Goal: Information Seeking & Learning: Learn about a topic

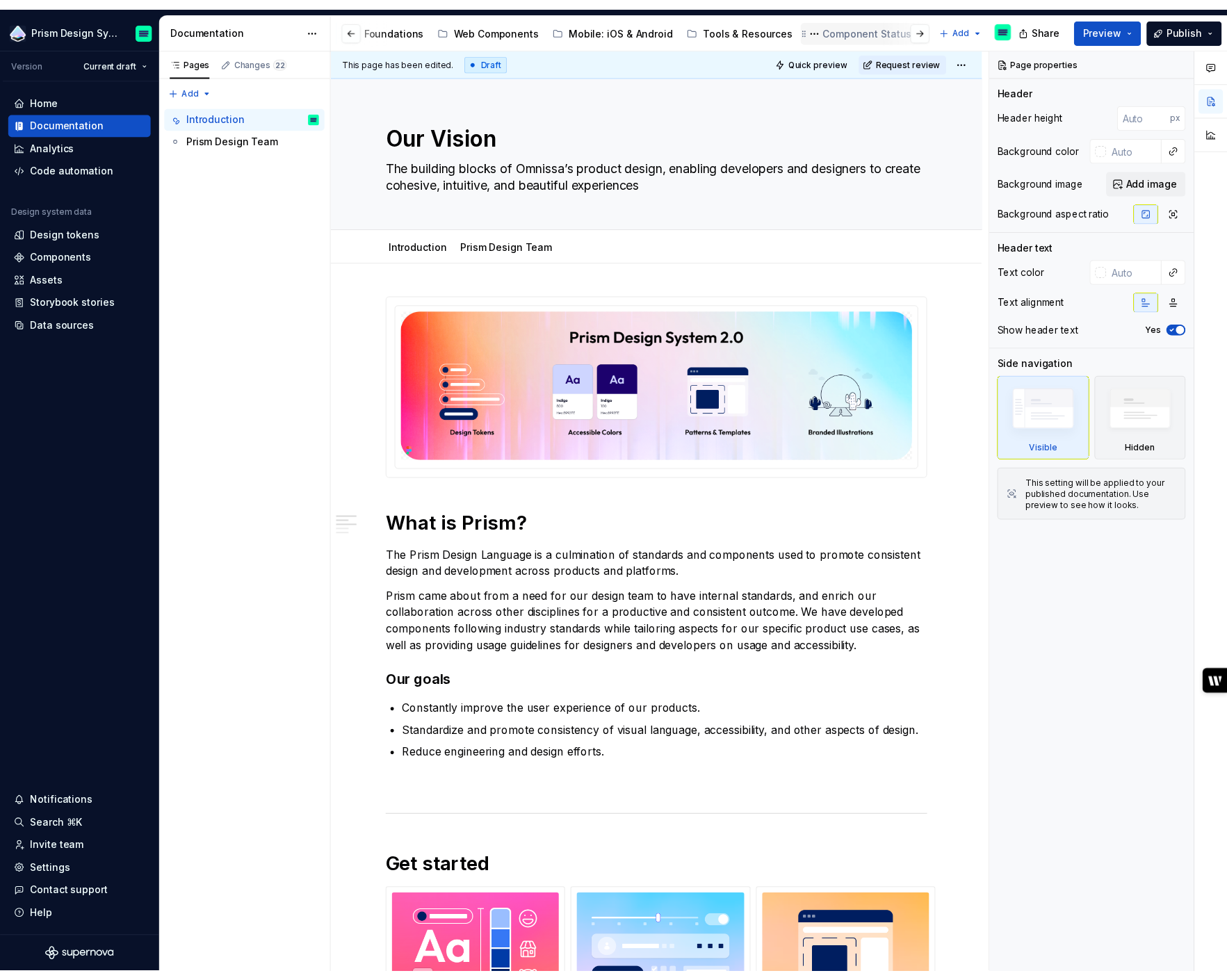
scroll to position [0, 124]
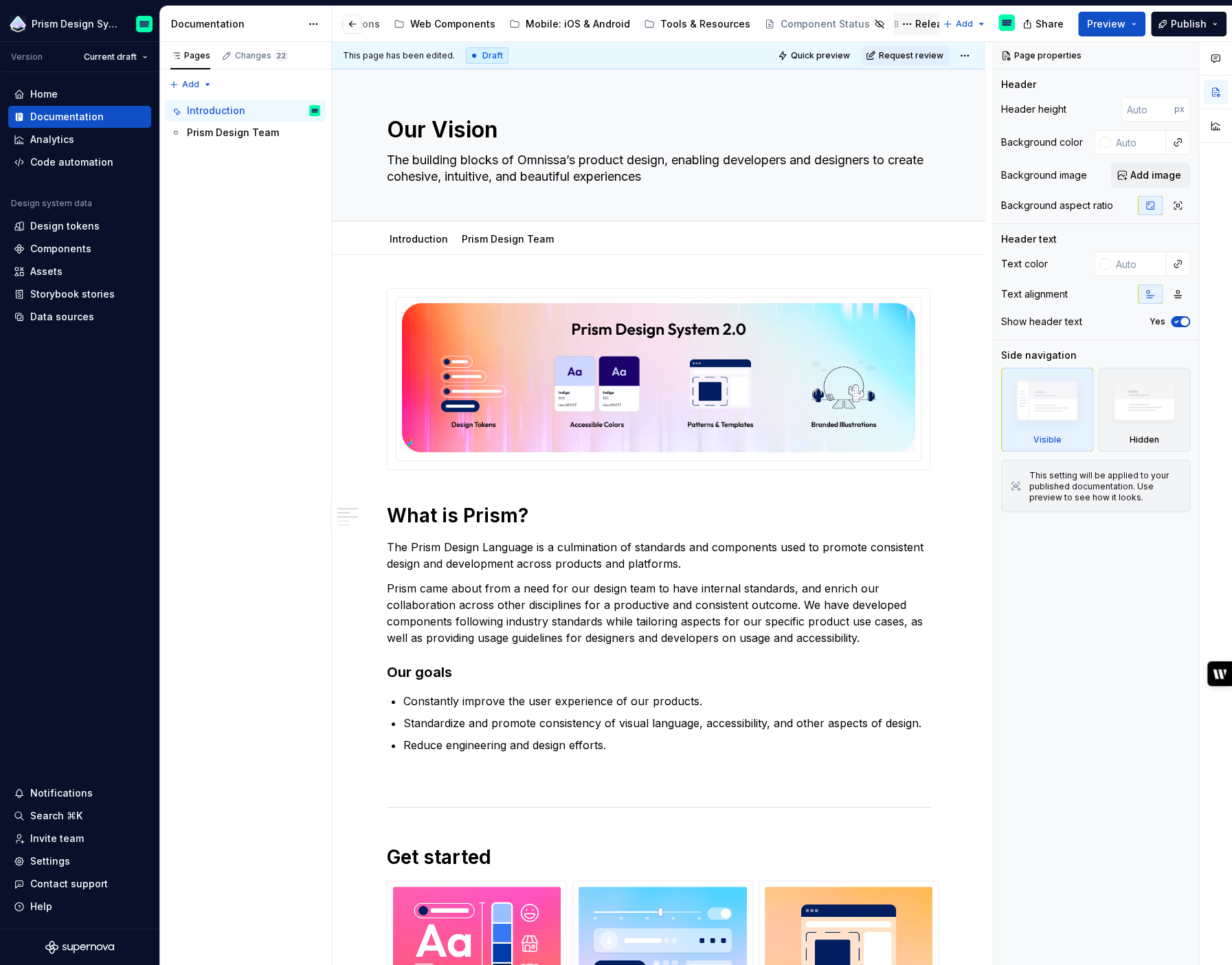
click at [915, 24] on div "Releases" at bounding box center [937, 24] width 45 height 14
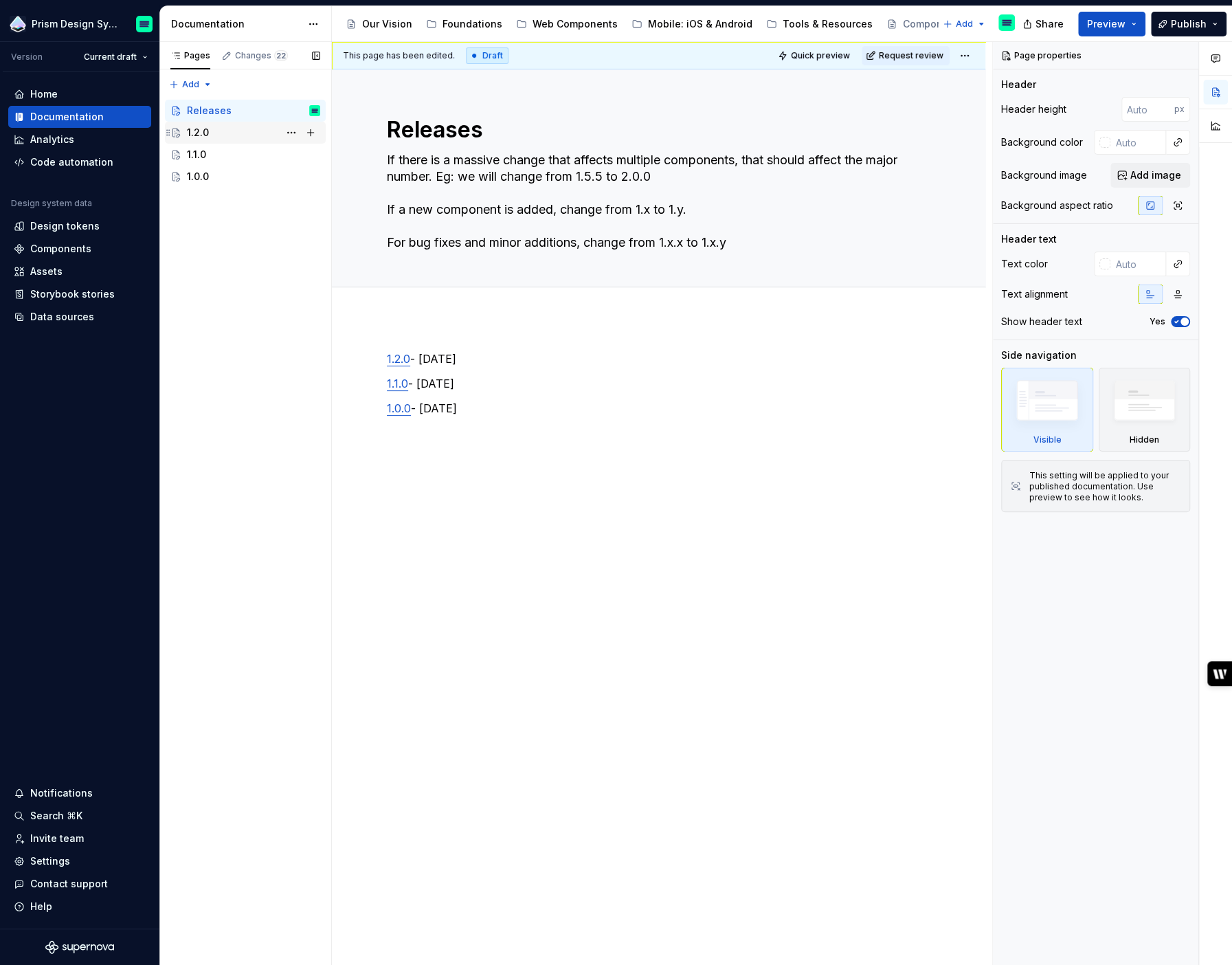
click at [227, 130] on div "1.2.0" at bounding box center [253, 132] width 133 height 19
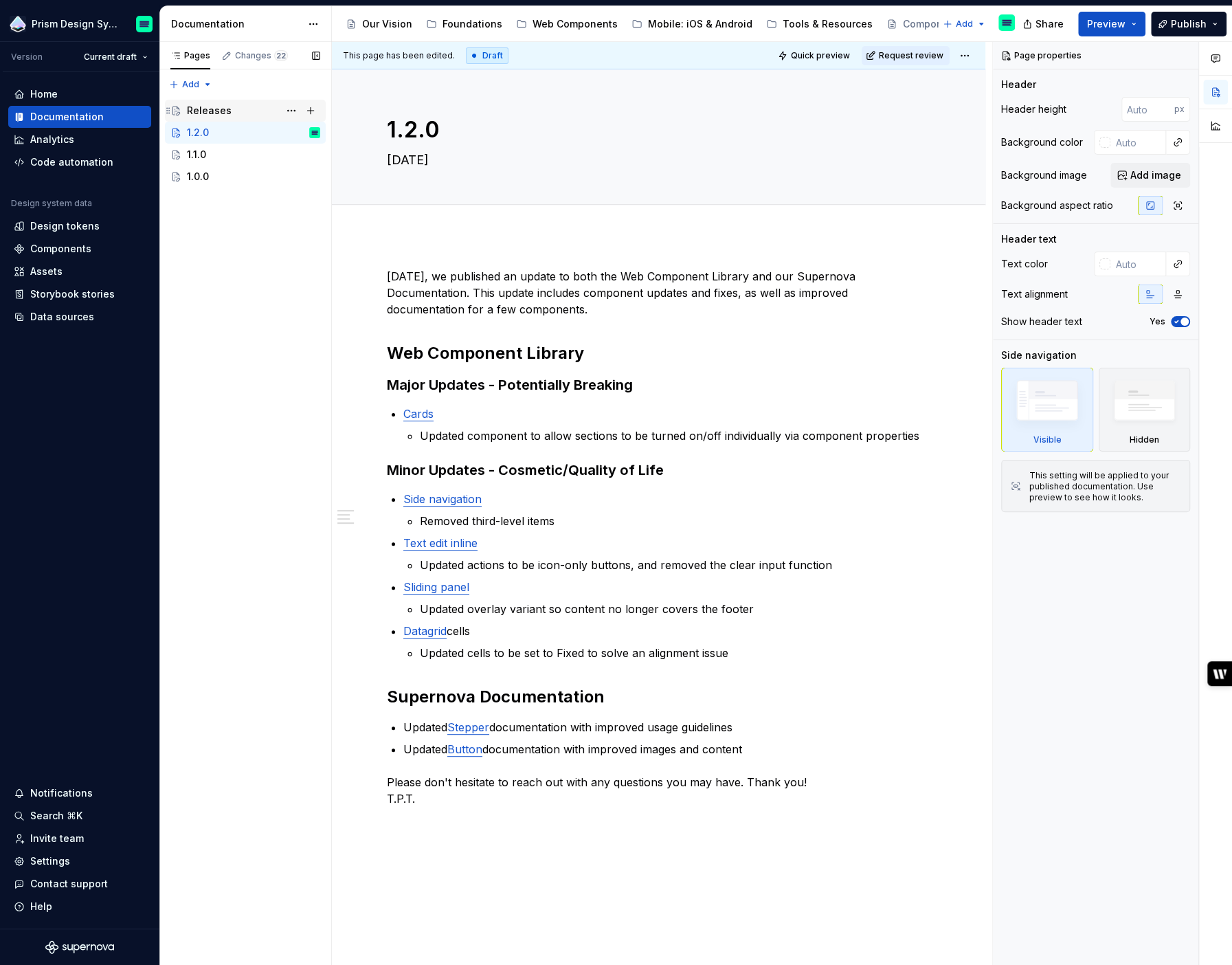
click at [242, 110] on div "Releases" at bounding box center [253, 111] width 133 height 19
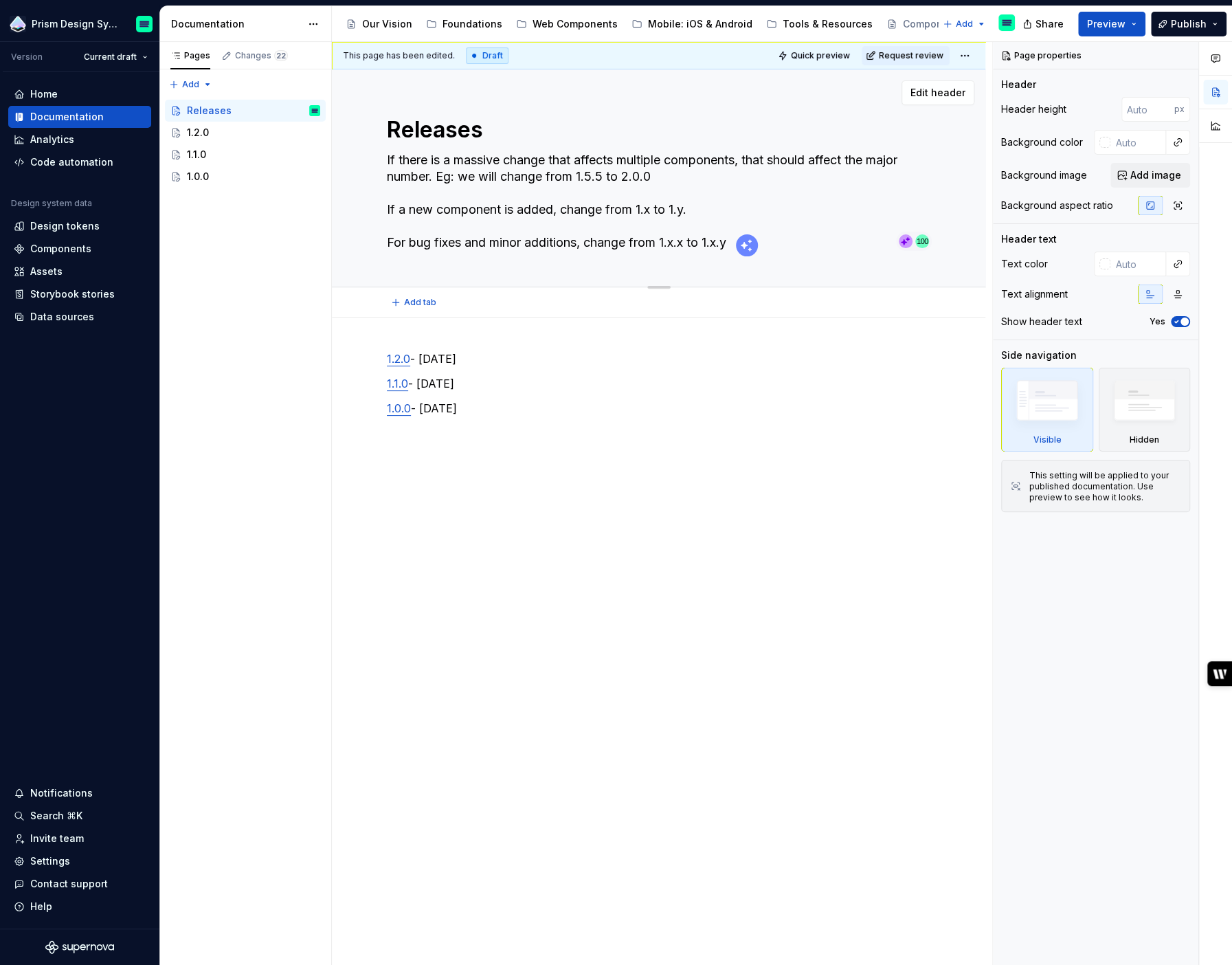
type textarea "*"
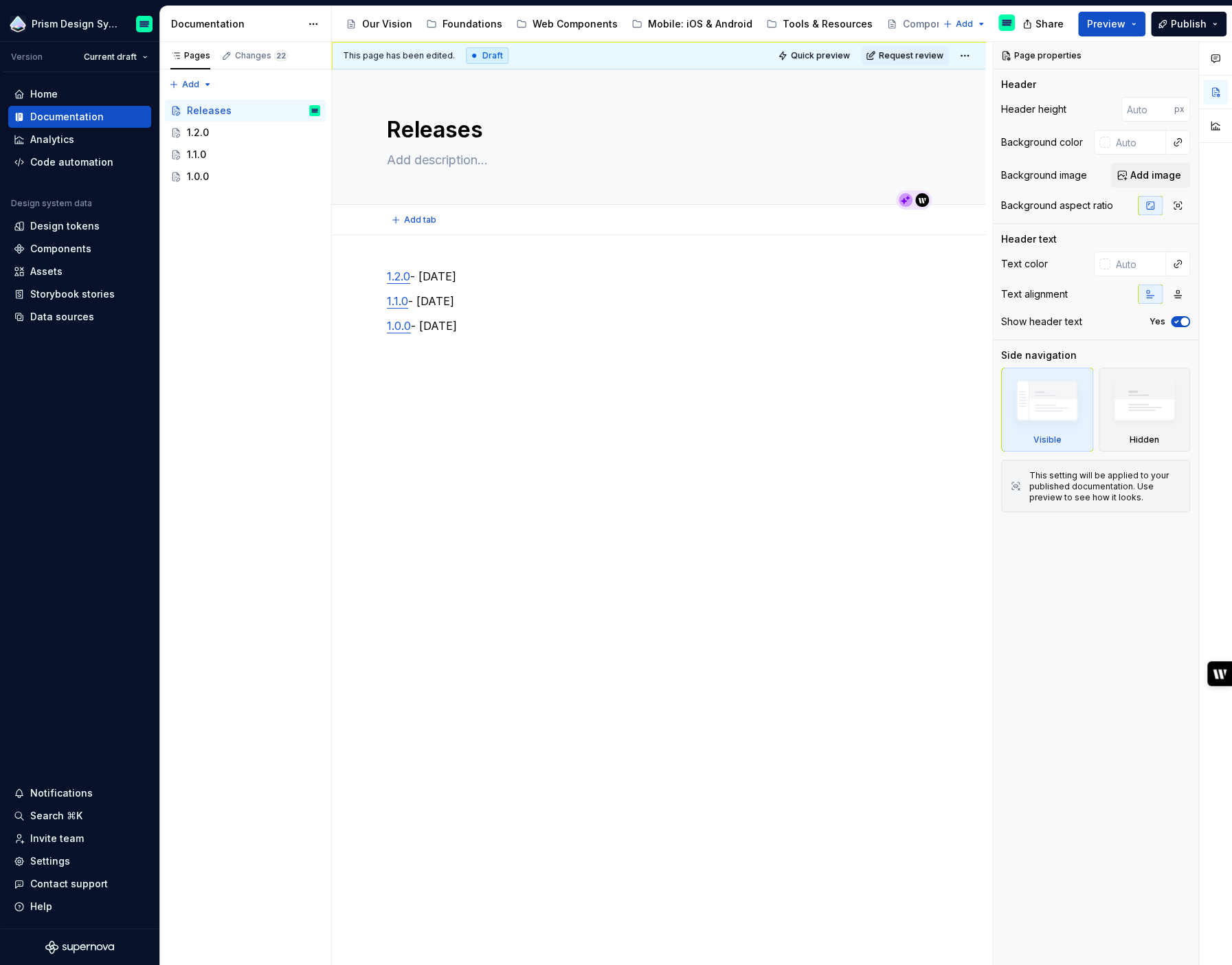
type textarea "*"
click at [450, 252] on div "1.2.0 - [DATE] 1.1.0 - [DATE] 1.0.0 - [DATE]" at bounding box center [658, 450] width 653 height 430
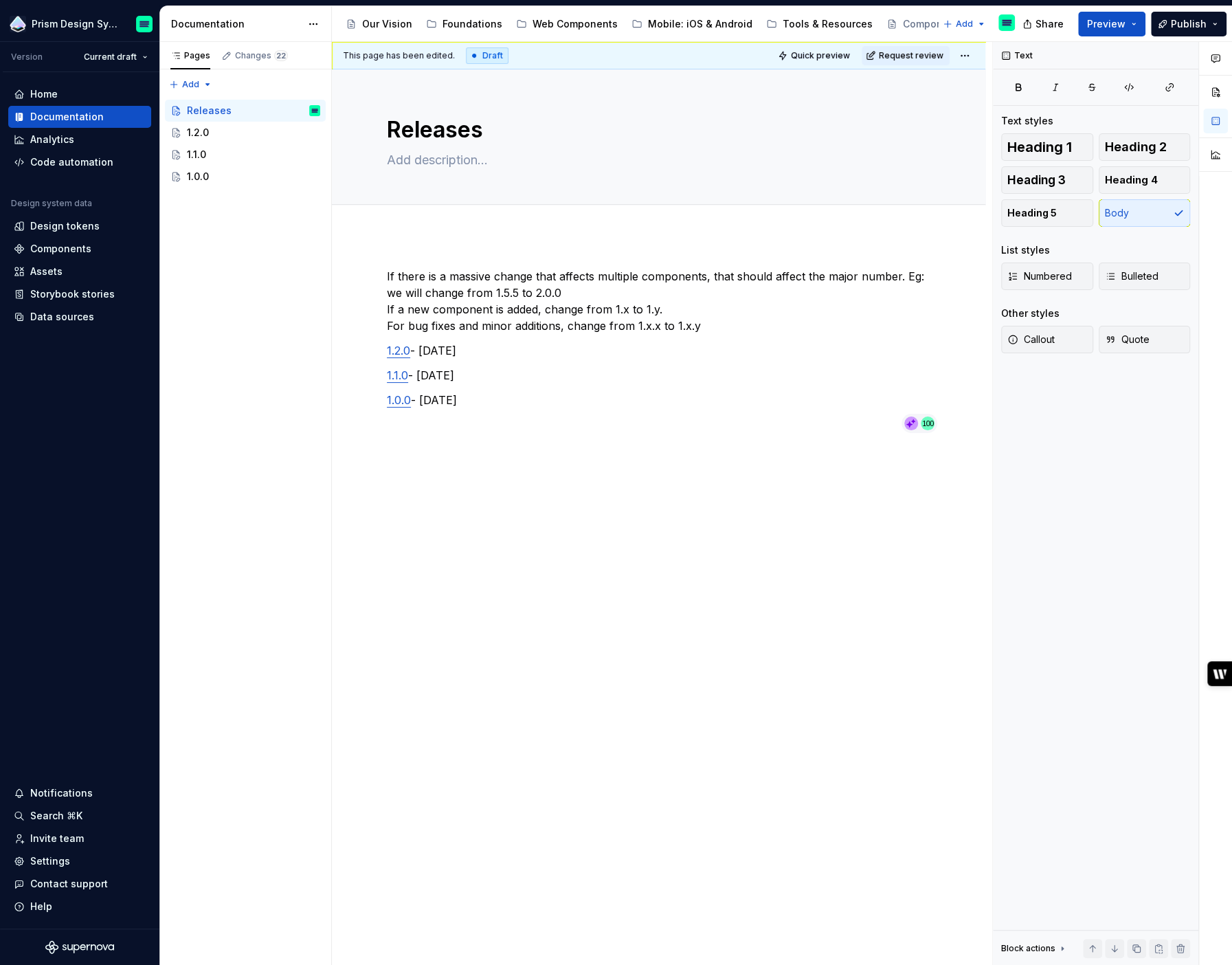
type textarea "*"
click at [415, 247] on div "If there is a massive change that affects multiple components, that should affe…" at bounding box center [658, 499] width 653 height 528
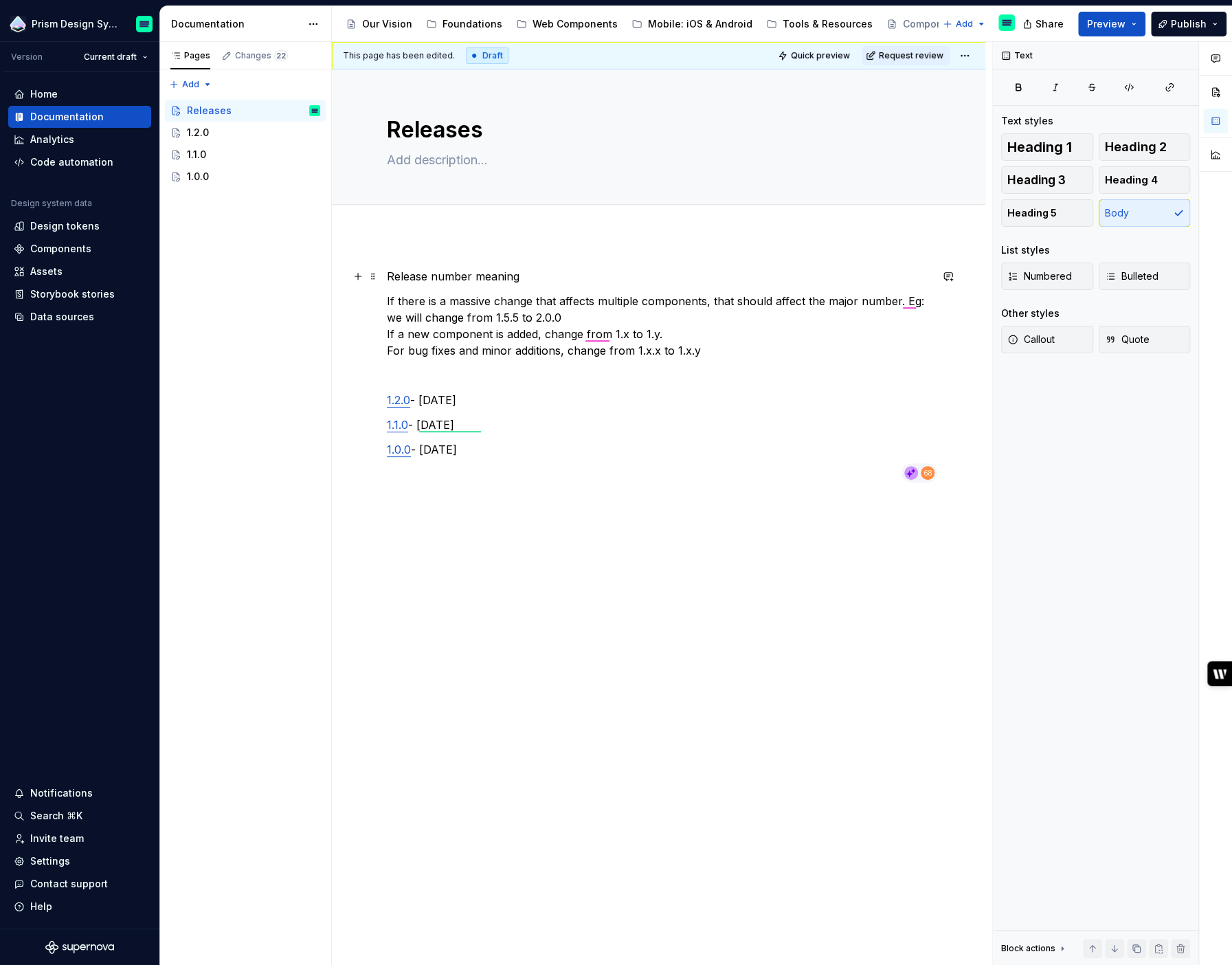
click at [465, 274] on p "Release number meaning" at bounding box center [658, 276] width 544 height 17
click at [444, 248] on button "Text" at bounding box center [436, 251] width 42 height 19
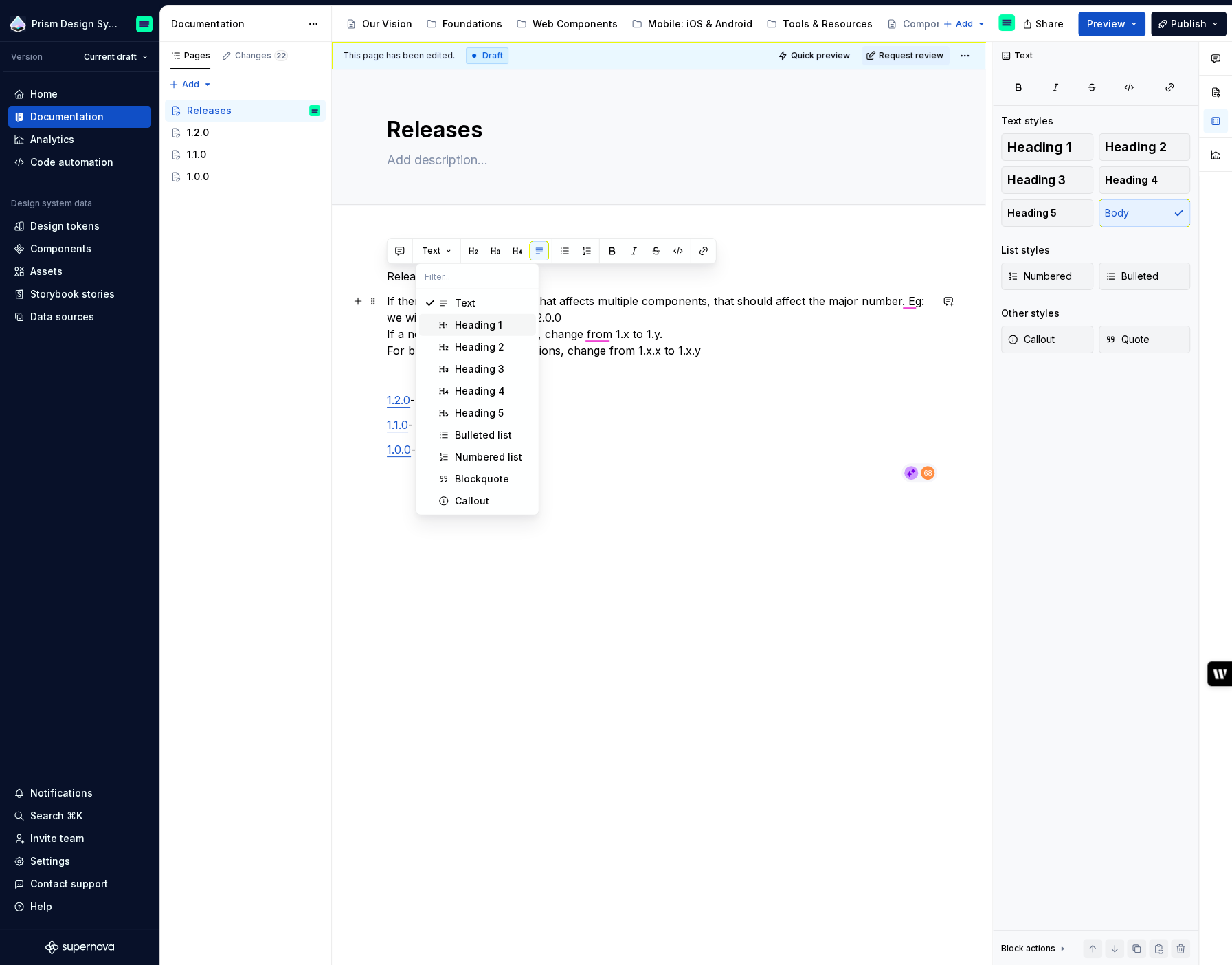
click at [473, 325] on div "Heading 1" at bounding box center [478, 325] width 48 height 14
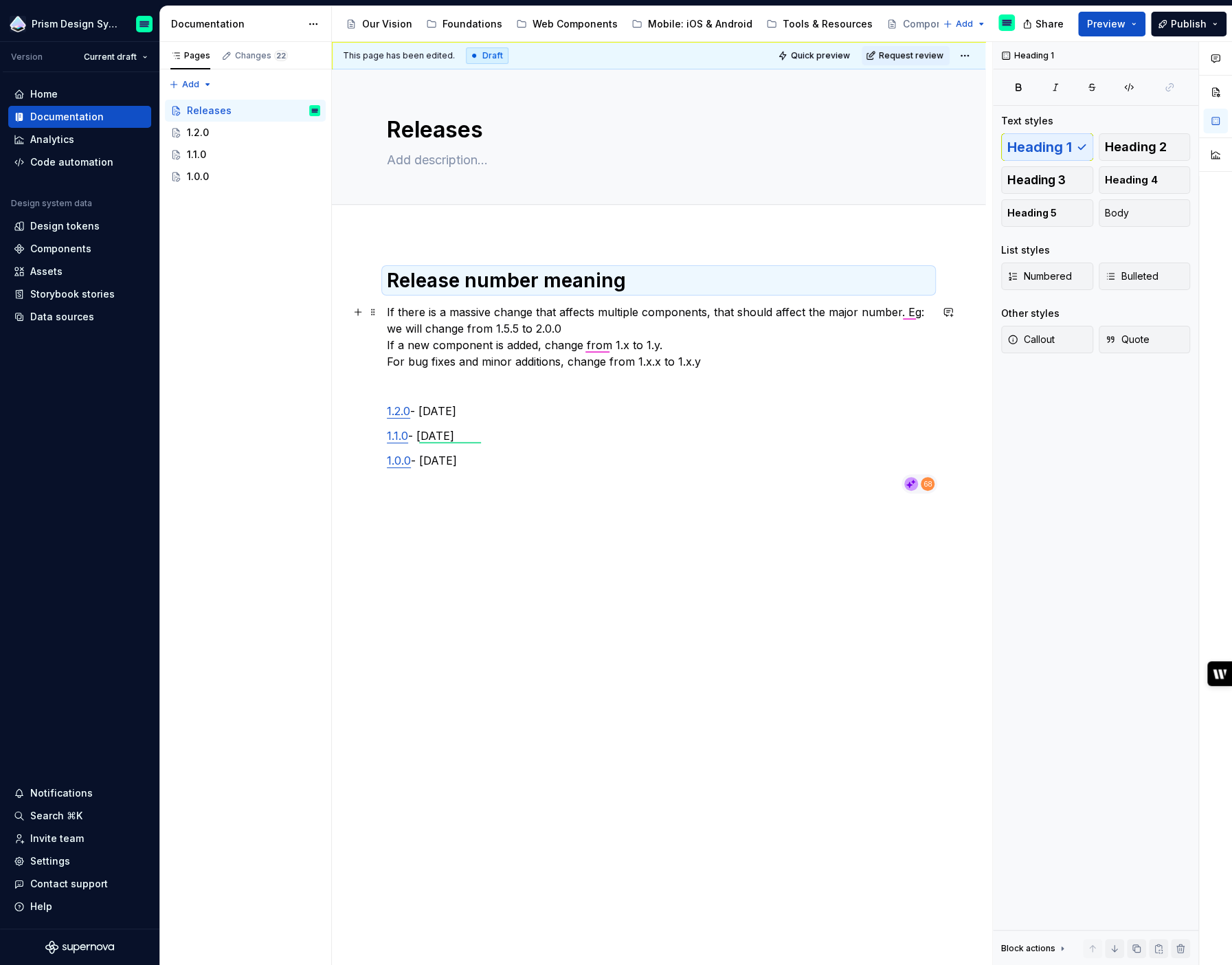
click at [706, 363] on p "If there is a massive change that affects multiple components, that should affe…" at bounding box center [658, 337] width 544 height 66
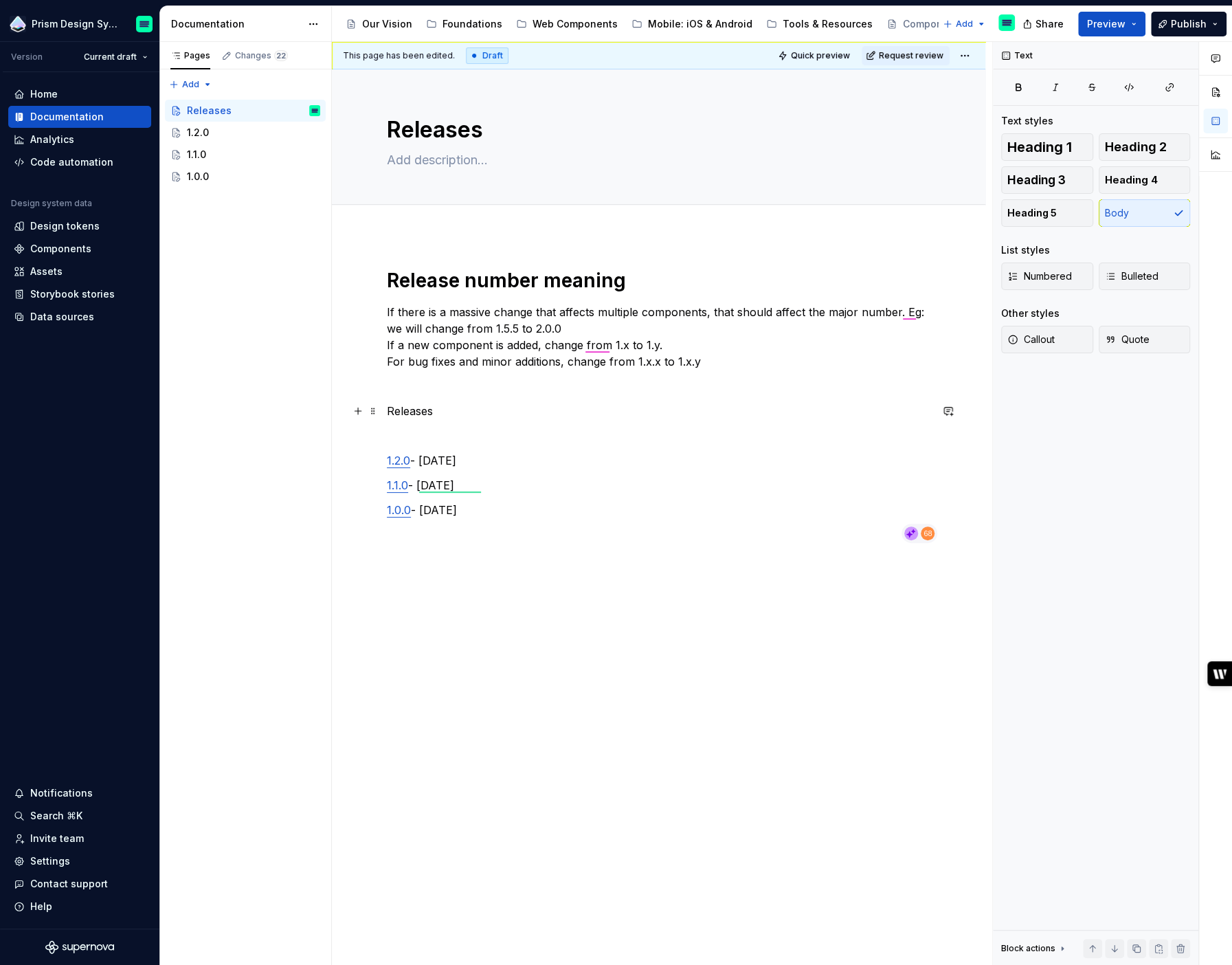
click at [402, 410] on p "Releases" at bounding box center [658, 411] width 544 height 17
click at [445, 387] on button "Text" at bounding box center [436, 386] width 42 height 19
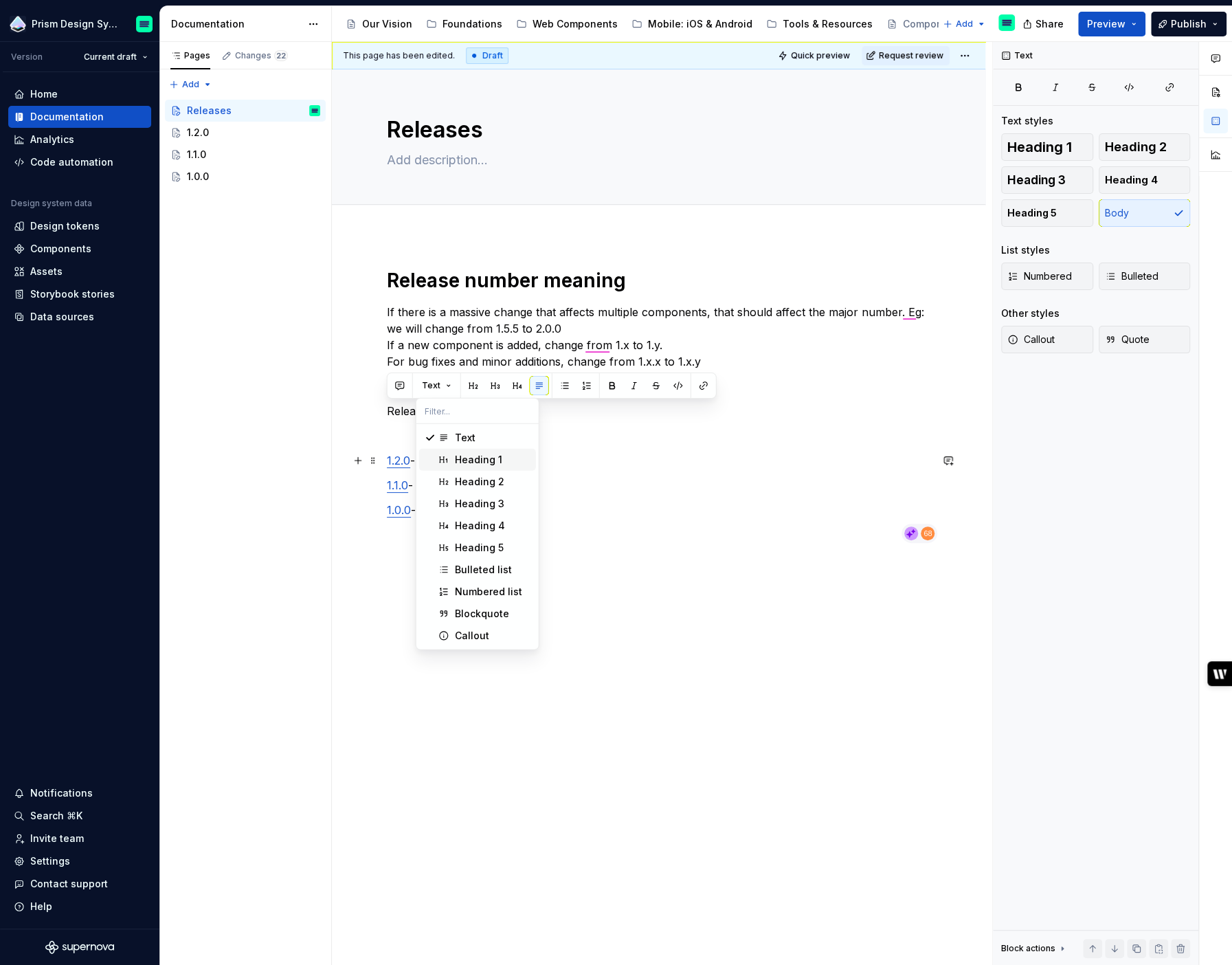
click at [467, 458] on div "Heading 1" at bounding box center [478, 460] width 48 height 14
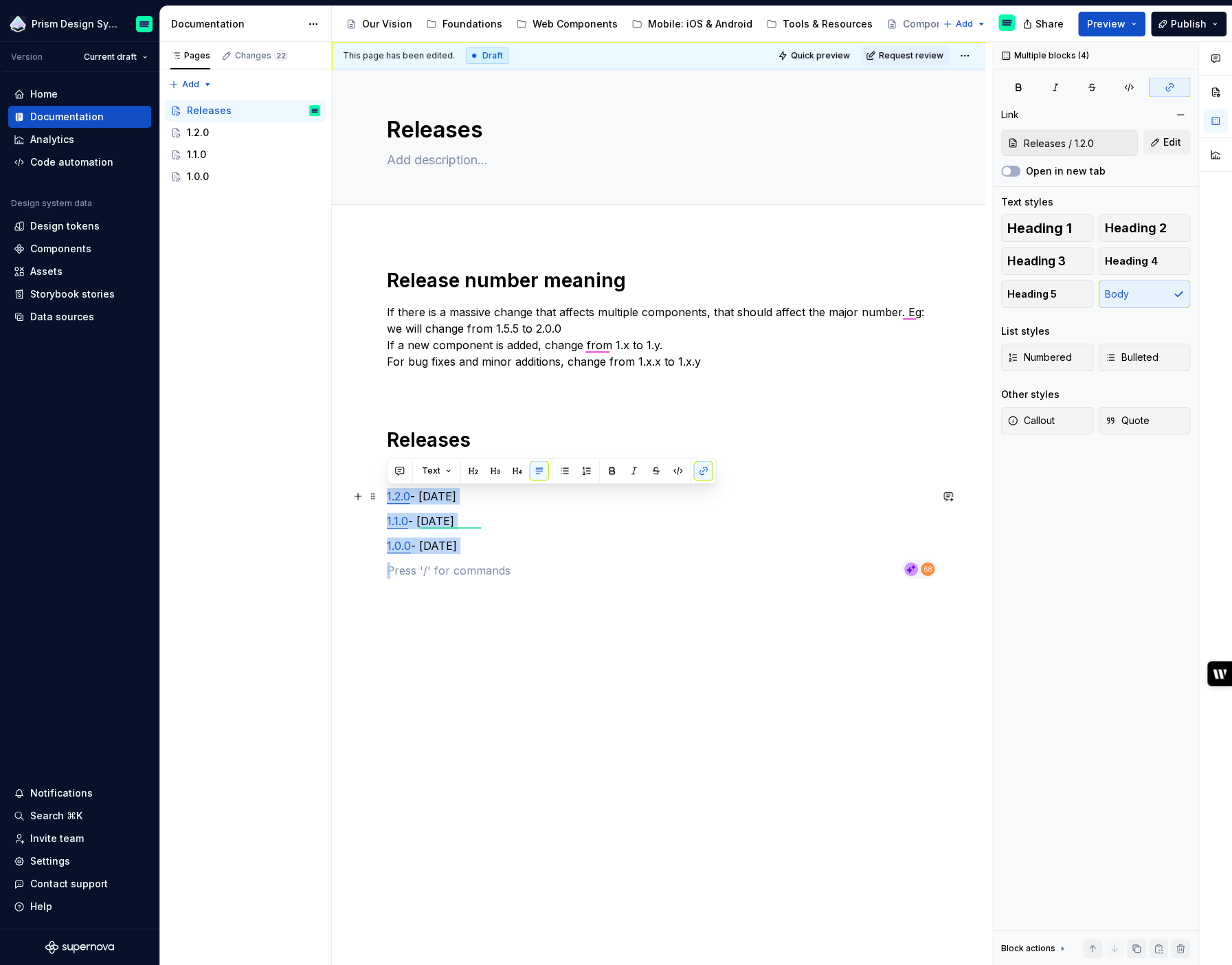
drag, startPoint x: 516, startPoint y: 576, endPoint x: 379, endPoint y: 495, distance: 159.2
click at [379, 495] on div "Release number meaning If there is a massive change that affects multiple compo…" at bounding box center [658, 560] width 653 height 650
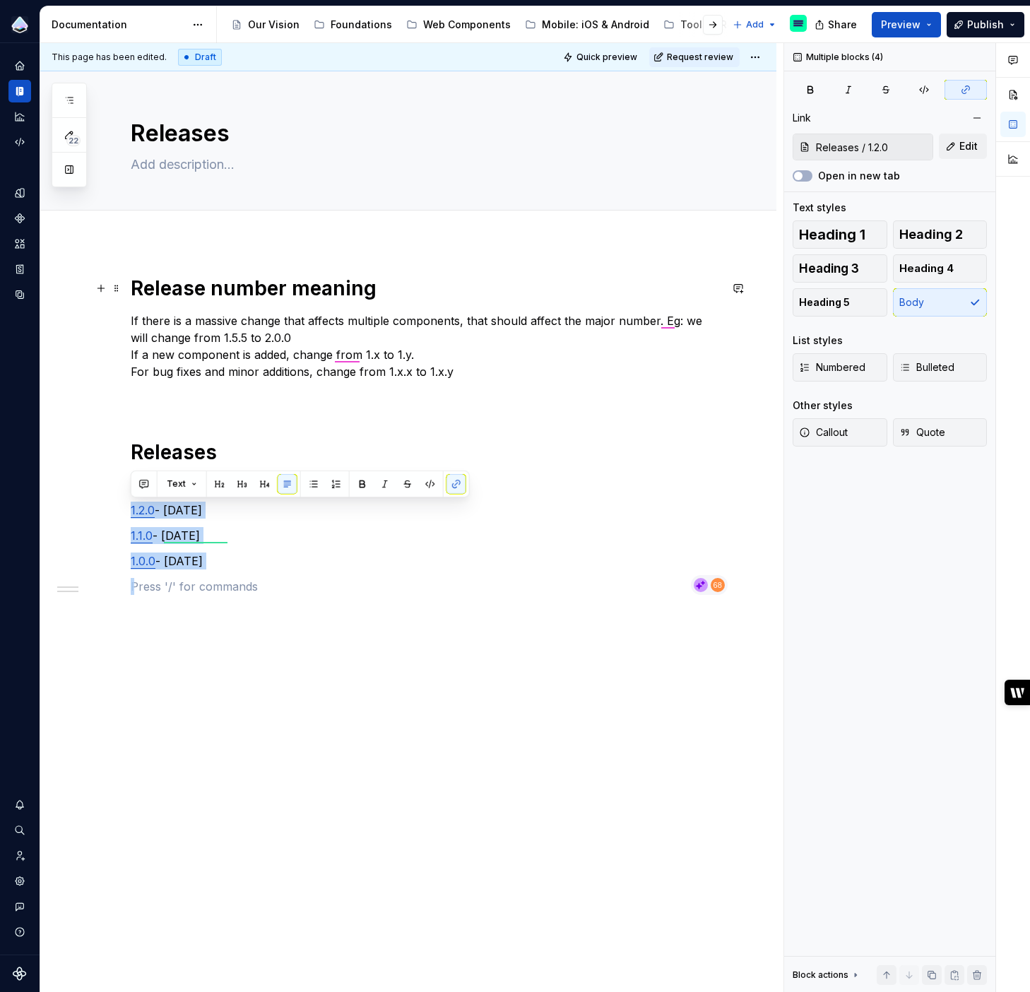
click at [126, 285] on div "Release number meaning If there is a massive change that affects multiple compo…" at bounding box center [408, 576] width 736 height 668
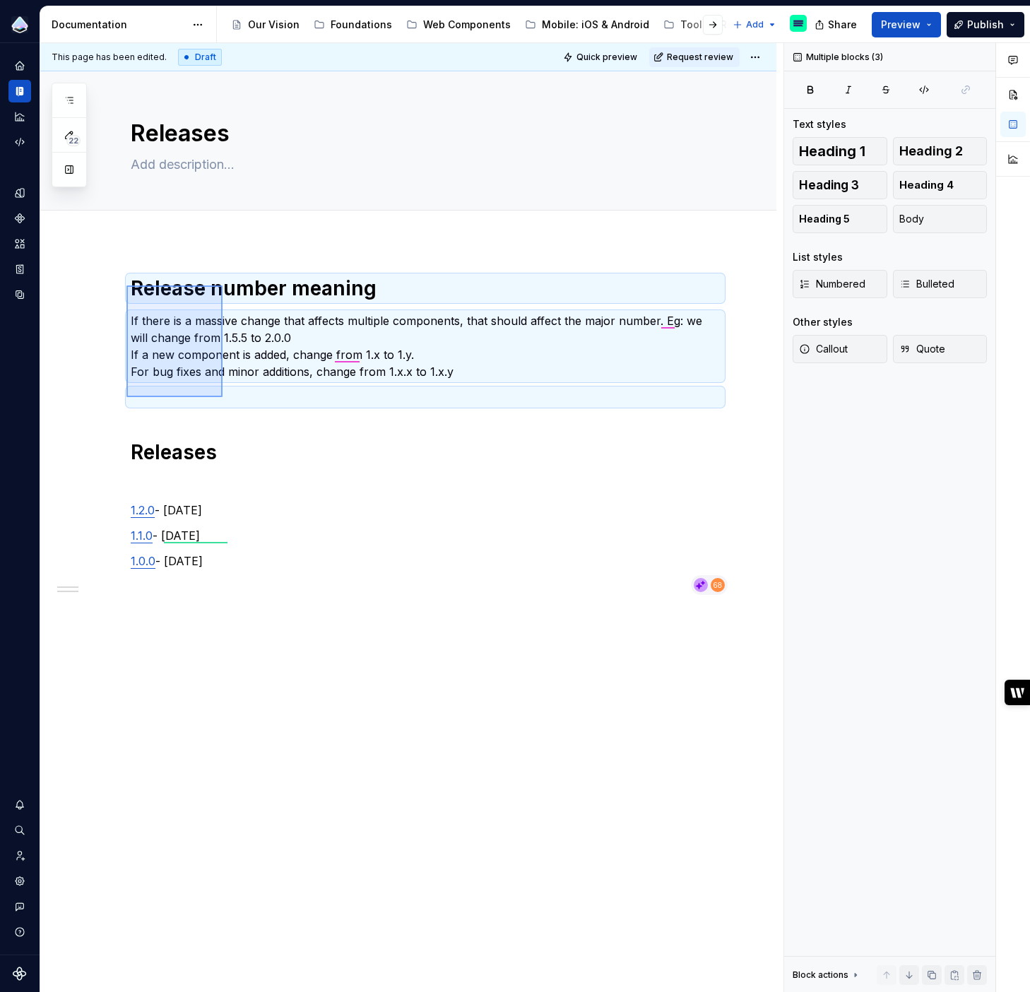
drag, startPoint x: 126, startPoint y: 285, endPoint x: 223, endPoint y: 394, distance: 145.2
click at [223, 396] on div "This page has been edited. Draft Quick preview Request review Releases Edit hea…" at bounding box center [411, 518] width 743 height 950
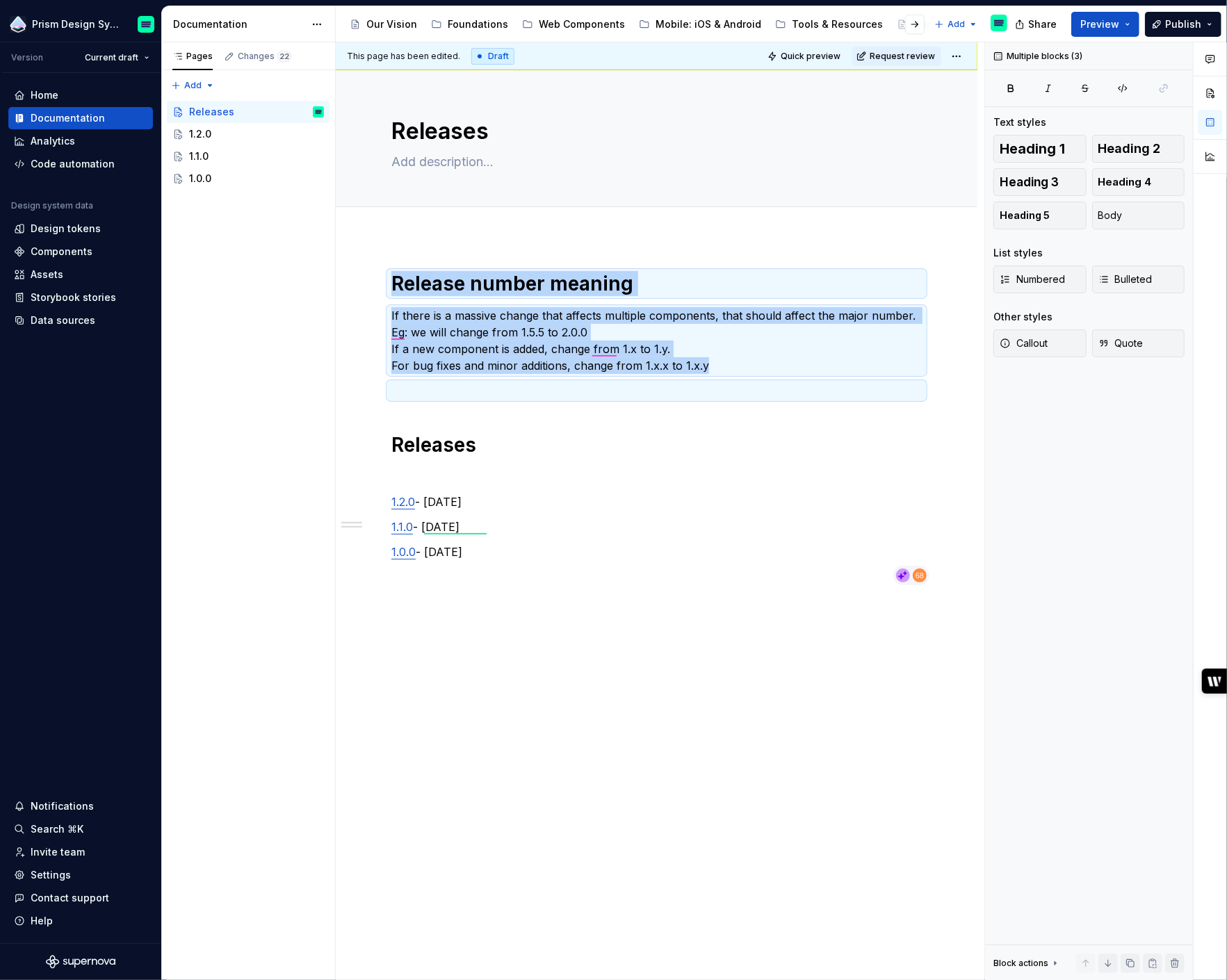
click at [663, 673] on div "Release number meaning If there is a massive change that affects multiple compo…" at bounding box center [656, 567] width 642 height 658
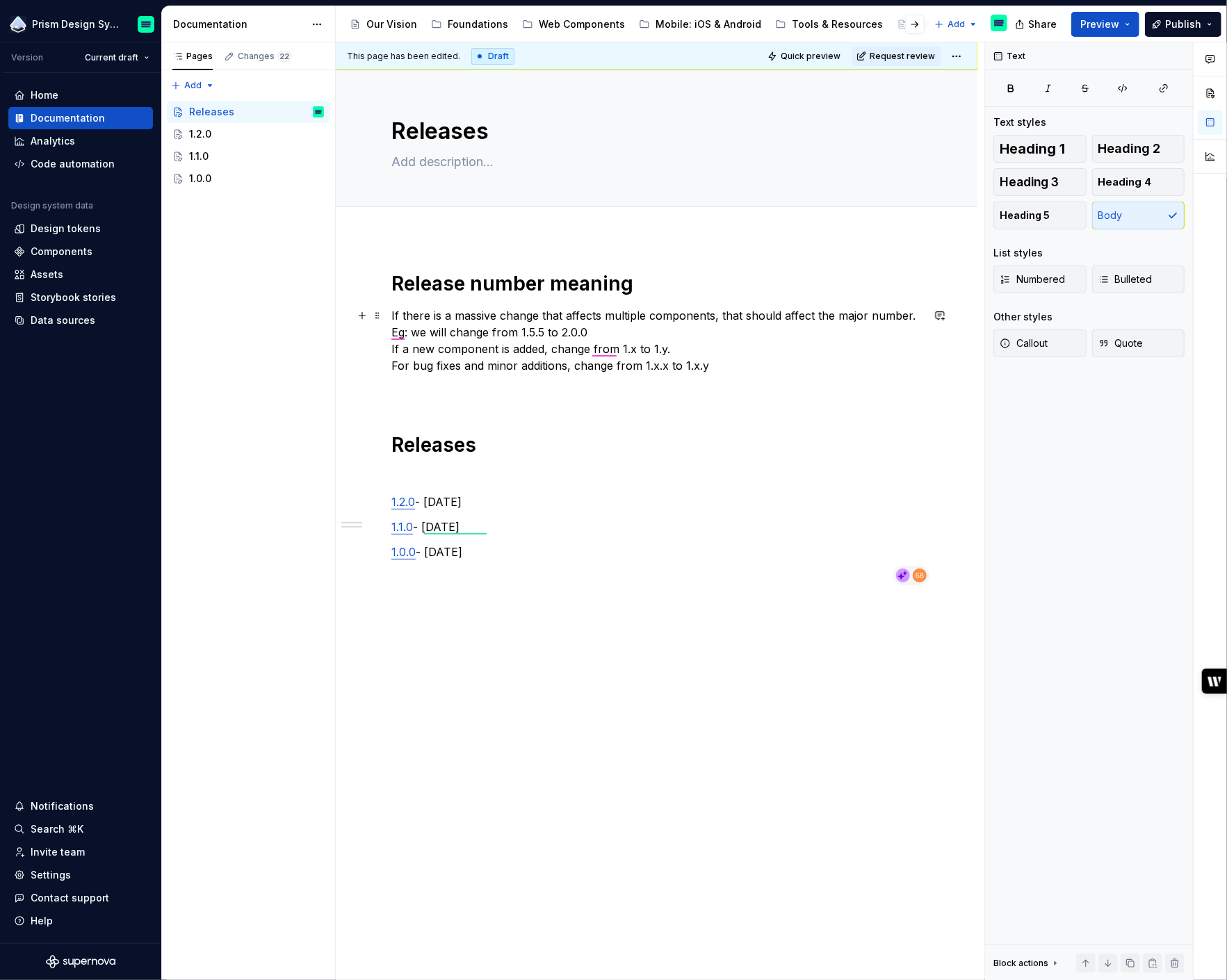
click at [461, 331] on p "If there is a massive change that affects multiple components, that should affe…" at bounding box center [656, 340] width 530 height 67
click at [645, 332] on p "If there is a massive change that affects multiple components, that should affe…" at bounding box center [656, 340] width 530 height 67
click at [431, 167] on textarea at bounding box center [653, 161] width 530 height 23
click at [457, 166] on textarea at bounding box center [653, 161] width 530 height 23
paste textarea "Keep up with Figma’s latest product news, or subscribe to RSS to be the first t…"
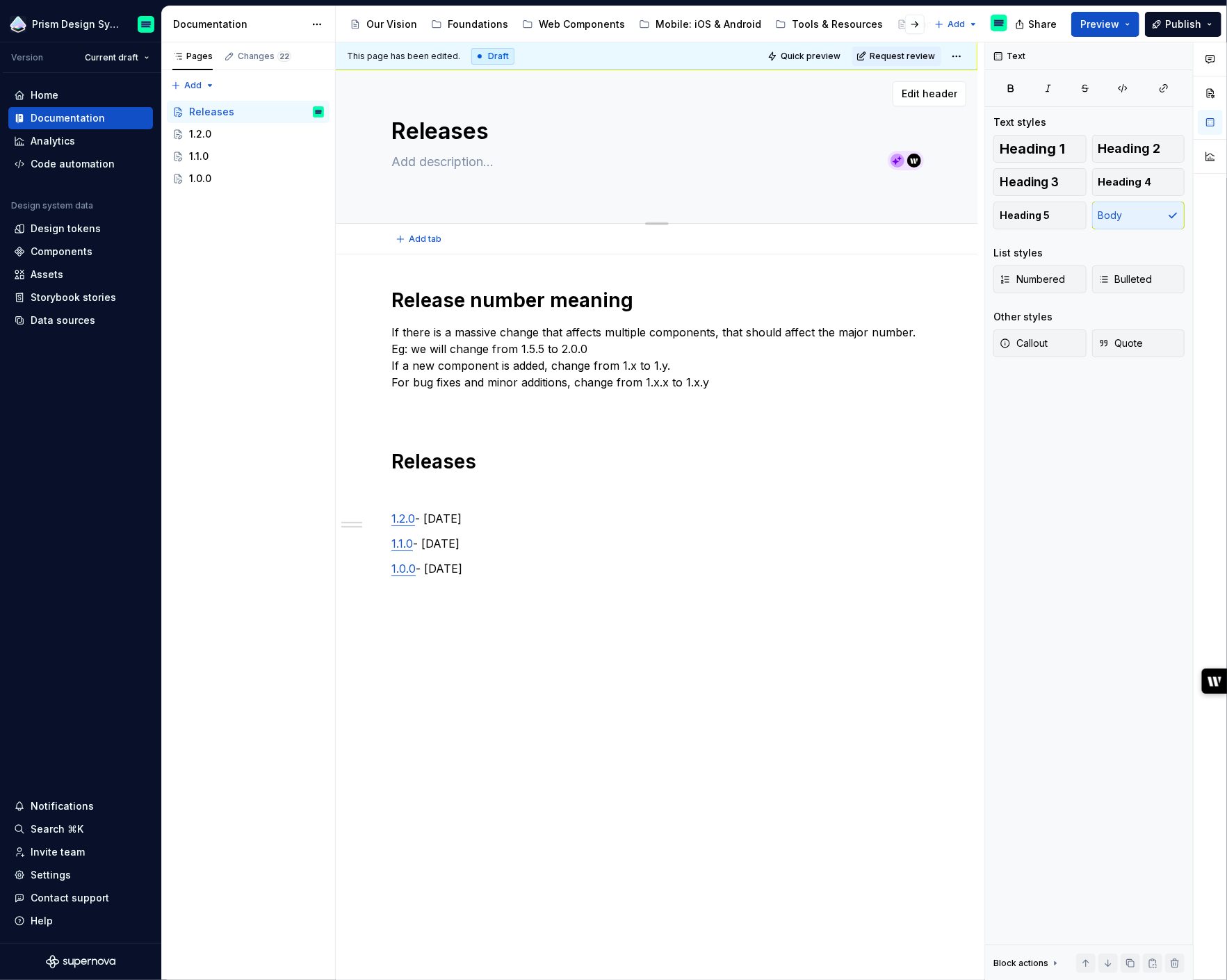
type textarea "*"
type textarea "Keep up with Figma’s latest product news, or subscribe to RSS to be the first t…"
click at [418, 167] on textarea "Keep up with Figma’s latest product news, or subscribe to RSS to be the first t…" at bounding box center [653, 170] width 530 height 39
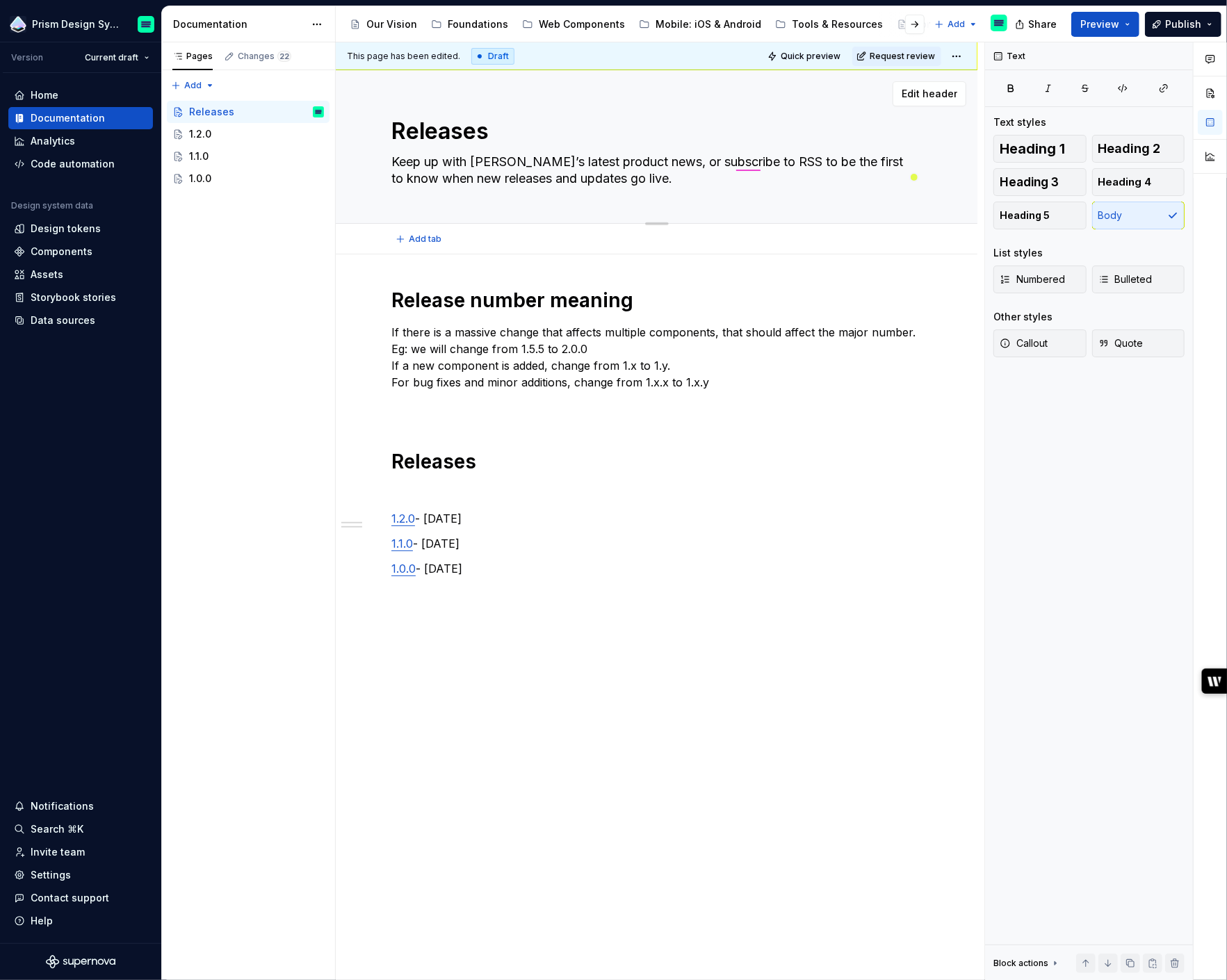
drag, startPoint x: 471, startPoint y: 160, endPoint x: 508, endPoint y: 160, distance: 37.0
click at [508, 160] on textarea "Keep up with Figma’s latest product news, or subscribe to RSS to be the first t…" at bounding box center [653, 170] width 530 height 39
type textarea "*"
type textarea "Keep up with P’s latest product news, or subscribe to RSS to be the first to kn…"
type textarea "*"
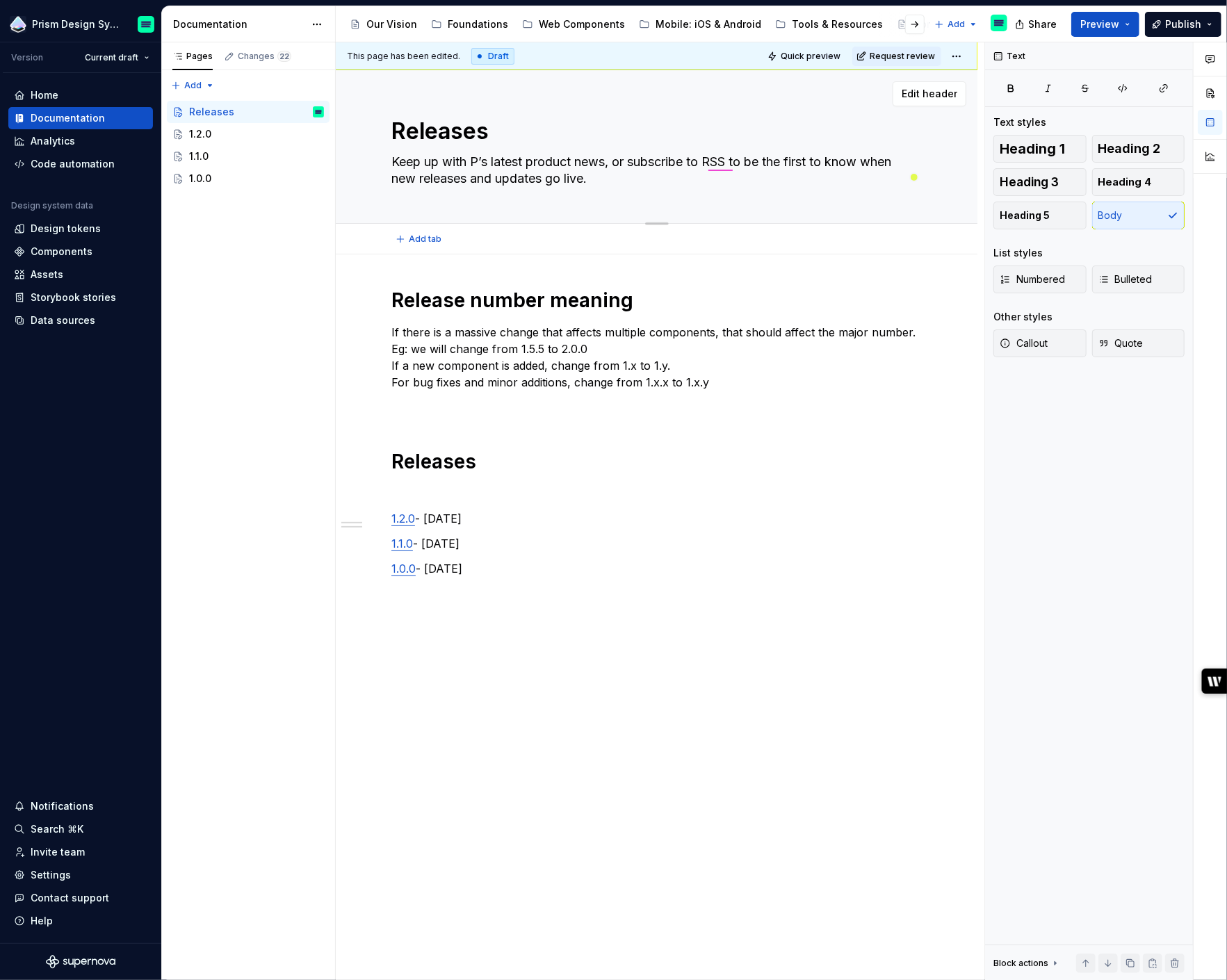
type textarea "Keep up with Pr’s latest product news, or subscribe to RSS to be the first to k…"
type textarea "*"
type textarea "Keep up with Pri’s latest product news, or subscribe to RSS to be the first to …"
type textarea "*"
type textarea "Keep up with Pris’s latest product news, or subscribe to RSS to be the first to…"
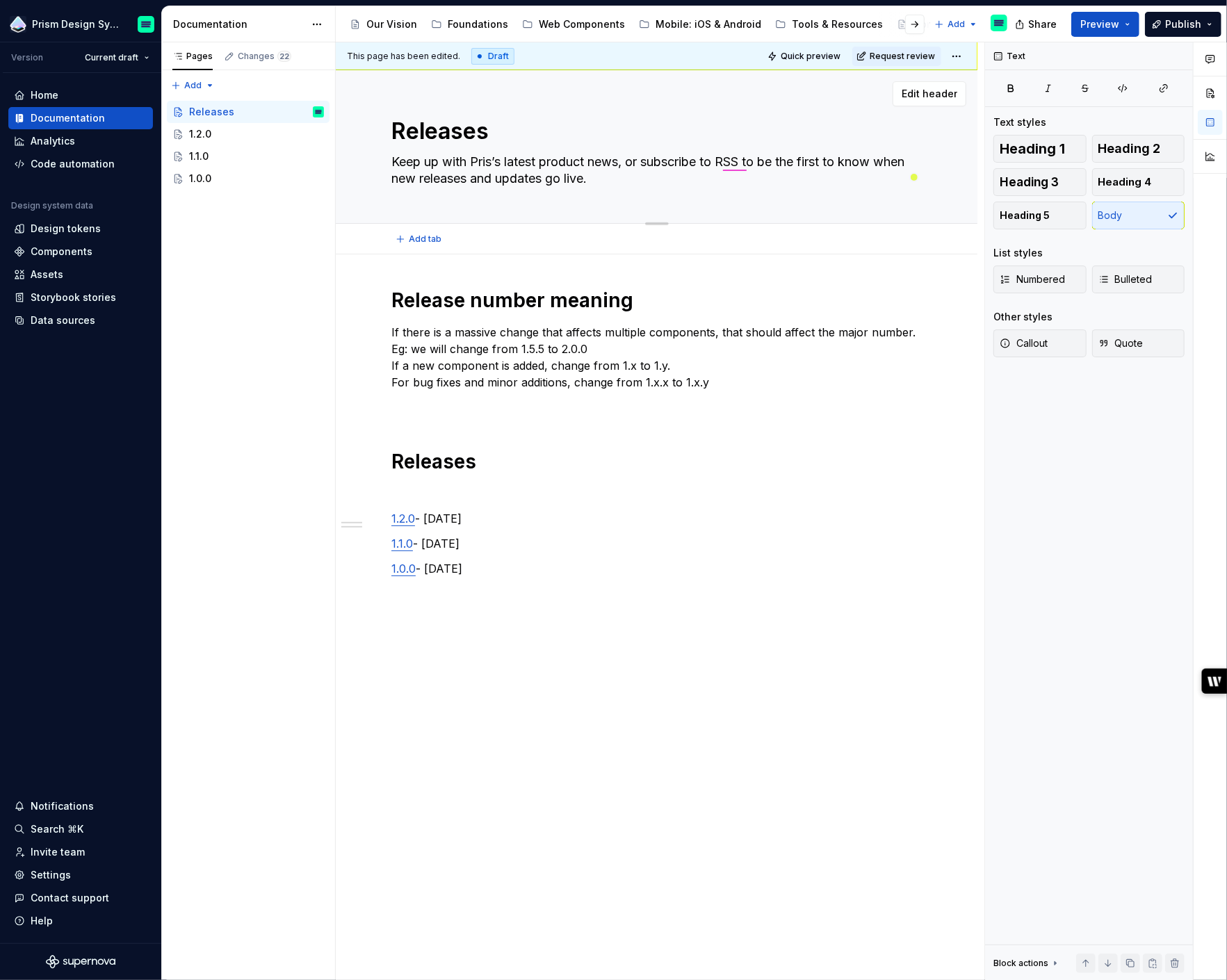
type textarea "*"
type textarea "Keep up with Prism’s latest product news, or subscribe to RSS to be the first t…"
drag, startPoint x: 555, startPoint y: 160, endPoint x: 459, endPoint y: 181, distance: 98.3
click at [459, 181] on textarea "Keep up with Prism’s latest product news, or subscribe to RSS to be the first t…" at bounding box center [653, 170] width 530 height 39
type textarea "*"
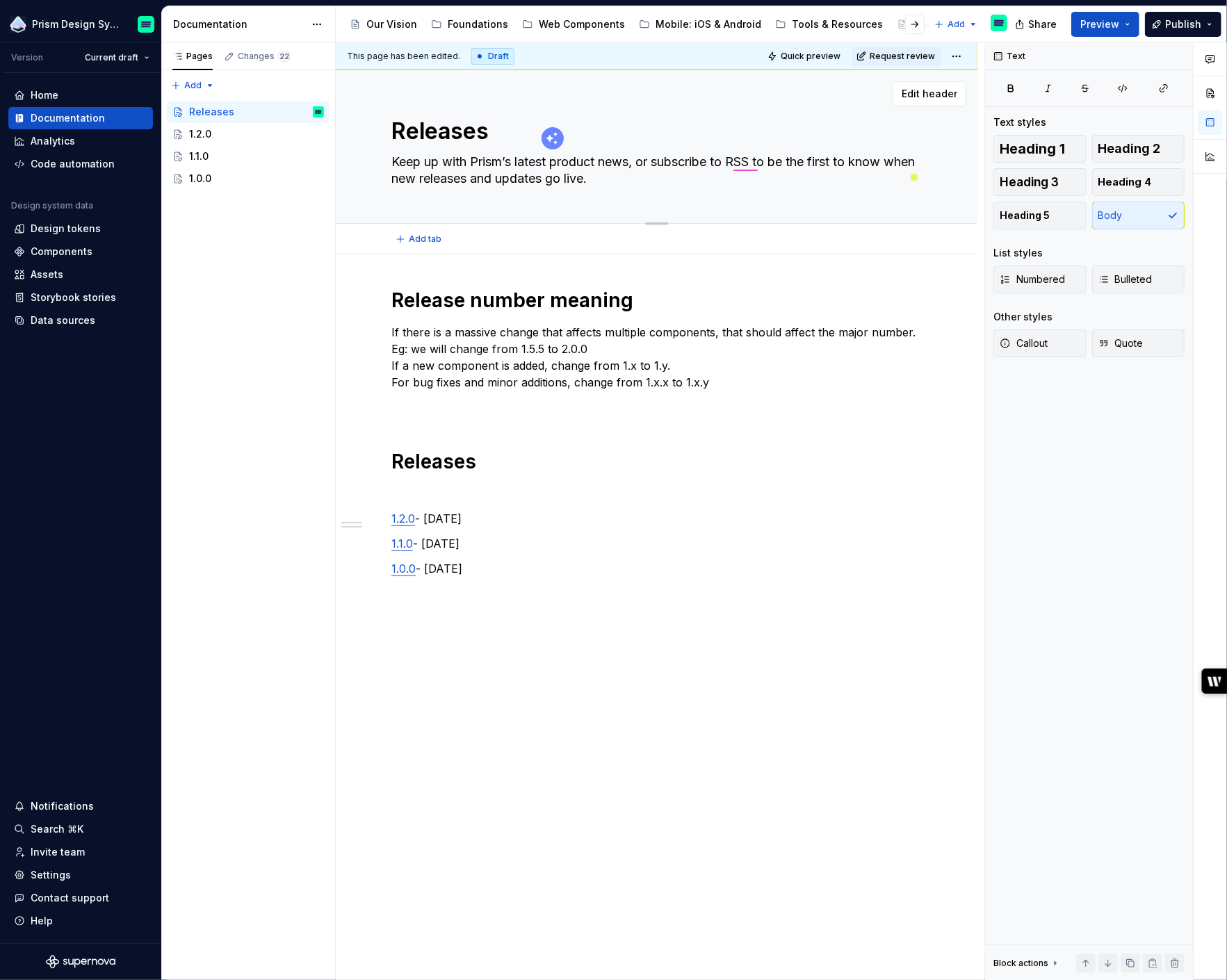
type textarea "Keep up with Prism’s latest eleases and updates go live."
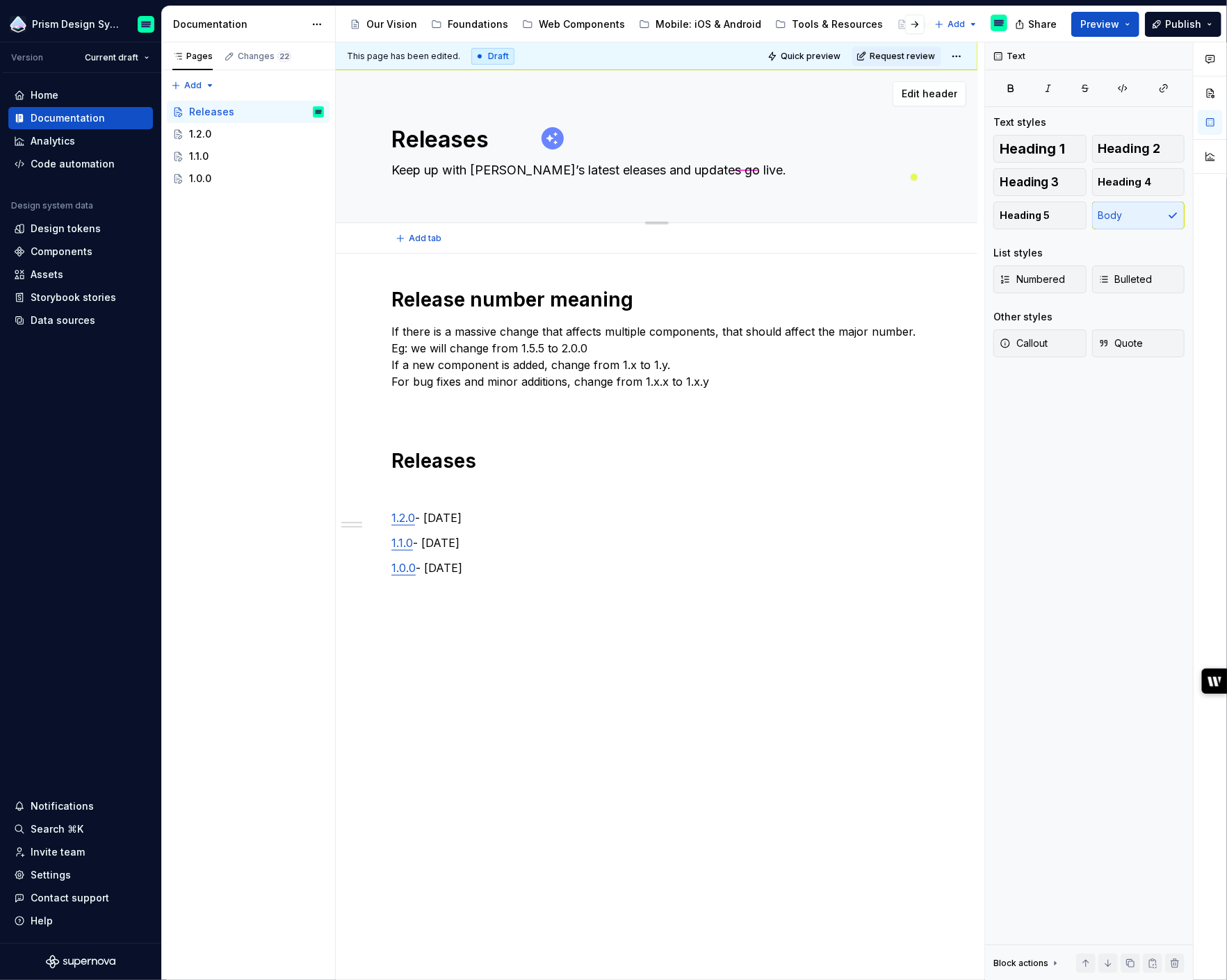
type textarea "*"
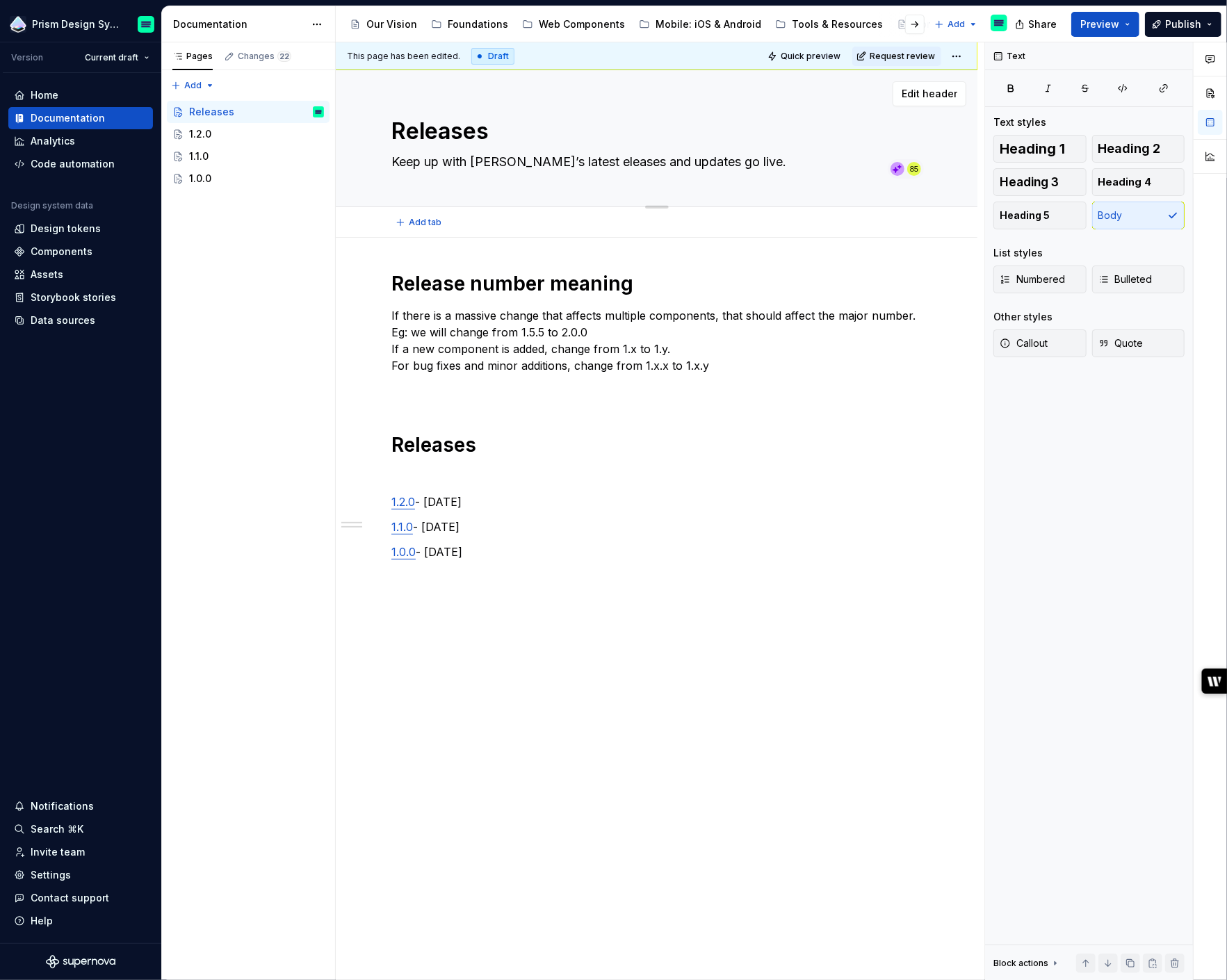
type textarea "Keep up with Prism’s latest releases and updates go live."
drag, startPoint x: 550, startPoint y: 162, endPoint x: 632, endPoint y: 159, distance: 82.1
click at [632, 159] on textarea "Keep up with Prism’s latest releases and updates go live." at bounding box center [653, 161] width 530 height 23
type textarea "*"
type textarea "Keep up with Prism’s latestupdates go live."
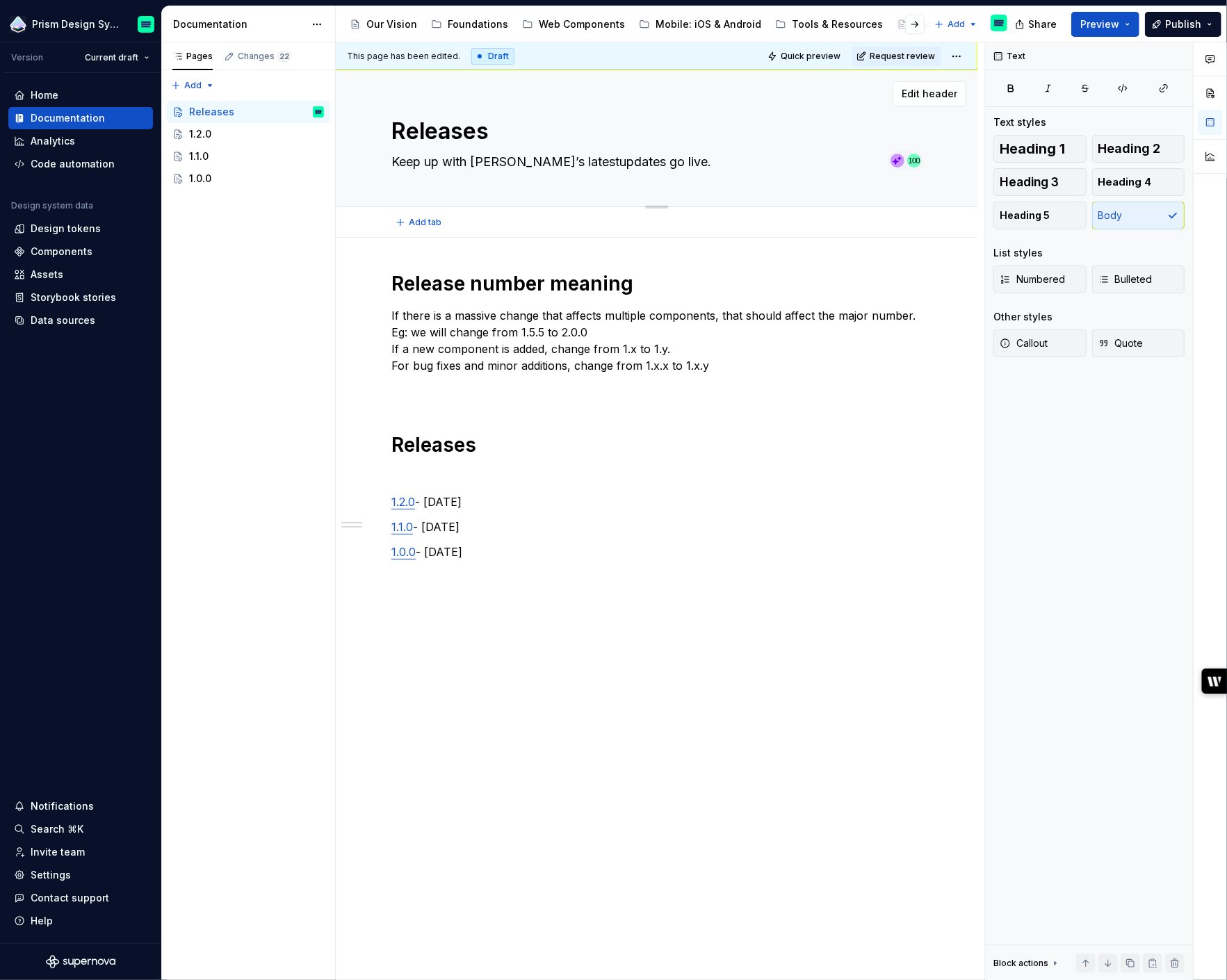
type textarea "*"
type textarea "Keep up with Prism’s latest updates go live."
drag, startPoint x: 599, startPoint y: 160, endPoint x: 644, endPoint y: 160, distance: 45.0
click at [644, 160] on textarea "Keep up with Prism’s latest updates go live." at bounding box center [653, 161] width 530 height 23
type textarea "*"
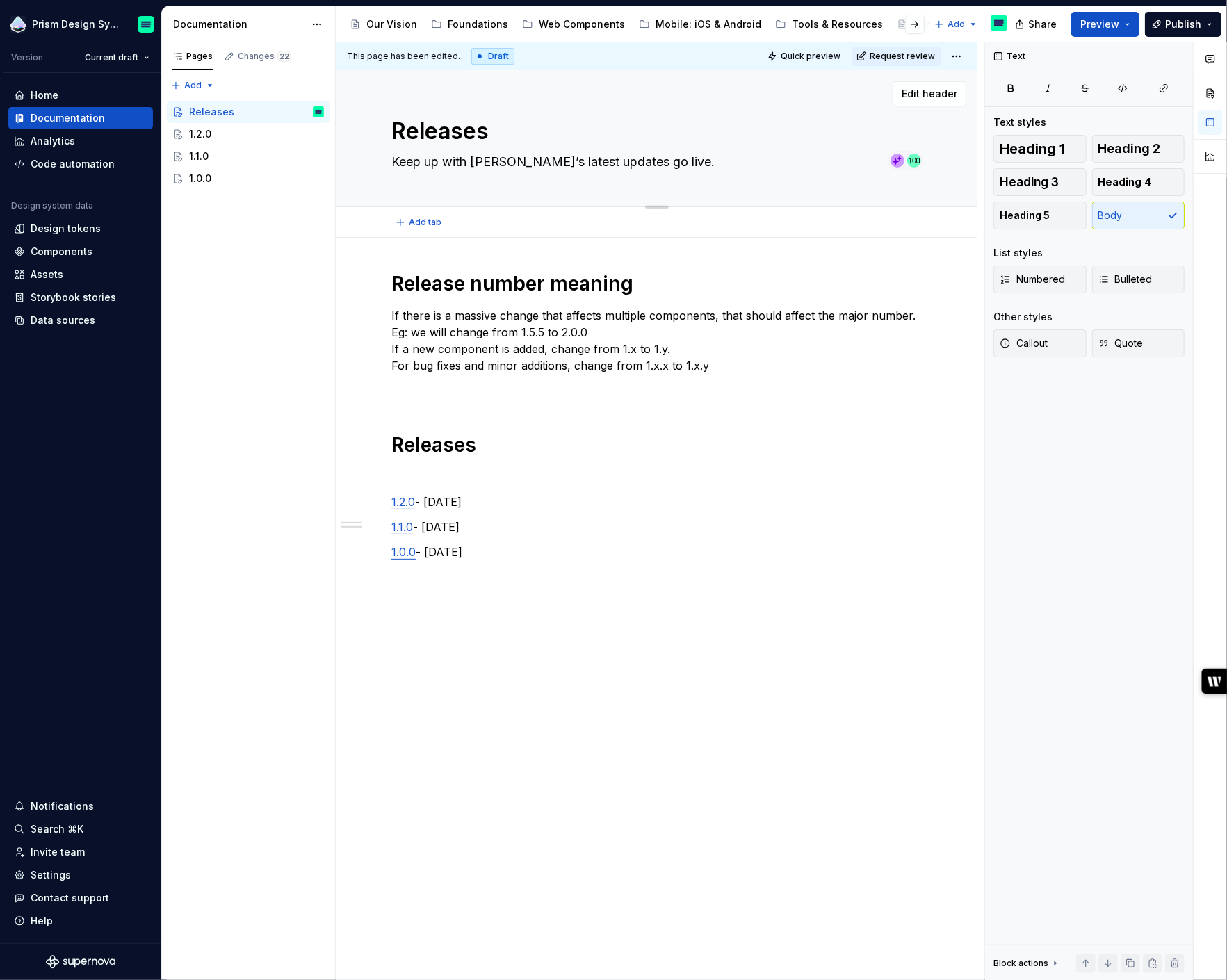
type textarea "Keep up with Prism’s latest updates."
type textarea "*"
type textarea "Keep up with Prism’s latest updates."
click at [418, 442] on h1 "Releases" at bounding box center [656, 445] width 530 height 25
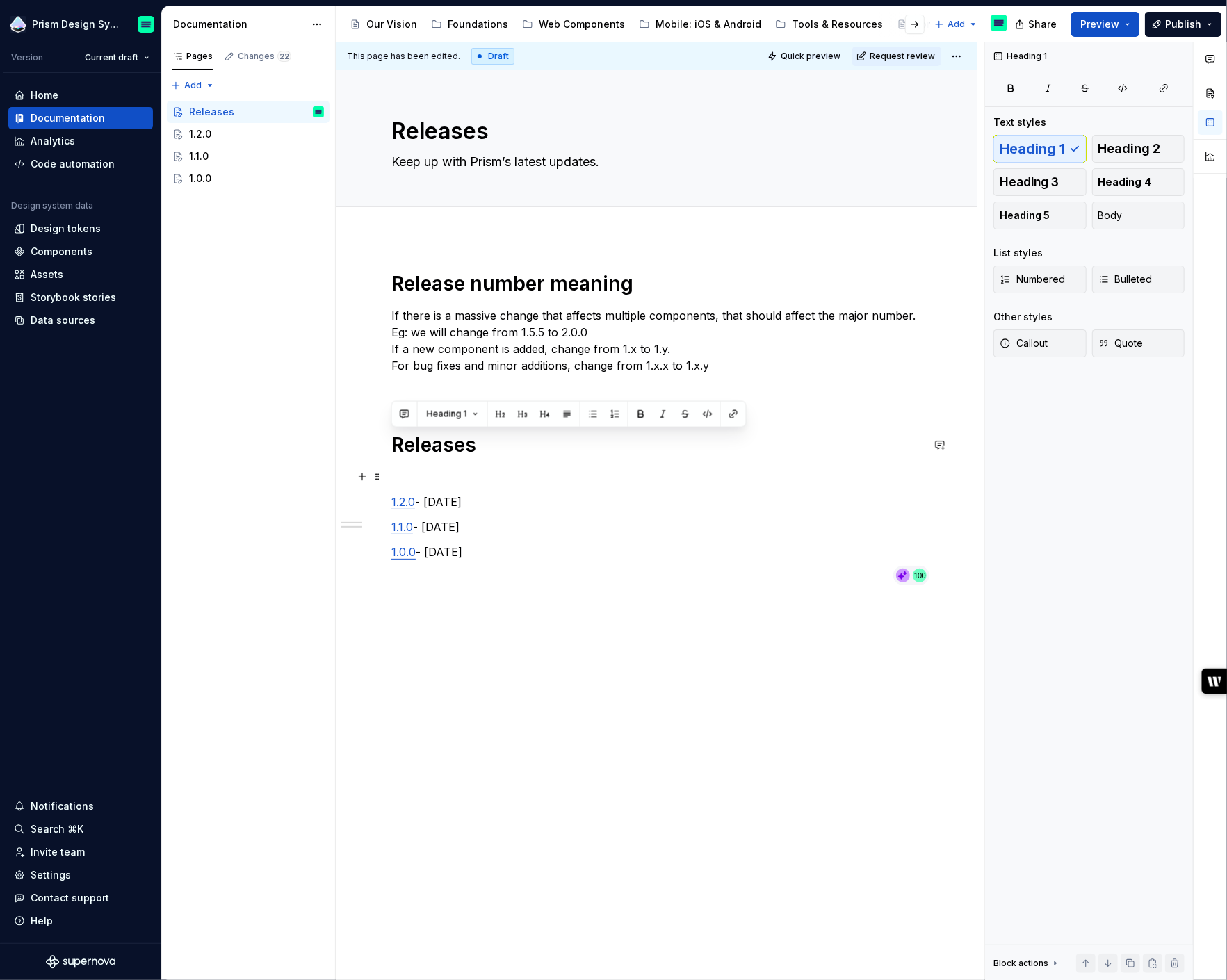
click at [404, 470] on p at bounding box center [656, 476] width 530 height 17
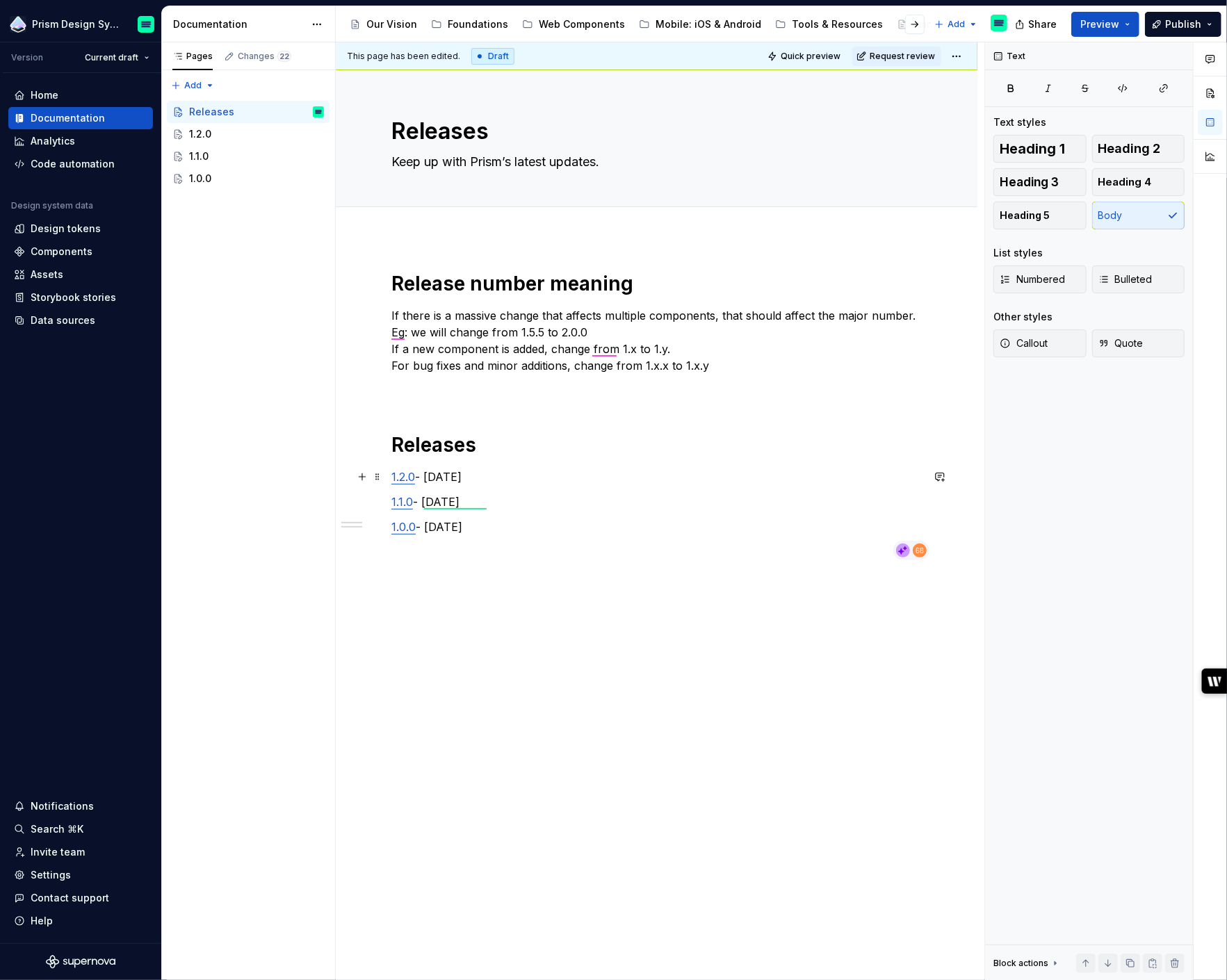
click at [437, 475] on p "1.2.0 - [DATE]" at bounding box center [656, 476] width 530 height 17
click at [440, 476] on p "1.2.0 - [DATE]" at bounding box center [656, 476] width 530 height 17
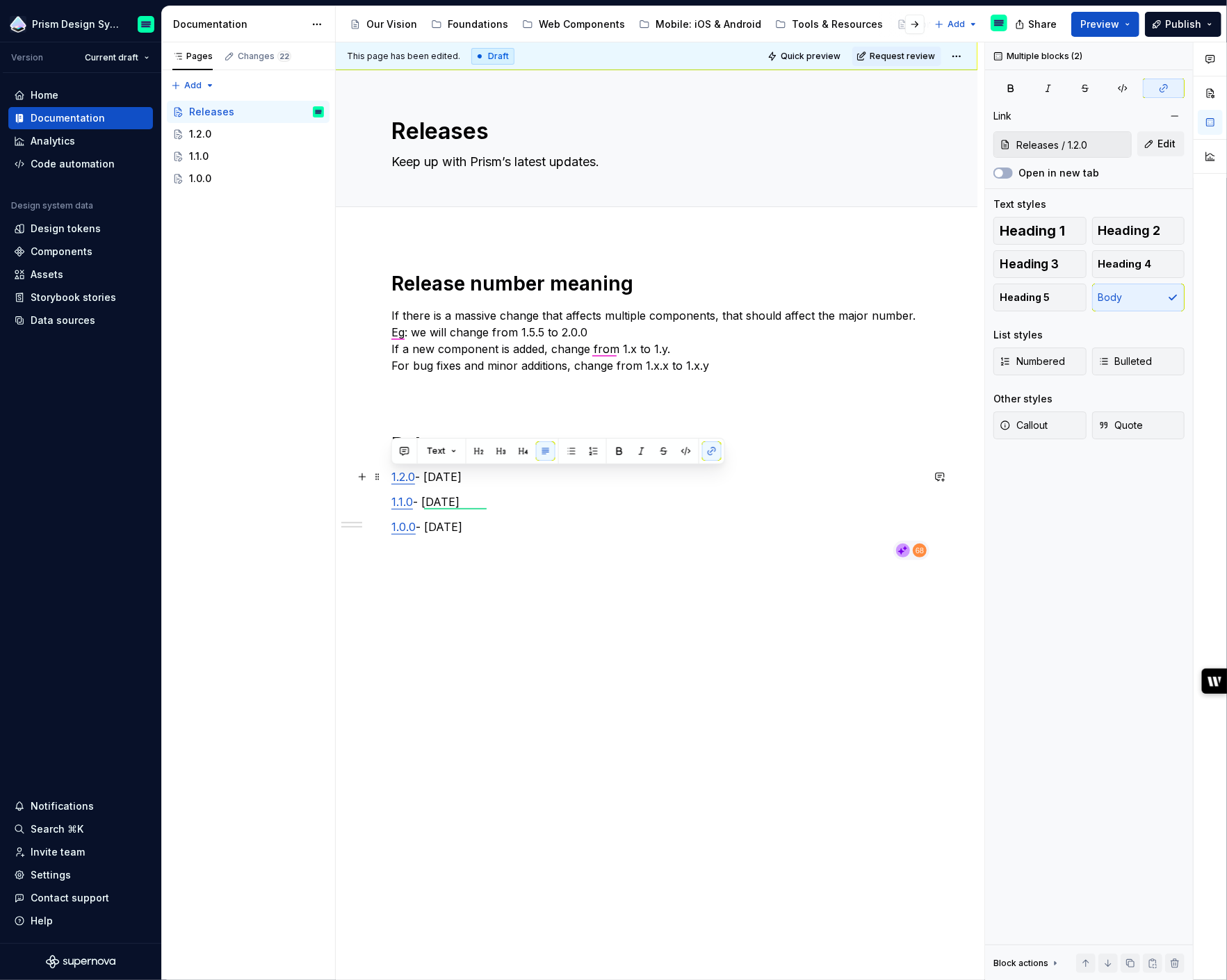
click at [440, 476] on p "1.2.0 - [DATE]" at bounding box center [656, 476] width 530 height 17
click at [459, 504] on p "1.1.0 - [DATE]" at bounding box center [656, 502] width 530 height 17
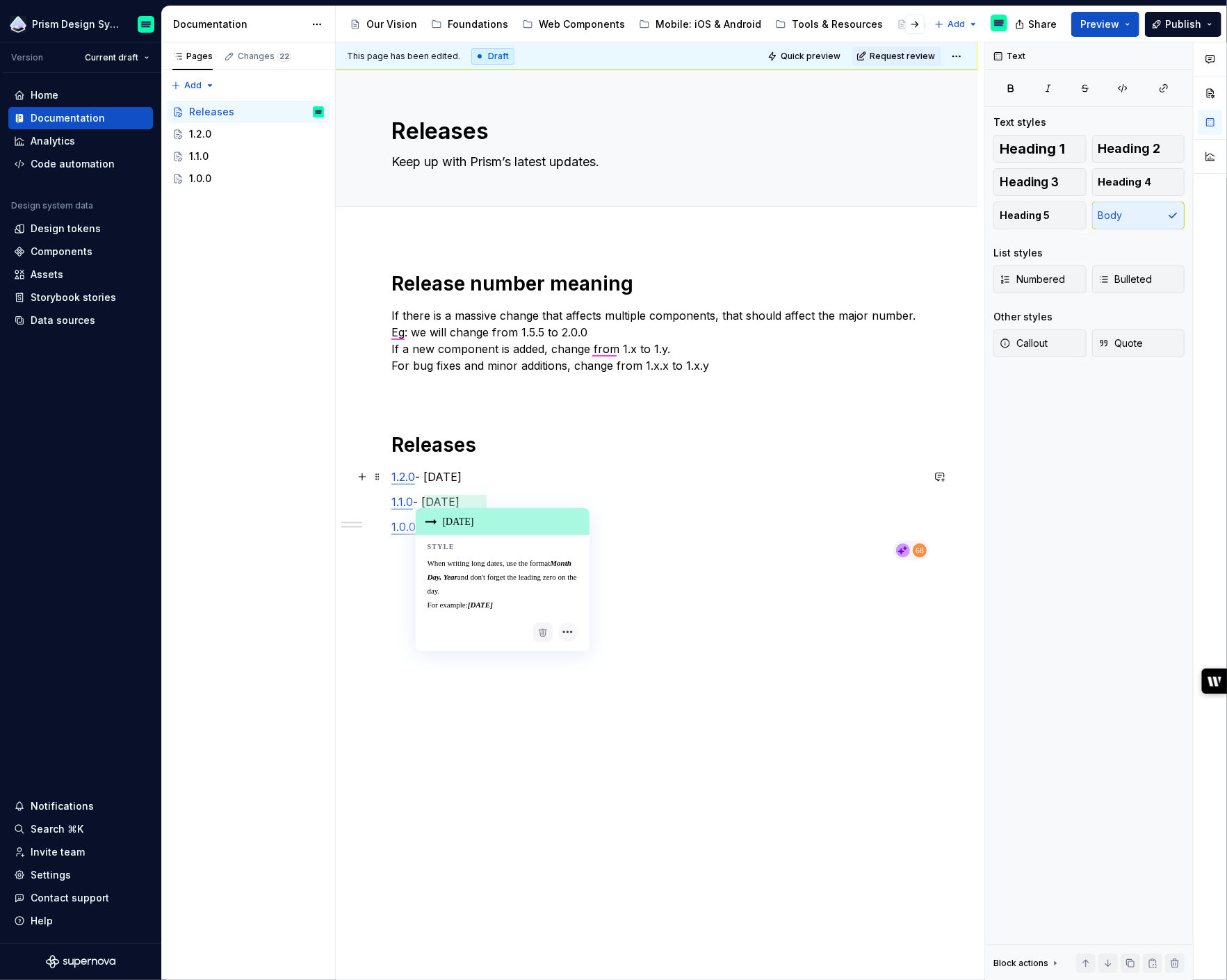
click at [612, 471] on p "1.2.0 - [DATE]" at bounding box center [656, 476] width 530 height 17
click at [203, 134] on div "1.2.0" at bounding box center [200, 134] width 23 height 14
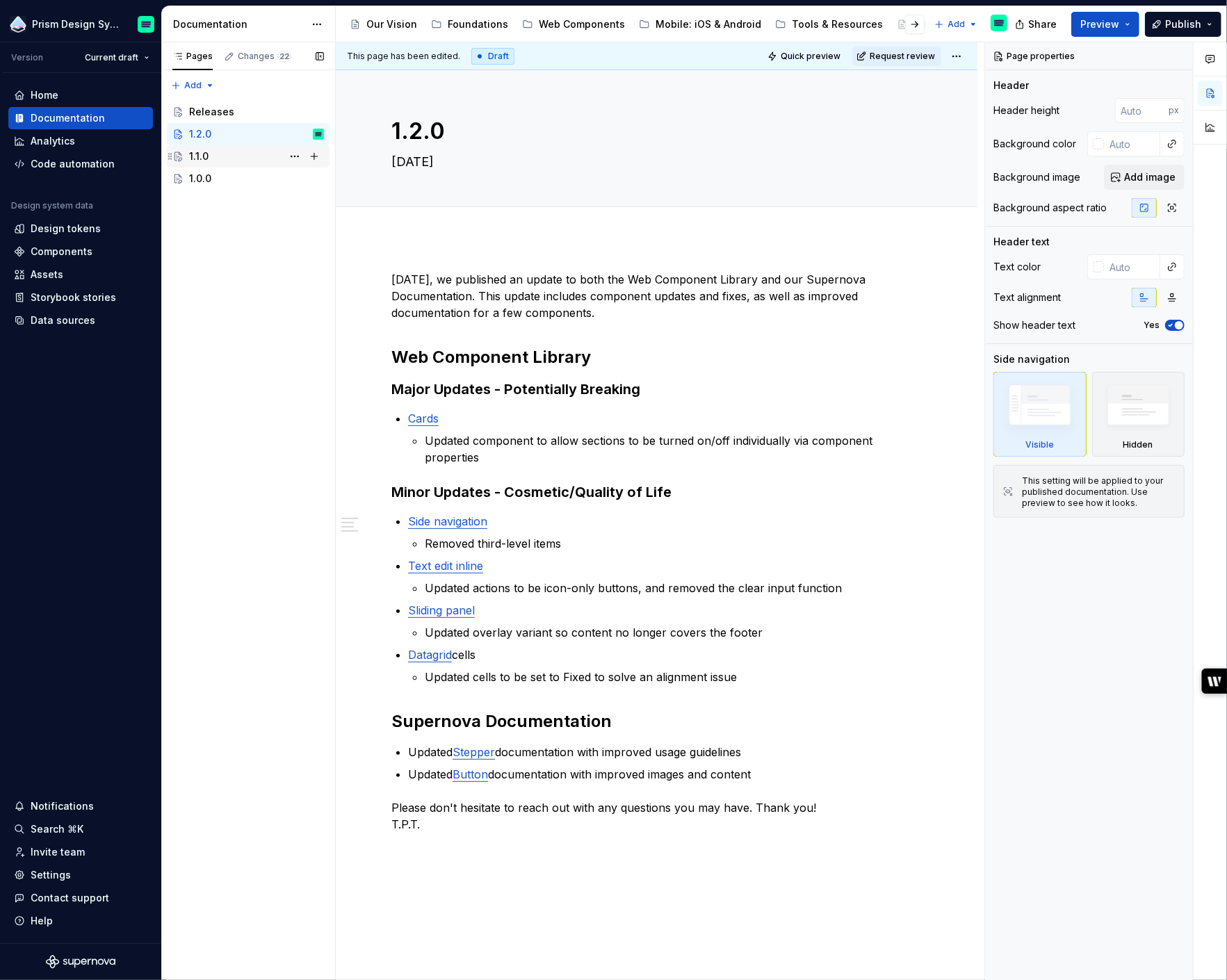
click at [202, 153] on div "1.1.0" at bounding box center [199, 156] width 20 height 14
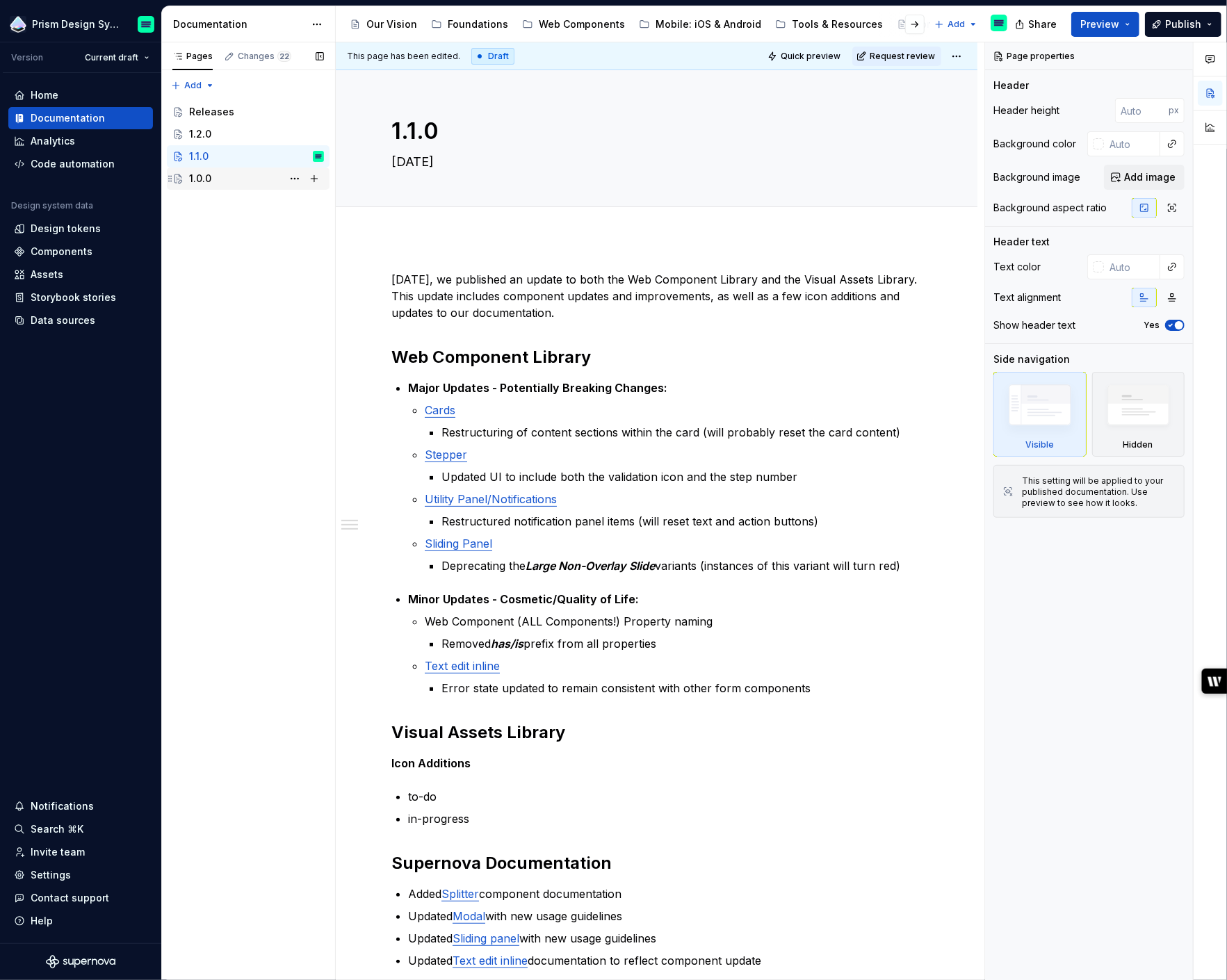
click at [208, 181] on div "1.0.0" at bounding box center [200, 179] width 23 height 14
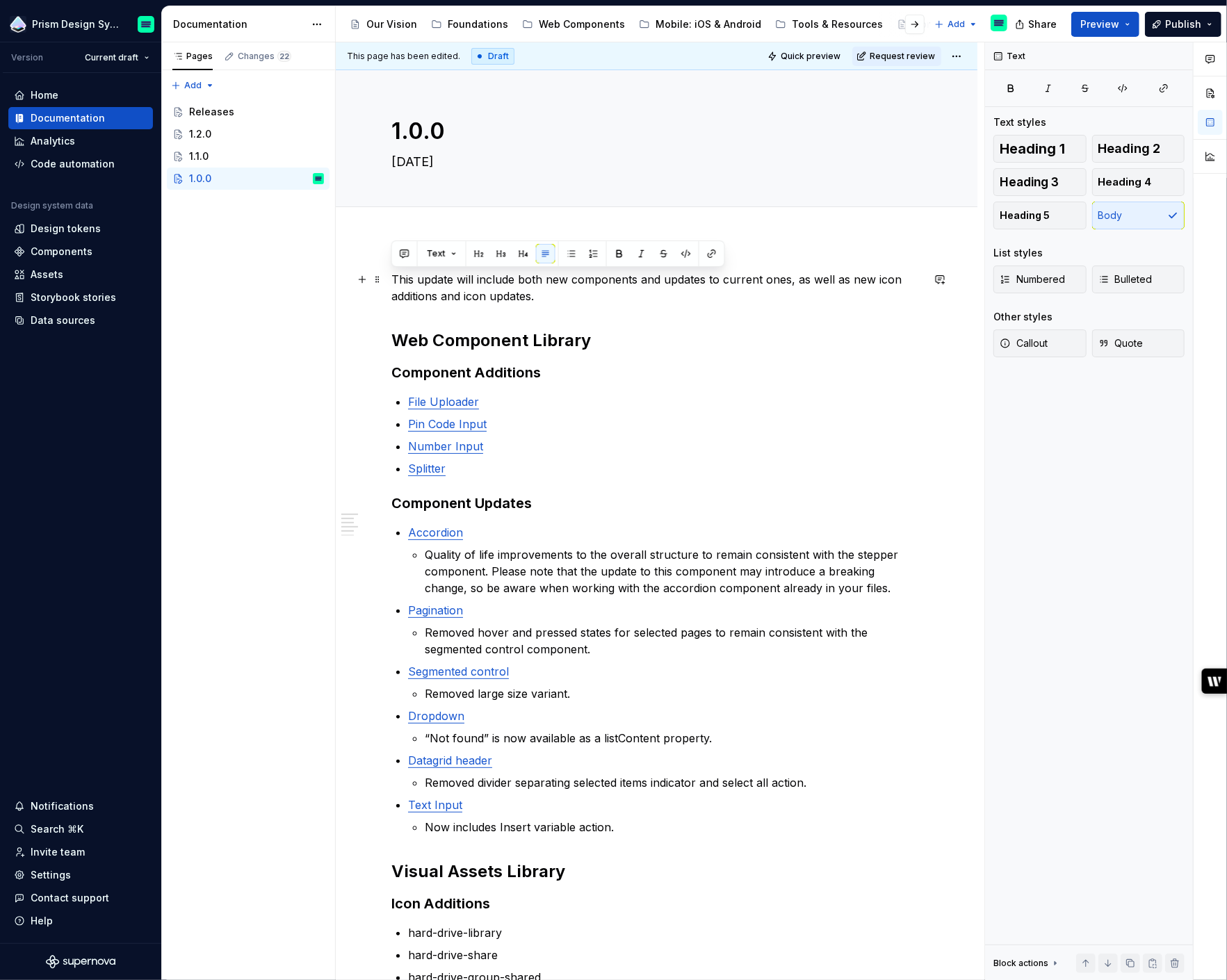
drag, startPoint x: 544, startPoint y: 292, endPoint x: 391, endPoint y: 276, distance: 153.8
click at [392, 276] on p "This update will include both new components and updates to current ones, as we…" at bounding box center [656, 288] width 530 height 33
copy p "This update will include both new components and updates to current ones, as we…"
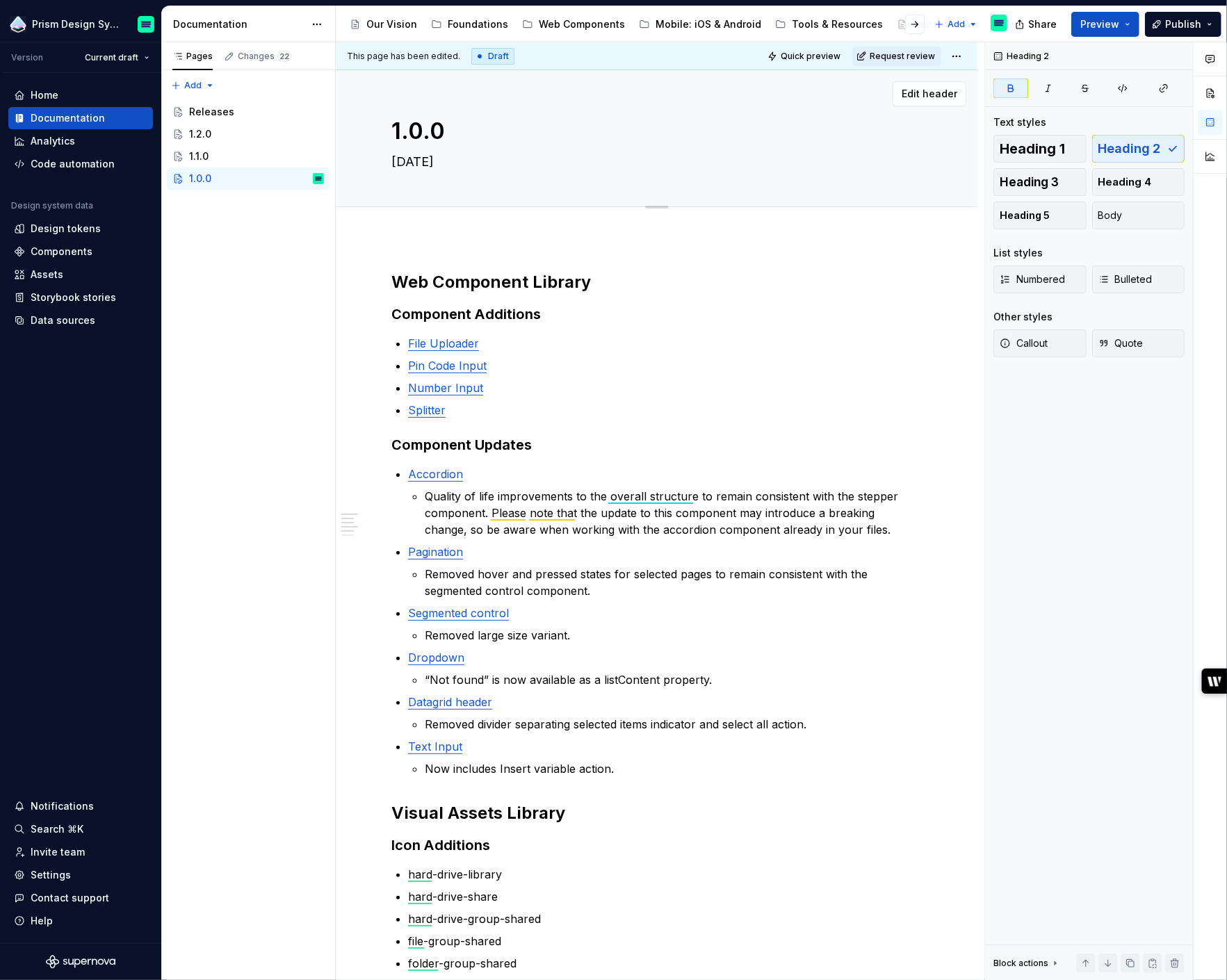
type textarea "*"
click at [465, 162] on textarea "[DATE]" at bounding box center [653, 161] width 530 height 23
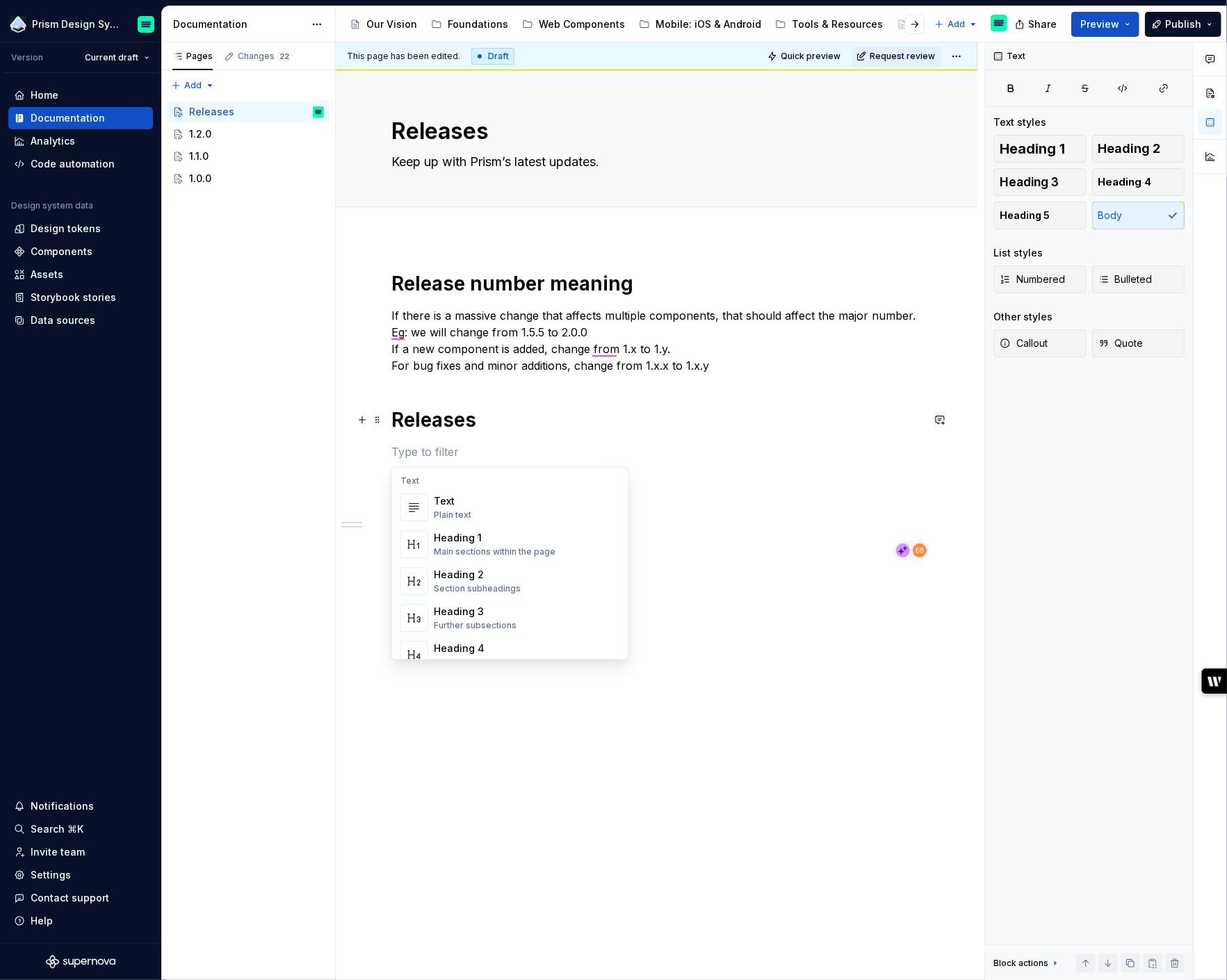
scroll to position [456, 0]
click at [484, 544] on div "Table Display a simple table" at bounding box center [479, 544] width 91 height 27
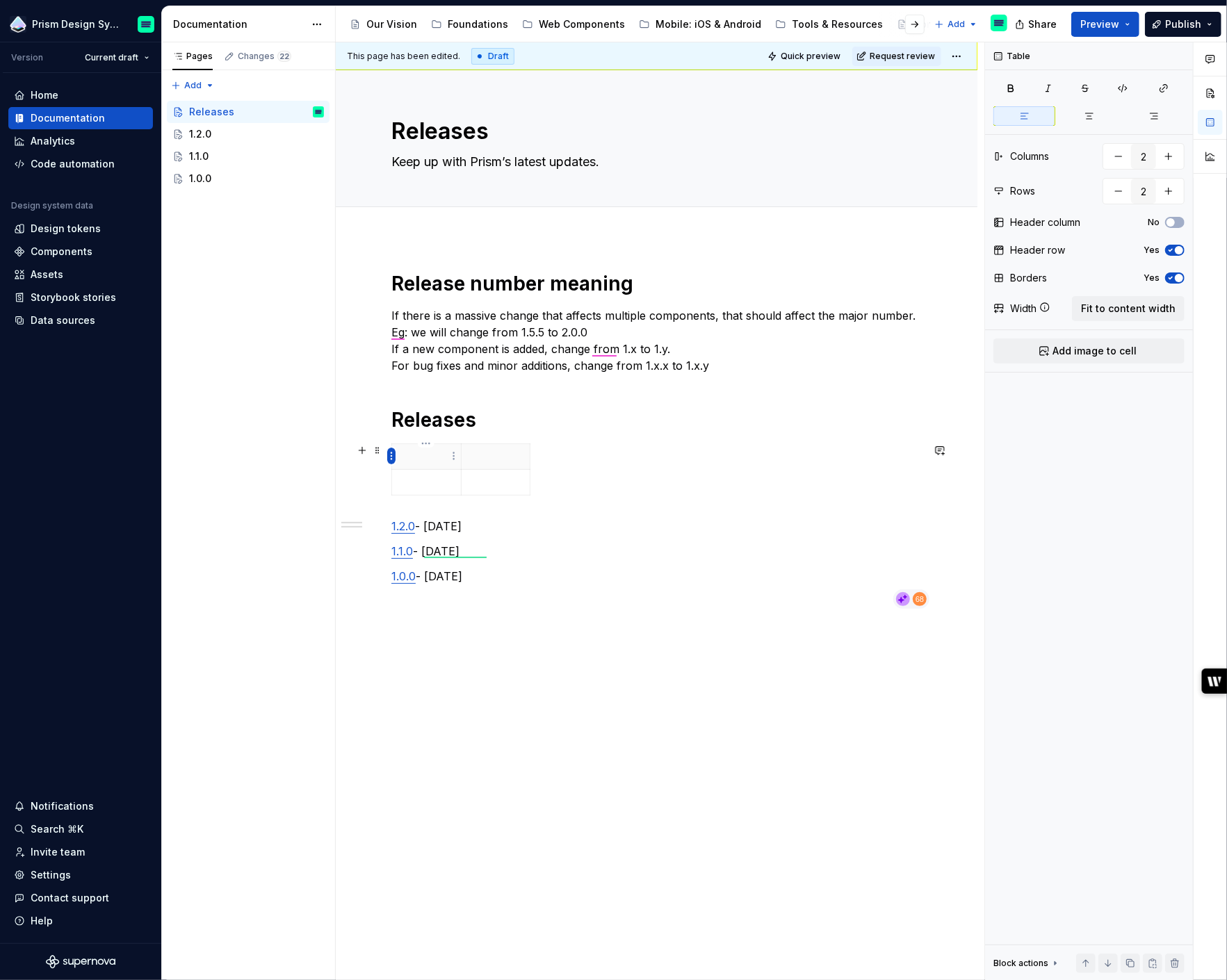
click at [393, 459] on html "Prism Design System Version Current draft Home Documentation Analytics Code aut…" at bounding box center [613, 490] width 1227 height 980
click at [443, 505] on div "Add row after" at bounding box center [459, 504] width 91 height 14
click at [1172, 250] on icon "button" at bounding box center [1170, 250] width 11 height 8
click at [1173, 274] on icon "button" at bounding box center [1170, 277] width 11 height 8
click at [1173, 274] on span "button" at bounding box center [1171, 277] width 8 height 8
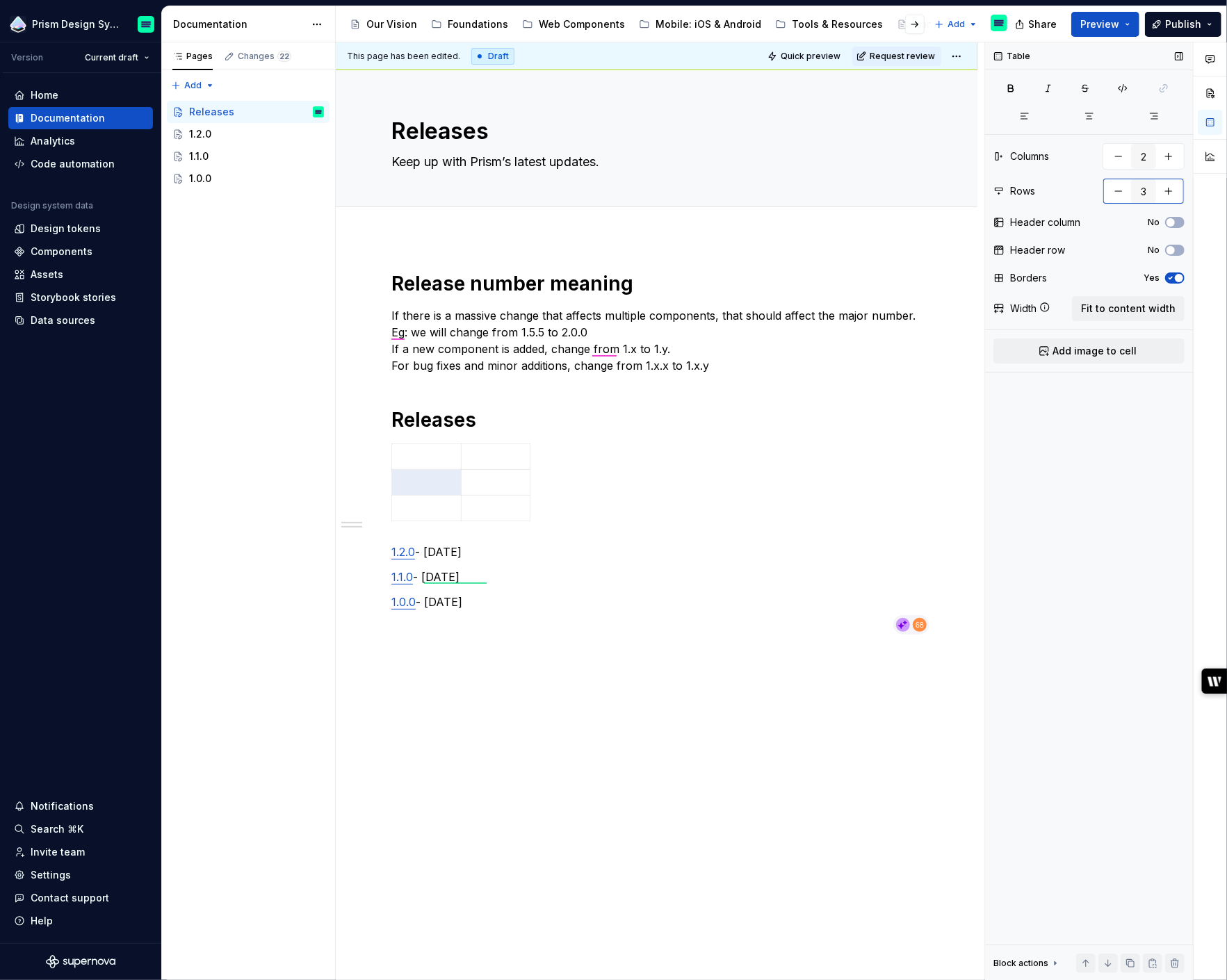
click at [1176, 192] on button "button" at bounding box center [1168, 191] width 25 height 25
type input "5"
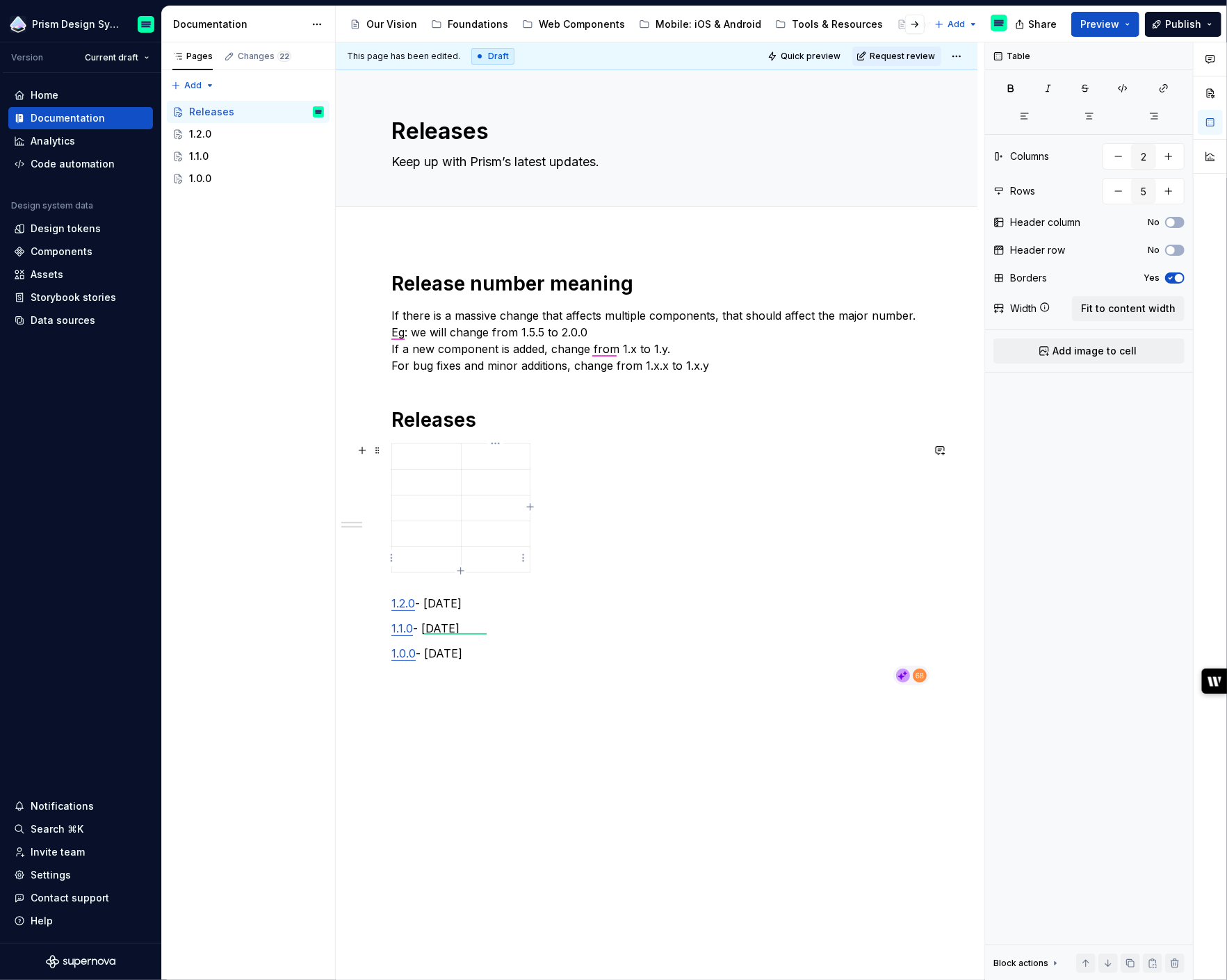
click at [492, 563] on p at bounding box center [496, 560] width 52 height 14
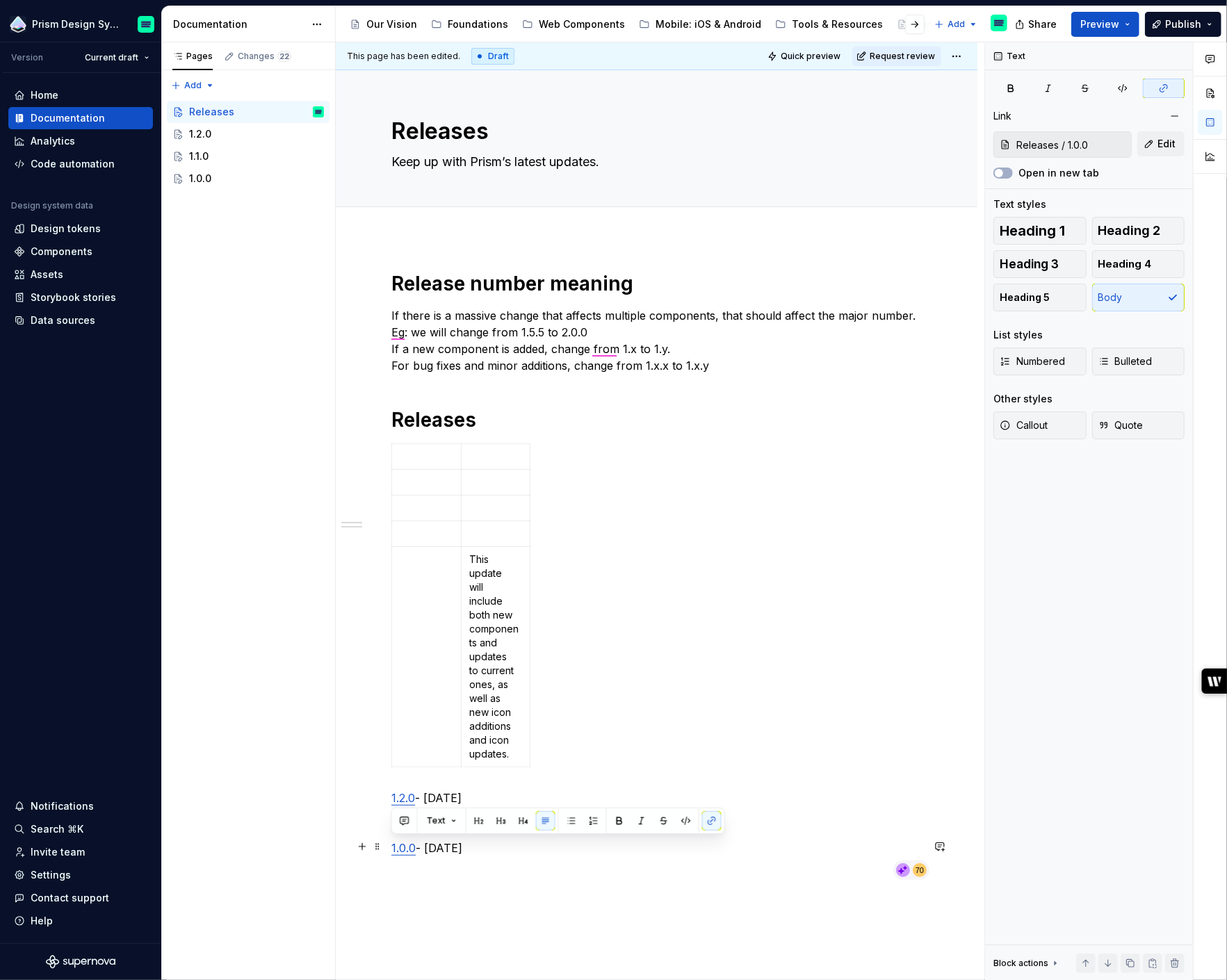
drag, startPoint x: 492, startPoint y: 848, endPoint x: 391, endPoint y: 847, distance: 101.0
click at [392, 847] on p "1.0.0 - [DATE]" at bounding box center [656, 848] width 530 height 17
copy p "1.0.0 - [DATE]"
click at [421, 735] on td at bounding box center [427, 657] width 70 height 220
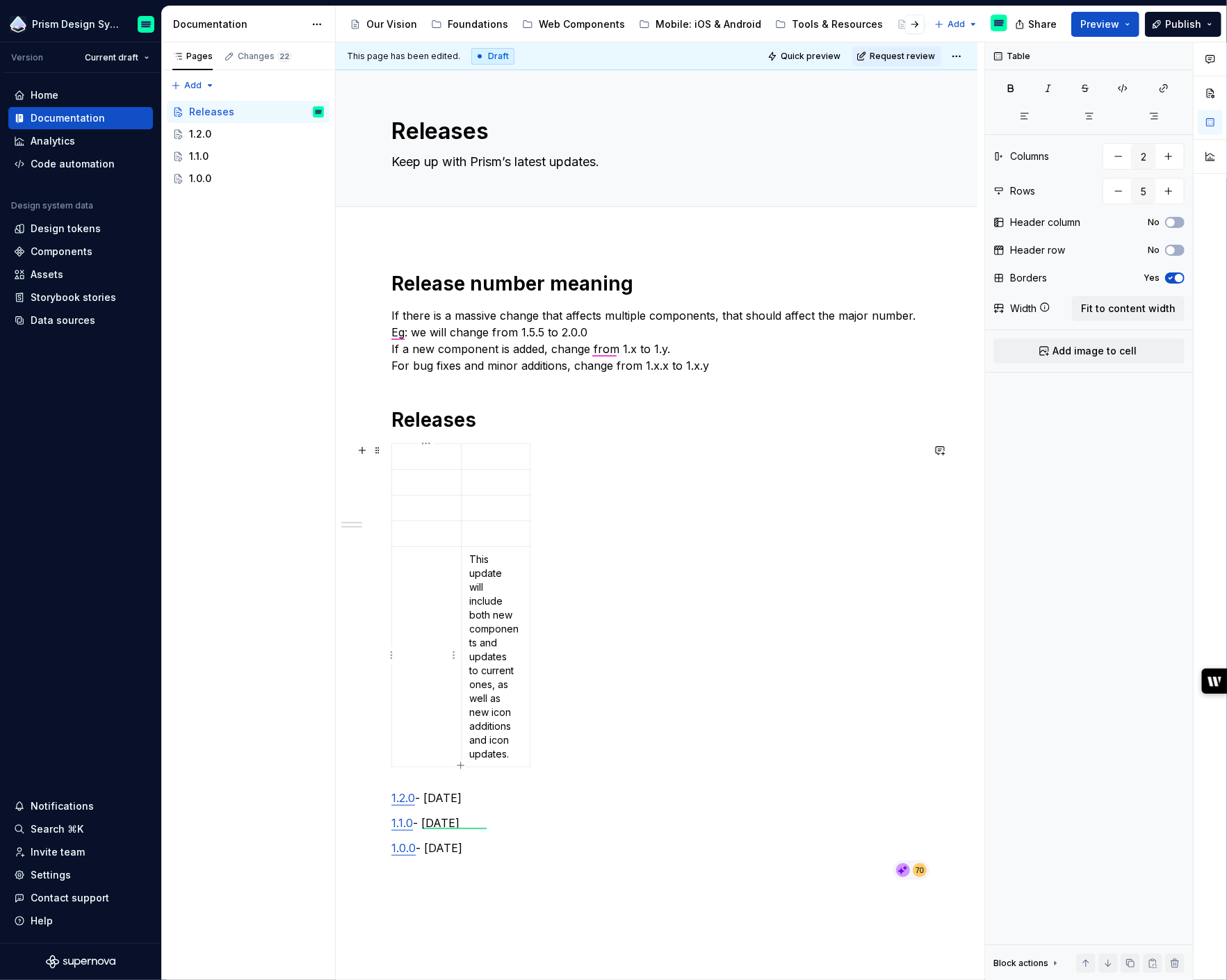
paste div
click at [430, 559] on p "1.0.0 - [DATE]" at bounding box center [426, 567] width 52 height 28
click at [425, 555] on p "1.0.0" at bounding box center [426, 560] width 52 height 14
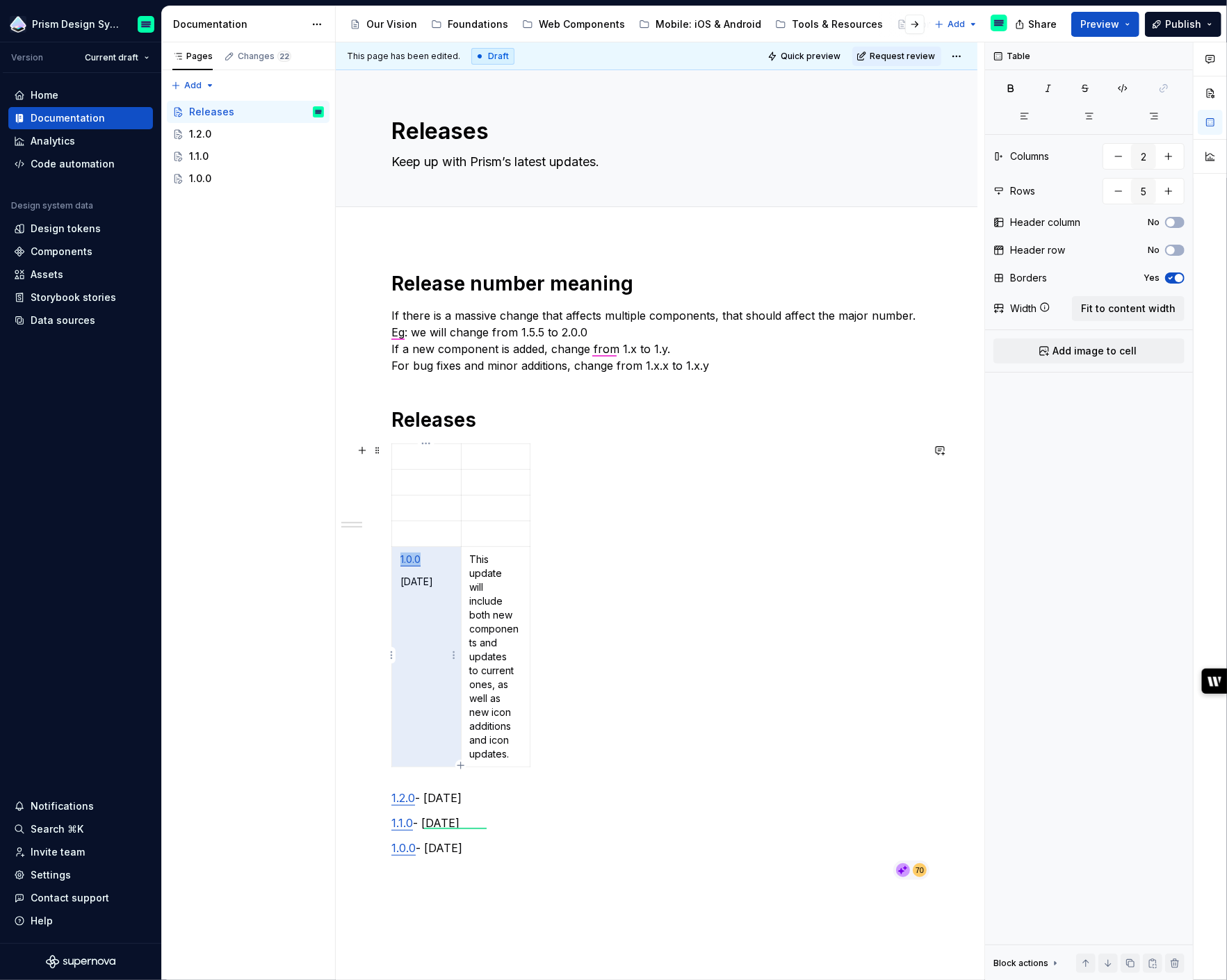
click at [416, 560] on link "1.0.0" at bounding box center [410, 559] width 20 height 12
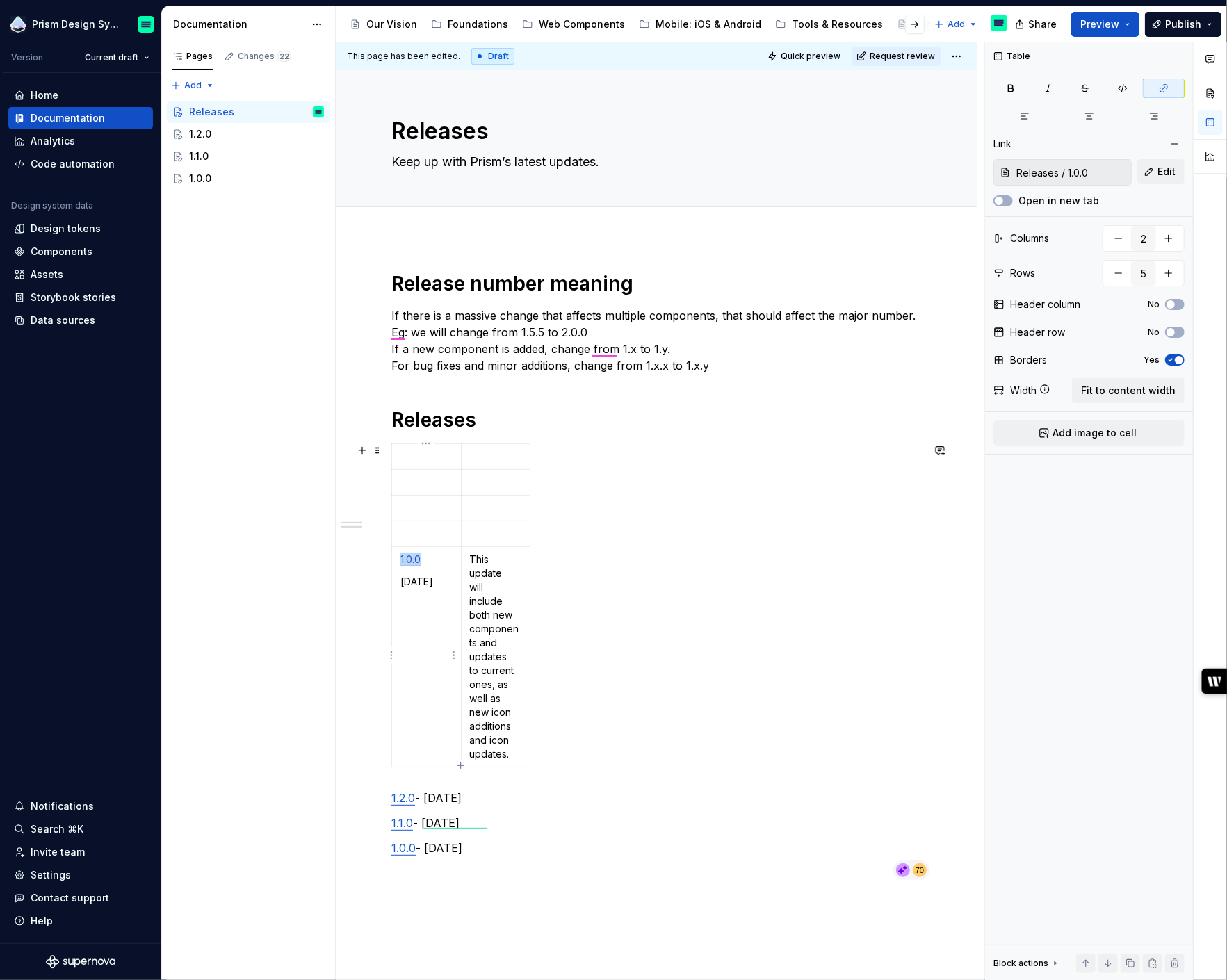
click at [416, 560] on link "1.0.0" at bounding box center [410, 559] width 20 height 12
click at [410, 558] on link "1.0.0" at bounding box center [410, 559] width 20 height 12
click at [406, 558] on link "1.0.0" at bounding box center [410, 559] width 20 height 12
click at [437, 534] on button "button" at bounding box center [439, 534] width 20 height 20
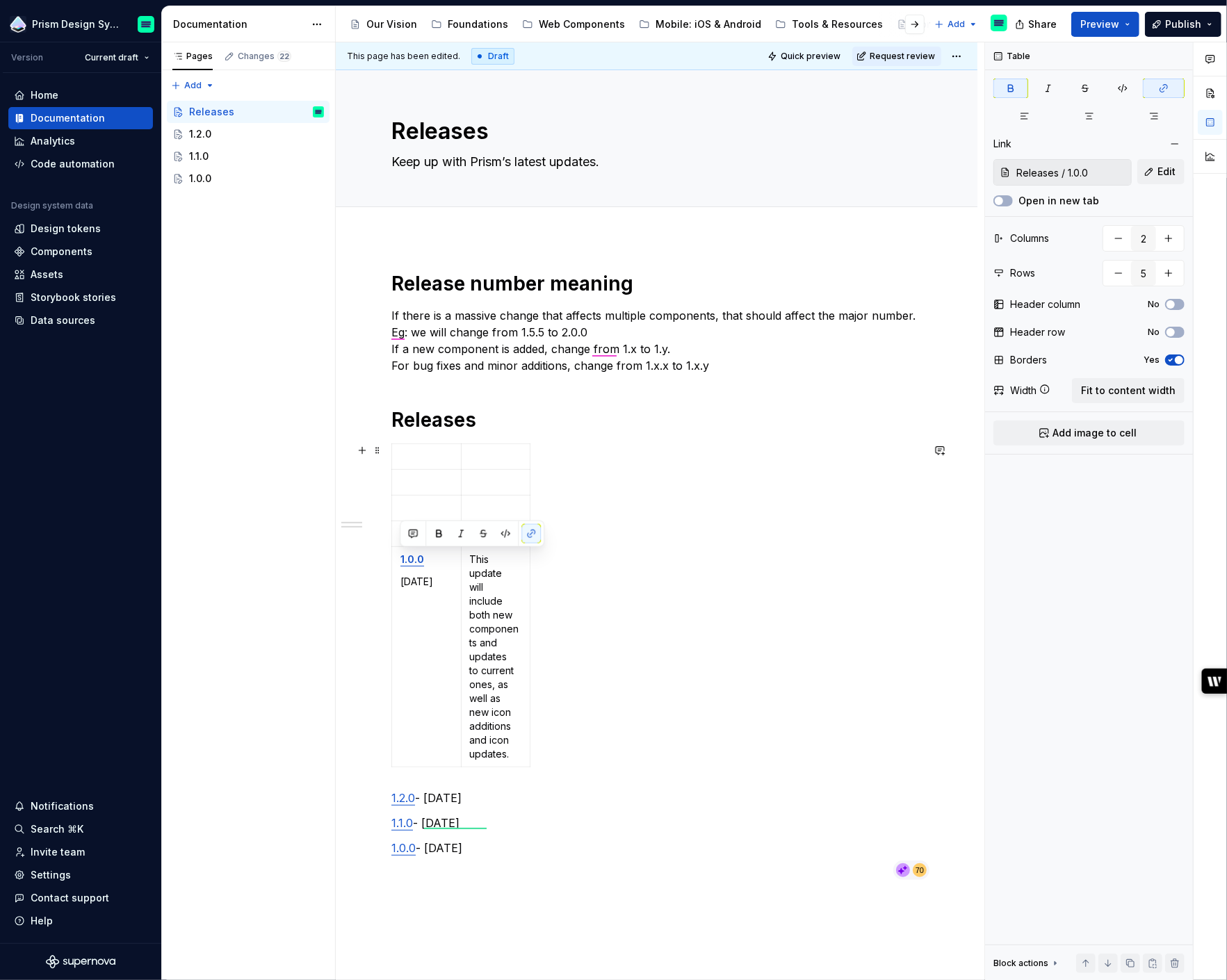
click at [579, 526] on div "1.0.0 [DATE] This update will include both new components and updates to curren…" at bounding box center [656, 608] width 530 height 330
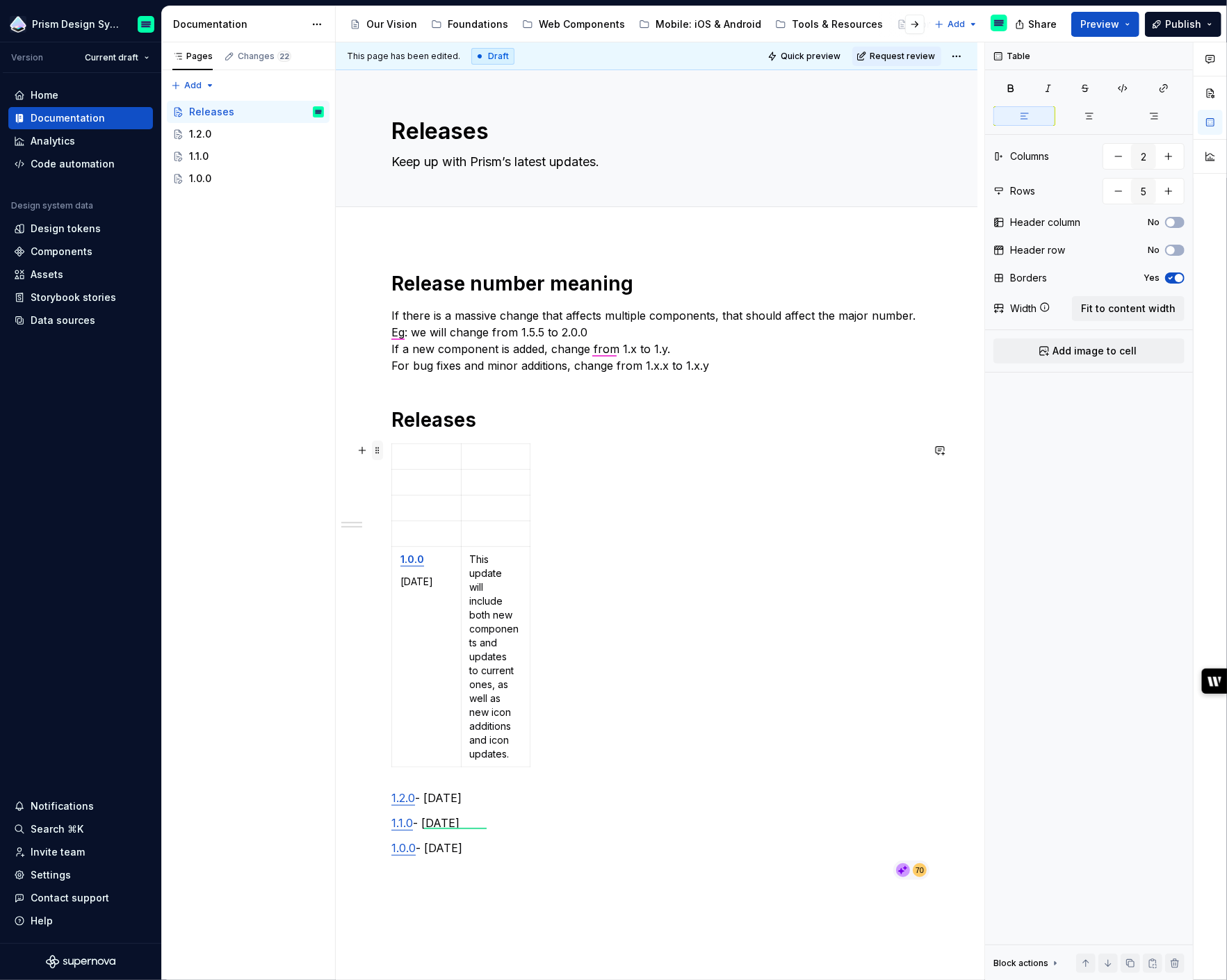
click at [382, 457] on span at bounding box center [377, 451] width 11 height 20
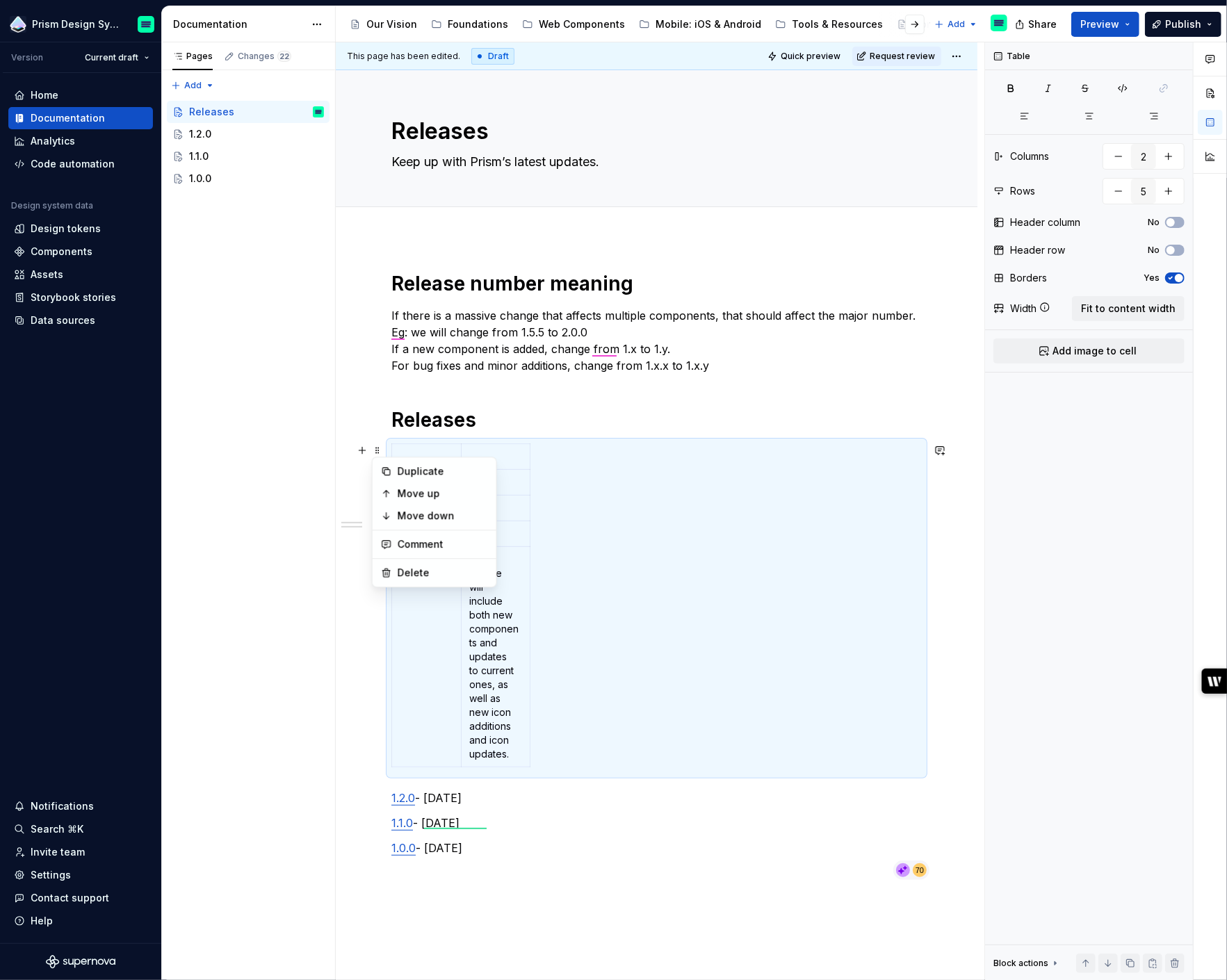
click at [524, 463] on td at bounding box center [495, 458] width 70 height 26
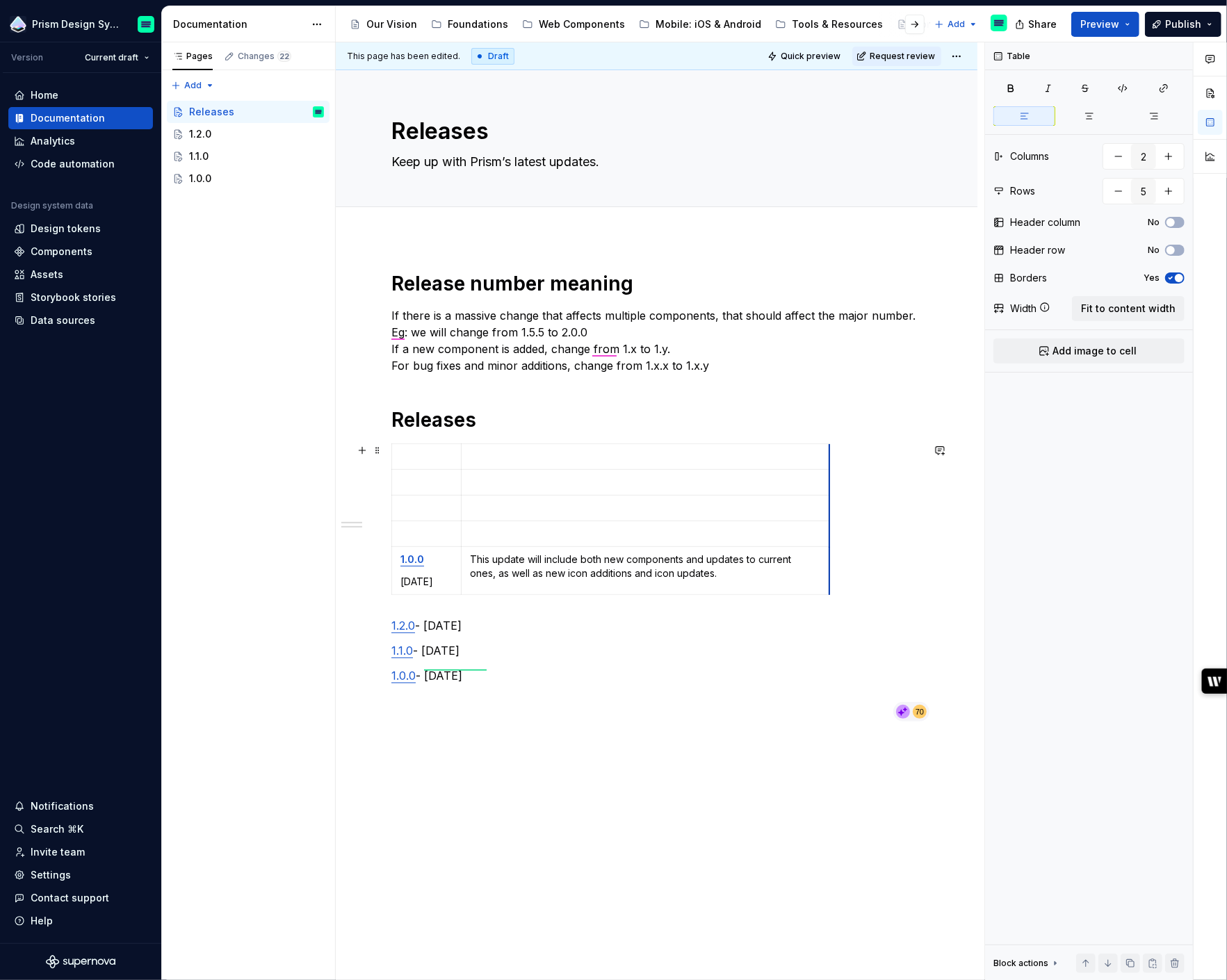
drag, startPoint x: 528, startPoint y: 465, endPoint x: 828, endPoint y: 470, distance: 300.0
drag, startPoint x: 459, startPoint y: 477, endPoint x: 501, endPoint y: 477, distance: 42.0
click at [399, 650] on link "1.1.0" at bounding box center [402, 650] width 22 height 14
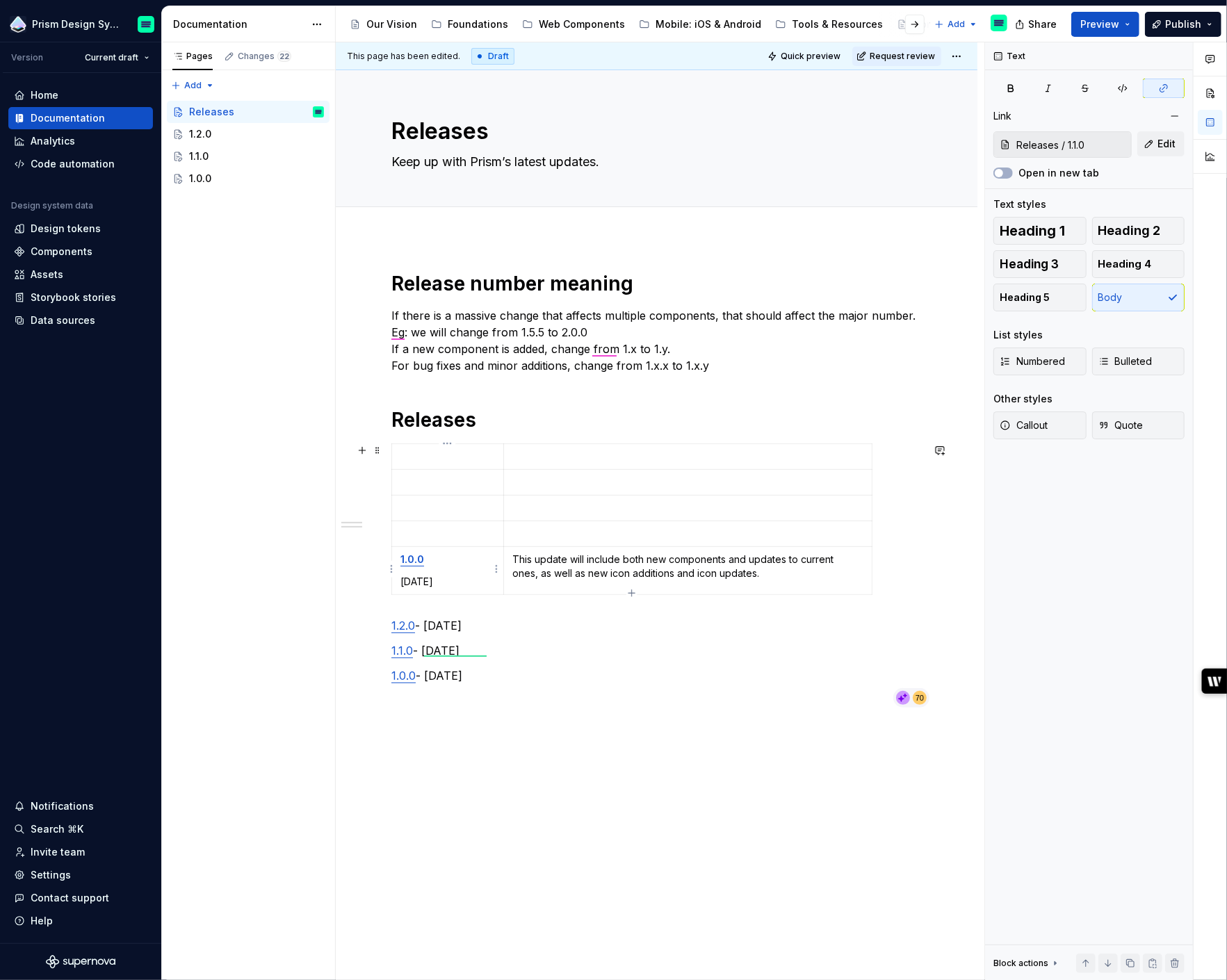
click at [411, 557] on strong "1.0.0" at bounding box center [412, 559] width 24 height 12
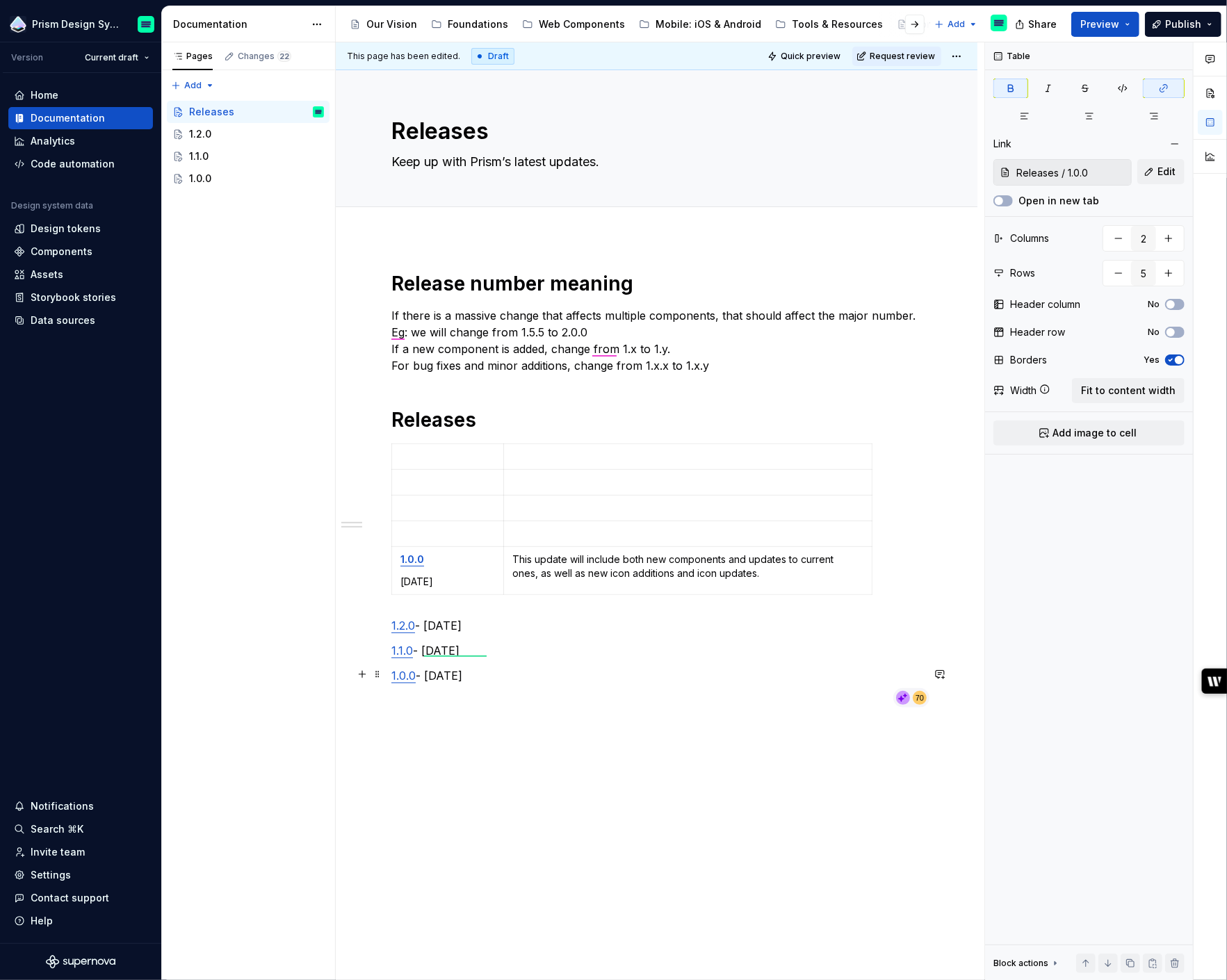
click at [401, 671] on link "1.0.0" at bounding box center [403, 676] width 25 height 14
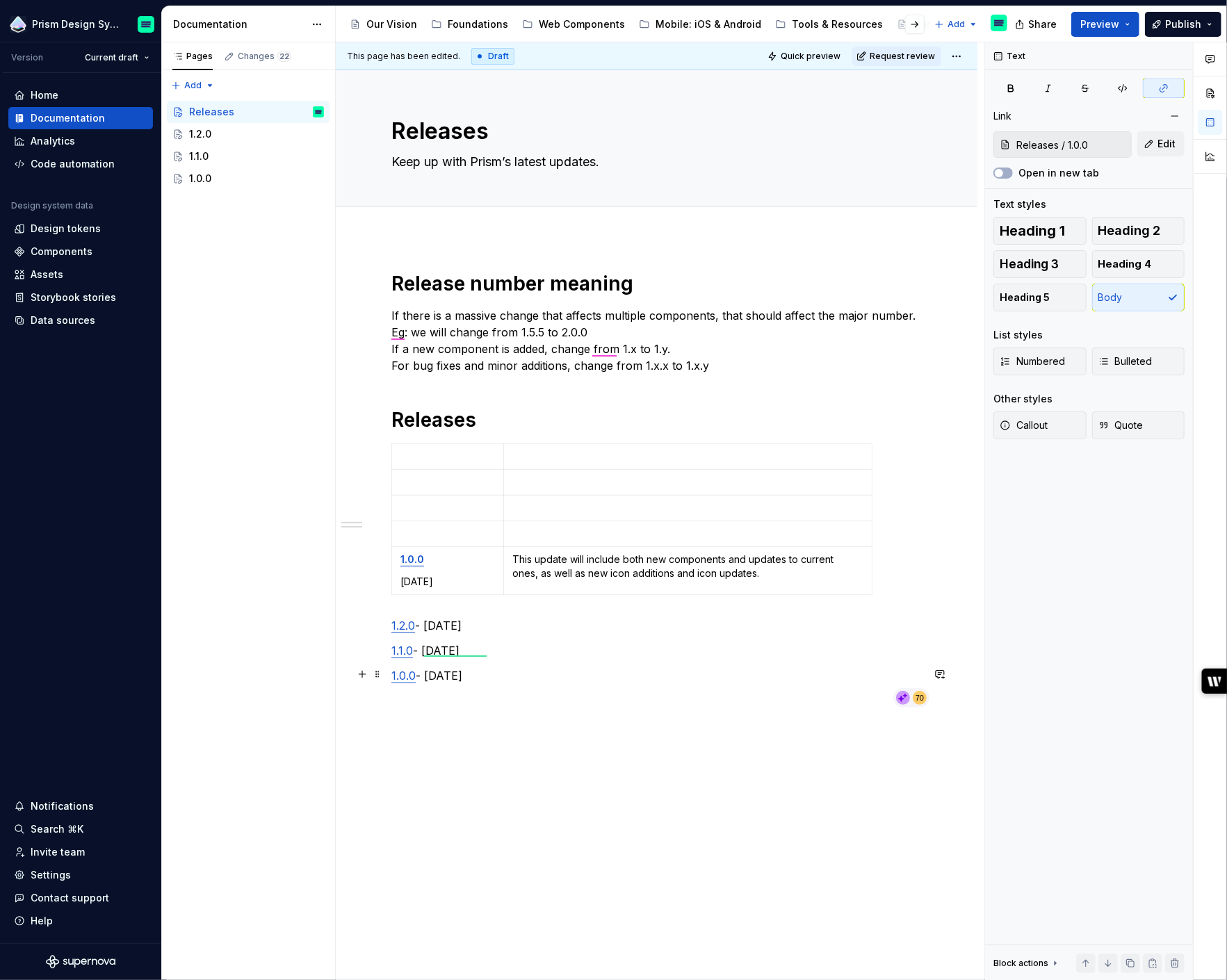
click at [401, 671] on link "1.0.0" at bounding box center [403, 676] width 25 height 14
drag, startPoint x: 416, startPoint y: 673, endPoint x: 388, endPoint y: 673, distance: 28.0
click at [388, 673] on div "Release number meaning If there is a massive change that affects multiple compo…" at bounding box center [656, 629] width 642 height 782
click at [522, 649] on button "button" at bounding box center [523, 648] width 20 height 20
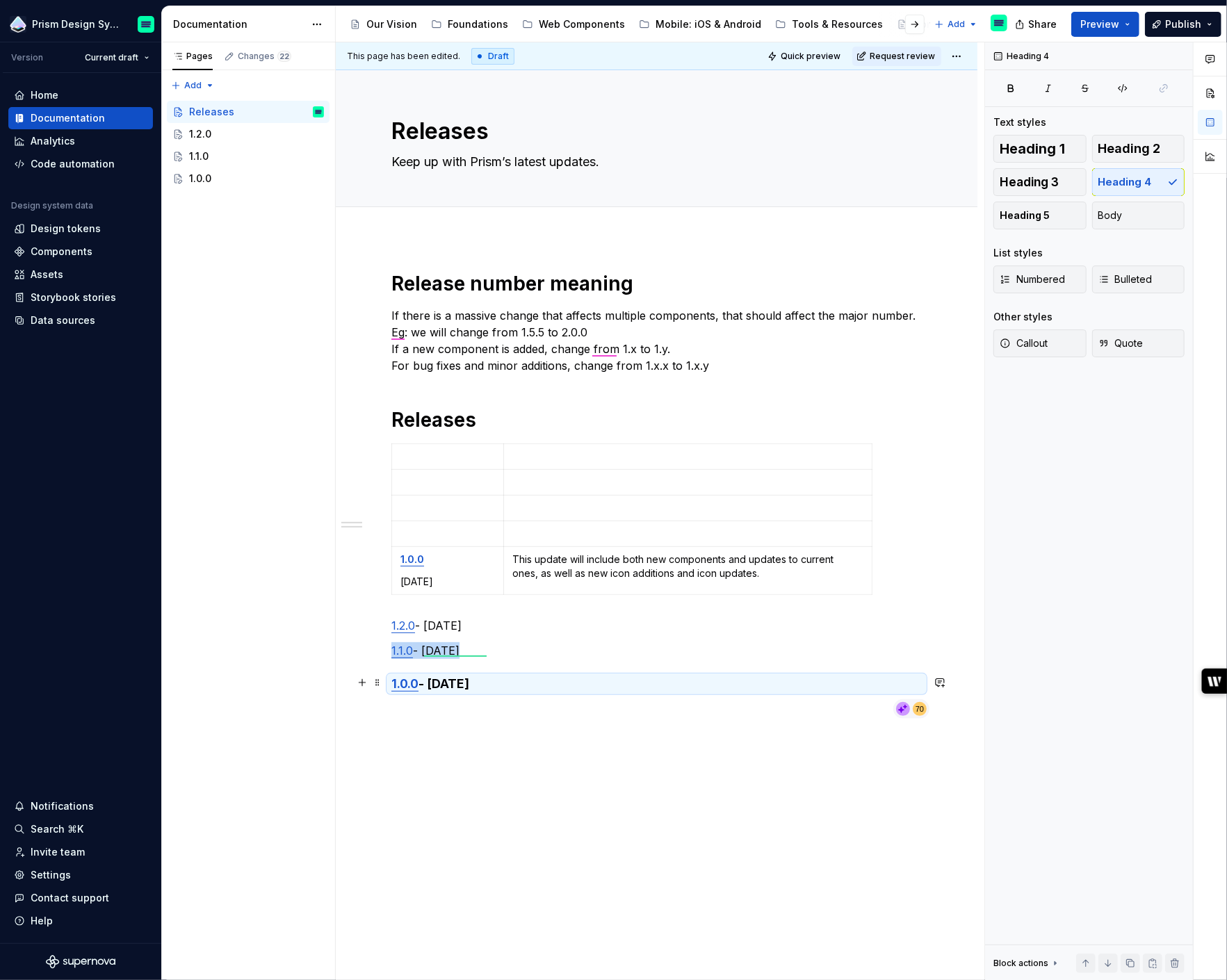
click at [430, 682] on h4 "1.0.0 - [DATE]" at bounding box center [656, 684] width 530 height 17
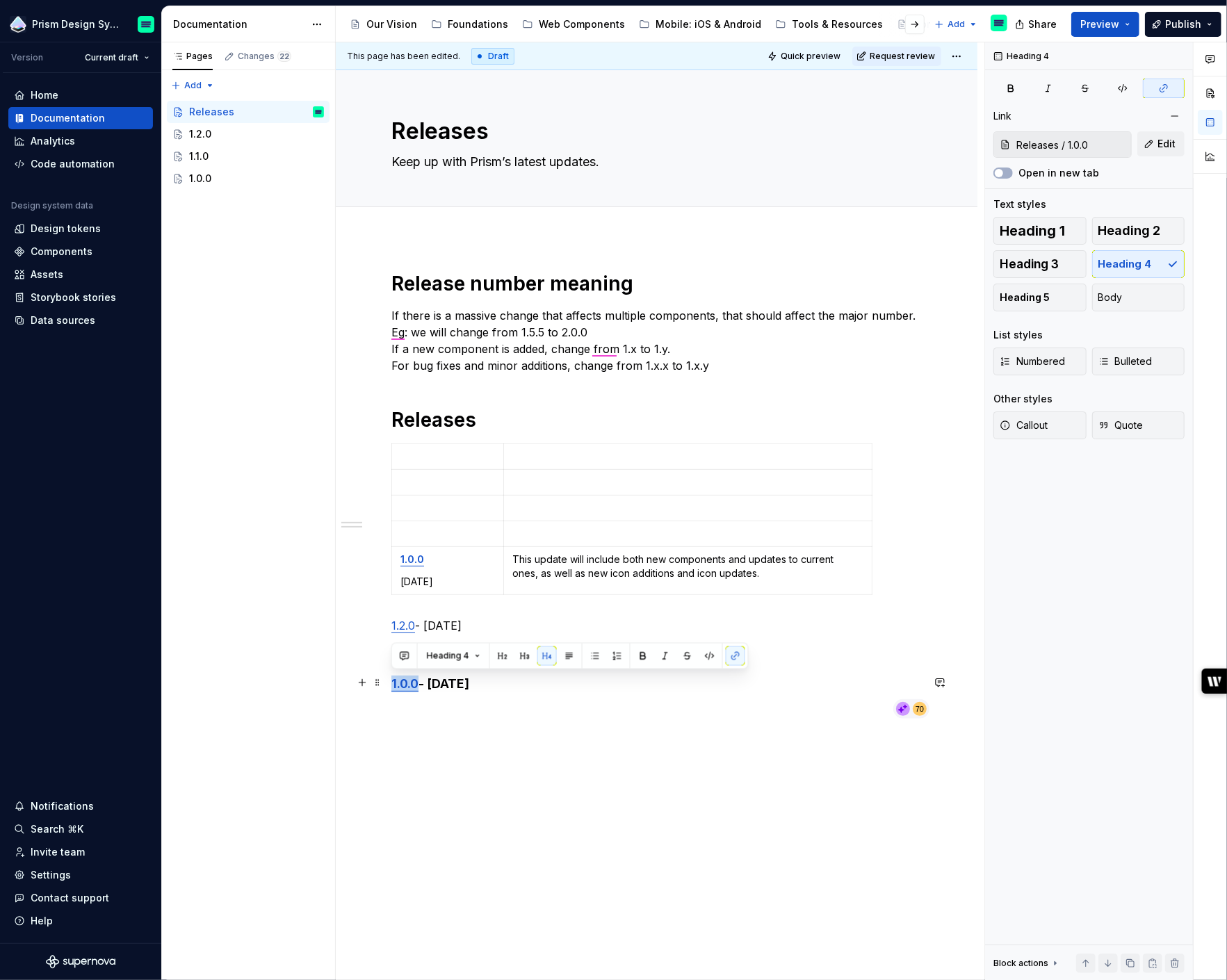
drag, startPoint x: 421, startPoint y: 683, endPoint x: 383, endPoint y: 683, distance: 38.0
click at [383, 683] on div "Release number meaning If there is a massive change that affects multiple compo…" at bounding box center [656, 635] width 642 height 793
copy link "1.0.0"
click at [434, 554] on p "1.0.0" at bounding box center [448, 560] width 94 height 14
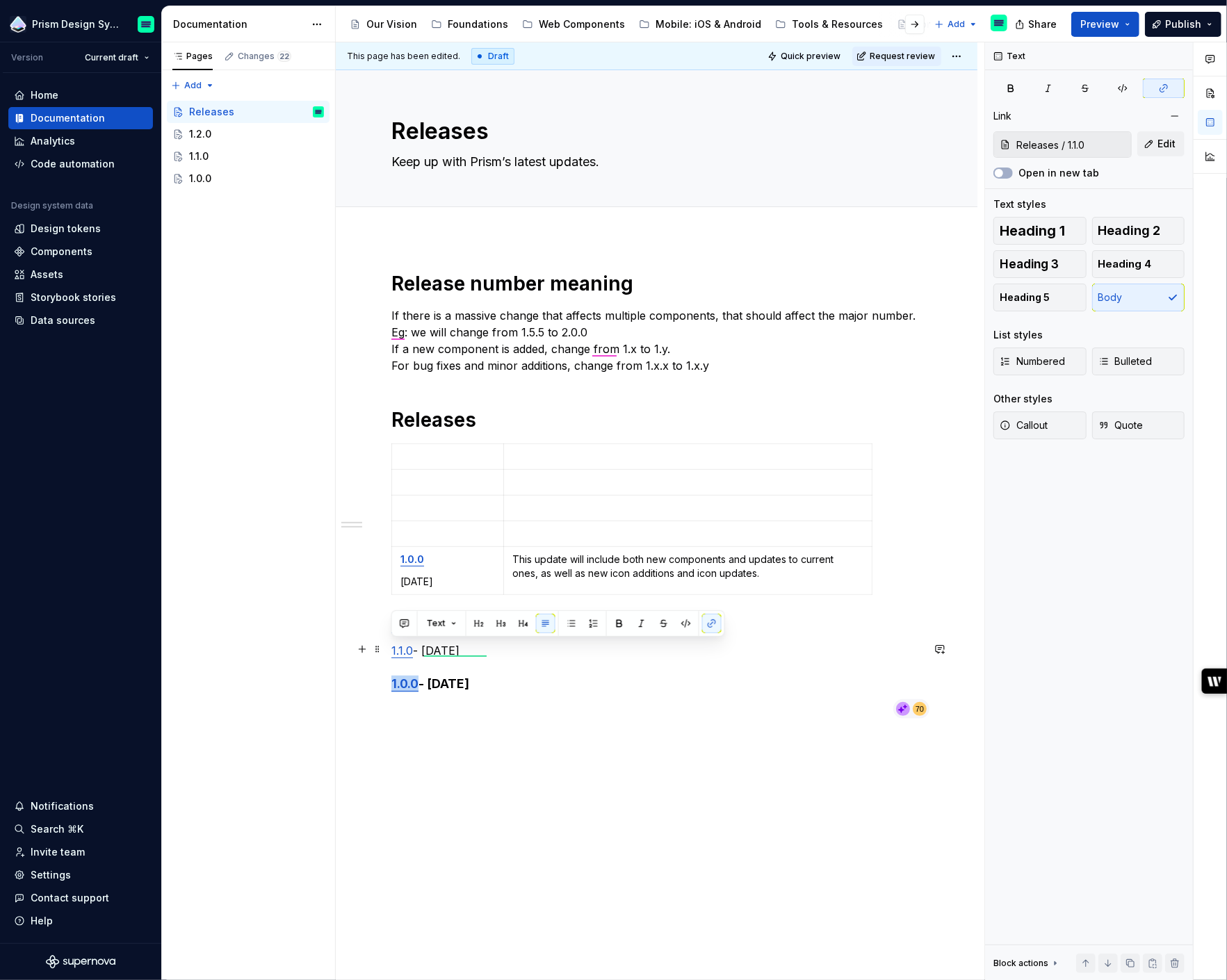
drag, startPoint x: 489, startPoint y: 649, endPoint x: 393, endPoint y: 649, distance: 96.0
click at [393, 649] on p "1.1.0 - [DATE]" at bounding box center [656, 650] width 530 height 17
click at [480, 737] on div "Release number meaning If there is a massive change that affects multiple compo…" at bounding box center [656, 635] width 642 height 793
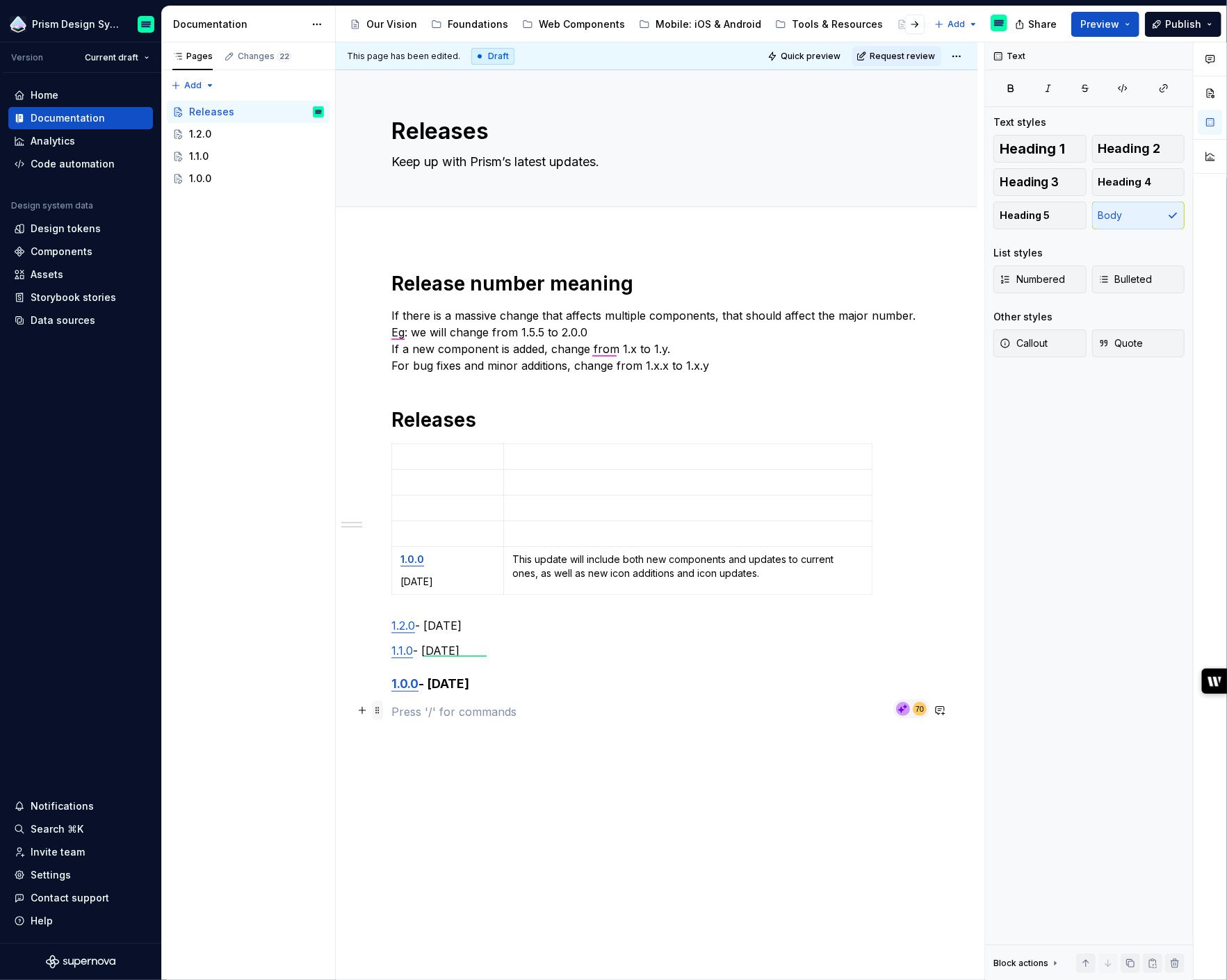
click at [378, 710] on span at bounding box center [377, 710] width 11 height 20
click at [435, 704] on p at bounding box center [656, 711] width 530 height 17
click at [366, 715] on button "button" at bounding box center [362, 710] width 20 height 20
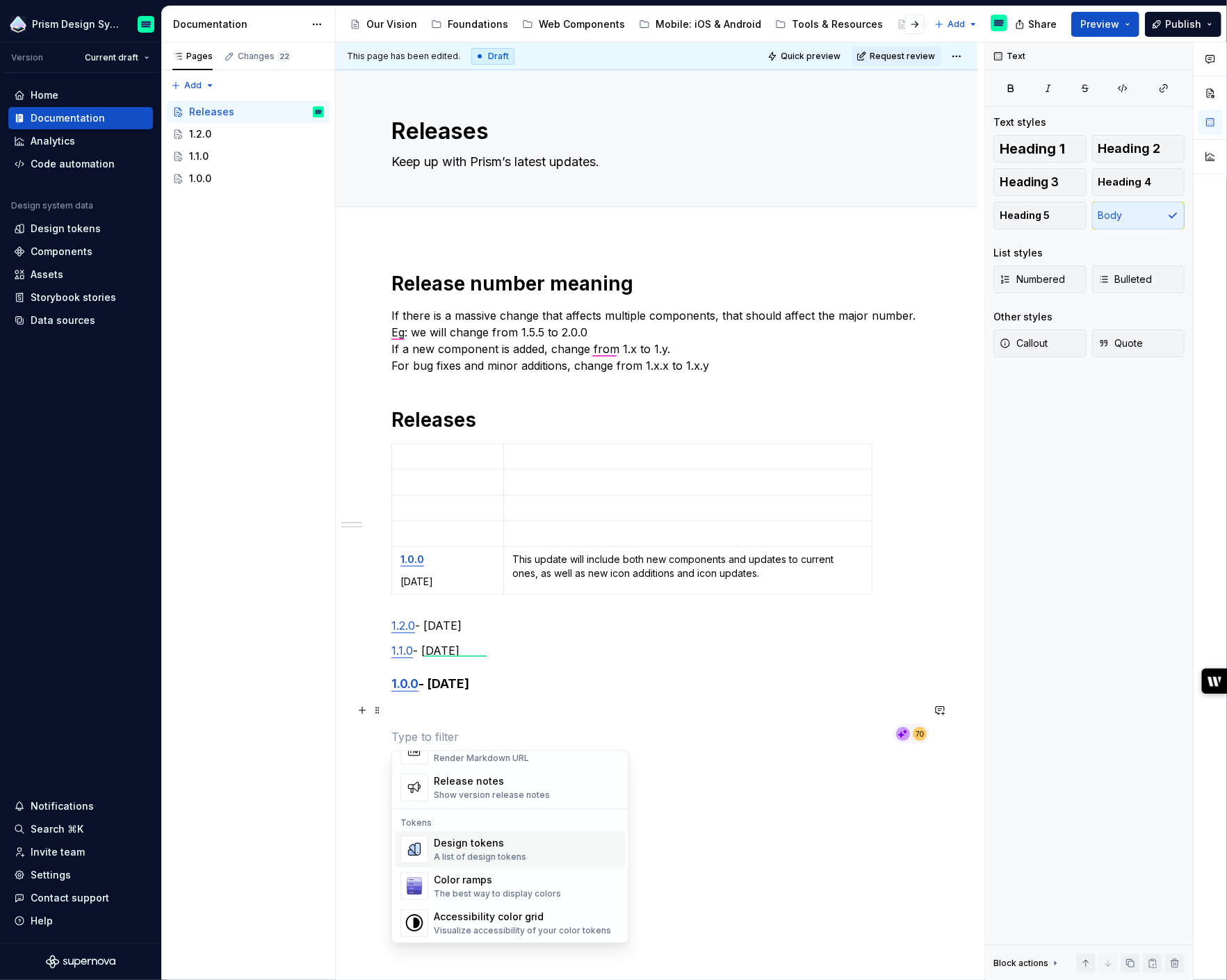
scroll to position [934, 0]
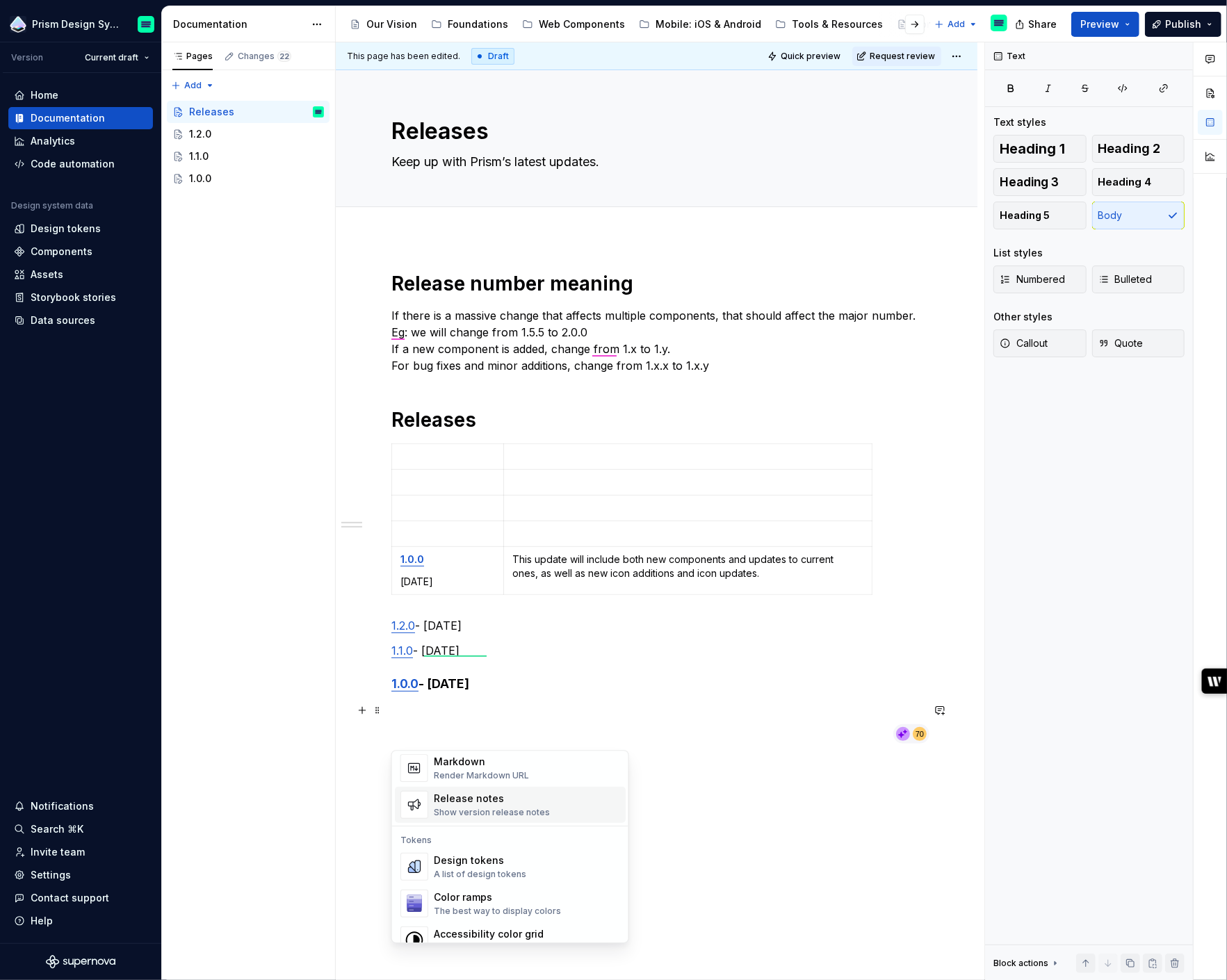
click at [473, 802] on div "Release notes" at bounding box center [492, 799] width 116 height 14
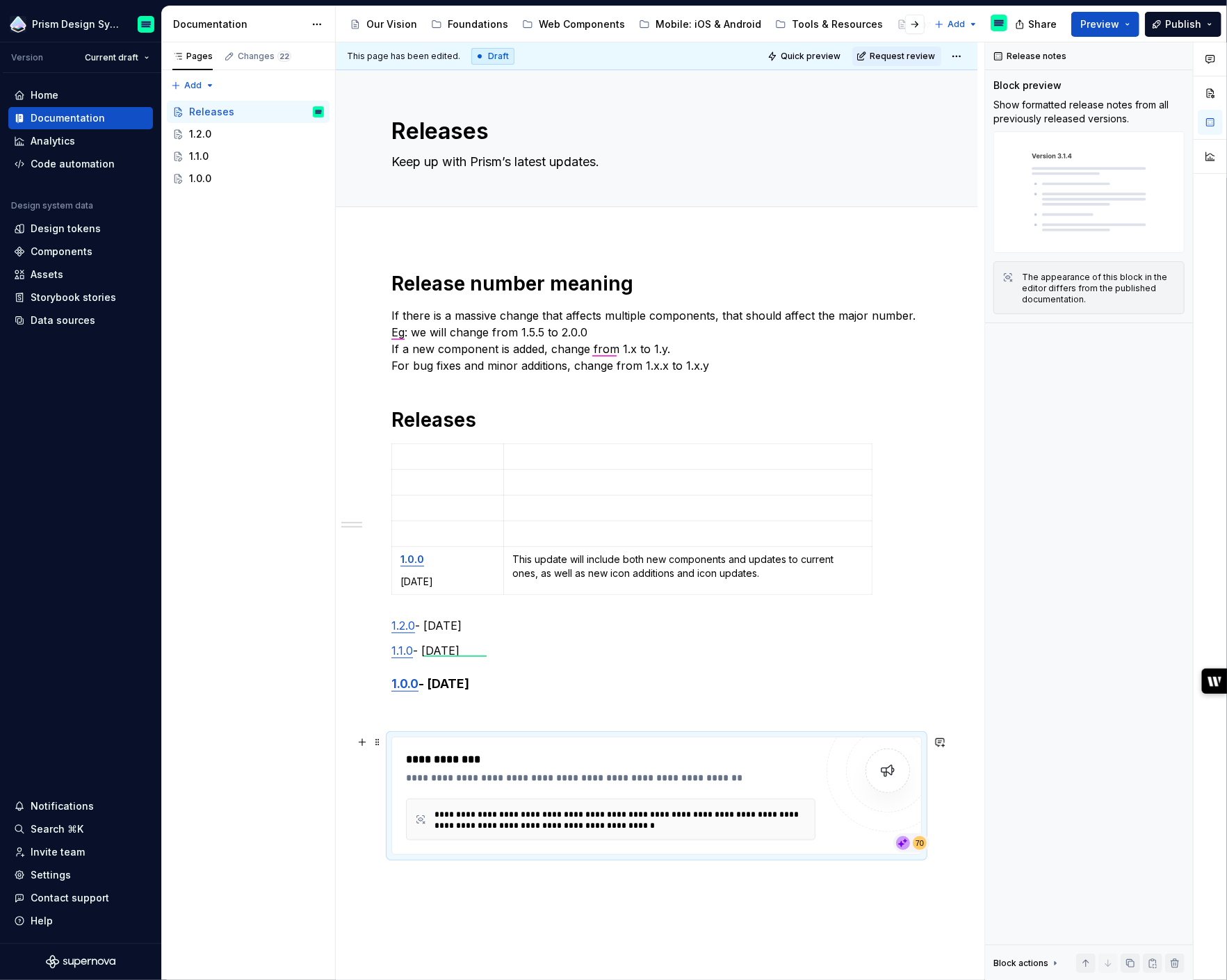
click at [645, 785] on div "**********" at bounding box center [611, 796] width 409 height 89
click at [379, 743] on span at bounding box center [377, 743] width 11 height 20
click at [419, 864] on div "Delete" at bounding box center [443, 865] width 91 height 14
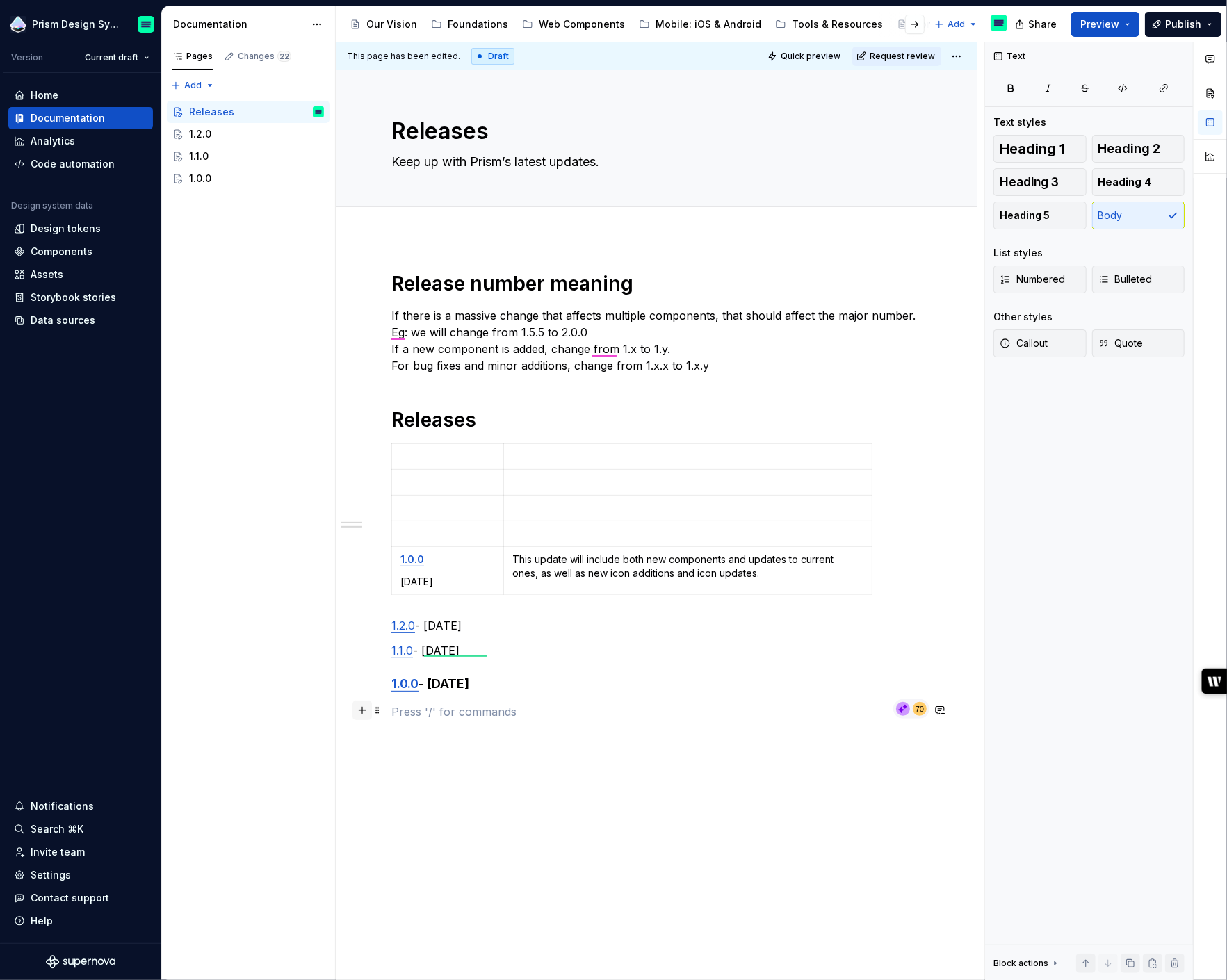
click at [368, 712] on button "button" at bounding box center [362, 710] width 20 height 20
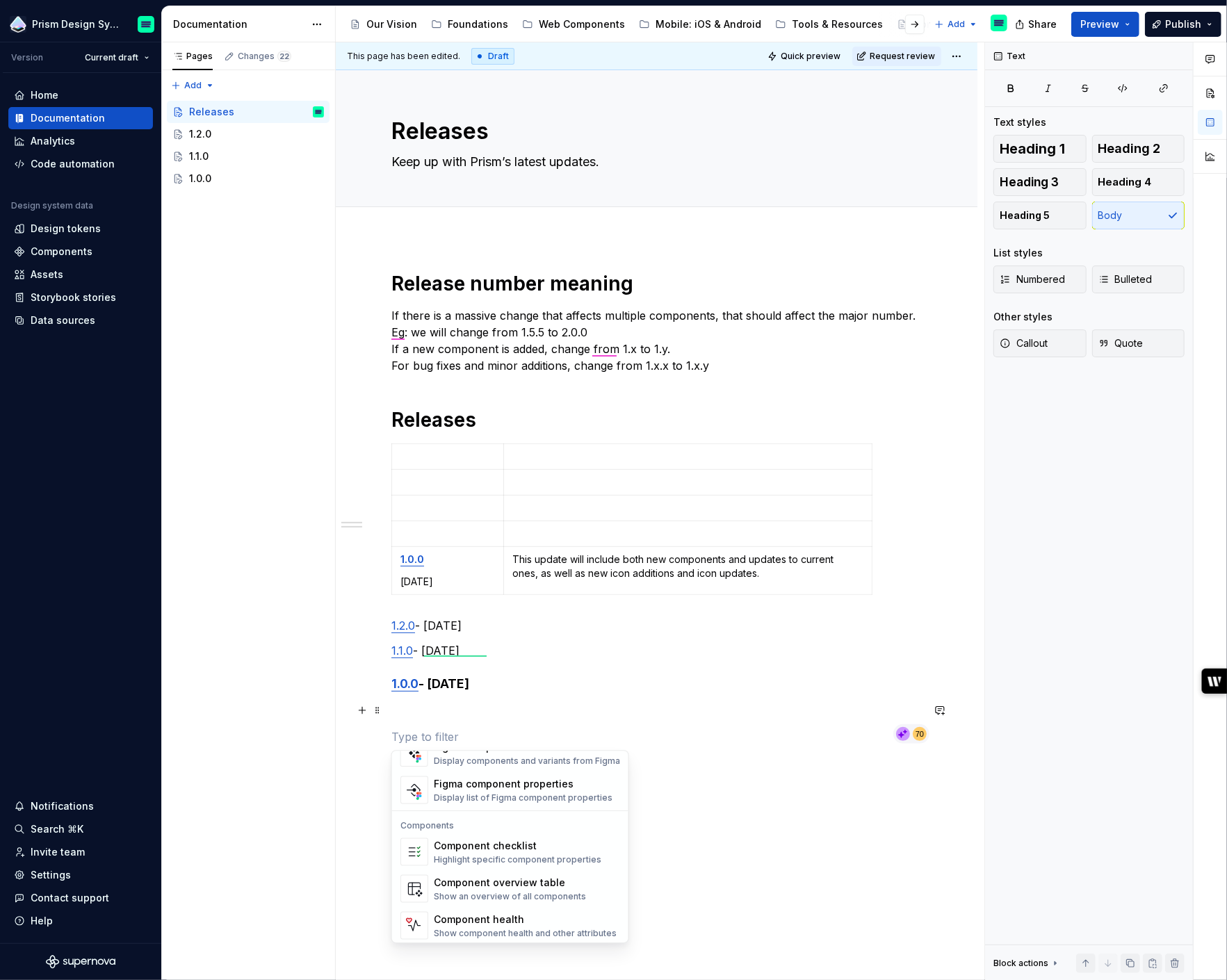
scroll to position [1382, 0]
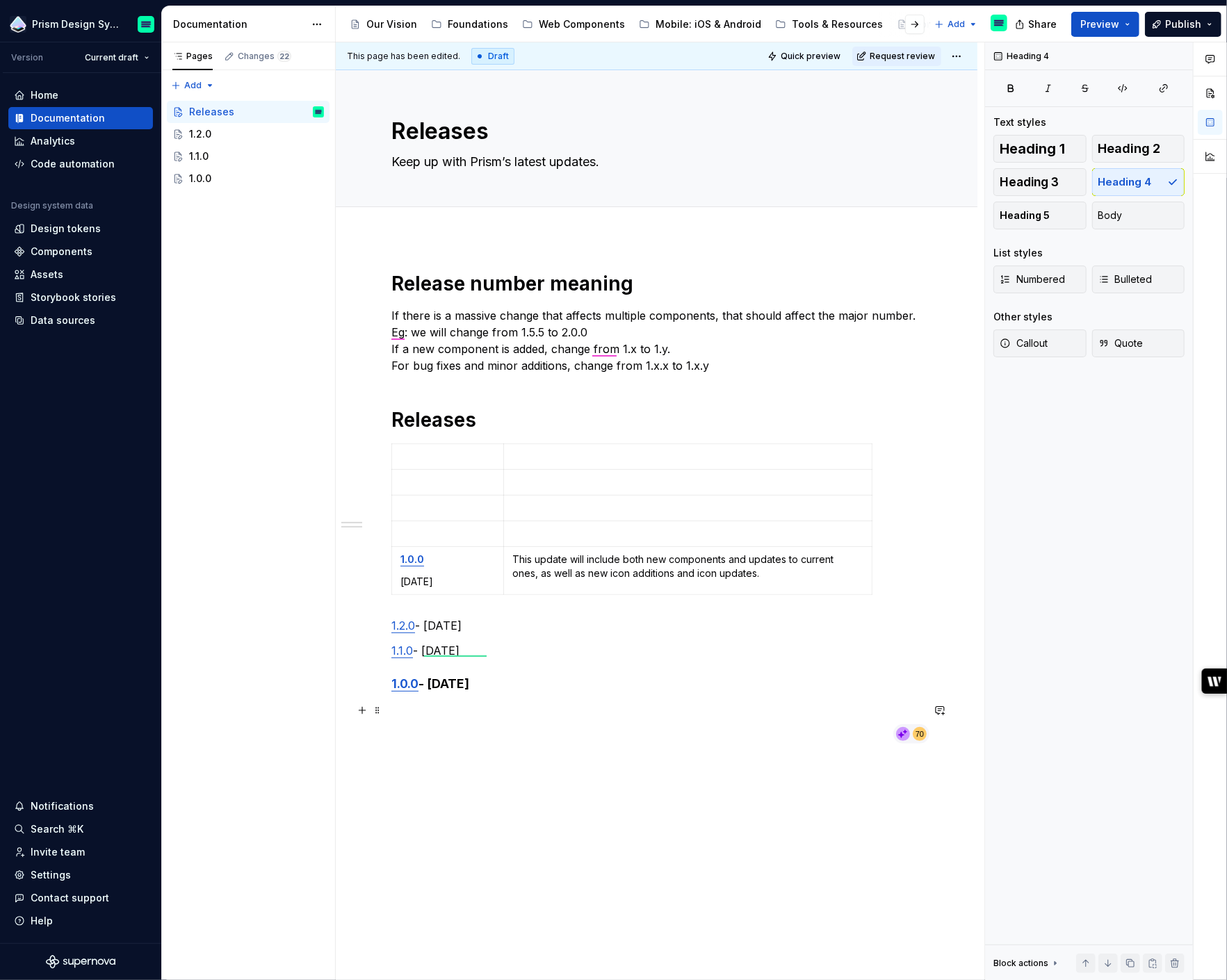
click at [629, 676] on h4 "1.0.0 - [DATE]" at bounding box center [656, 684] width 530 height 17
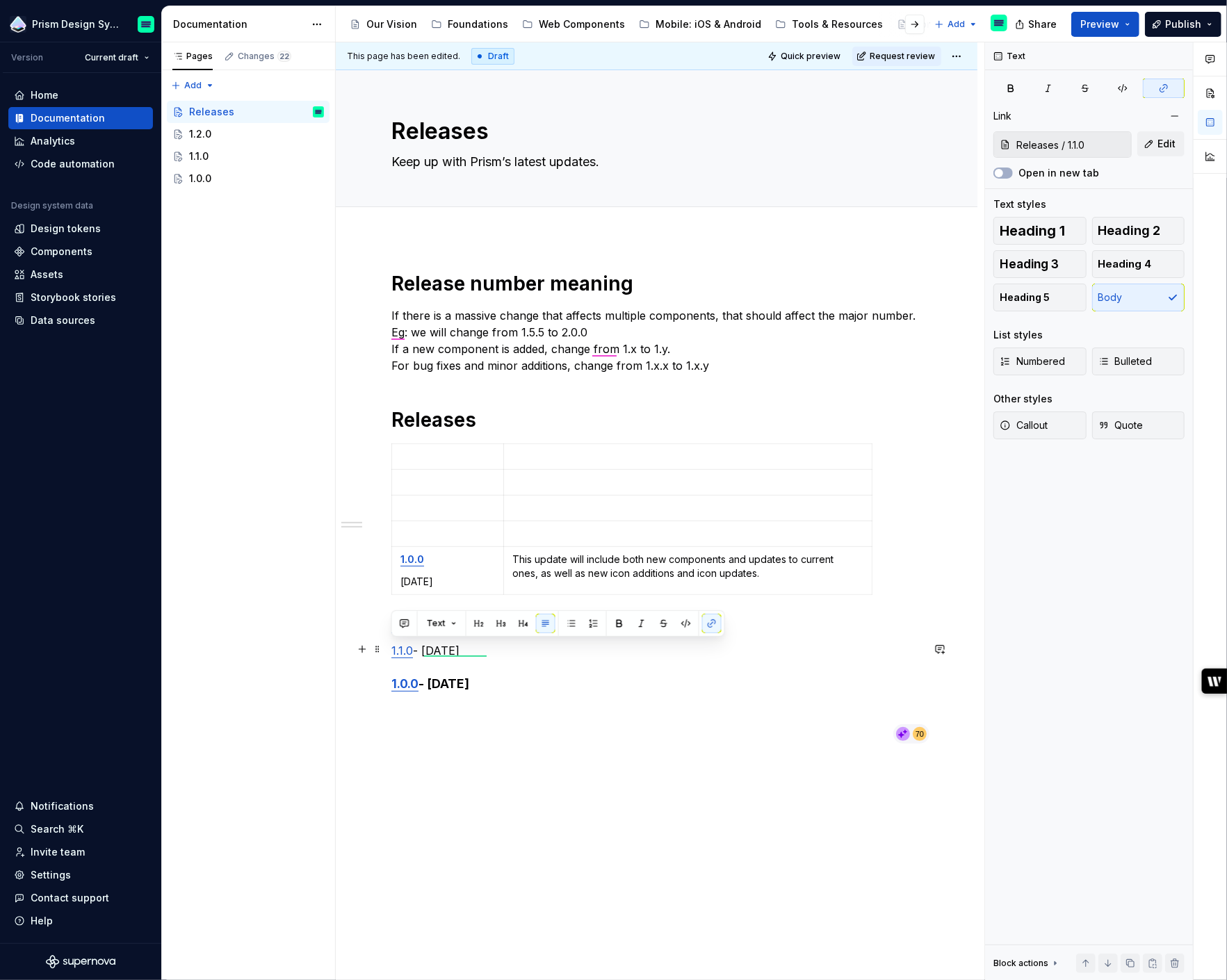
drag, startPoint x: 497, startPoint y: 648, endPoint x: 387, endPoint y: 649, distance: 110.0
click at [387, 649] on div "Release number meaning If there is a massive change that affects multiple compo…" at bounding box center [656, 647] width 642 height 819
copy p "1.1.0 - [DATE]"
click at [451, 532] on p at bounding box center [448, 534] width 94 height 14
drag, startPoint x: 504, startPoint y: 620, endPoint x: 392, endPoint y: 620, distance: 112.0
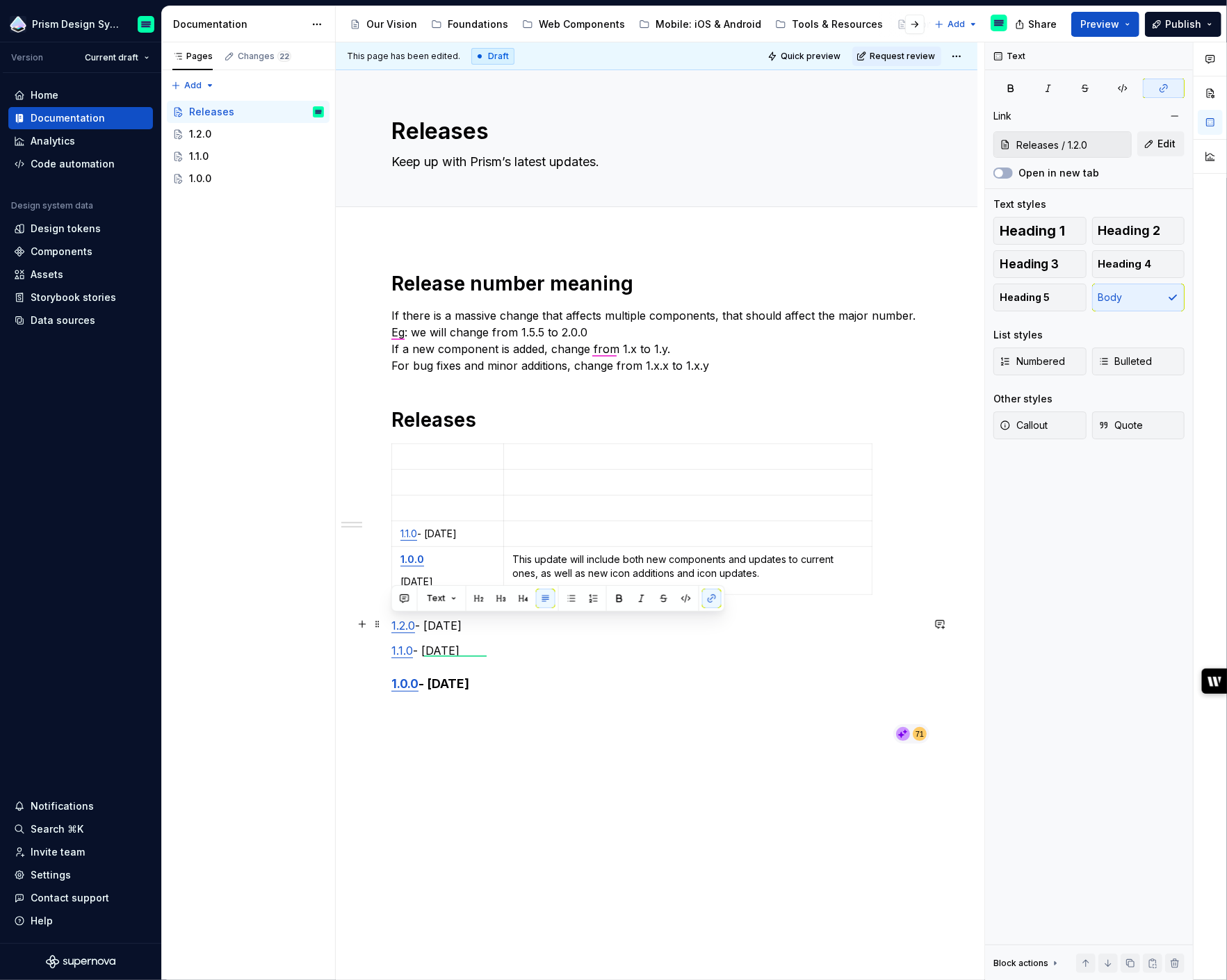
click at [392, 620] on p "1.2.0 - [DATE]" at bounding box center [656, 625] width 530 height 17
copy p "1.2.0 - [DATE]"
click at [435, 512] on p at bounding box center [448, 508] width 94 height 14
type input "Releases / 1.2.0"
drag, startPoint x: 528, startPoint y: 683, endPoint x: 388, endPoint y: 616, distance: 155.2
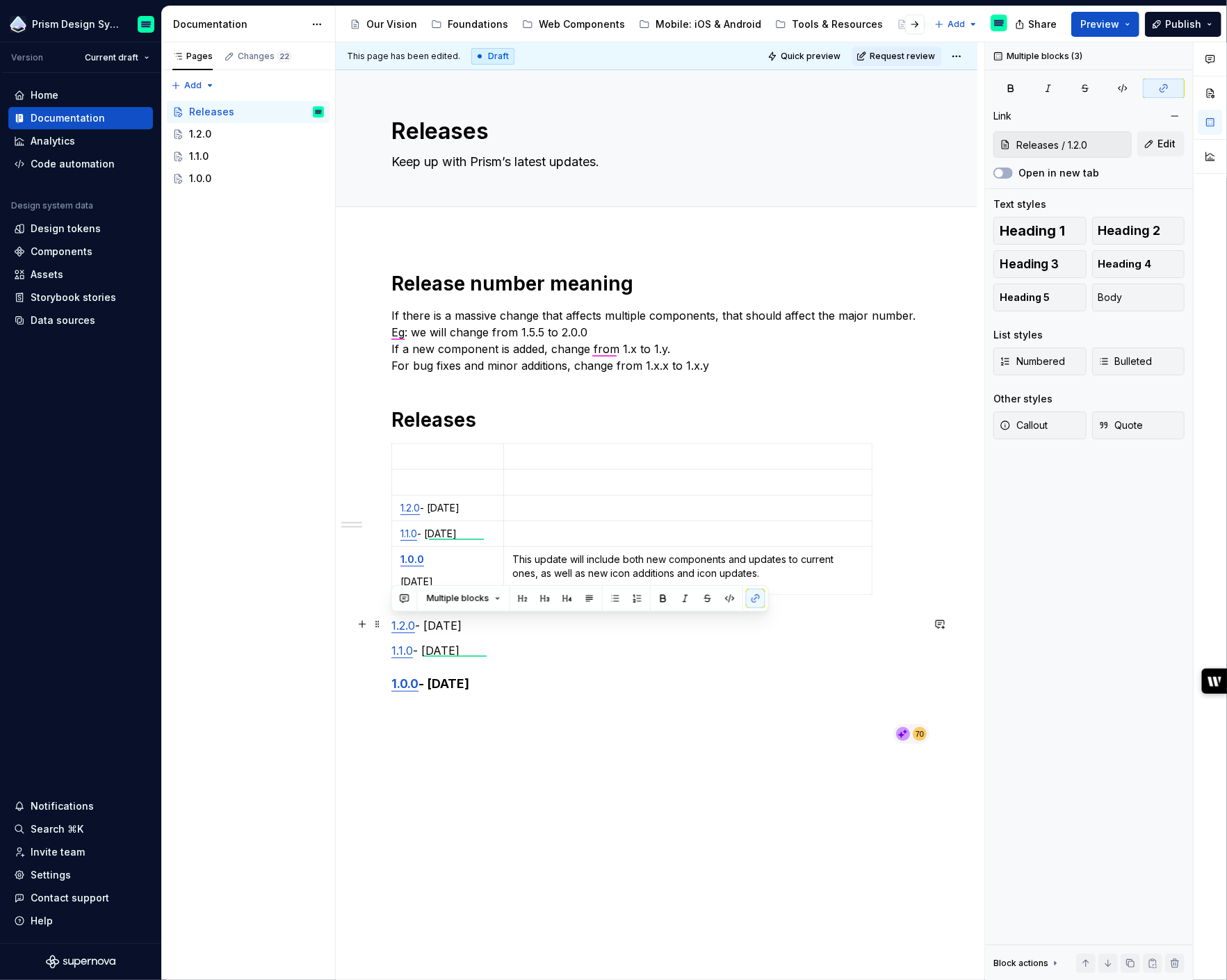
click at [388, 616] on div "Release number meaning If there is a massive change that affects multiple compo…" at bounding box center [656, 647] width 642 height 819
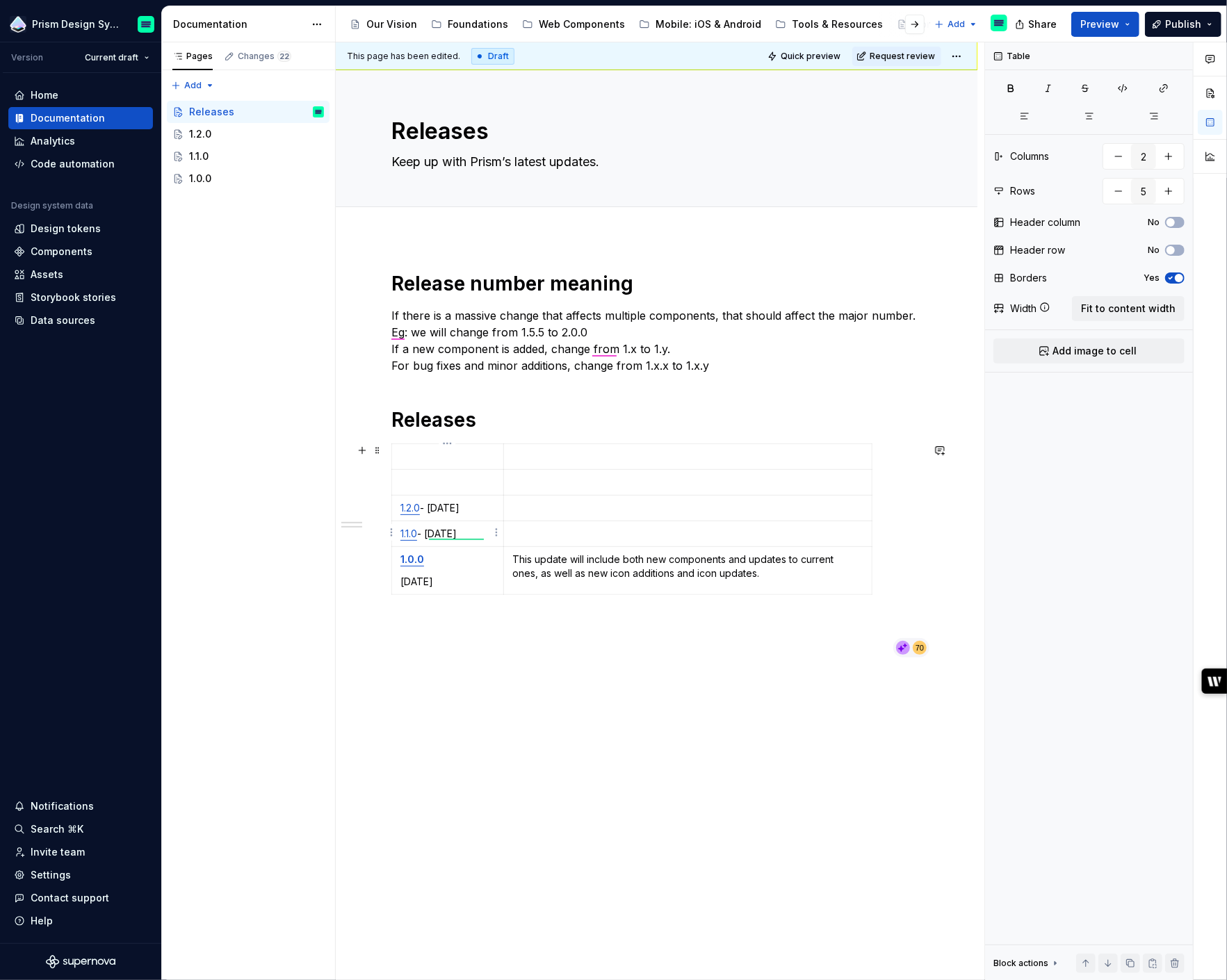
click at [487, 532] on p "1.1.0 - [DATE]" at bounding box center [448, 534] width 94 height 14
click at [433, 529] on p "1.1.0 - [DATE]" at bounding box center [448, 534] width 94 height 14
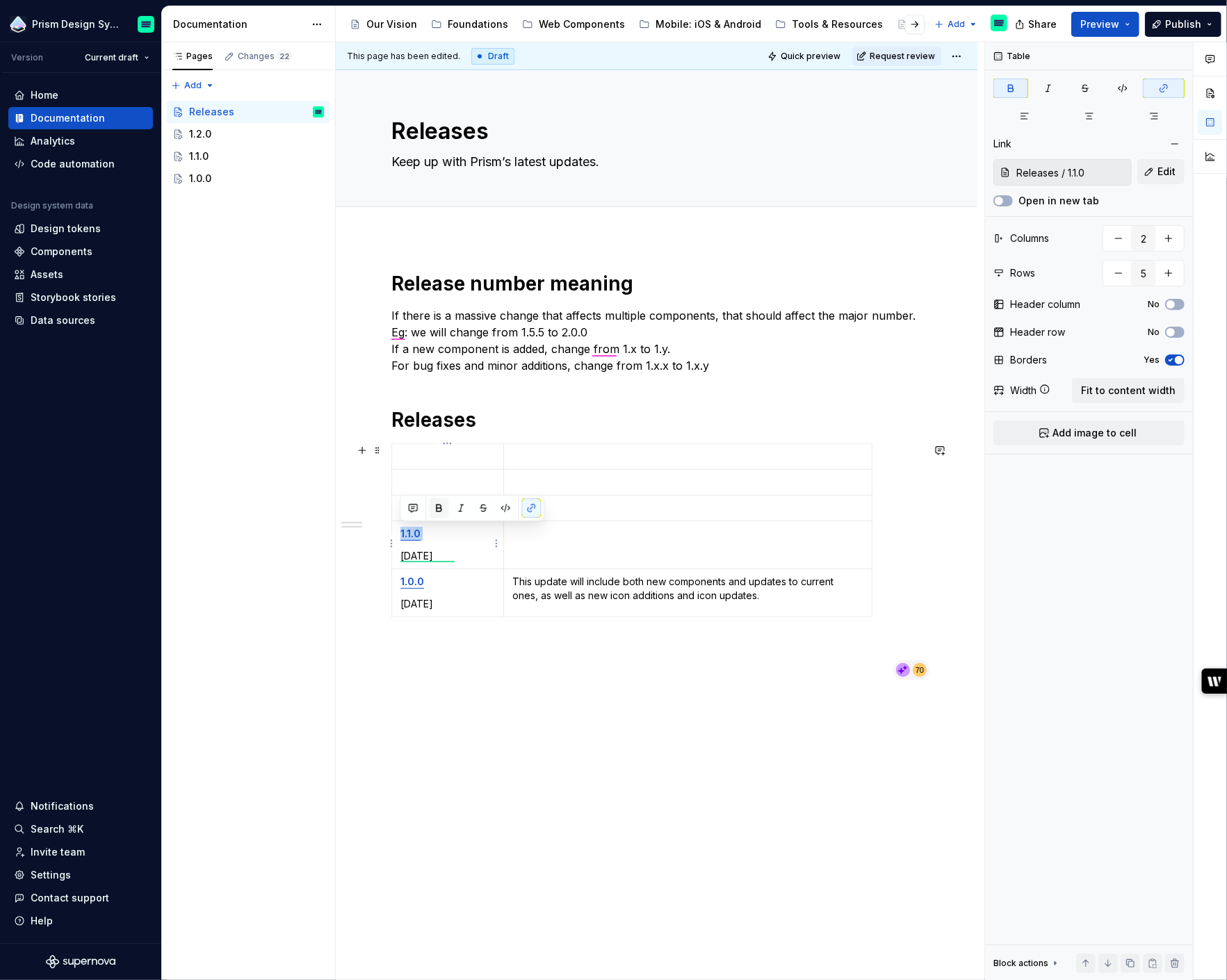
click at [437, 513] on button "button" at bounding box center [439, 509] width 20 height 20
click at [447, 535] on p "1.1.0" at bounding box center [448, 534] width 94 height 14
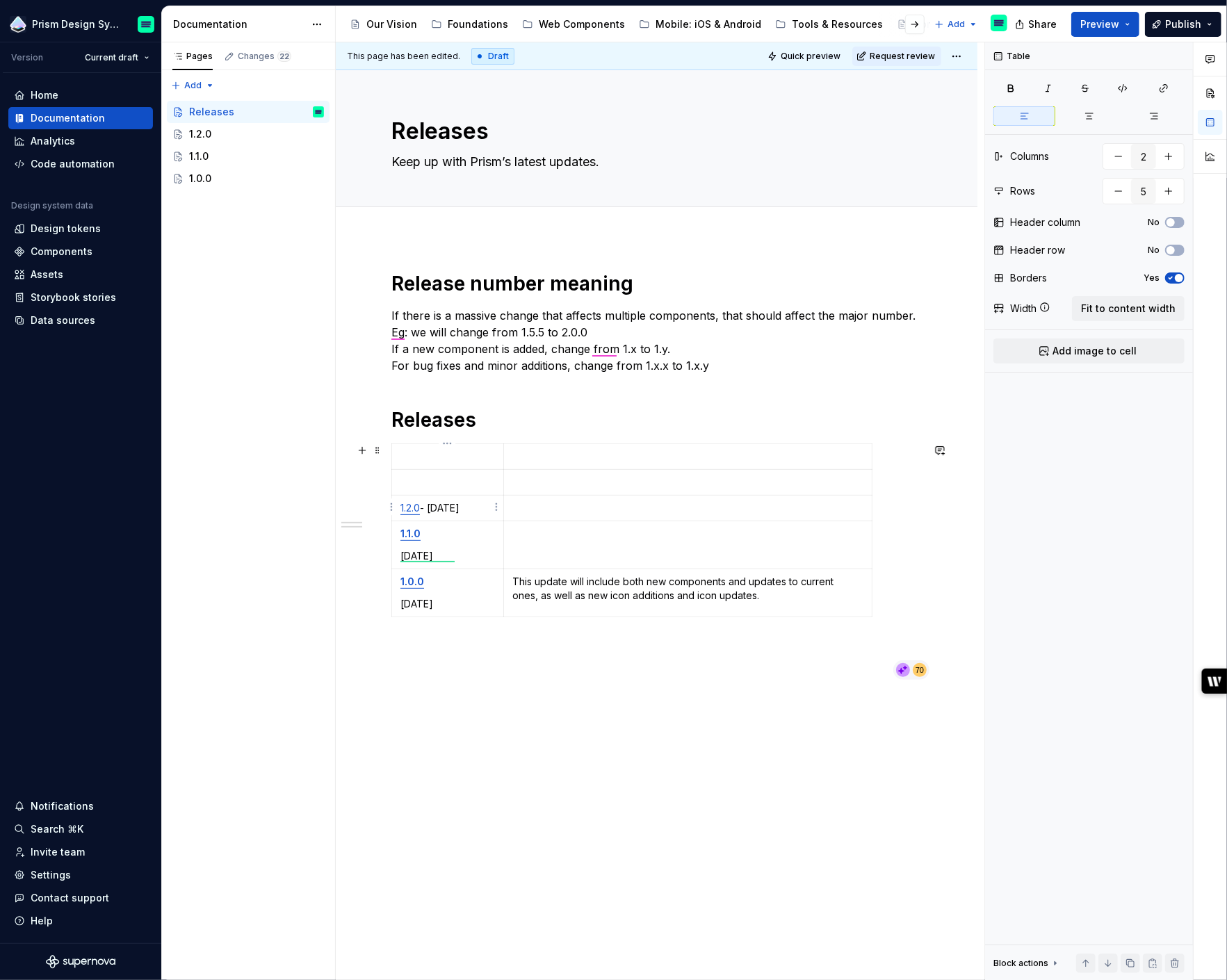
click at [430, 508] on p "1.2.0 - [DATE]" at bounding box center [448, 508] width 94 height 14
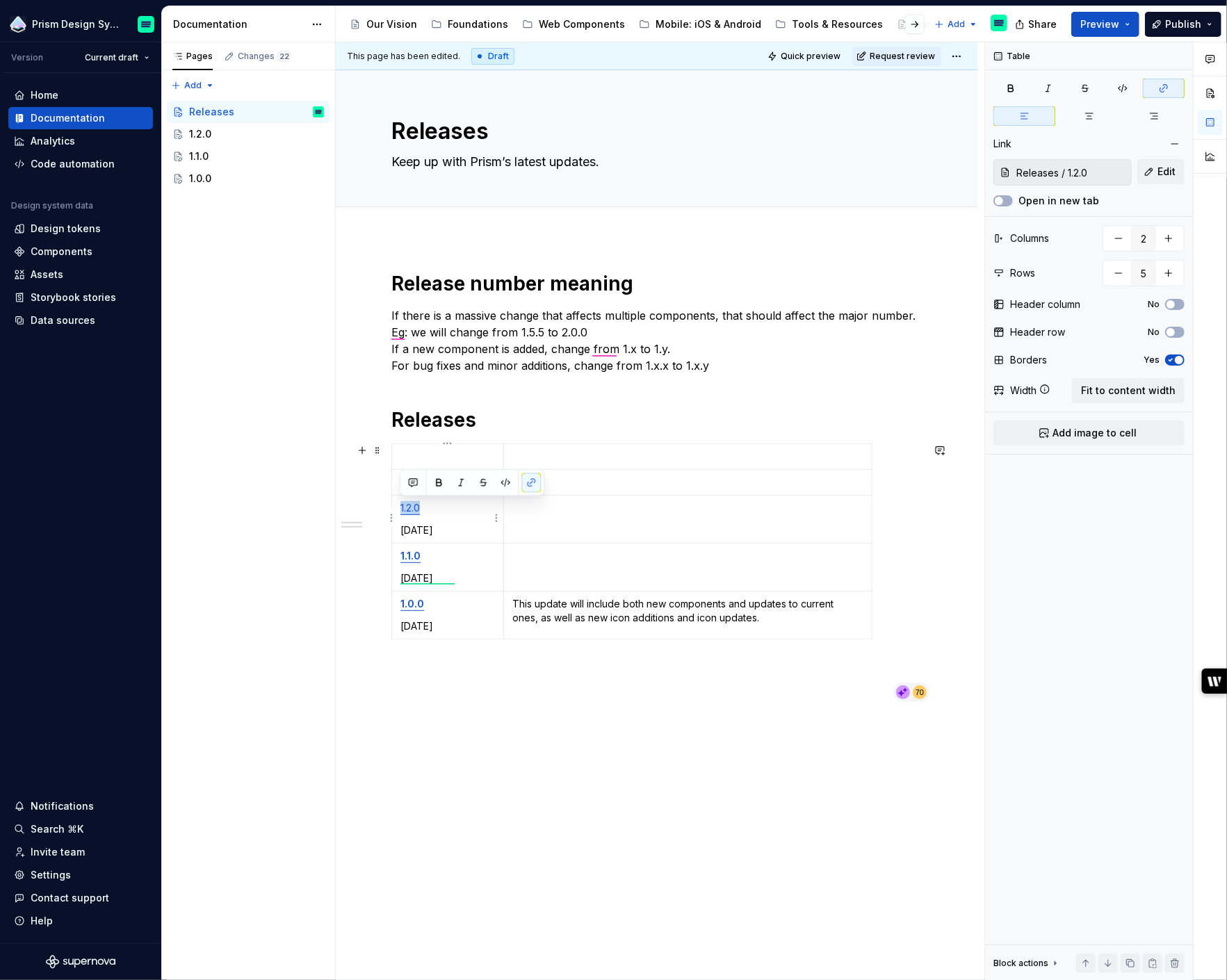
drag, startPoint x: 431, startPoint y: 502, endPoint x: 399, endPoint y: 502, distance: 32.0
click at [400, 502] on p "1.2.0" at bounding box center [448, 508] width 94 height 14
click at [441, 483] on button "button" at bounding box center [439, 482] width 20 height 20
click at [443, 581] on p "[DATE]" at bounding box center [448, 579] width 94 height 14
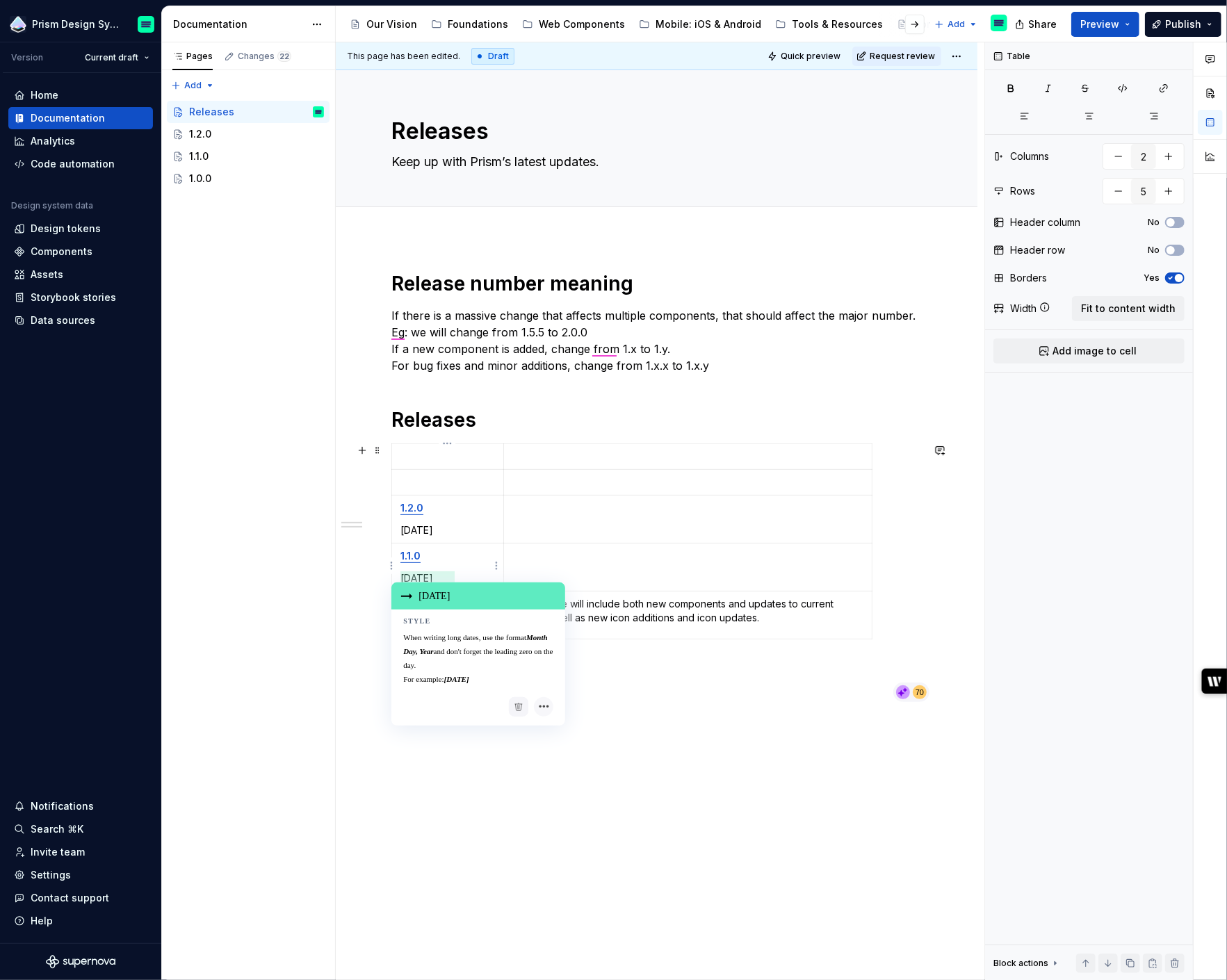
click at [436, 597] on div "[DATE]" at bounding box center [478, 596] width 174 height 28
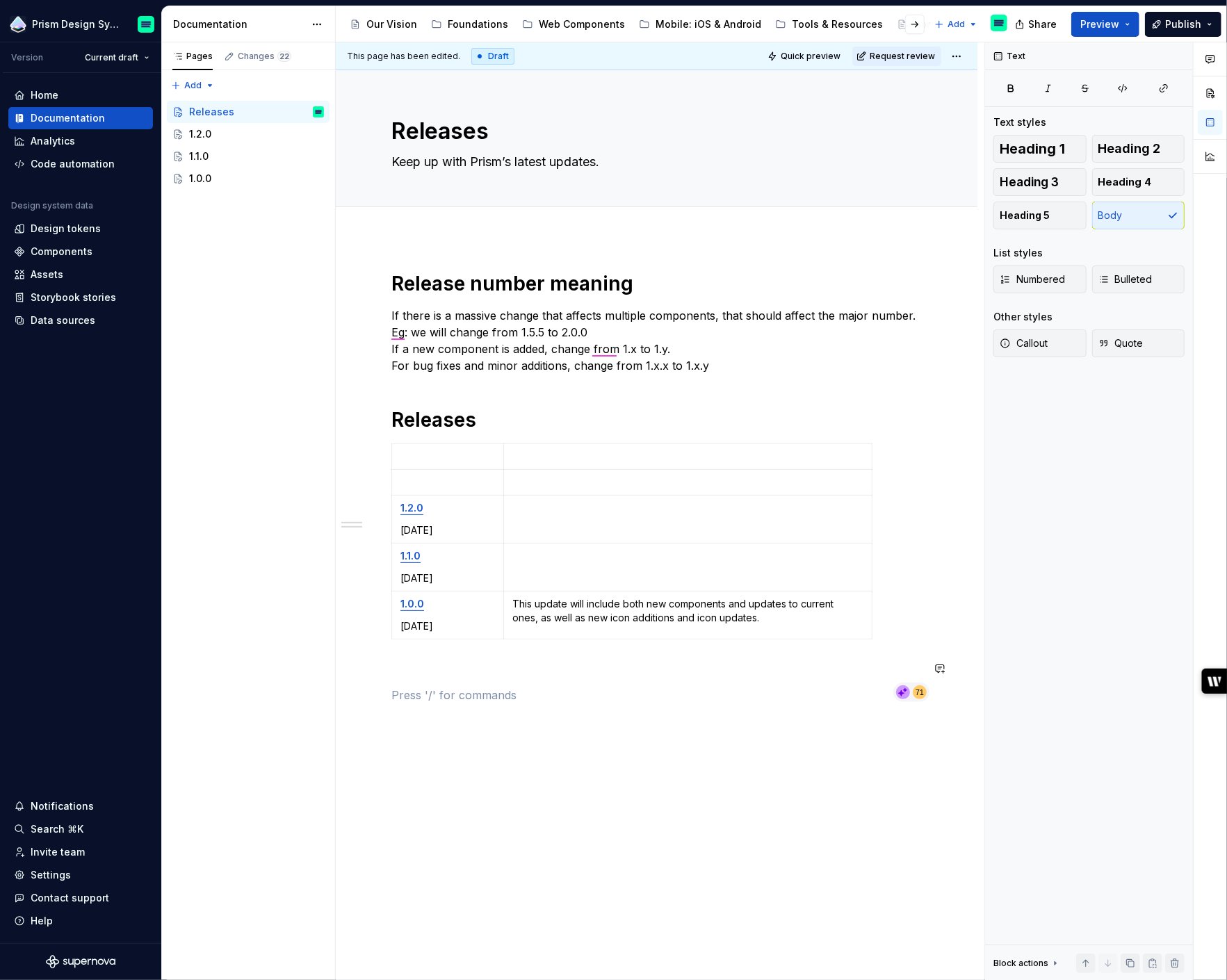
click at [433, 679] on div "Release number meaning If there is a massive change that affects multiple compo…" at bounding box center [656, 488] width 530 height 433
drag, startPoint x: 504, startPoint y: 516, endPoint x: 497, endPoint y: 518, distance: 7.3
click at [497, 518] on td at bounding box center [681, 520] width 368 height 48
click at [498, 518] on td at bounding box center [681, 520] width 368 height 48
click at [207, 155] on div "1.1.0" at bounding box center [199, 156] width 20 height 14
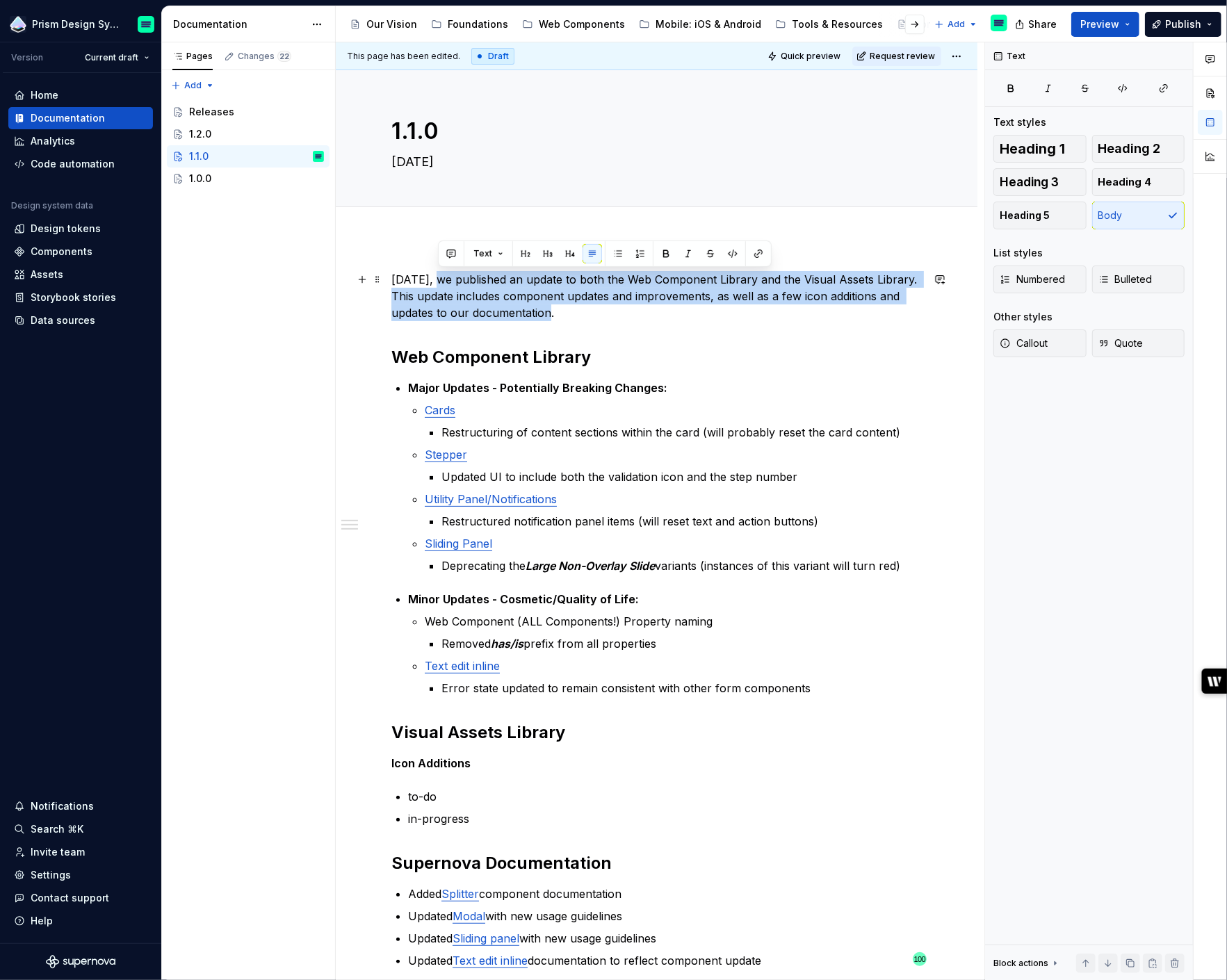
drag, startPoint x: 552, startPoint y: 311, endPoint x: 435, endPoint y: 278, distance: 121.6
click at [435, 278] on p "[DATE], we published an update to both the Web Component Library and the Visual…" at bounding box center [656, 296] width 530 height 50
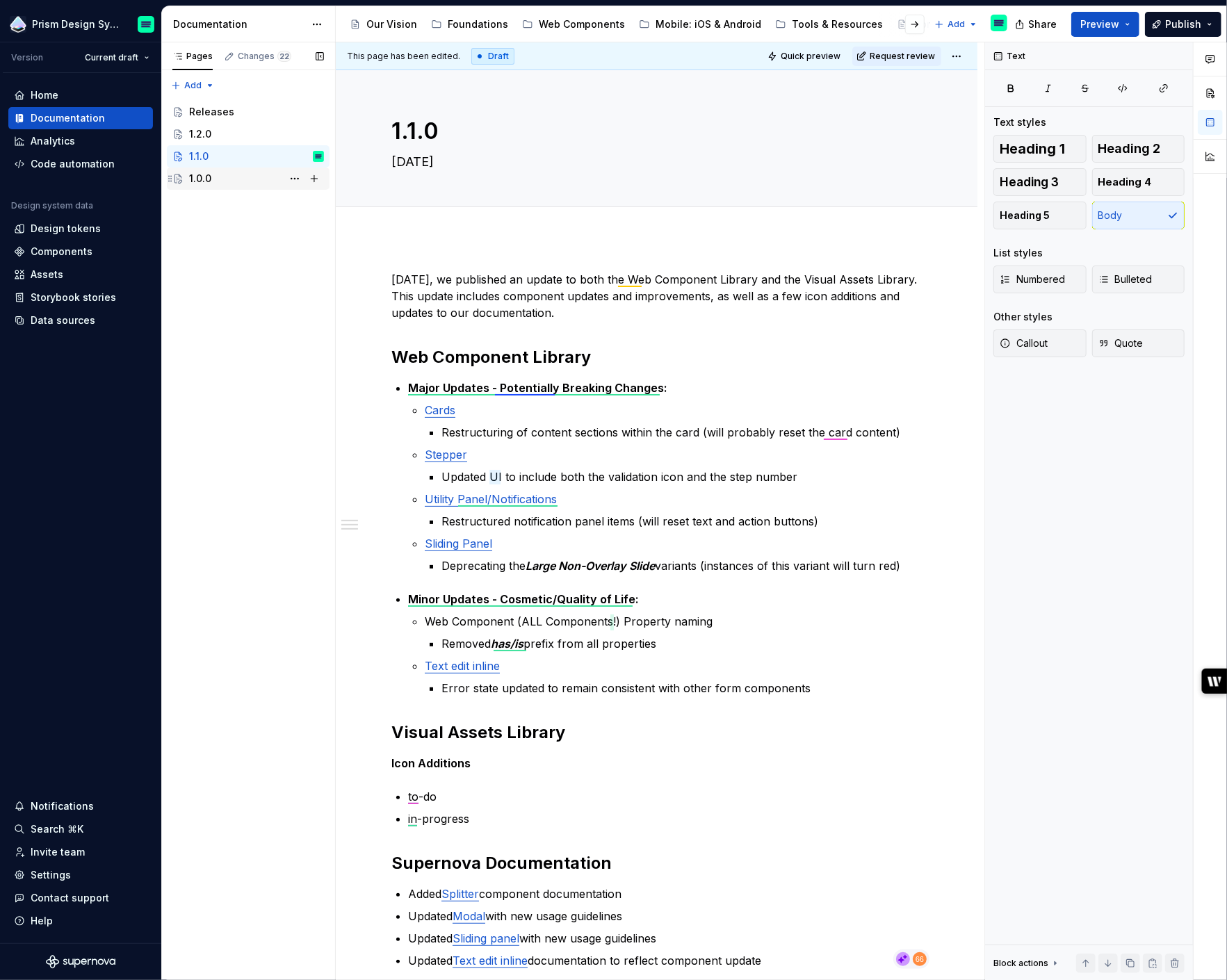
click at [216, 174] on div "1.0.0" at bounding box center [256, 179] width 135 height 20
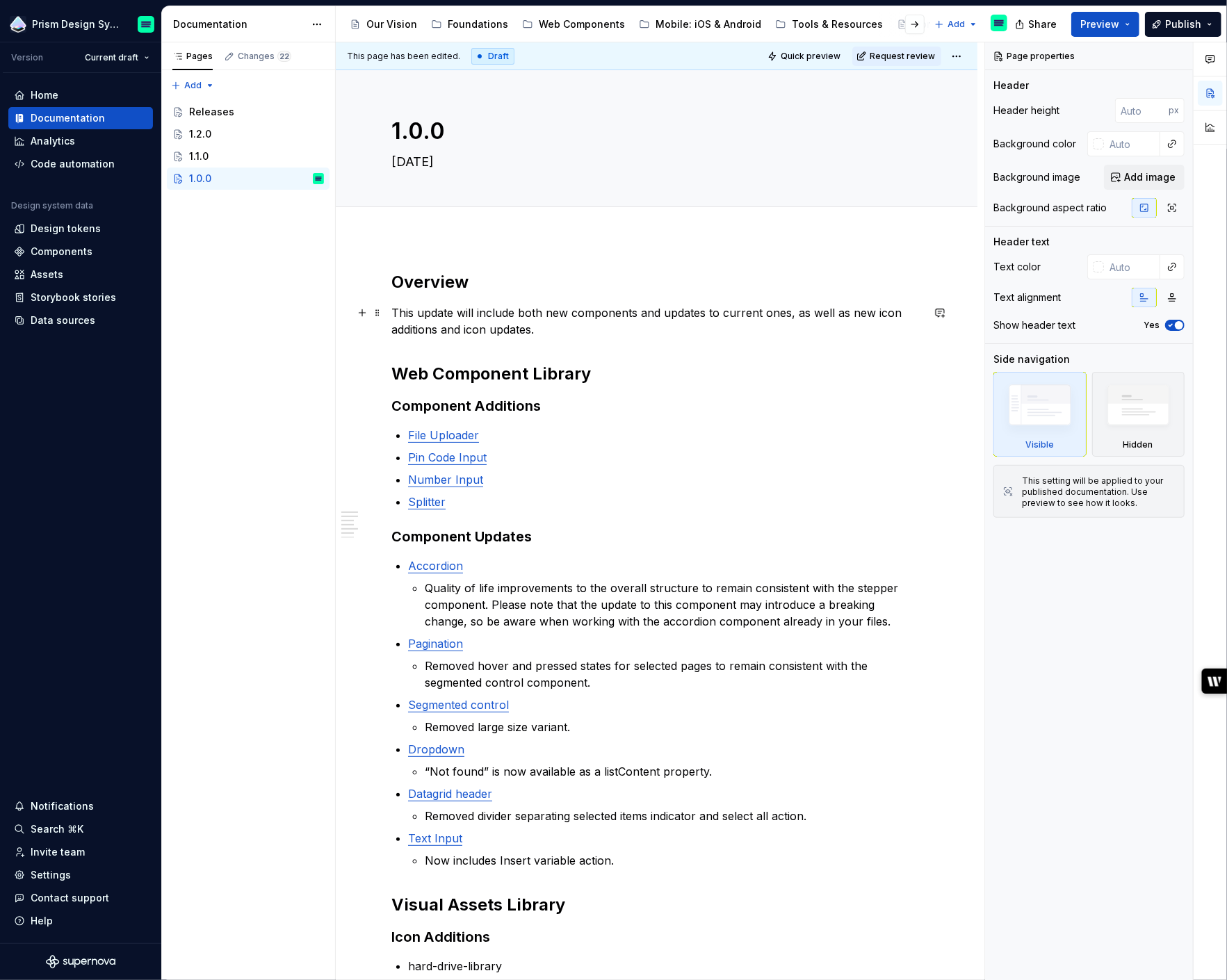
type textarea "*"
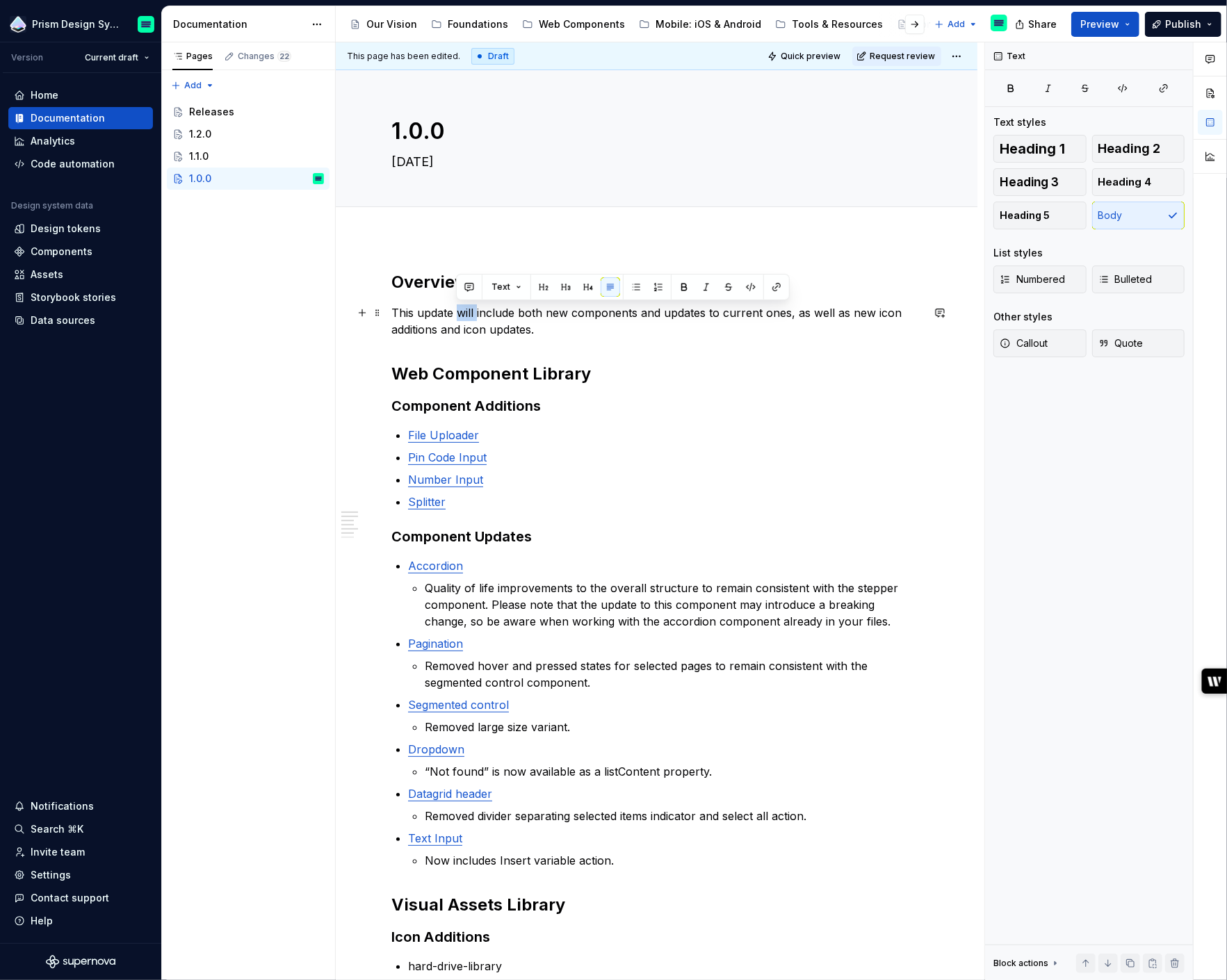
drag, startPoint x: 475, startPoint y: 311, endPoint x: 457, endPoint y: 311, distance: 18.0
click at [457, 311] on p "This update will include both new components and updates to current ones, as we…" at bounding box center [656, 321] width 530 height 33
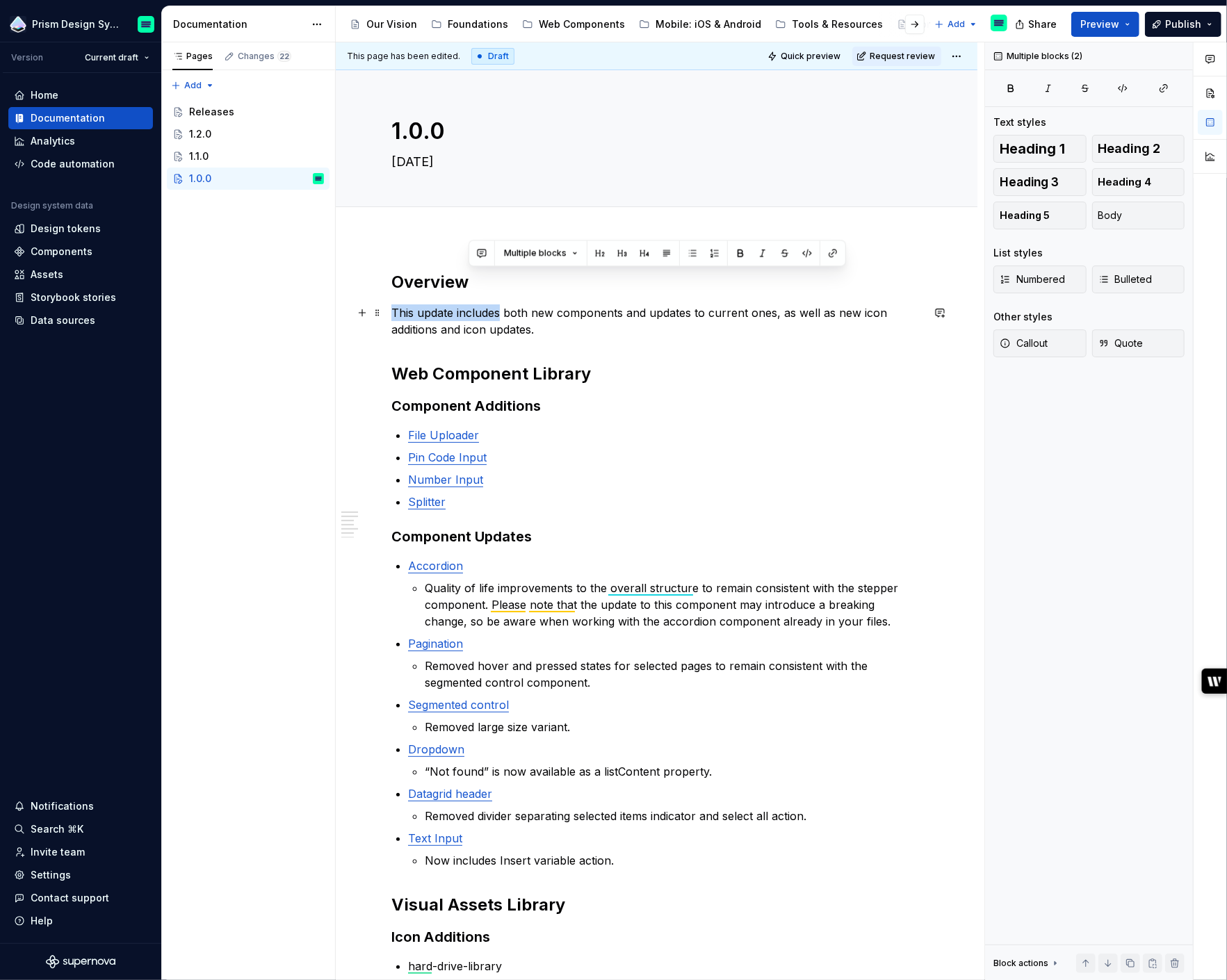
copy div "This update includes"
click at [215, 155] on div "1.1.0" at bounding box center [256, 156] width 135 height 20
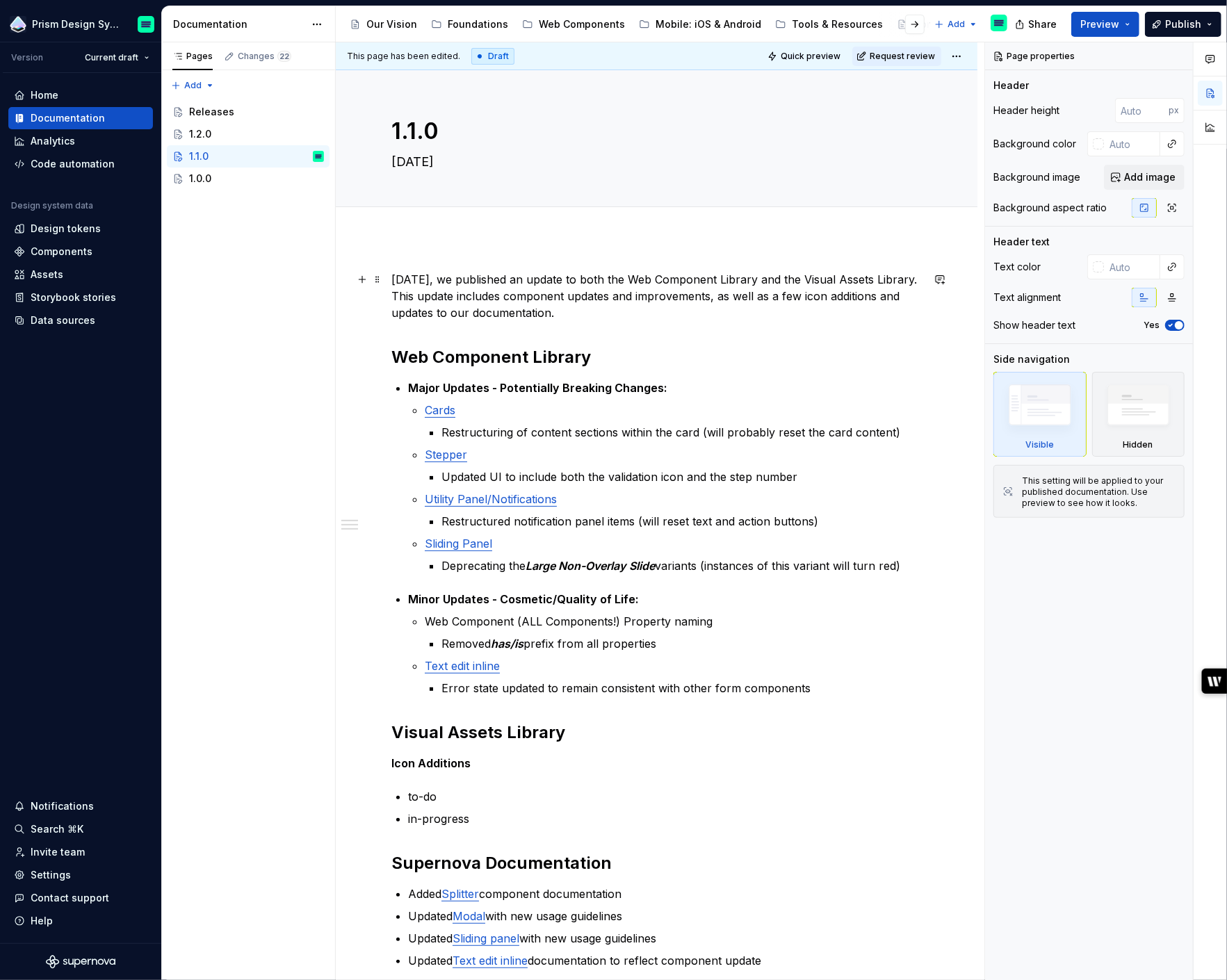
type textarea "*"
click at [397, 278] on p "[DATE], we published an update to both the Web Component Library and the Visual…" at bounding box center [656, 296] width 530 height 50
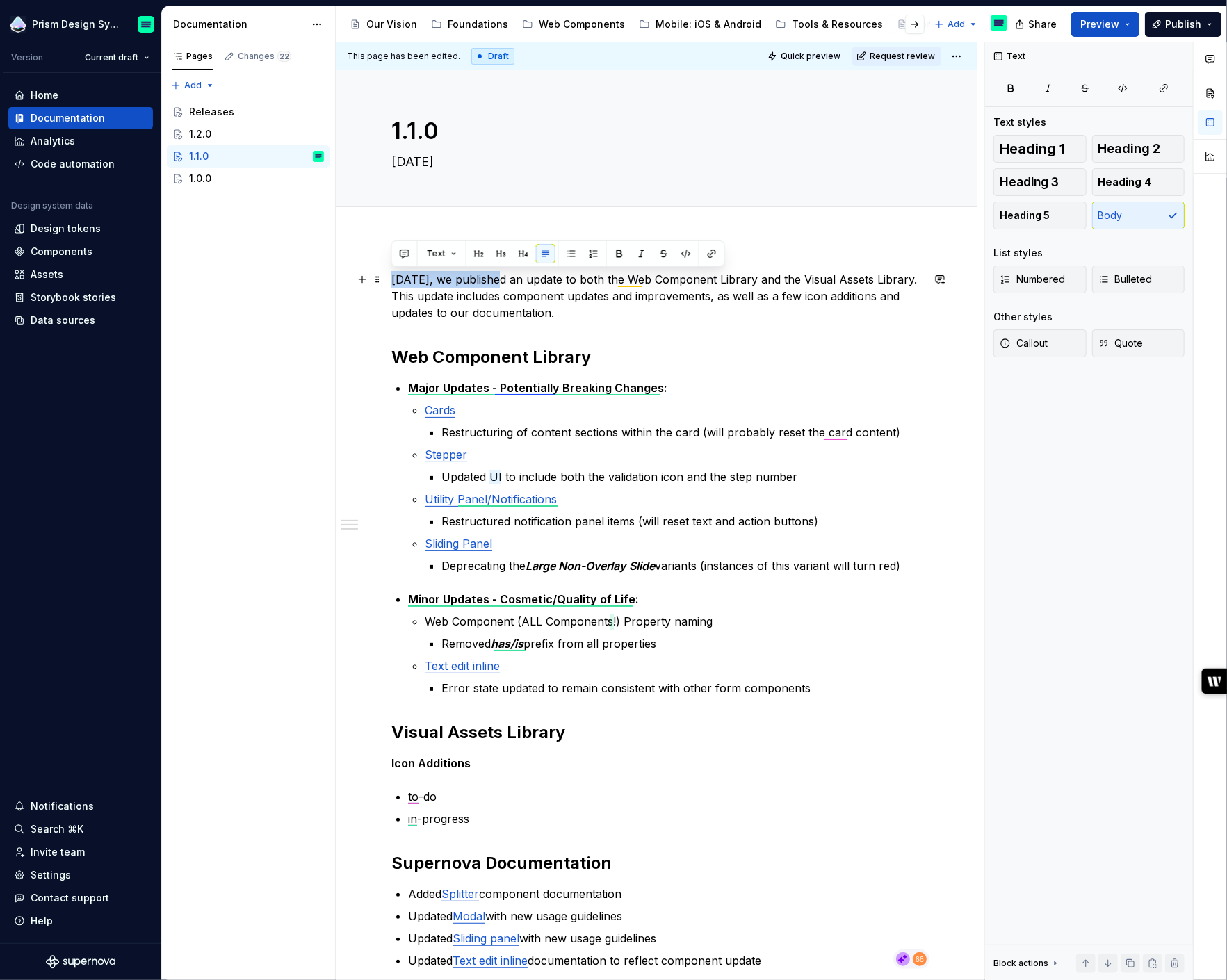
drag, startPoint x: 391, startPoint y: 277, endPoint x: 499, endPoint y: 277, distance: 108.0
click at [499, 277] on p "[DATE], we published an update to both the Web Component Library and the Visual…" at bounding box center [656, 296] width 530 height 50
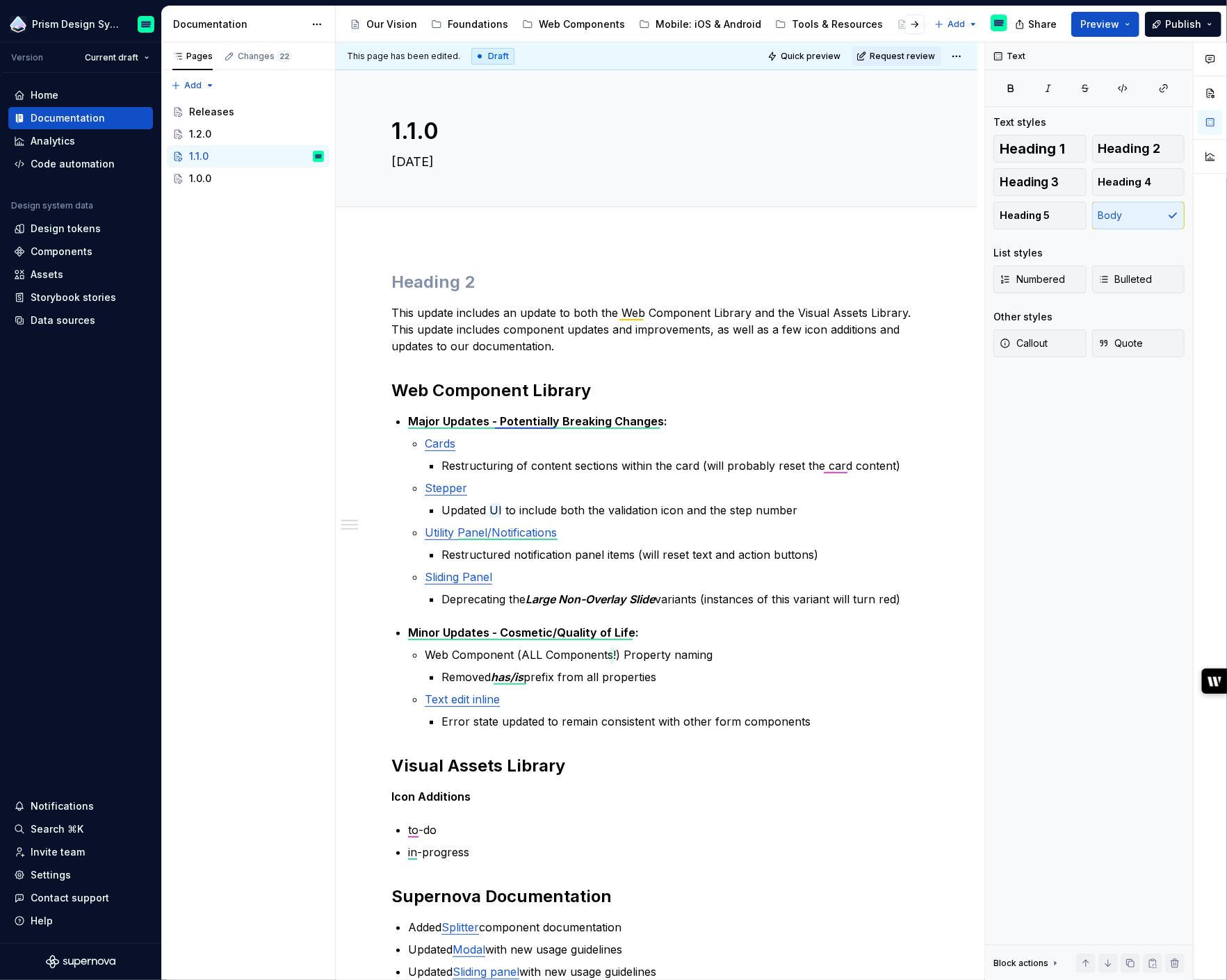
click at [499, 277] on h2 at bounding box center [656, 282] width 530 height 23
click at [242, 127] on div "1.2.0" at bounding box center [256, 134] width 135 height 20
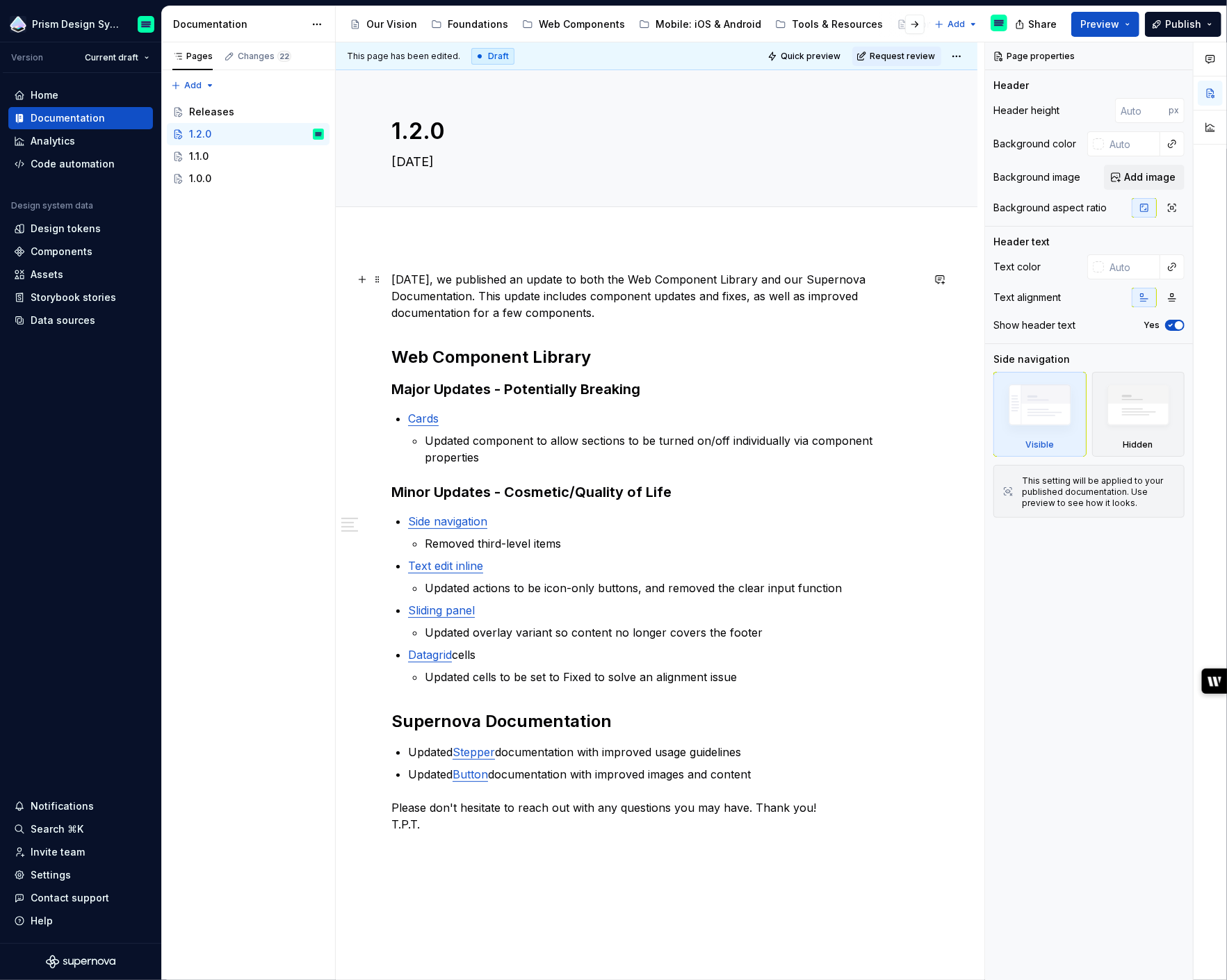
type textarea "*"
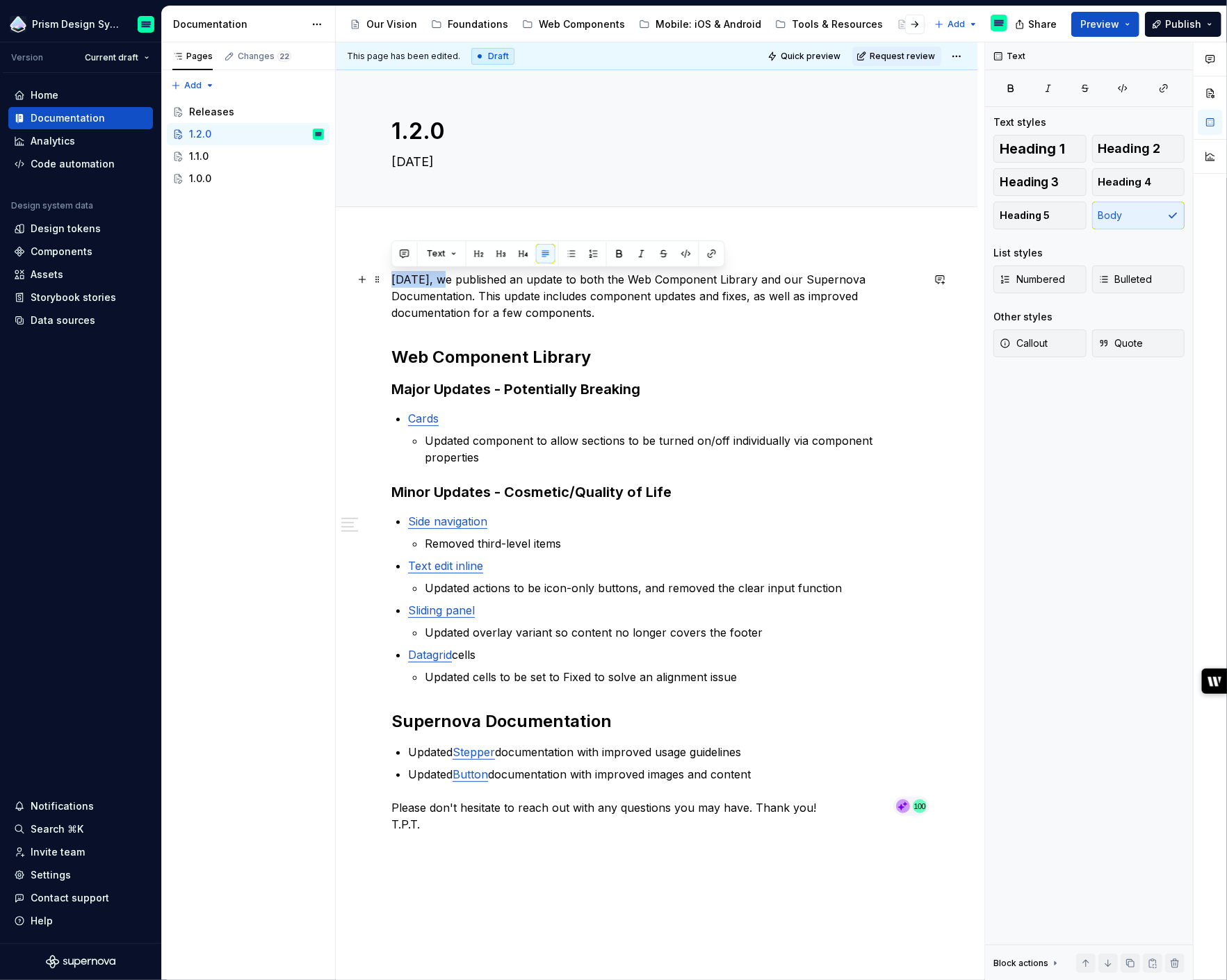
drag, startPoint x: 440, startPoint y: 278, endPoint x: 390, endPoint y: 278, distance: 50.0
click at [390, 278] on div "[DATE], we published an update to both the Web Component Library and our Supern…" at bounding box center [656, 691] width 642 height 906
drag, startPoint x: 499, startPoint y: 279, endPoint x: 392, endPoint y: 279, distance: 107.0
click at [392, 279] on p "[DATE], we published an update to both the Web Component Library and our Supern…" at bounding box center [656, 296] width 530 height 50
paste div
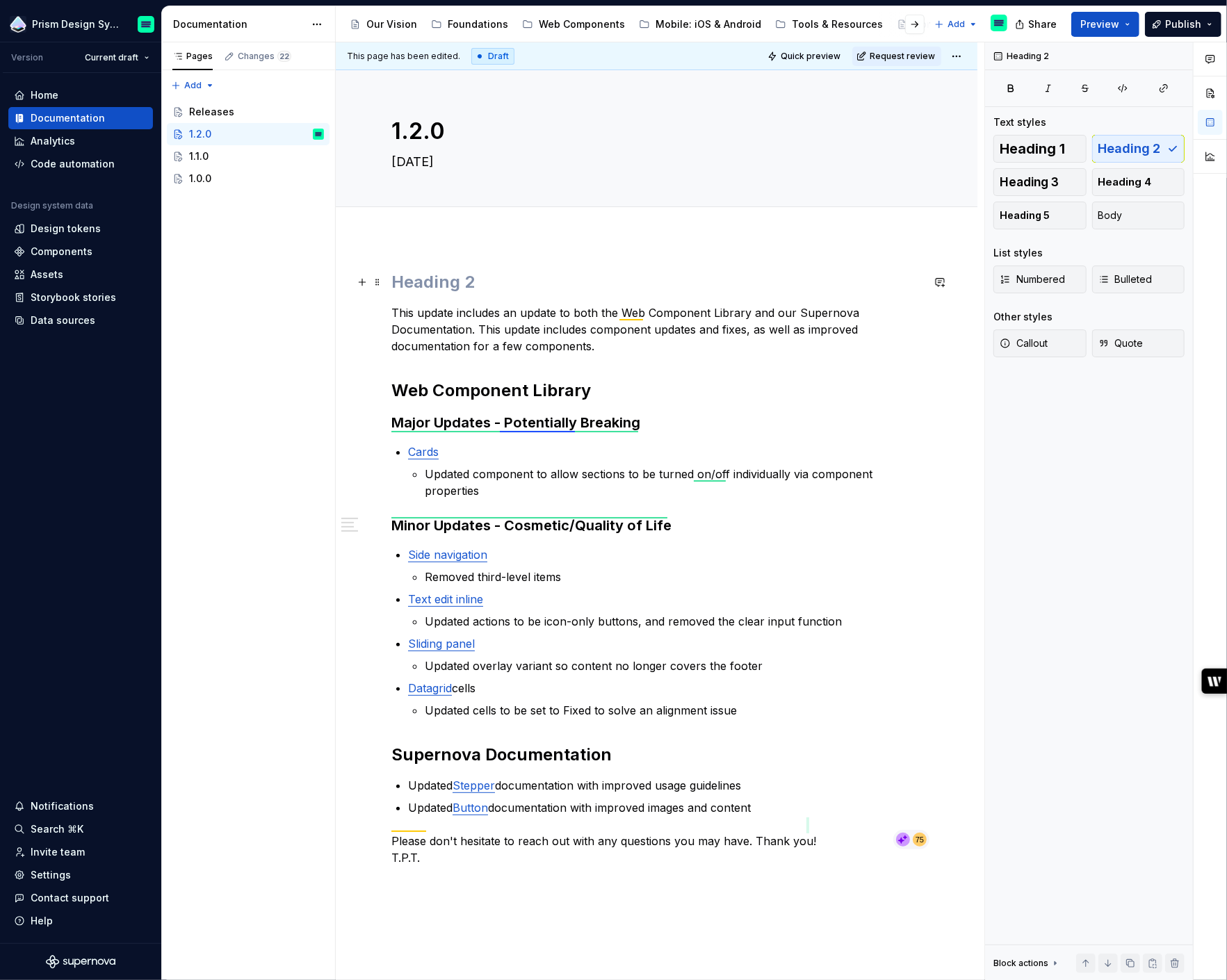
click at [420, 276] on h2 at bounding box center [656, 282] width 530 height 23
click at [216, 157] on div "1.1.0" at bounding box center [256, 156] width 135 height 20
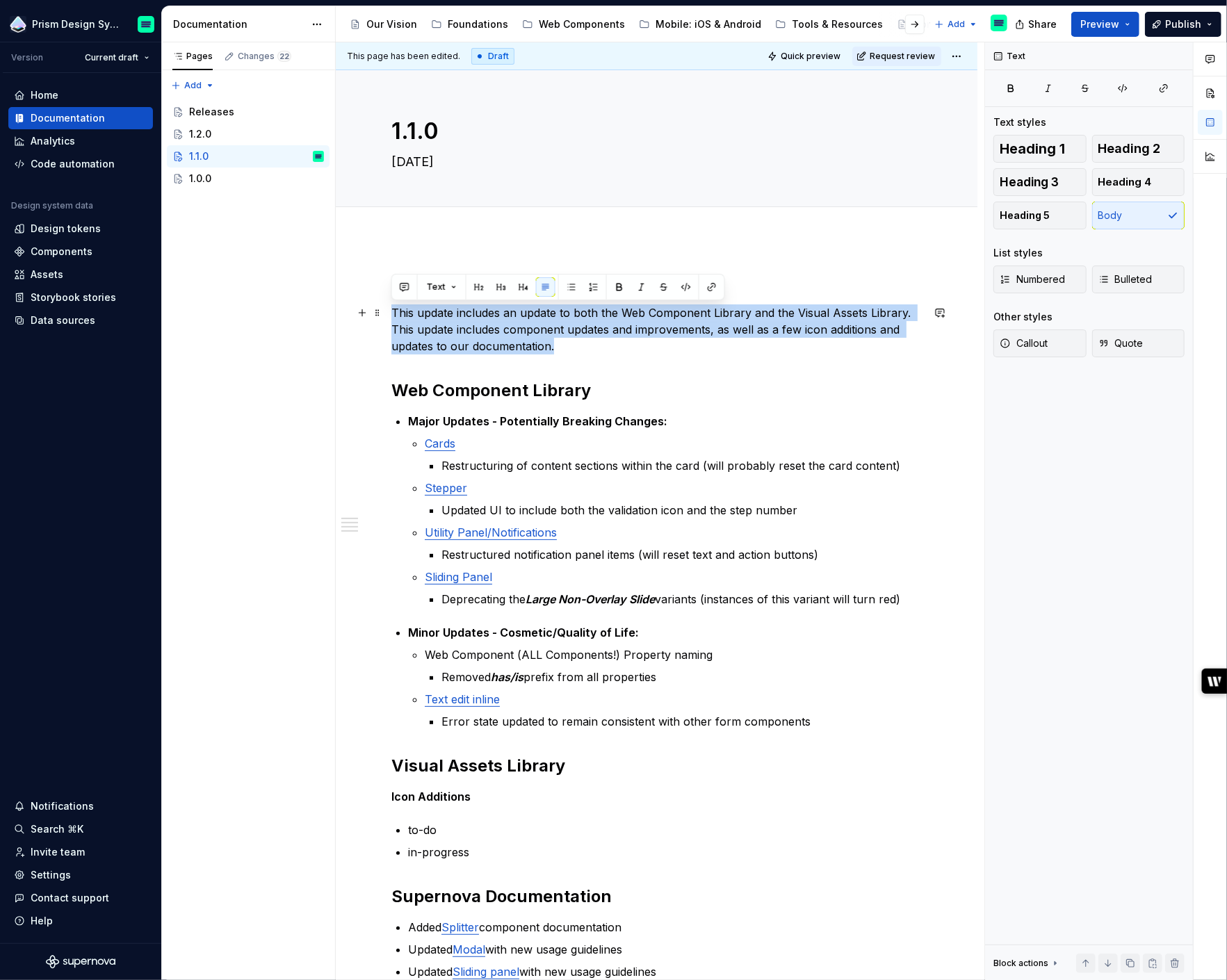
drag, startPoint x: 563, startPoint y: 340, endPoint x: 393, endPoint y: 314, distance: 172.0
click at [393, 314] on p "This update includes an update to both the Web Component Library and the Visual…" at bounding box center [656, 329] width 530 height 50
copy p "This update includes an update to both the Web Component Library and the Visual…"
click at [203, 115] on div "Releases" at bounding box center [212, 112] width 45 height 14
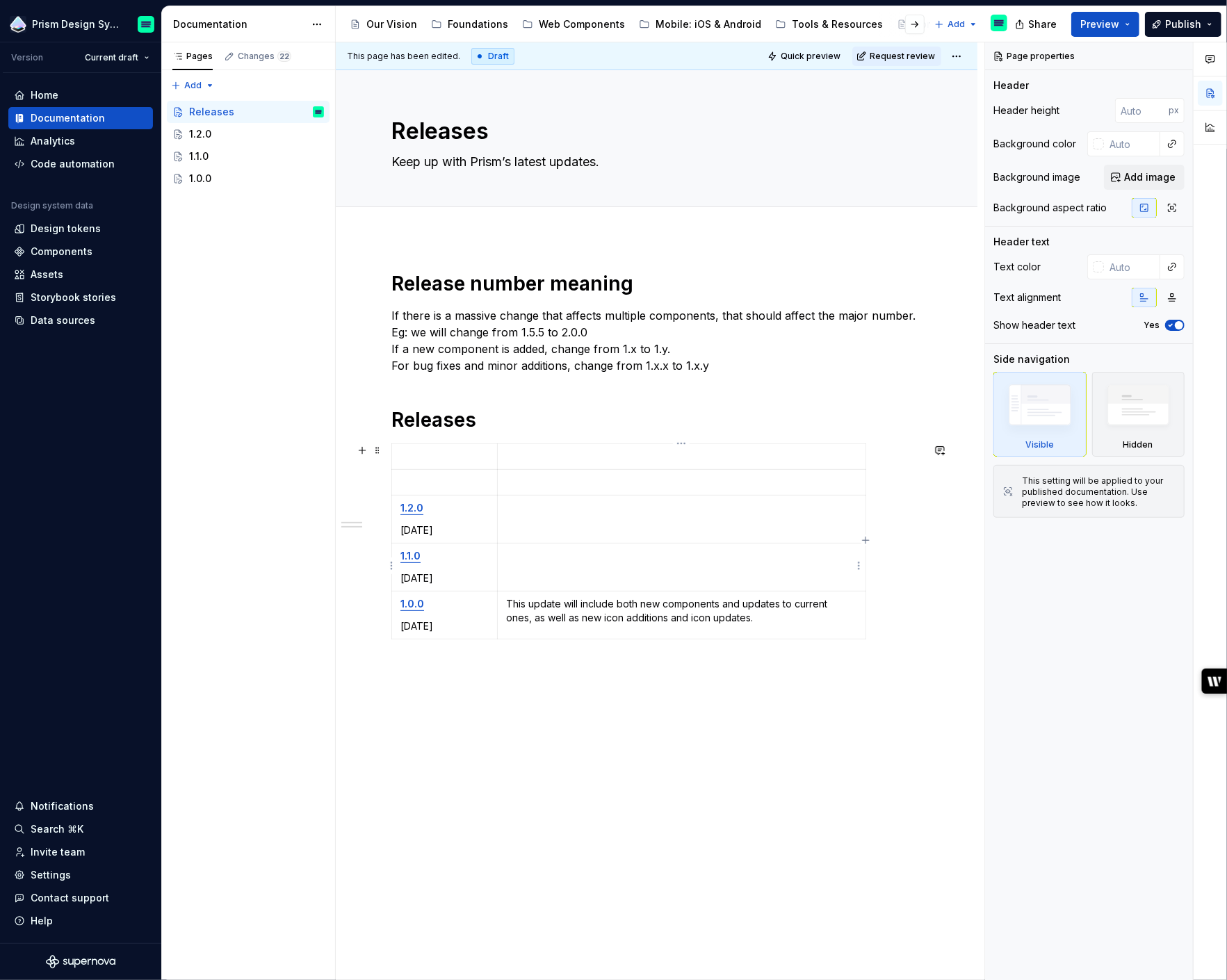
click at [527, 551] on p at bounding box center [681, 556] width 351 height 14
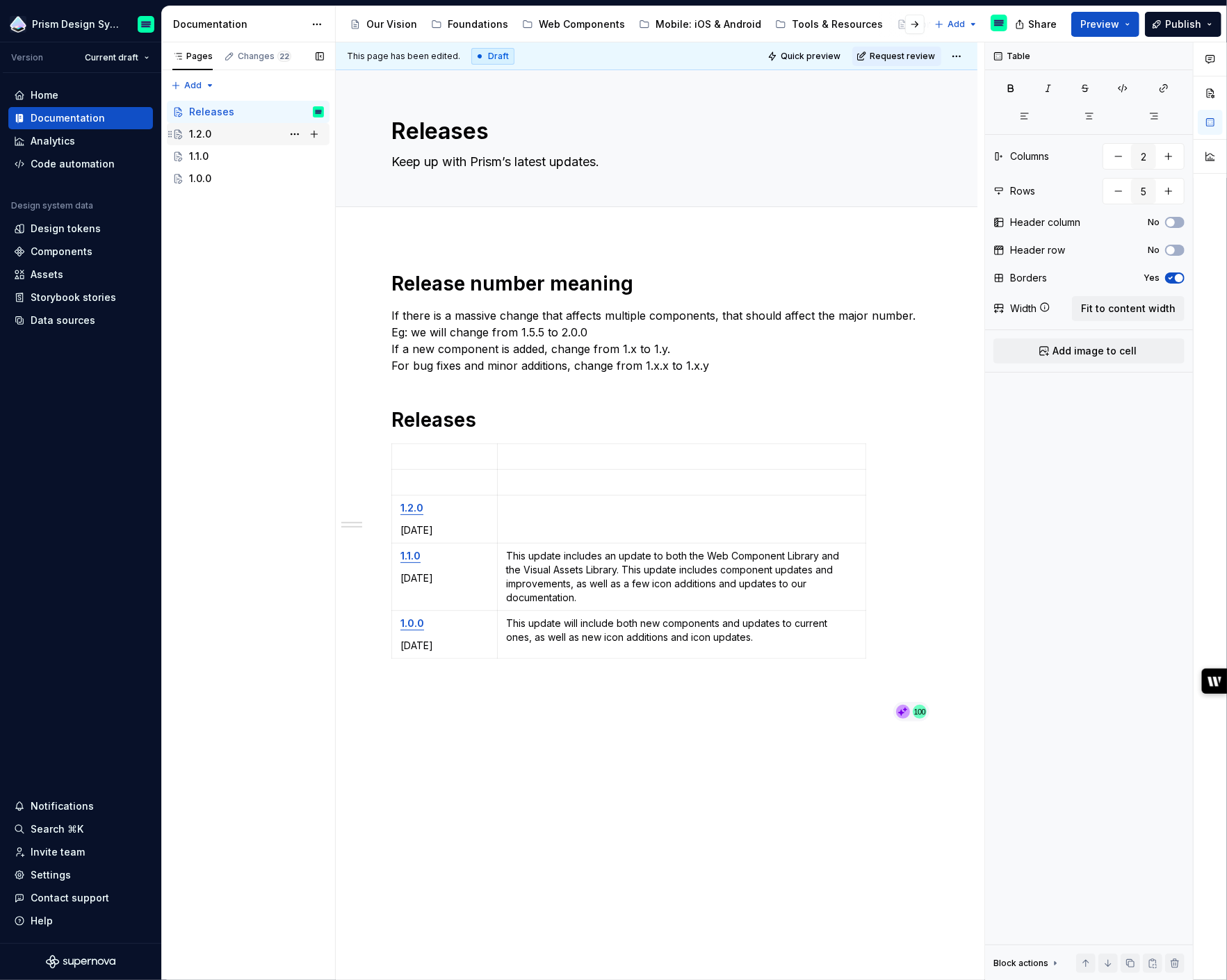
click at [220, 132] on div "1.2.0" at bounding box center [256, 134] width 135 height 20
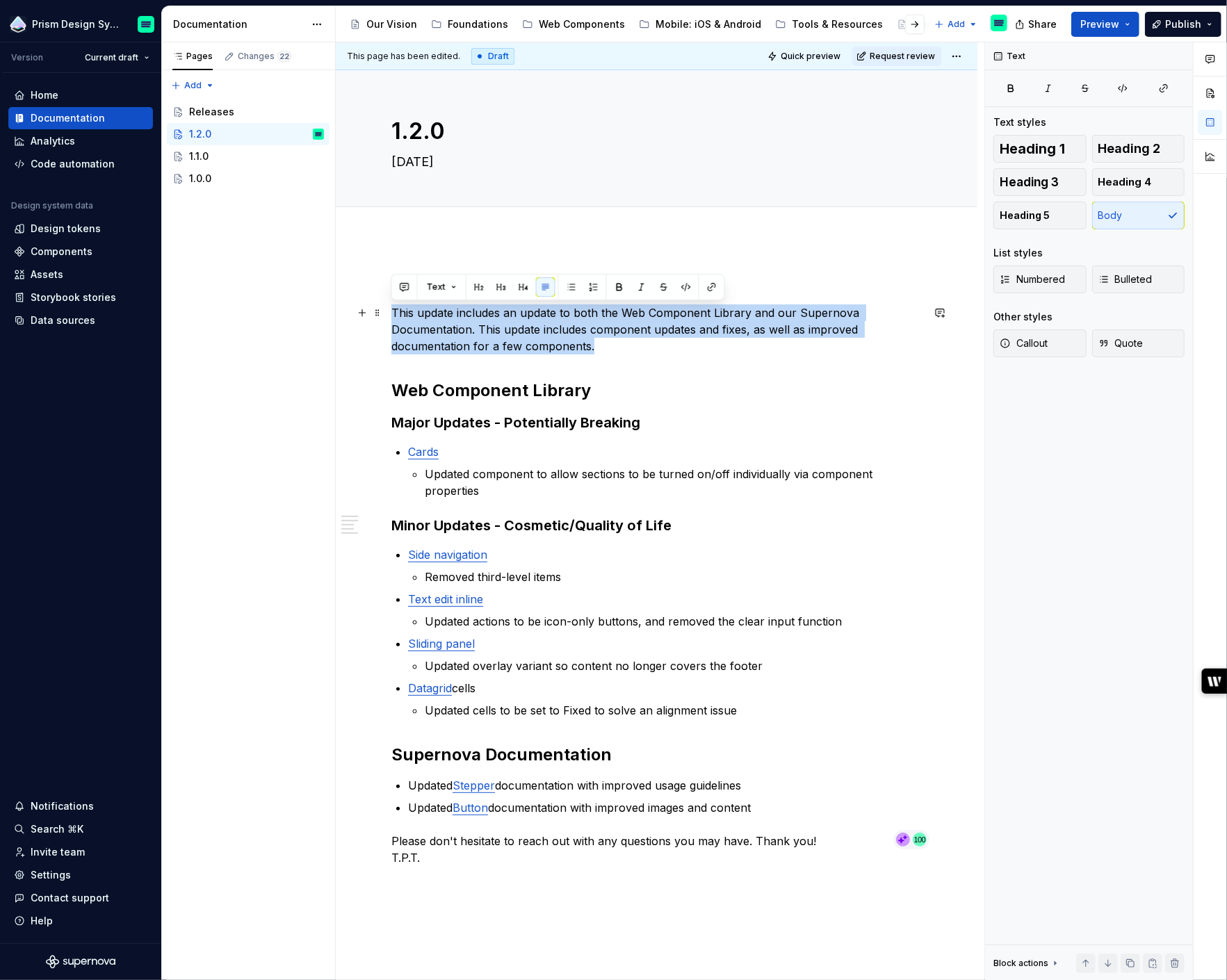
drag, startPoint x: 599, startPoint y: 347, endPoint x: 384, endPoint y: 312, distance: 217.8
click at [384, 312] on div "Overview This update includes an update to both the Web Component Library and o…" at bounding box center [656, 707] width 642 height 940
copy p "This update includes an update to both the Web Component Library and our Supern…"
click at [213, 112] on div "Releases" at bounding box center [212, 112] width 45 height 14
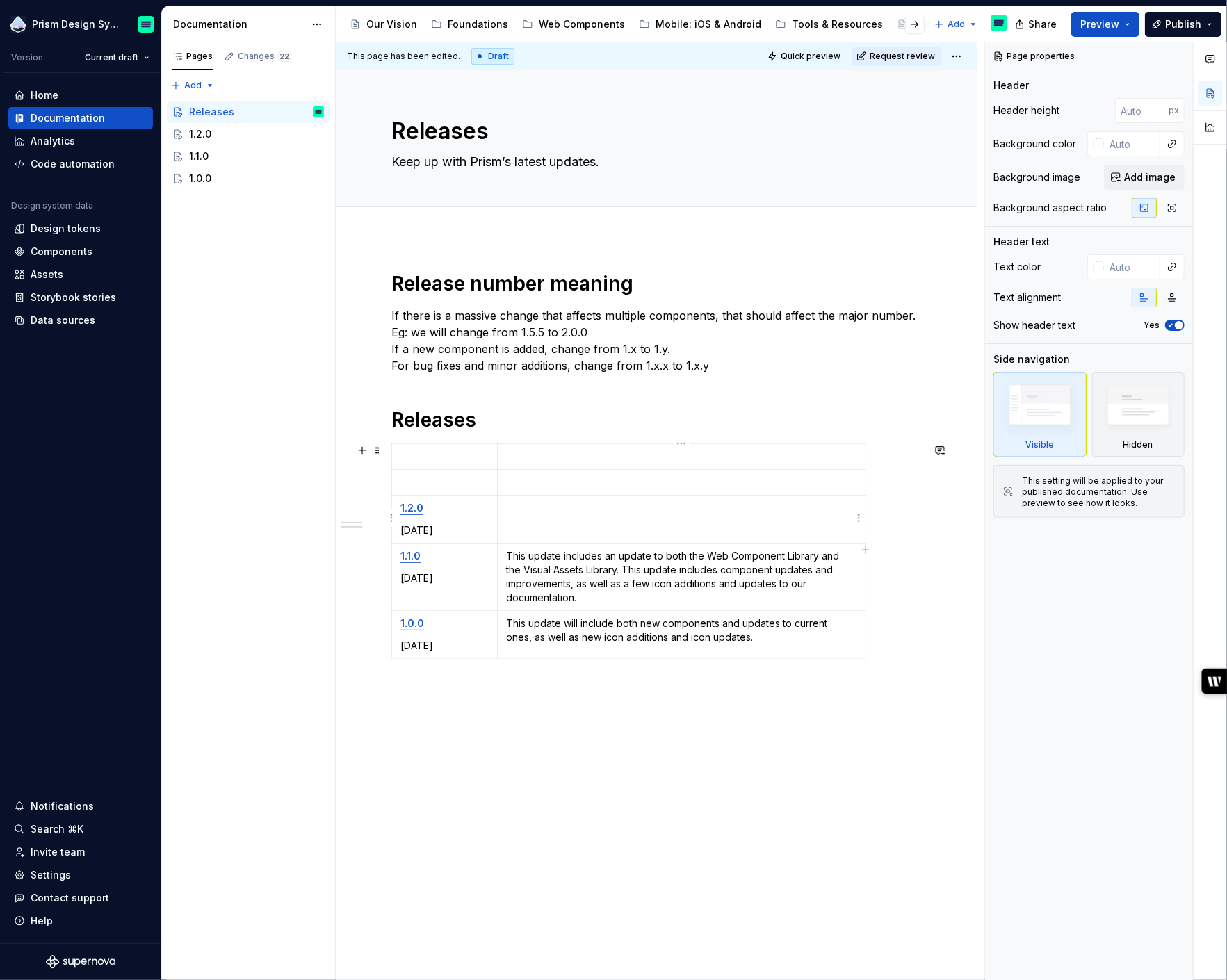
click at [524, 514] on td at bounding box center [681, 520] width 368 height 48
type textarea "*"
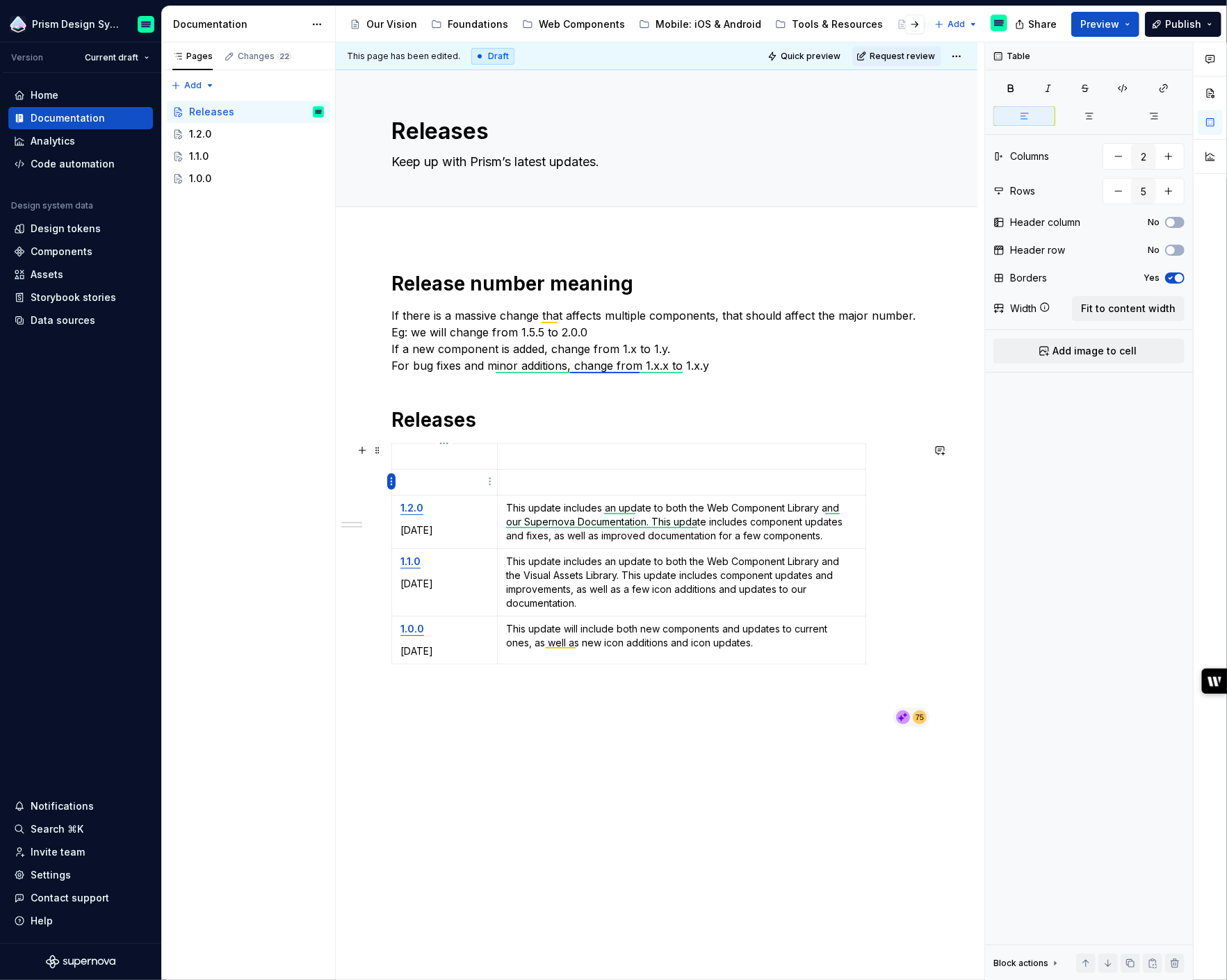
click at [390, 479] on html "Prism Design System Version Current draft Home Documentation Analytics Code aut…" at bounding box center [613, 490] width 1227 height 980
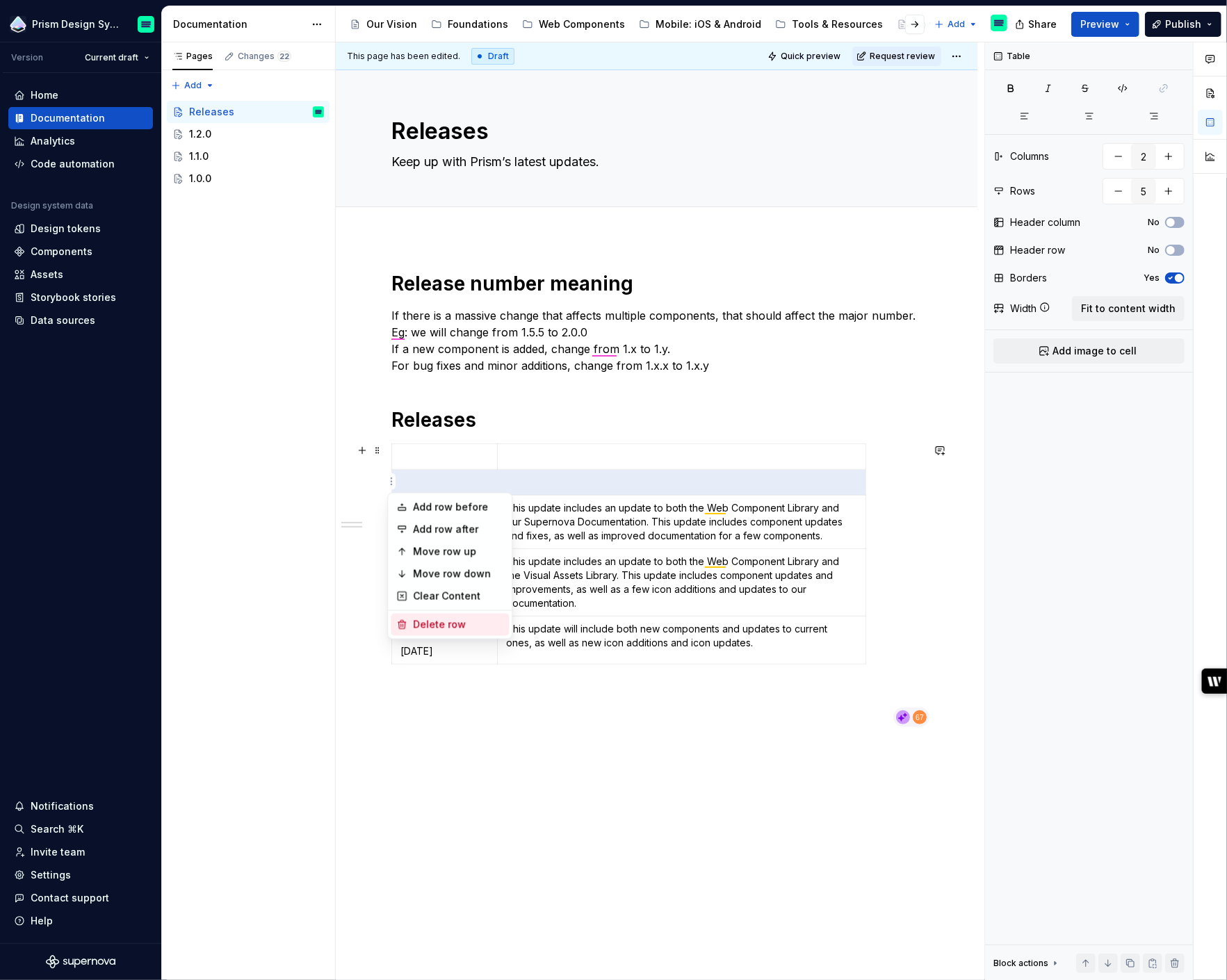
click at [441, 620] on div "Delete row" at bounding box center [459, 625] width 91 height 14
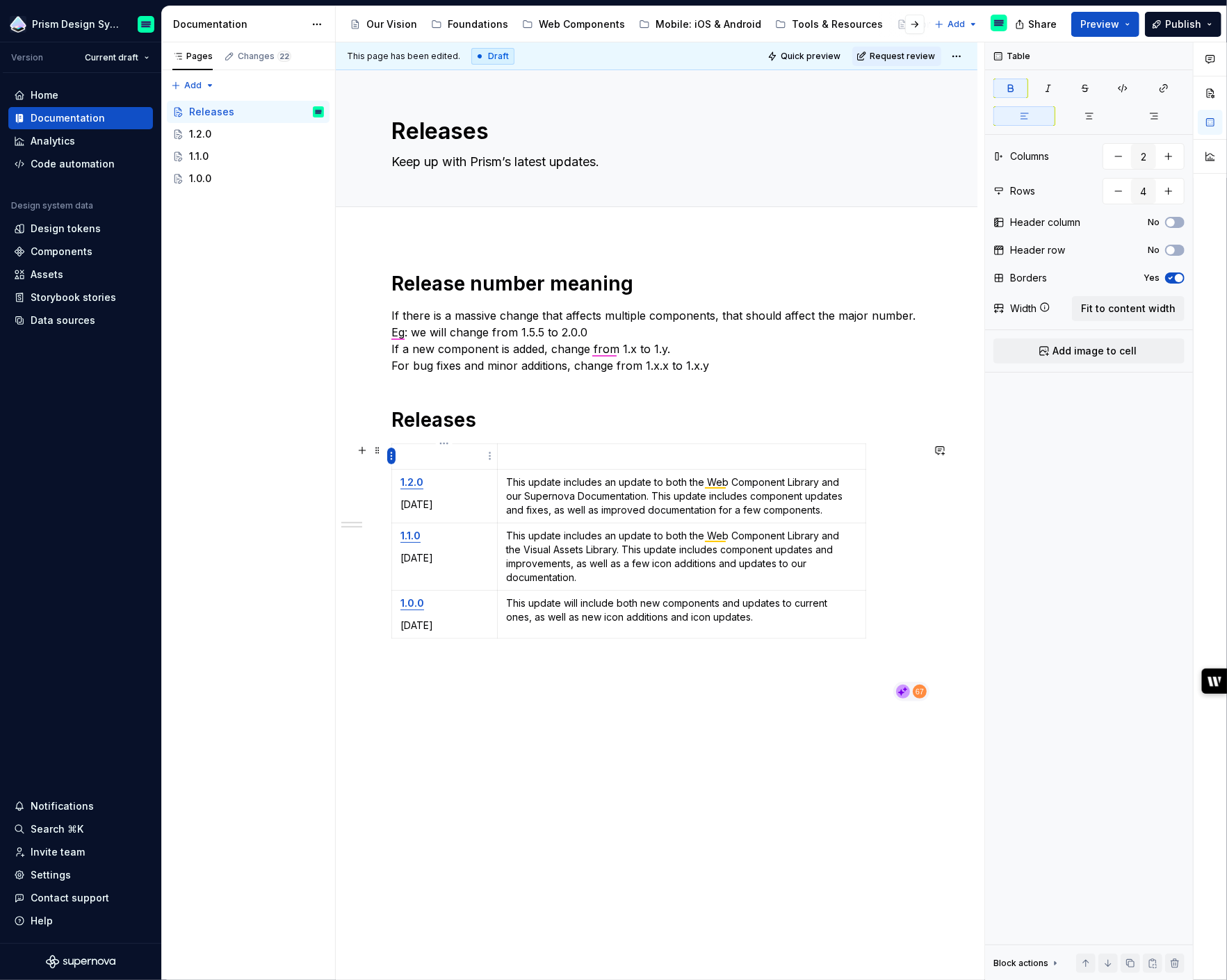
click at [390, 454] on html "Prism Design System Version Current draft Home Documentation Analytics Code aut…" at bounding box center [613, 490] width 1227 height 980
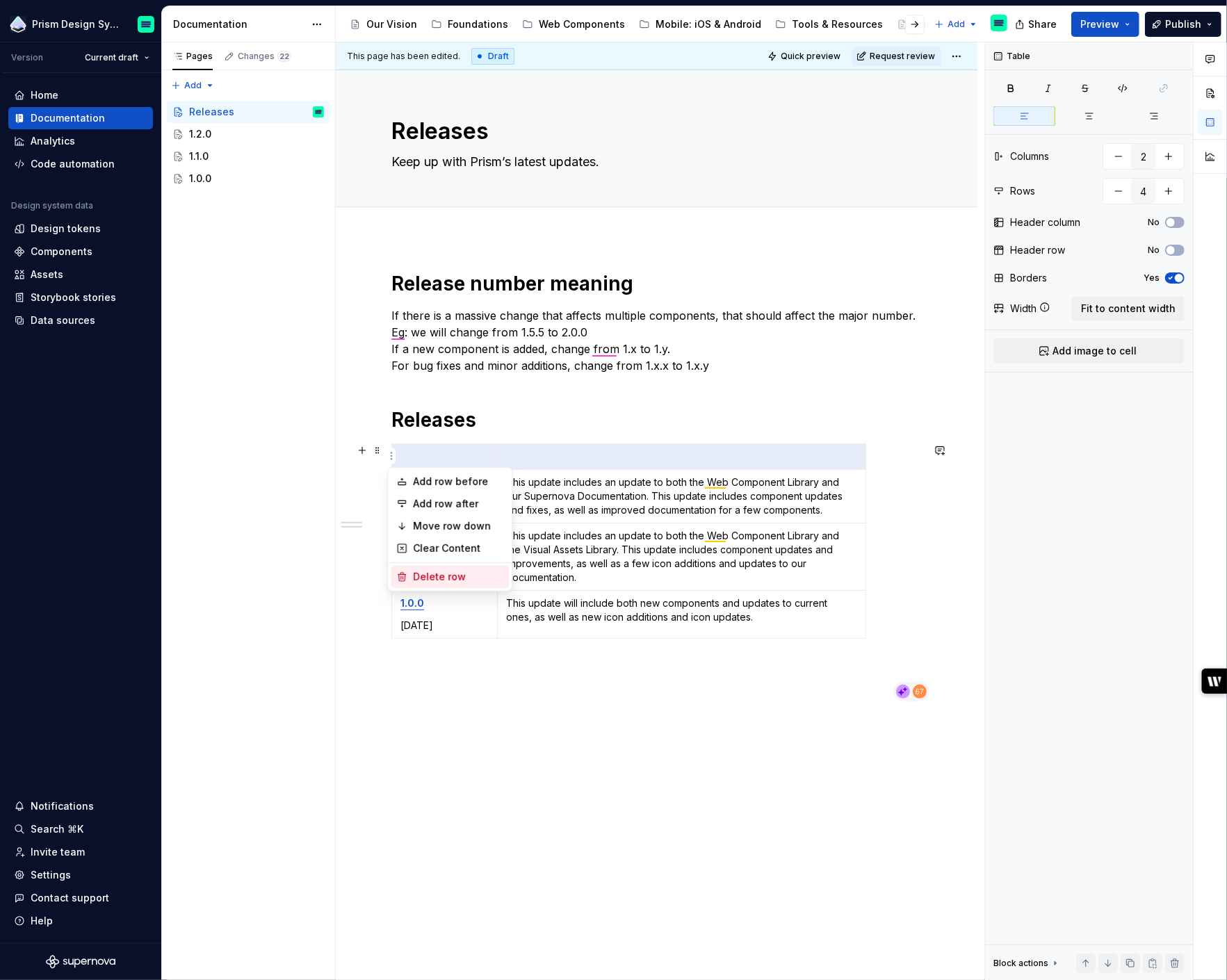
click at [458, 573] on div "Delete row" at bounding box center [459, 577] width 91 height 14
type input "3"
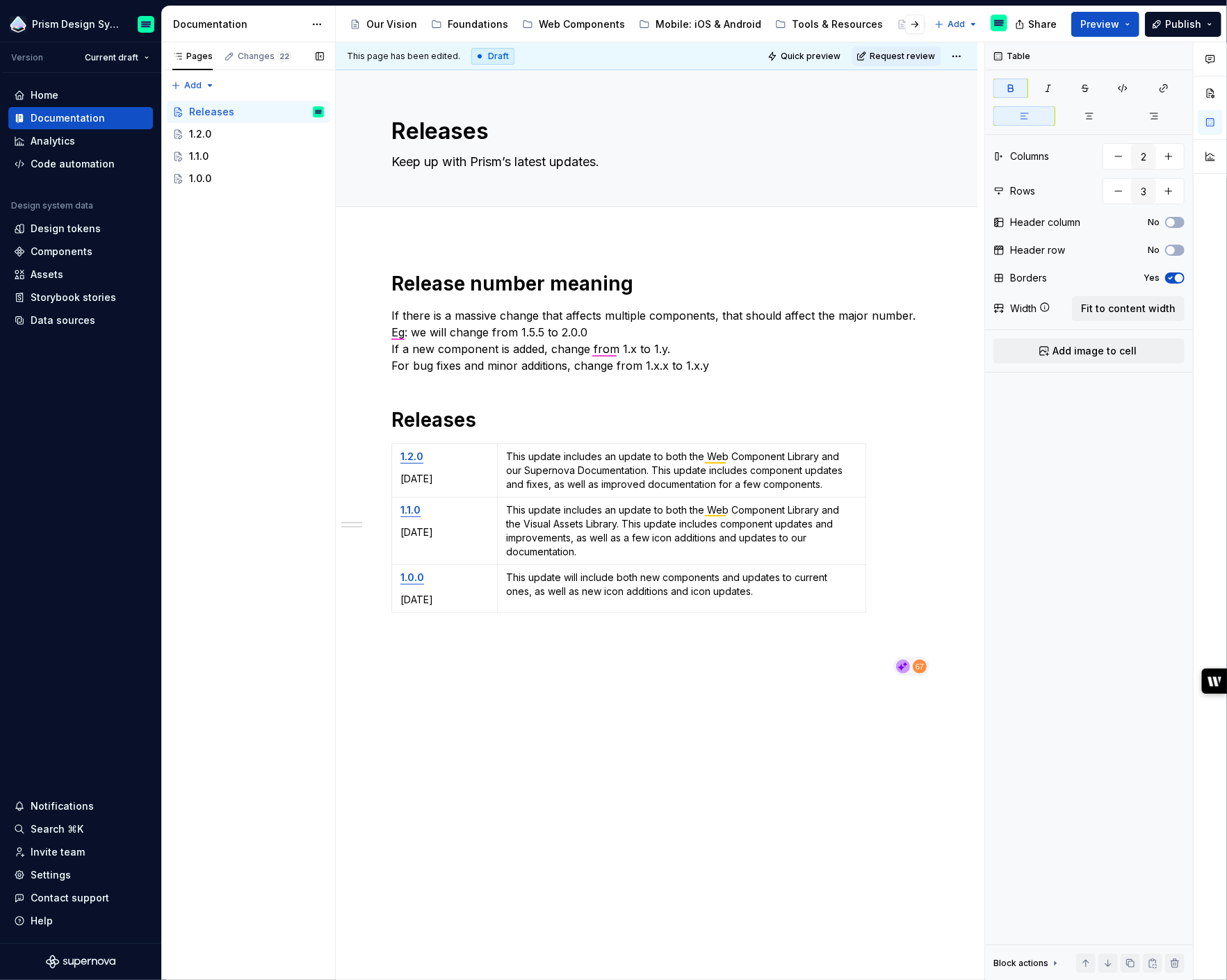
click at [221, 214] on div "Pages Changes 22 Add Accessibility guide for tree Page tree. Navigate the tree …" at bounding box center [248, 512] width 174 height 939
click at [210, 84] on div "Pages Changes 22 Add Accessibility guide for tree Page tree. Navigate the tree …" at bounding box center [248, 512] width 174 height 939
click at [216, 136] on div "New group" at bounding box center [238, 135] width 91 height 14
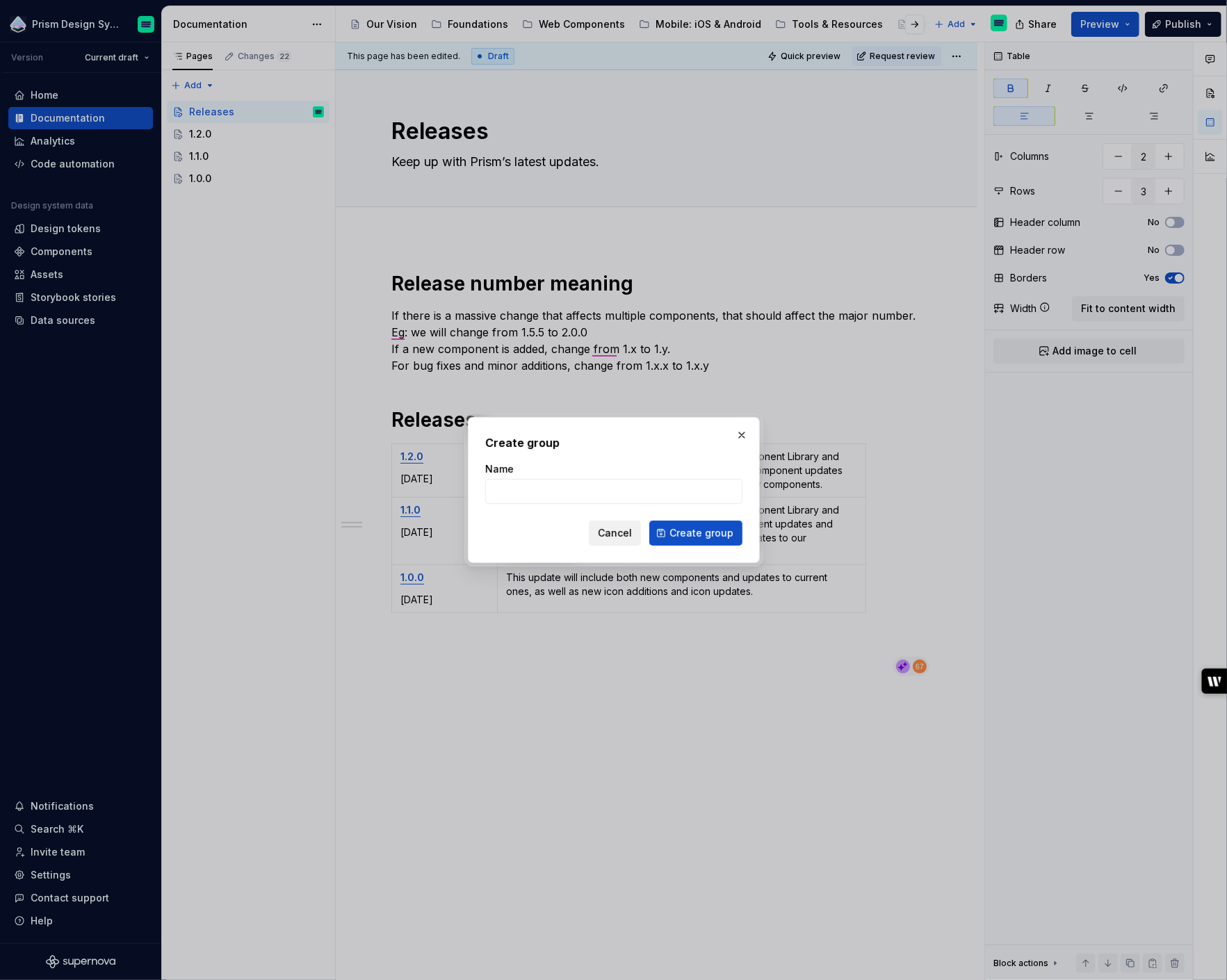
click at [614, 532] on span "Cancel" at bounding box center [615, 533] width 34 height 14
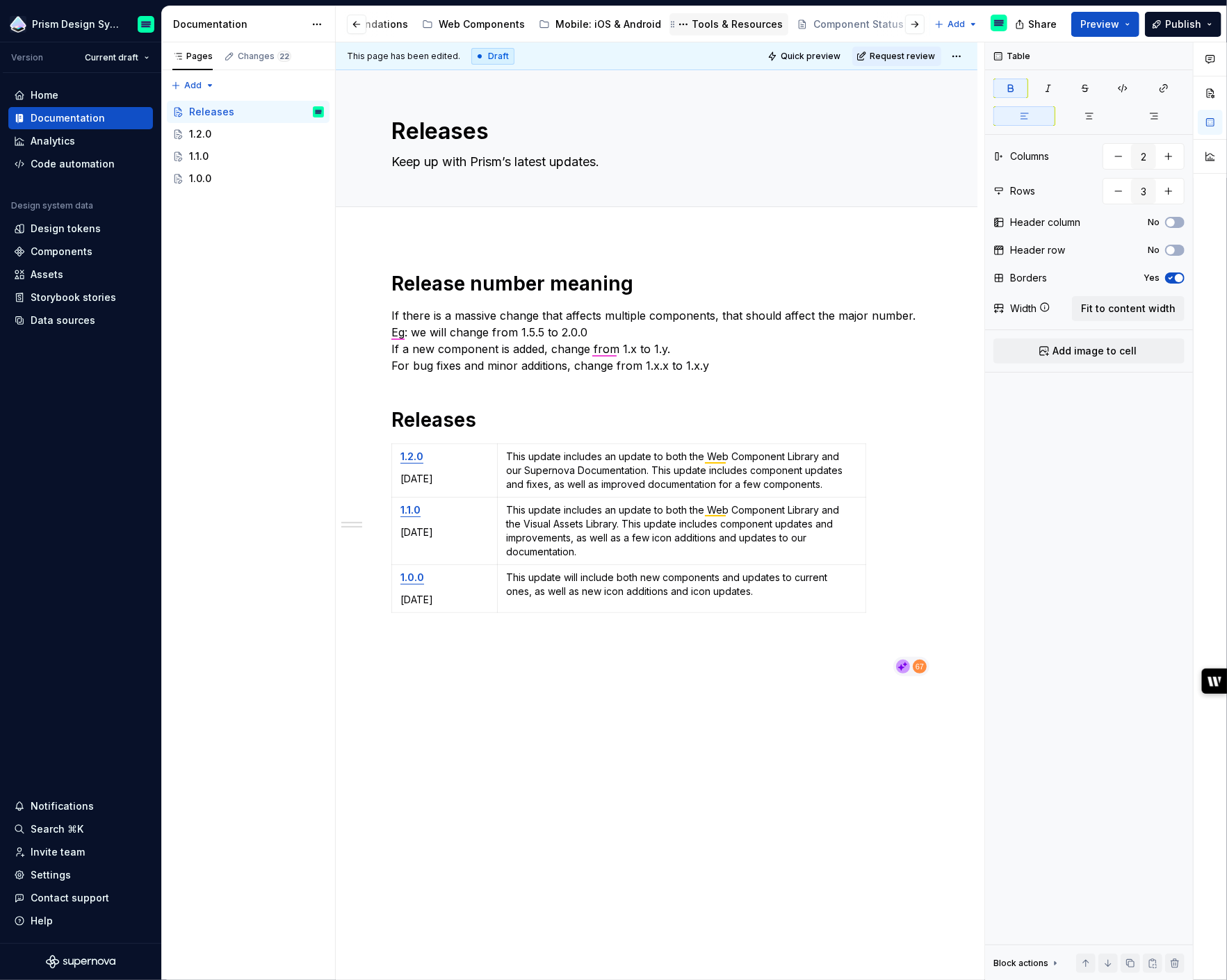
scroll to position [0, 143]
type textarea "*"
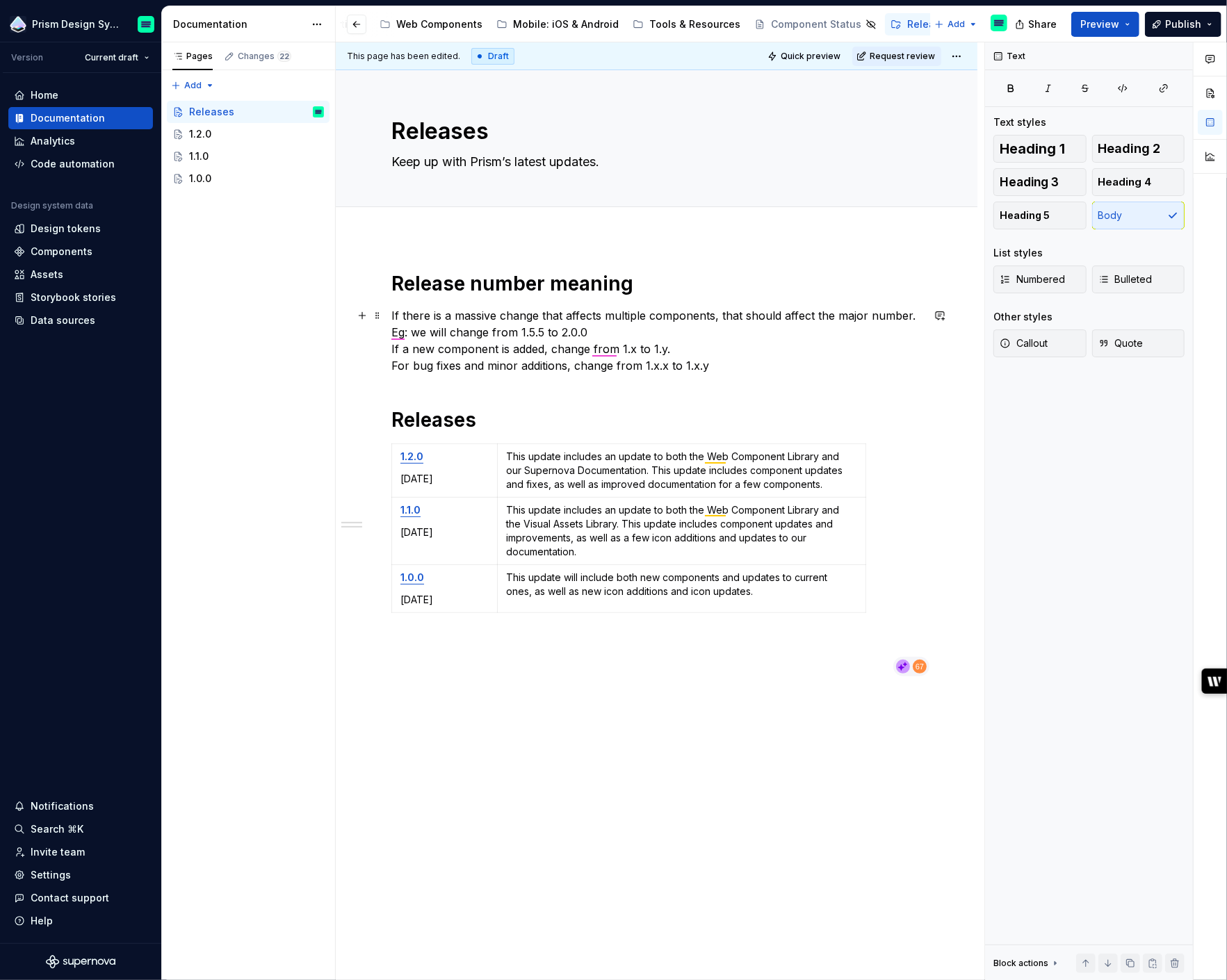
click at [435, 312] on p "If there is a massive change that affects multiple components, that should affe…" at bounding box center [656, 340] width 530 height 67
type textarea "*"
click at [667, 283] on h1 "Release number meaning" at bounding box center [656, 283] width 530 height 25
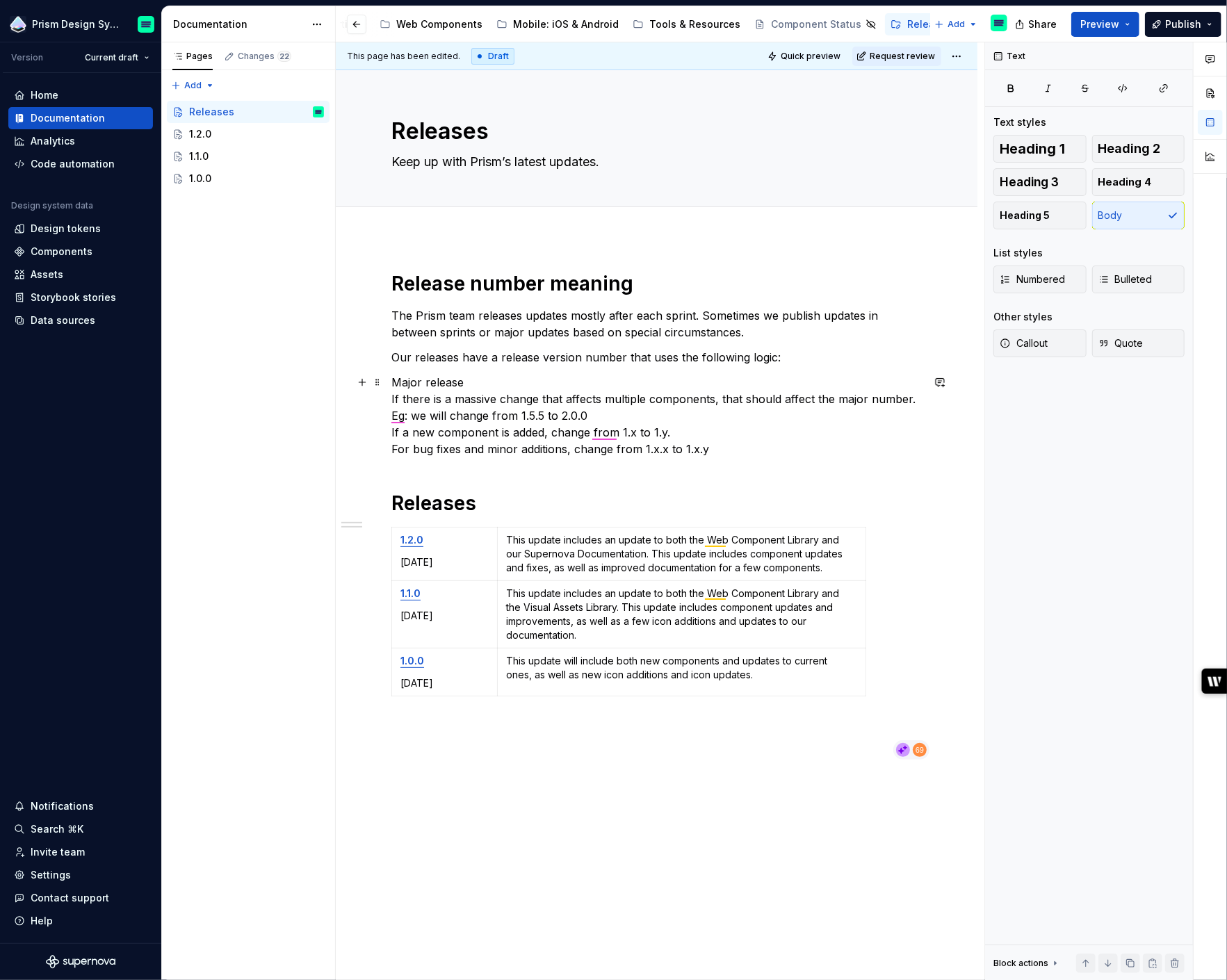
click at [411, 418] on p "Major release If there is a massive change that affects multiple components, th…" at bounding box center [656, 415] width 530 height 84
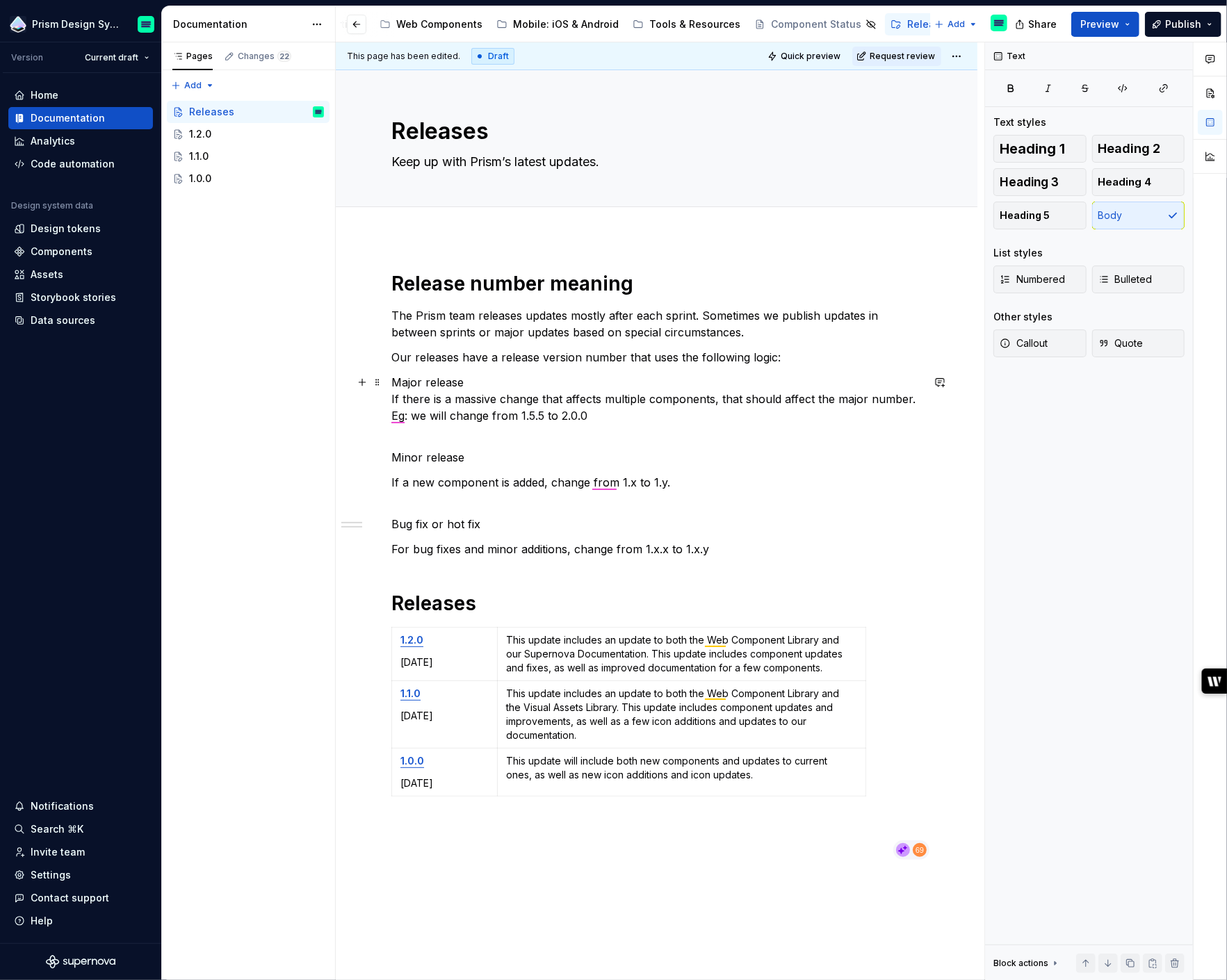
click at [440, 378] on p "Major release If there is a massive change that affects multiple components, th…" at bounding box center [656, 407] width 530 height 67
click at [430, 381] on p "Major release If there is a massive change that affects multiple components, th…" at bounding box center [656, 407] width 530 height 67
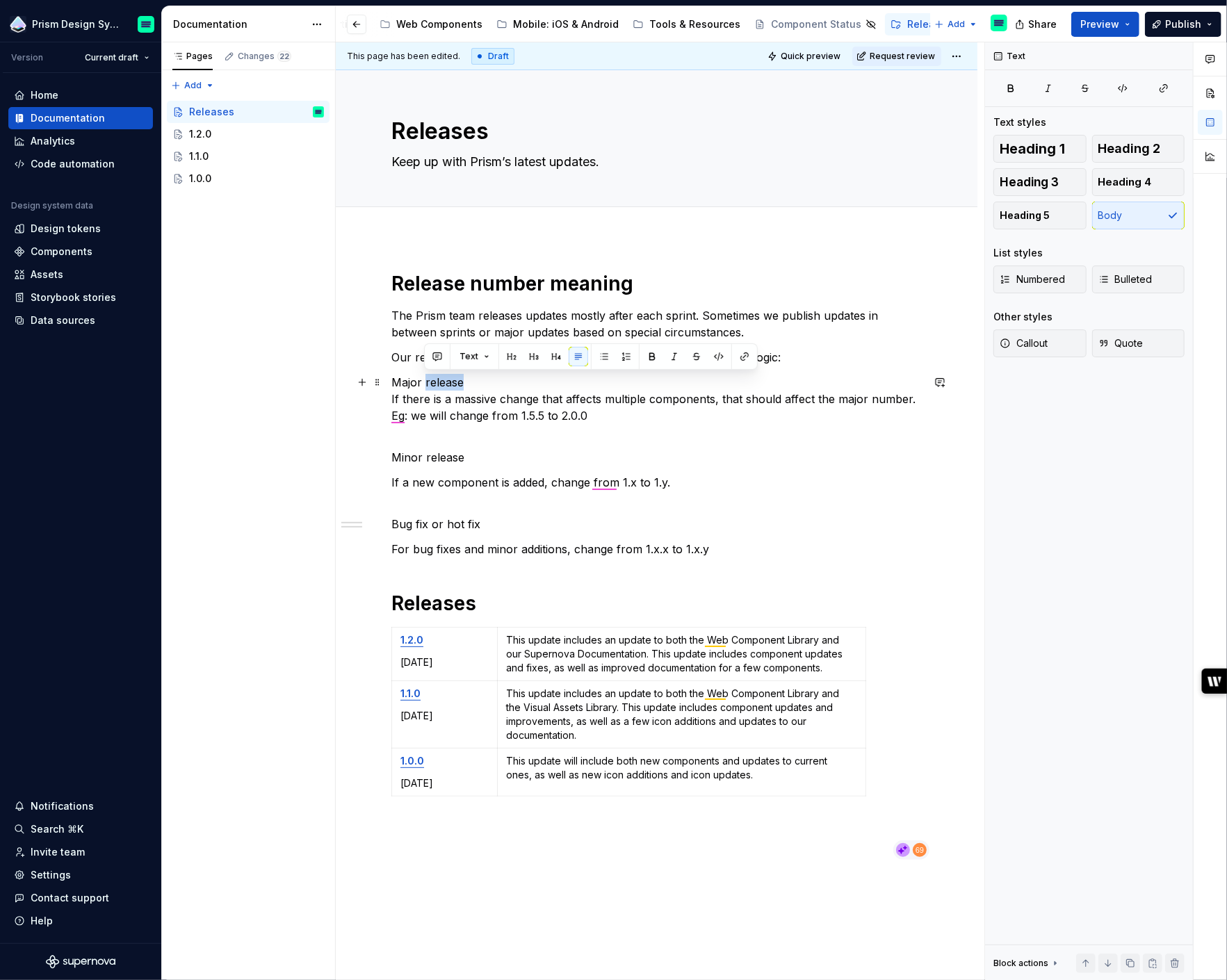
click at [430, 381] on p "Major release If there is a massive change that affects multiple components, th…" at bounding box center [656, 407] width 530 height 67
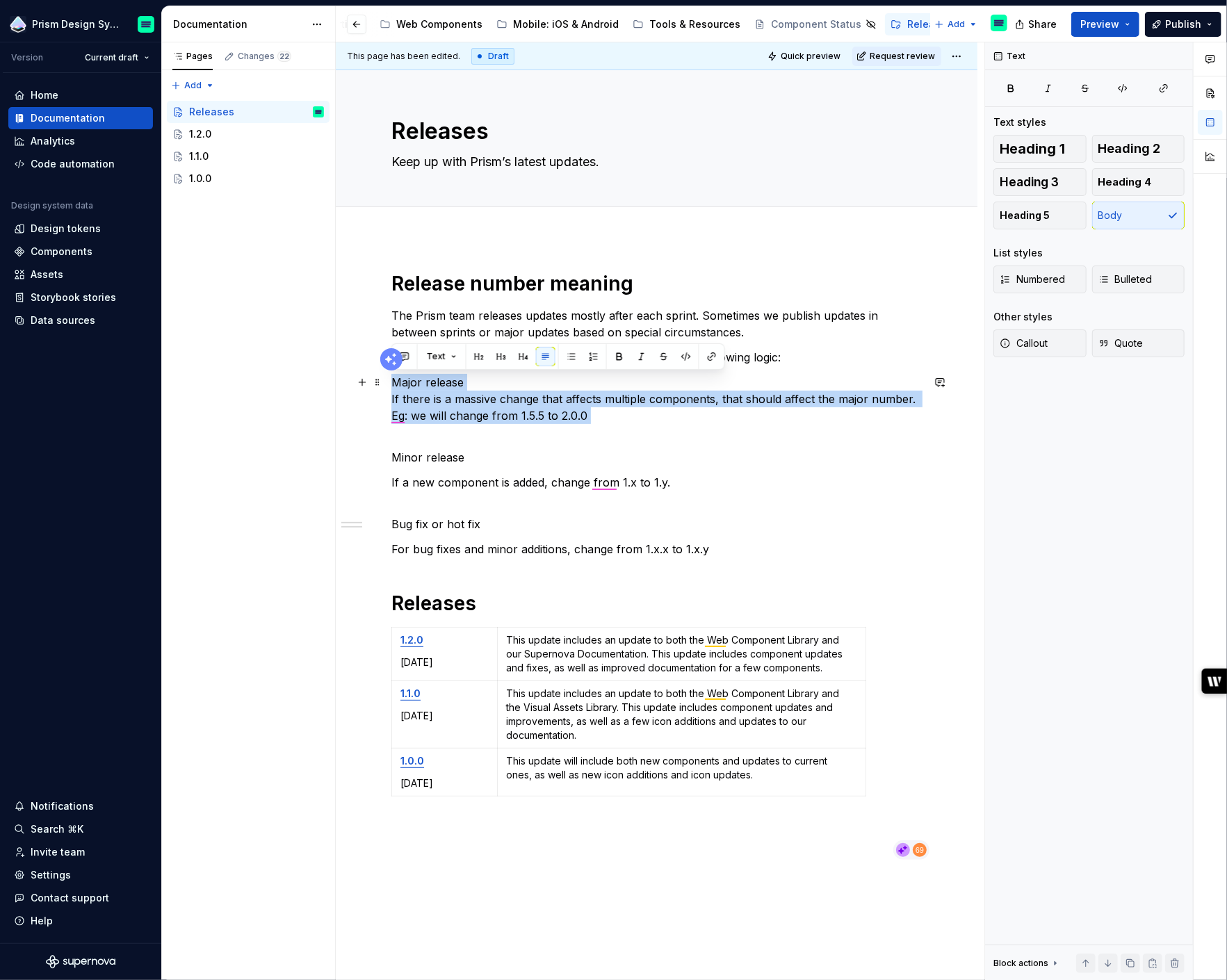
click at [462, 378] on p "Major release If there is a massive change that affects multiple components, th…" at bounding box center [656, 407] width 530 height 67
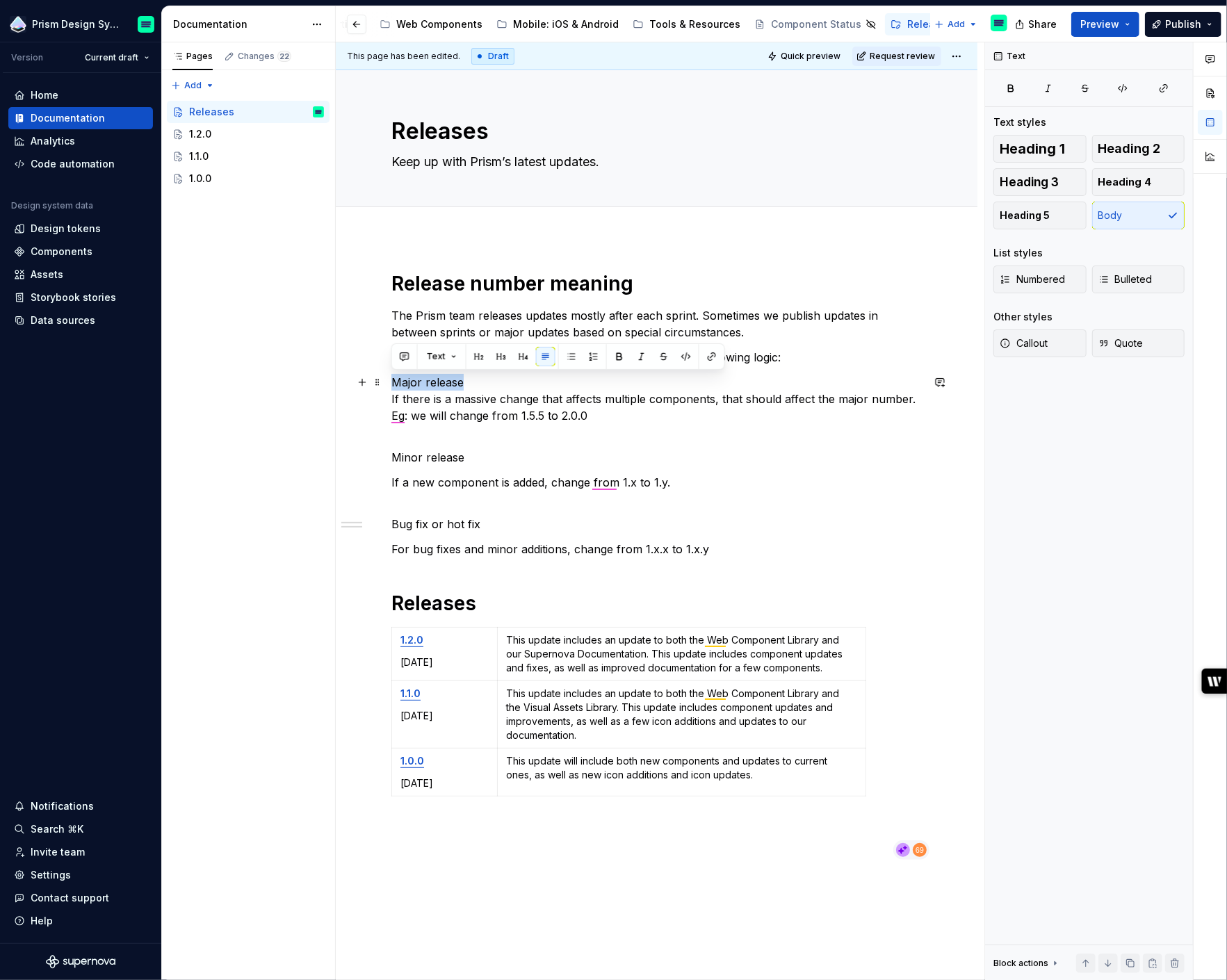
drag, startPoint x: 463, startPoint y: 378, endPoint x: 387, endPoint y: 378, distance: 76.0
click at [387, 378] on div "Release number meaning The Prism team releases updates mostly after each sprint…" at bounding box center [656, 704] width 642 height 934
click at [504, 355] on button "button" at bounding box center [502, 357] width 20 height 20
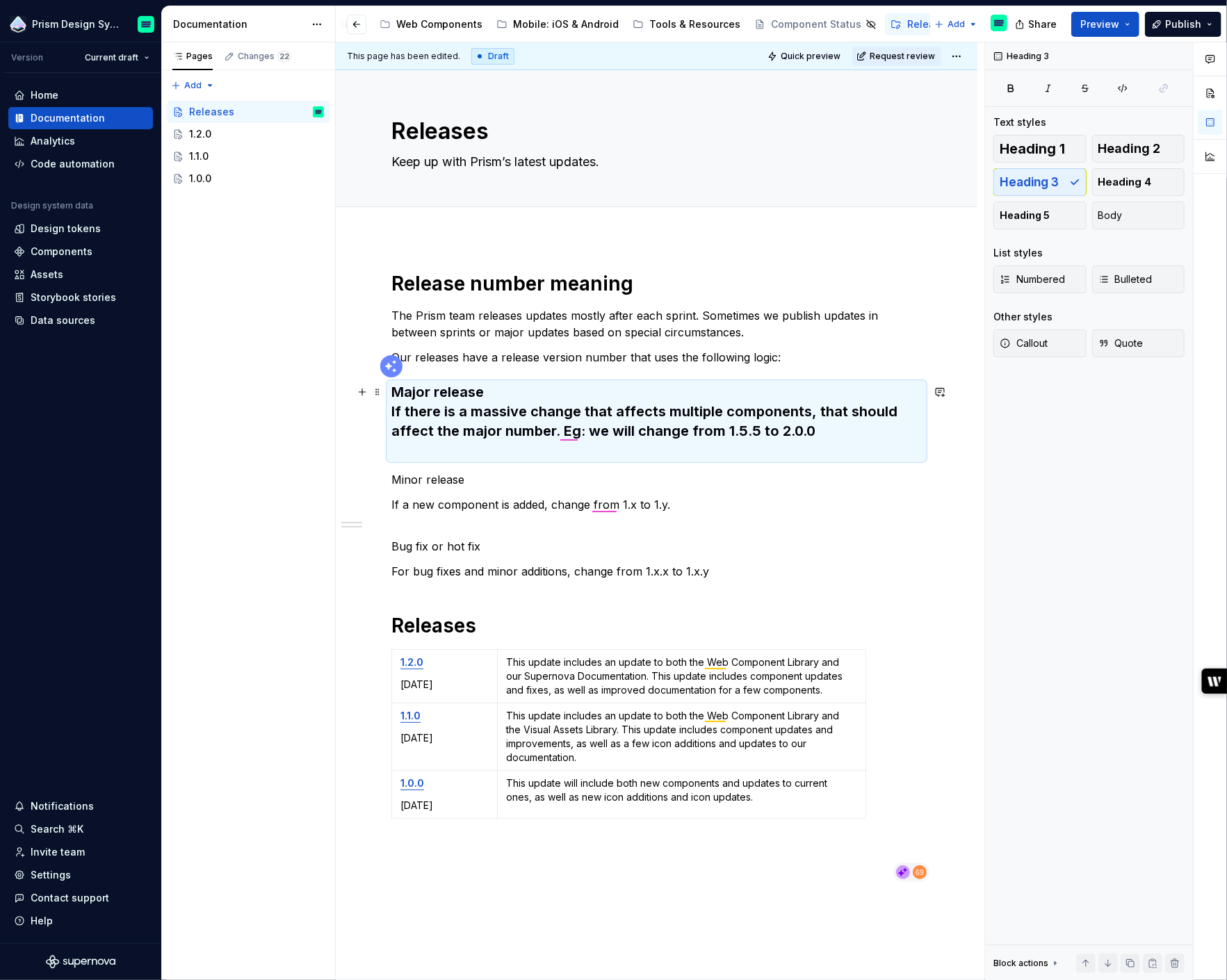
click at [487, 391] on h3 "Major release If there is a massive change that affects multiple components, th…" at bounding box center [656, 421] width 530 height 78
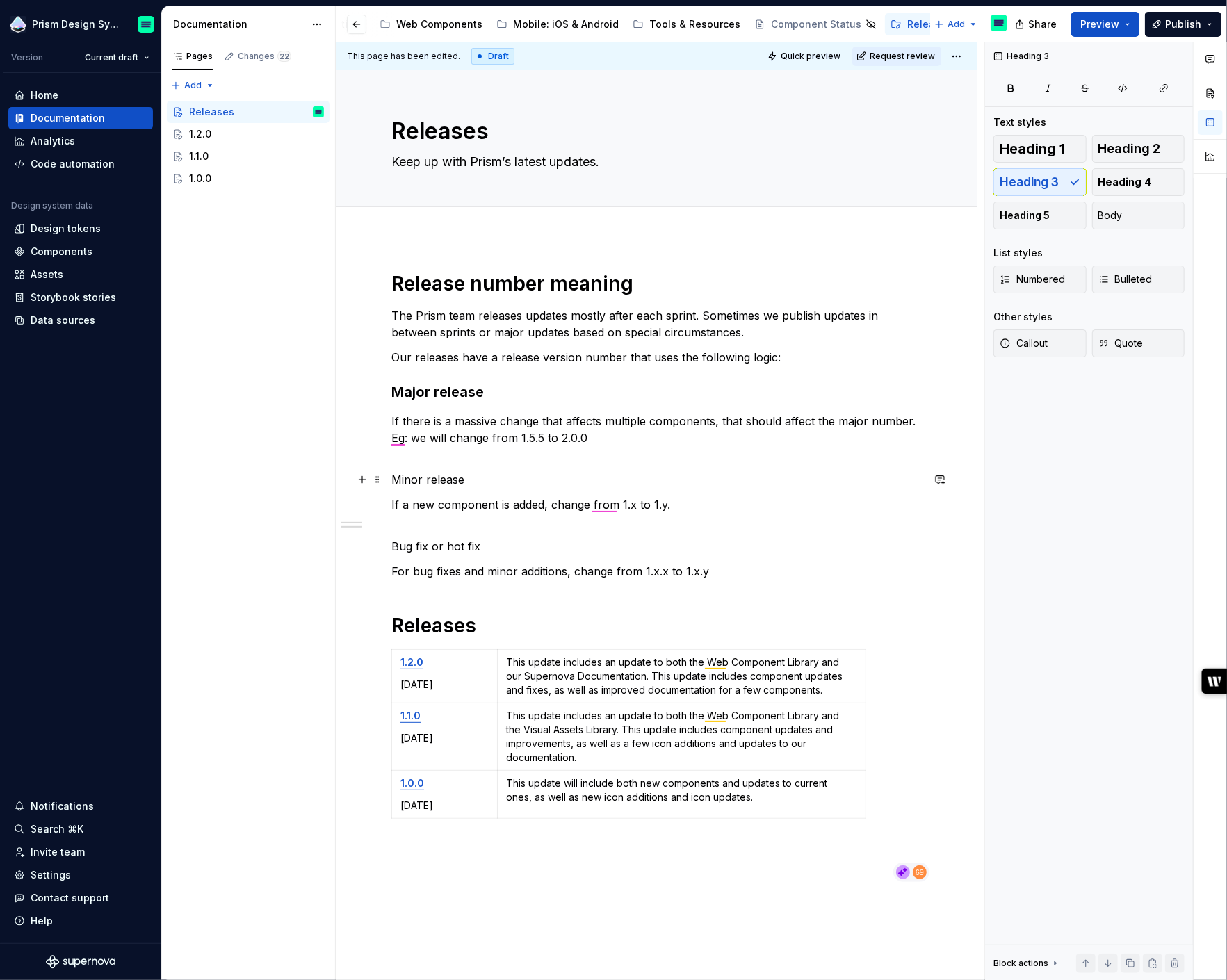
click at [404, 485] on p "Minor release" at bounding box center [656, 479] width 530 height 17
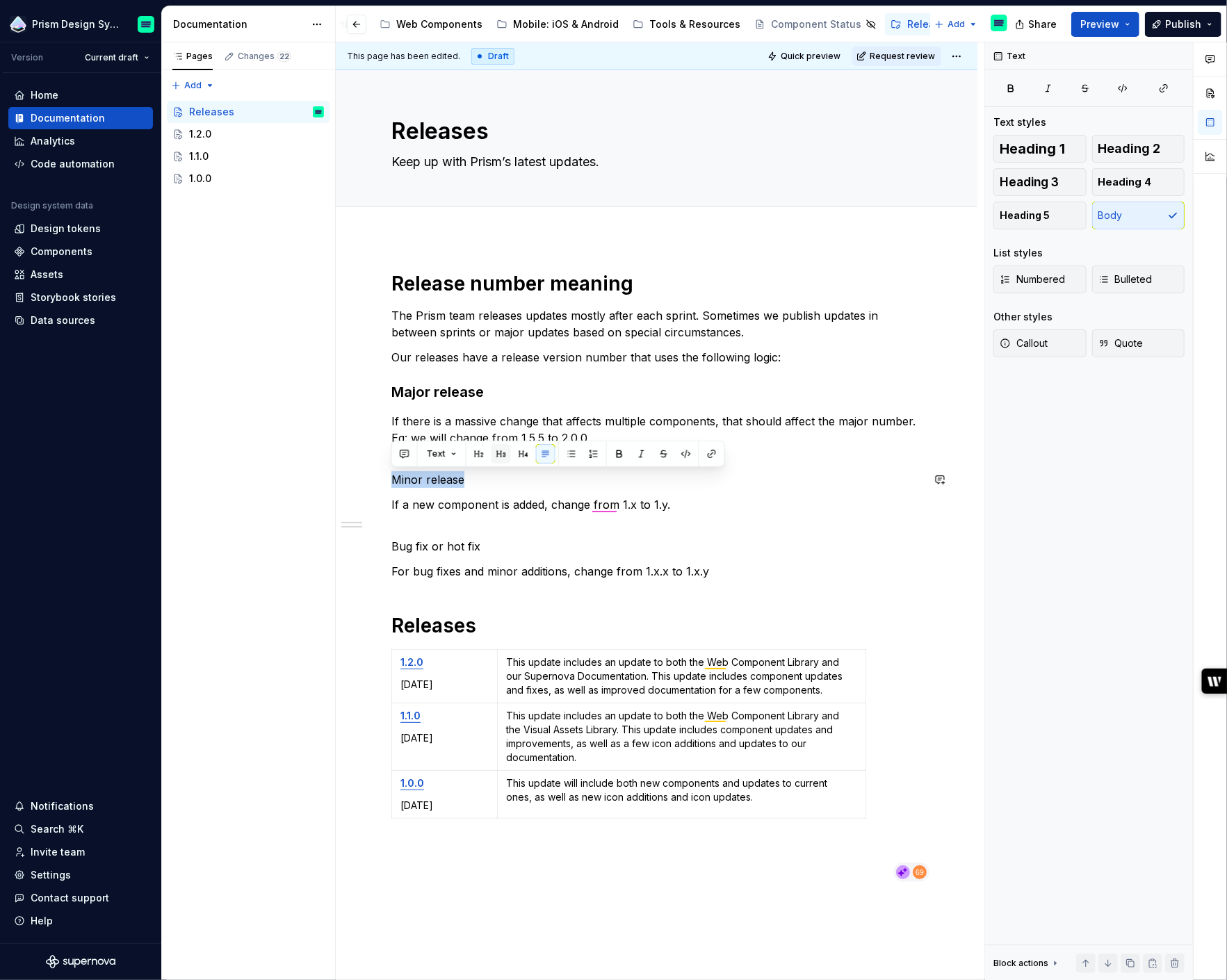
click at [495, 453] on button "button" at bounding box center [502, 455] width 20 height 20
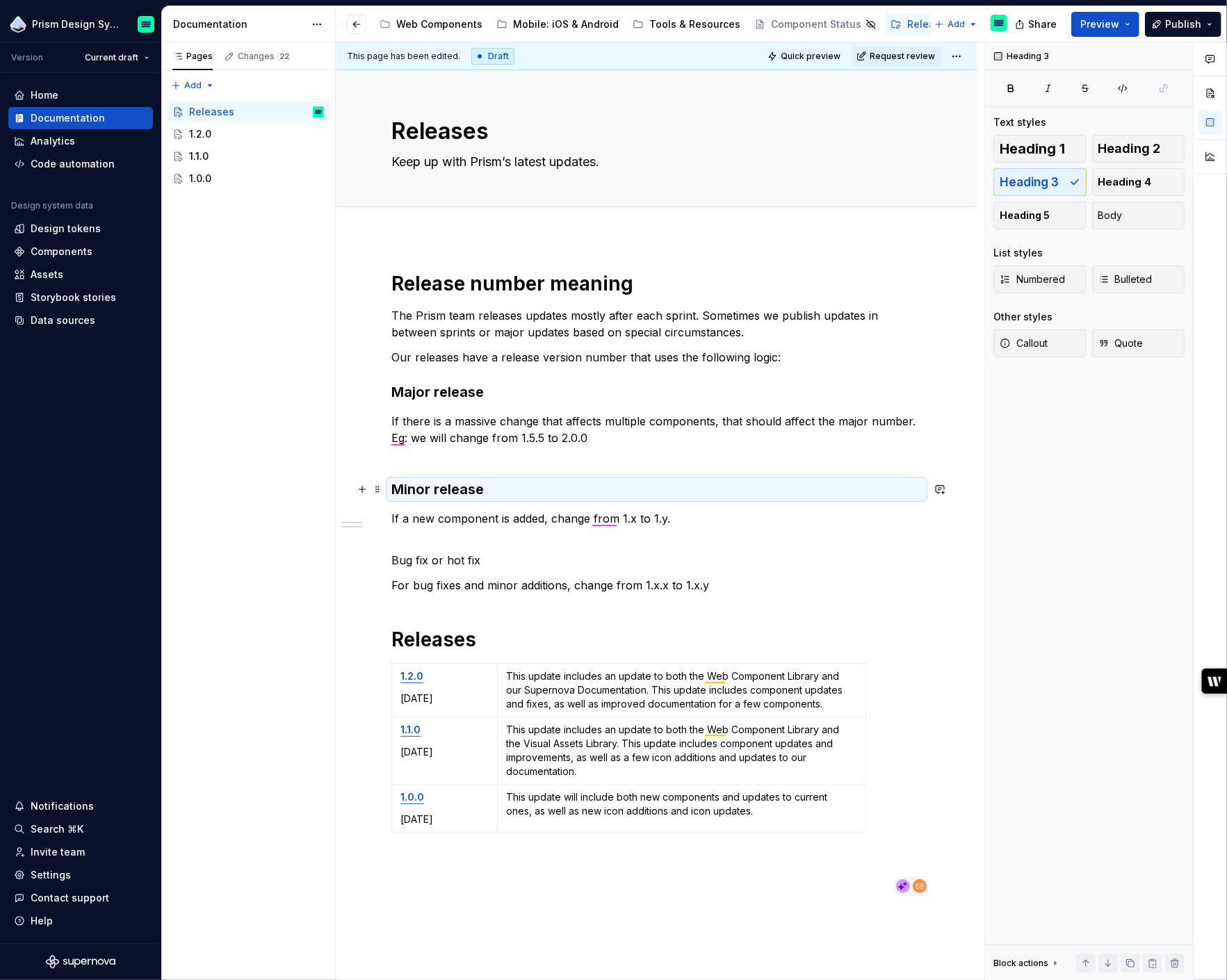
click at [433, 489] on h3 "Minor release" at bounding box center [656, 490] width 530 height 20
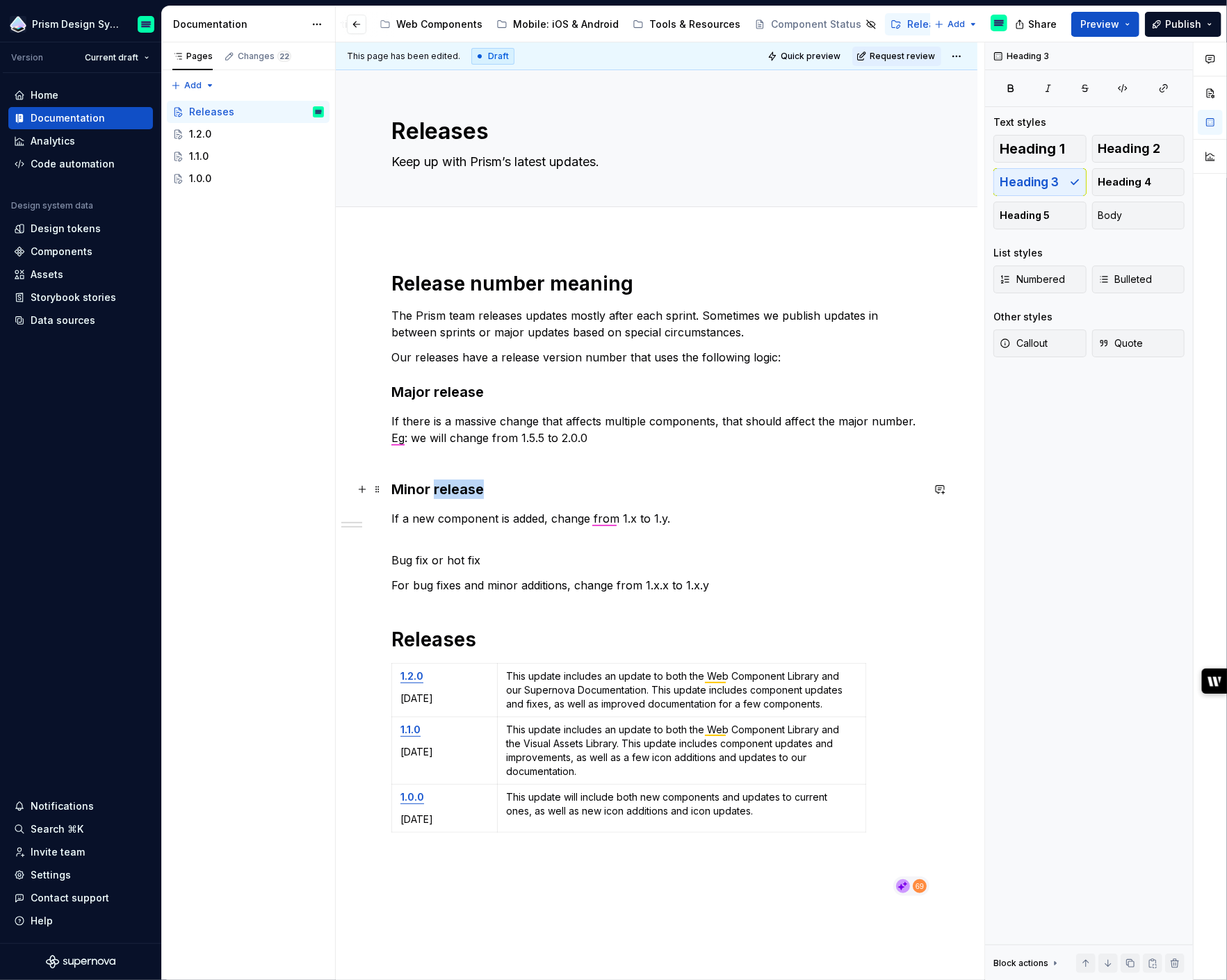
click at [433, 489] on h3 "Minor release" at bounding box center [656, 490] width 530 height 20
click at [546, 459] on button "button" at bounding box center [547, 462] width 20 height 20
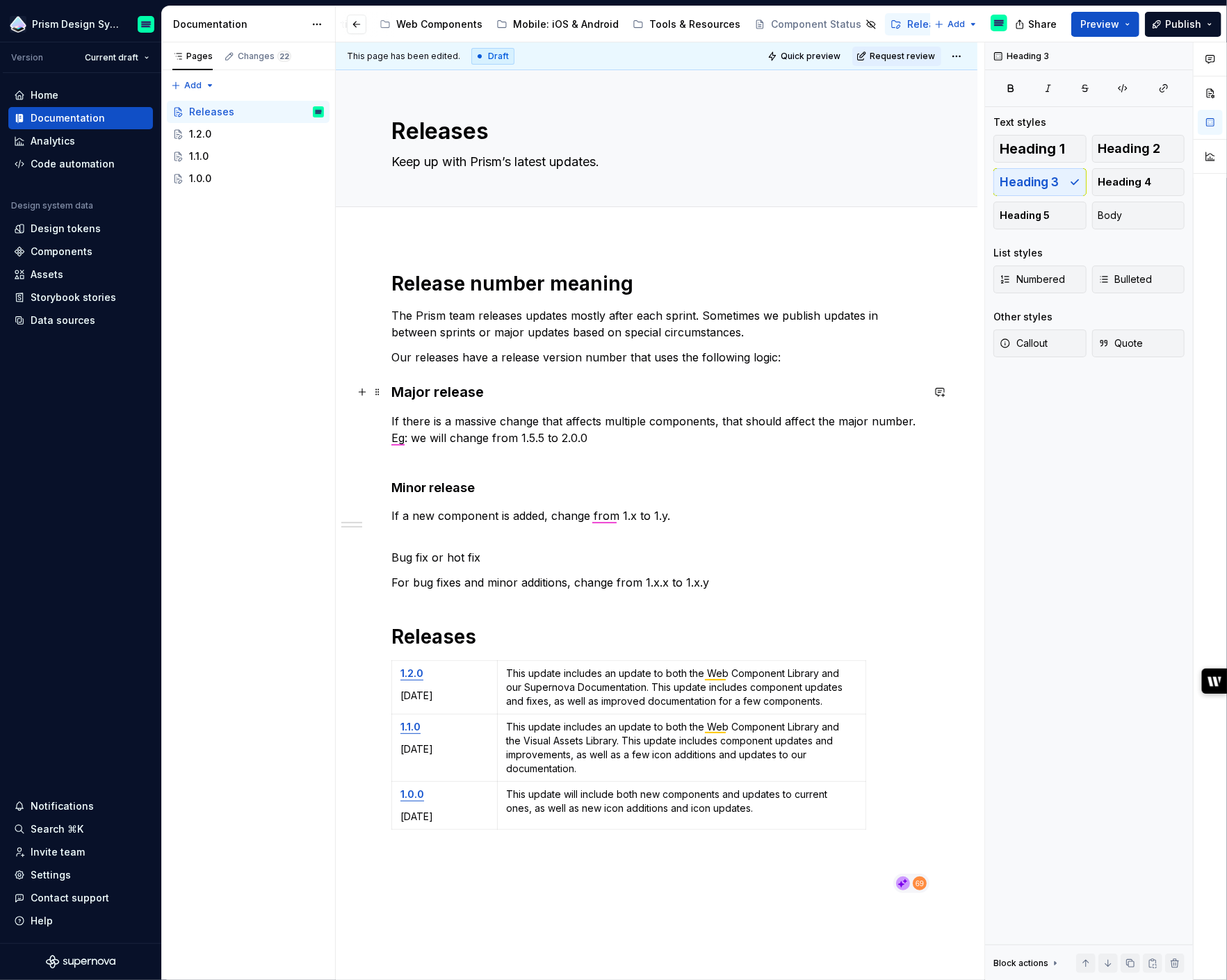
click at [420, 388] on h3 "Major release" at bounding box center [656, 393] width 530 height 20
click at [542, 364] on button "button" at bounding box center [547, 365] width 20 height 20
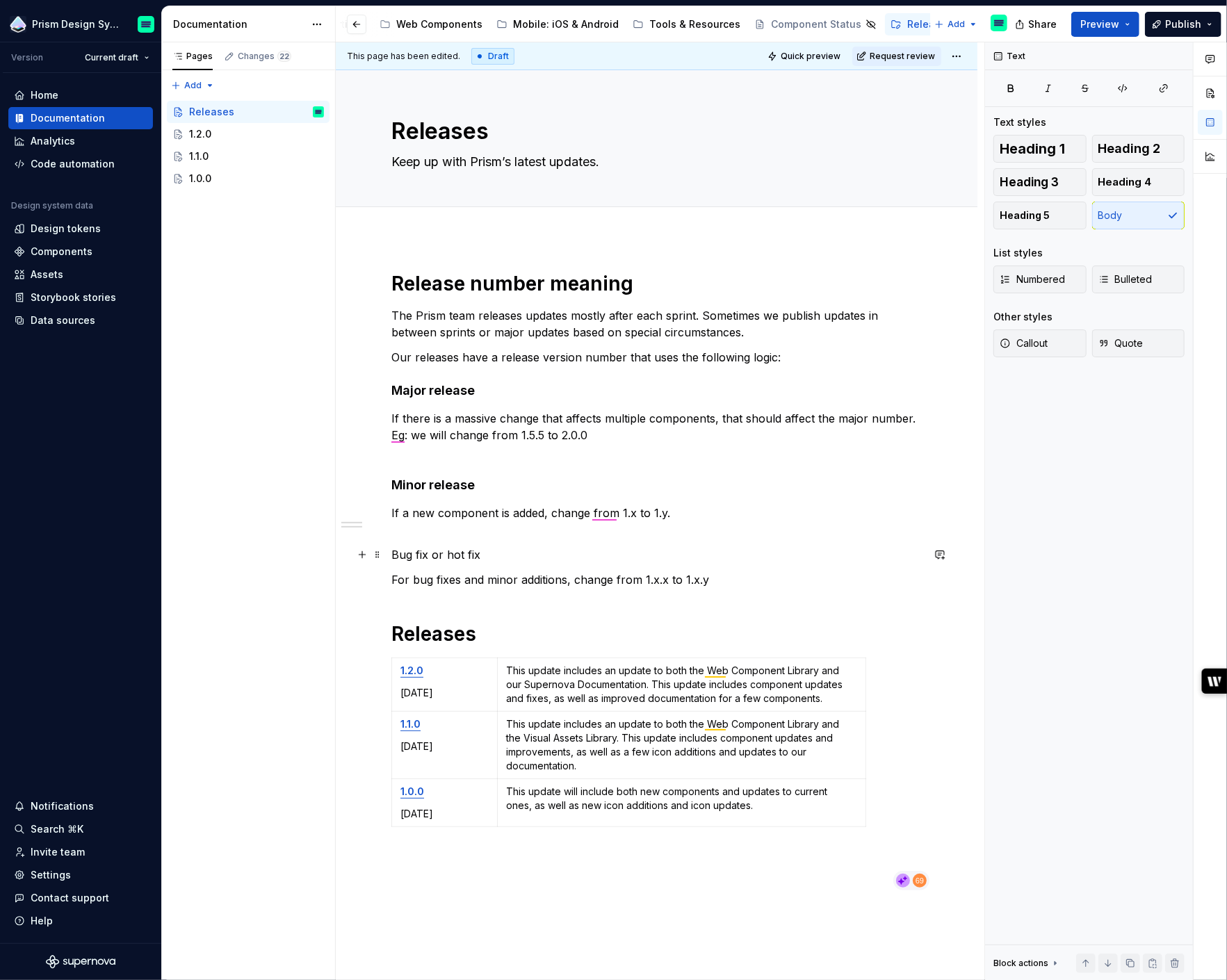
click at [425, 546] on p "Bug fix or hot fix" at bounding box center [656, 554] width 530 height 17
click at [518, 528] on button "button" at bounding box center [523, 529] width 20 height 20
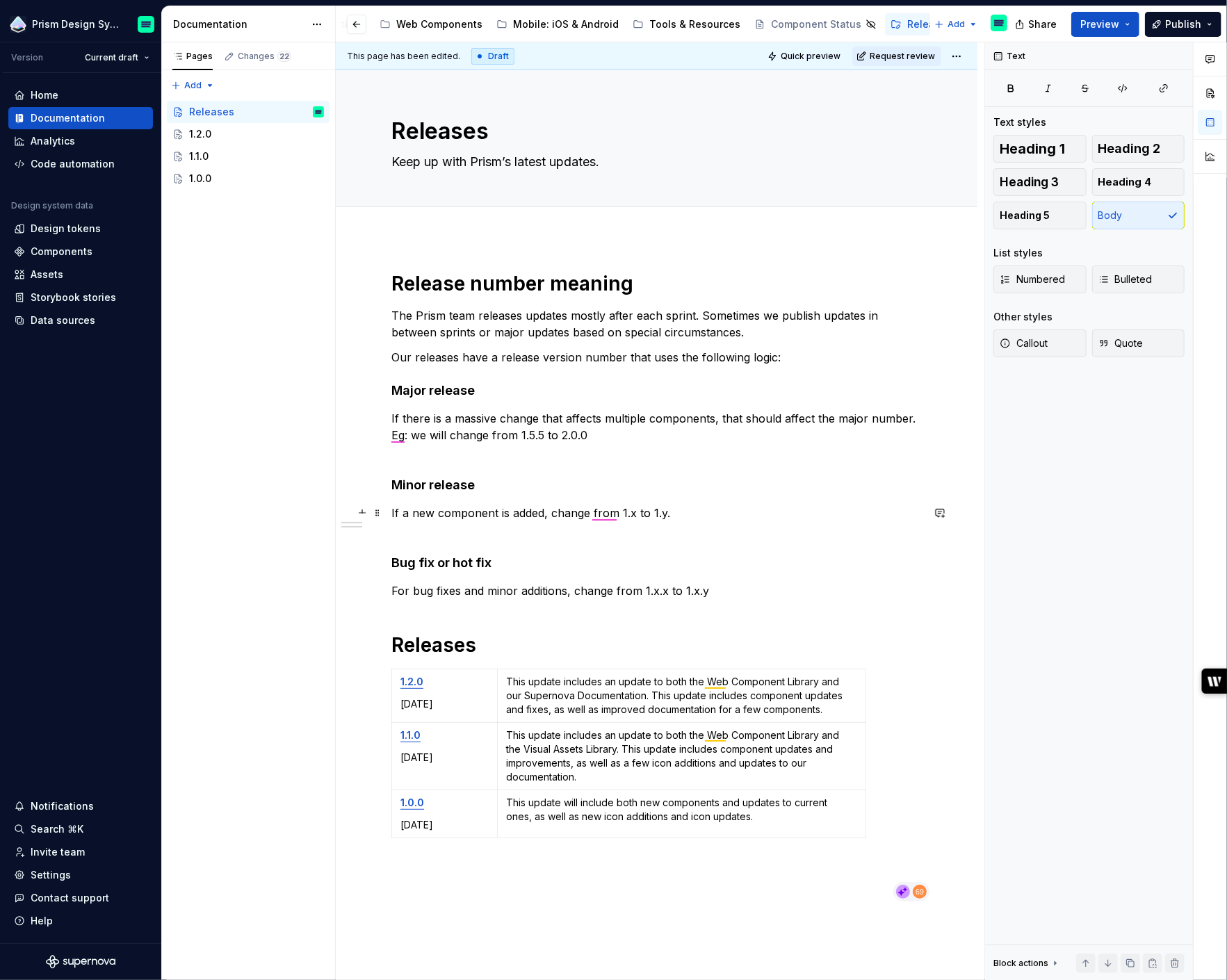
click at [460, 532] on p "If a new component is added, change from 1.x to 1.y." at bounding box center [656, 521] width 530 height 33
click at [437, 573] on div "Release number meaning The Prism team releases updates mostly after each sprint…" at bounding box center [656, 587] width 530 height 632
click at [431, 529] on p "If a new component is added, change from 1.x to 1.y." at bounding box center [656, 521] width 530 height 33
click at [435, 559] on h4 "Bug fix or hot fix" at bounding box center [656, 563] width 530 height 17
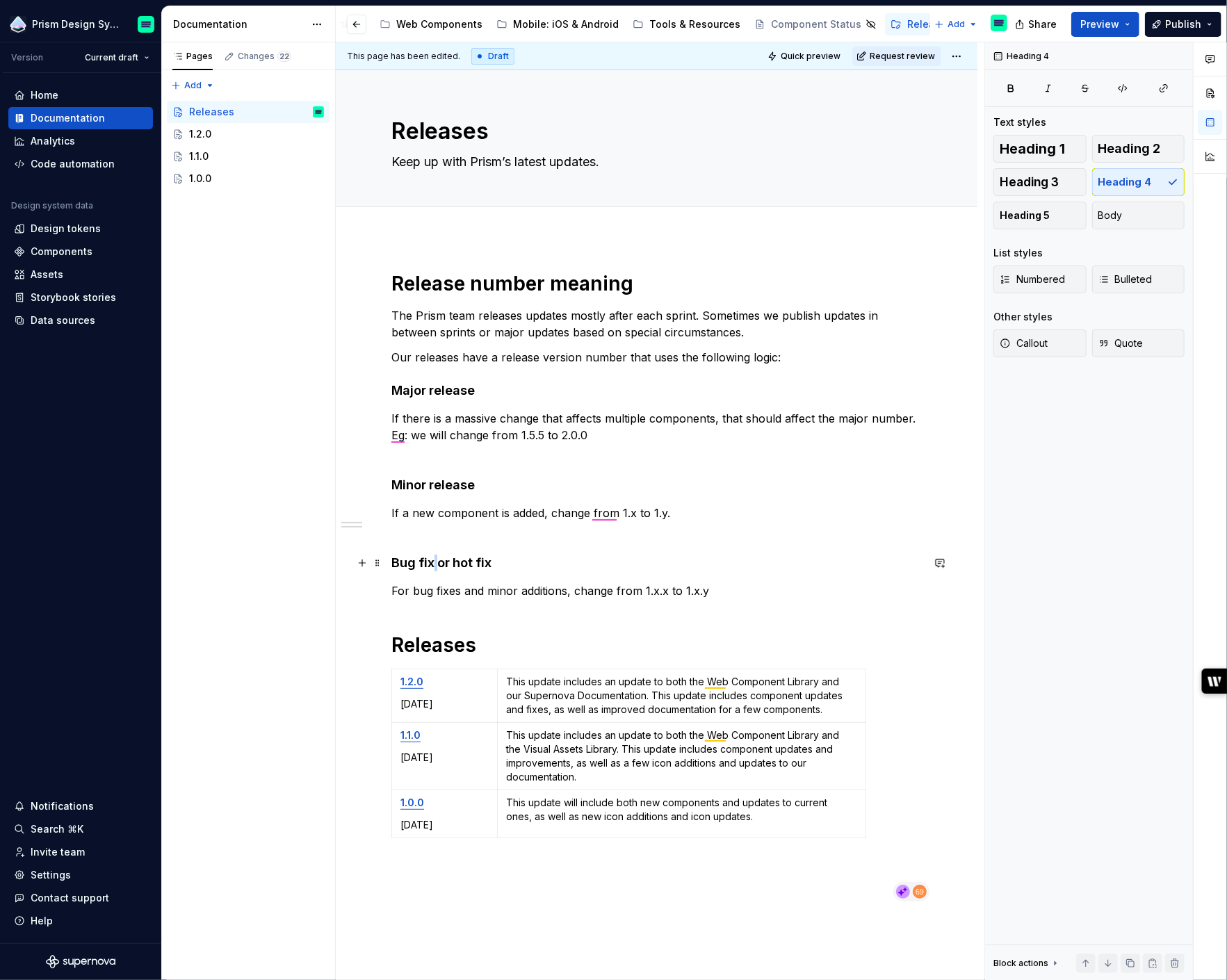
click at [435, 559] on h4 "Bug fix or hot fix" at bounding box center [656, 563] width 530 height 17
click at [555, 469] on div "Release number meaning The Prism team releases updates mostly after each sprint…" at bounding box center [656, 587] width 530 height 632
click at [460, 452] on p "If there is a massive change that affects multiple components, that should affe…" at bounding box center [656, 435] width 530 height 50
drag, startPoint x: 392, startPoint y: 433, endPoint x: 408, endPoint y: 433, distance: 16.0
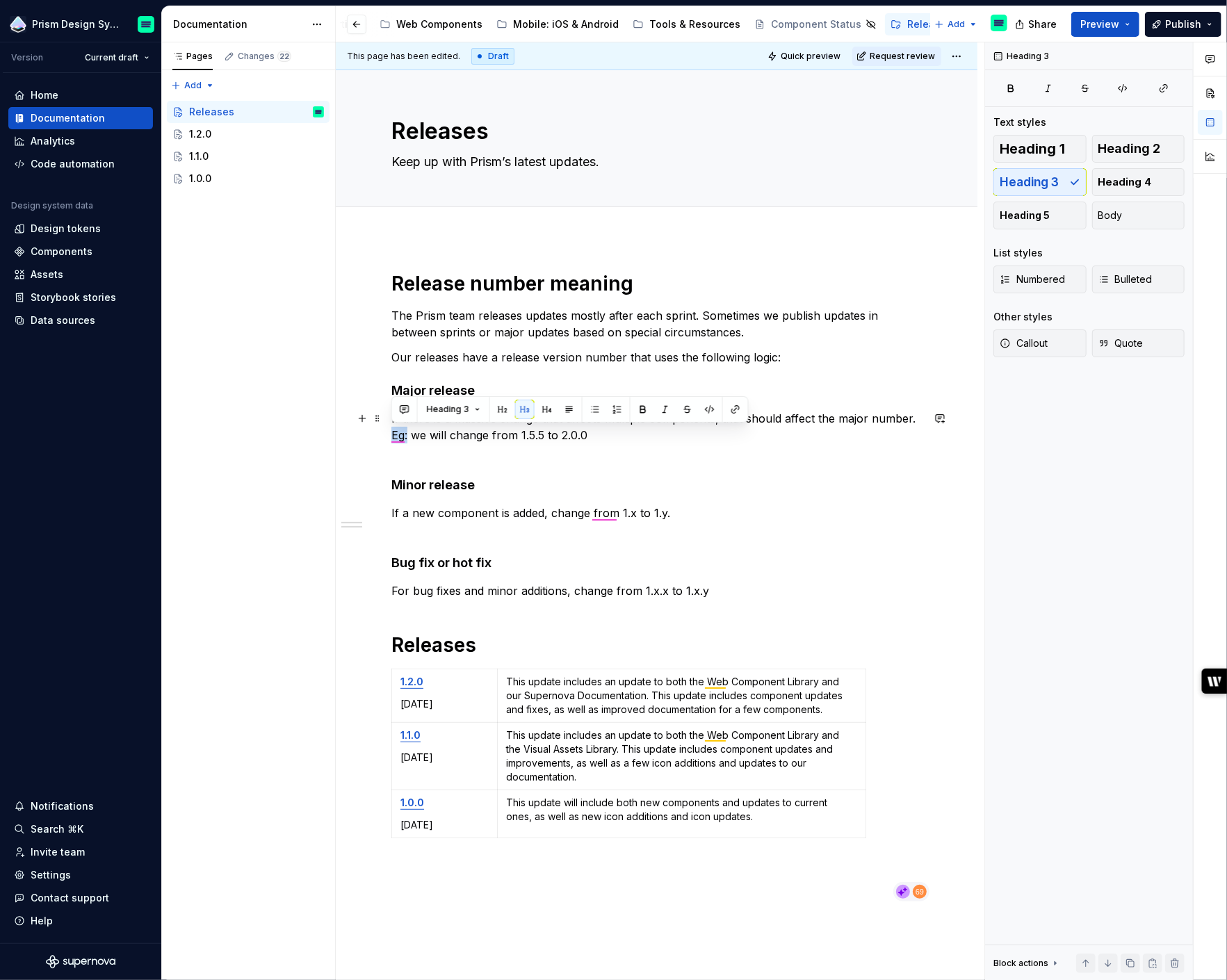
click at [408, 433] on p "If there is a massive change that affects multiple components, that should affe…" at bounding box center [656, 435] width 530 height 50
click at [714, 418] on p "If there is a massive change that affects multiple components, that should affe…" at bounding box center [656, 435] width 530 height 50
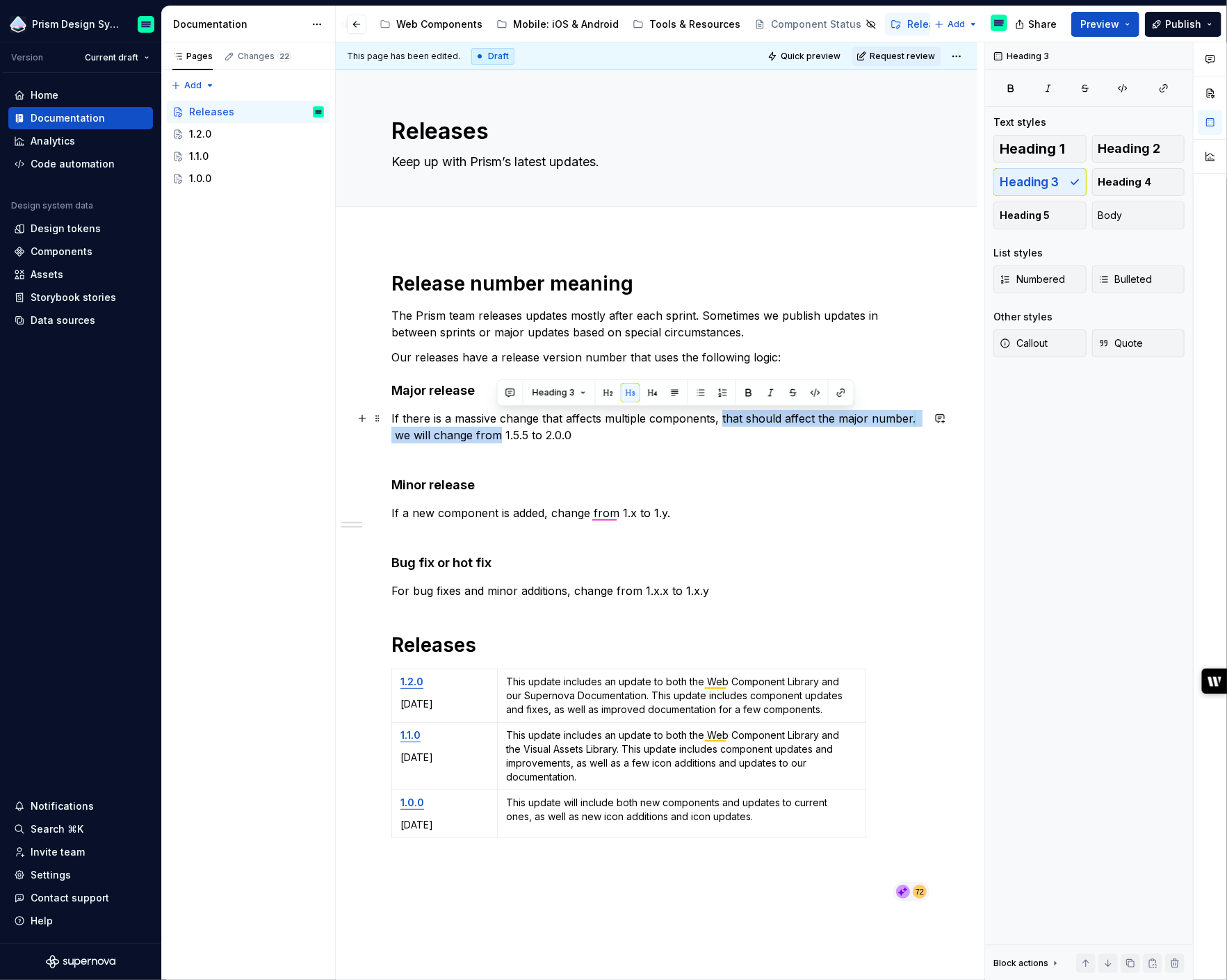
drag, startPoint x: 719, startPoint y: 417, endPoint x: 496, endPoint y: 439, distance: 224.1
click at [496, 439] on p "If there is a massive change that affects multiple components, that should affe…" at bounding box center [656, 435] width 530 height 50
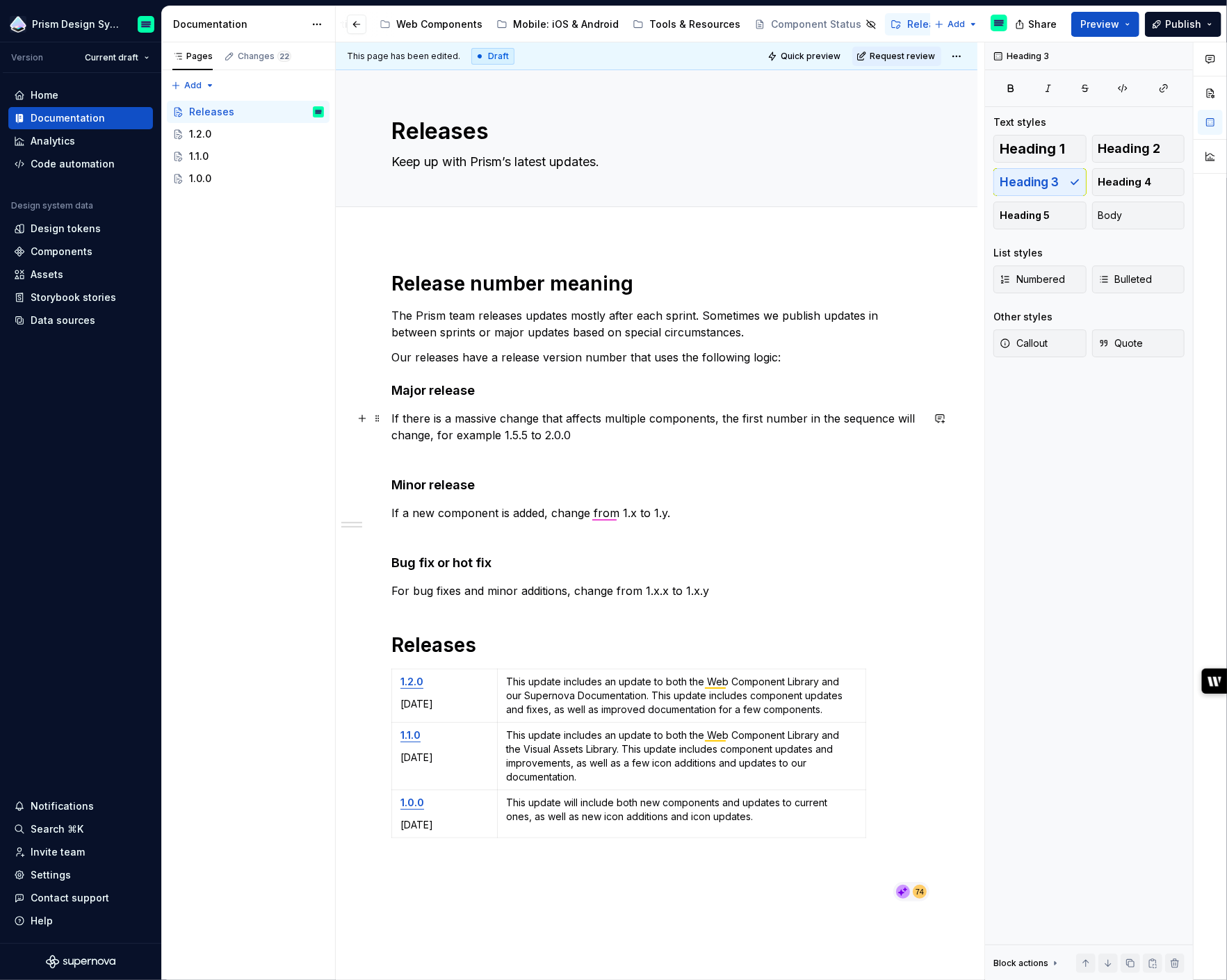
click at [529, 434] on p "If there is a massive change that affects multiple components, the first number…" at bounding box center [656, 435] width 530 height 50
click at [714, 420] on p "If there is a massive change that affects multiple components, the first number…" at bounding box center [656, 435] width 530 height 50
click at [714, 417] on p "If there is a massive change that affects multiple components, includes new com…" at bounding box center [656, 435] width 530 height 50
click at [561, 433] on p "If there is a massive change that affects multiple components or includes new c…" at bounding box center [656, 435] width 530 height 50
click at [681, 437] on p "If there is a massive change that affects multiple components or includes new c…" at bounding box center [656, 435] width 530 height 50
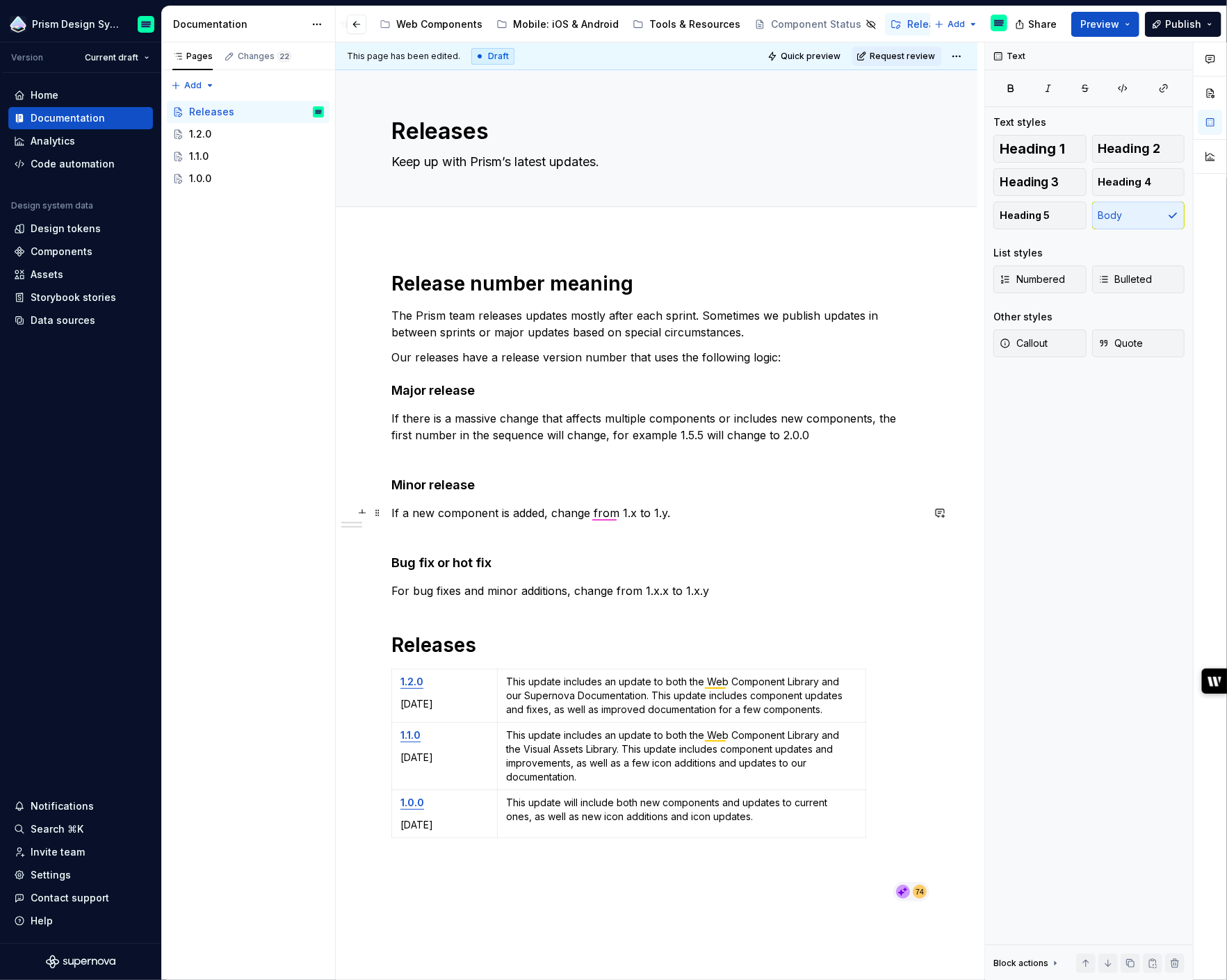
click at [400, 514] on p "If a new component is added, change from 1.x to 1.y." at bounding box center [656, 521] width 530 height 33
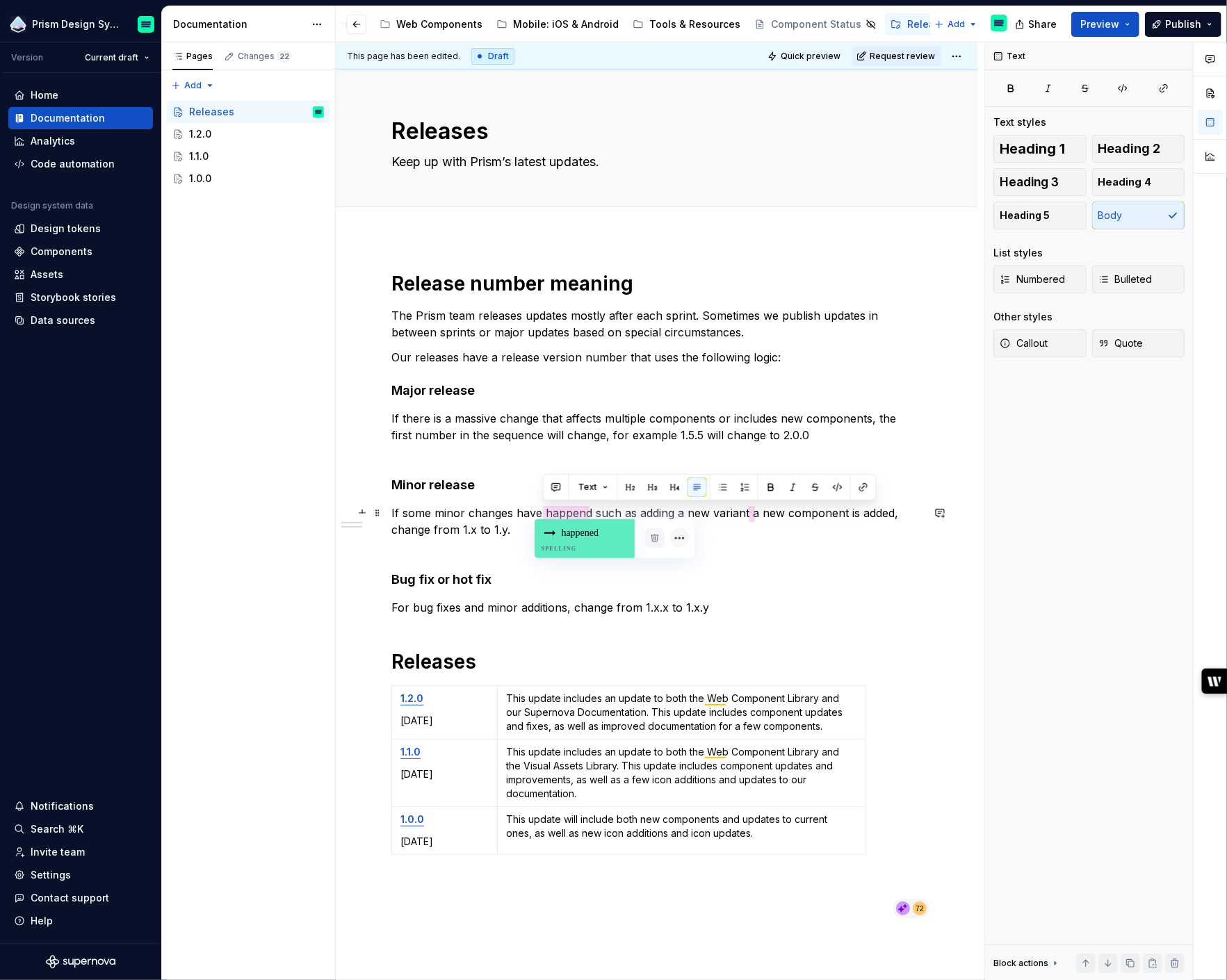
click at [557, 532] on div "happened Spelling" at bounding box center [584, 539] width 100 height 39
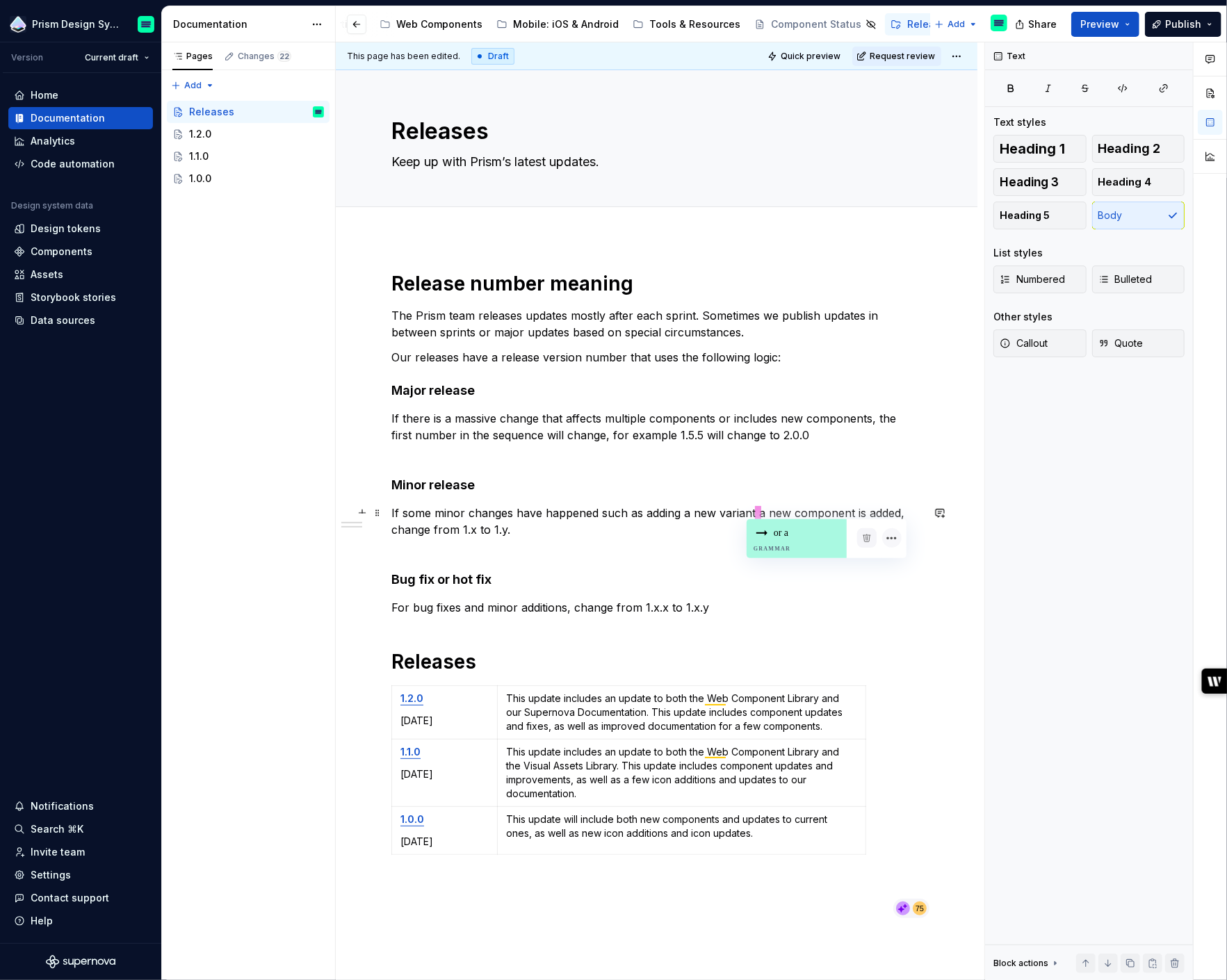
click at [764, 512] on p "If some minor changes have happened such as adding a new variant a new componen…" at bounding box center [656, 529] width 530 height 50
click at [788, 512] on p "If some minor changes have happened such as adding a new variant a new componen…" at bounding box center [656, 529] width 530 height 50
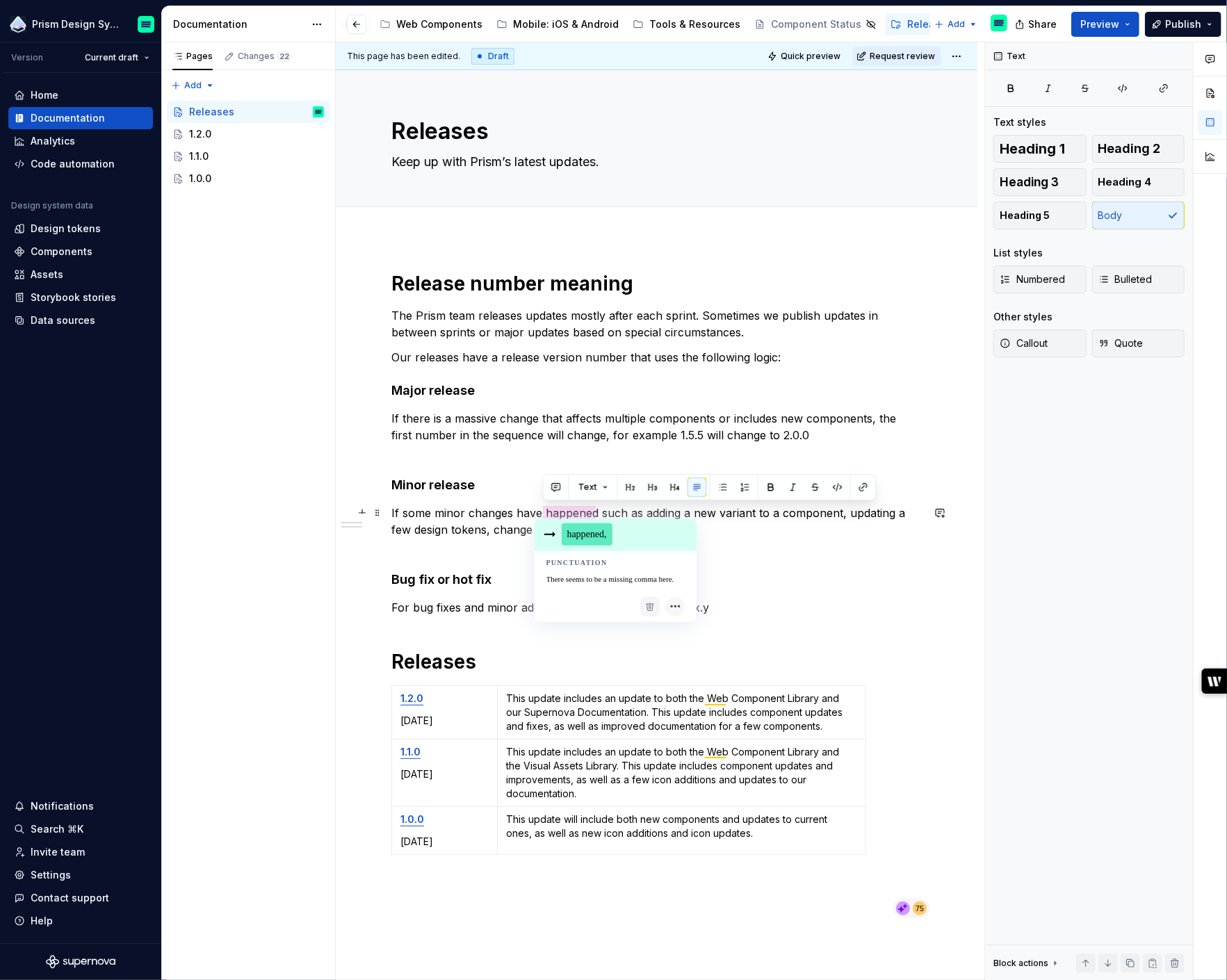
click at [577, 534] on span "happened," at bounding box center [587, 534] width 51 height 23
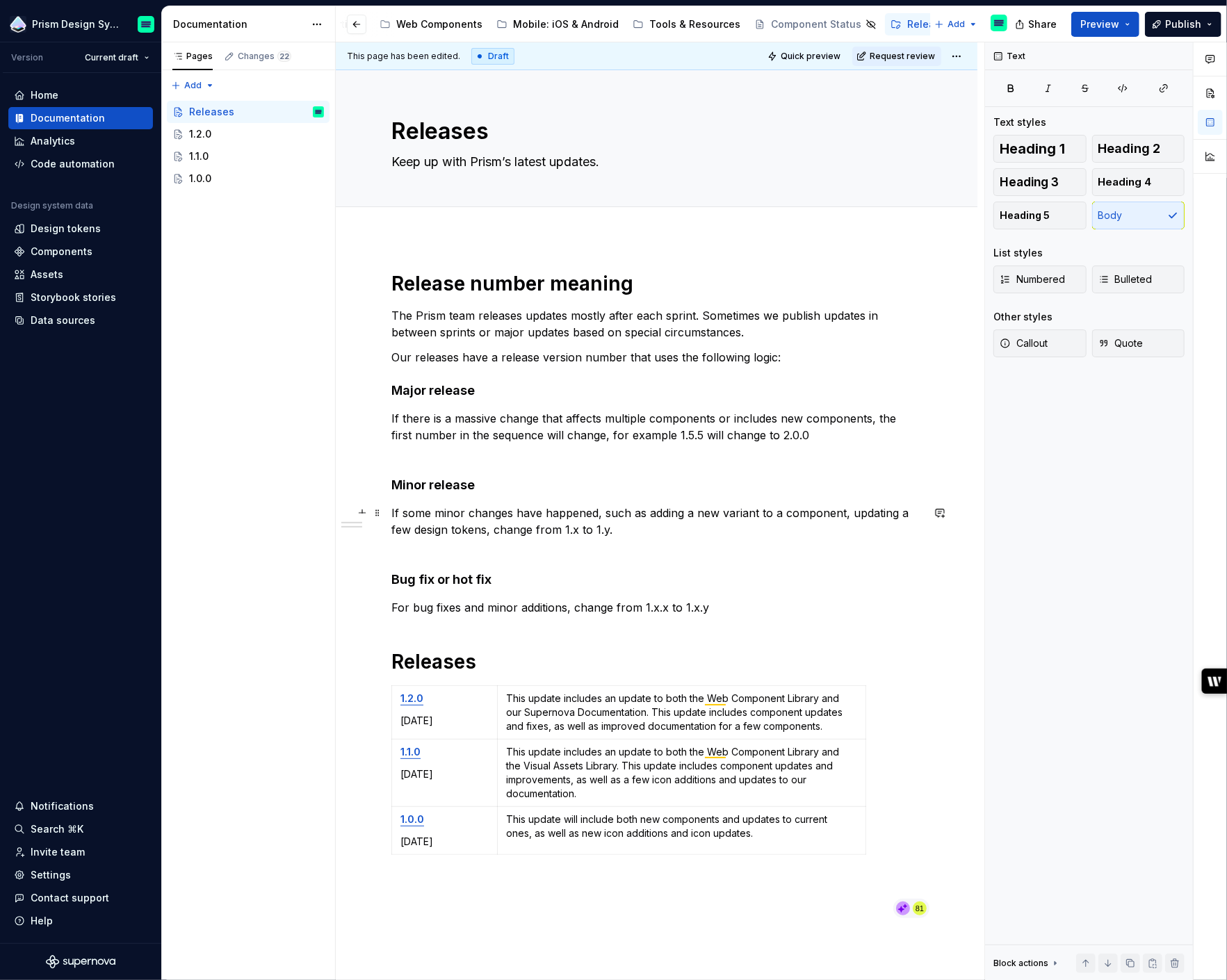
click at [845, 514] on p "If some minor changes have happened, such as adding a new variant to a componen…" at bounding box center [656, 529] width 530 height 50
click at [494, 529] on p "If some minor changes have happened, such as adding a new variant to a componen…" at bounding box center [656, 529] width 530 height 50
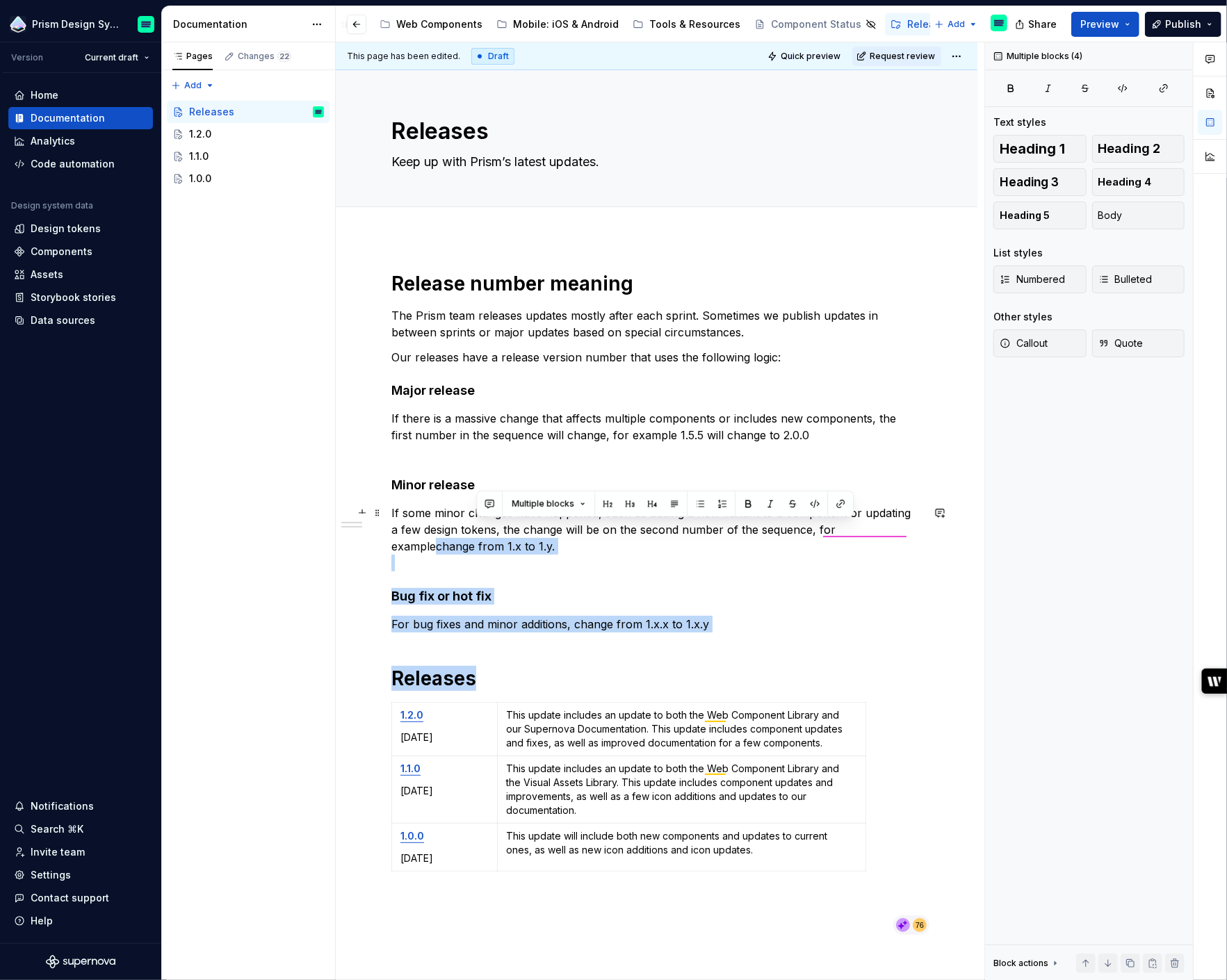
click at [875, 533] on p "If some minor changes have happened, such as adding a new variant to a componen…" at bounding box center [656, 538] width 530 height 67
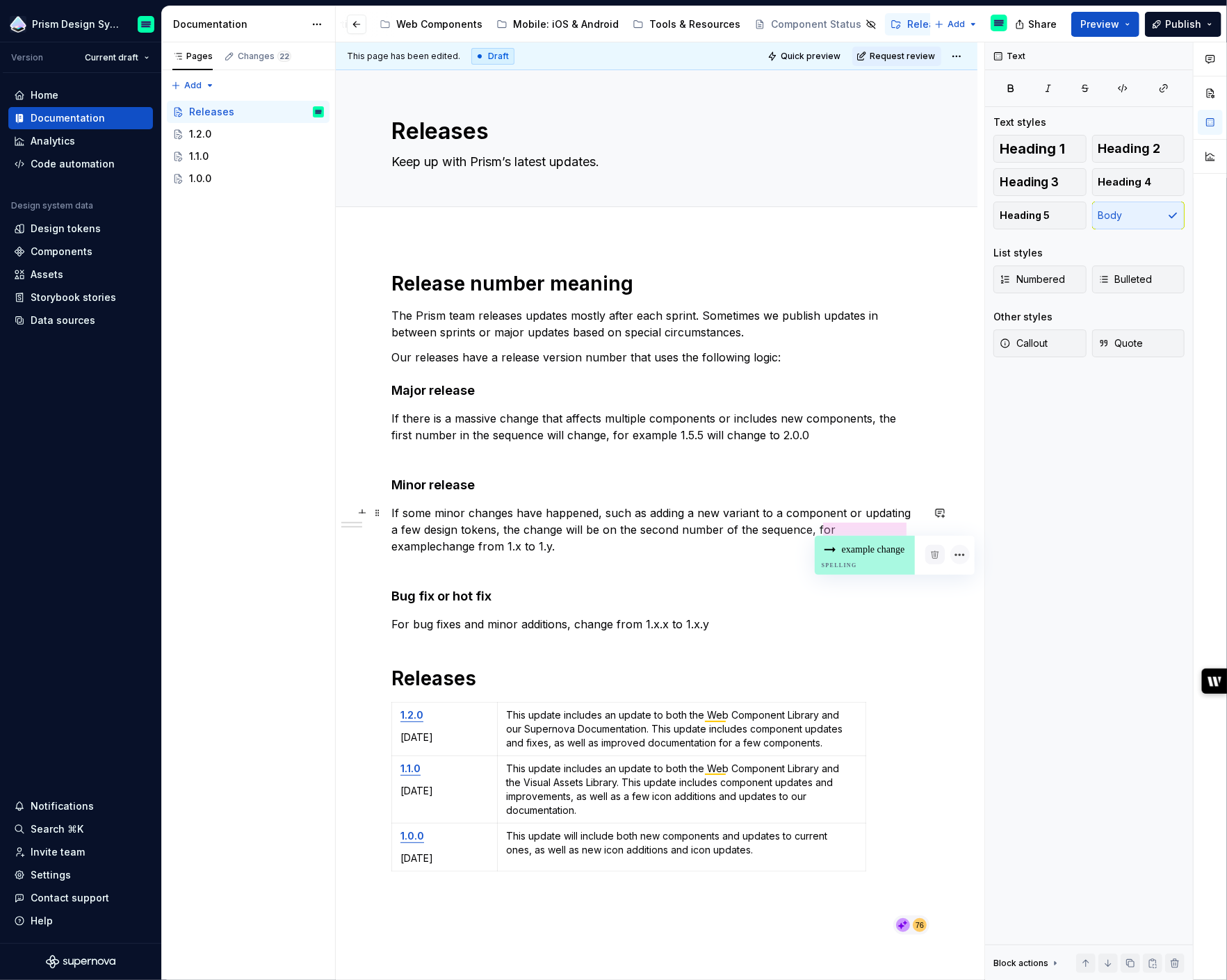
click at [867, 529] on p "If some minor changes have happened, such as adding a new variant to a componen…" at bounding box center [656, 538] width 530 height 67
click at [650, 620] on p "For bug fixes and minor additions, change from 1.x.x to 1.x.y" at bounding box center [656, 624] width 530 height 17
click at [571, 622] on p "For bug fixes and minor additions, change from 1.x.x to 1.x.y" at bounding box center [656, 624] width 530 height 17
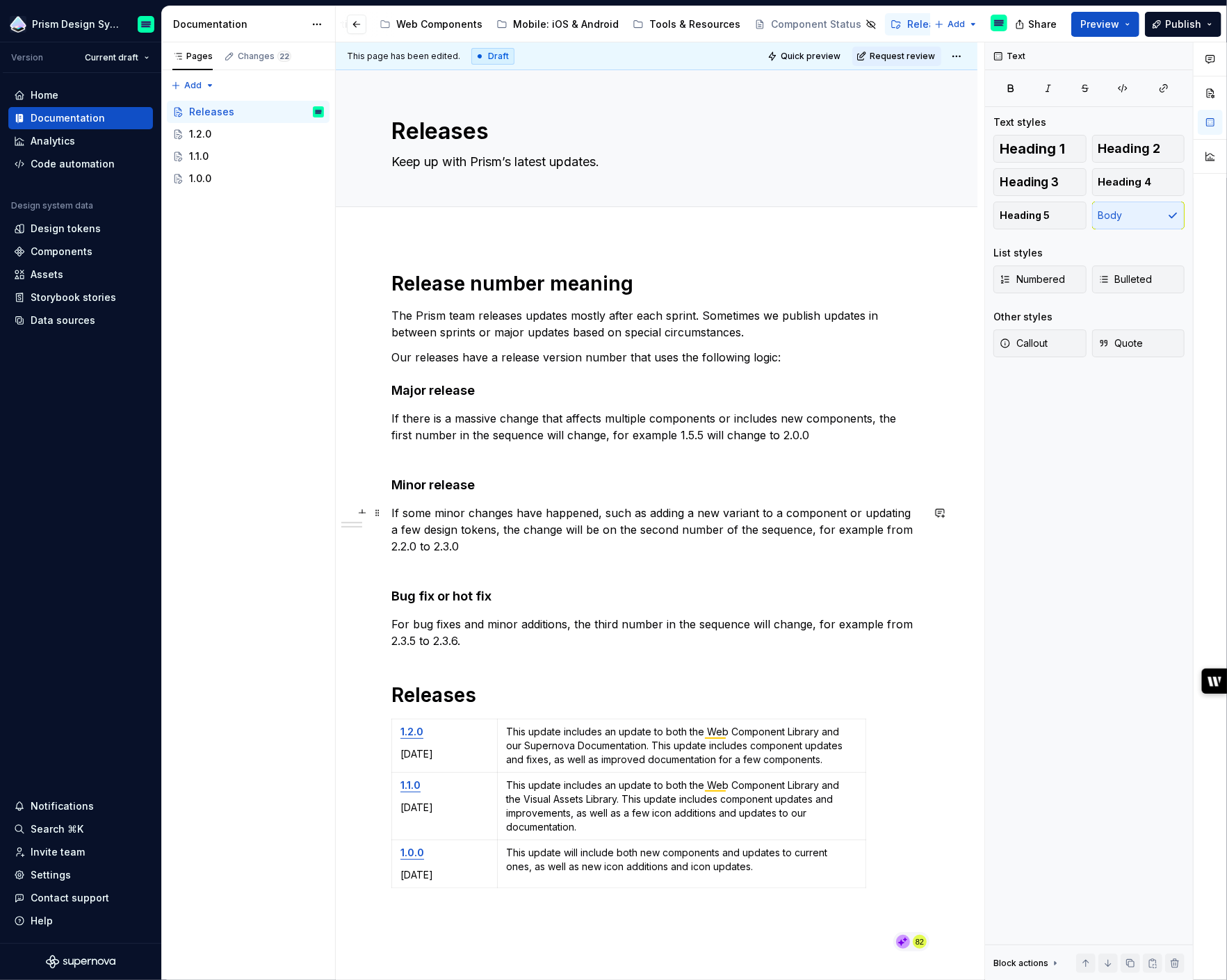
click at [577, 566] on p "If some minor changes have happened, such as adding a new variant to a componen…" at bounding box center [656, 538] width 530 height 67
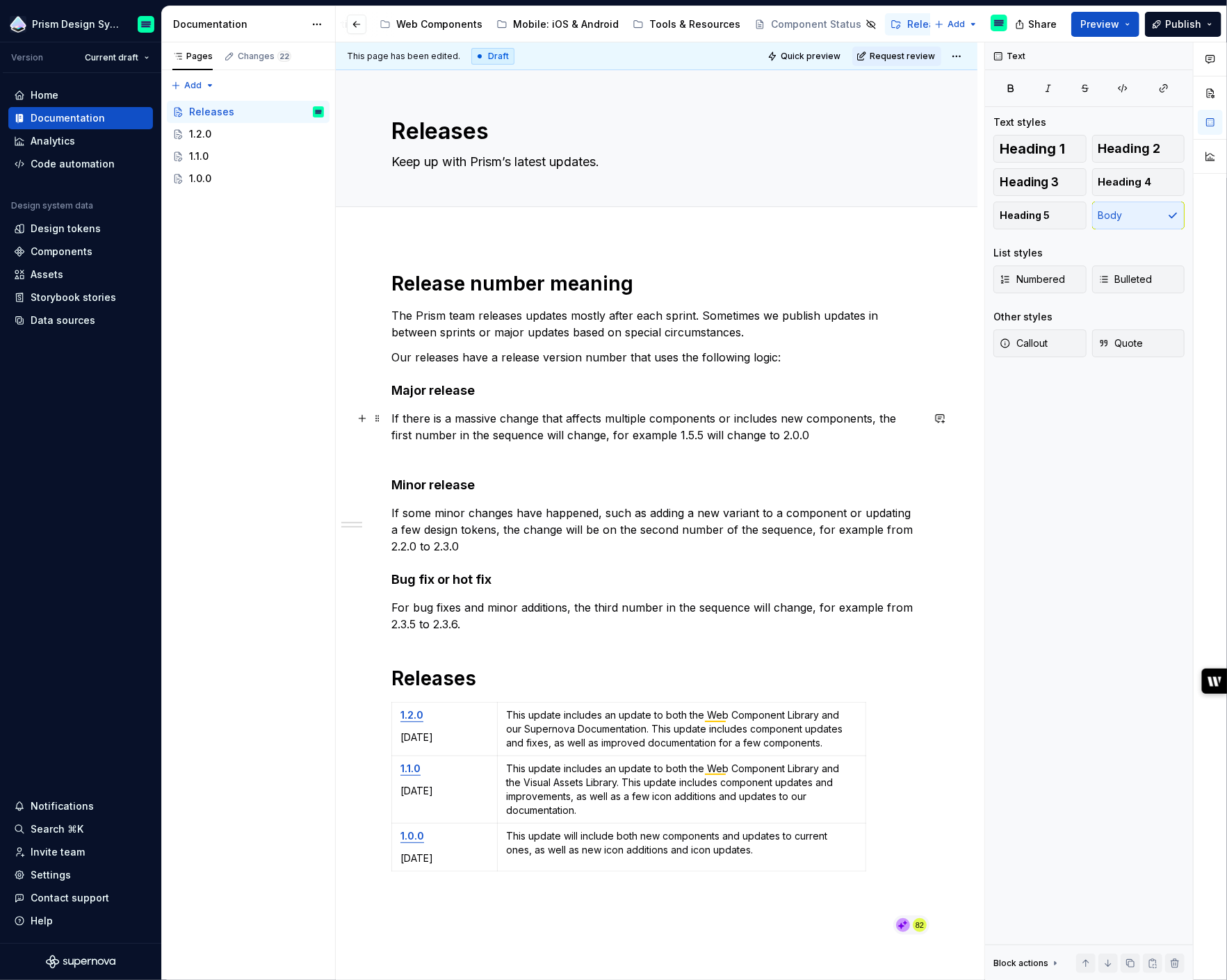
click at [443, 447] on p "If there is a massive change that affects multiple components or includes new c…" at bounding box center [656, 435] width 530 height 50
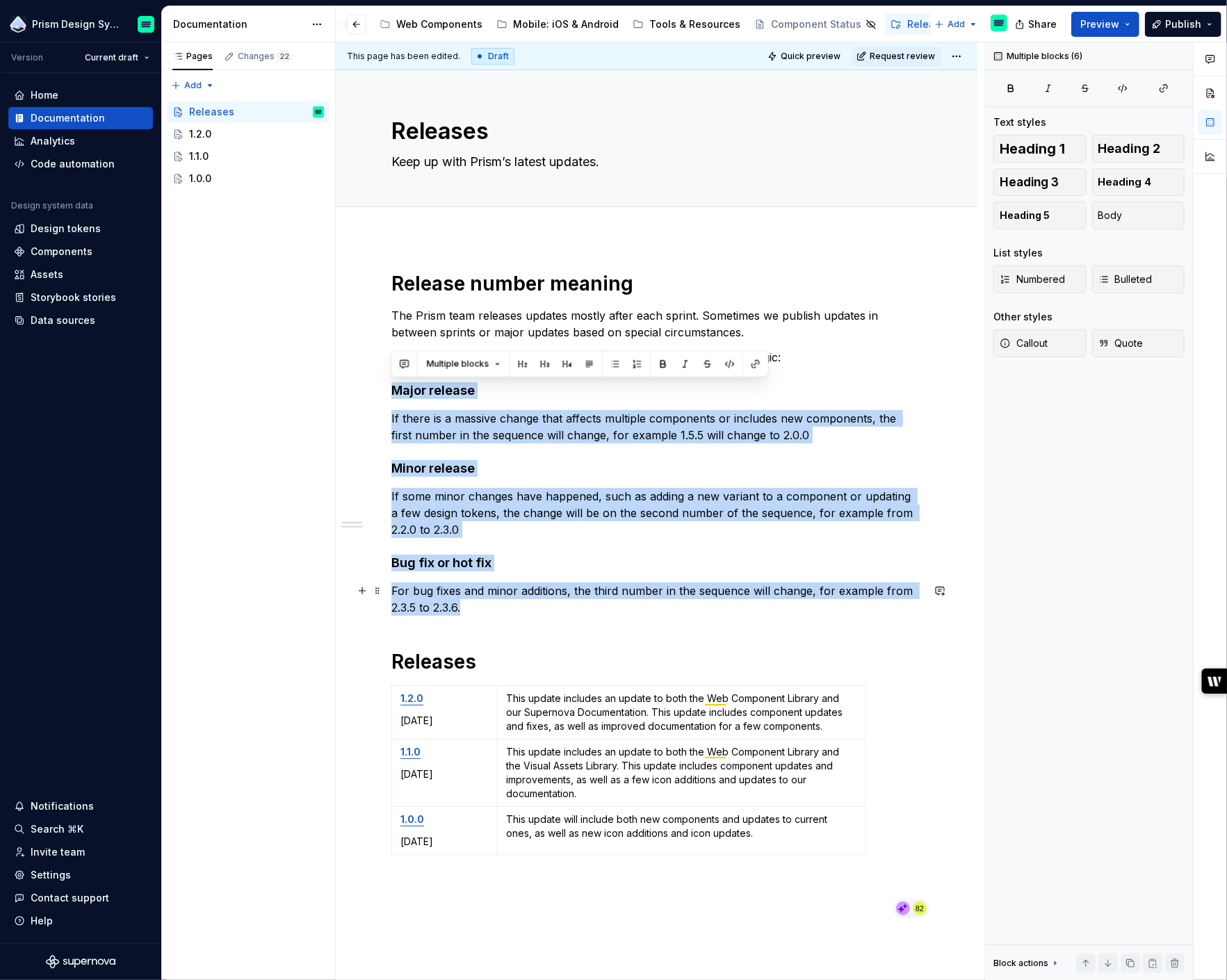
drag, startPoint x: 393, startPoint y: 382, endPoint x: 614, endPoint y: 606, distance: 314.7
click at [614, 606] on div "Release number meaning The Prism team releases updates mostly after each sprint…" at bounding box center [656, 595] width 530 height 648
click at [612, 366] on button "button" at bounding box center [615, 364] width 20 height 20
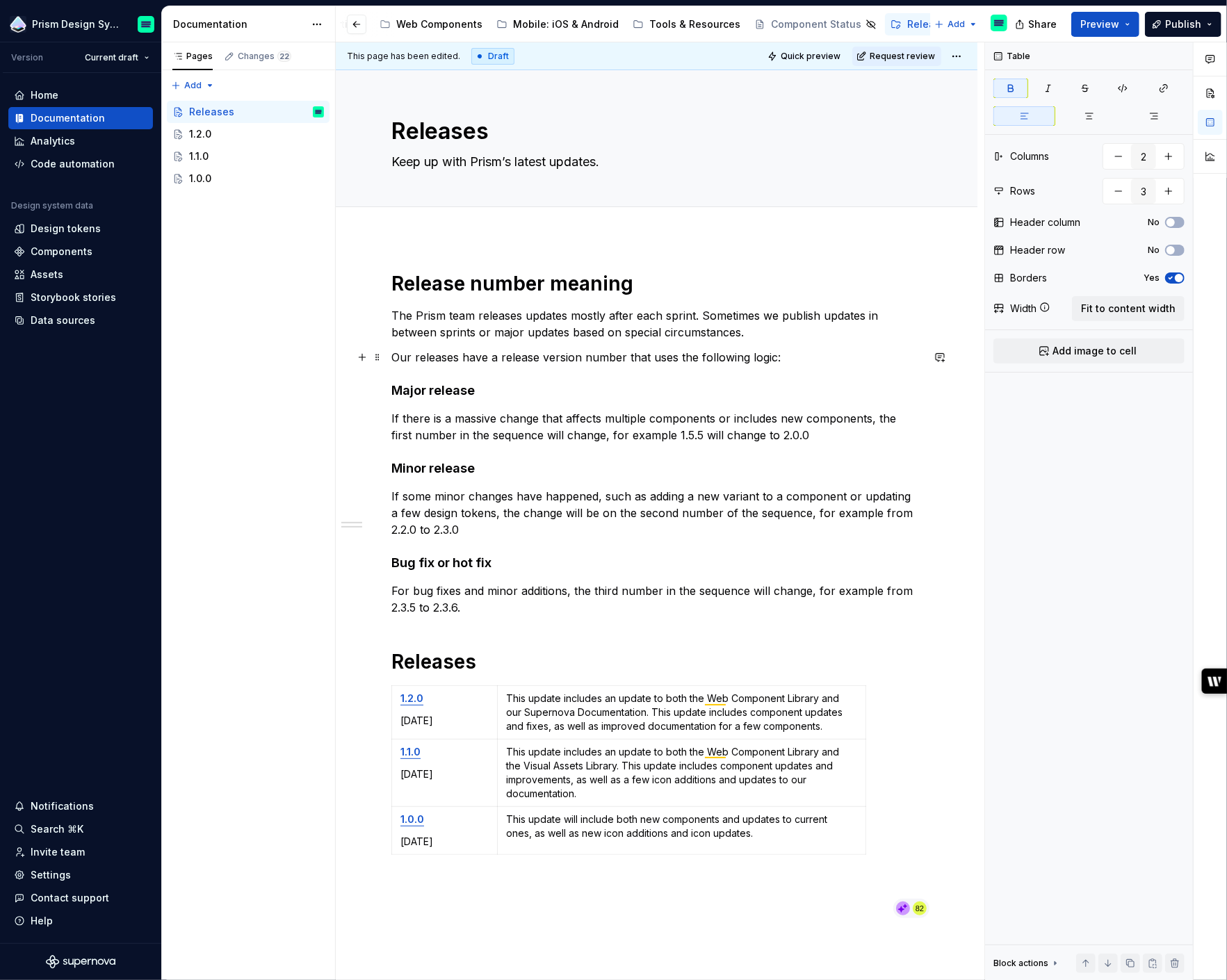
click at [572, 353] on p "Our releases have a release version number that uses the following logic:" at bounding box center [656, 357] width 530 height 17
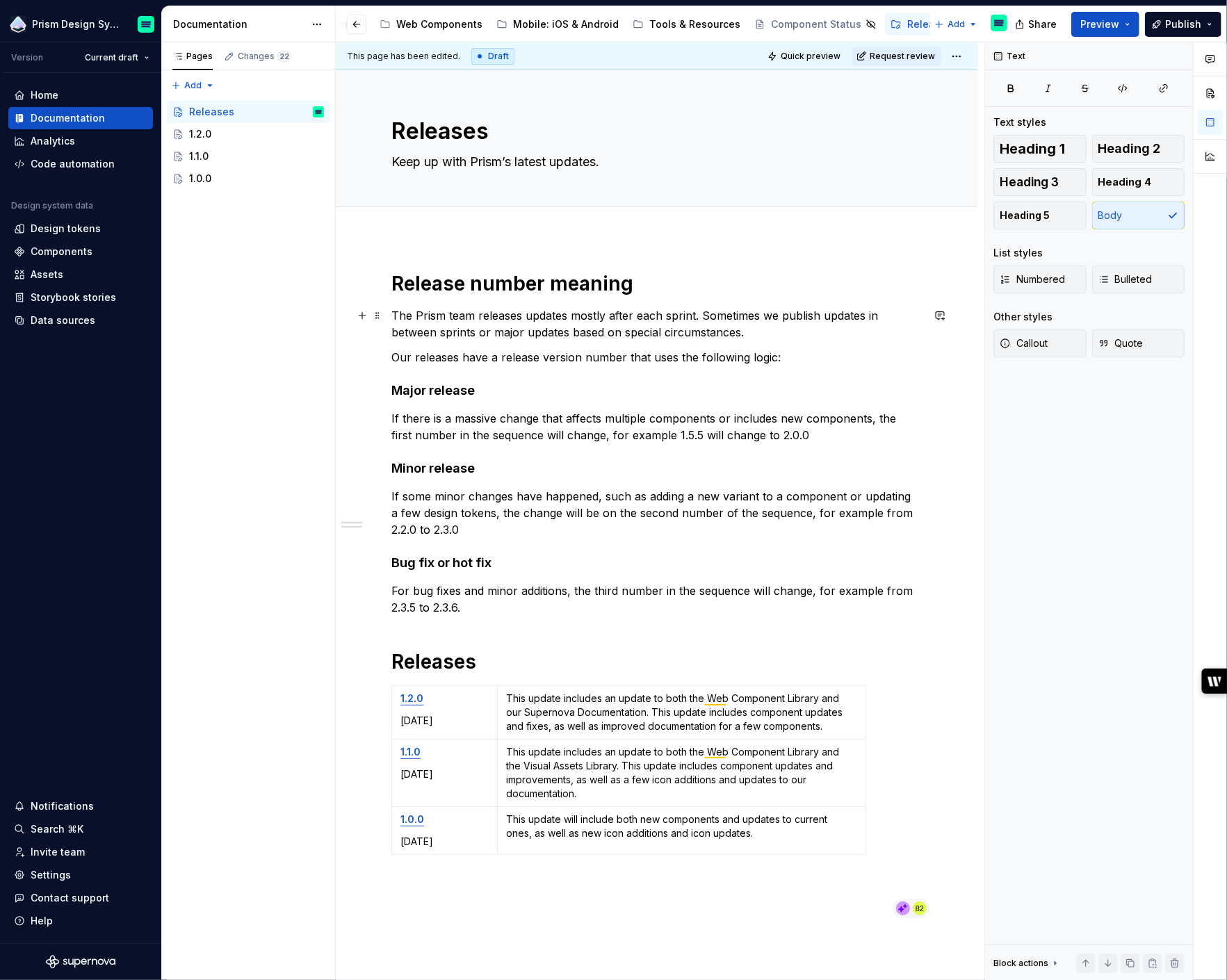
click at [734, 333] on p "The Prism team releases updates mostly after each sprint. Sometimes we publish …" at bounding box center [656, 324] width 530 height 33
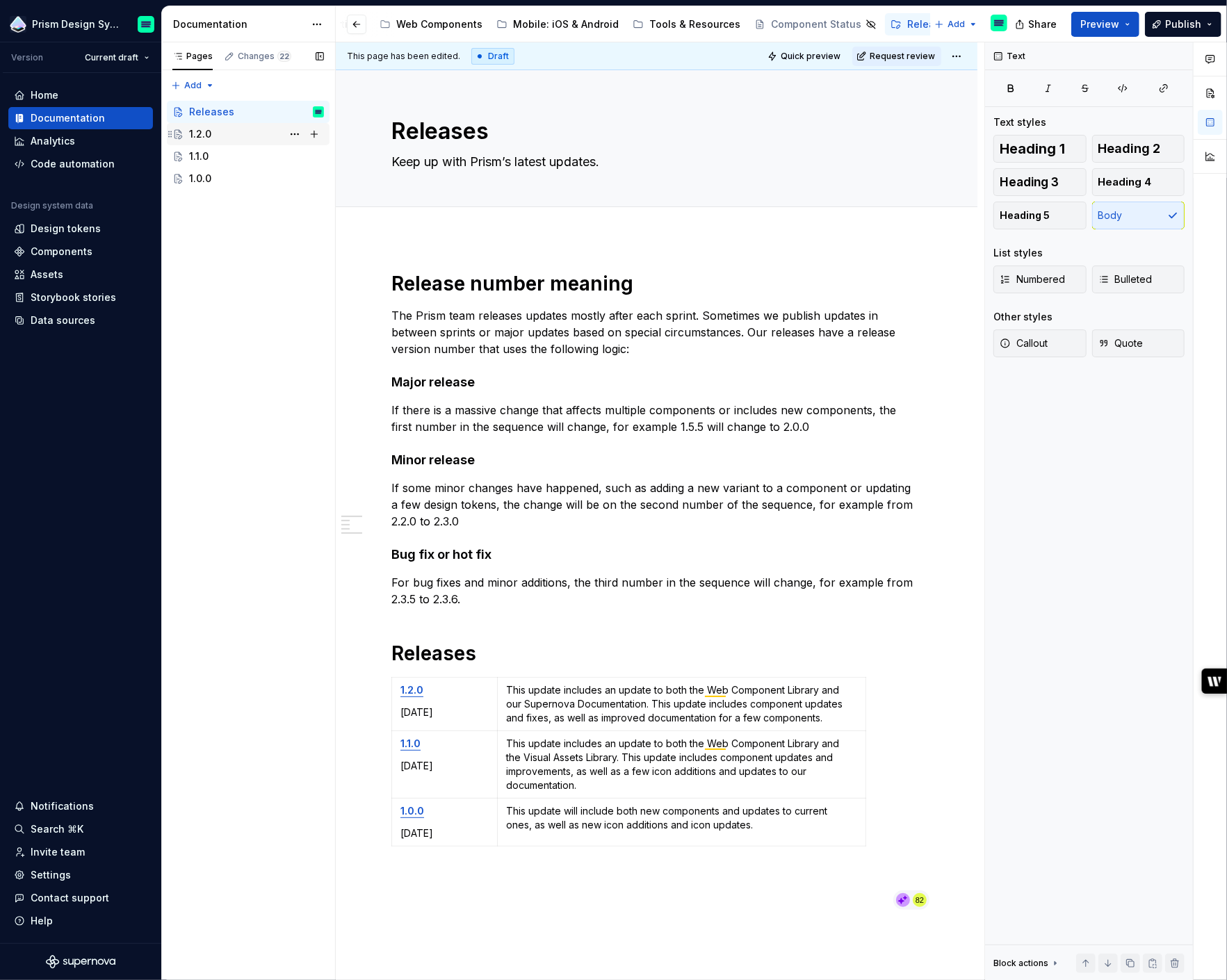
click at [240, 133] on div "1.2.0" at bounding box center [256, 134] width 135 height 20
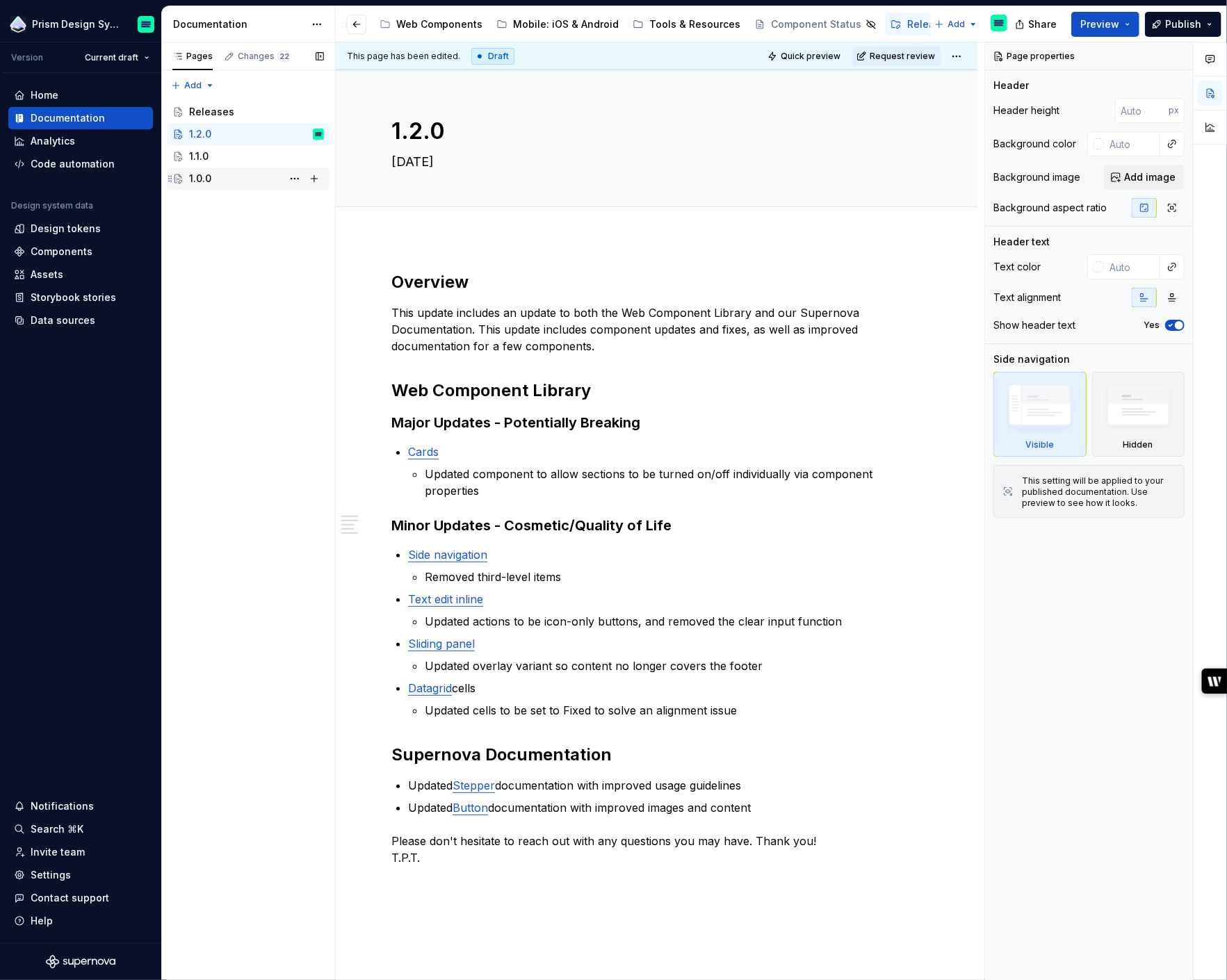
click at [215, 182] on div "1.0.0" at bounding box center [256, 179] width 135 height 20
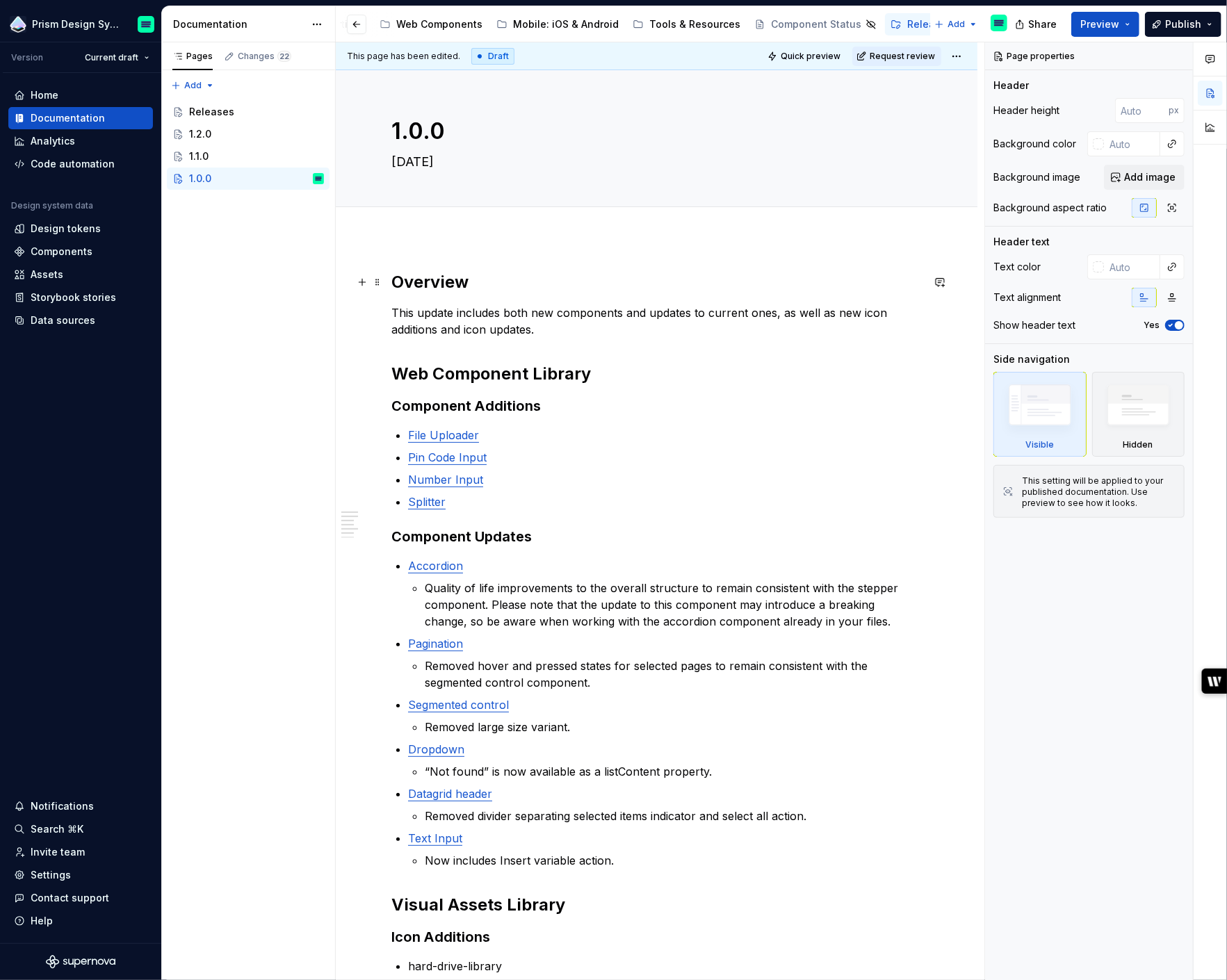
click at [406, 280] on h2 "Overview" at bounding box center [656, 282] width 530 height 23
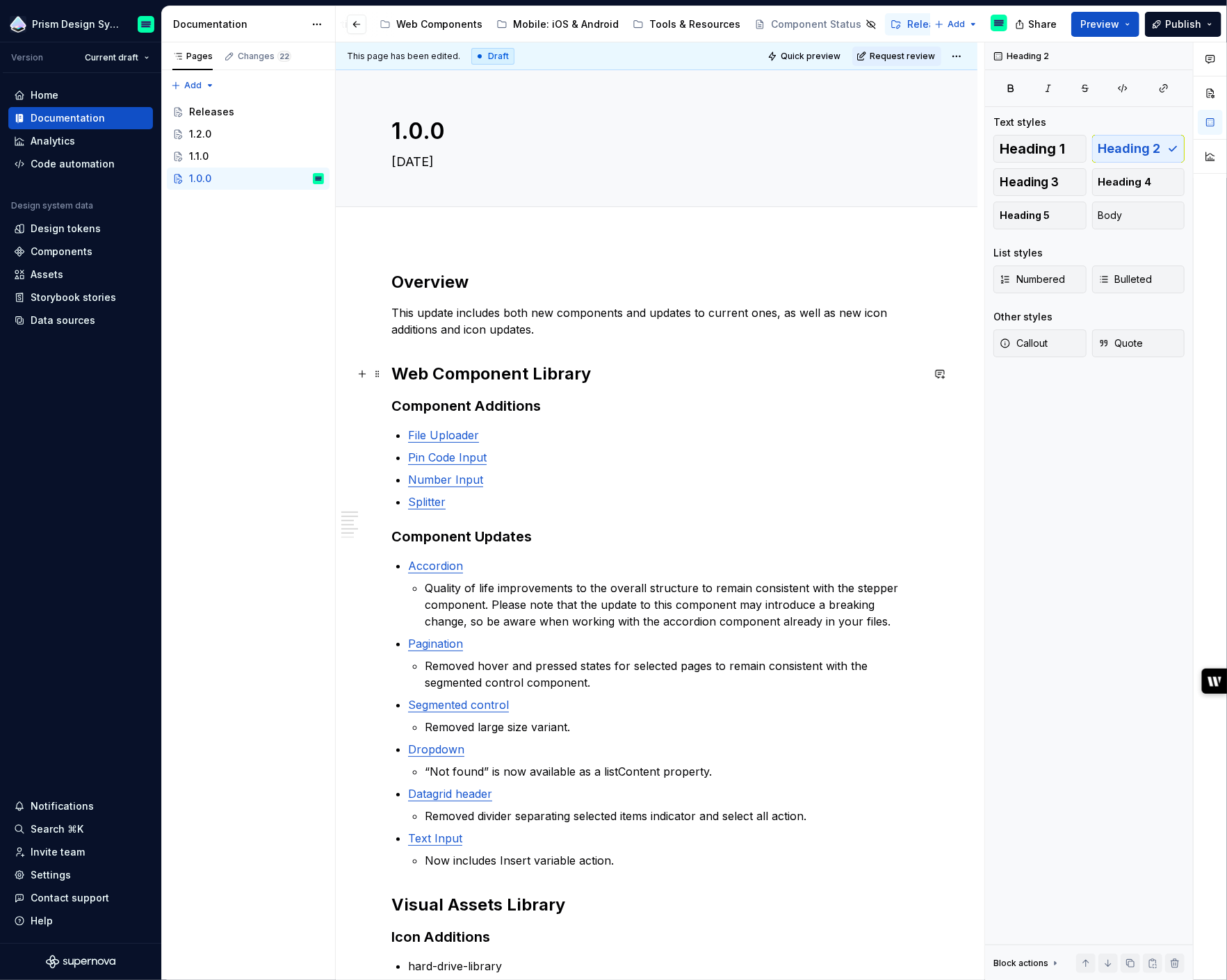
click at [412, 379] on strong "Web Component Library" at bounding box center [491, 374] width 200 height 20
click at [418, 282] on h2 "Overview" at bounding box center [656, 282] width 530 height 23
click at [418, 380] on strong "Web Component Library" at bounding box center [491, 374] width 200 height 20
click at [428, 531] on strong "Component Updates" at bounding box center [461, 536] width 141 height 17
click at [415, 29] on div "Web Components" at bounding box center [440, 25] width 87 height 14
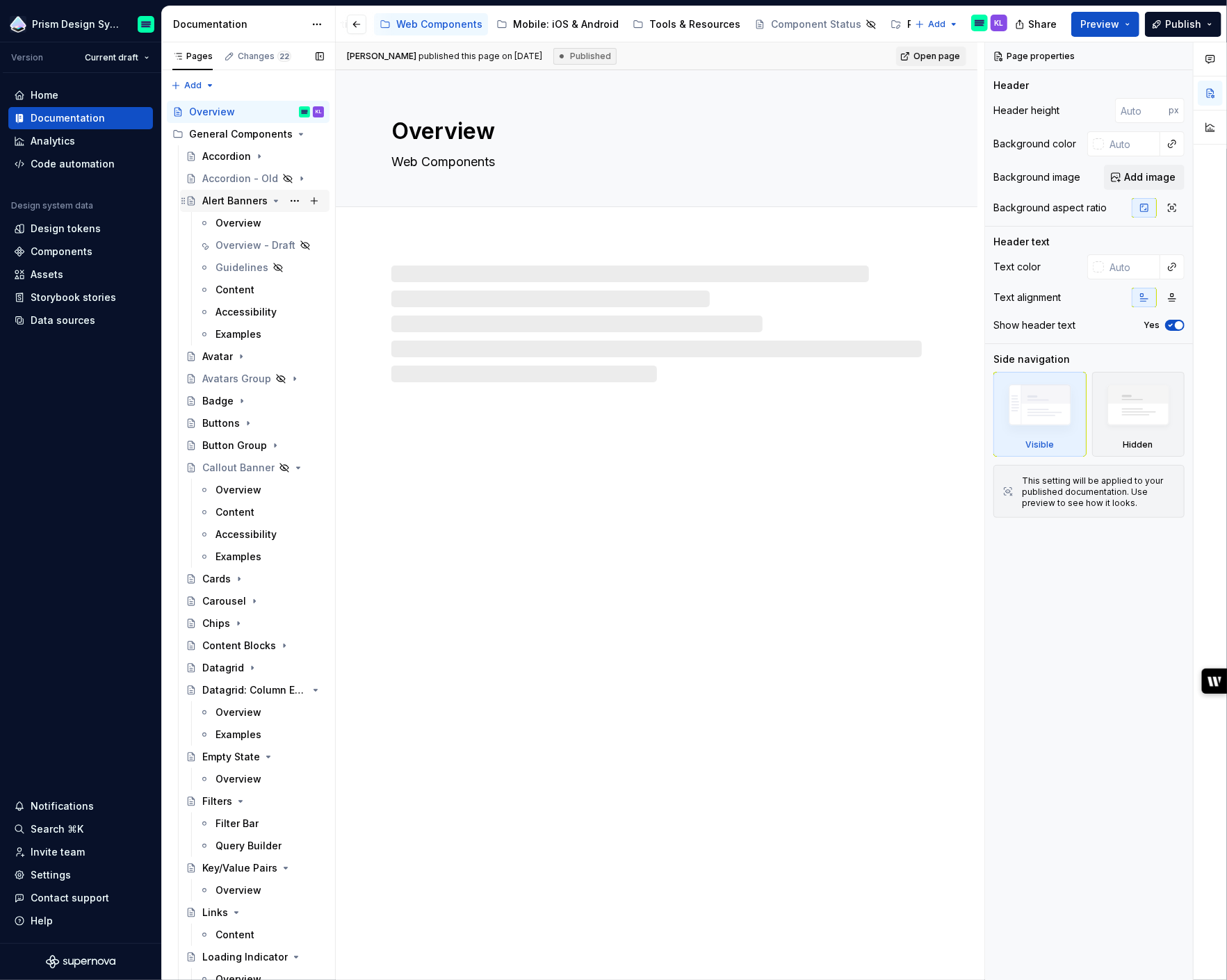
click at [231, 205] on div "Alert Banners" at bounding box center [235, 201] width 65 height 14
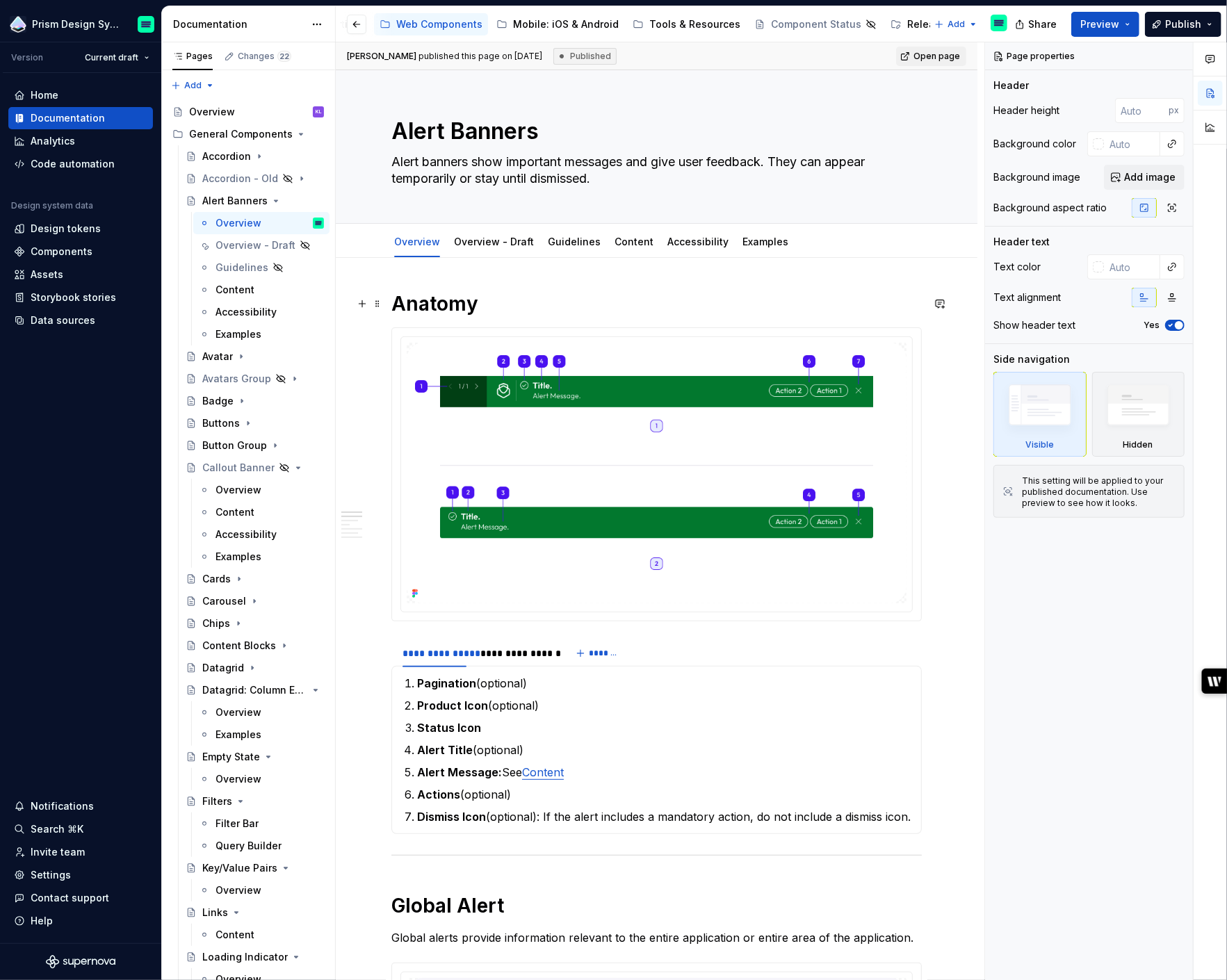
click at [448, 300] on h1 "Anatomy" at bounding box center [656, 303] width 530 height 25
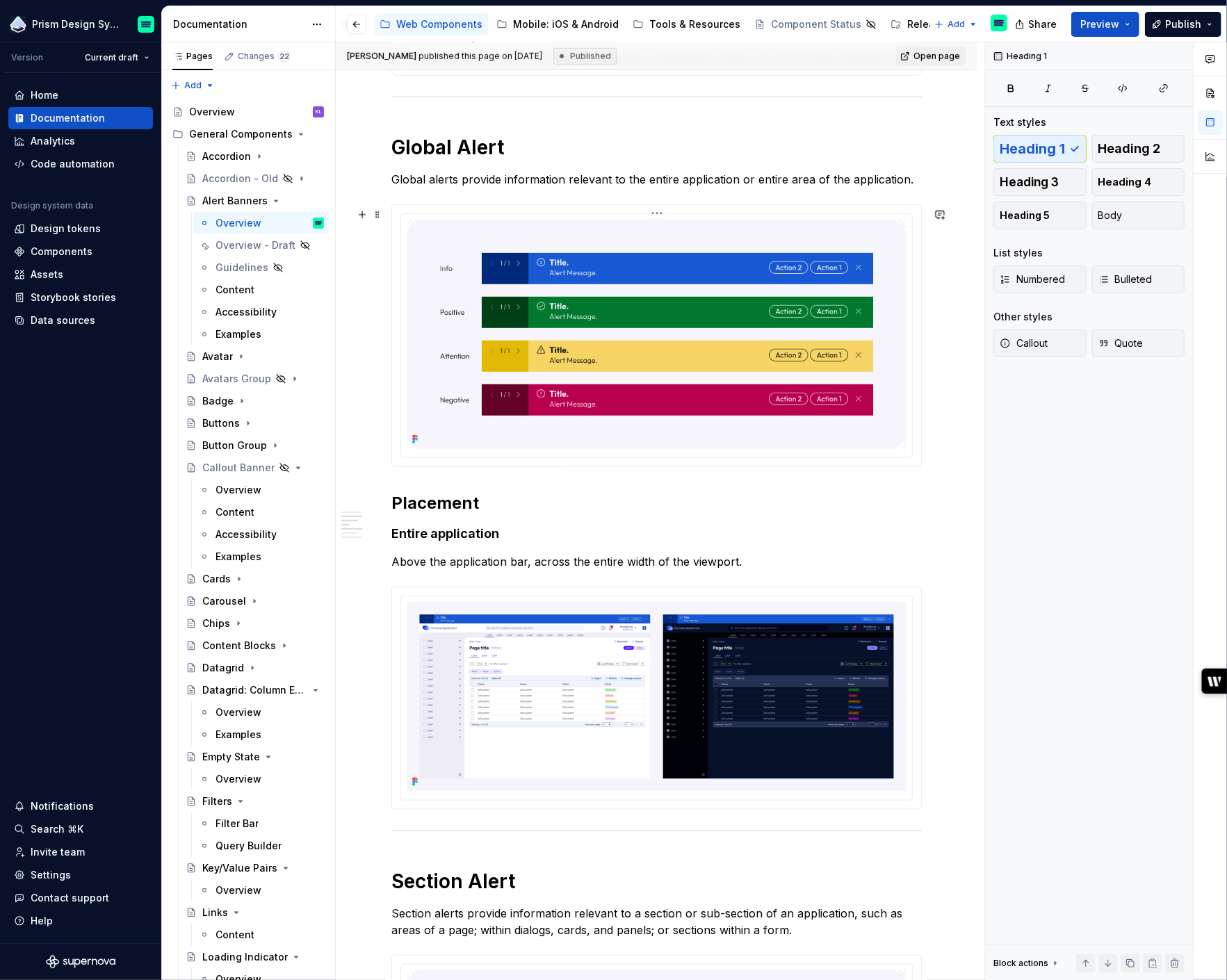
scroll to position [916, 0]
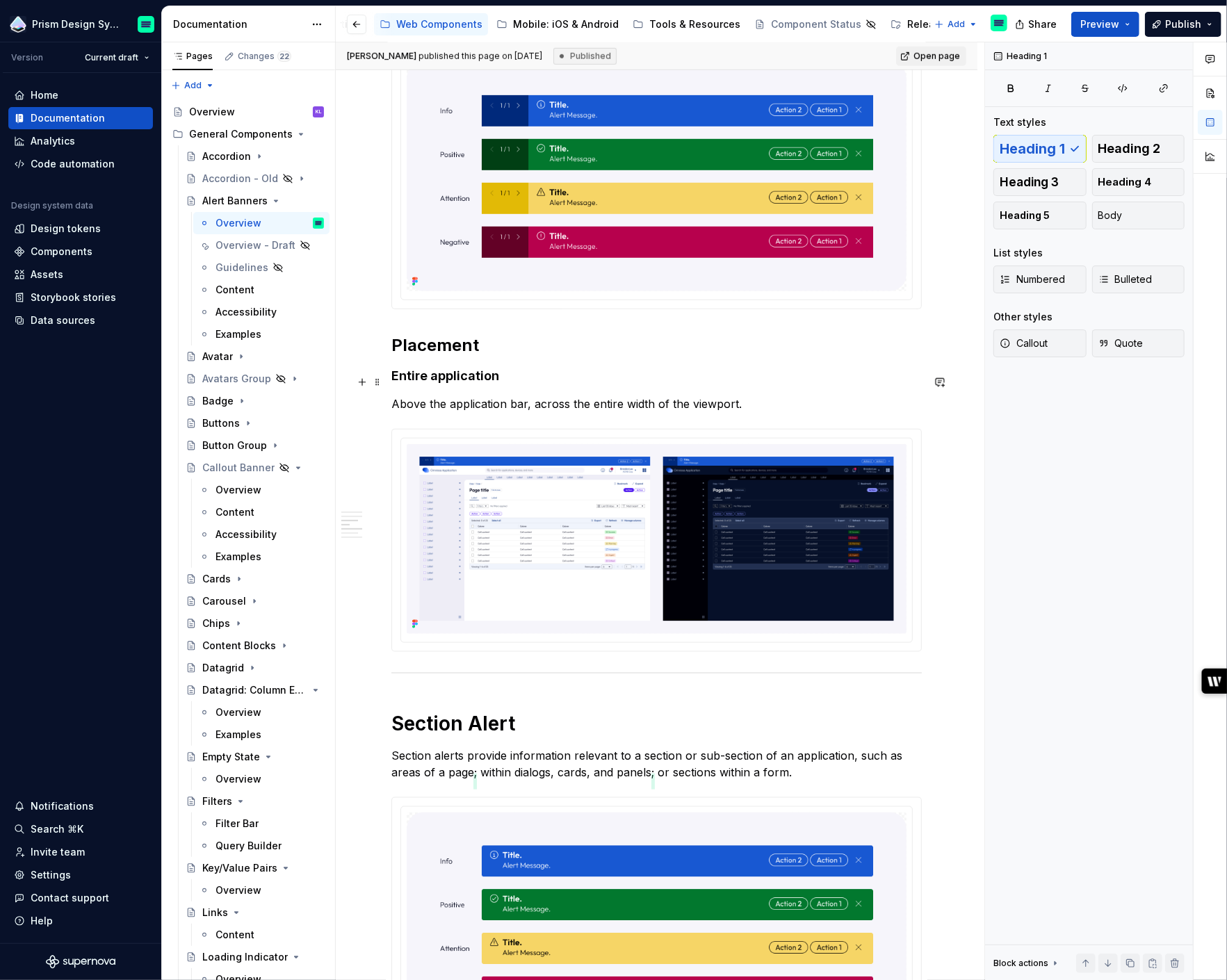
click at [437, 381] on h4 "Entire application" at bounding box center [656, 376] width 530 height 17
click at [440, 354] on strong "Placement" at bounding box center [435, 345] width 88 height 20
click at [447, 379] on h4 "Entire application" at bounding box center [656, 376] width 530 height 17
click at [447, 731] on h1 "Section Alert" at bounding box center [656, 723] width 530 height 25
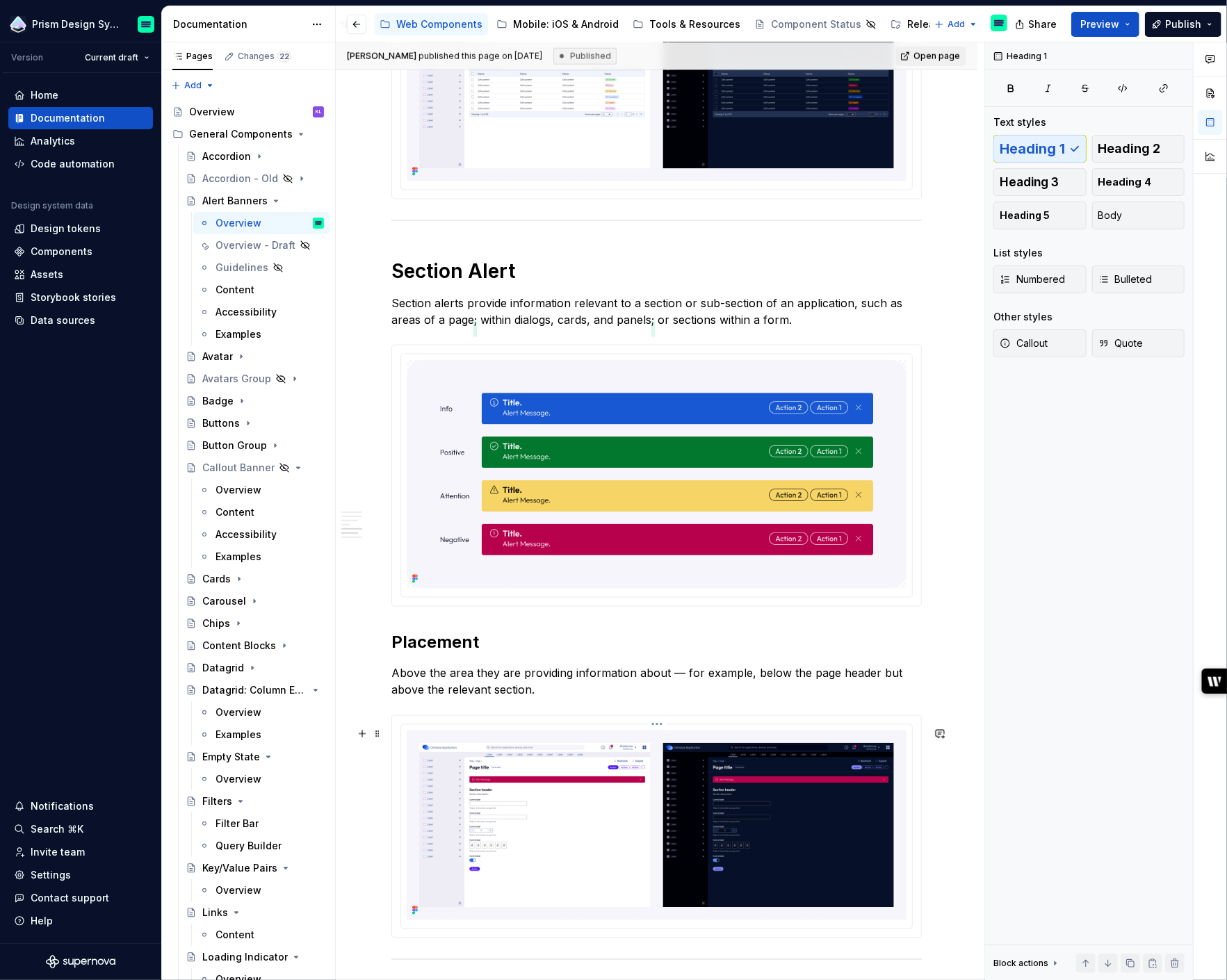
scroll to position [1389, 0]
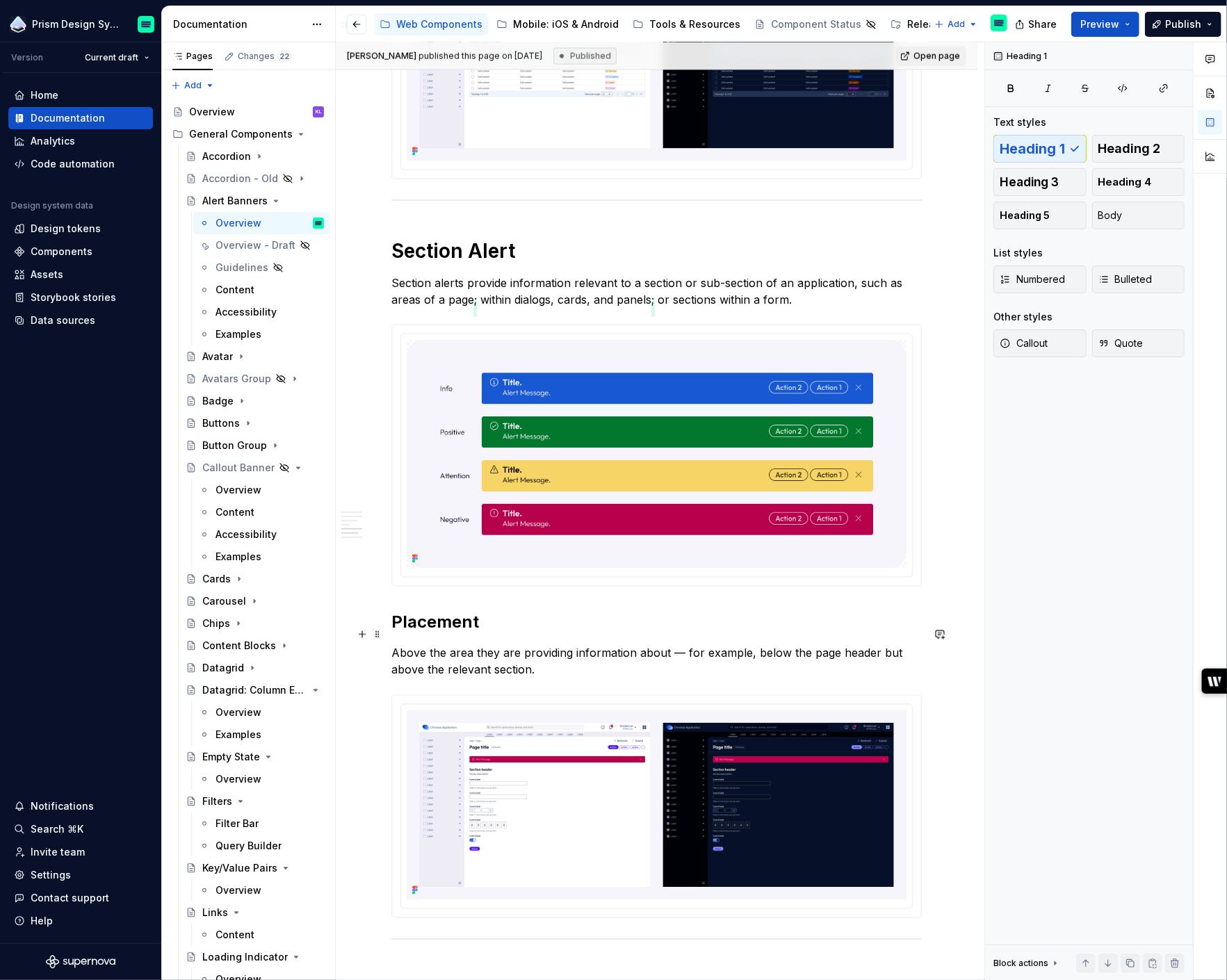
click at [435, 629] on h2 "Placement" at bounding box center [656, 623] width 530 height 23
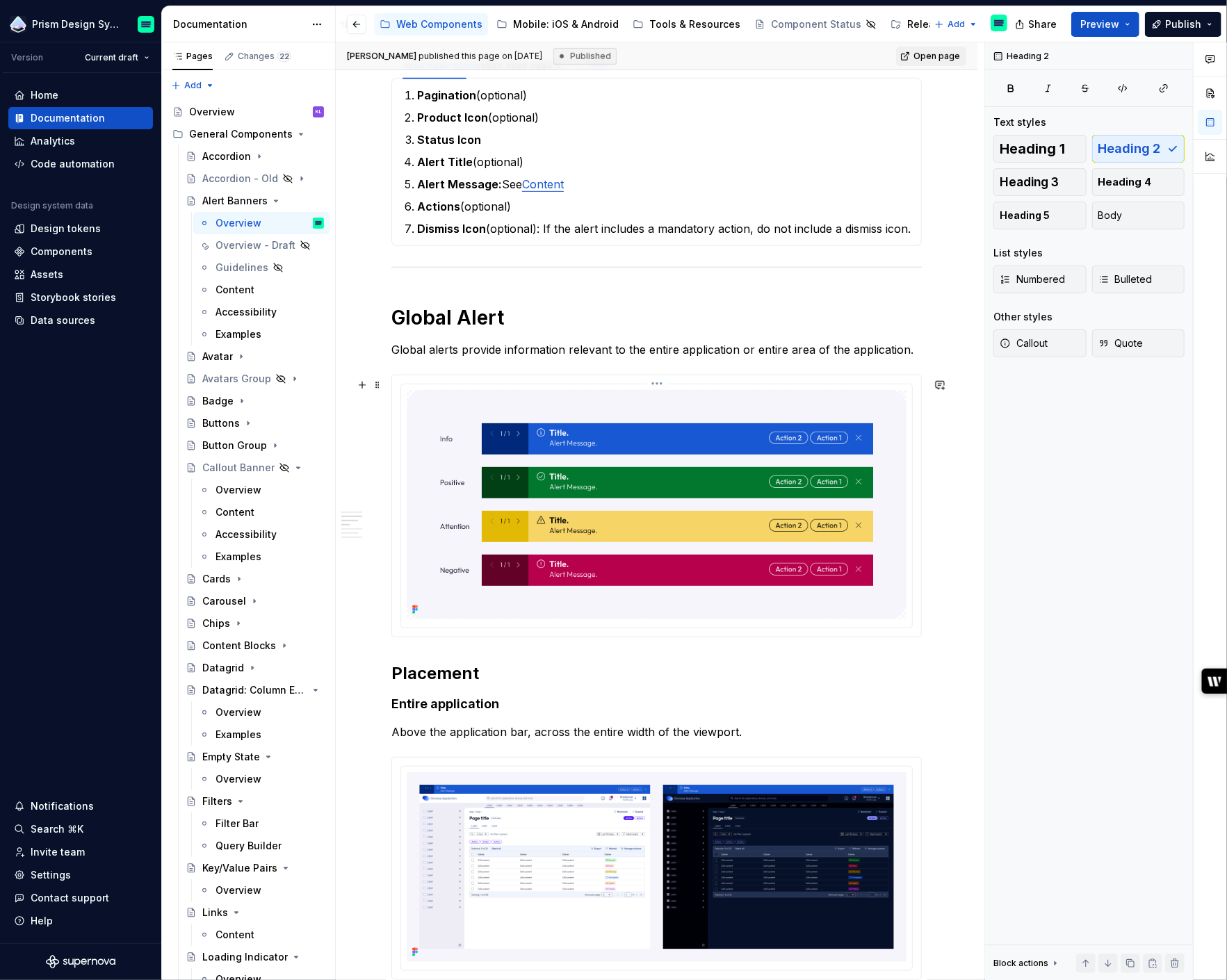
scroll to position [582, 0]
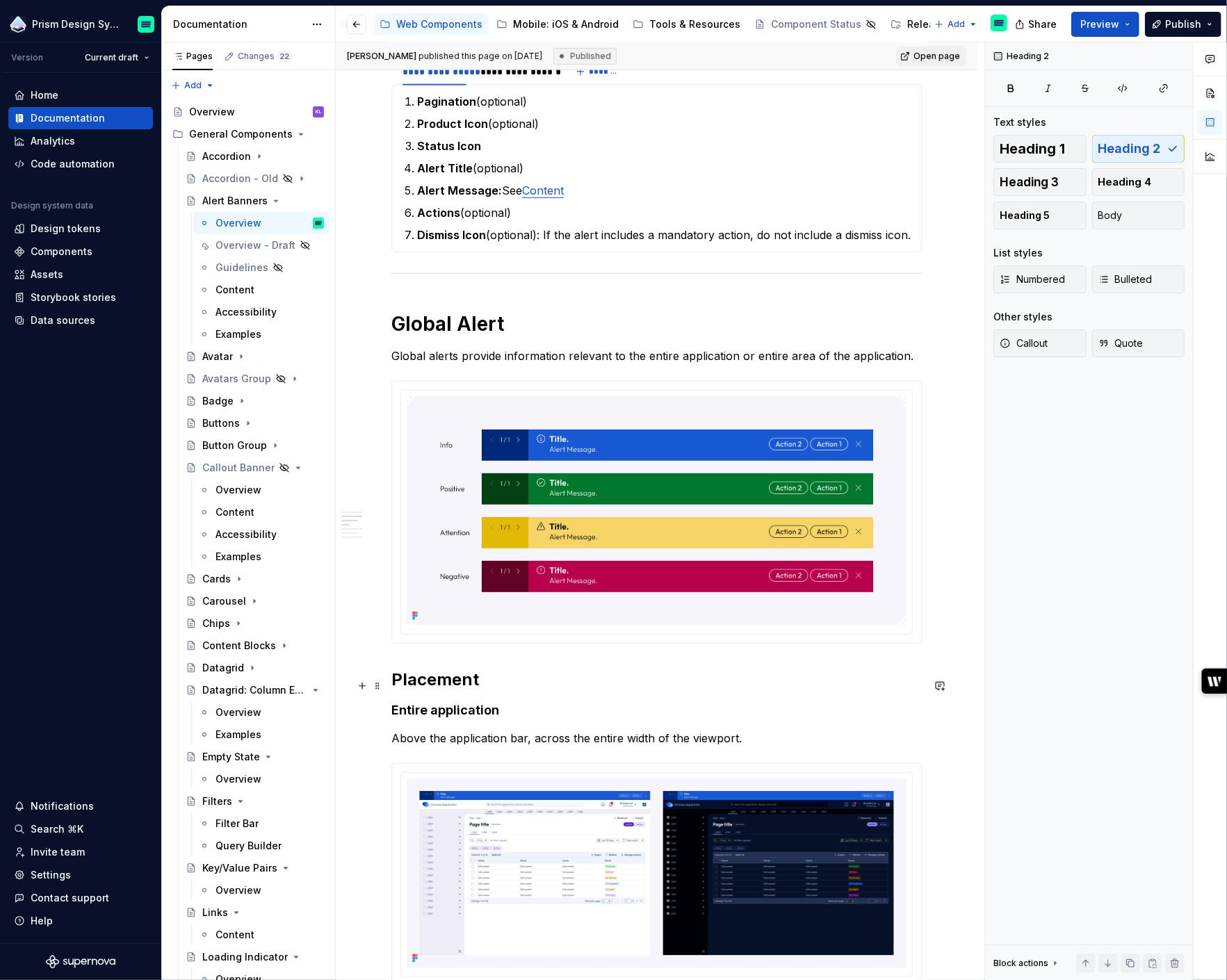
click at [440, 686] on strong "Placement" at bounding box center [435, 679] width 88 height 20
click at [1012, 88] on icon "button" at bounding box center [1011, 88] width 5 height 6
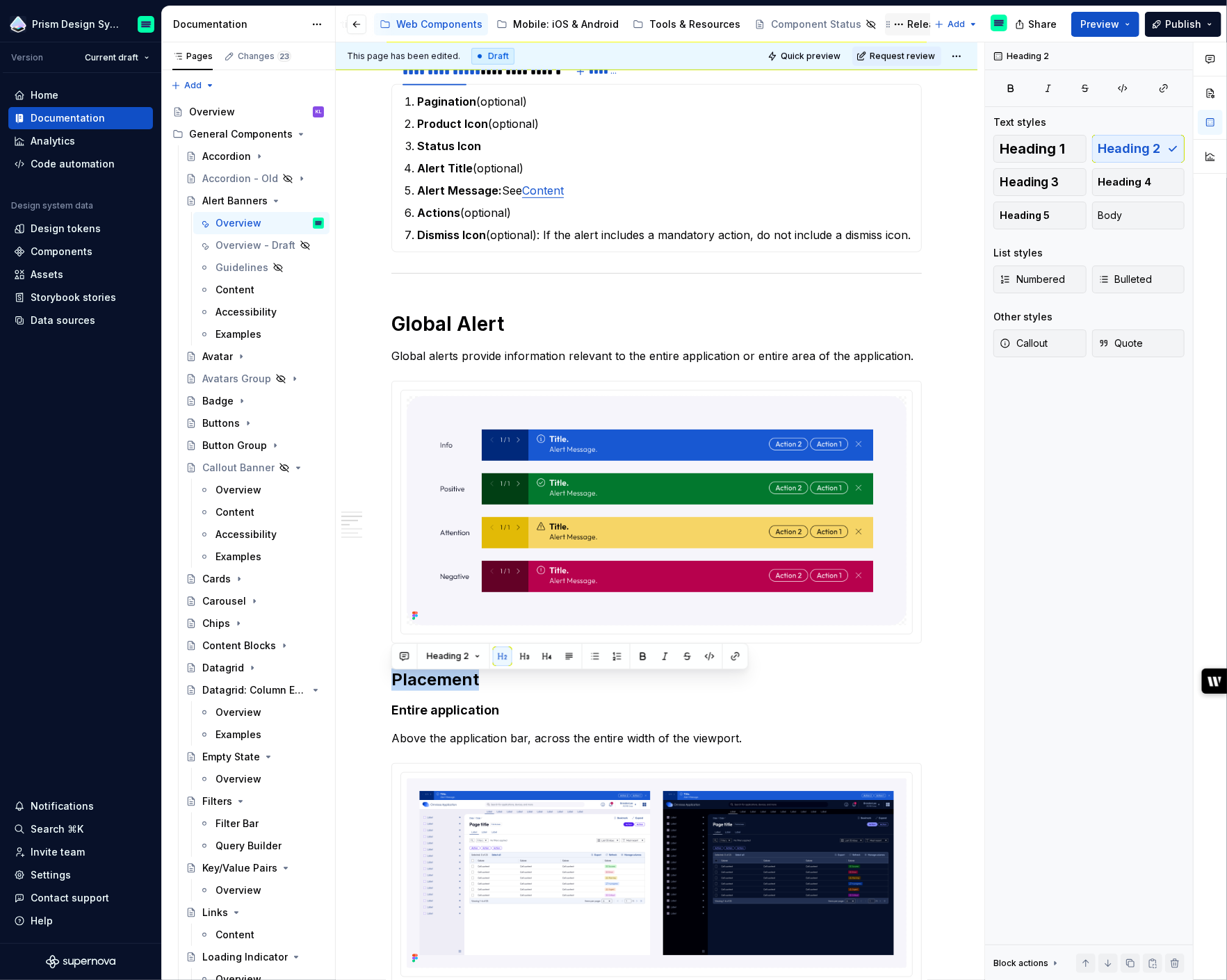
click at [907, 20] on div "Releases" at bounding box center [930, 25] width 45 height 14
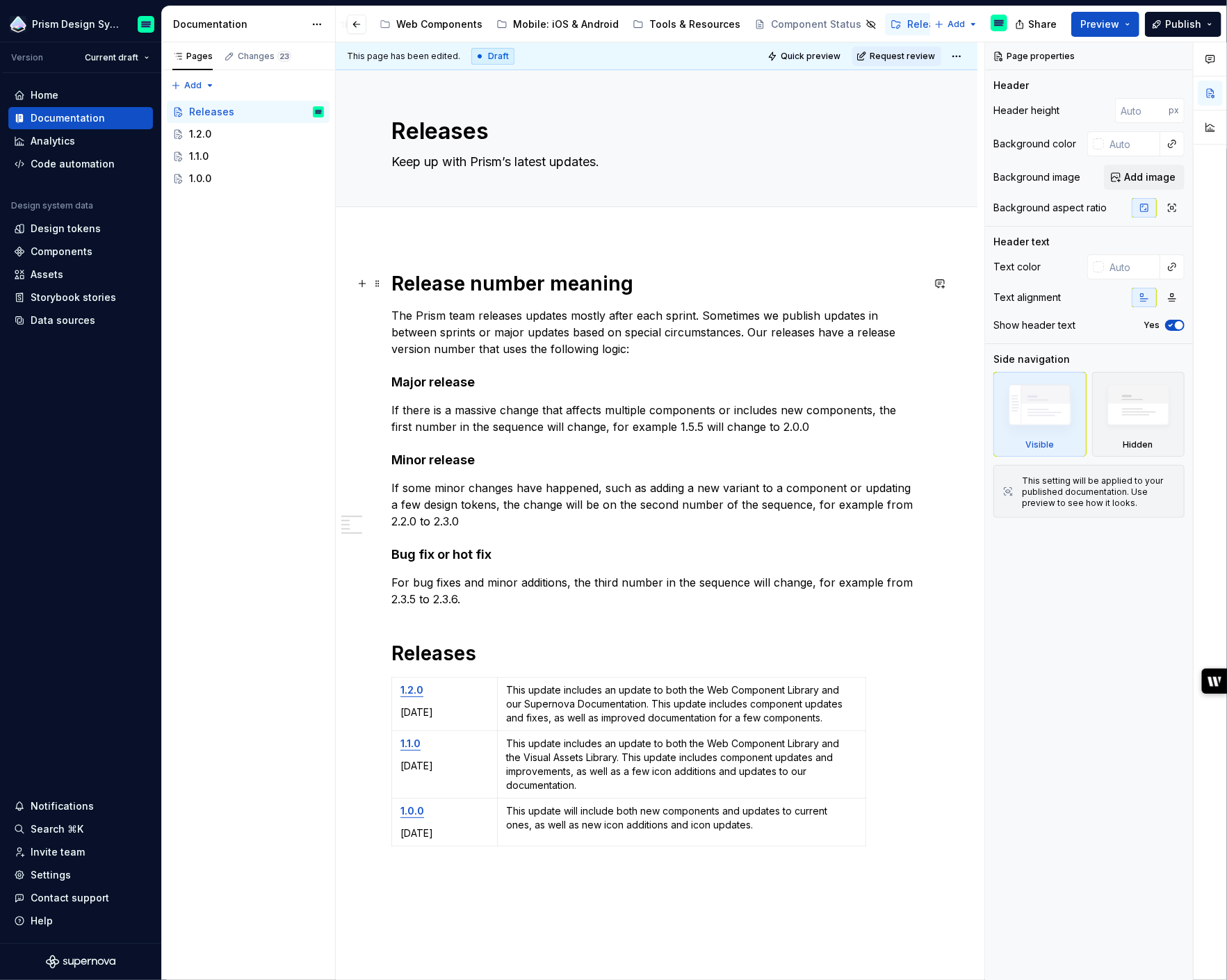
click at [447, 279] on h1 "Release number meaning" at bounding box center [656, 283] width 530 height 25
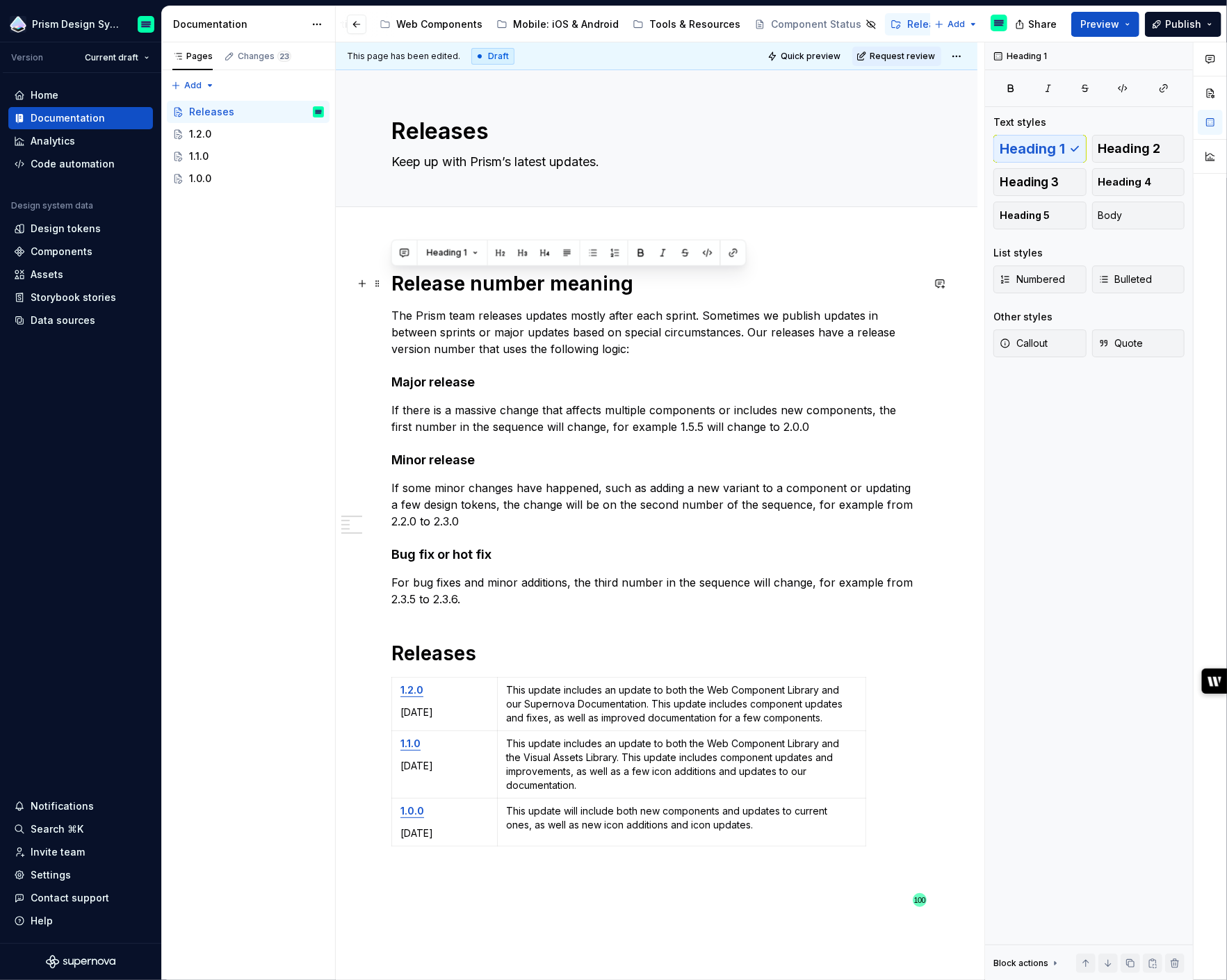
click at [447, 279] on h1 "Release number meaning" at bounding box center [656, 283] width 530 height 25
click at [426, 651] on h1 "Releases" at bounding box center [656, 652] width 530 height 25
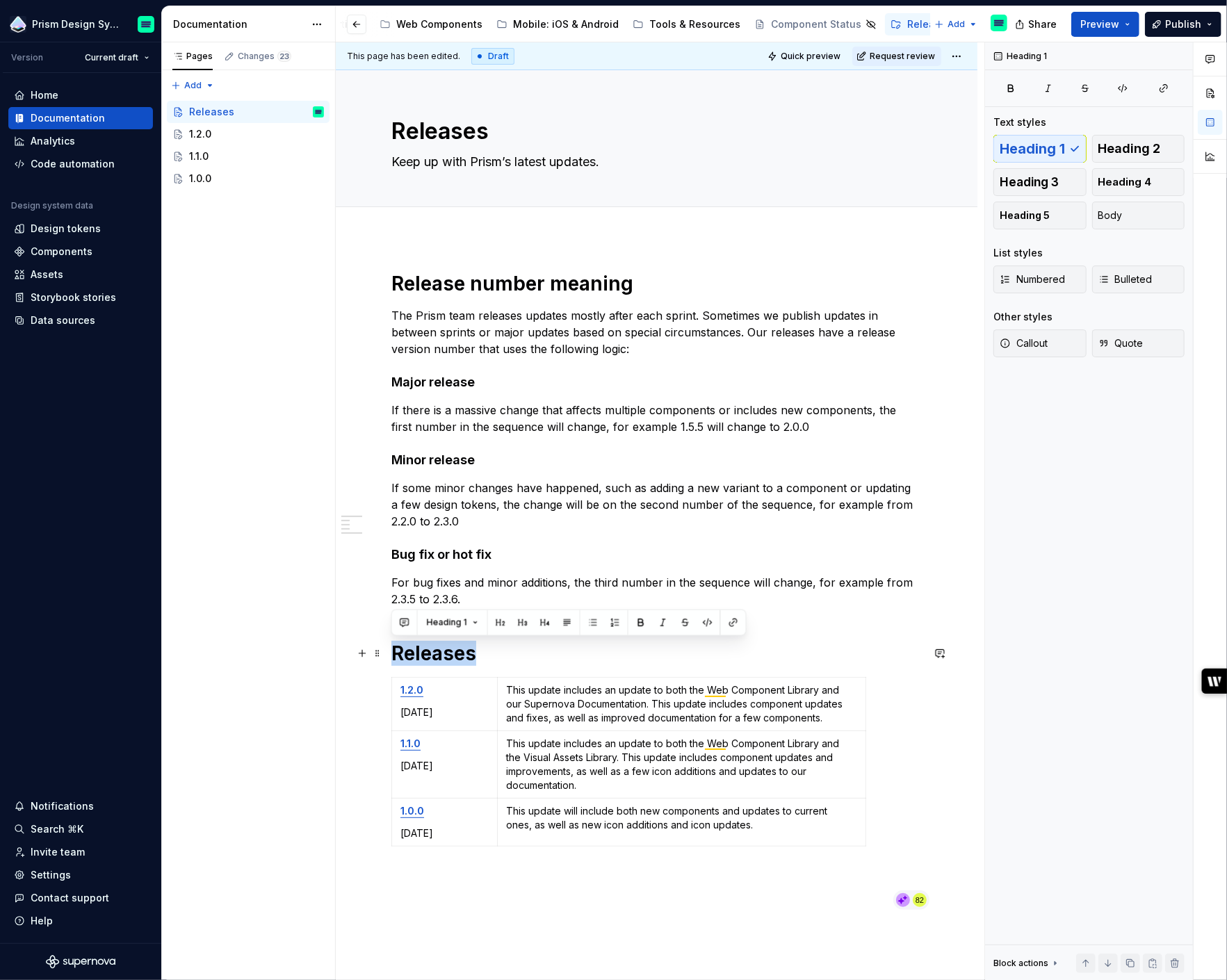
click at [426, 651] on h1 "Releases" at bounding box center [656, 652] width 530 height 25
click at [219, 129] on div "1.2.0" at bounding box center [256, 134] width 135 height 20
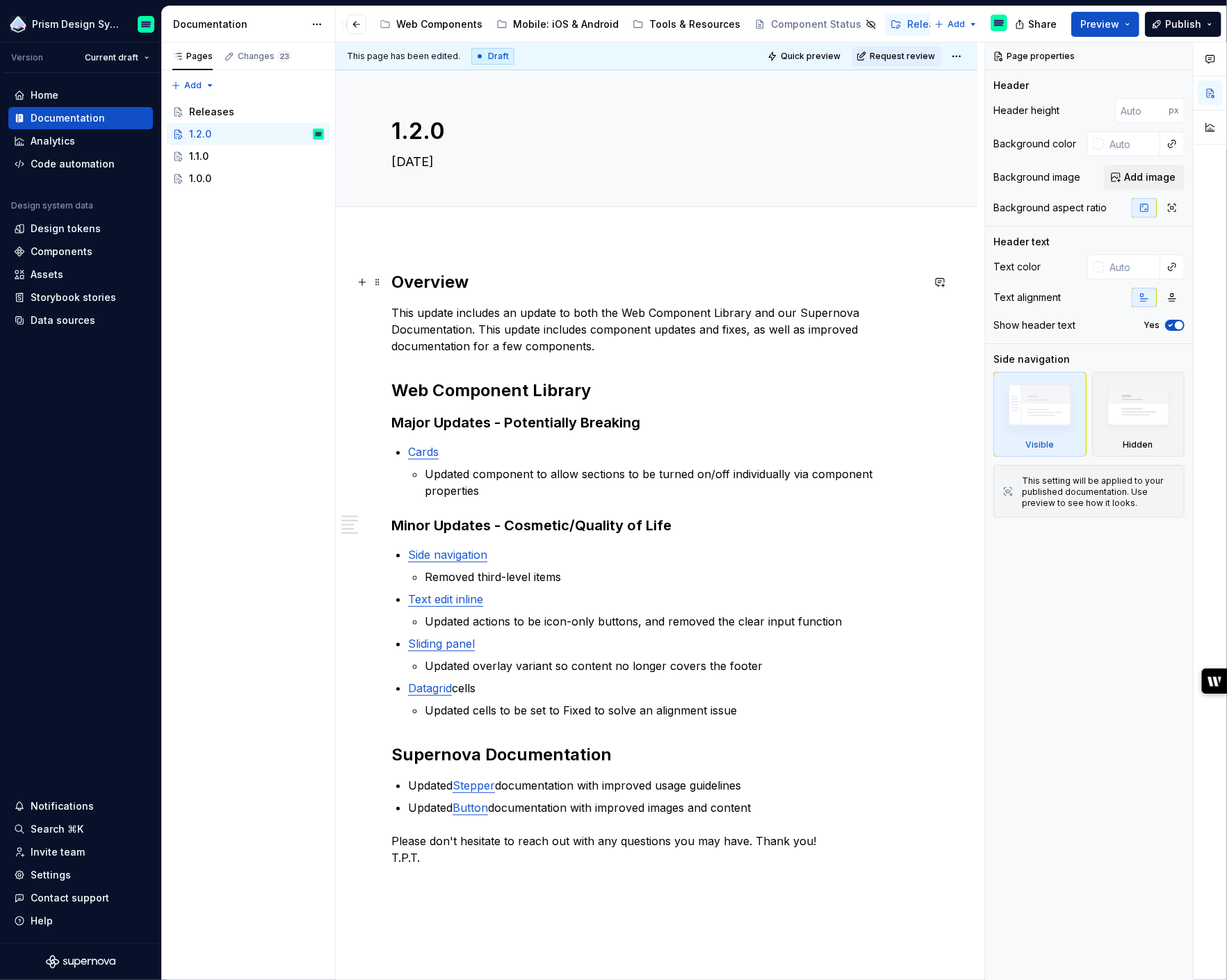
click at [433, 283] on h2 "Overview" at bounding box center [656, 282] width 530 height 23
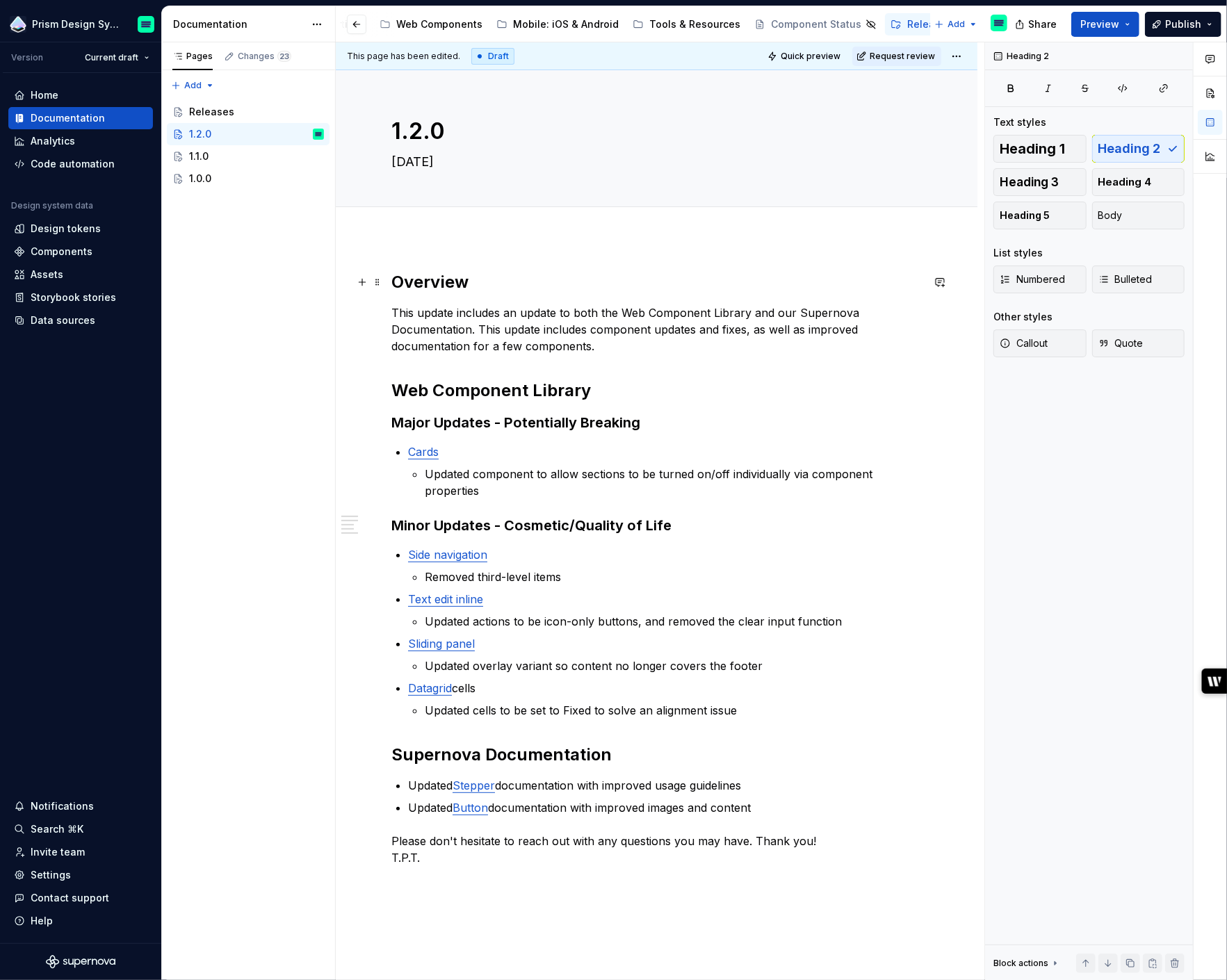
click at [433, 283] on h2 "Overview" at bounding box center [656, 282] width 530 height 23
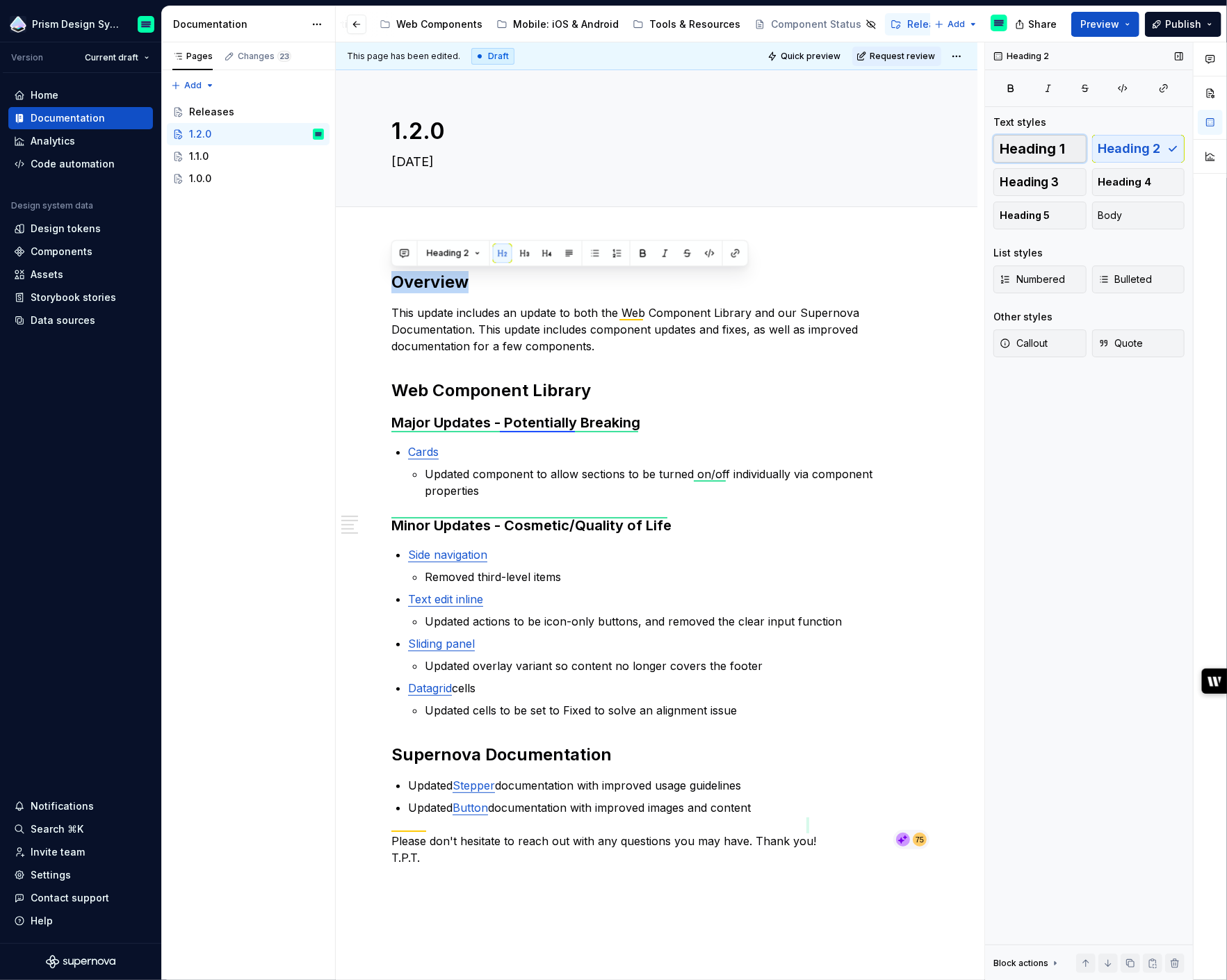
click at [1046, 146] on span "Heading 1" at bounding box center [1032, 149] width 65 height 14
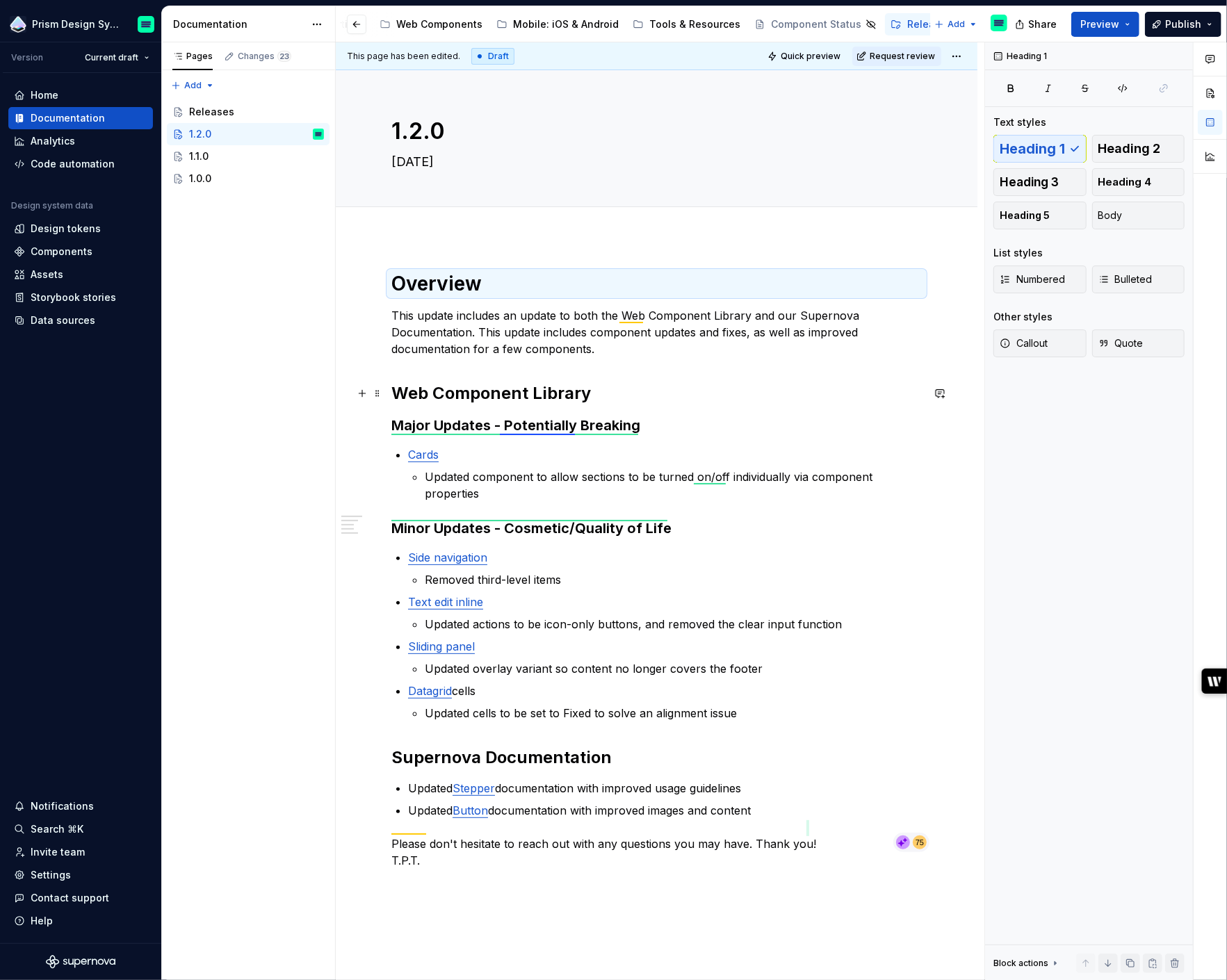
click at [456, 397] on strong "Web Component Library" at bounding box center [491, 393] width 200 height 20
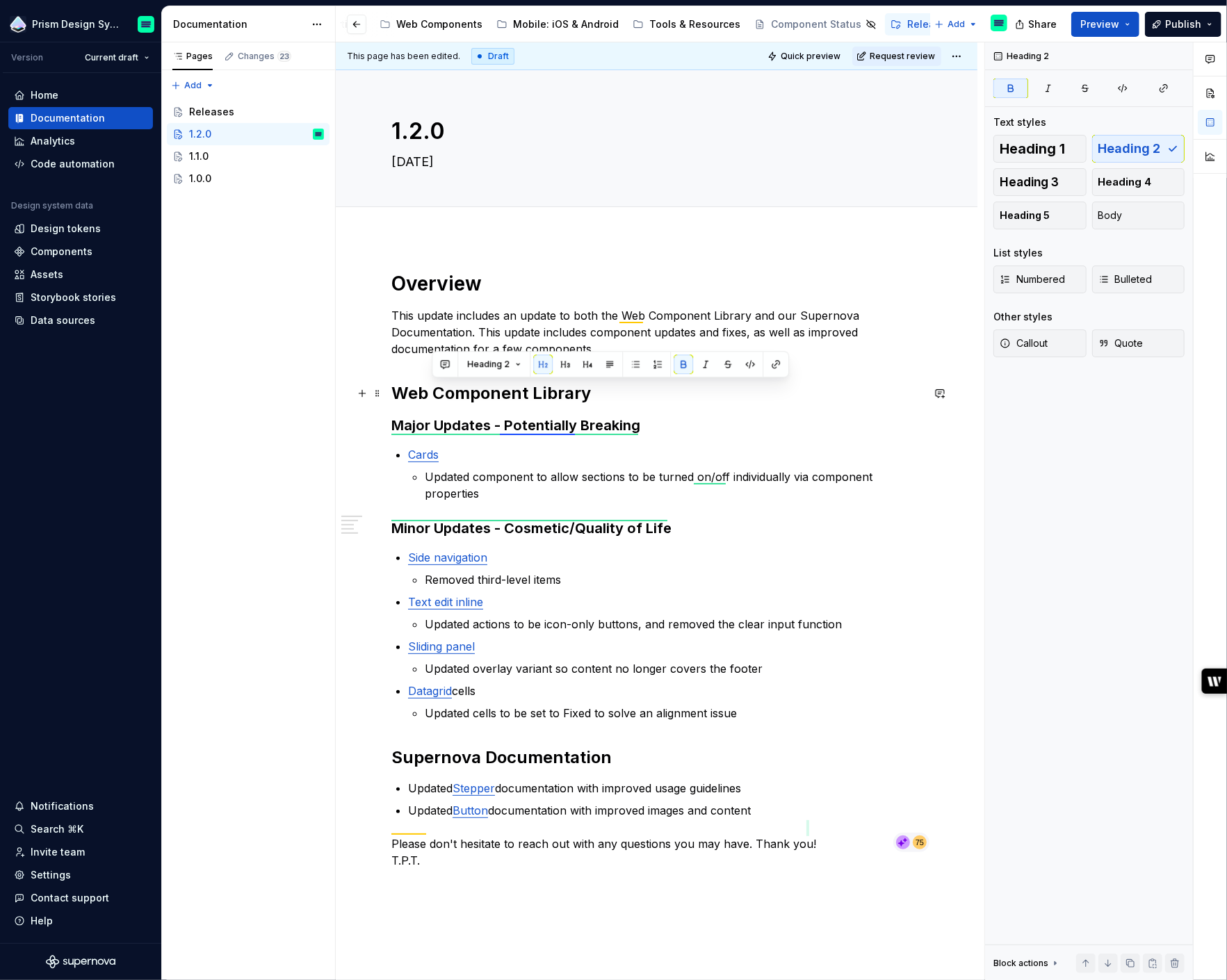
click at [456, 397] on strong "Web Component Library" at bounding box center [491, 393] width 200 height 20
click at [1009, 92] on icon "button" at bounding box center [1011, 88] width 11 height 11
click at [457, 423] on strong "Major Updates - Potentially Breaking" at bounding box center [516, 425] width 249 height 17
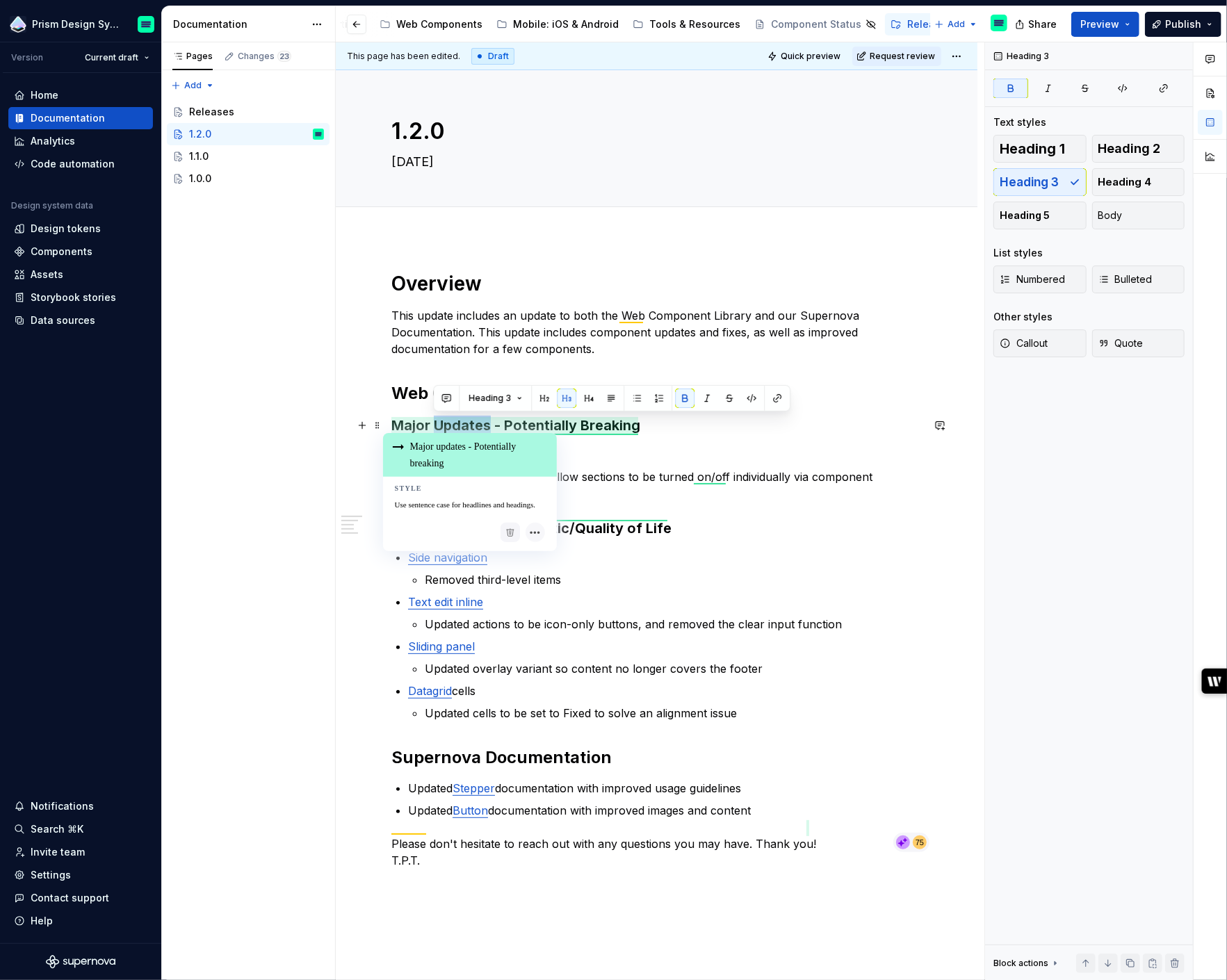
click at [457, 423] on strong "Major Updates - Potentially Breaking" at bounding box center [516, 425] width 249 height 17
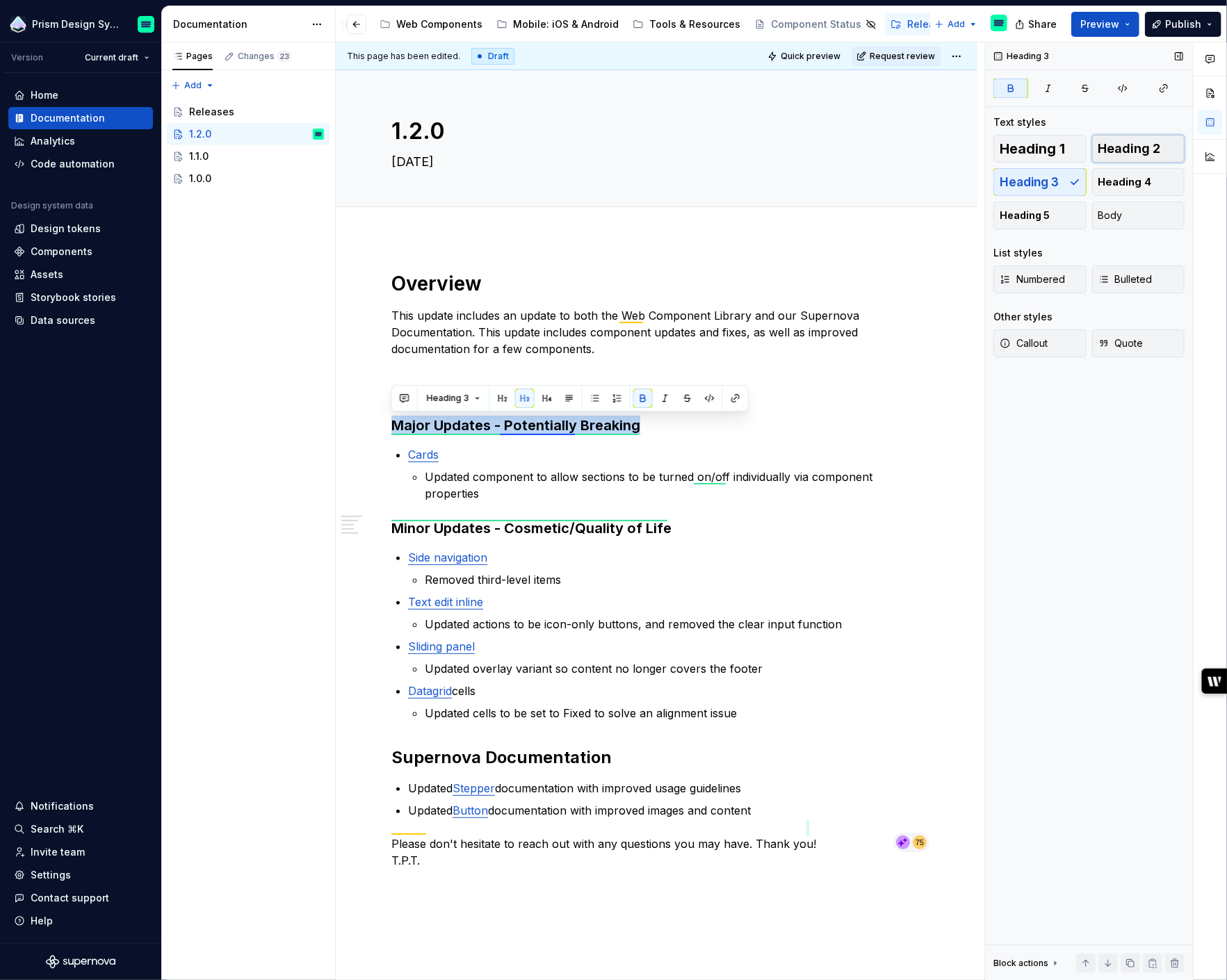
click at [1105, 146] on span "Heading 2" at bounding box center [1130, 149] width 63 height 14
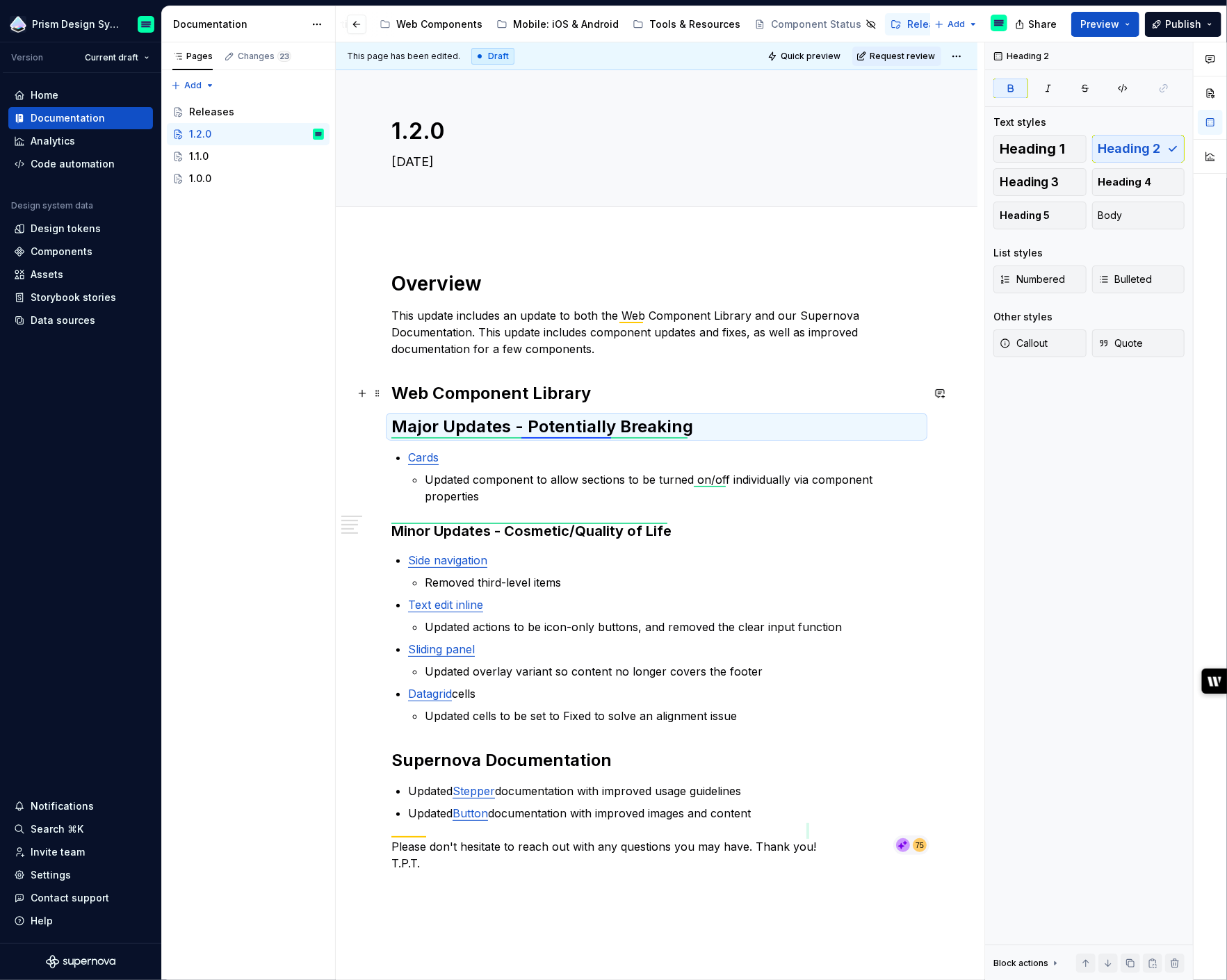
click at [466, 385] on h2 "Web Component Library" at bounding box center [656, 394] width 530 height 23
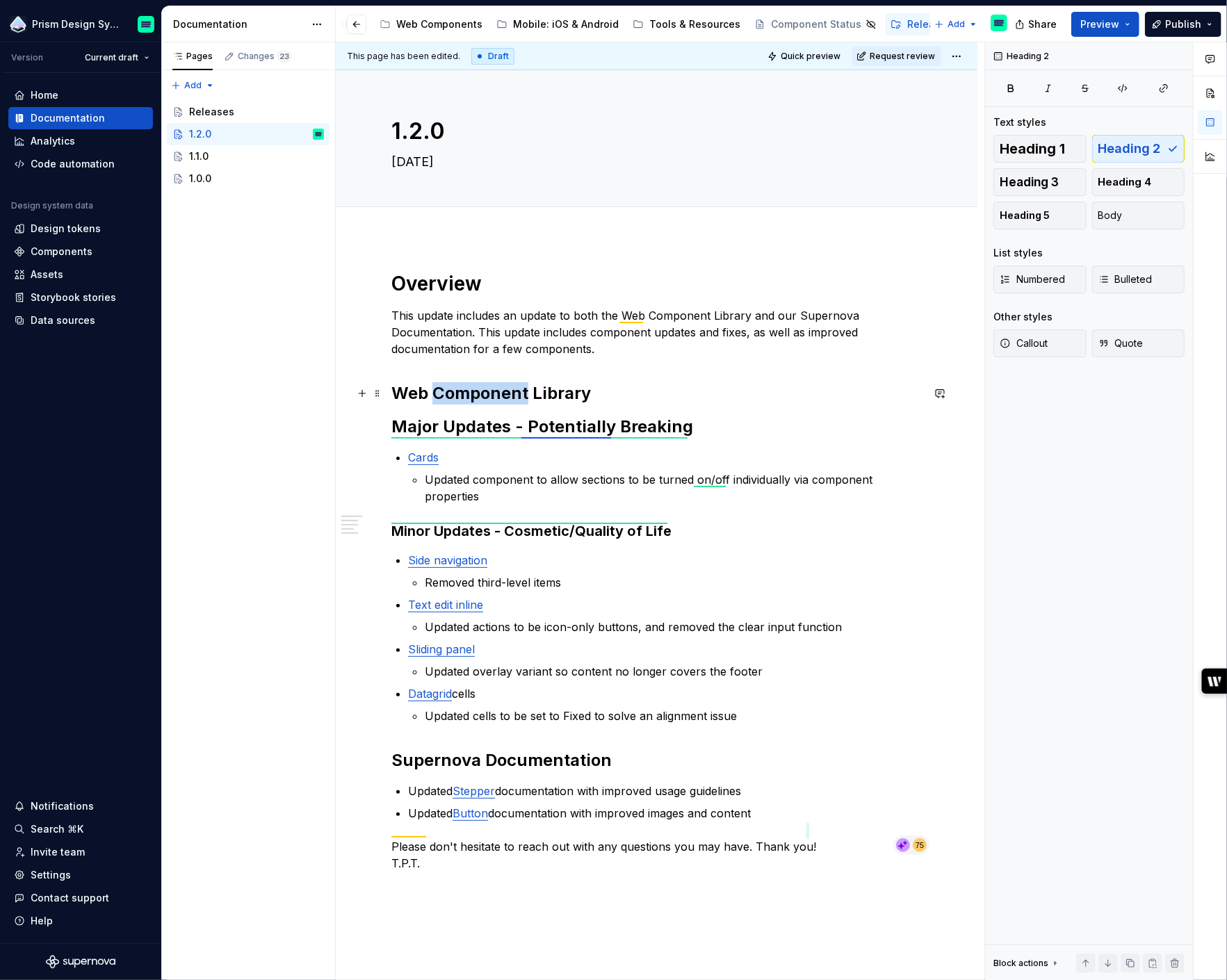
click at [466, 385] on h2 "Web Component Library" at bounding box center [656, 394] width 530 height 23
click at [1012, 142] on span "Heading 1" at bounding box center [1032, 149] width 65 height 14
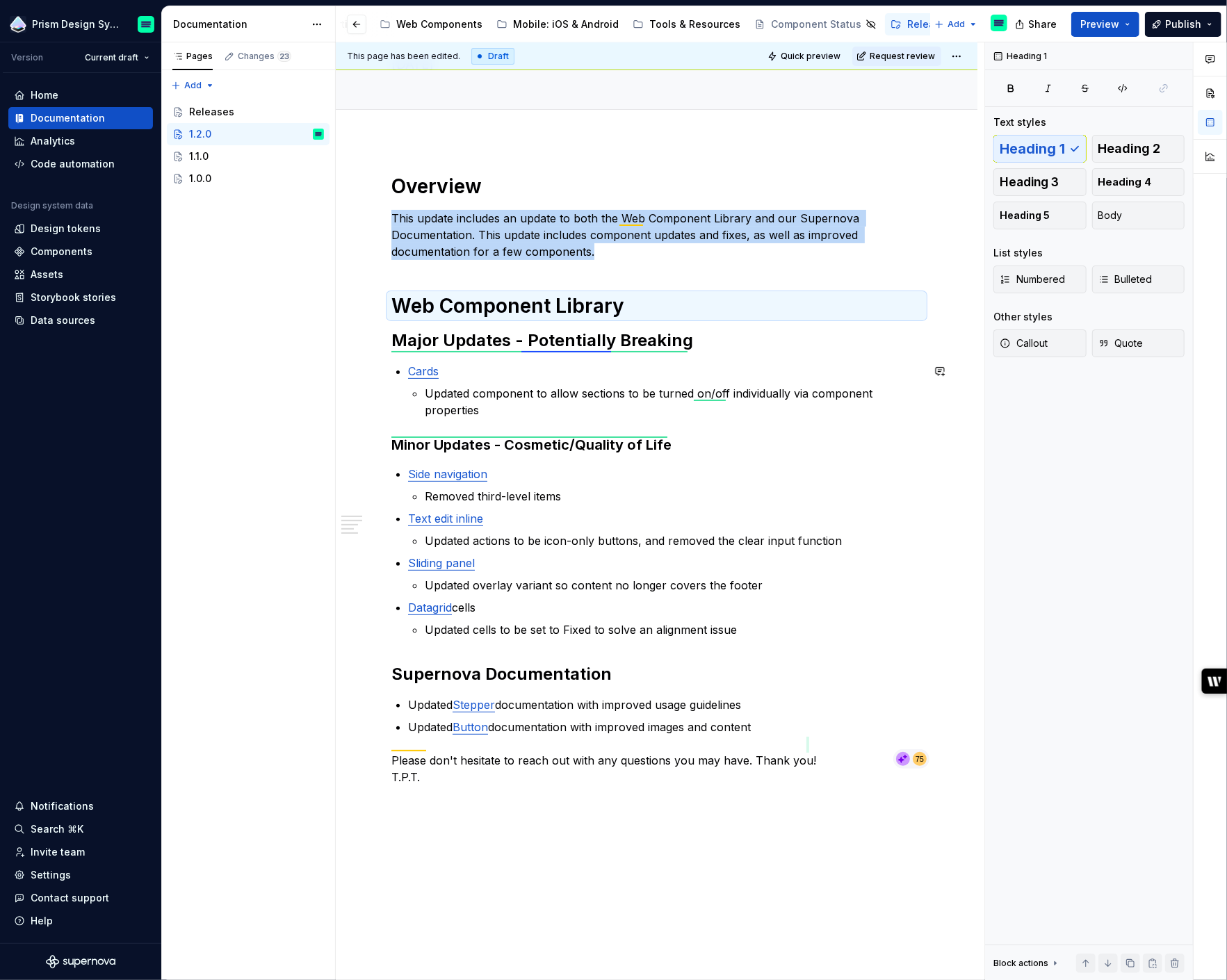
scroll to position [178, 0]
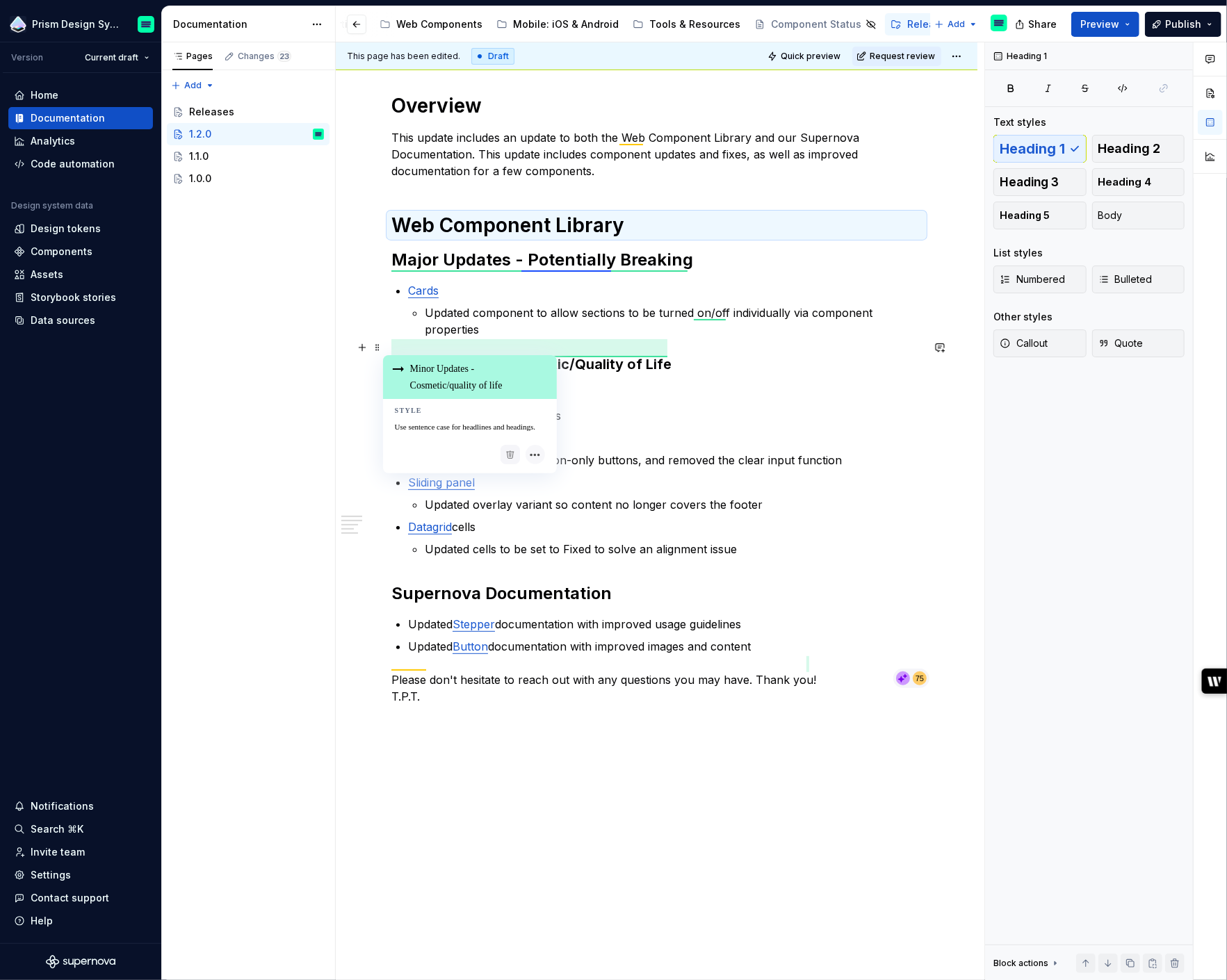
click at [521, 356] on strong "Minor Updates - Cosmetic/Quality of Life" at bounding box center [531, 364] width 280 height 17
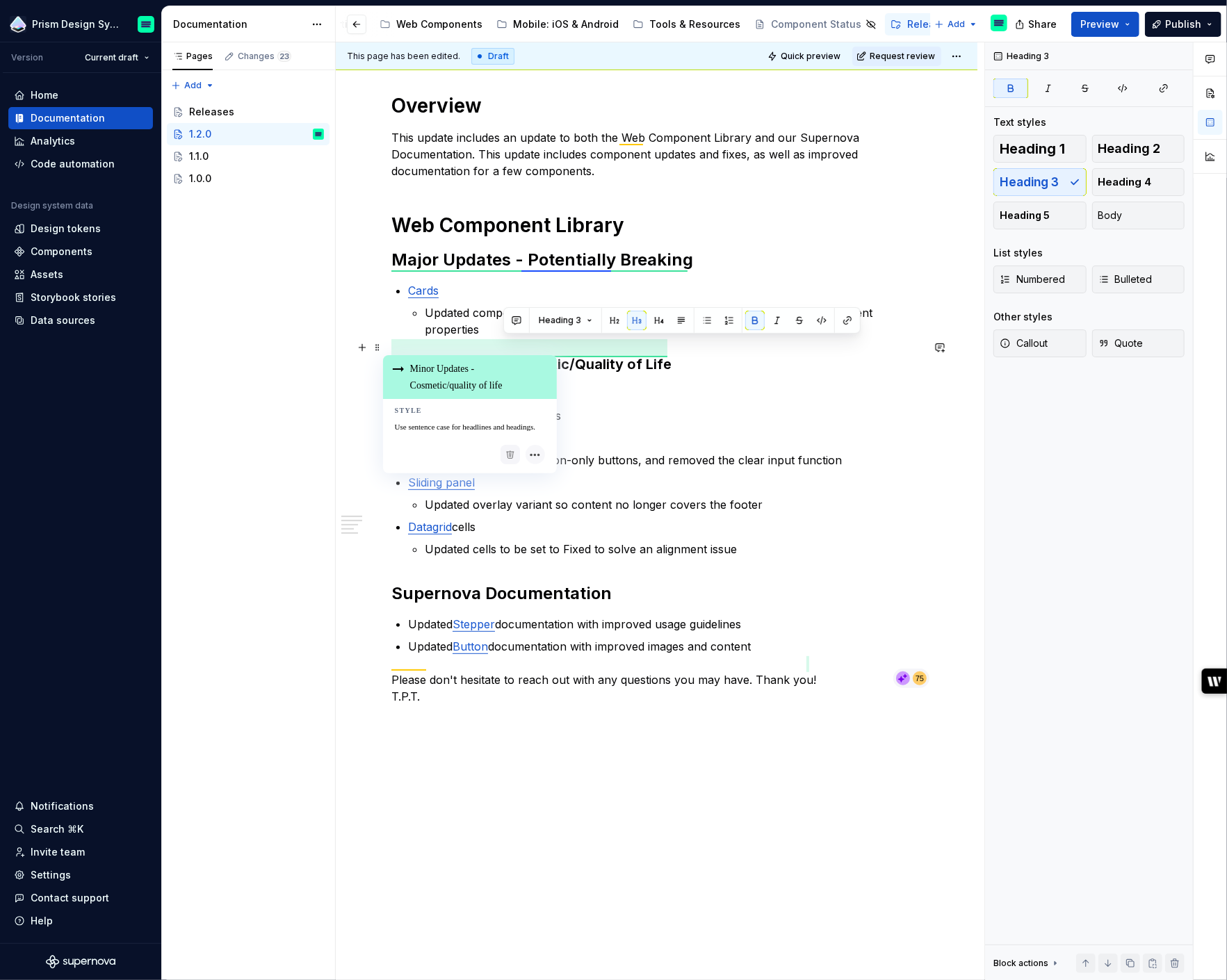
click at [521, 356] on strong "Minor Updates - Cosmetic/Quality of Life" at bounding box center [531, 364] width 280 height 17
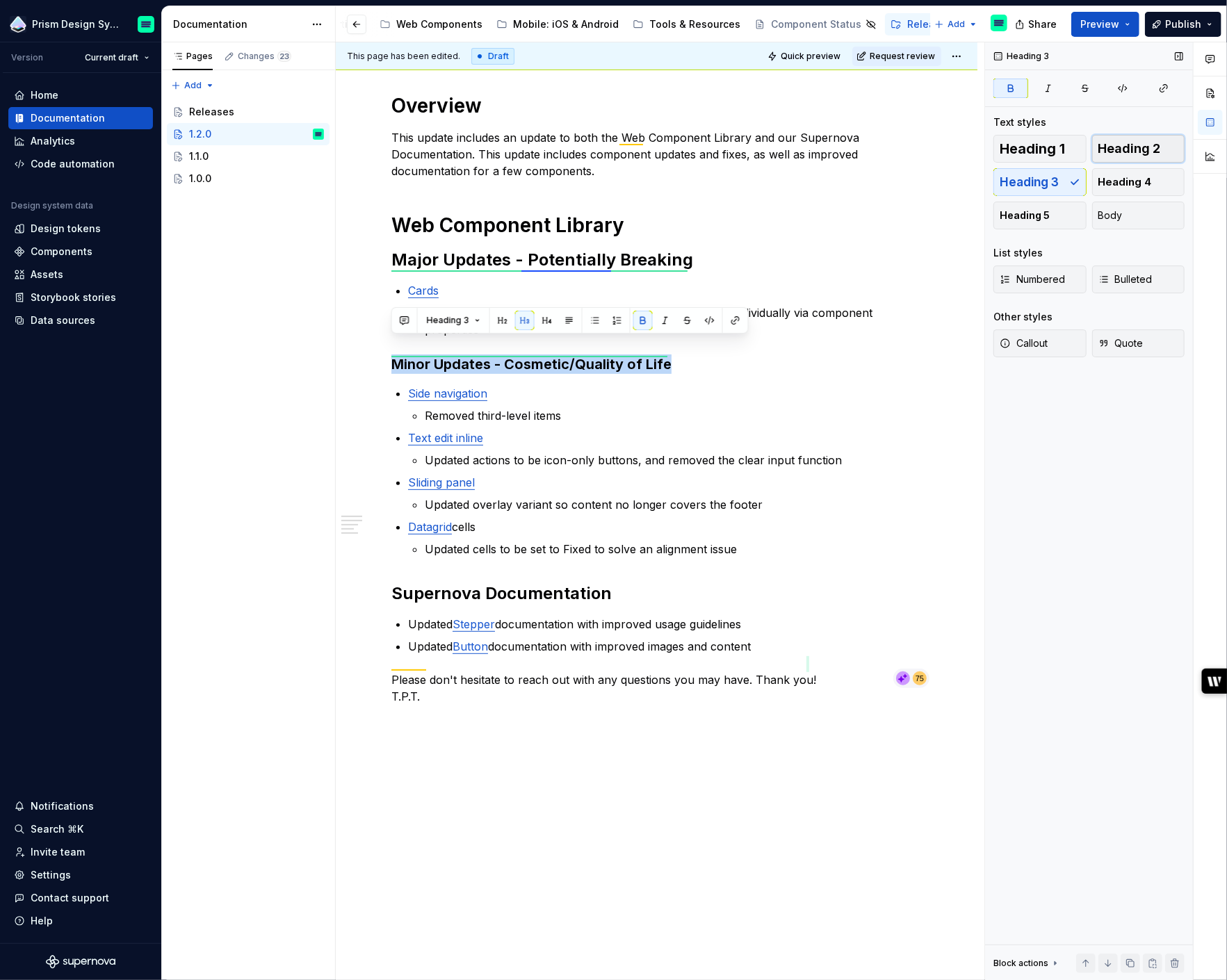
click at [1132, 150] on span "Heading 2" at bounding box center [1130, 149] width 63 height 14
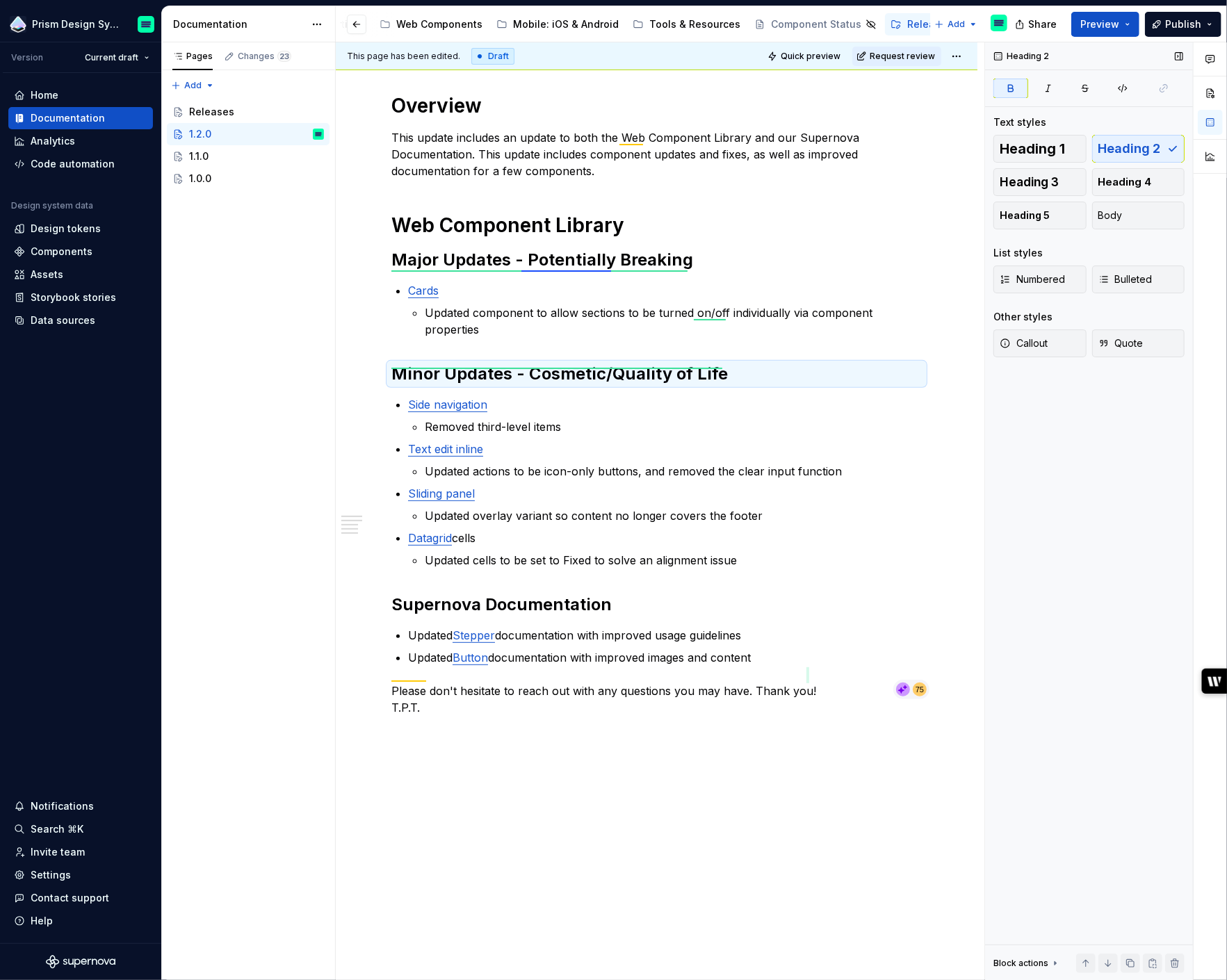
click at [1013, 89] on icon "button" at bounding box center [1011, 88] width 5 height 6
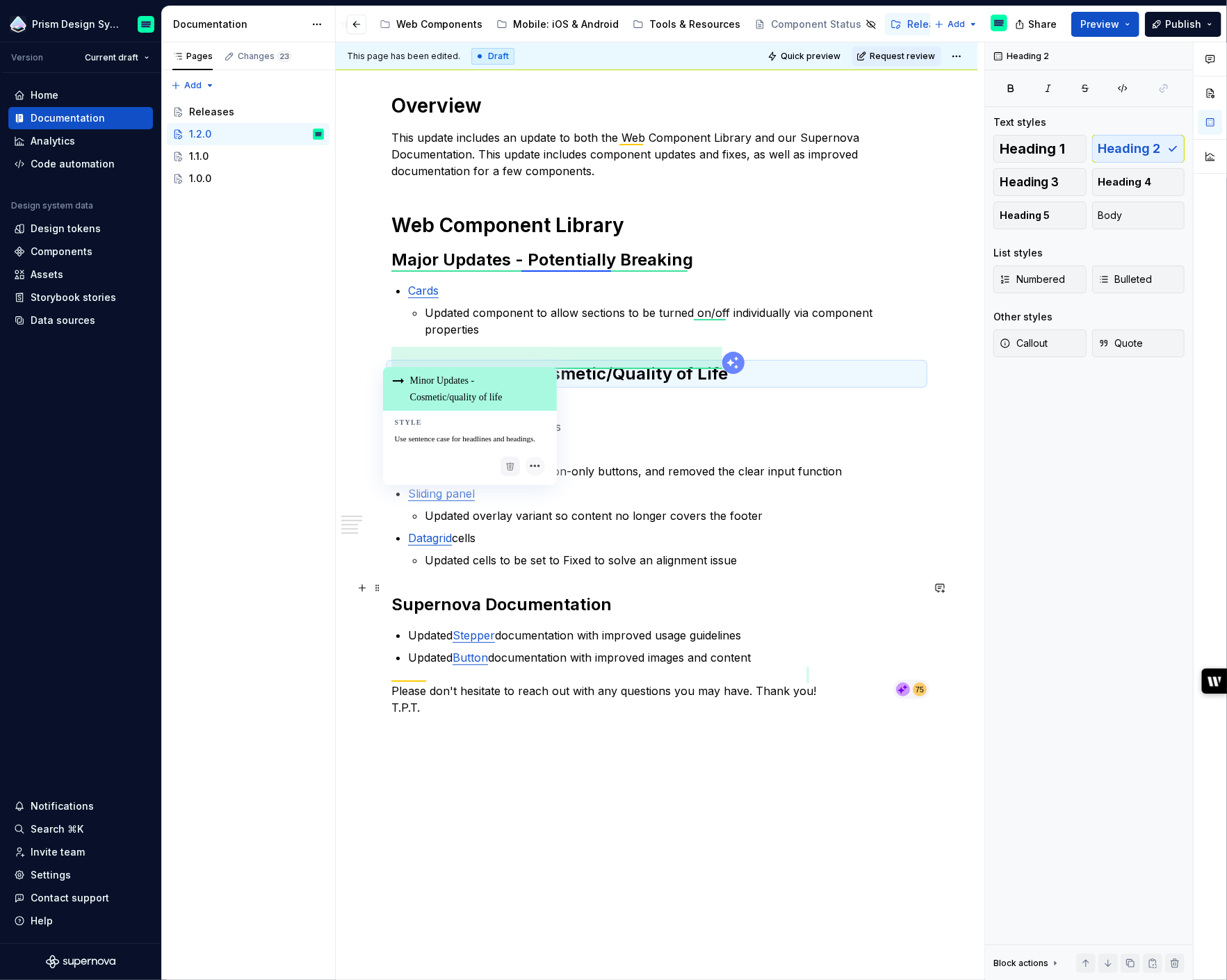
click at [442, 594] on strong "Supernova Documentation" at bounding box center [502, 604] width 220 height 20
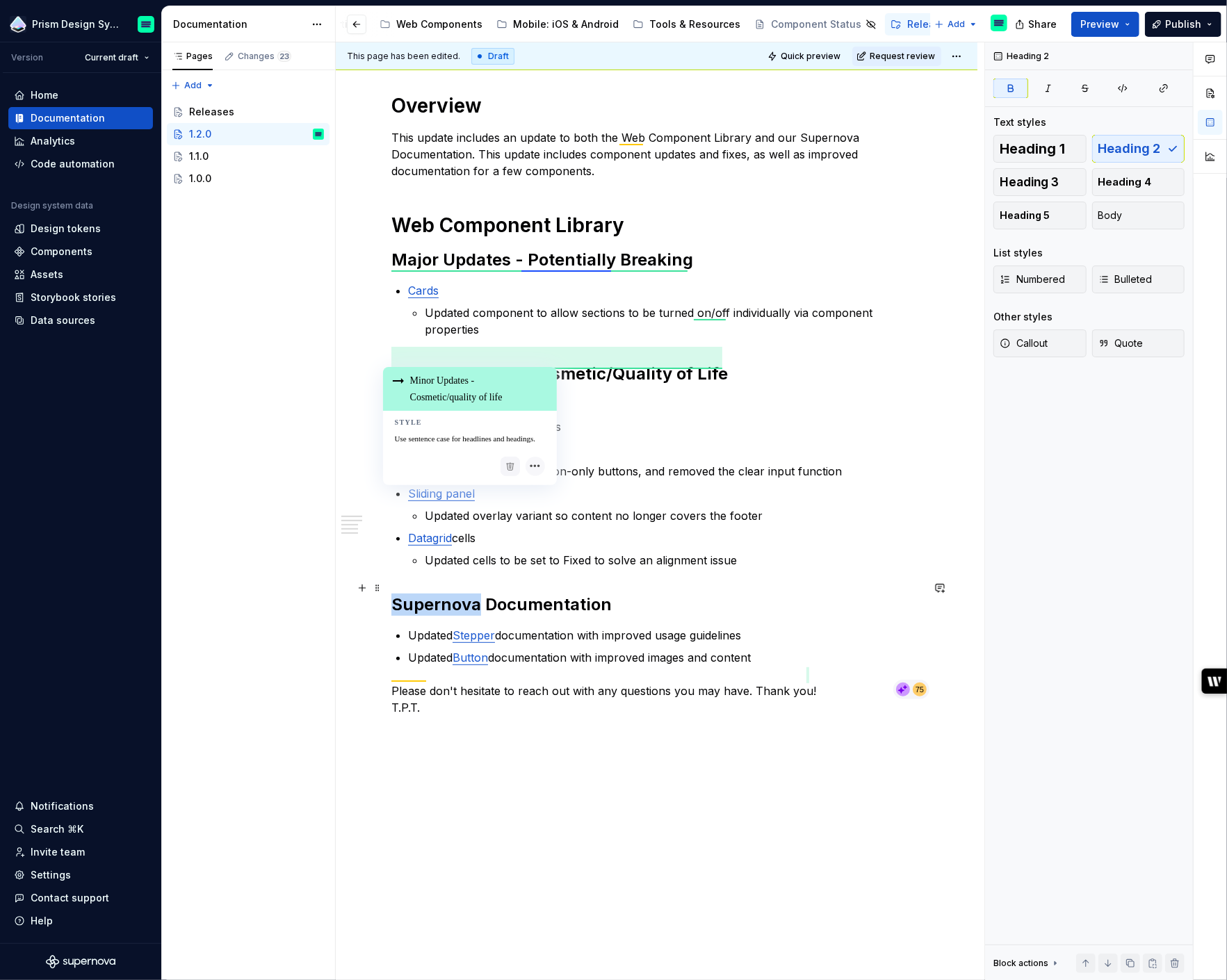
click at [442, 594] on strong "Supernova Documentation" at bounding box center [502, 604] width 220 height 20
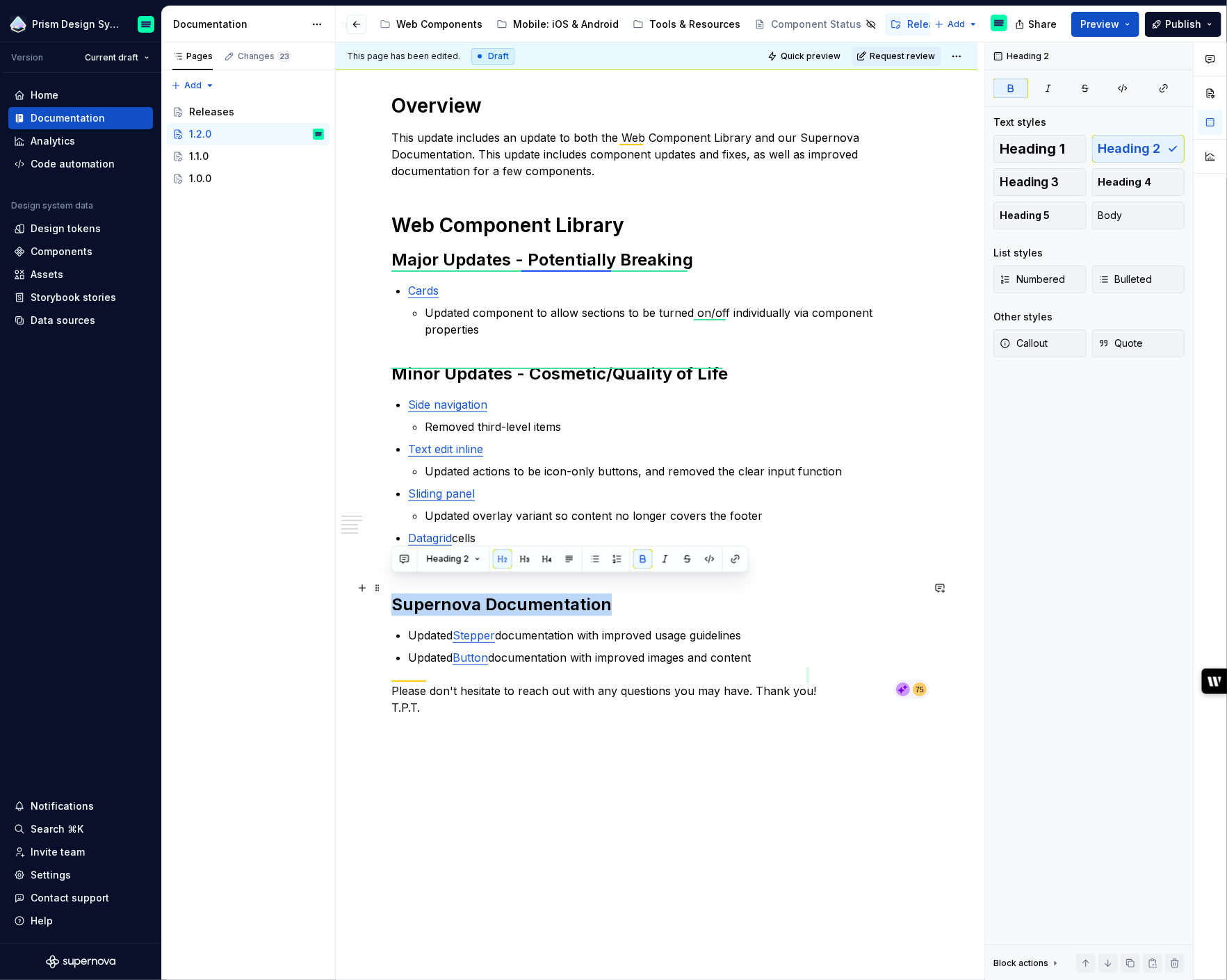
click at [442, 594] on strong "Supernova Documentation" at bounding box center [502, 604] width 220 height 20
click at [1016, 92] on button "button" at bounding box center [1011, 89] width 34 height 20
click at [1056, 147] on span "Heading 1" at bounding box center [1032, 149] width 65 height 14
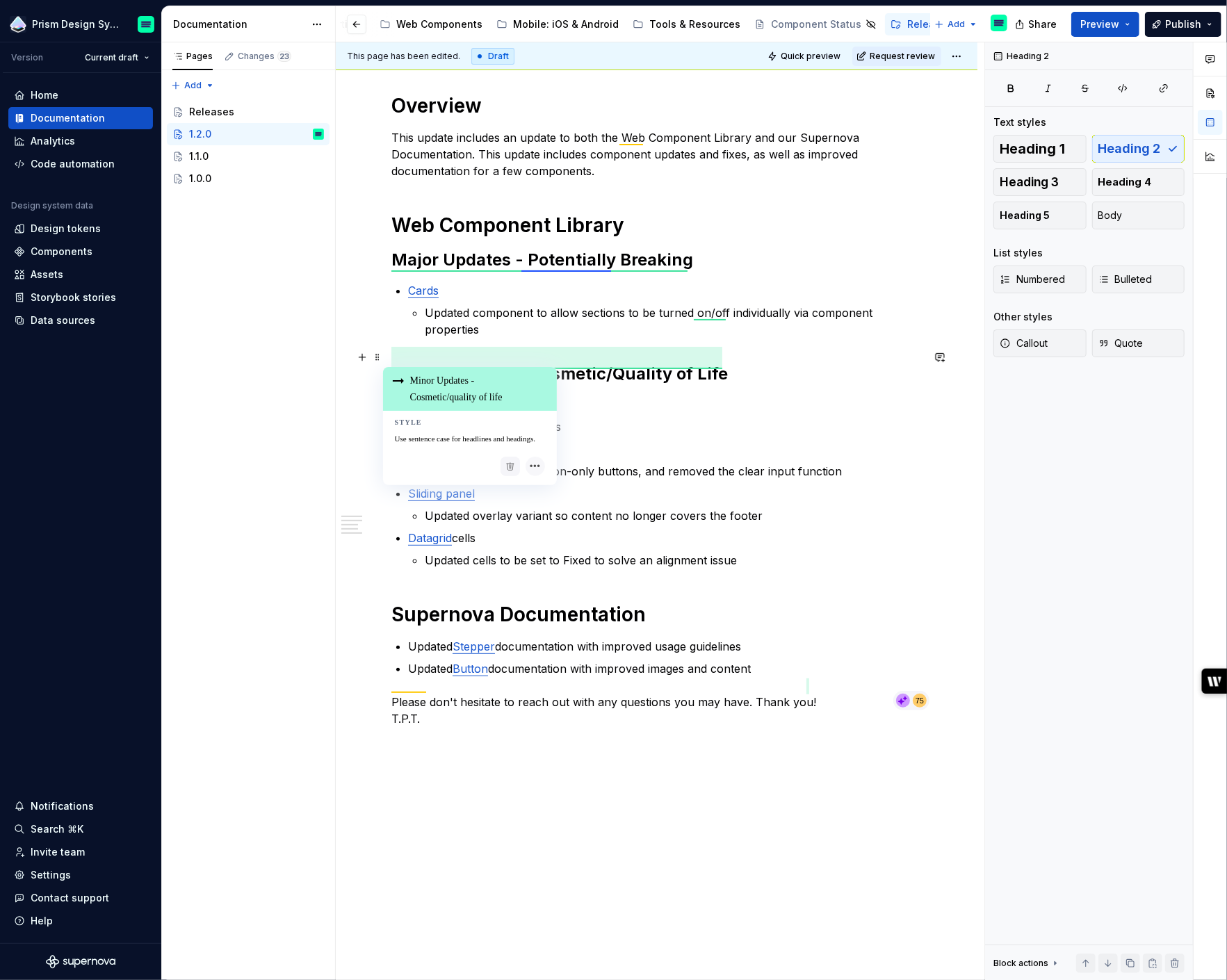
click at [482, 363] on h2 "Minor Updates - Cosmetic/Quality of Life" at bounding box center [656, 374] width 530 height 23
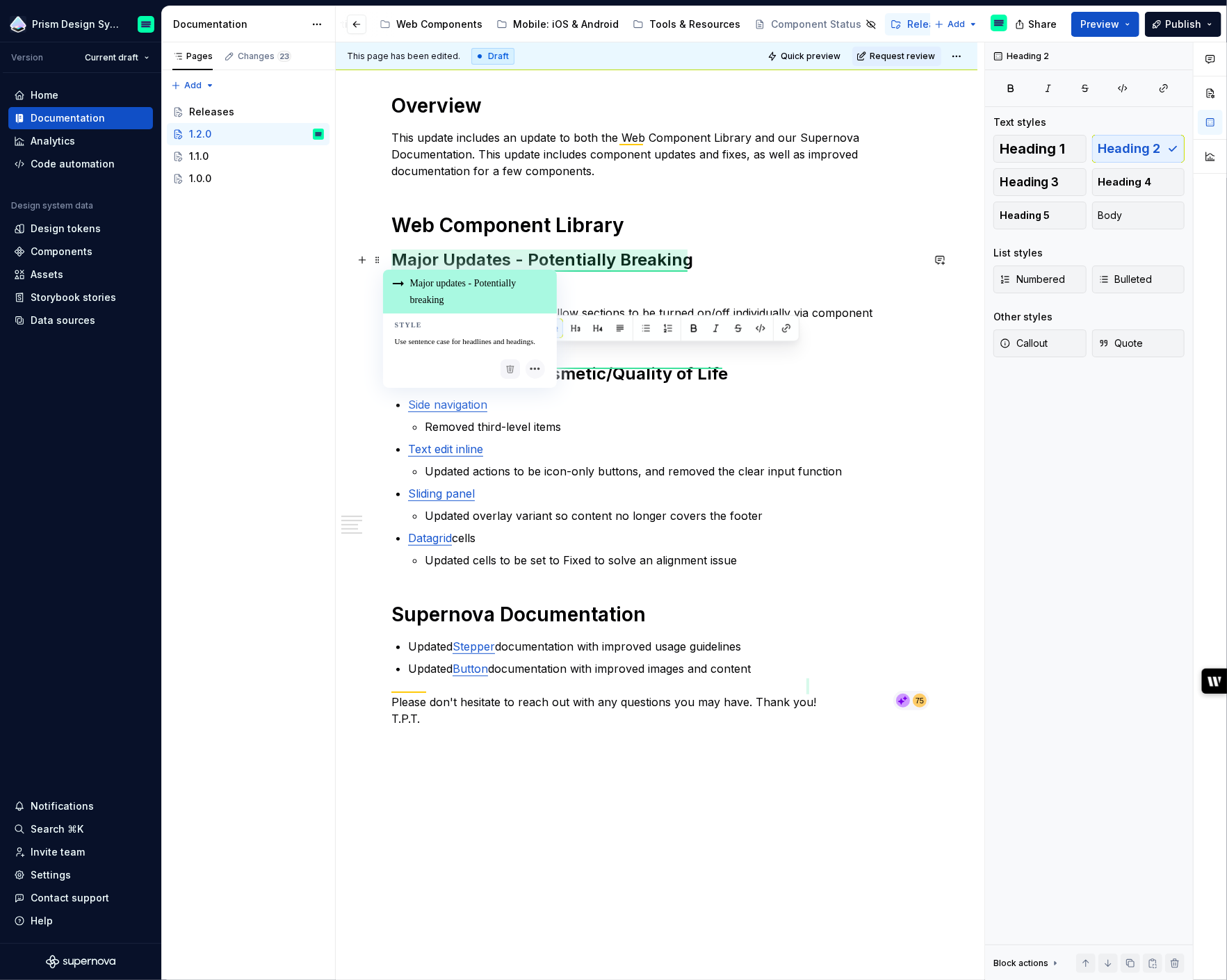
click at [466, 264] on strong "Major Updates - Potentially Breaking" at bounding box center [542, 260] width 302 height 20
click at [475, 224] on h1 "Web Component Library" at bounding box center [656, 224] width 530 height 25
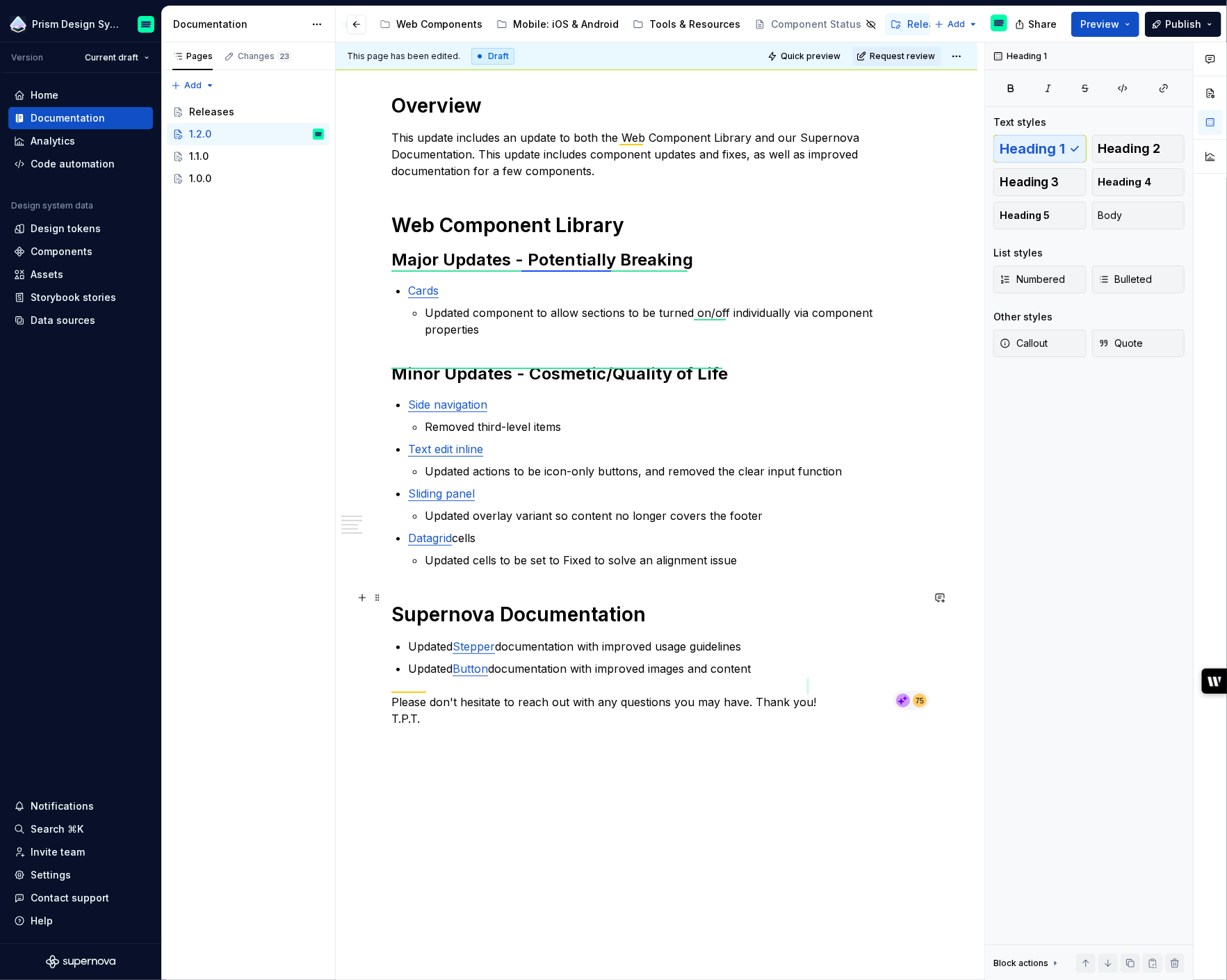
click at [477, 602] on h1 "Supernova Documentation" at bounding box center [656, 614] width 530 height 25
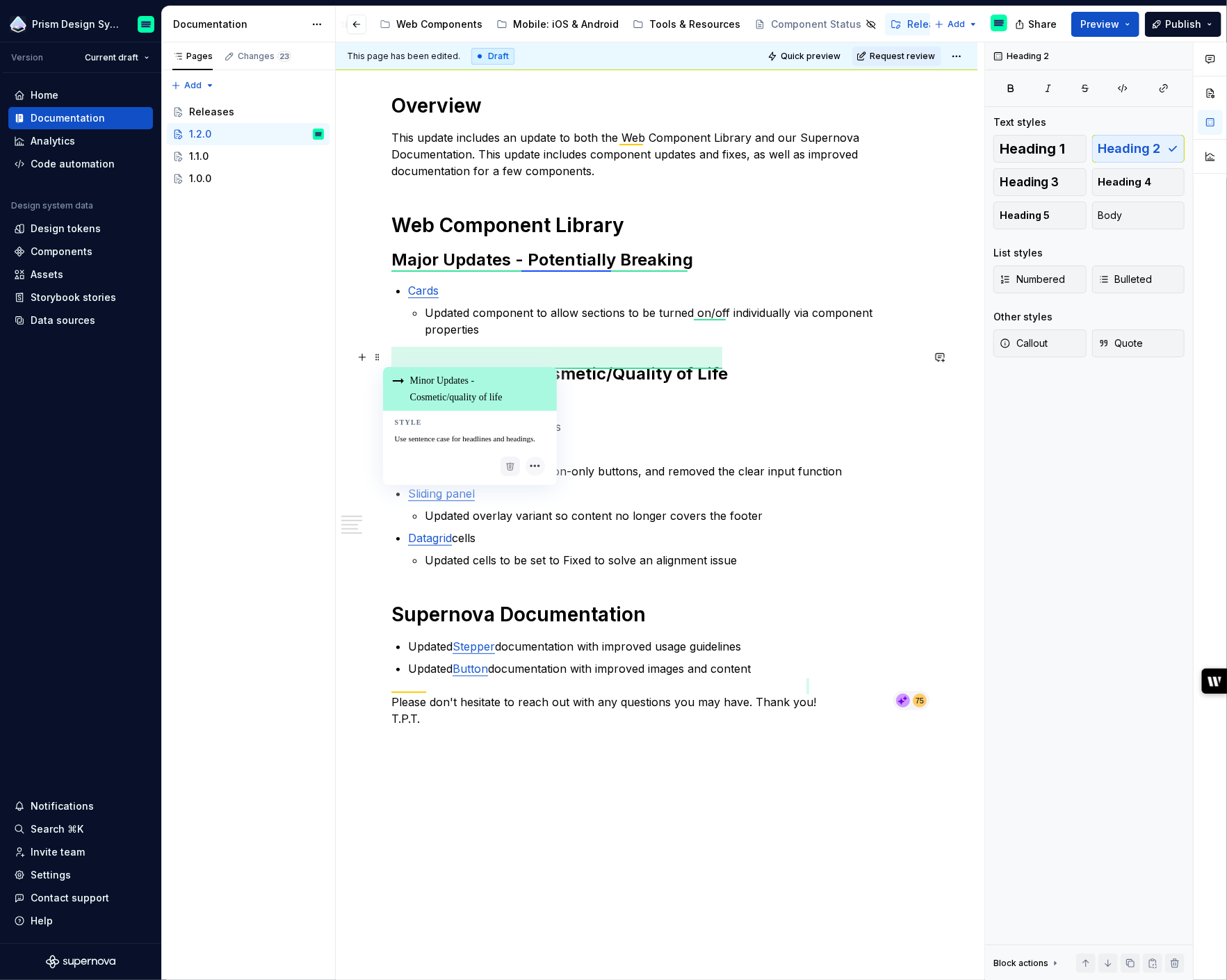
click at [463, 363] on h2 "Minor Updates - Cosmetic/Quality of Life" at bounding box center [656, 374] width 530 height 23
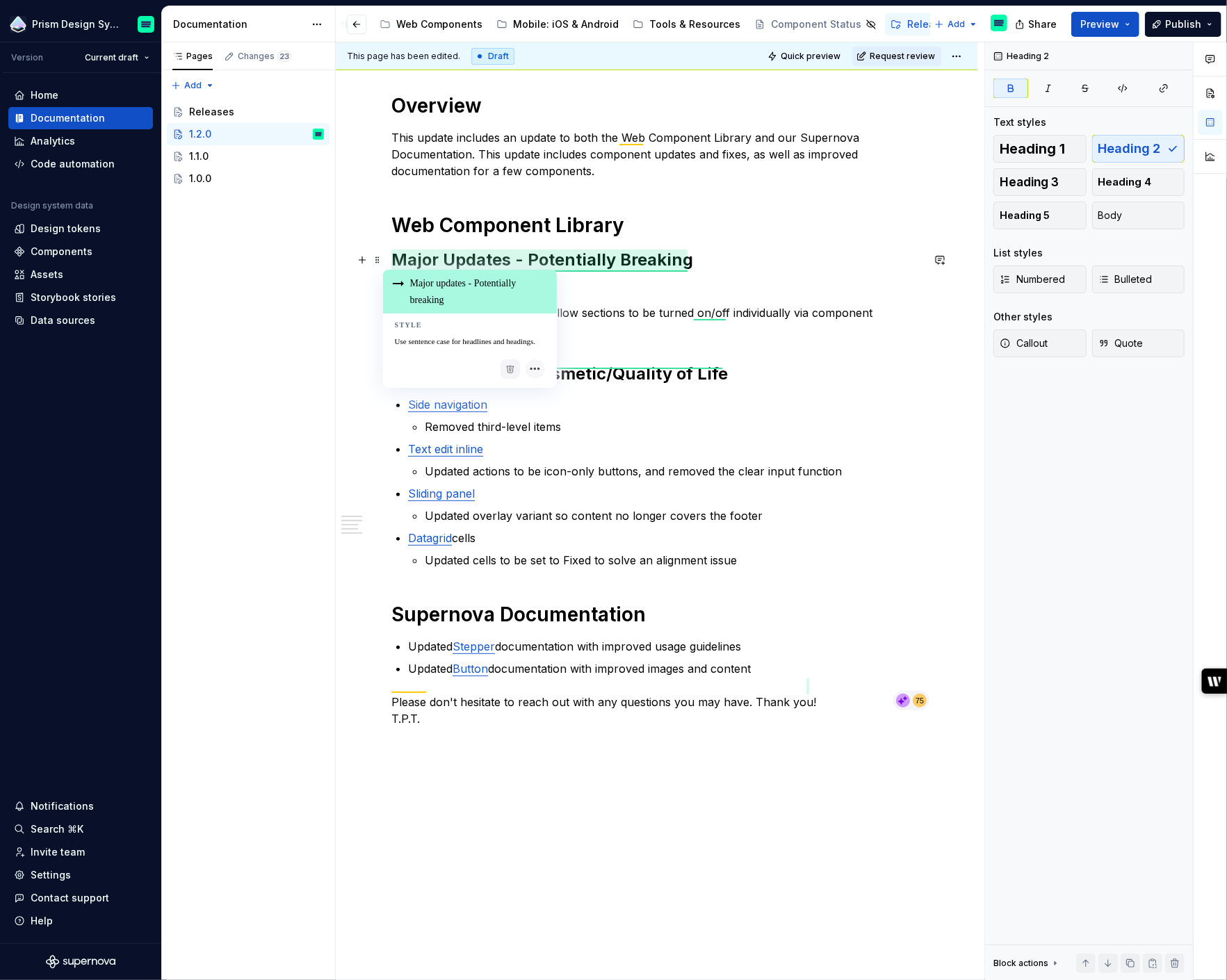
click at [474, 260] on strong "Major Updates - Potentially Breaking" at bounding box center [542, 260] width 302 height 20
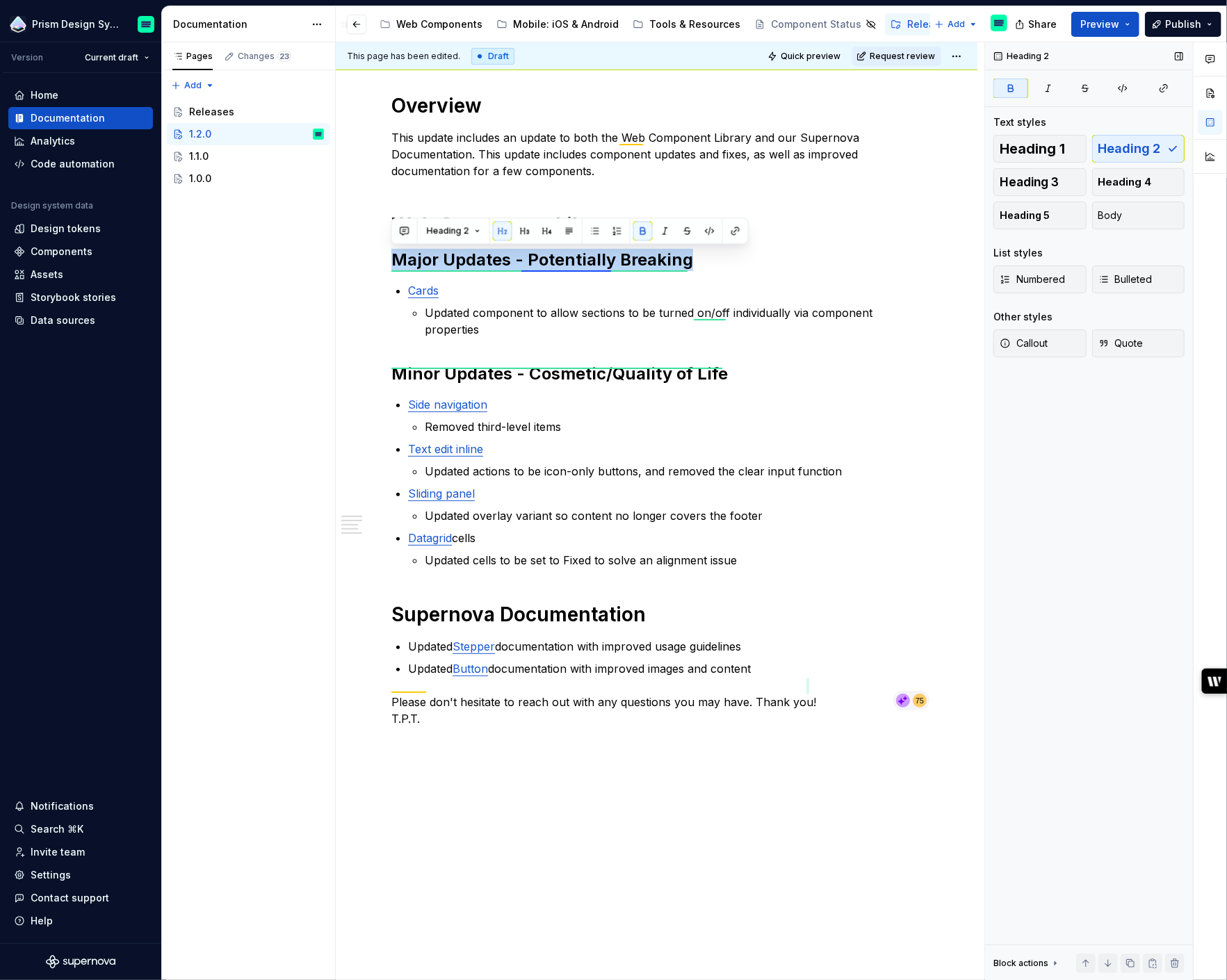
click at [1012, 93] on icon "button" at bounding box center [1011, 88] width 11 height 11
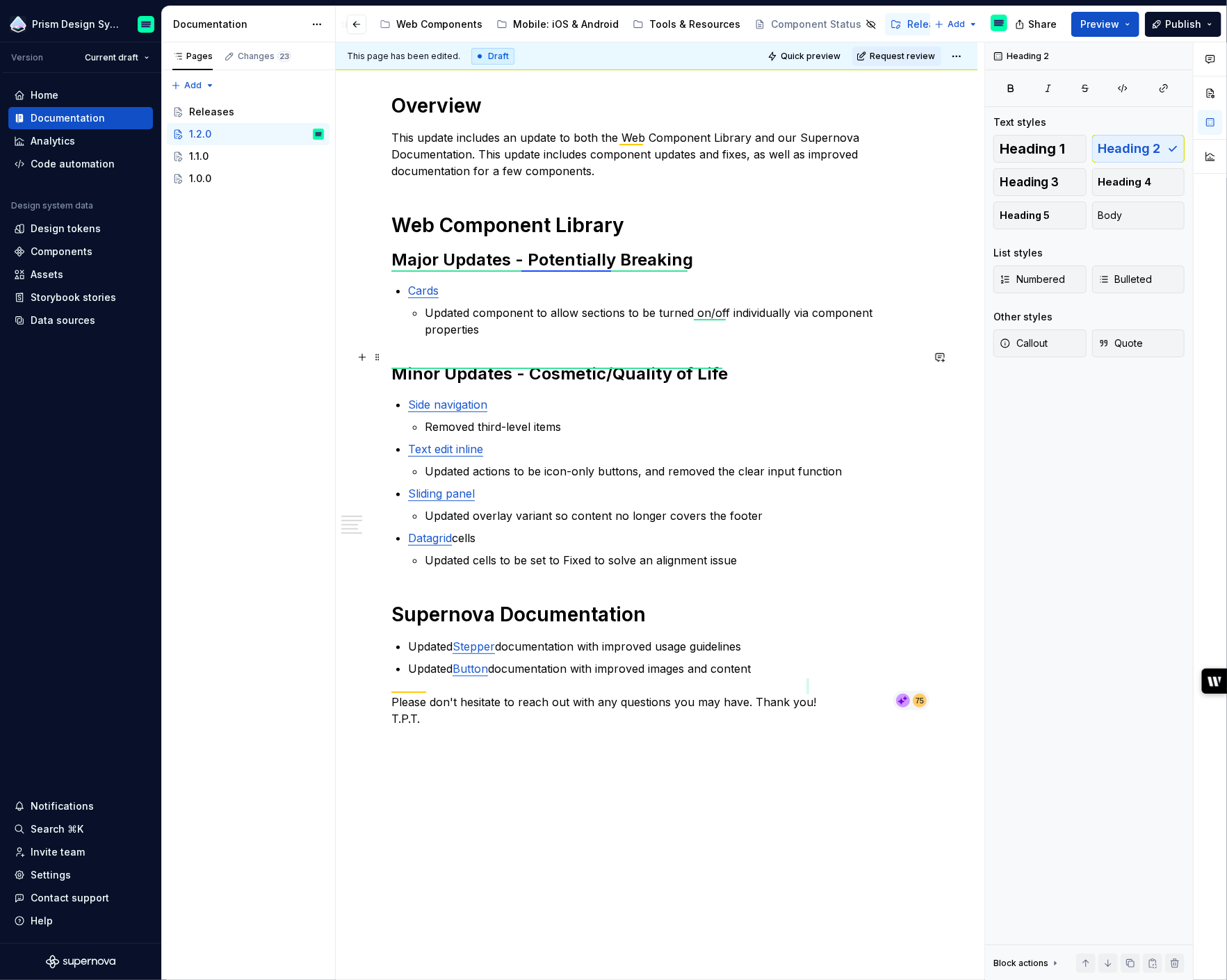
click at [591, 363] on h2 "Minor Updates - Cosmetic/Quality of Life" at bounding box center [656, 374] width 530 height 23
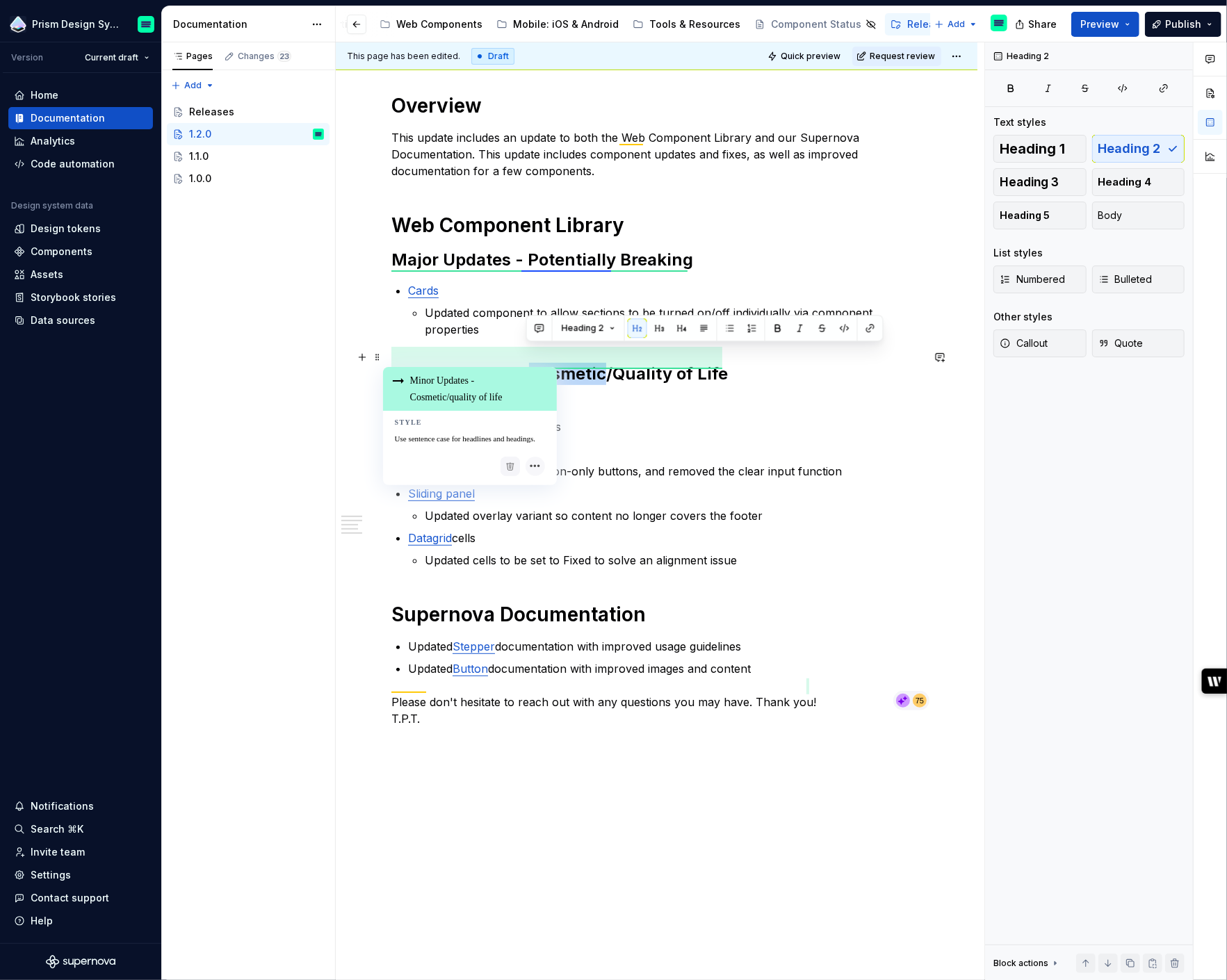
click at [591, 363] on h2 "Minor Updates - Cosmetic/Quality of Life" at bounding box center [656, 374] width 530 height 23
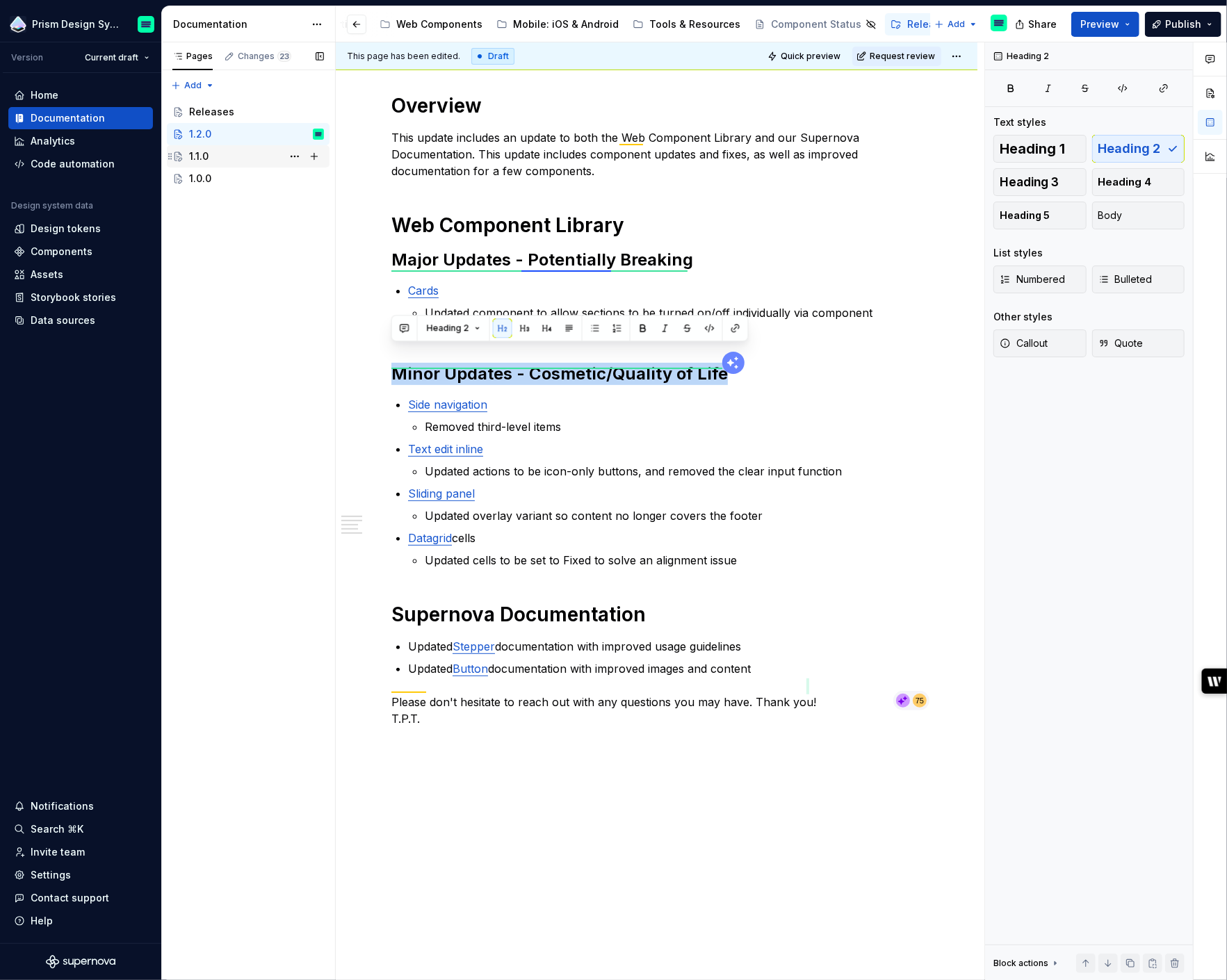
click at [209, 153] on div "1.1.0" at bounding box center [256, 156] width 135 height 20
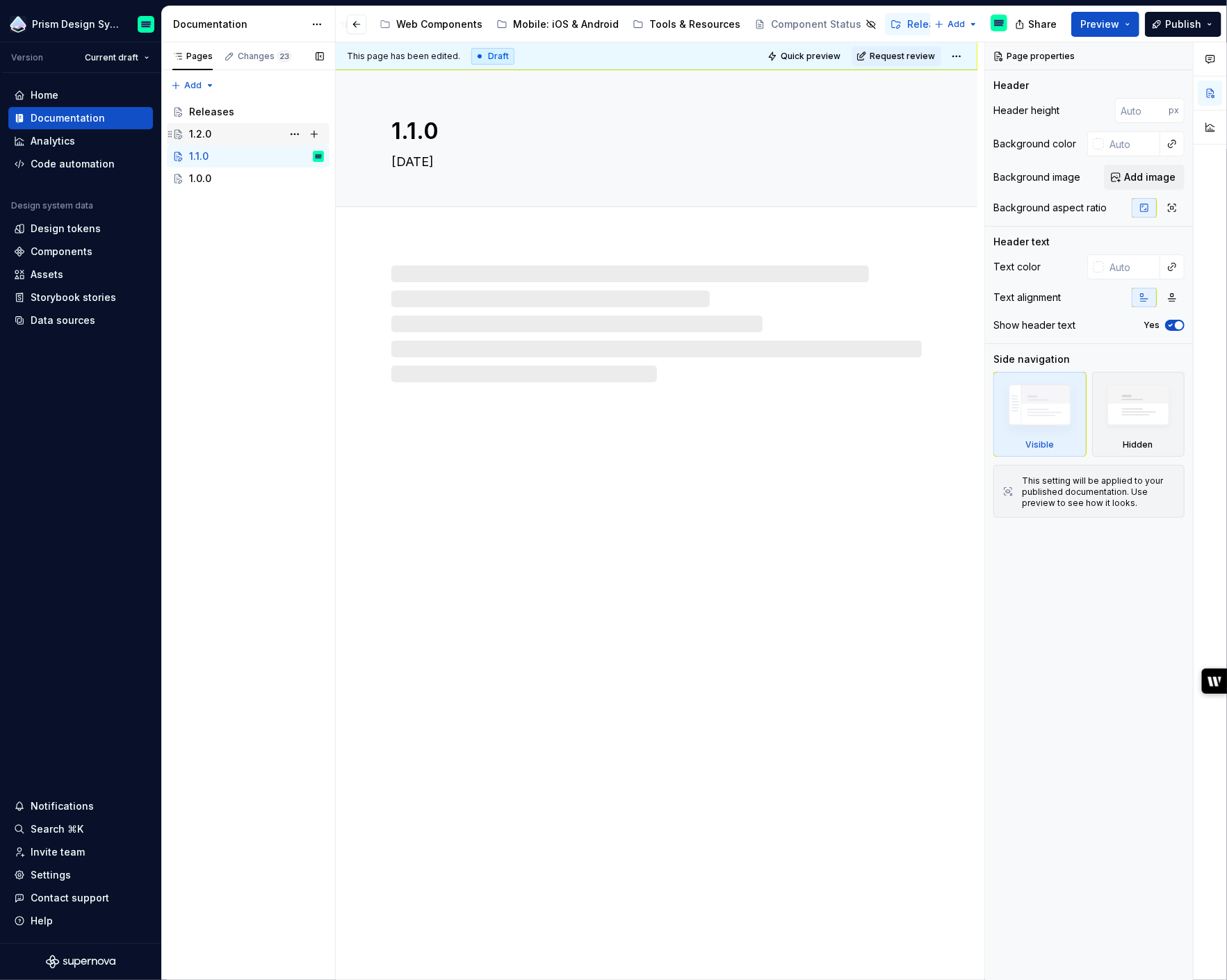
click at [225, 139] on div "1.2.0" at bounding box center [256, 134] width 135 height 20
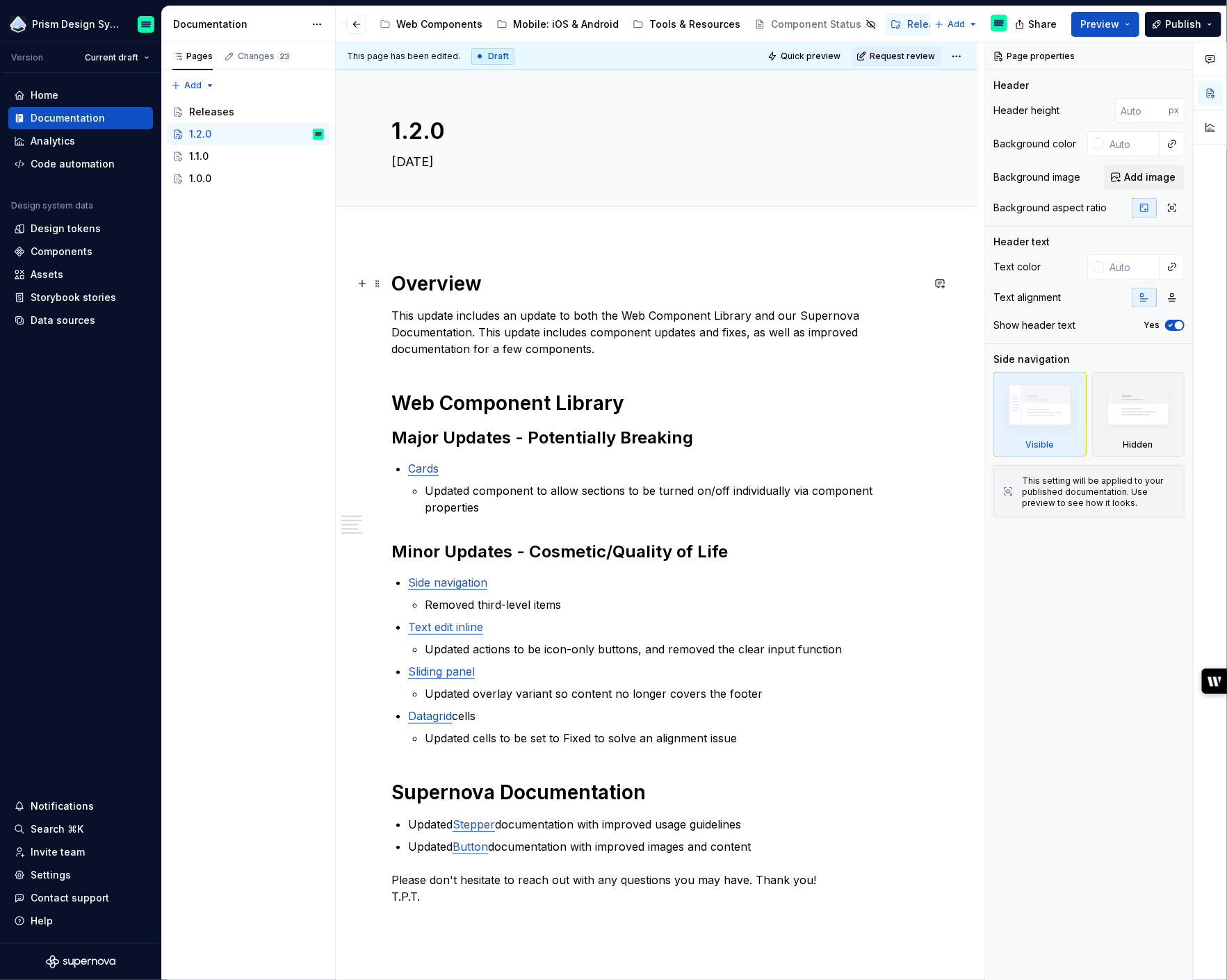
click at [428, 281] on h1 "Overview" at bounding box center [656, 283] width 530 height 25
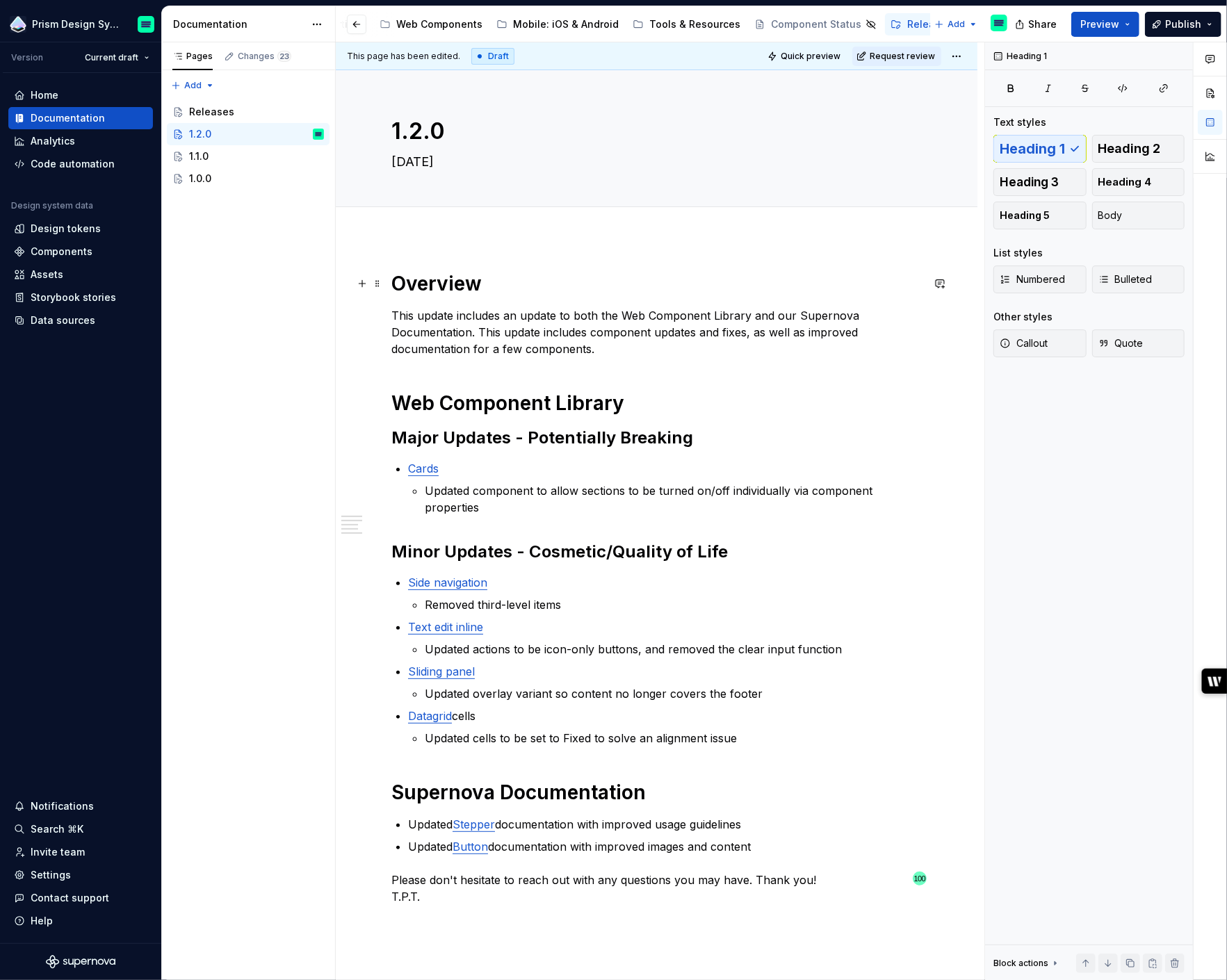
click at [428, 281] on h1 "Overview" at bounding box center [656, 283] width 530 height 25
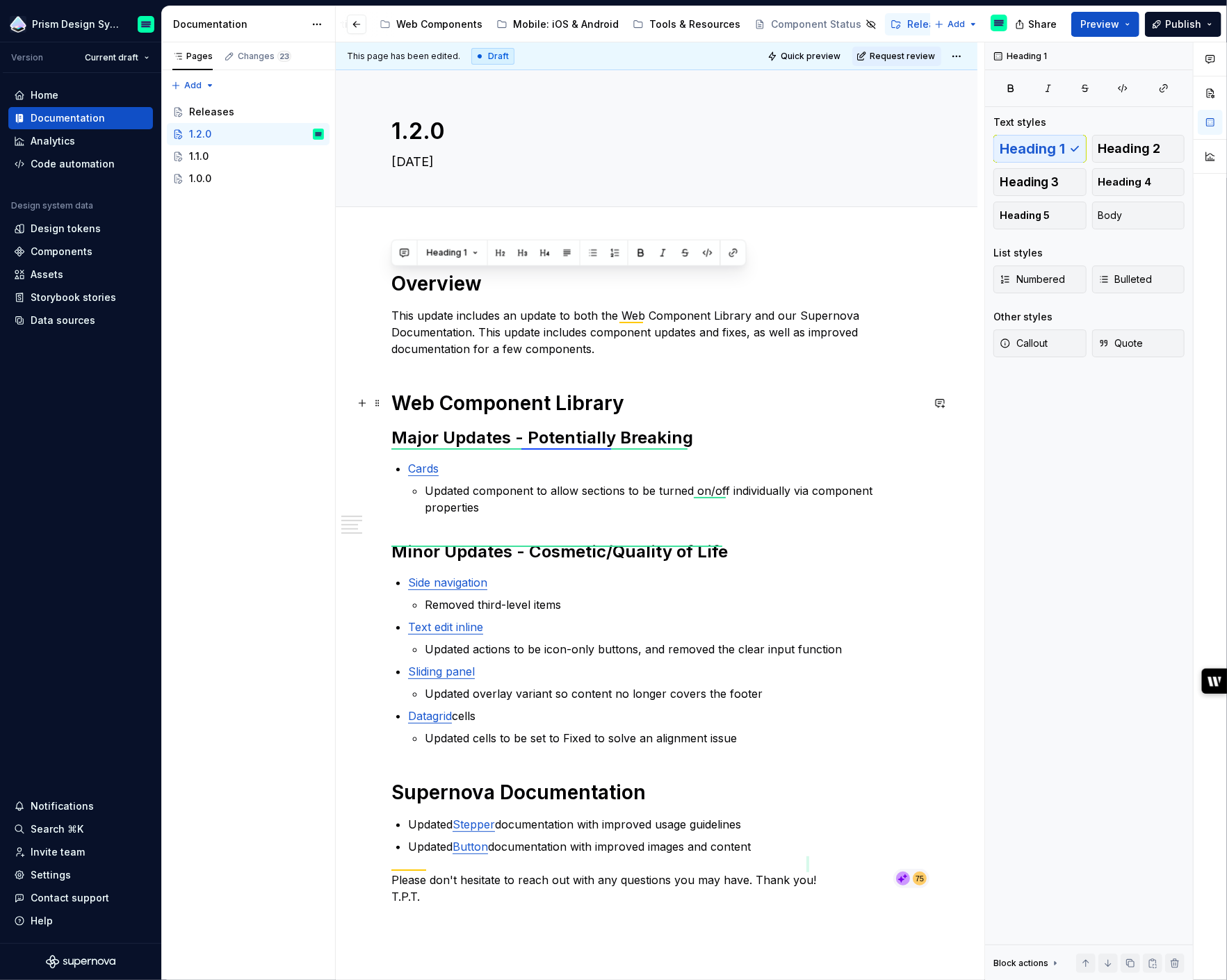
click at [445, 398] on h1 "Web Component Library" at bounding box center [656, 402] width 530 height 25
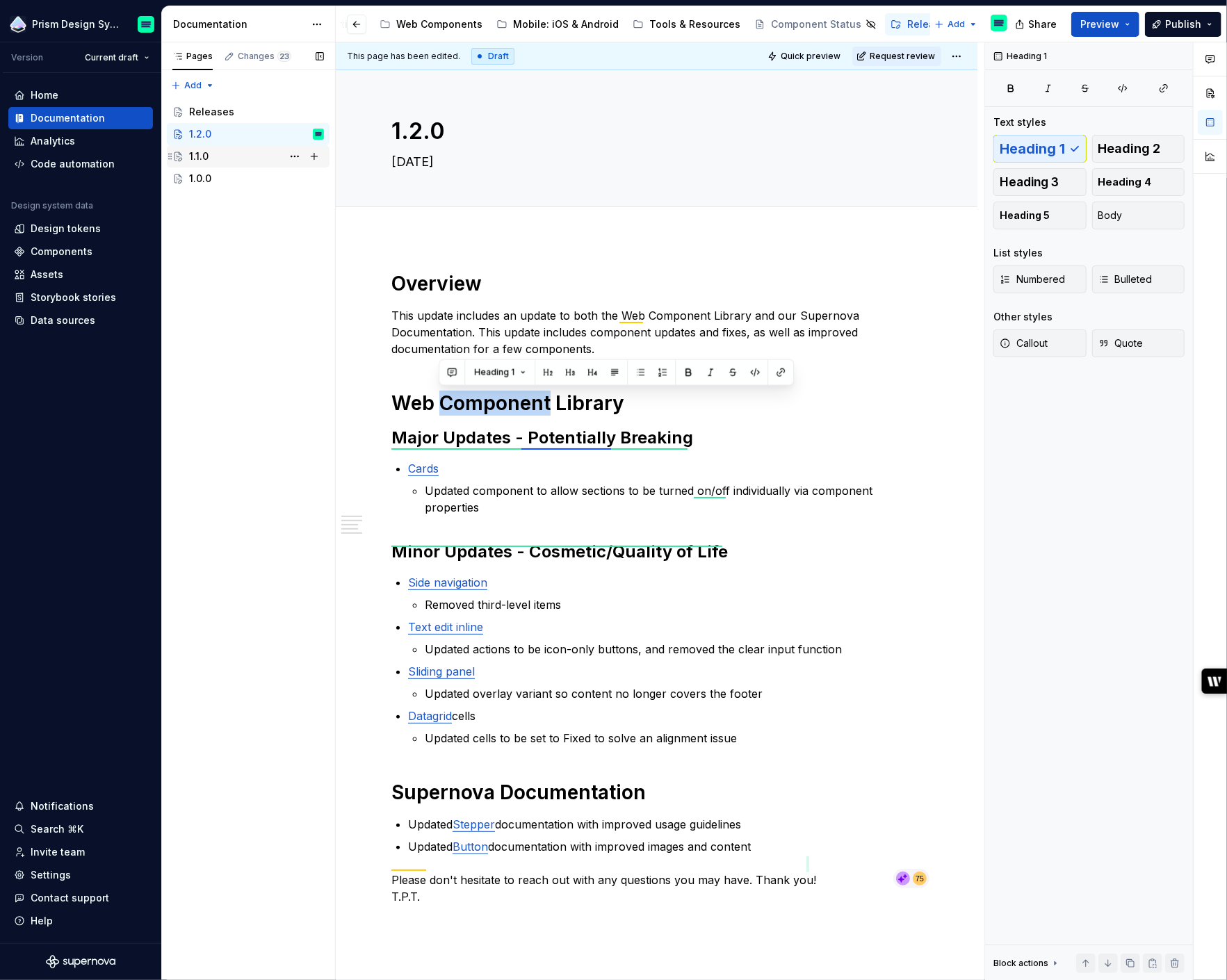
click at [228, 153] on div "1.1.0" at bounding box center [256, 156] width 135 height 20
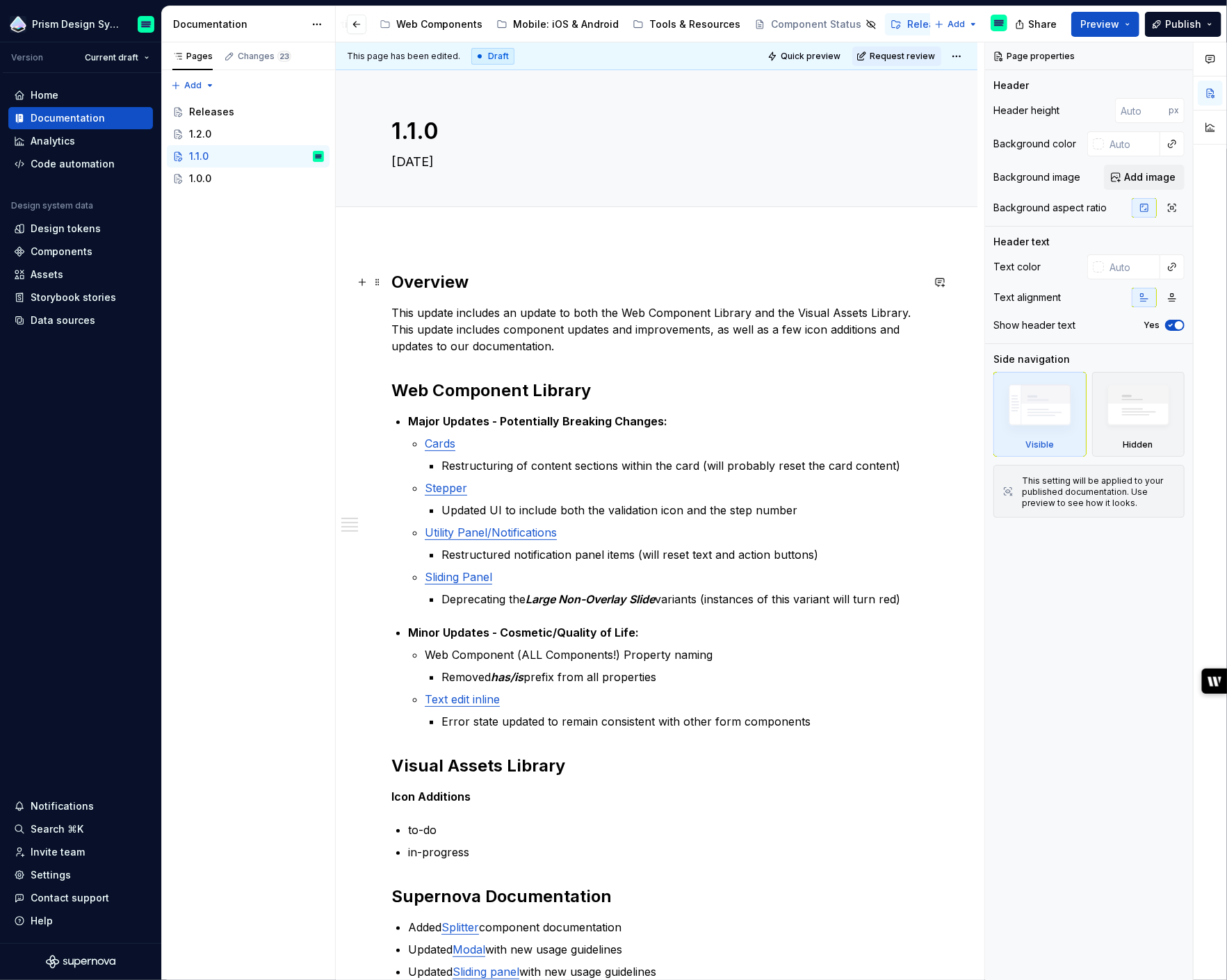
click at [427, 285] on h2 "Overview" at bounding box center [656, 282] width 530 height 23
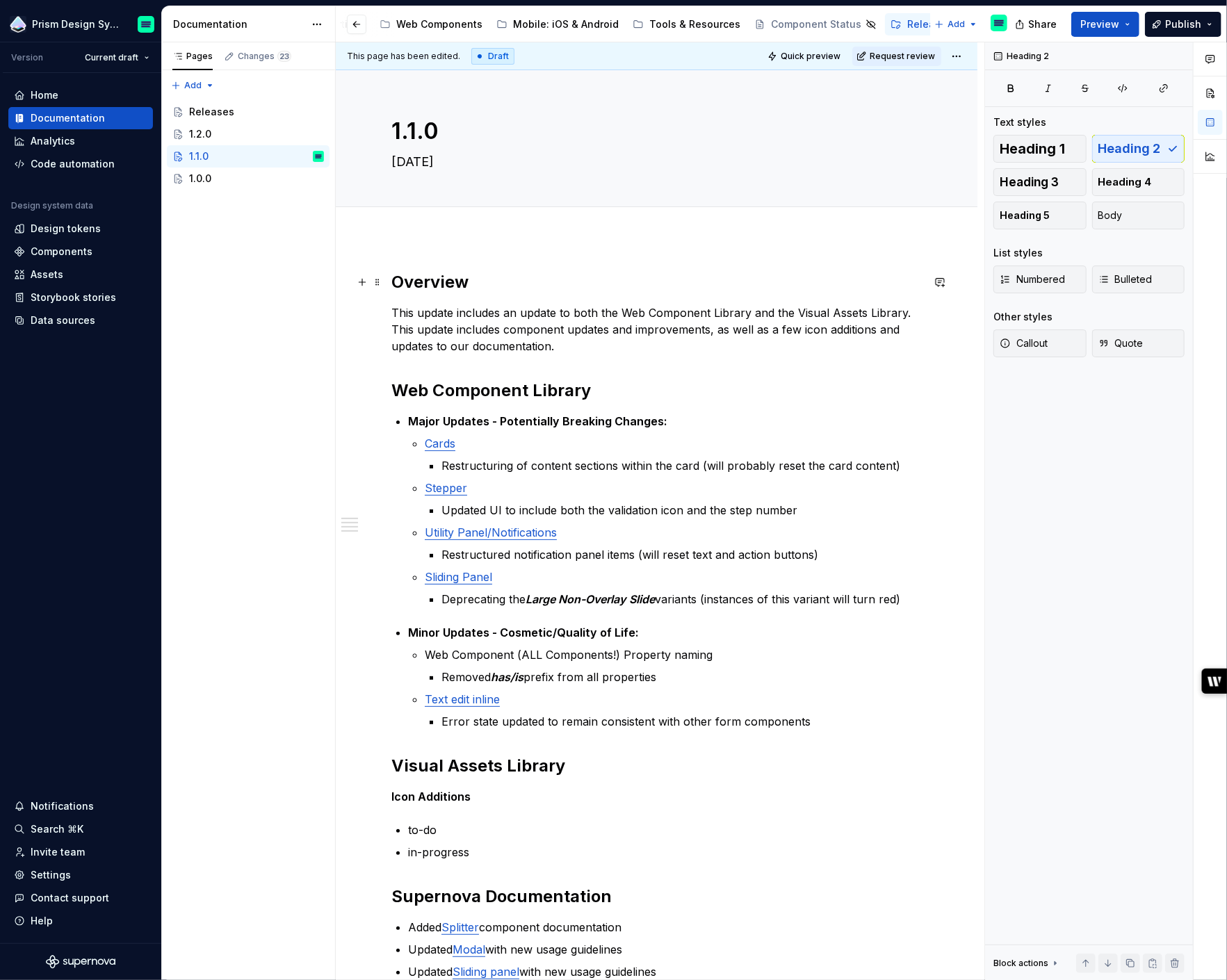
click at [427, 285] on h2 "Overview" at bounding box center [656, 282] width 530 height 23
click at [1037, 152] on span "Heading 1" at bounding box center [1032, 149] width 65 height 14
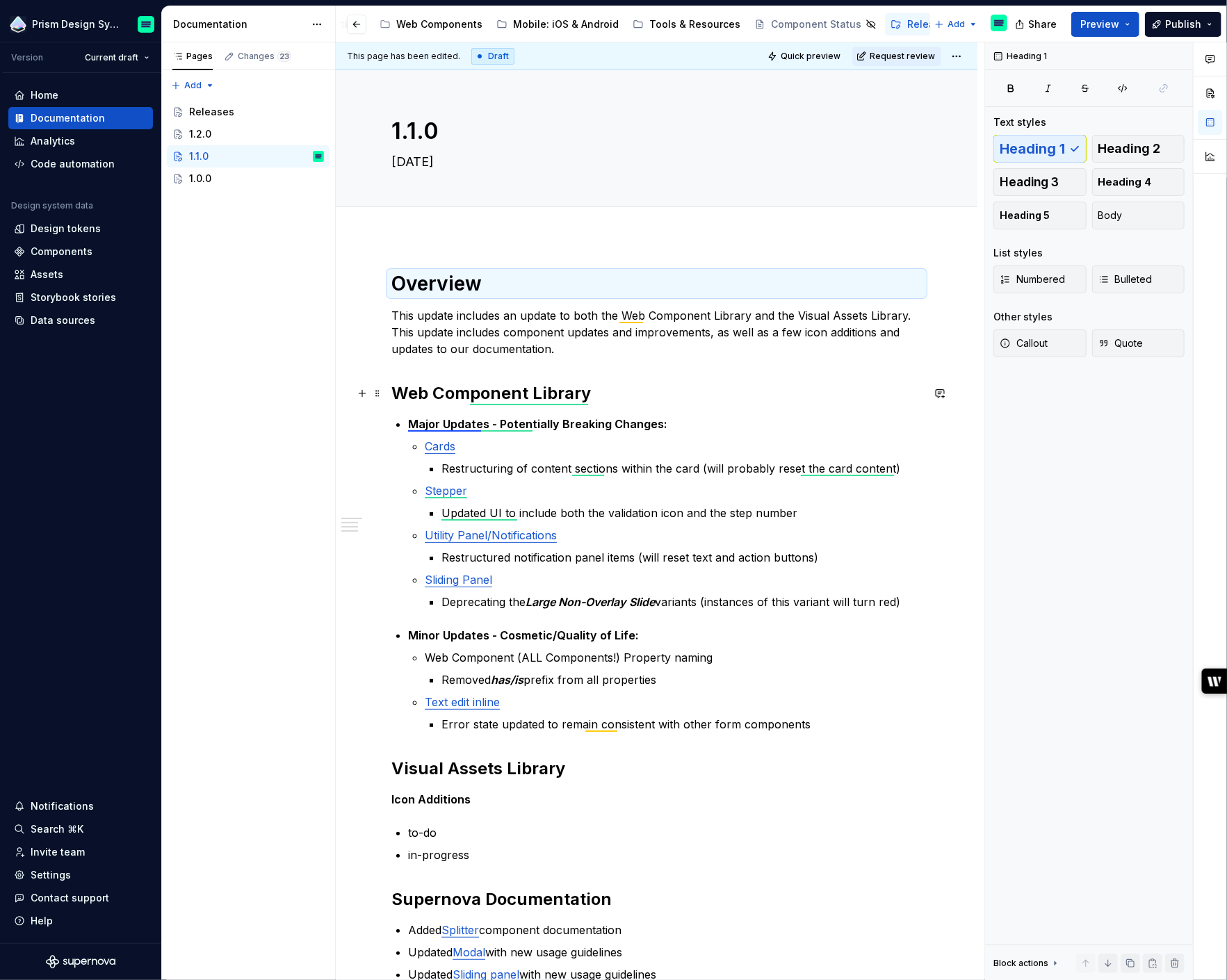
click at [480, 390] on strong "Web Component Library" at bounding box center [491, 393] width 200 height 20
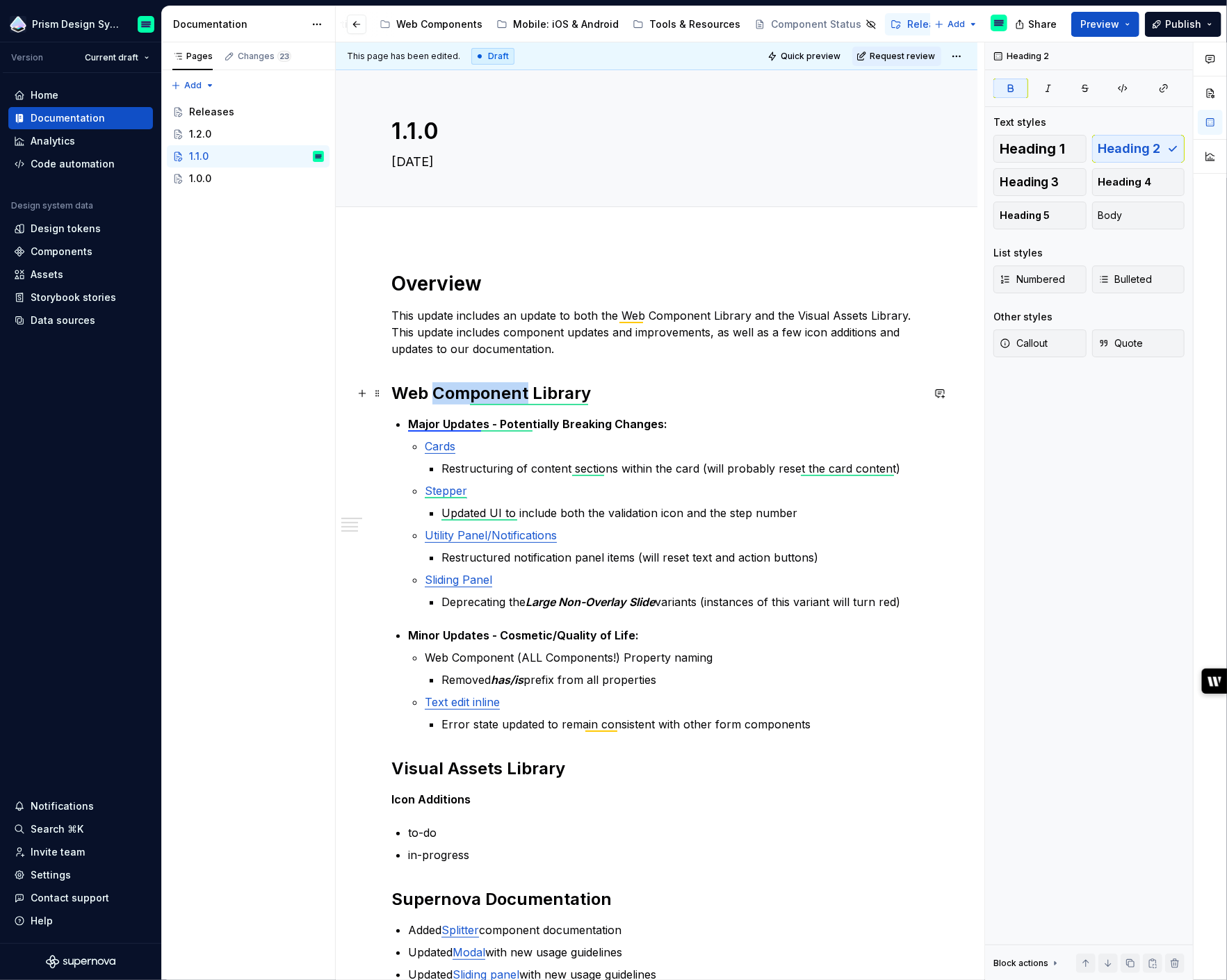
click at [480, 390] on strong "Web Component Library" at bounding box center [491, 393] width 200 height 20
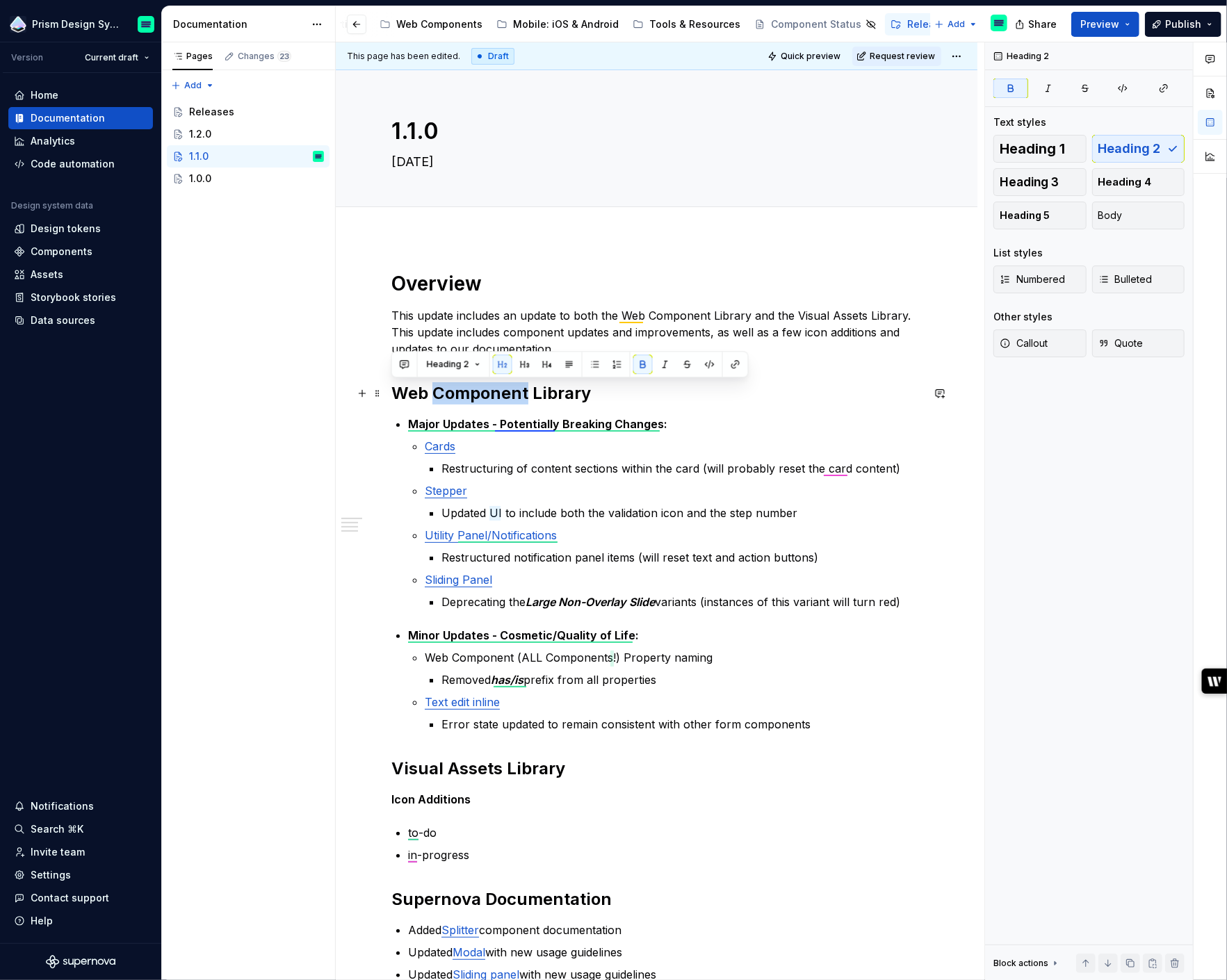
click at [480, 390] on strong "Web Component Library" at bounding box center [491, 393] width 200 height 20
click at [1042, 147] on span "Heading 1" at bounding box center [1032, 149] width 65 height 14
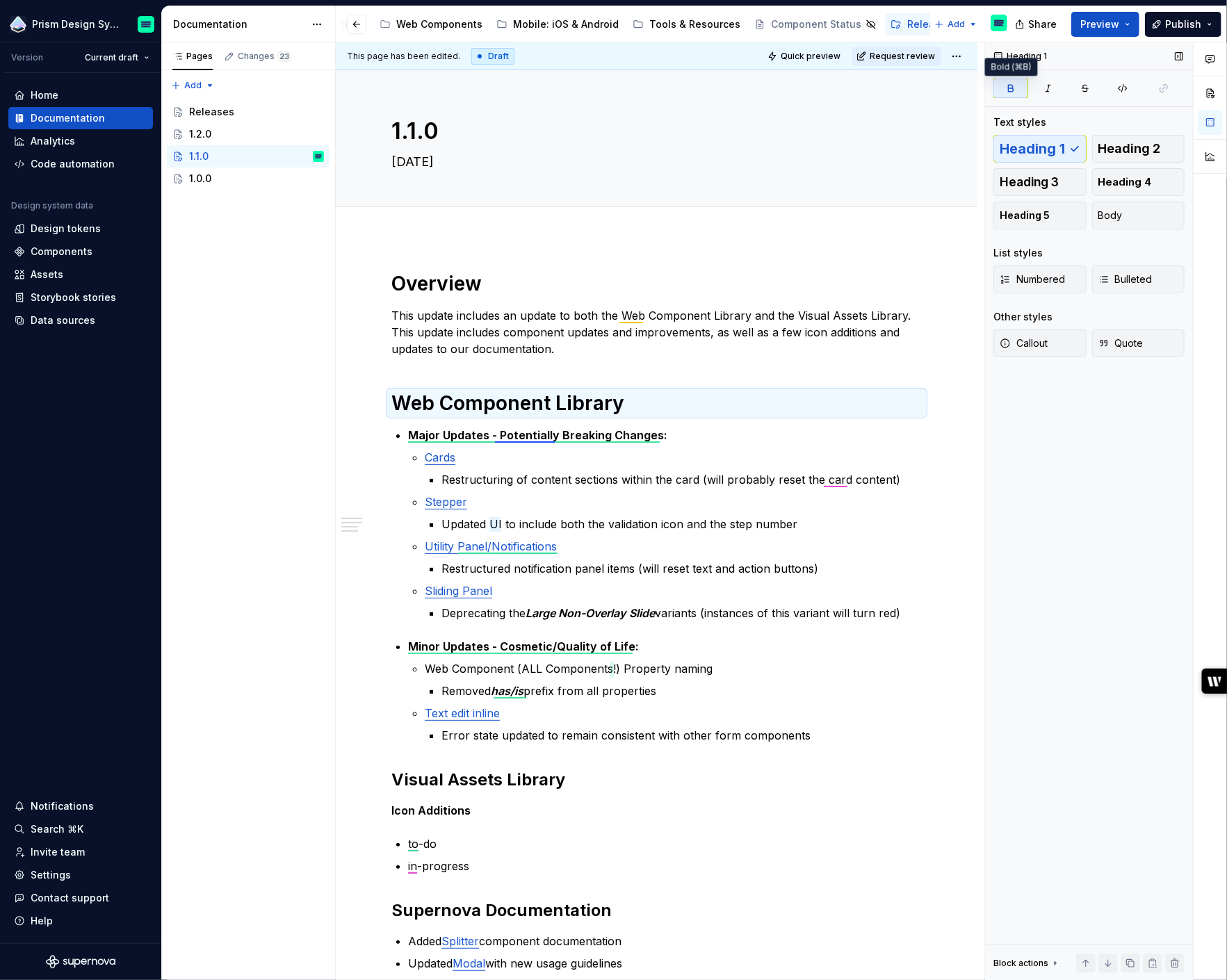
click at [1013, 88] on icon "button" at bounding box center [1011, 88] width 11 height 11
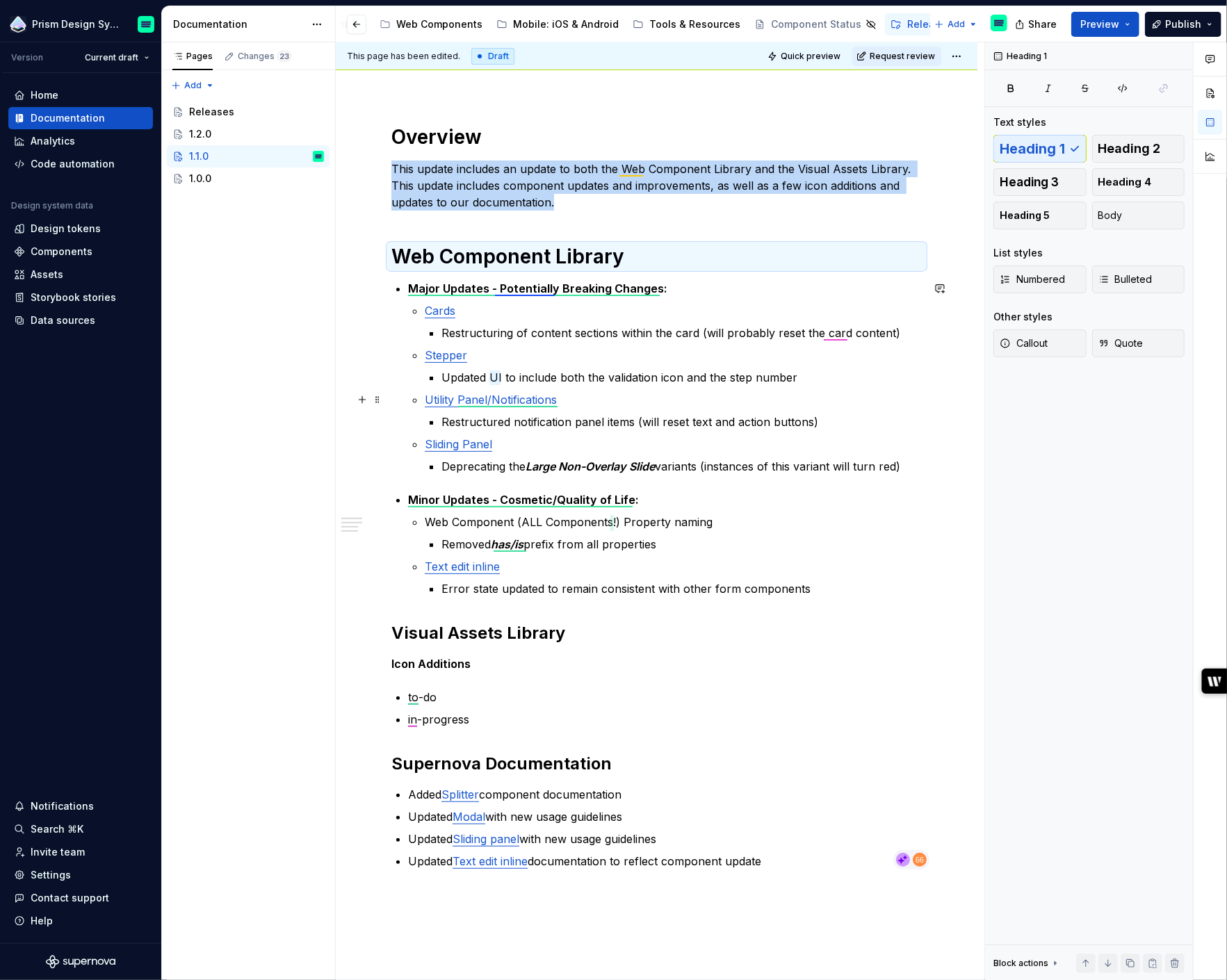
scroll to position [161, 0]
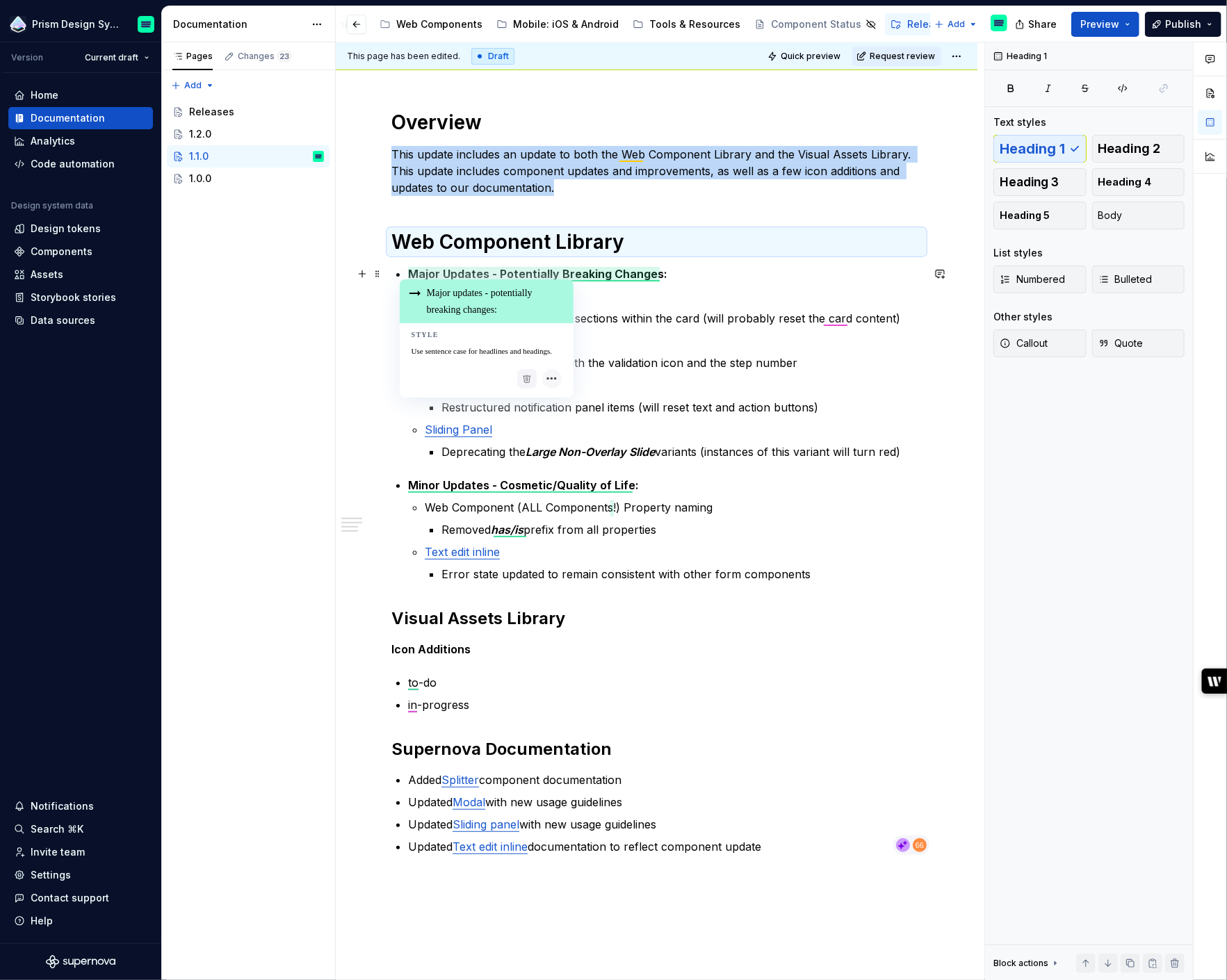
click at [471, 268] on strong "Major Updates - Potentially Breaking Changes:" at bounding box center [538, 274] width 260 height 14
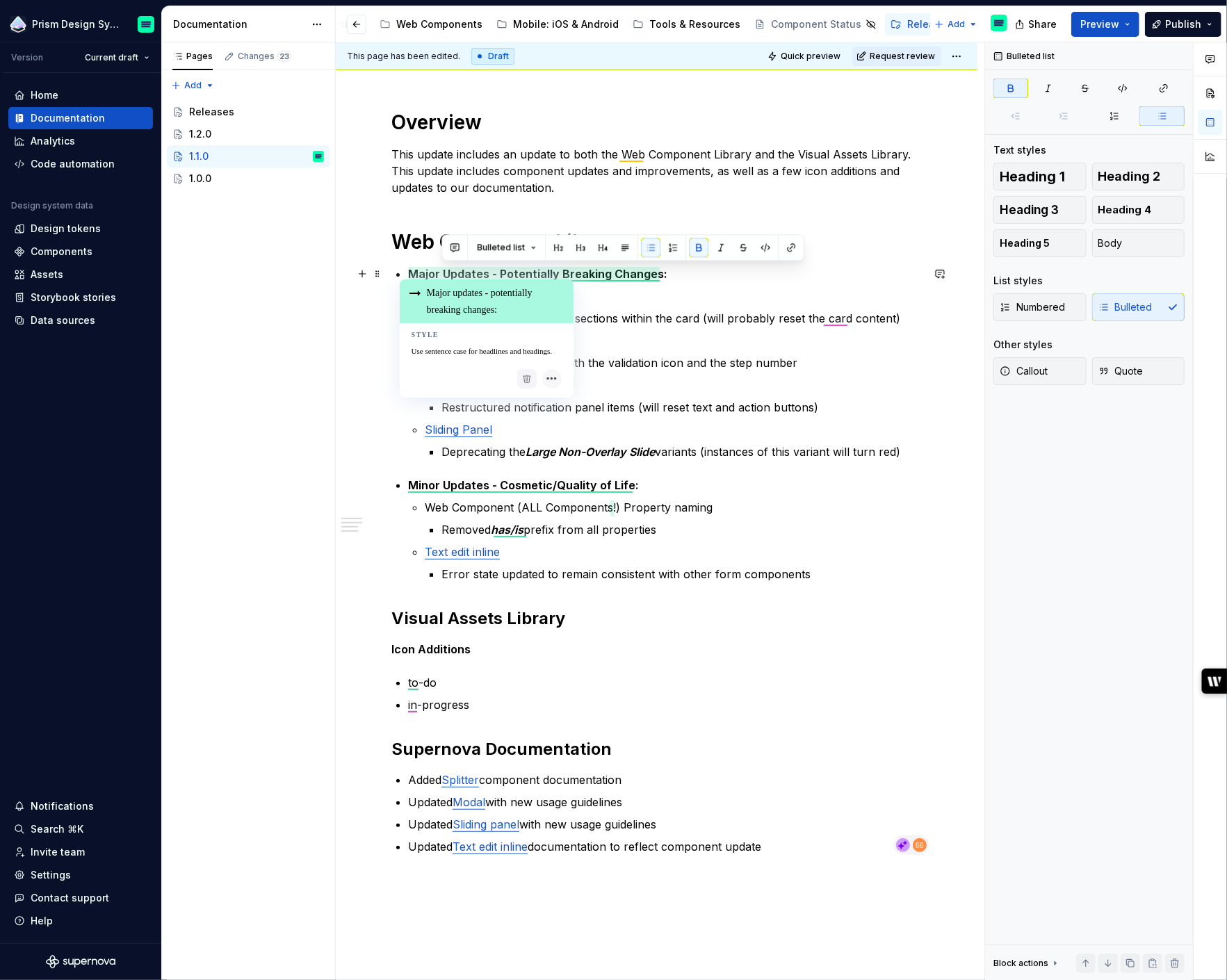
click at [471, 268] on strong "Major Updates - Potentially Breaking Changes:" at bounding box center [538, 274] width 260 height 14
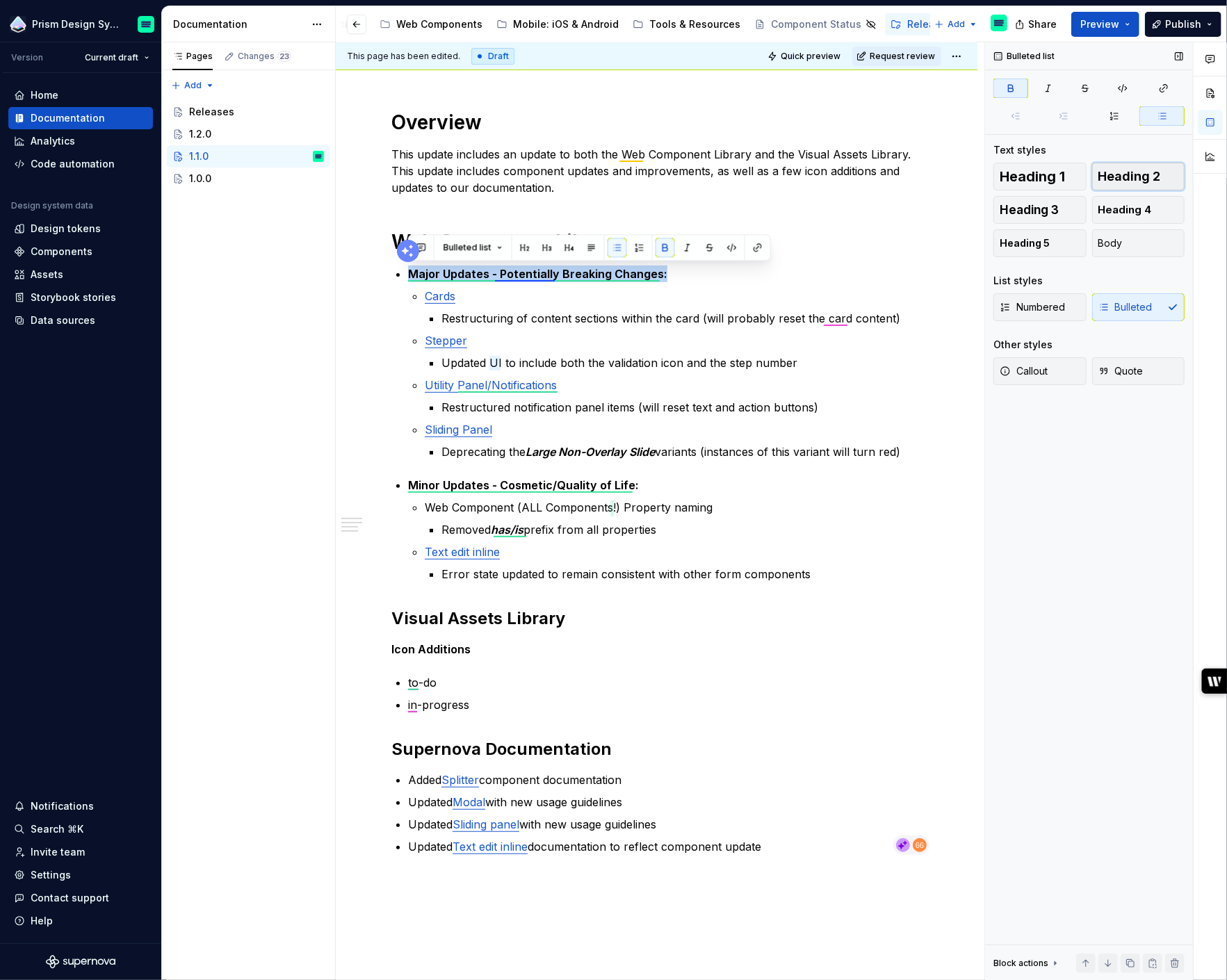
click at [1125, 181] on span "Heading 2" at bounding box center [1130, 176] width 63 height 14
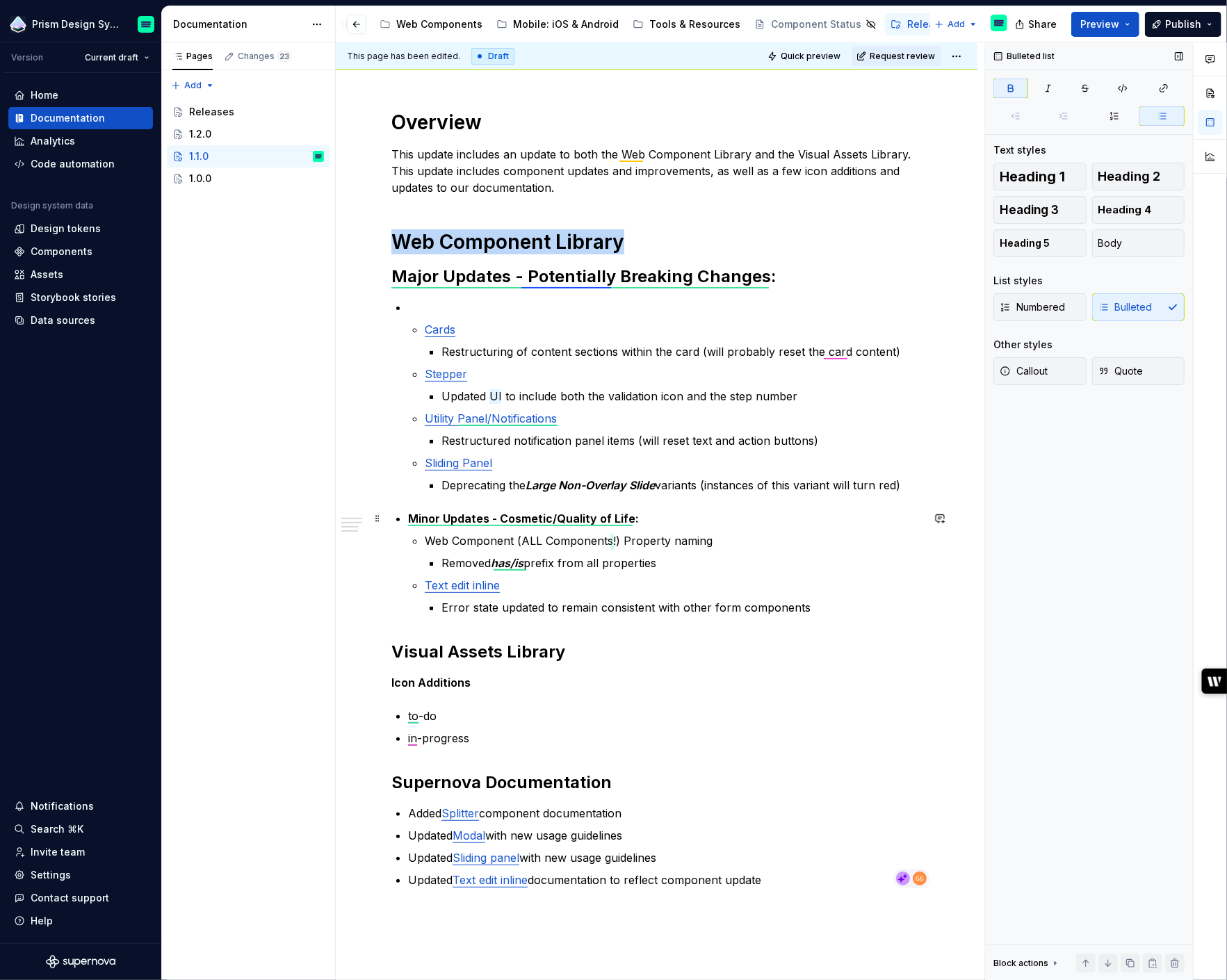
click at [435, 518] on strong "Minor Updates - Cosmetic/Quality of Life:" at bounding box center [523, 519] width 231 height 14
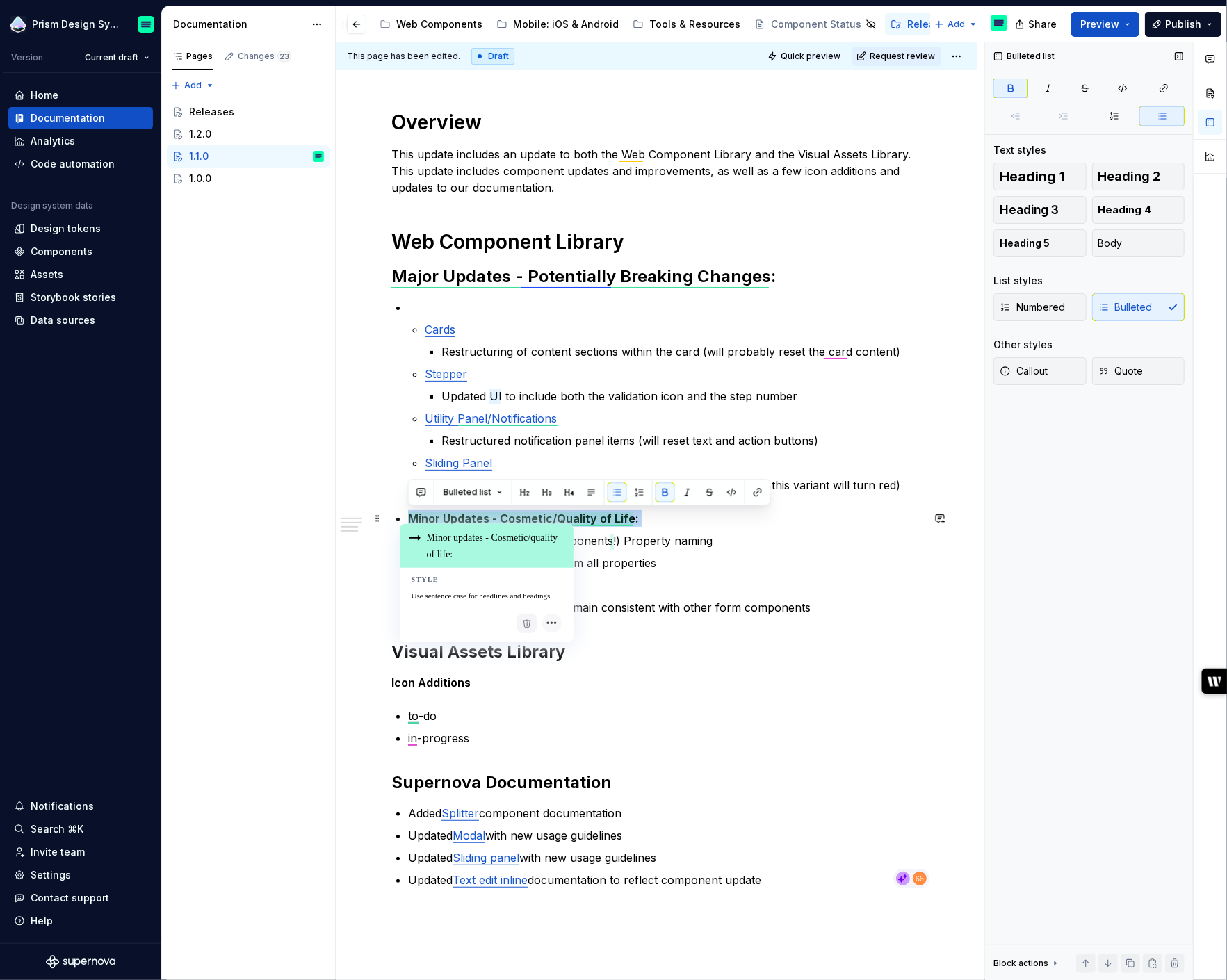
click at [435, 518] on strong "Minor Updates - Cosmetic/Quality of Life:" at bounding box center [523, 519] width 231 height 14
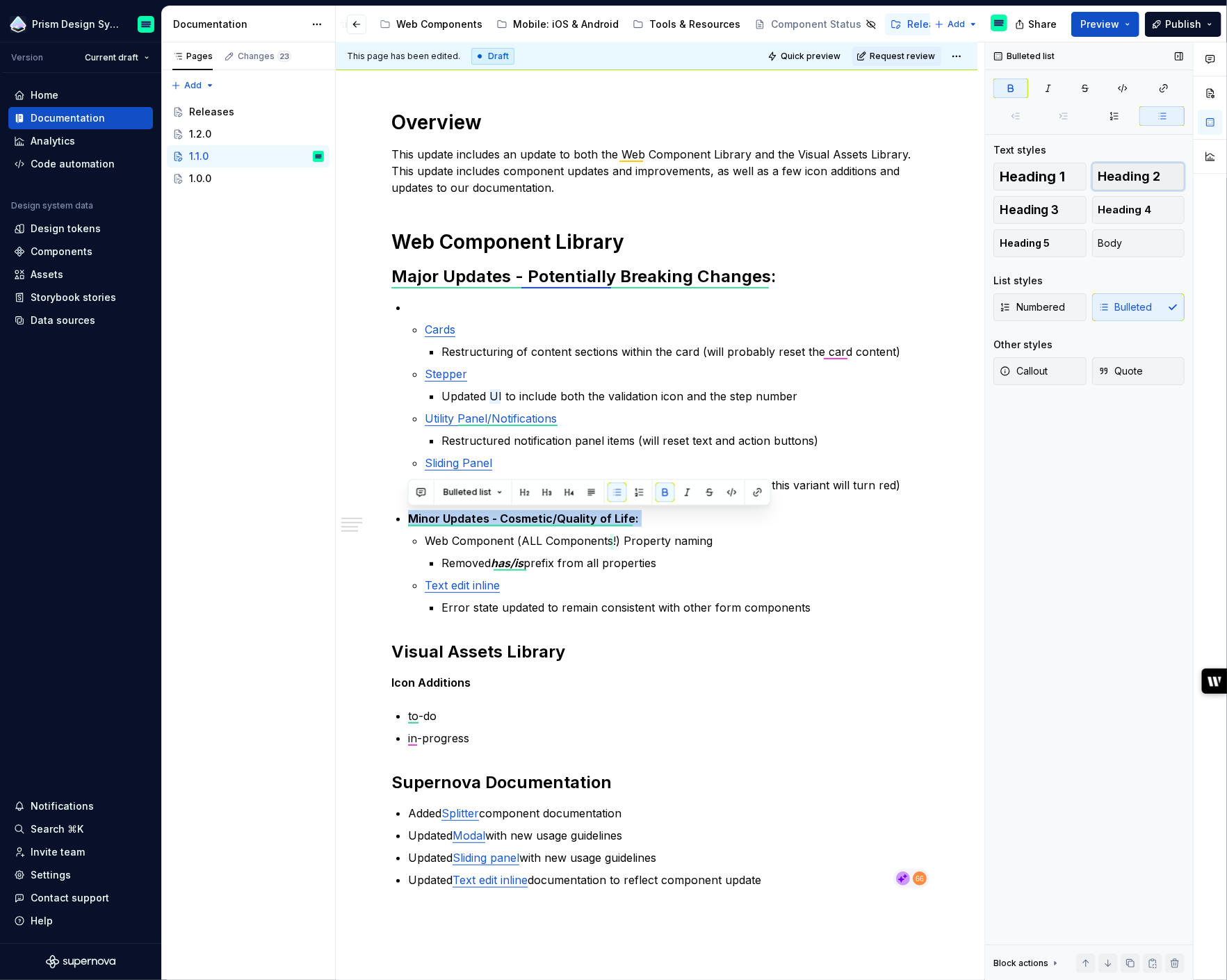
click at [1123, 174] on span "Heading 2" at bounding box center [1130, 176] width 63 height 14
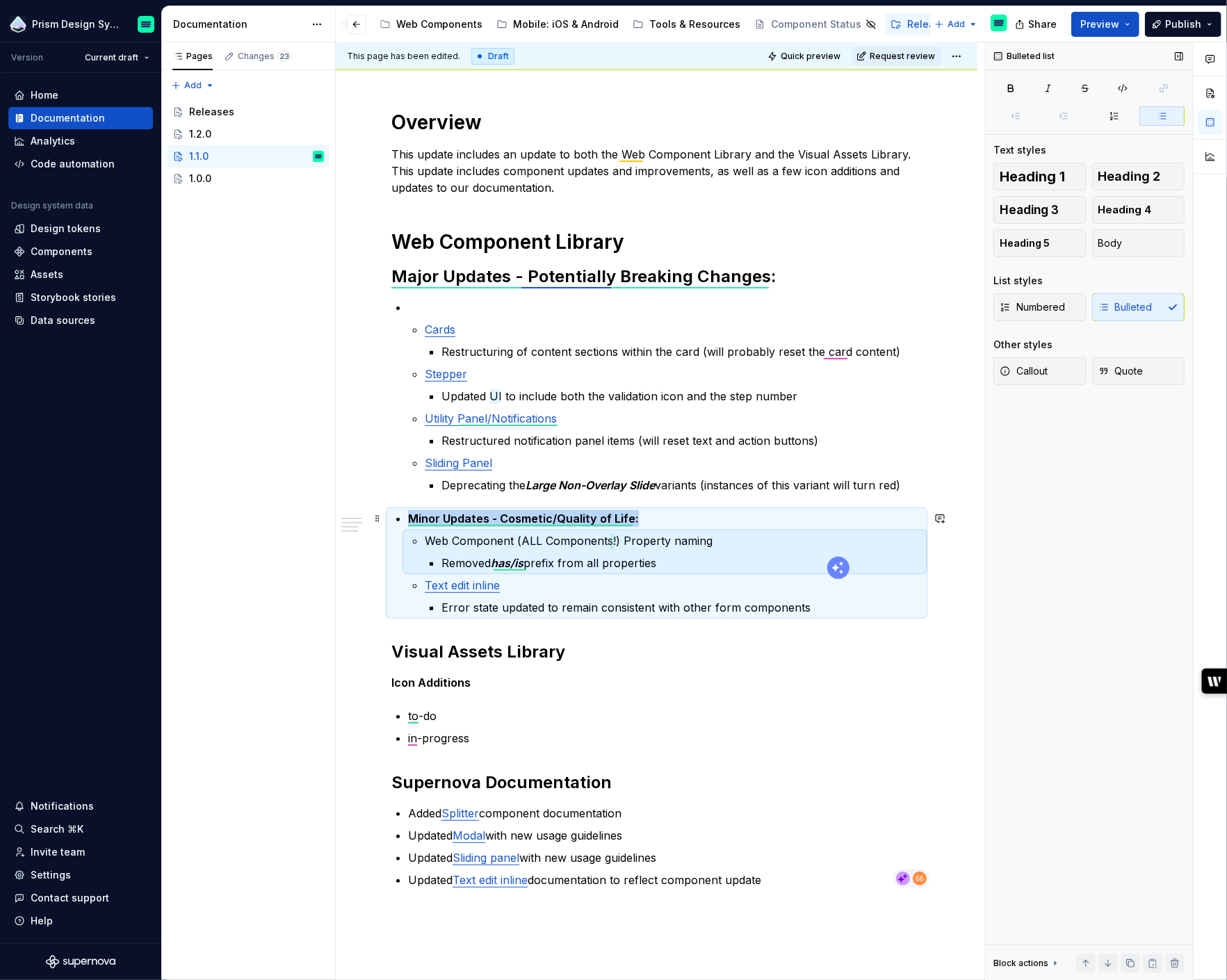
click at [450, 518] on strong "Minor Updates - Cosmetic/Quality of Life:" at bounding box center [523, 519] width 231 height 14
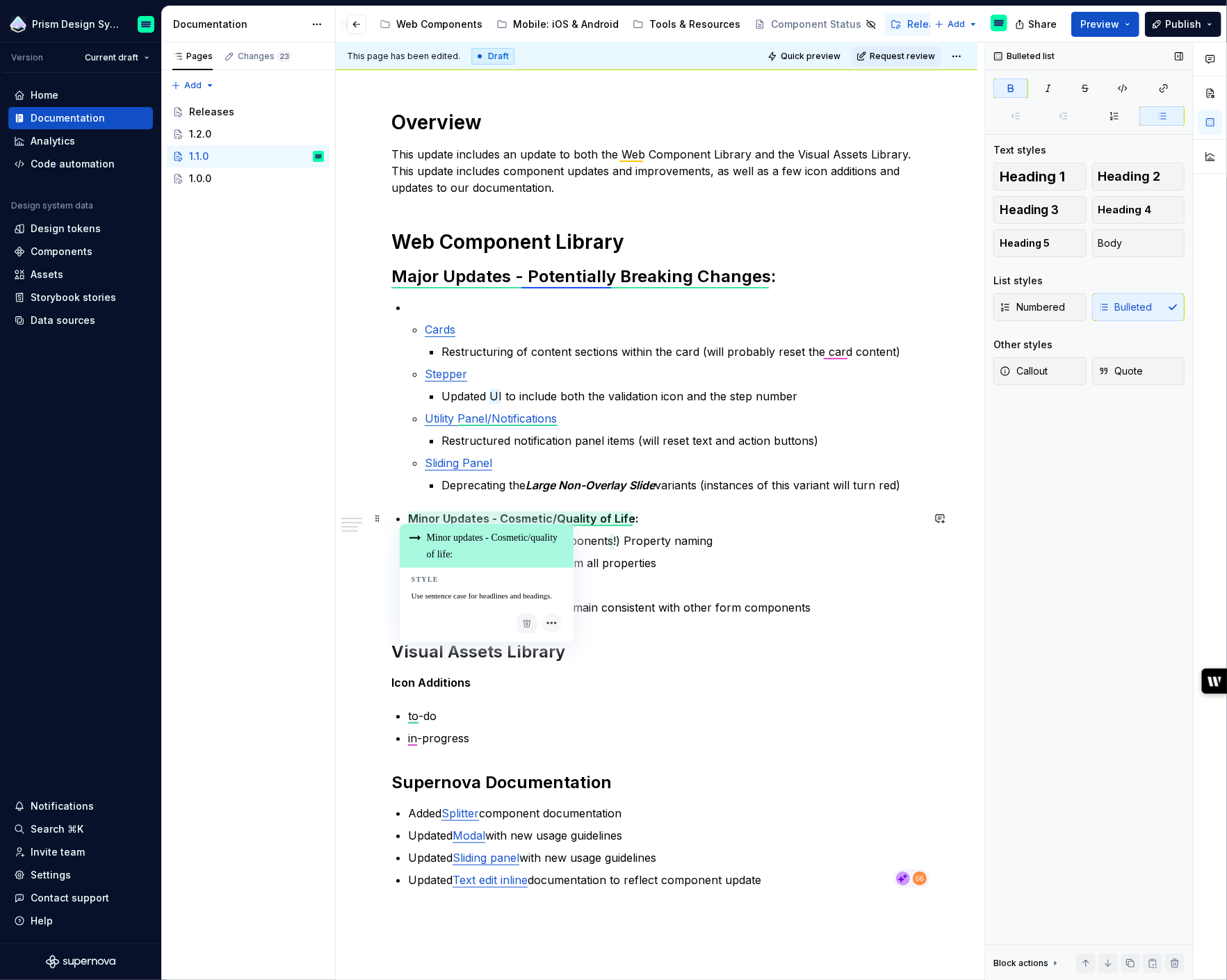
click at [444, 516] on strong "Minor Updates - Cosmetic/Quality of Life:" at bounding box center [523, 519] width 231 height 14
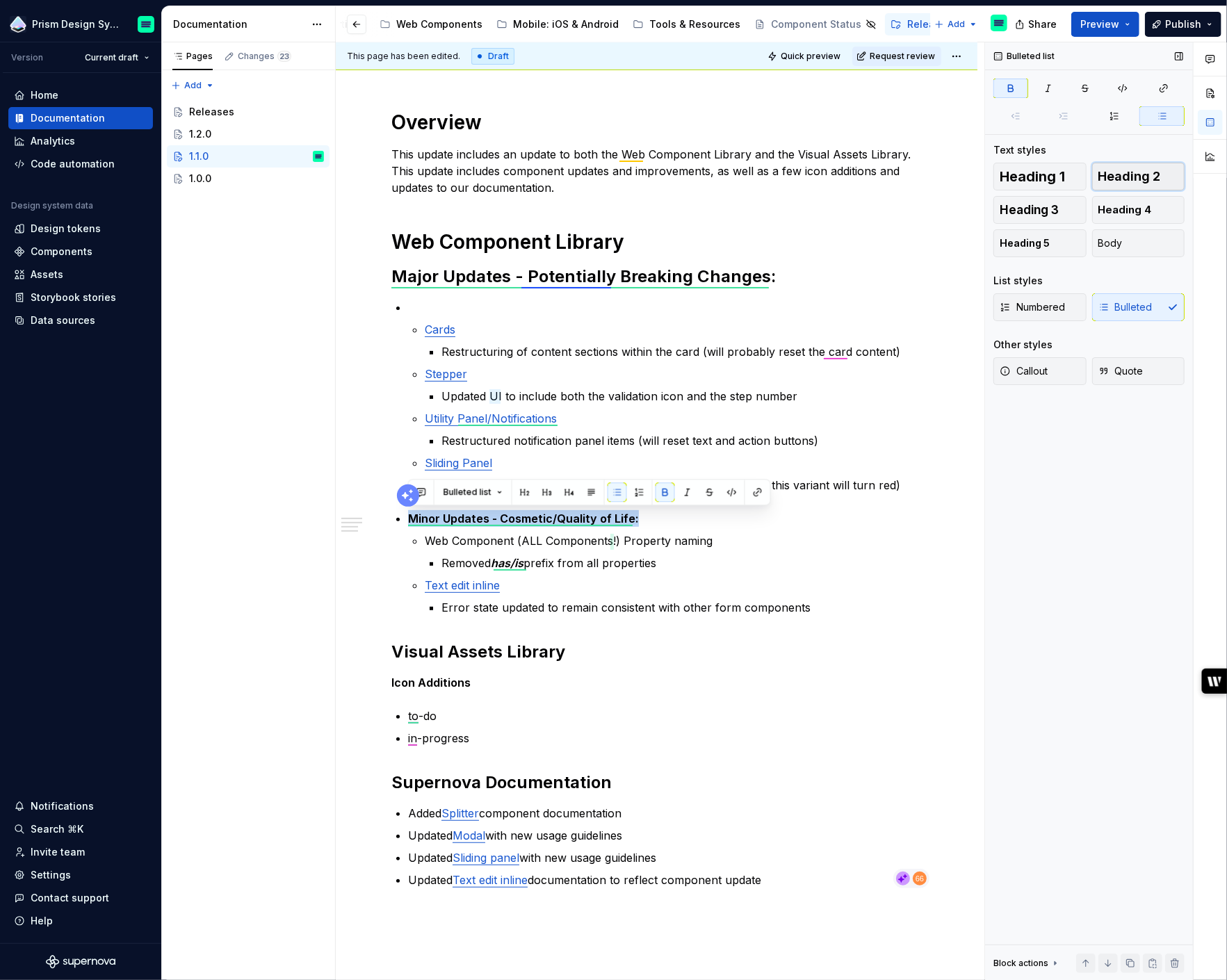
click at [1136, 176] on span "Heading 2" at bounding box center [1130, 176] width 63 height 14
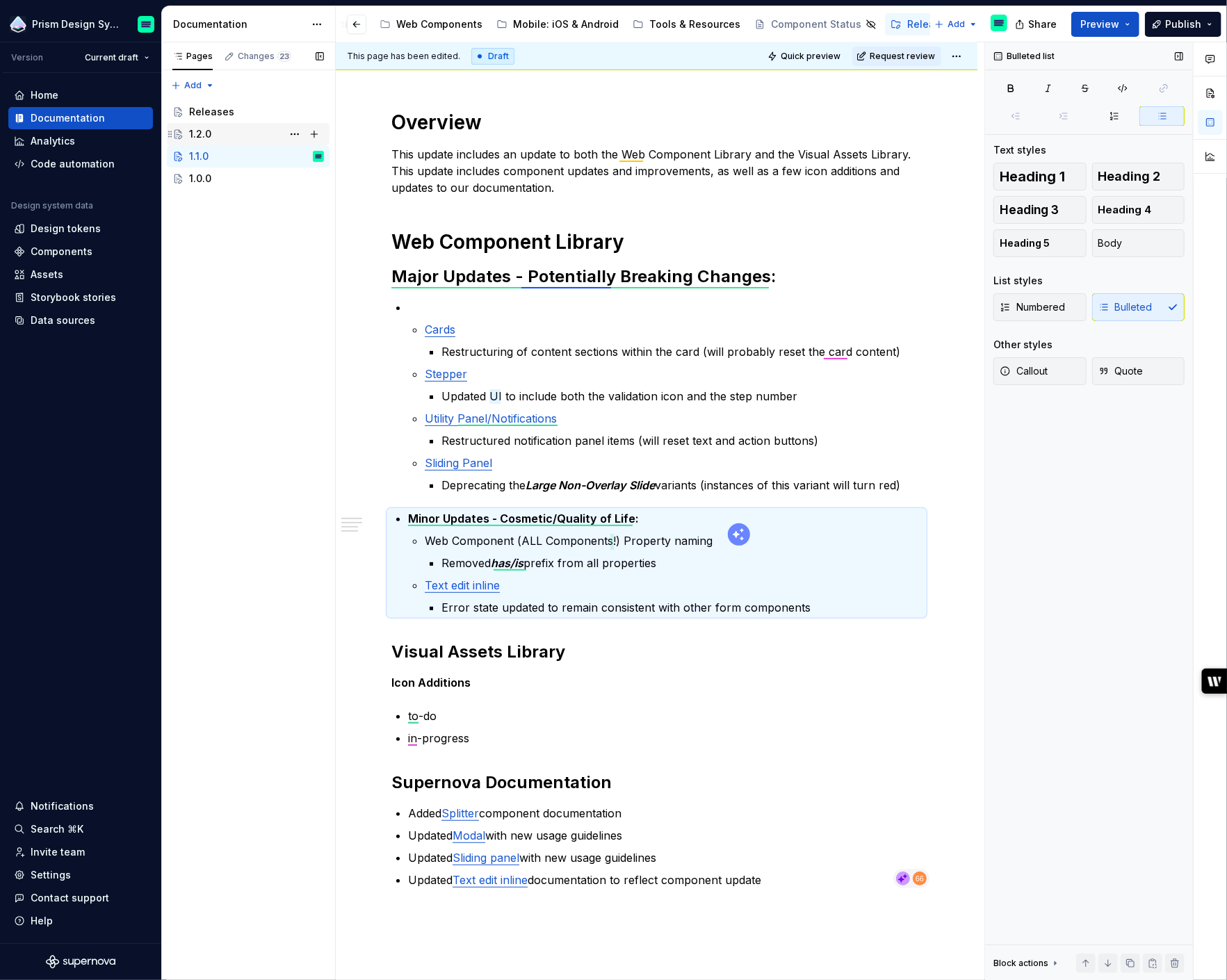
click at [208, 127] on div "1.2.0" at bounding box center [200, 134] width 23 height 14
type textarea "*"
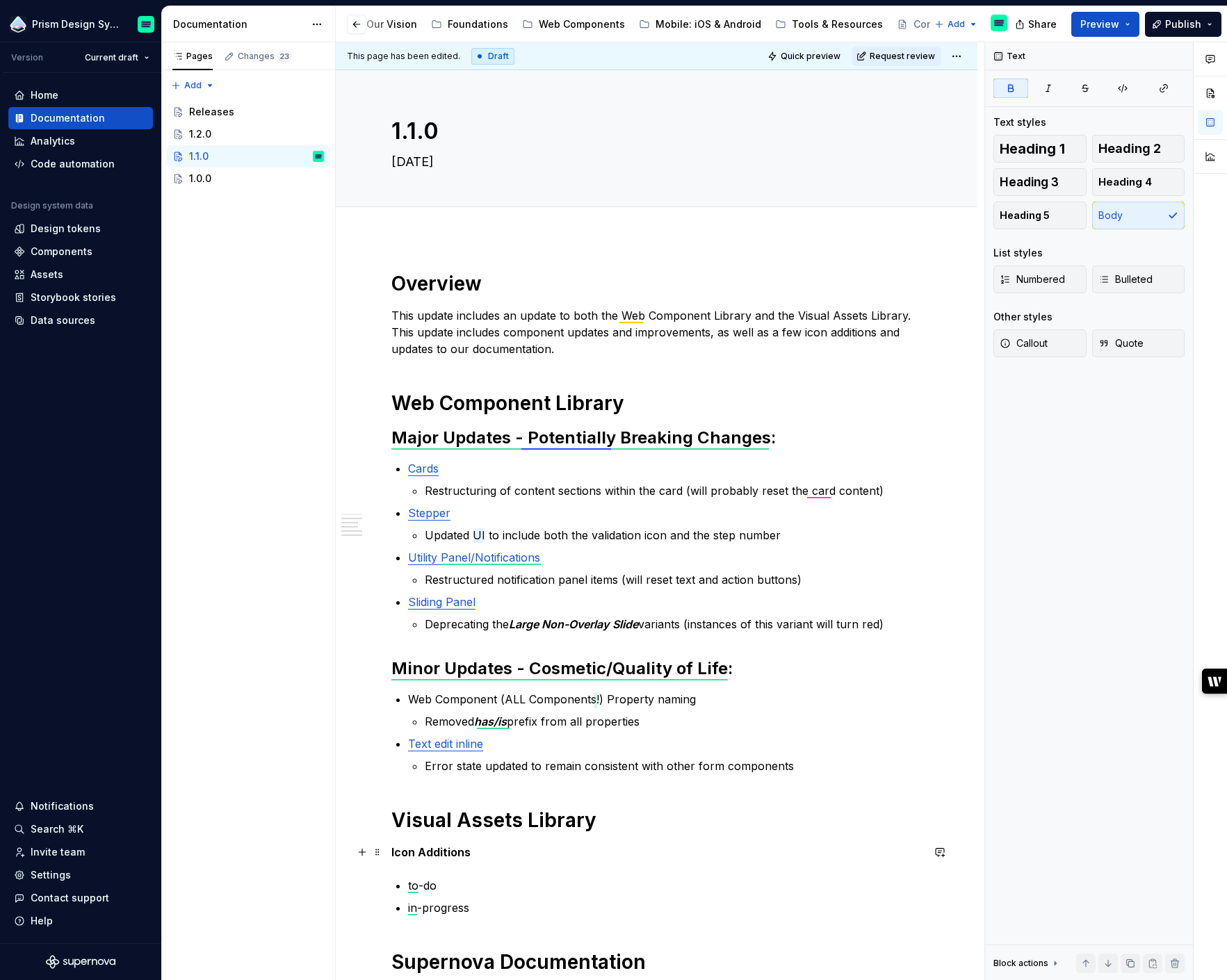
click at [426, 845] on strong "Icon Additions" at bounding box center [431, 852] width 80 height 14
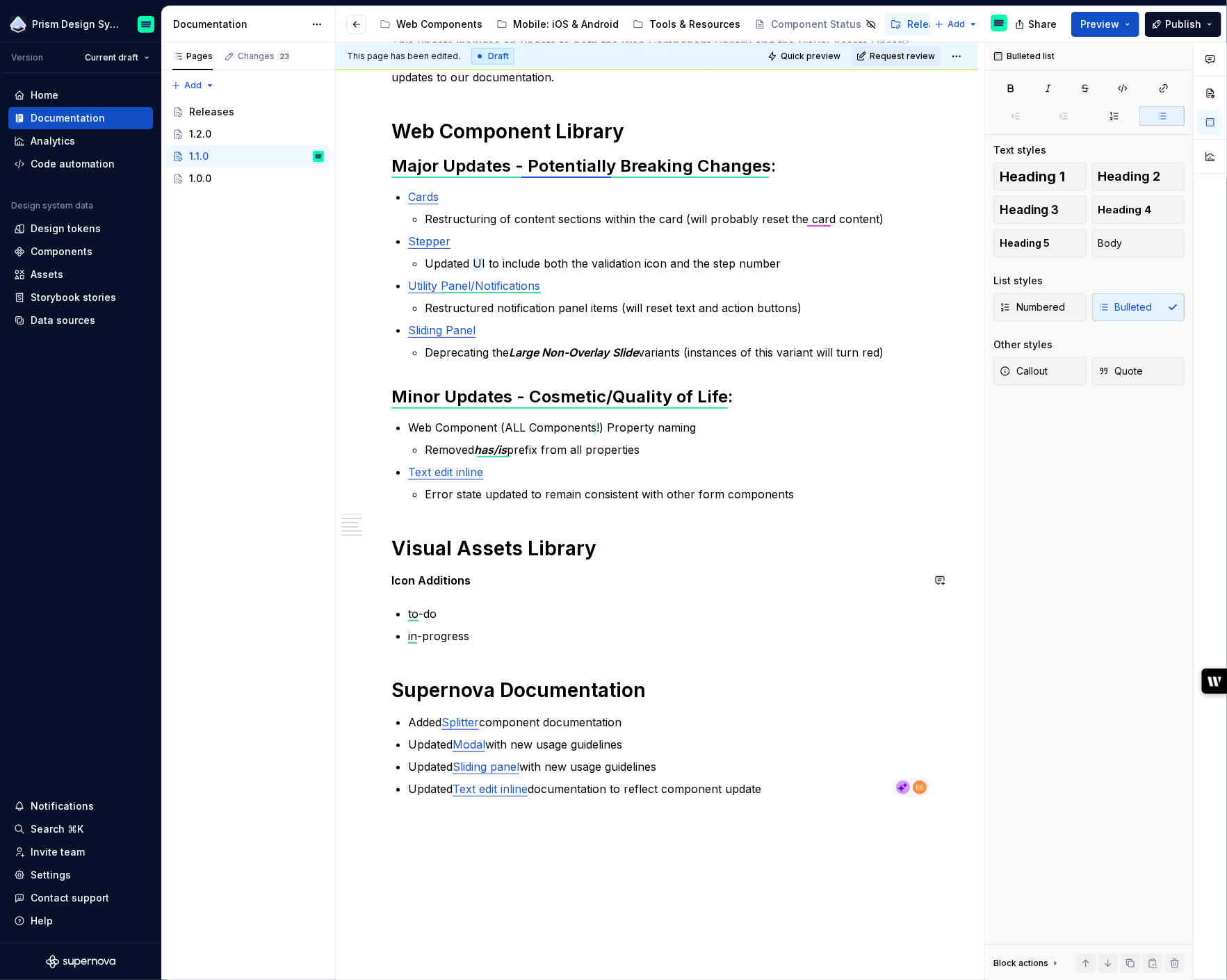
click at [425, 598] on div "Overview This update includes an update to both the Web Component Library and t…" at bounding box center [656, 398] width 530 height 798
click at [433, 578] on strong "Icon Additions" at bounding box center [431, 581] width 80 height 14
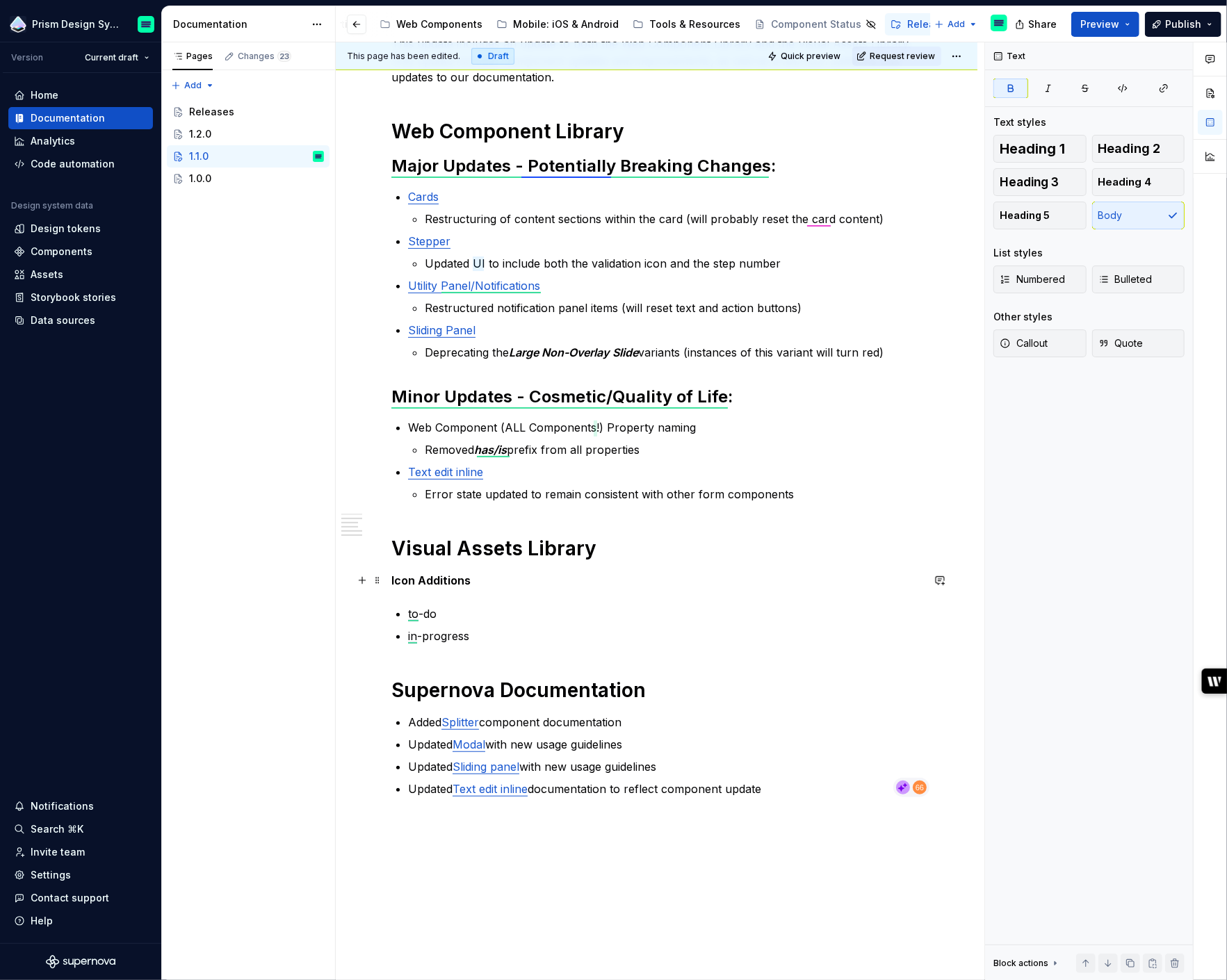
click at [433, 578] on strong "Icon Additions" at bounding box center [431, 581] width 80 height 14
click at [570, 556] on button "button" at bounding box center [572, 555] width 20 height 20
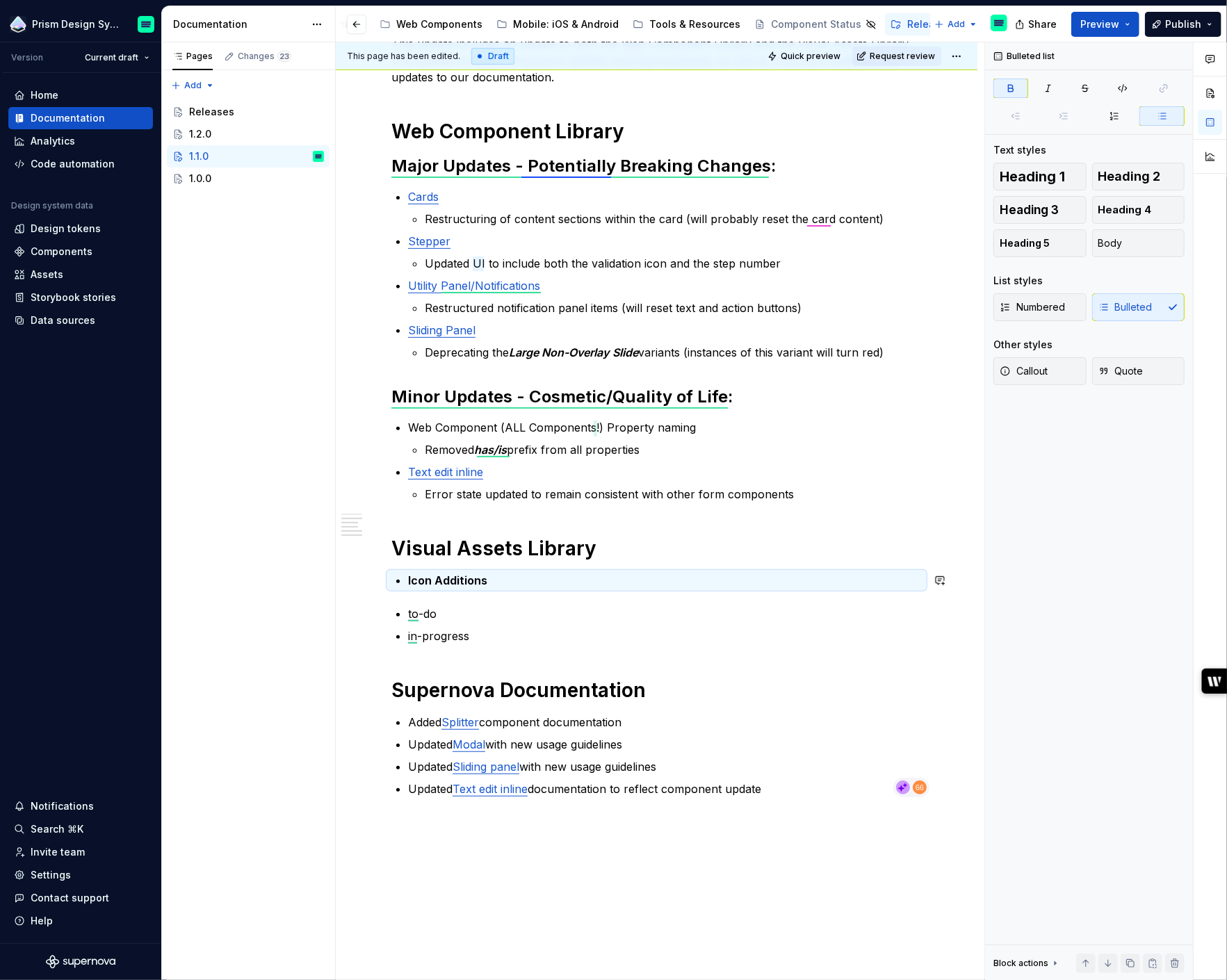
click at [418, 601] on div "Overview This update includes an update to both the Web Component Library and t…" at bounding box center [656, 398] width 530 height 798
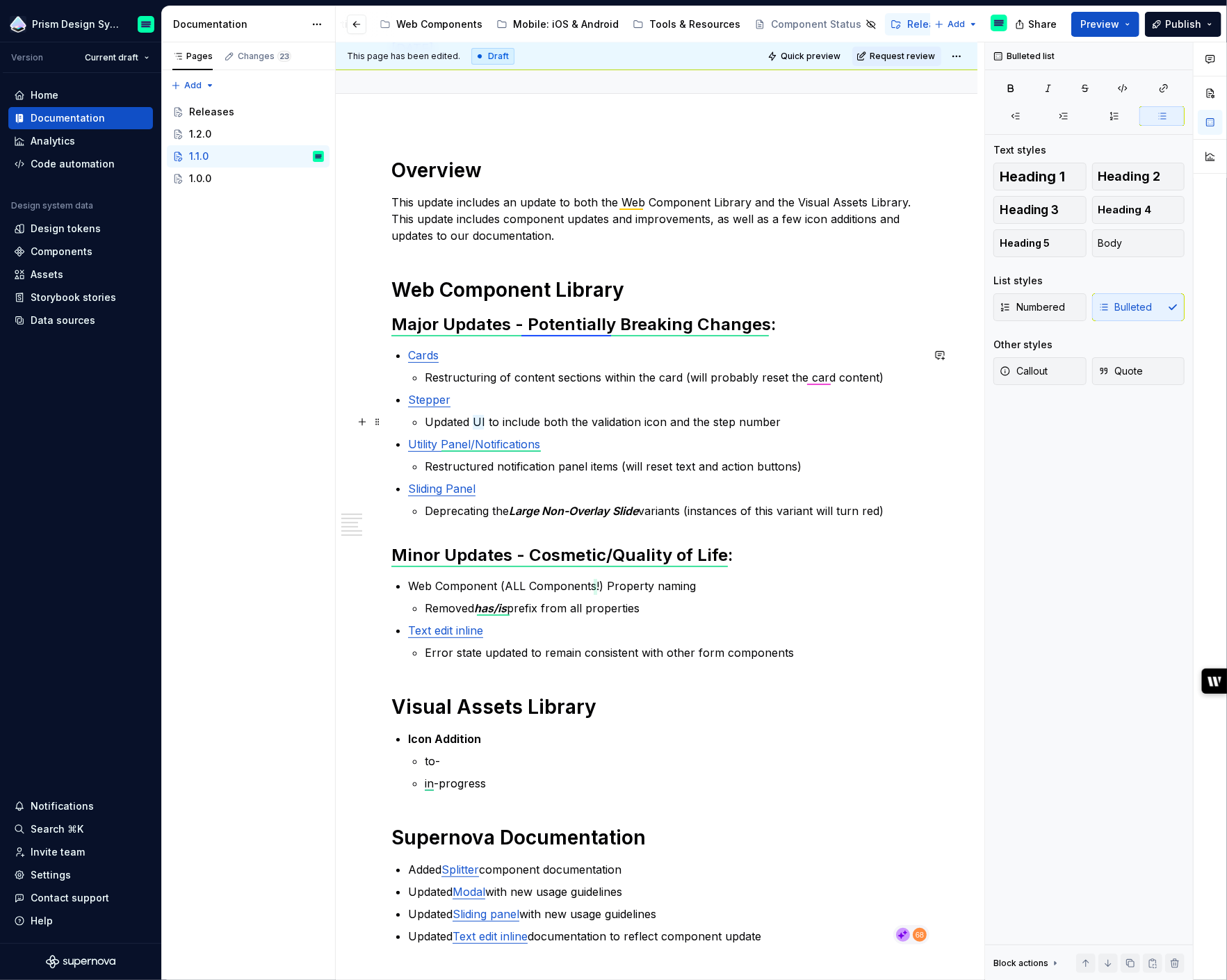
scroll to position [107, 0]
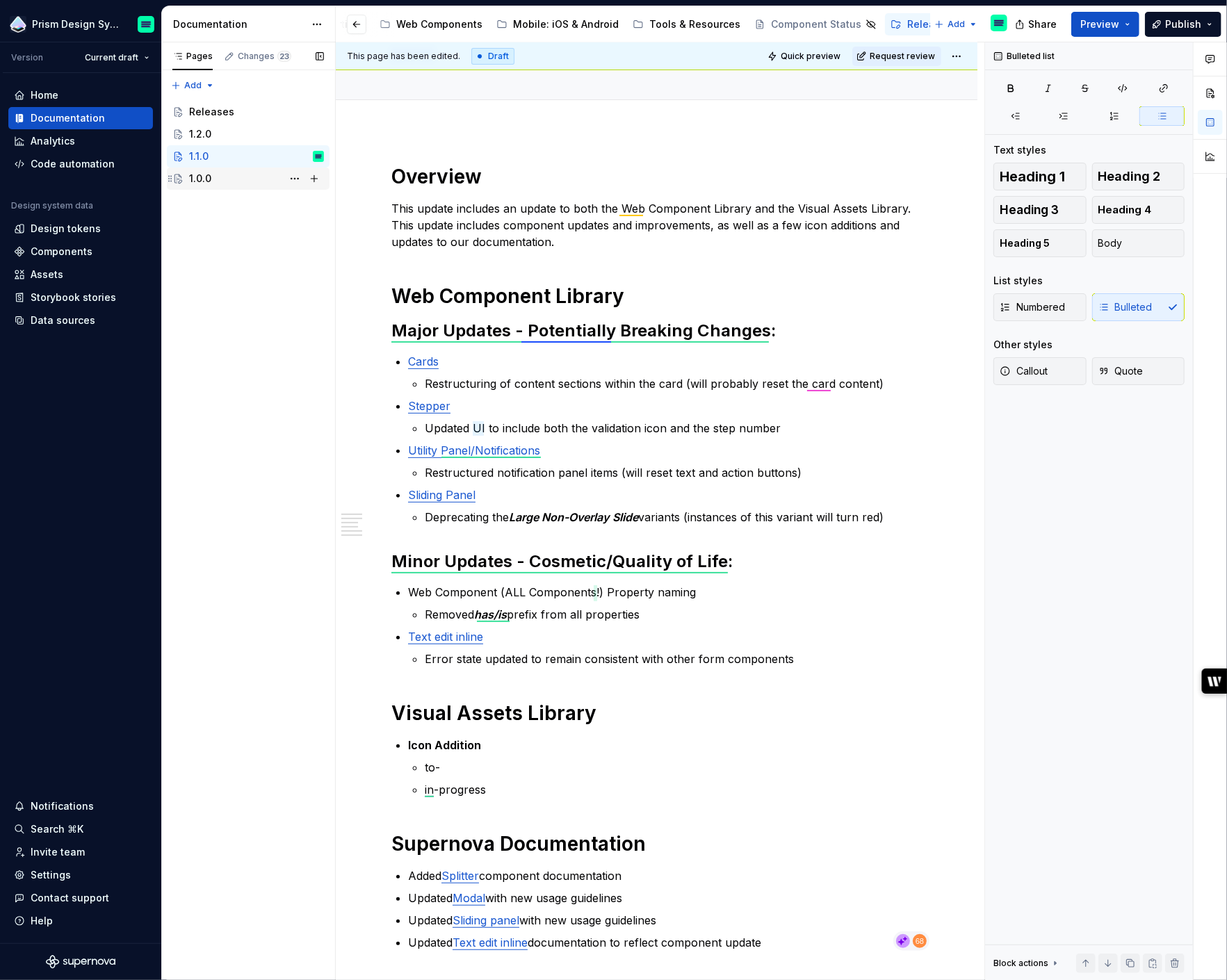
click at [216, 177] on div "1.0.0" at bounding box center [256, 179] width 135 height 20
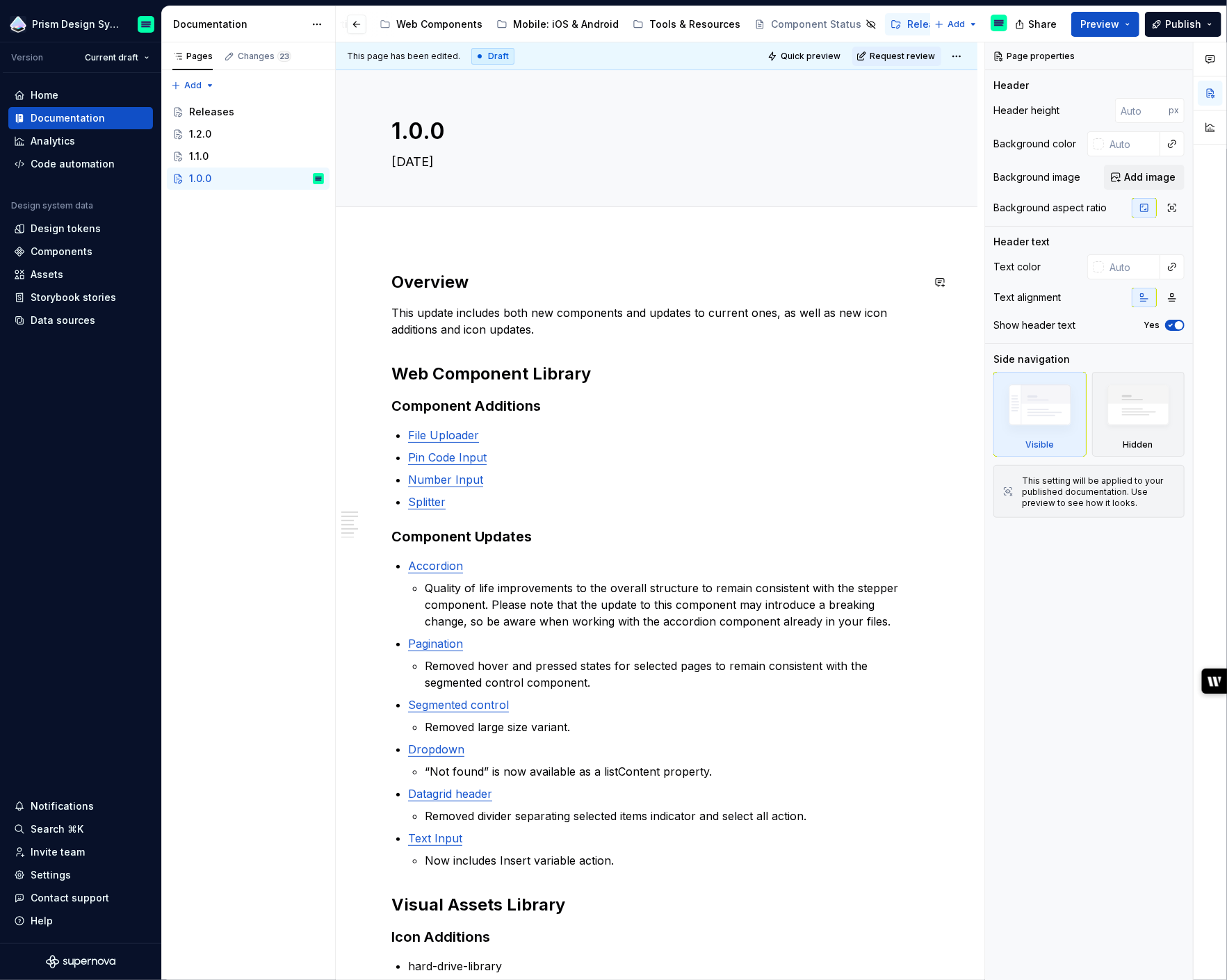
click at [432, 285] on h2 "Overview" at bounding box center [656, 282] width 530 height 23
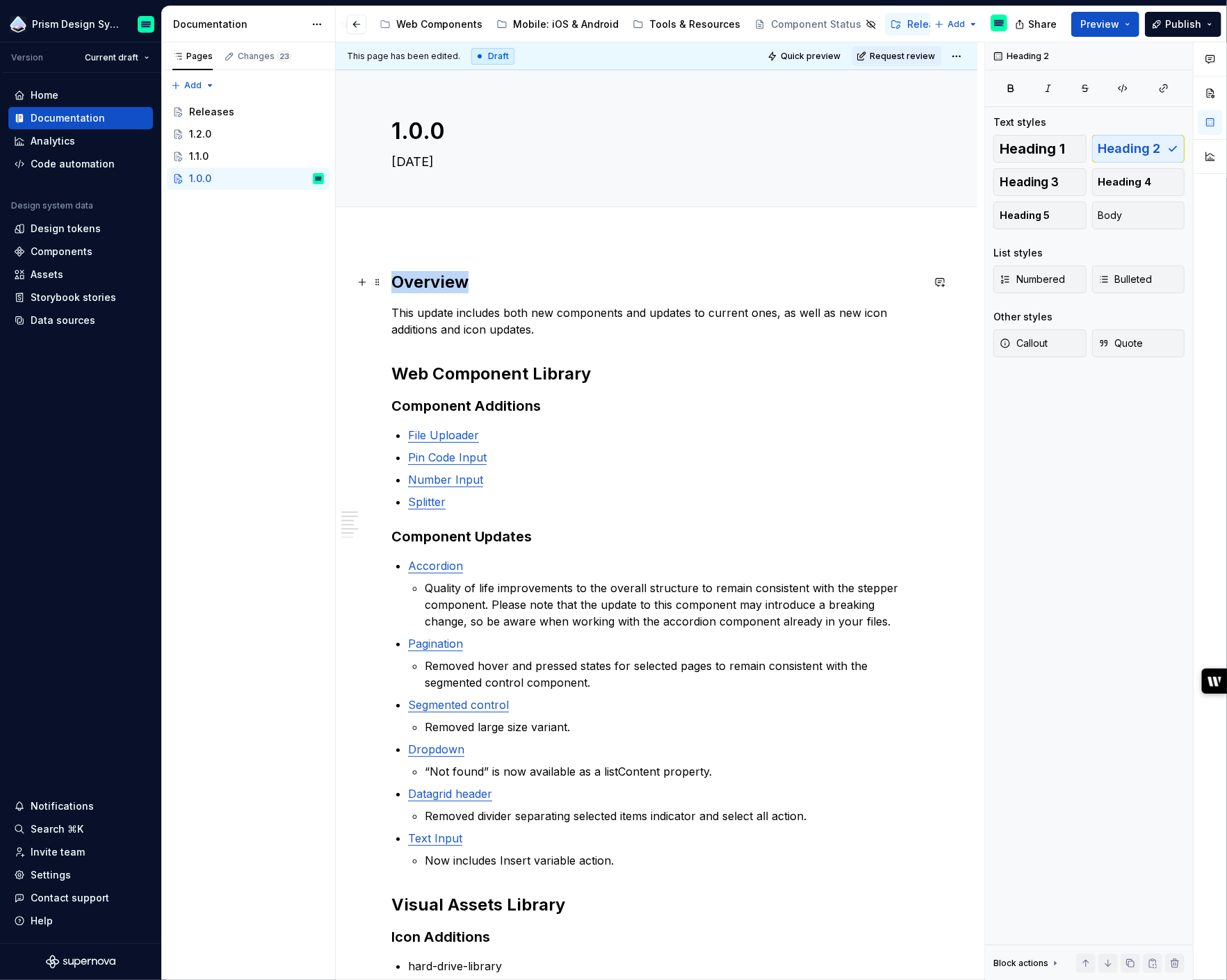
click at [432, 285] on h2 "Overview" at bounding box center [656, 282] width 530 height 23
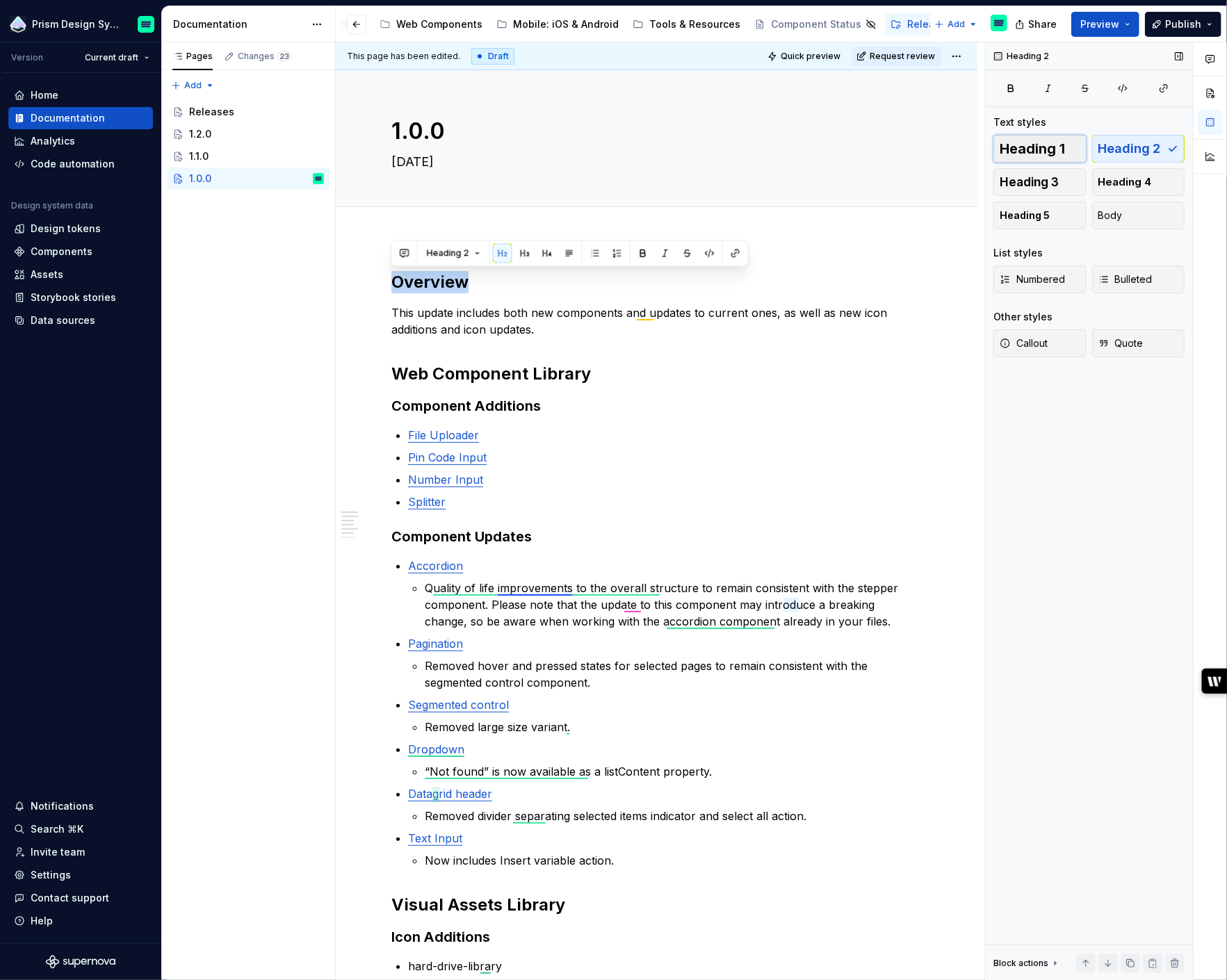
click at [1033, 146] on span "Heading 1" at bounding box center [1032, 149] width 65 height 14
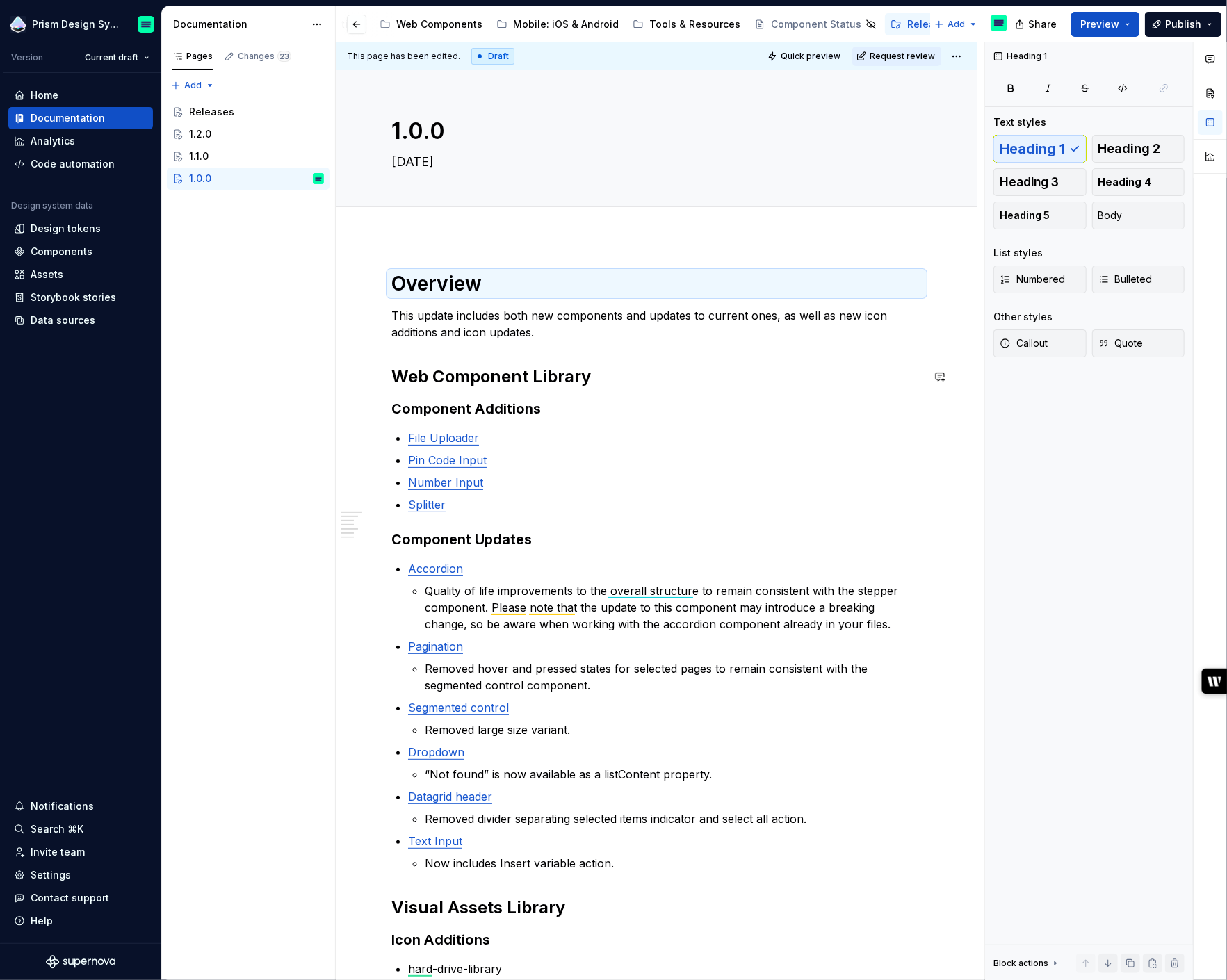
click at [456, 373] on strong "Web Component Library" at bounding box center [491, 376] width 200 height 20
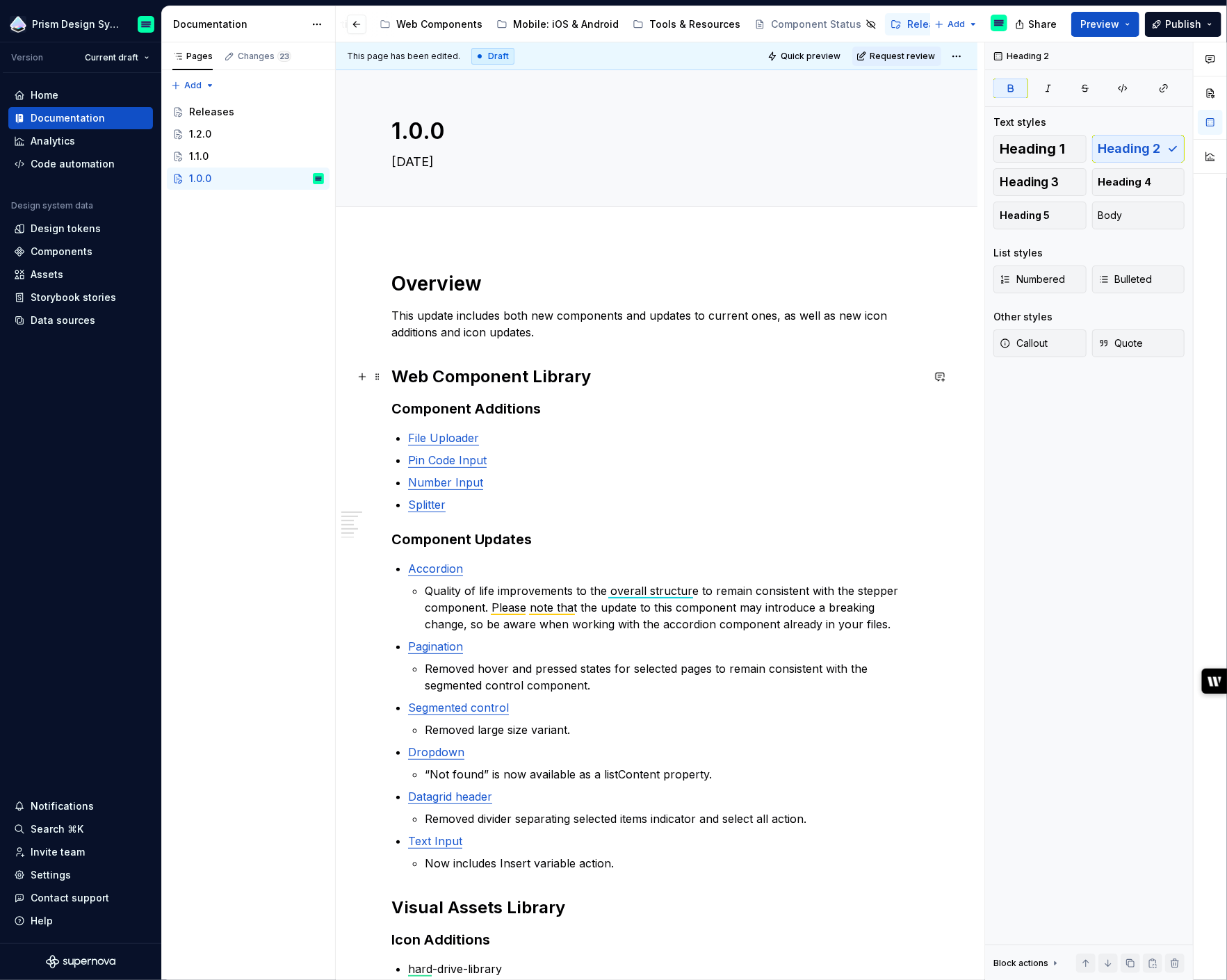
click at [456, 373] on strong "Web Component Library" at bounding box center [491, 376] width 200 height 20
click at [1024, 147] on span "Heading 1" at bounding box center [1032, 149] width 65 height 14
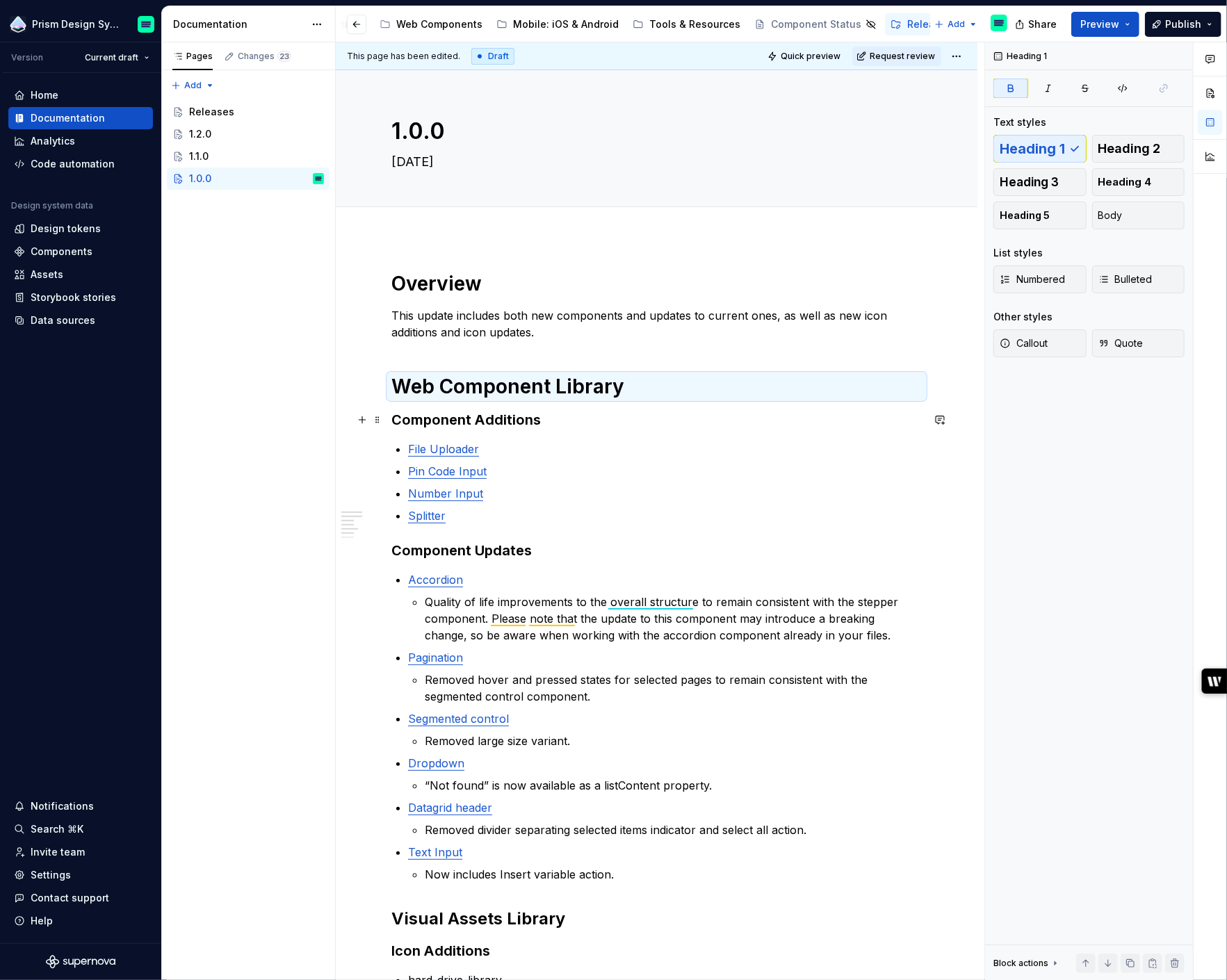
click at [452, 417] on strong "Component Additions" at bounding box center [466, 419] width 150 height 17
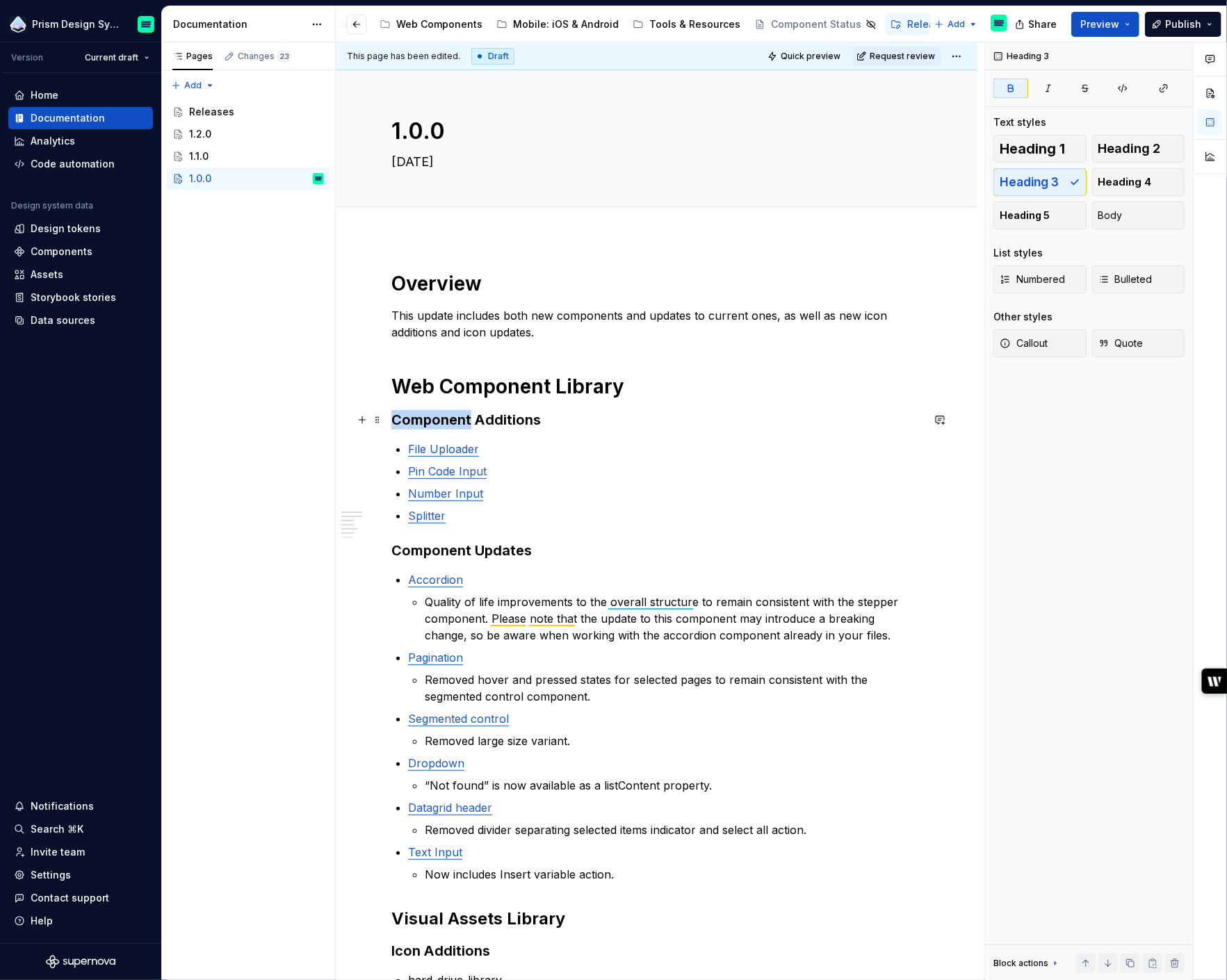
click at [452, 417] on strong "Component Additions" at bounding box center [466, 419] width 150 height 17
click at [501, 388] on button "button" at bounding box center [503, 393] width 20 height 20
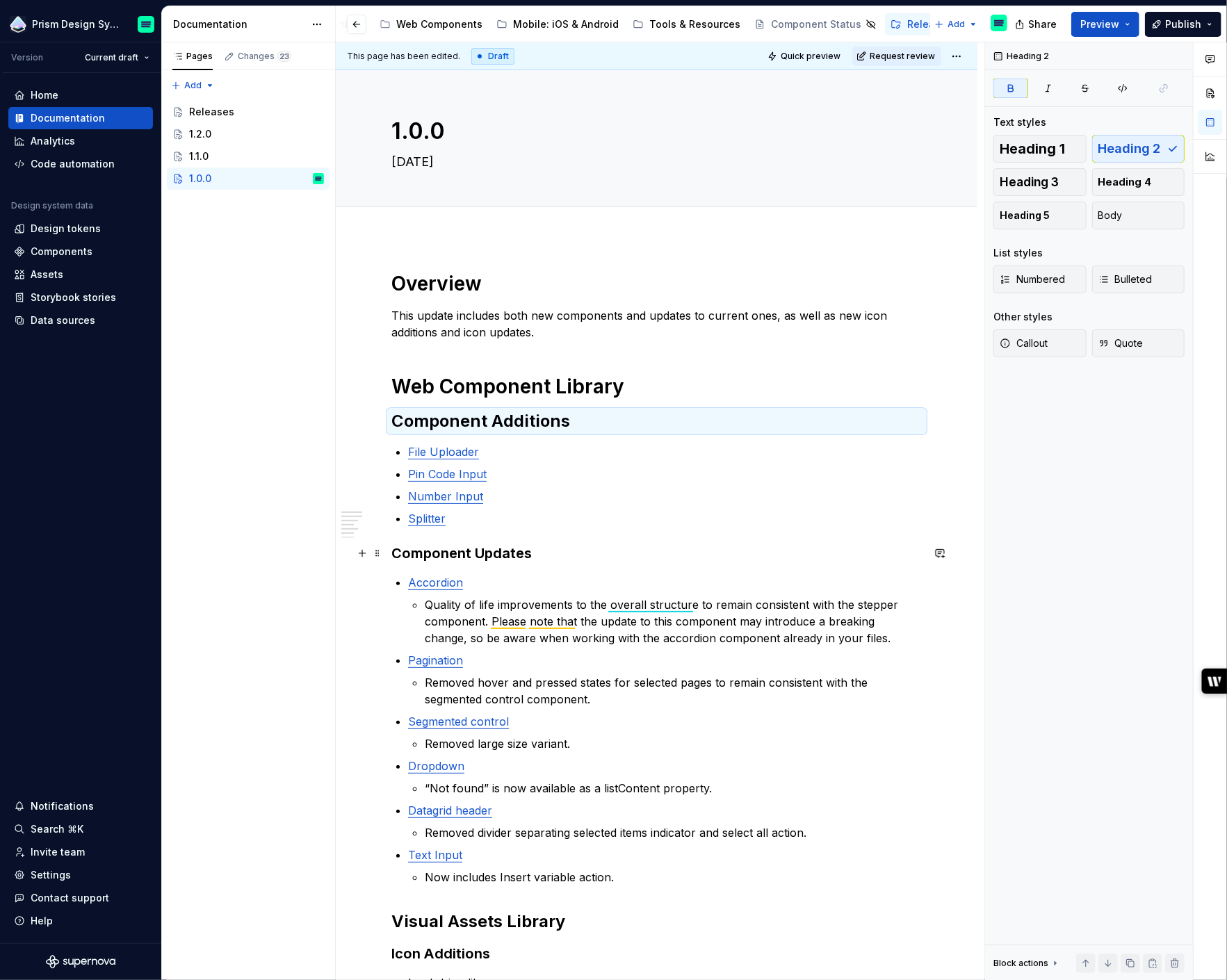
click at [452, 550] on strong "Component Updates" at bounding box center [461, 553] width 141 height 17
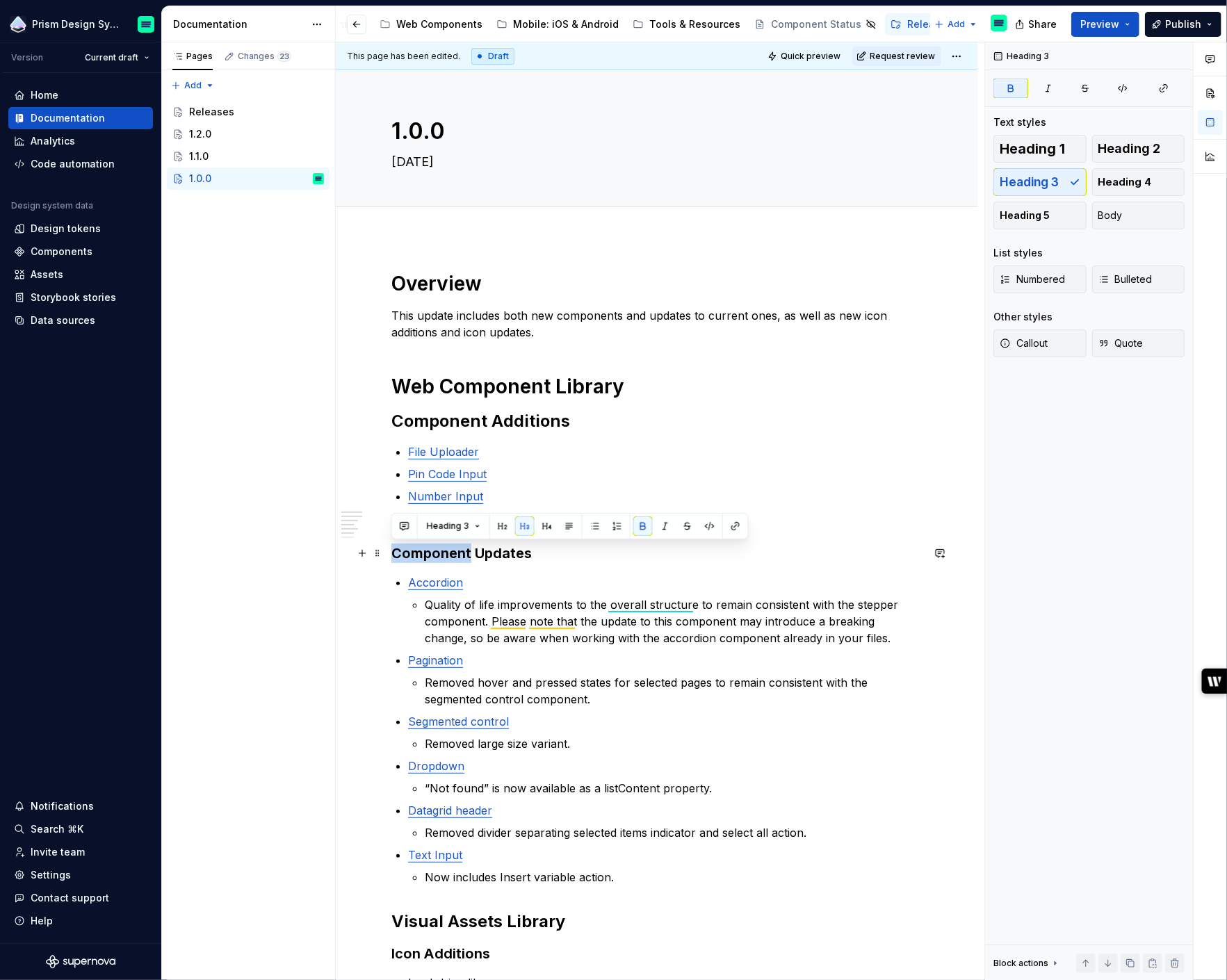
click at [452, 550] on strong "Component Updates" at bounding box center [461, 553] width 141 height 17
click at [498, 526] on button "button" at bounding box center [503, 526] width 20 height 20
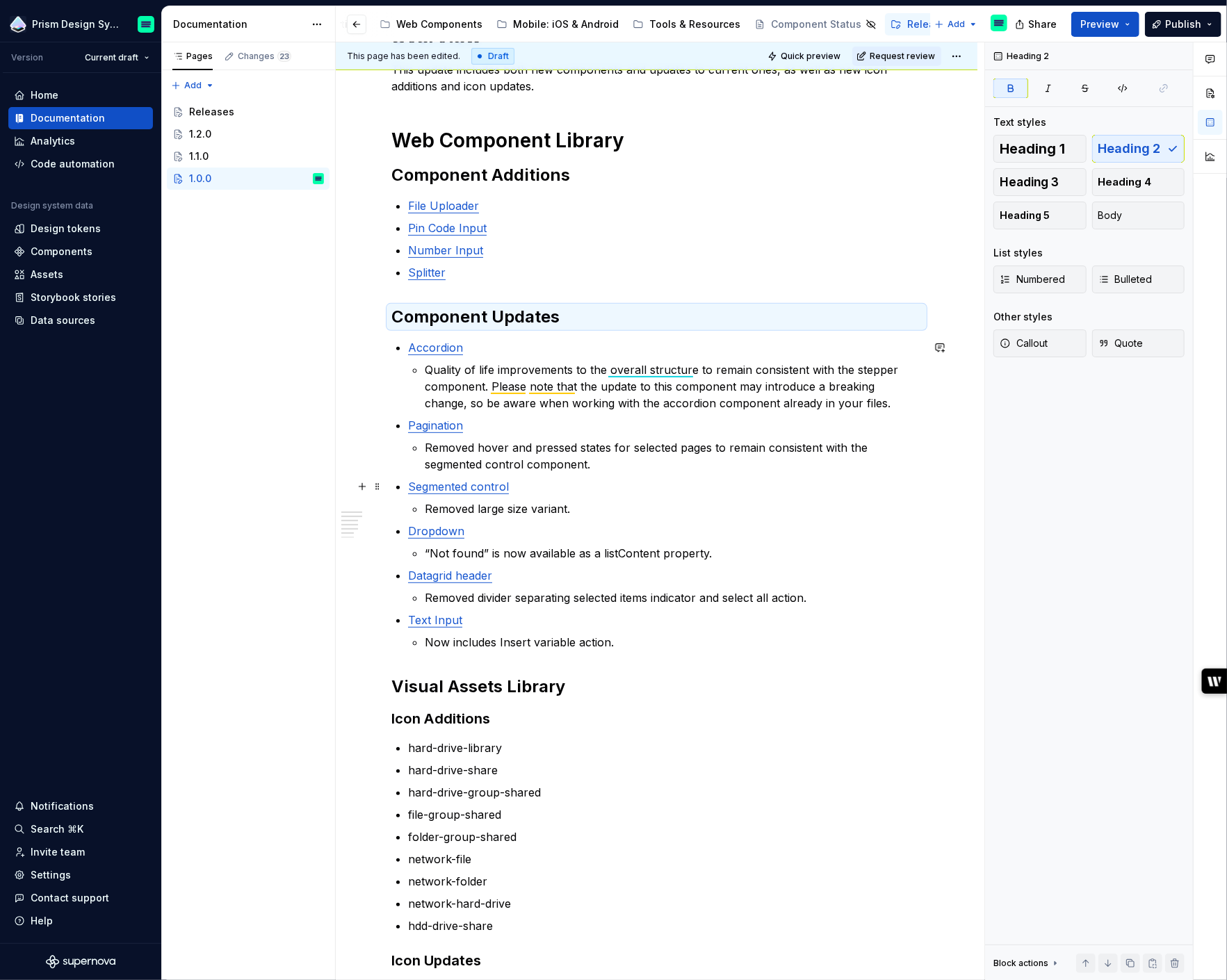
scroll to position [249, 0]
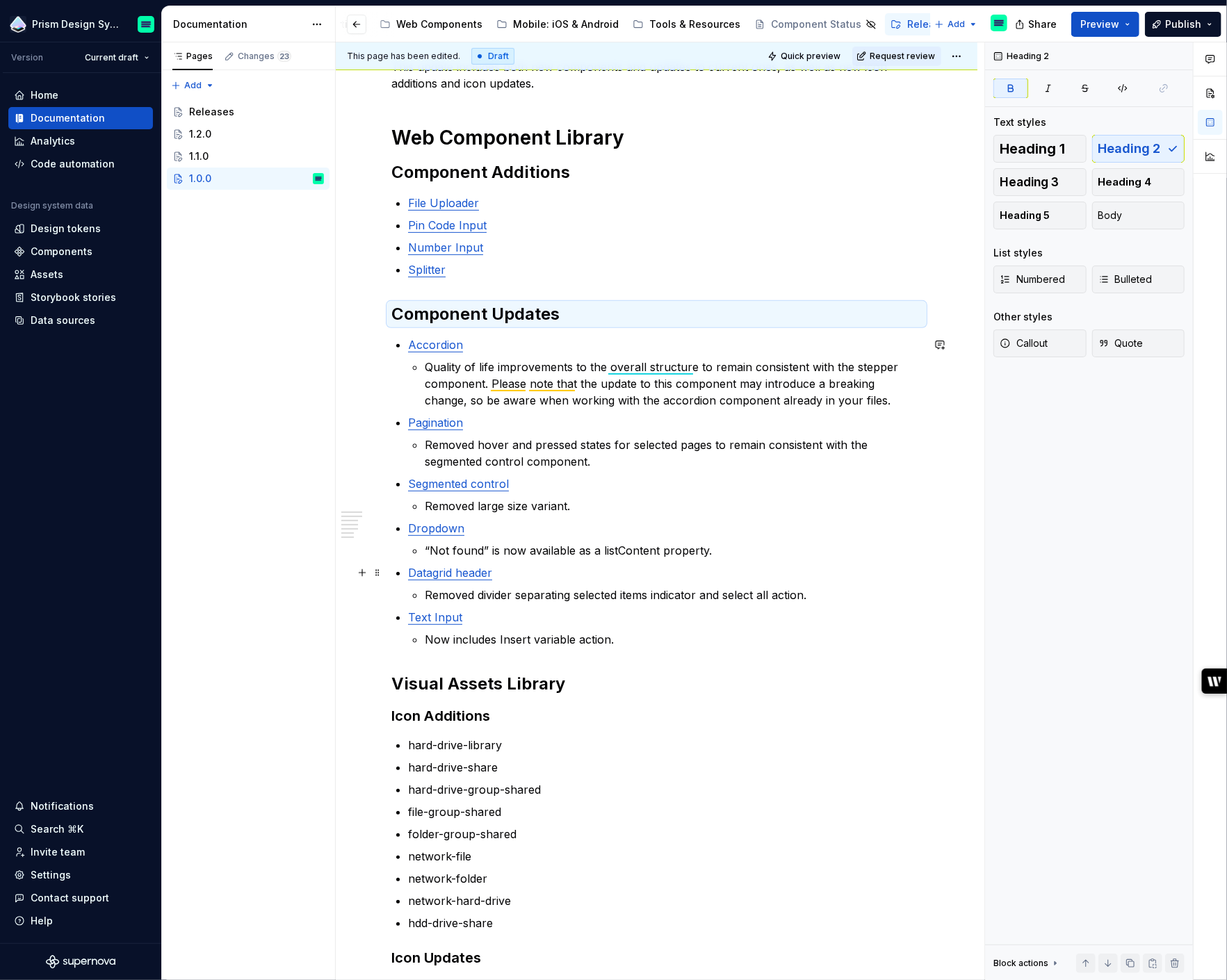
type textarea "*"
click at [442, 686] on strong "Visual Assets Library" at bounding box center [478, 684] width 174 height 20
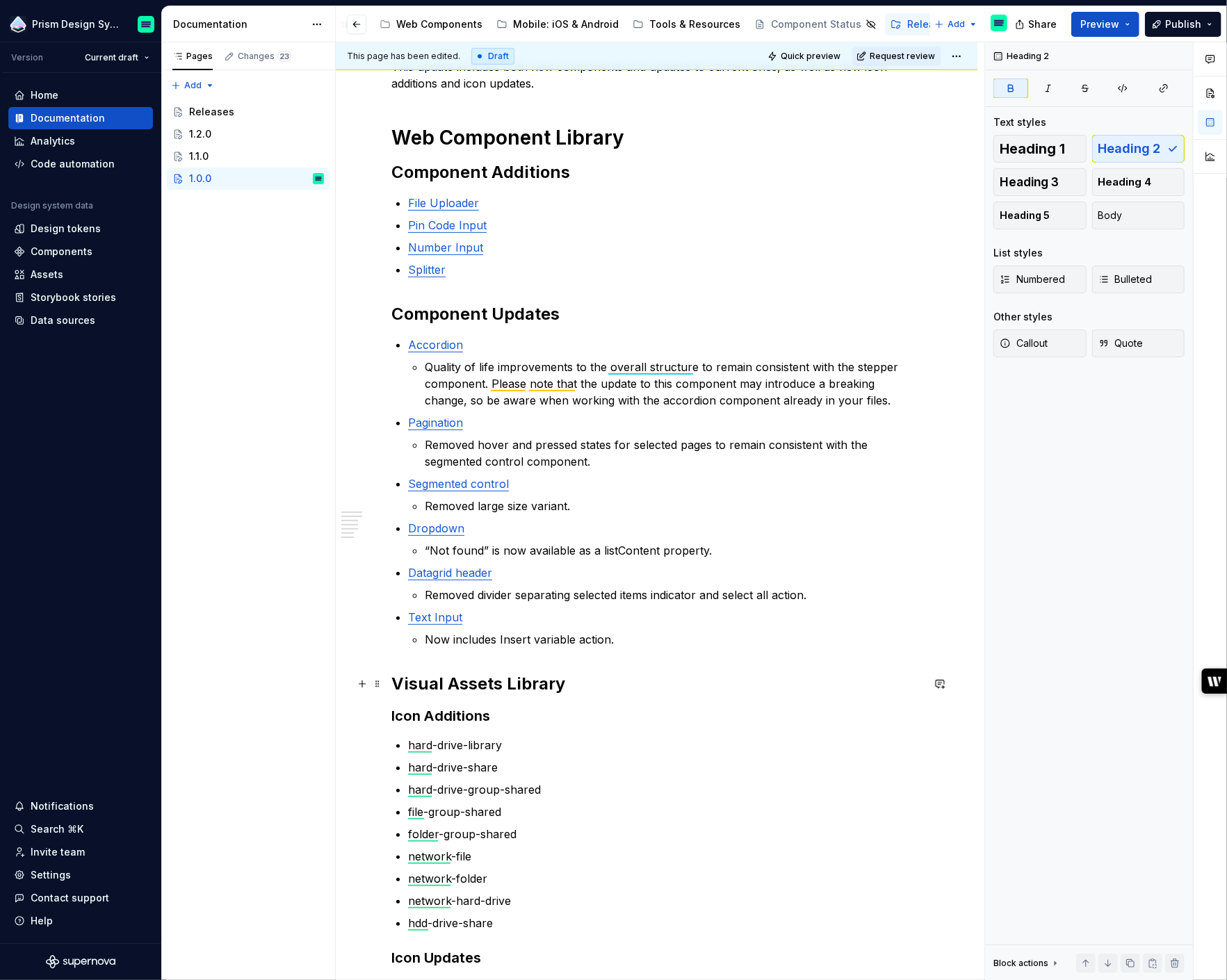
click at [442, 686] on strong "Visual Assets Library" at bounding box center [478, 684] width 174 height 20
click at [1060, 147] on span "Heading 1" at bounding box center [1032, 149] width 65 height 14
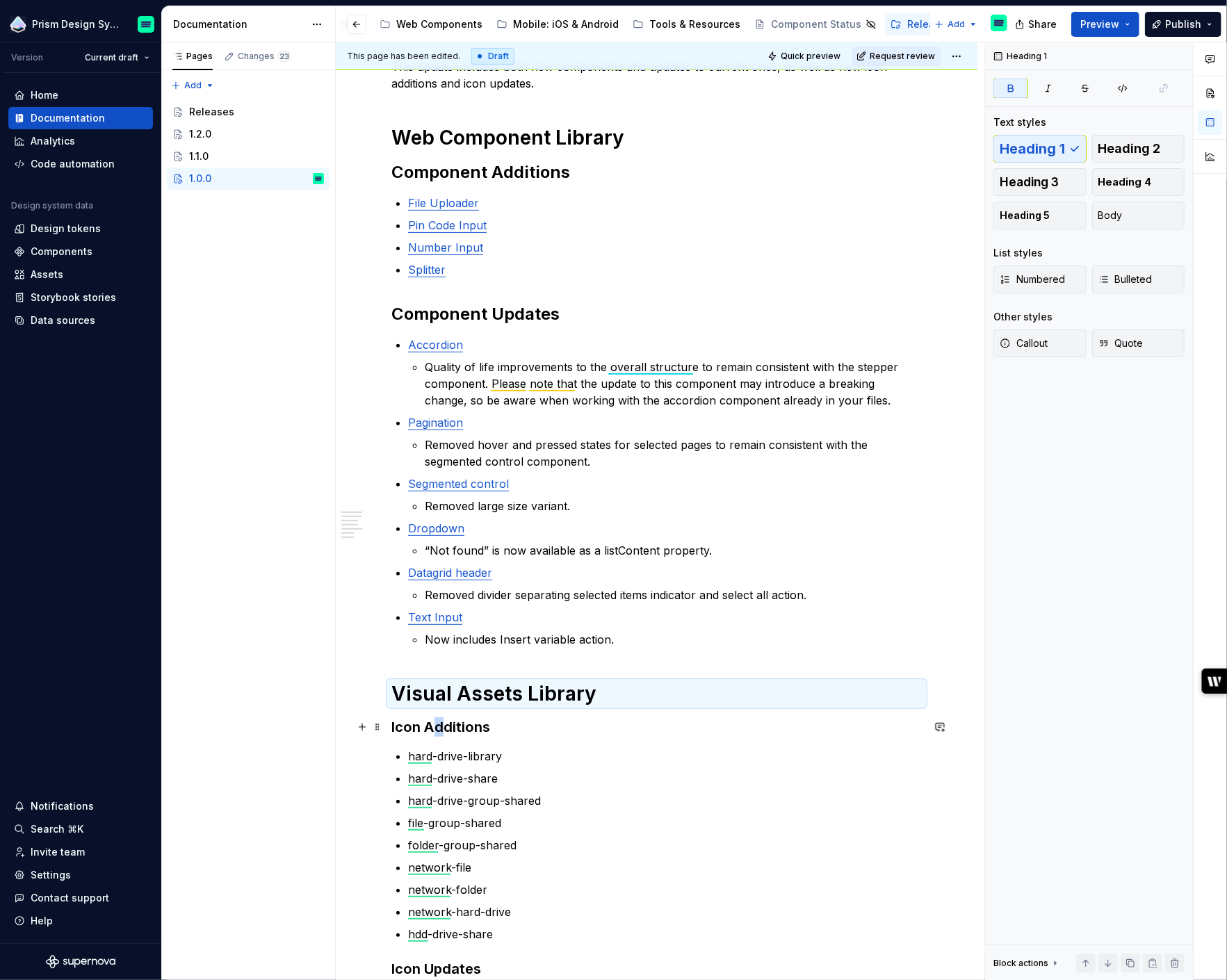
click at [437, 726] on strong "Icon Additions" at bounding box center [441, 727] width 98 height 17
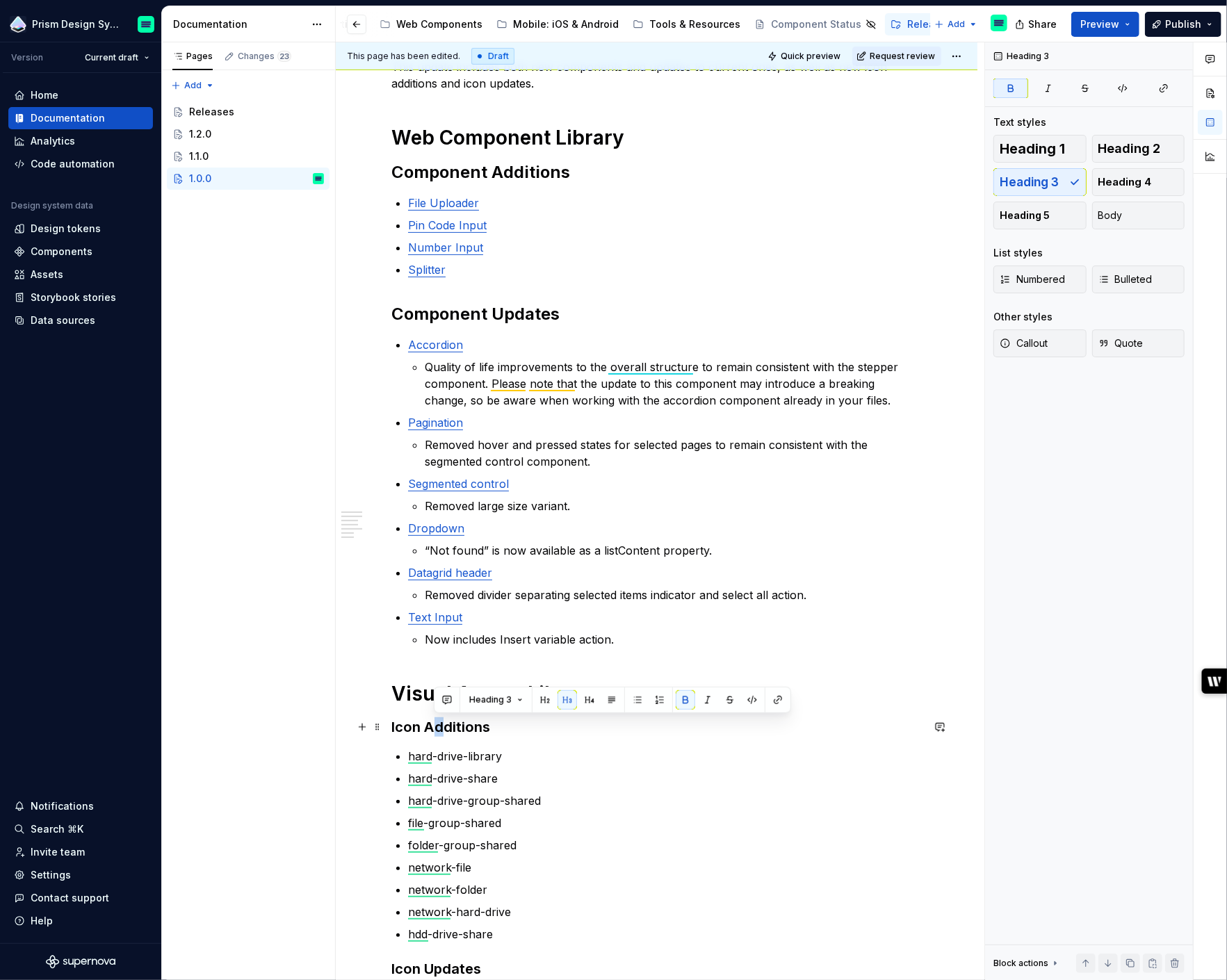
click at [437, 726] on strong "Icon Additions" at bounding box center [441, 727] width 98 height 17
click at [1132, 149] on span "Heading 2" at bounding box center [1130, 149] width 63 height 14
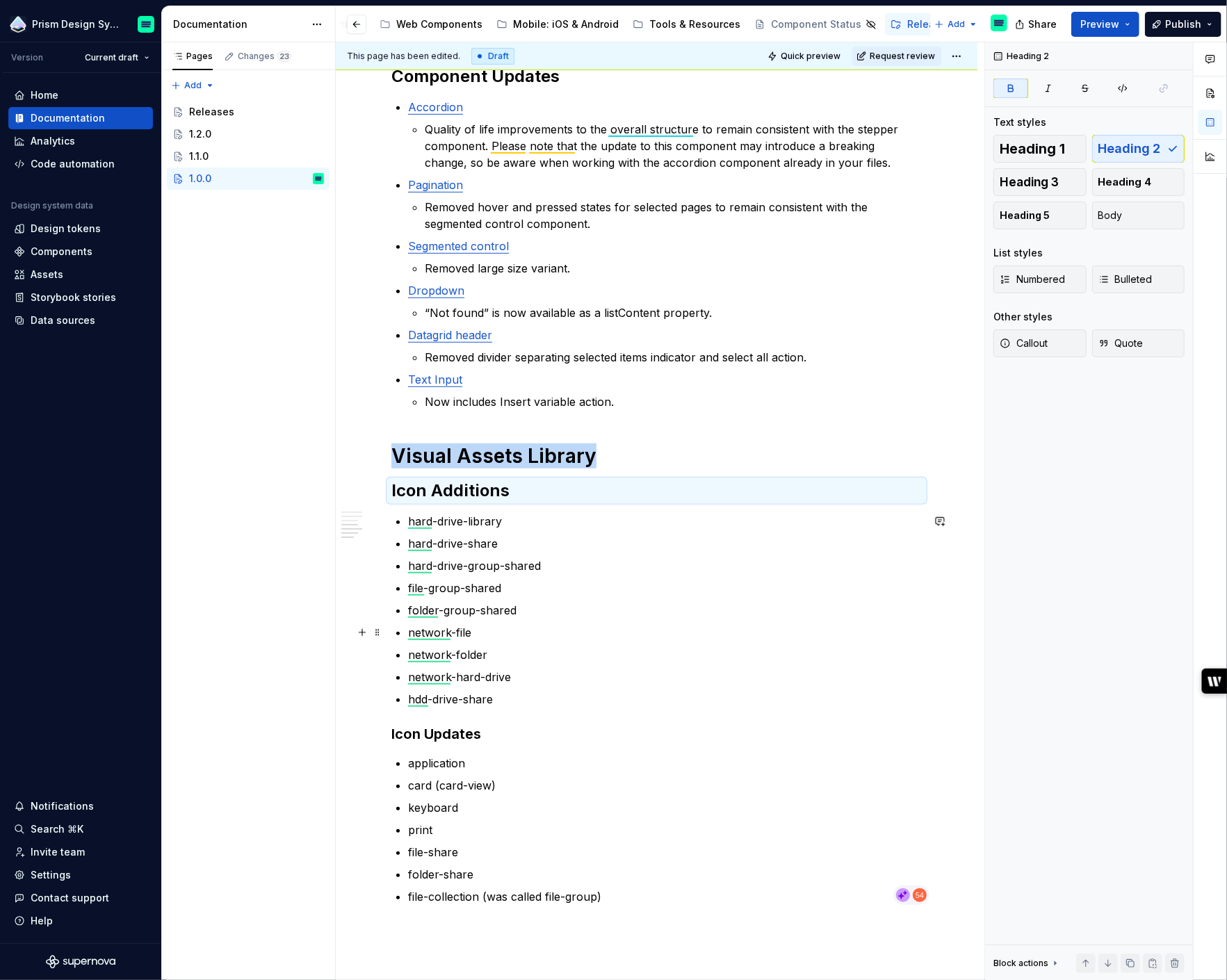
scroll to position [508, 0]
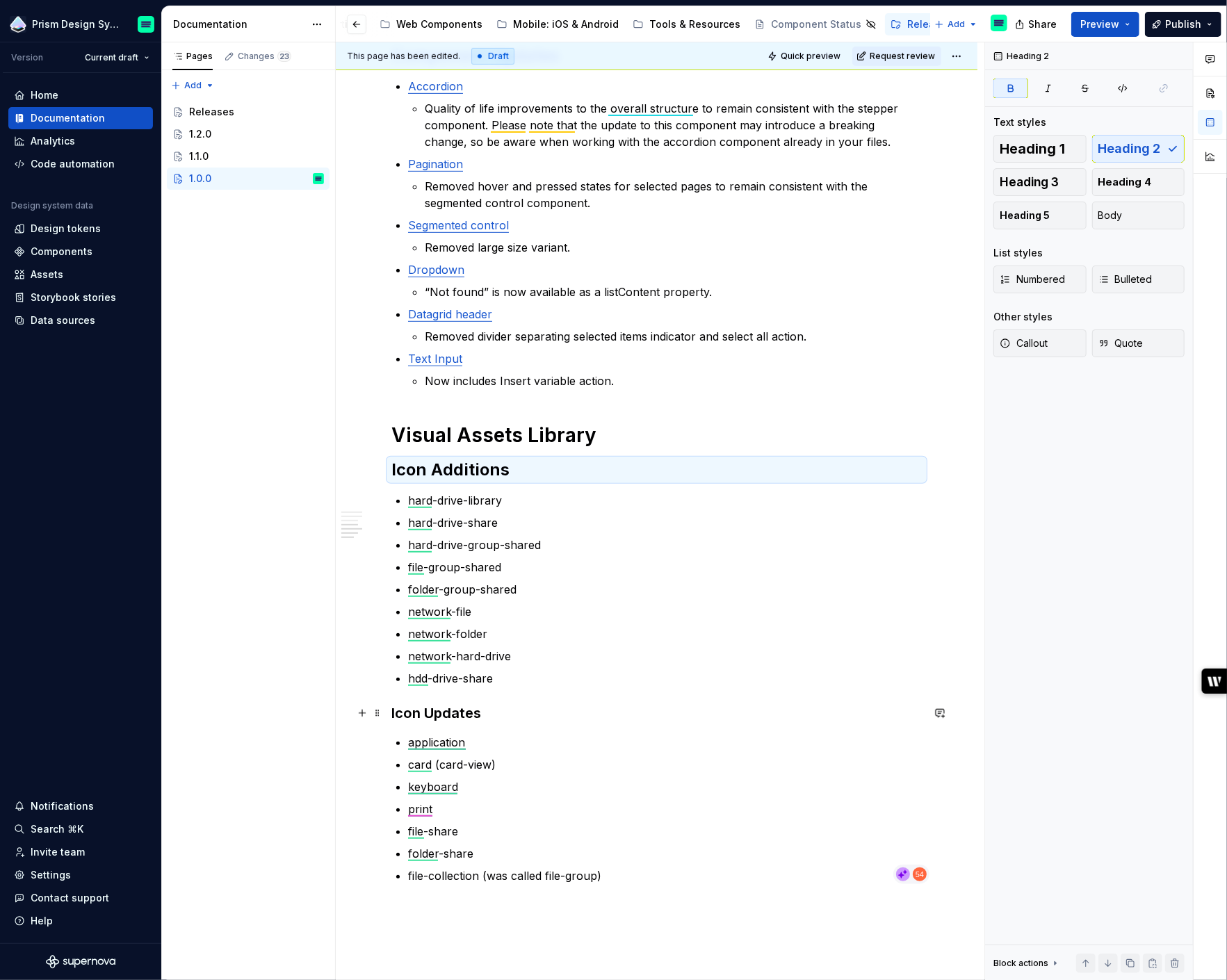
click at [425, 707] on strong "Icon Updates" at bounding box center [436, 712] width 90 height 17
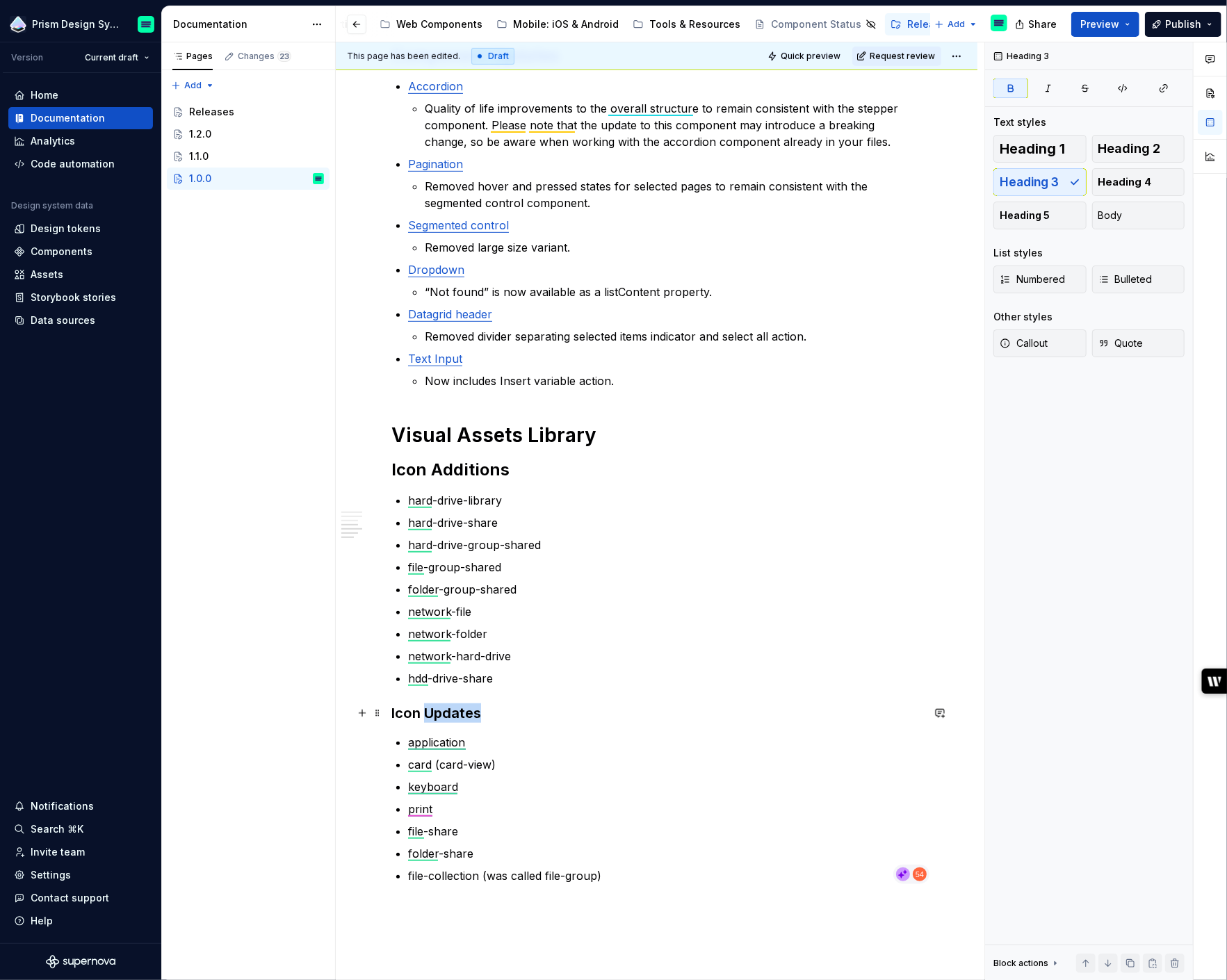
click at [425, 707] on strong "Icon Updates" at bounding box center [436, 712] width 90 height 17
click at [1136, 149] on span "Heading 2" at bounding box center [1130, 149] width 63 height 14
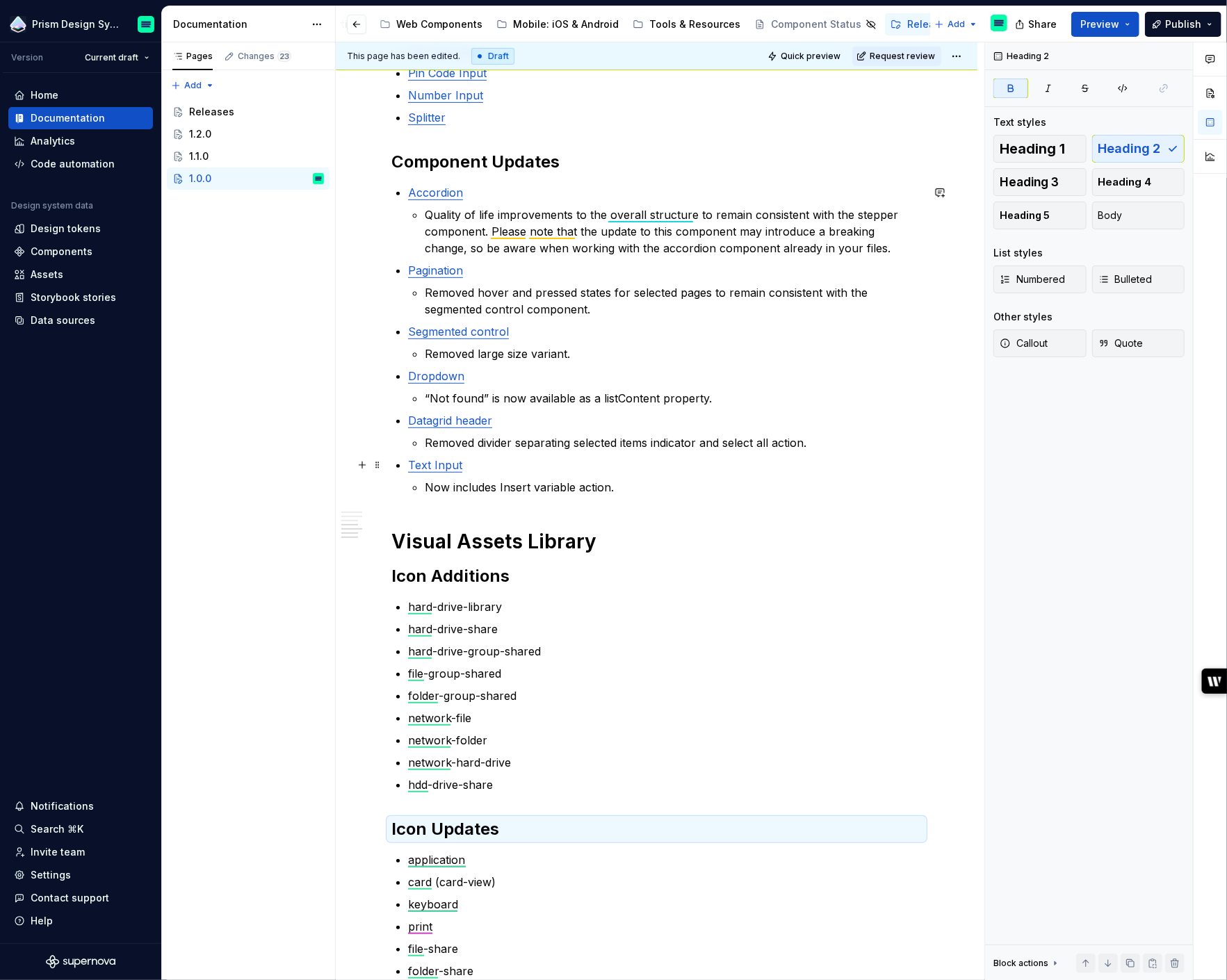
scroll to position [398, 0]
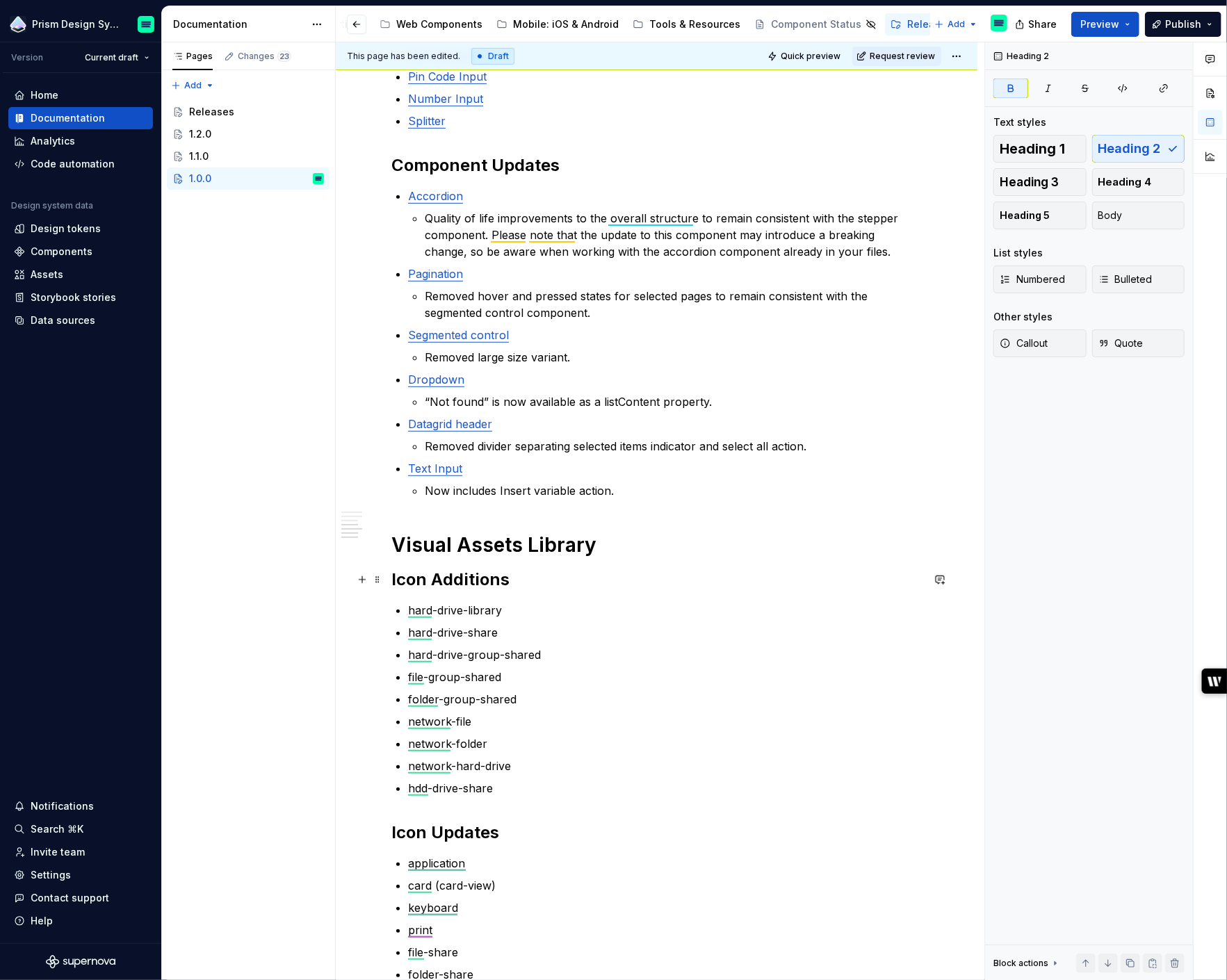
click at [435, 579] on strong "Icon Additions" at bounding box center [451, 580] width 118 height 20
click at [593, 553] on button "button" at bounding box center [595, 551] width 20 height 20
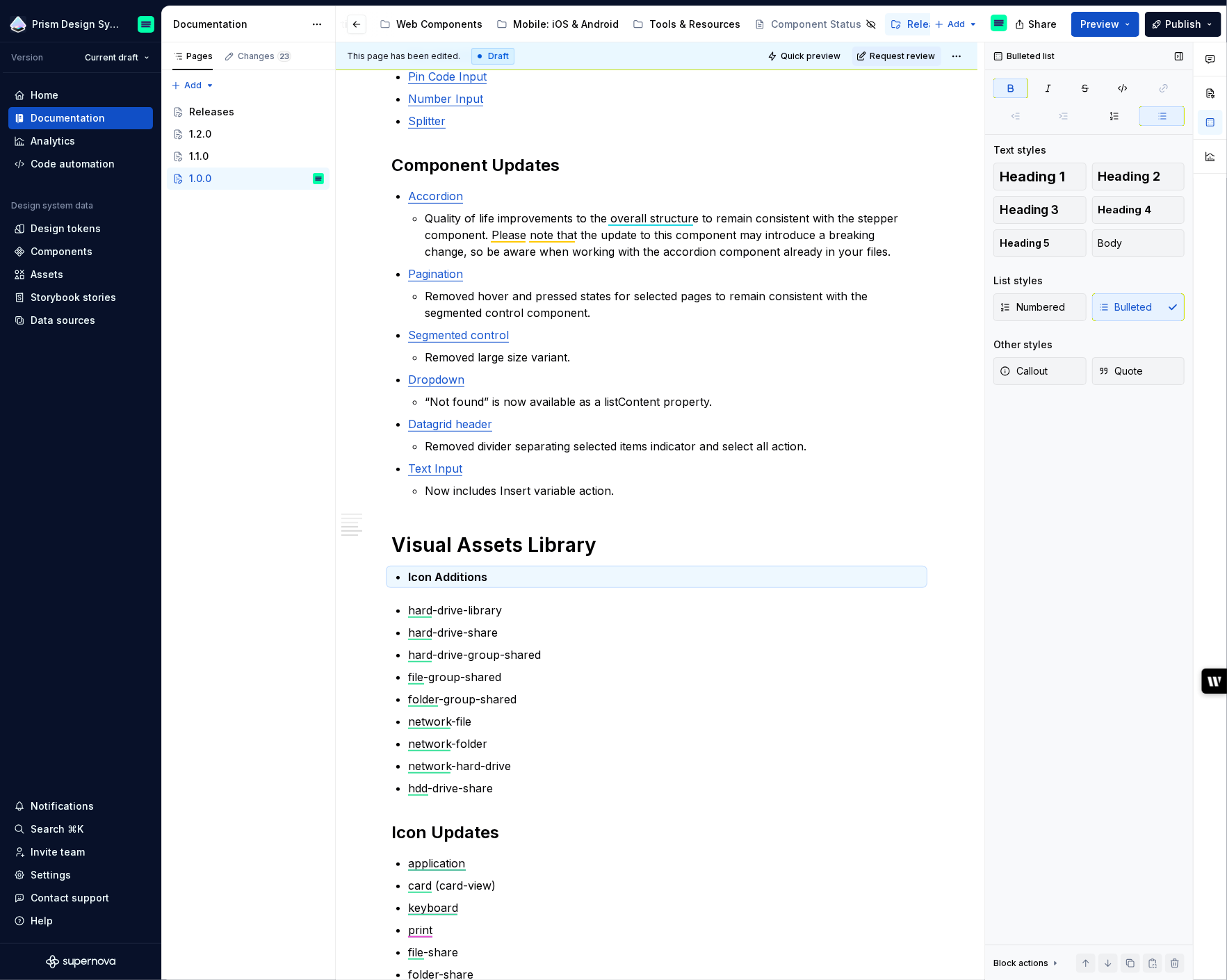
click at [1006, 88] on icon "button" at bounding box center [1011, 88] width 11 height 11
click at [406, 613] on div "Overview This update includes both new components and updates to current ones, …" at bounding box center [656, 439] width 530 height 1132
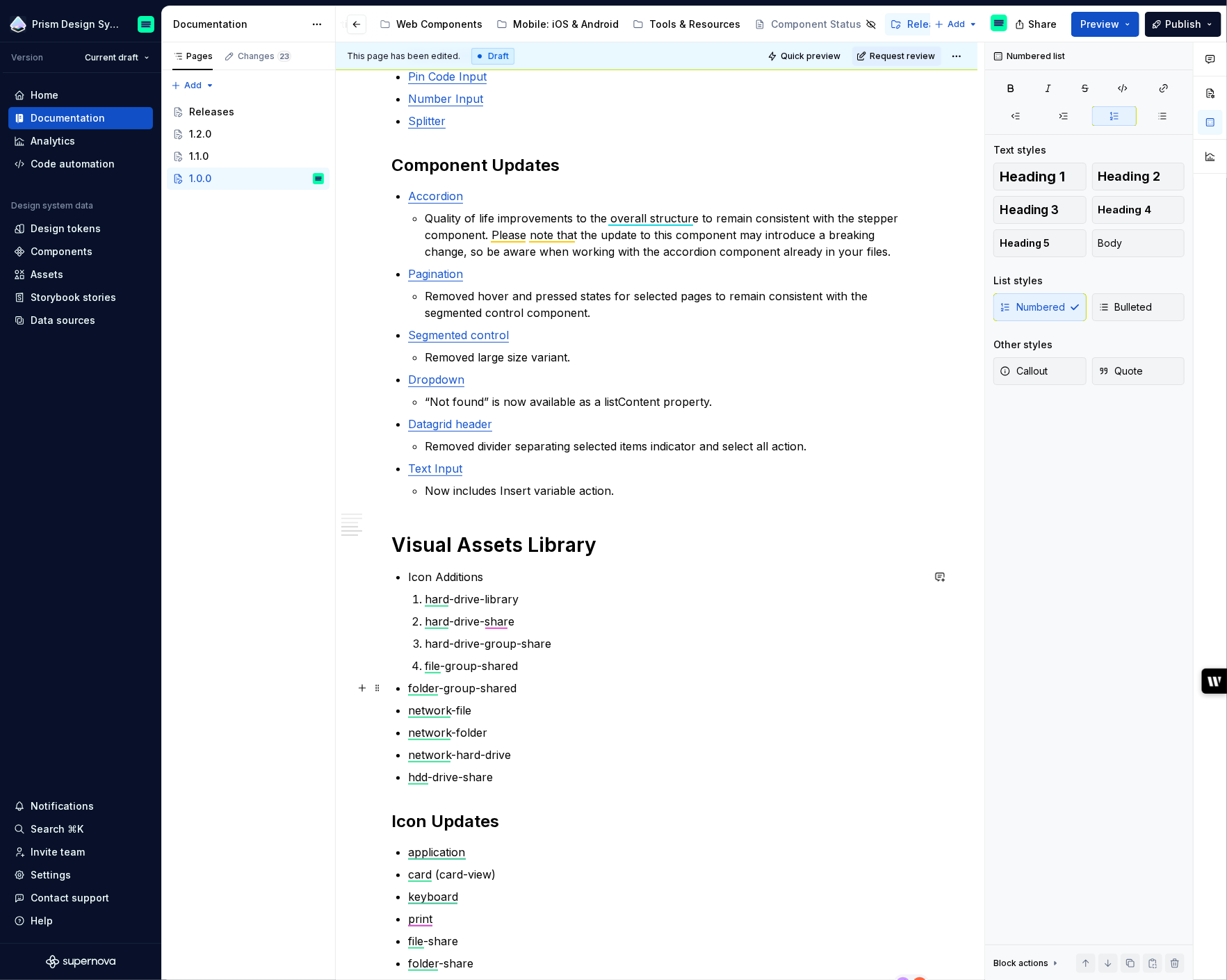
click at [408, 684] on p "folder-group-shared" at bounding box center [665, 688] width 514 height 17
click at [352, 705] on button "button" at bounding box center [362, 710] width 20 height 20
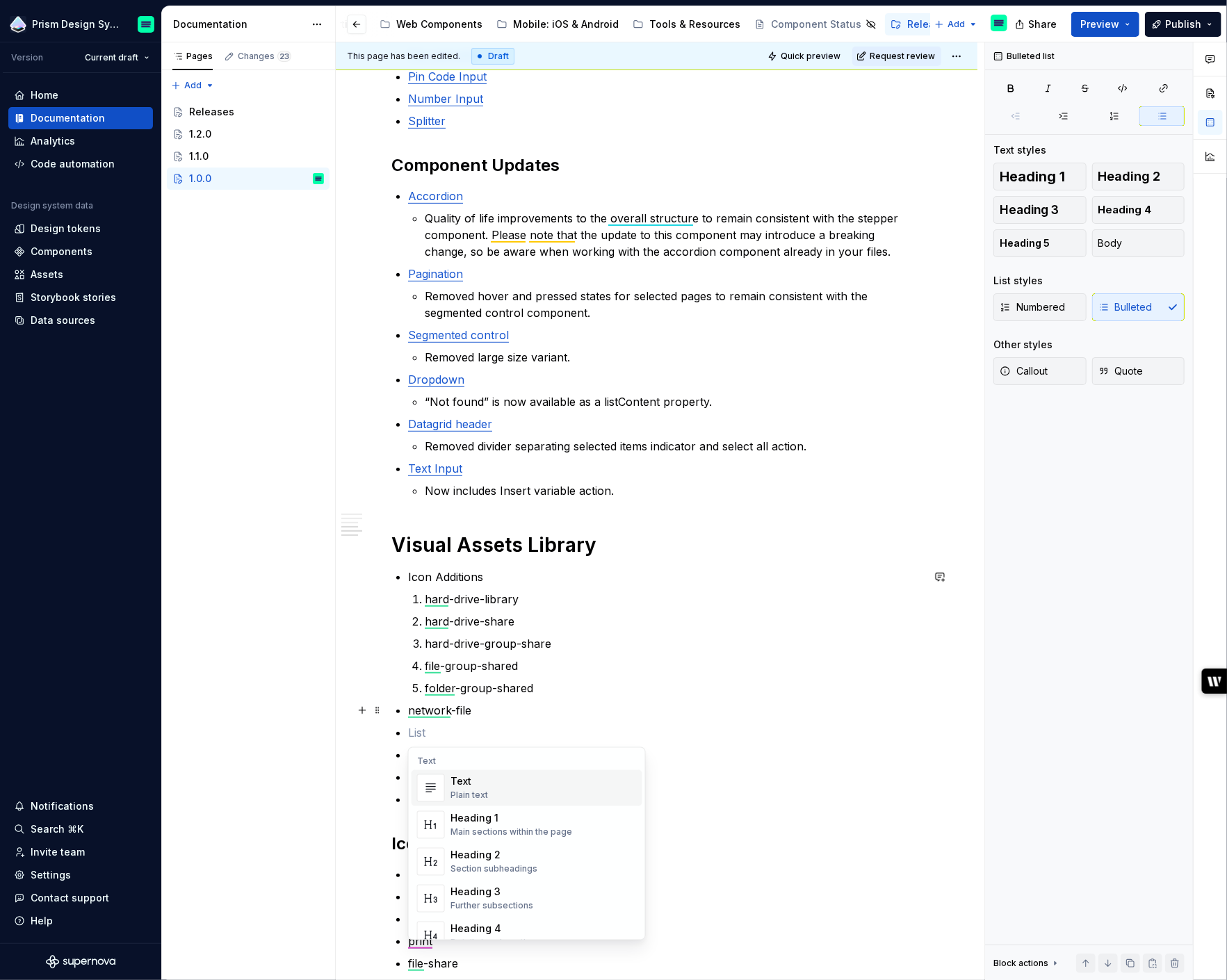
click at [562, 645] on p "hard-drive-group-share" at bounding box center [673, 643] width 497 height 17
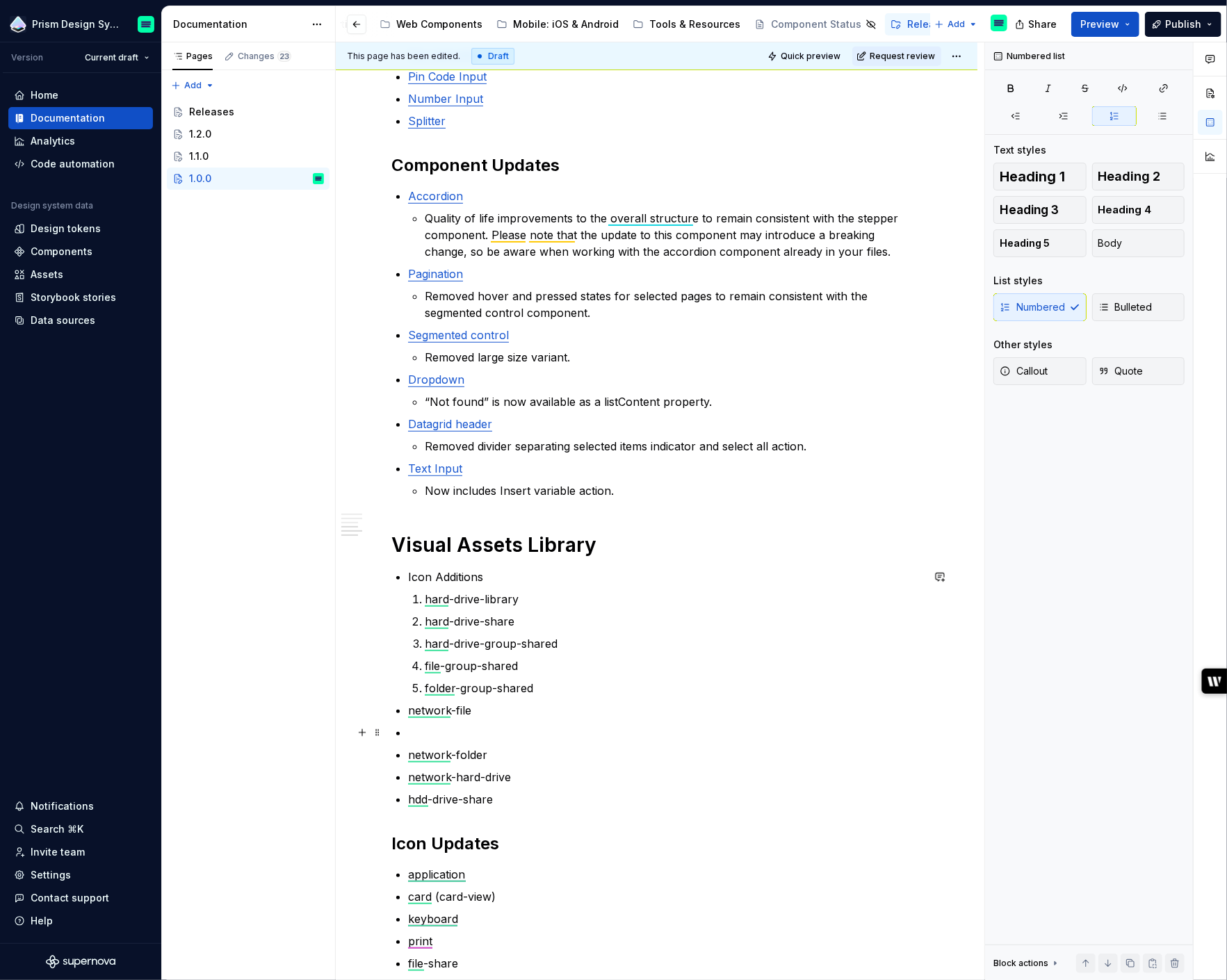
click at [392, 733] on div "Overview This update includes both new components and updates to current ones, …" at bounding box center [656, 445] width 530 height 1143
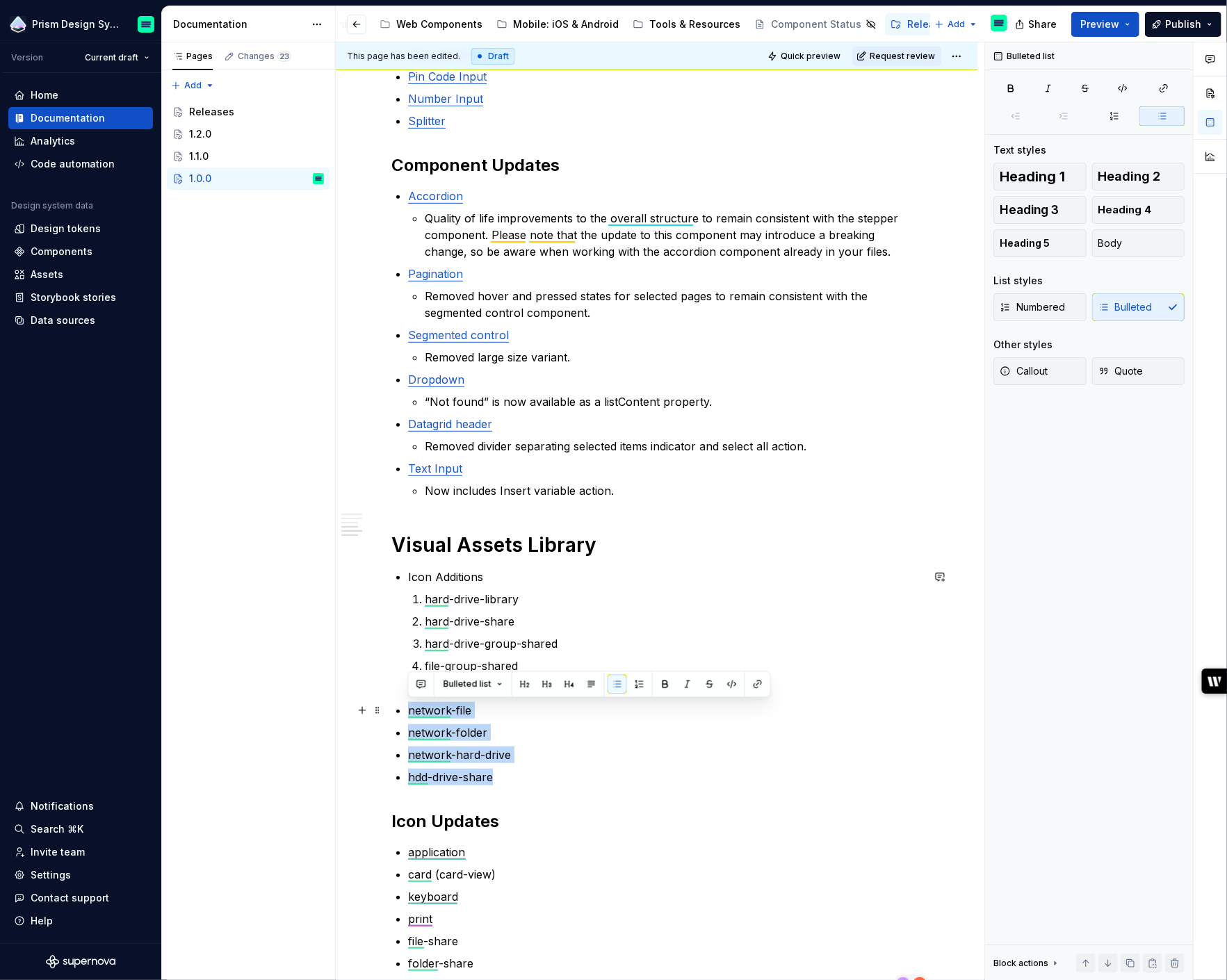
drag, startPoint x: 505, startPoint y: 772, endPoint x: 404, endPoint y: 714, distance: 116.5
click at [404, 714] on div "Overview This update includes both new components and updates to current ones, …" at bounding box center [656, 433] width 530 height 1121
click at [614, 687] on button "button" at bounding box center [618, 684] width 20 height 20
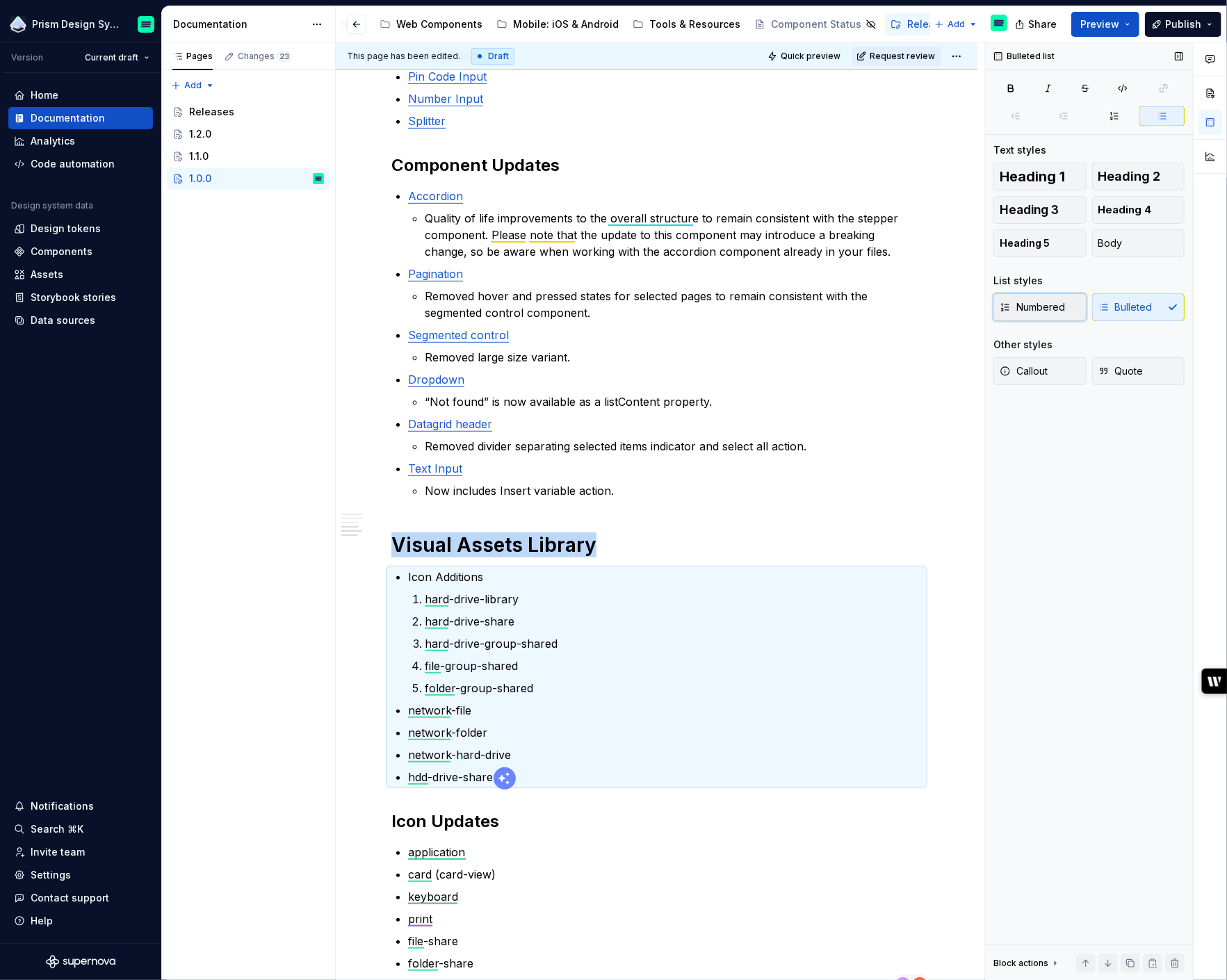
click at [1058, 312] on span "Numbered" at bounding box center [1032, 307] width 65 height 14
click at [1117, 312] on span "Bulleted" at bounding box center [1125, 307] width 54 height 14
click at [425, 707] on p "network-file" at bounding box center [665, 710] width 514 height 17
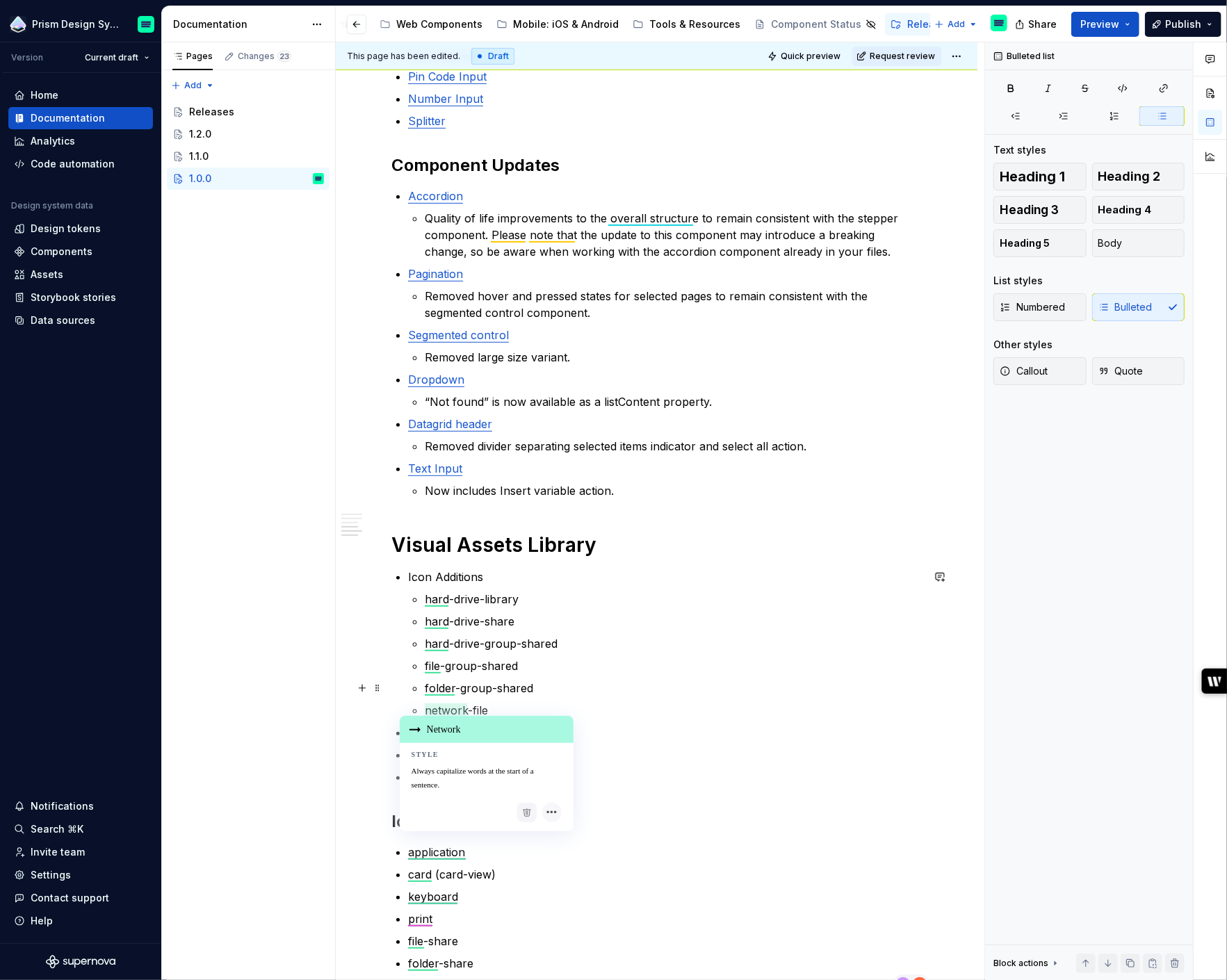
click at [660, 692] on p "folder-group-shared" at bounding box center [673, 688] width 497 height 17
click at [545, 618] on p "hard-drive-share" at bounding box center [673, 621] width 497 height 17
click at [406, 731] on div "Overview This update includes both new components and updates to current ones, …" at bounding box center [656, 433] width 530 height 1121
click at [406, 755] on div "Overview This update includes both new components and updates to current ones, …" at bounding box center [656, 433] width 530 height 1121
click at [405, 775] on div "Overview This update includes both new components and updates to current ones, …" at bounding box center [656, 433] width 530 height 1121
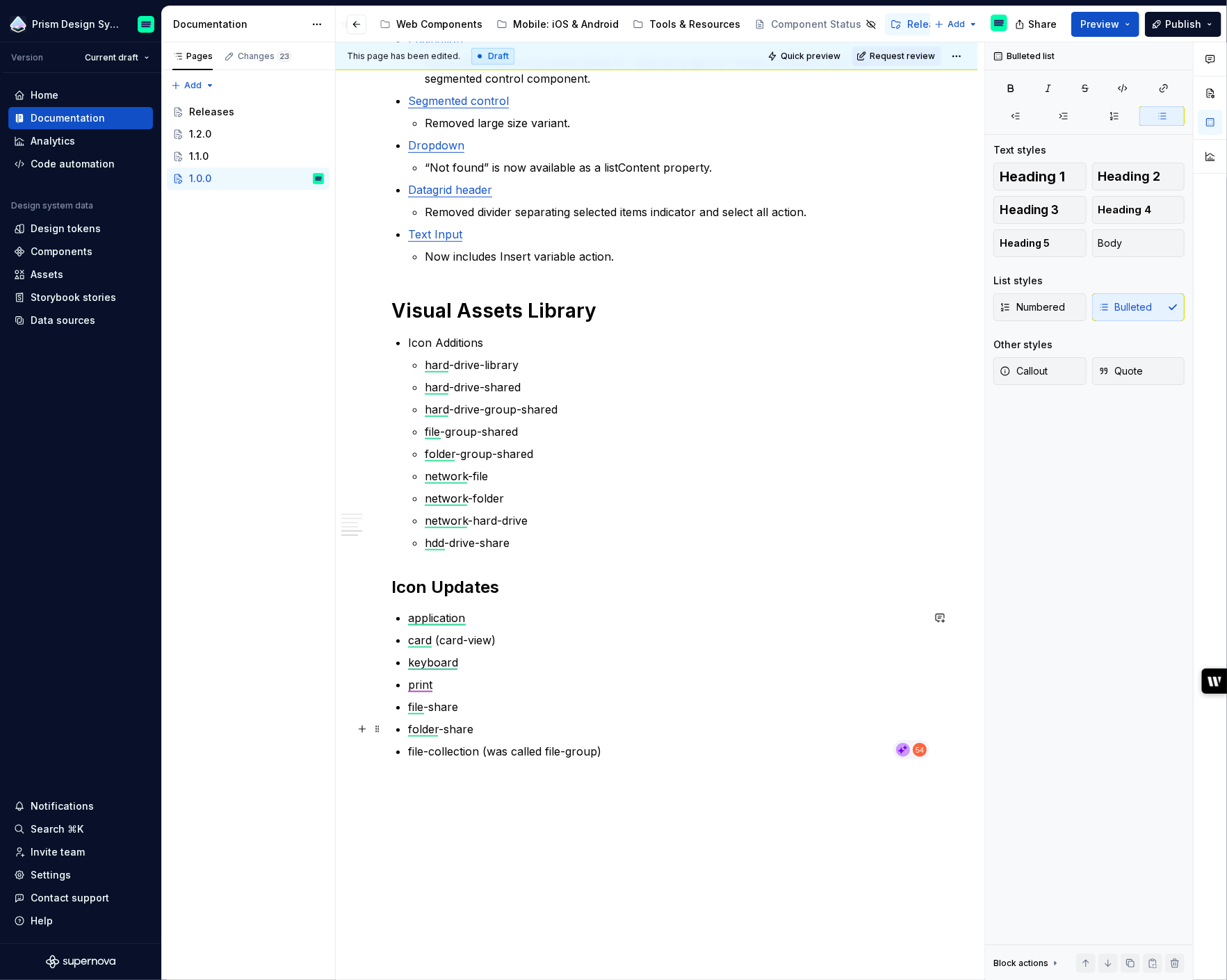
scroll to position [721, 0]
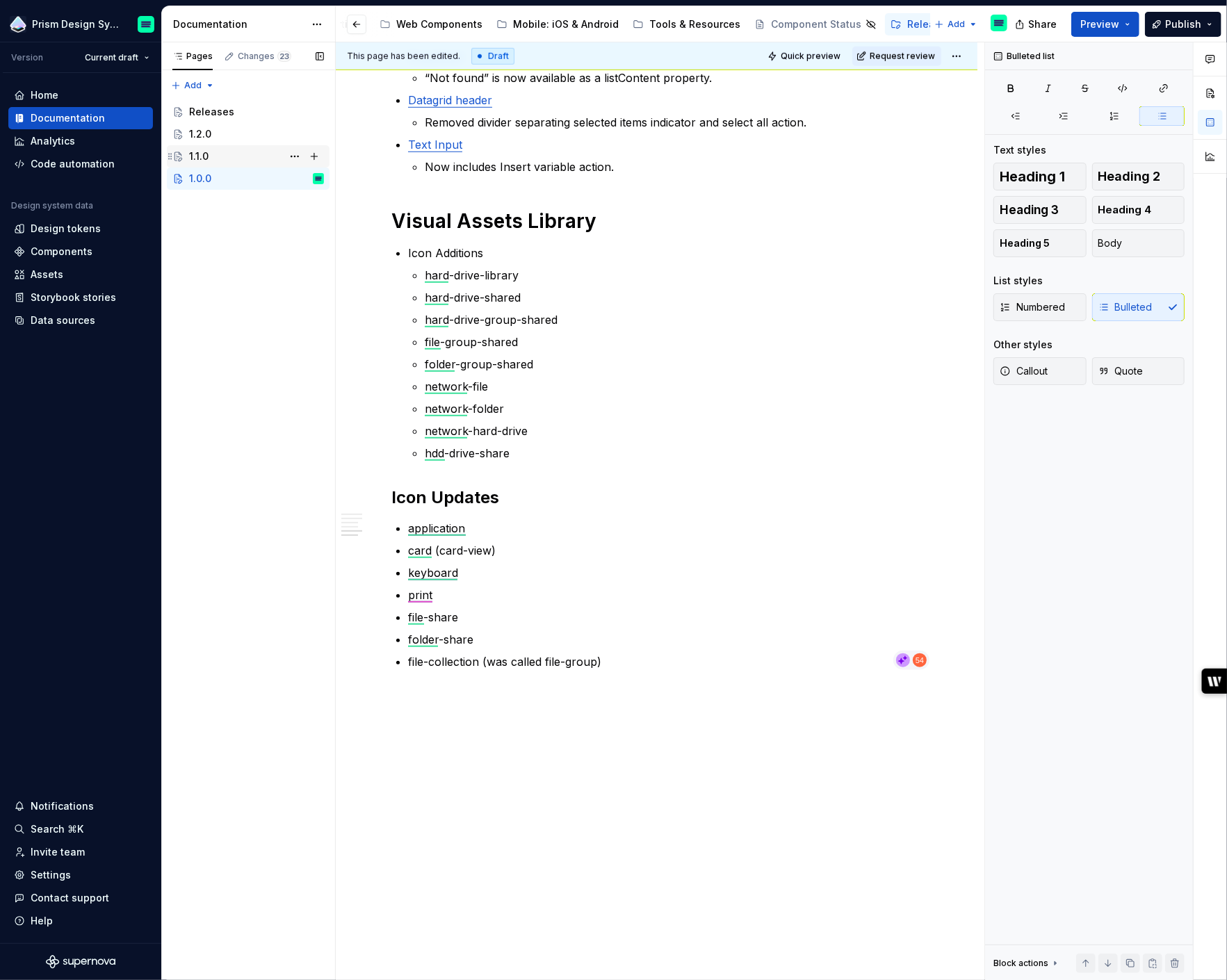
click at [216, 150] on div "1.1.0" at bounding box center [256, 156] width 135 height 20
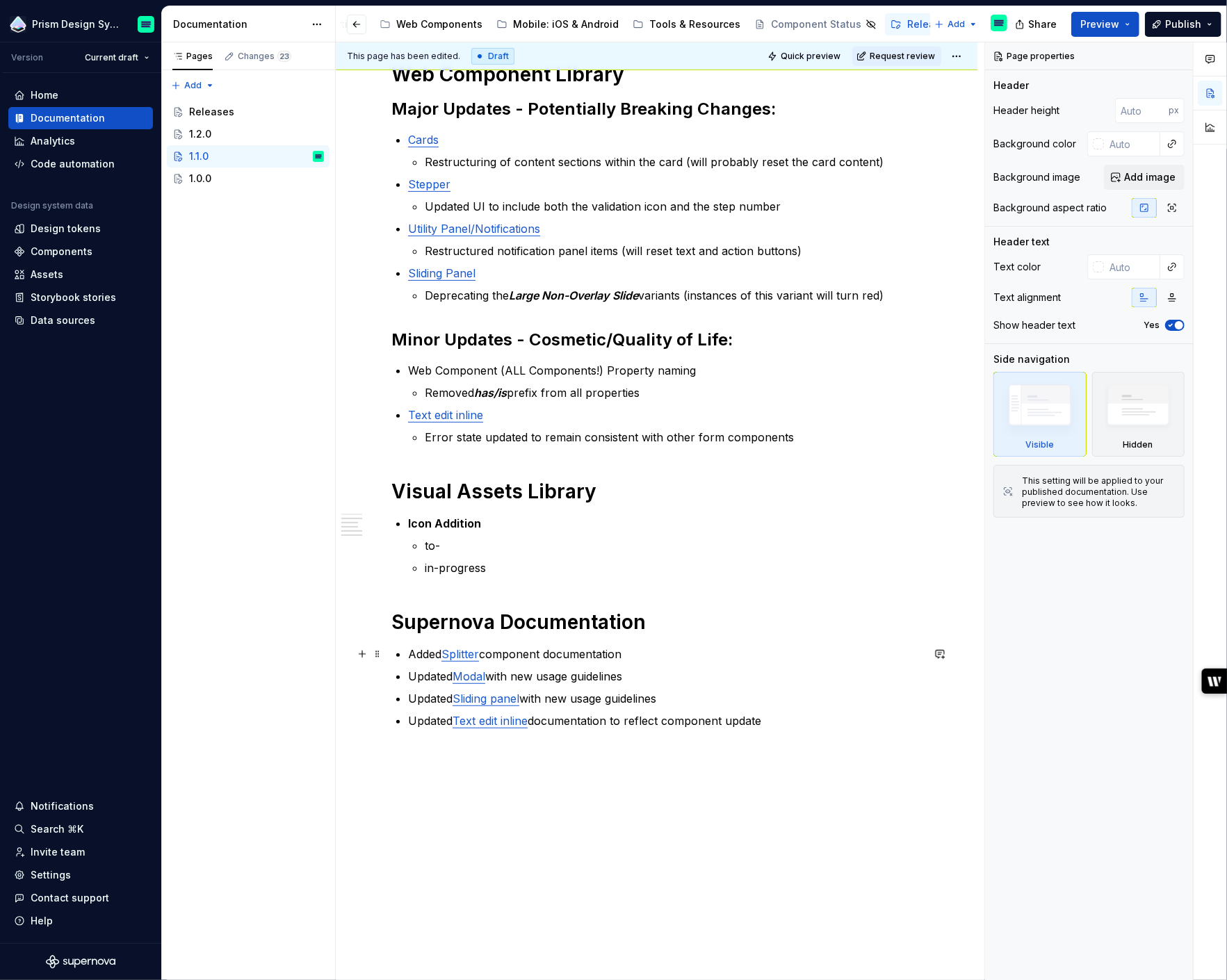
scroll to position [388, 0]
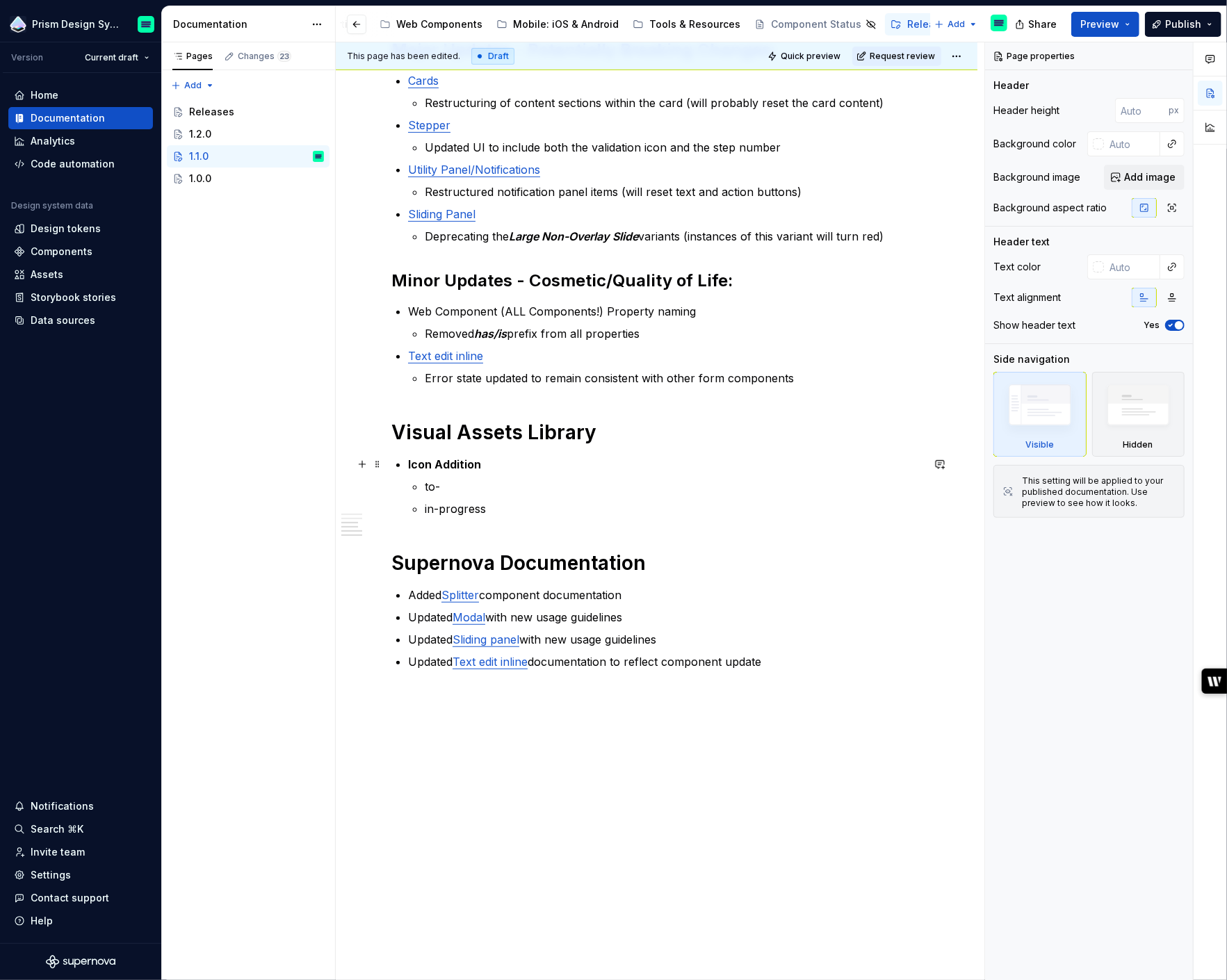
click at [447, 463] on strong "Icon Addition" at bounding box center [445, 464] width 73 height 14
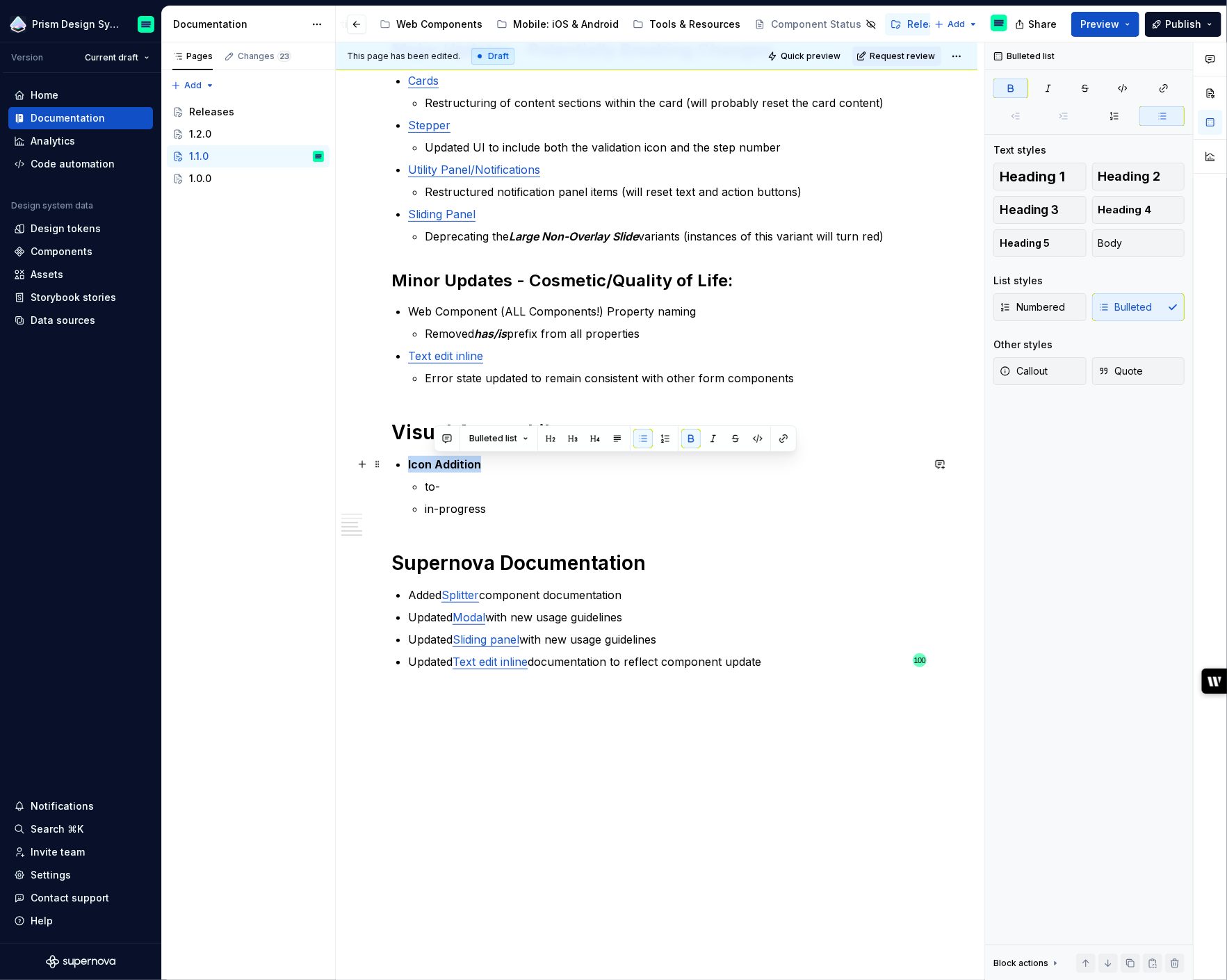
click at [447, 463] on strong "Icon Addition" at bounding box center [445, 464] width 73 height 14
click at [1017, 90] on button "button" at bounding box center [1011, 89] width 34 height 20
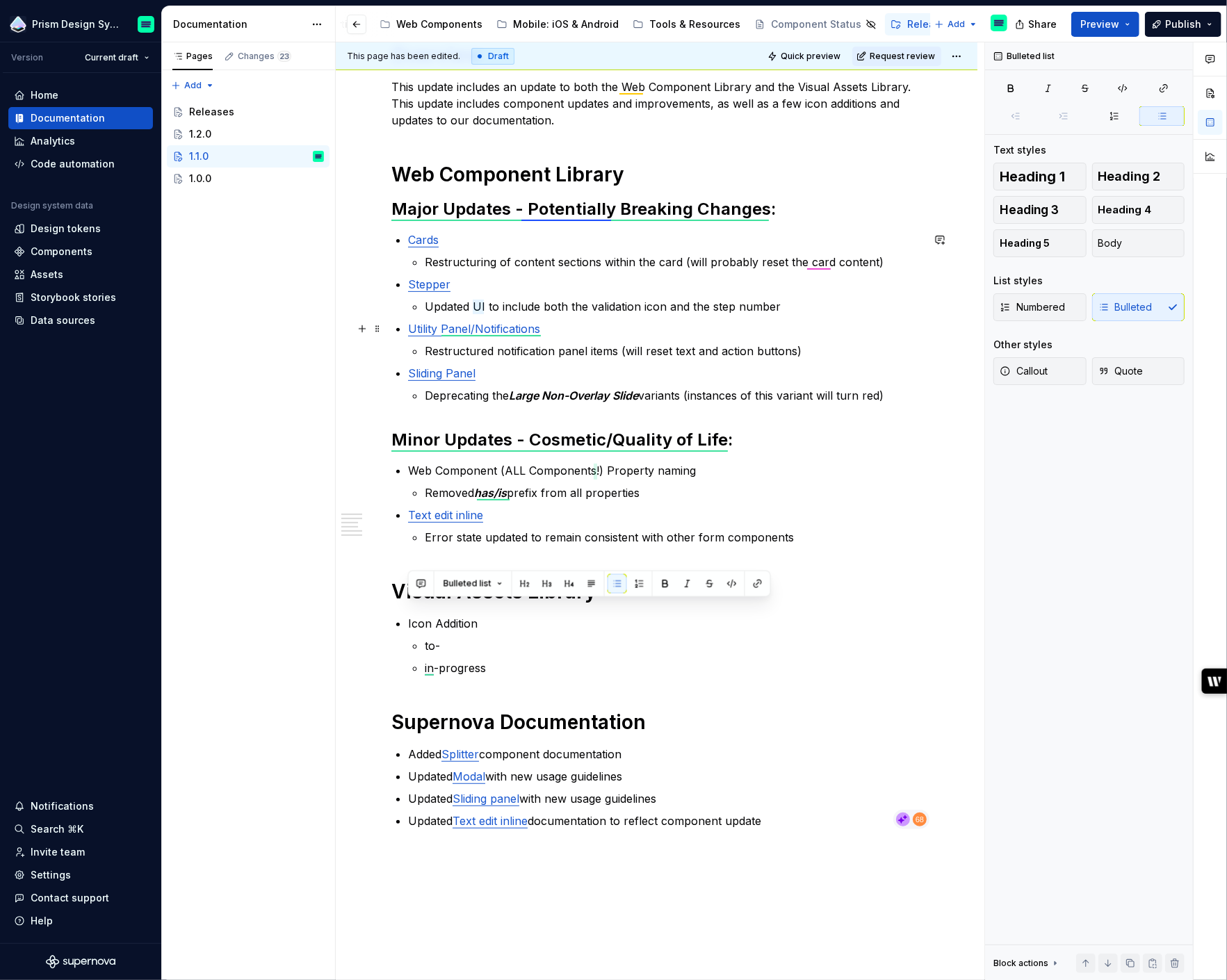
scroll to position [243, 0]
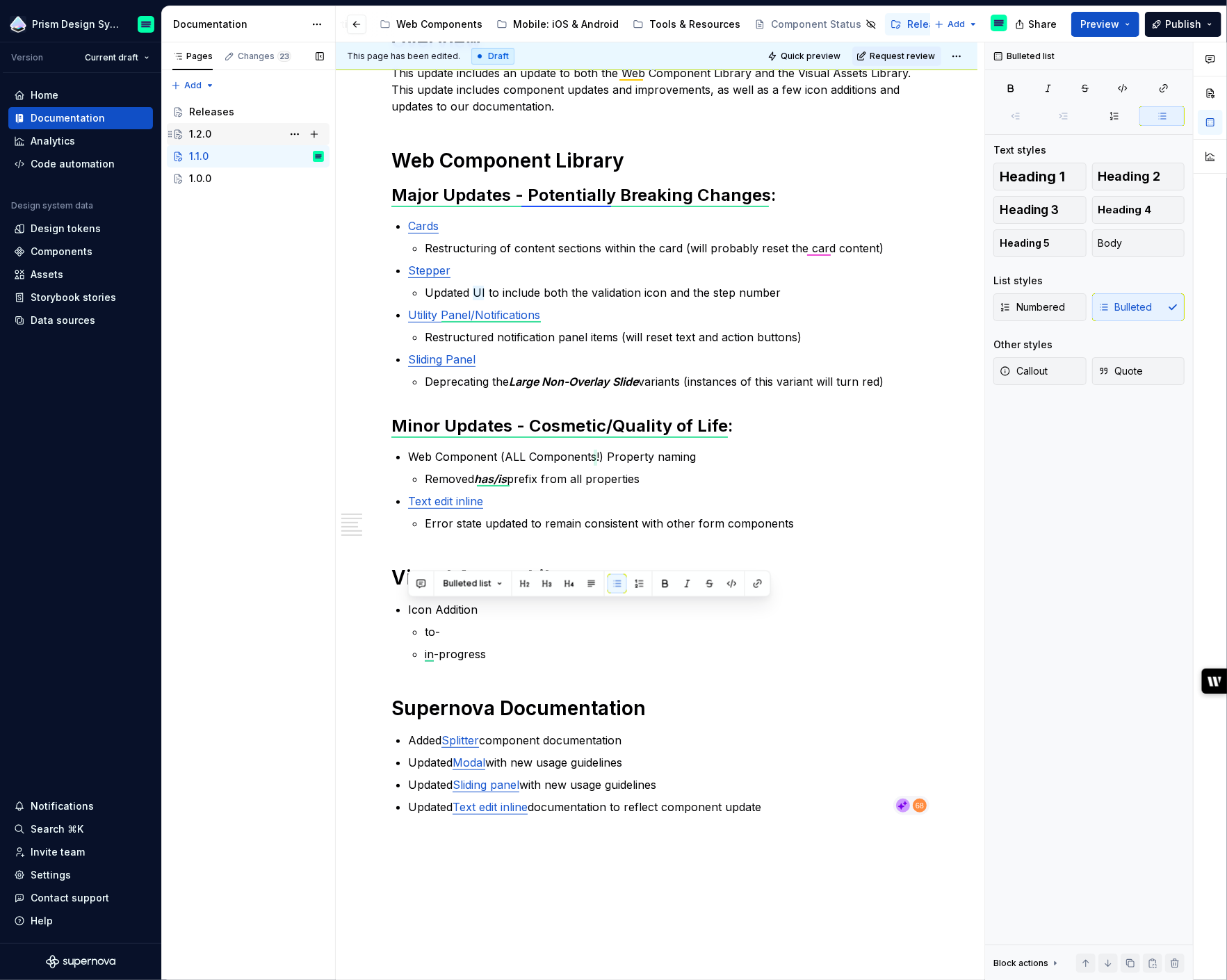
click at [221, 133] on div "1.2.0" at bounding box center [256, 134] width 135 height 20
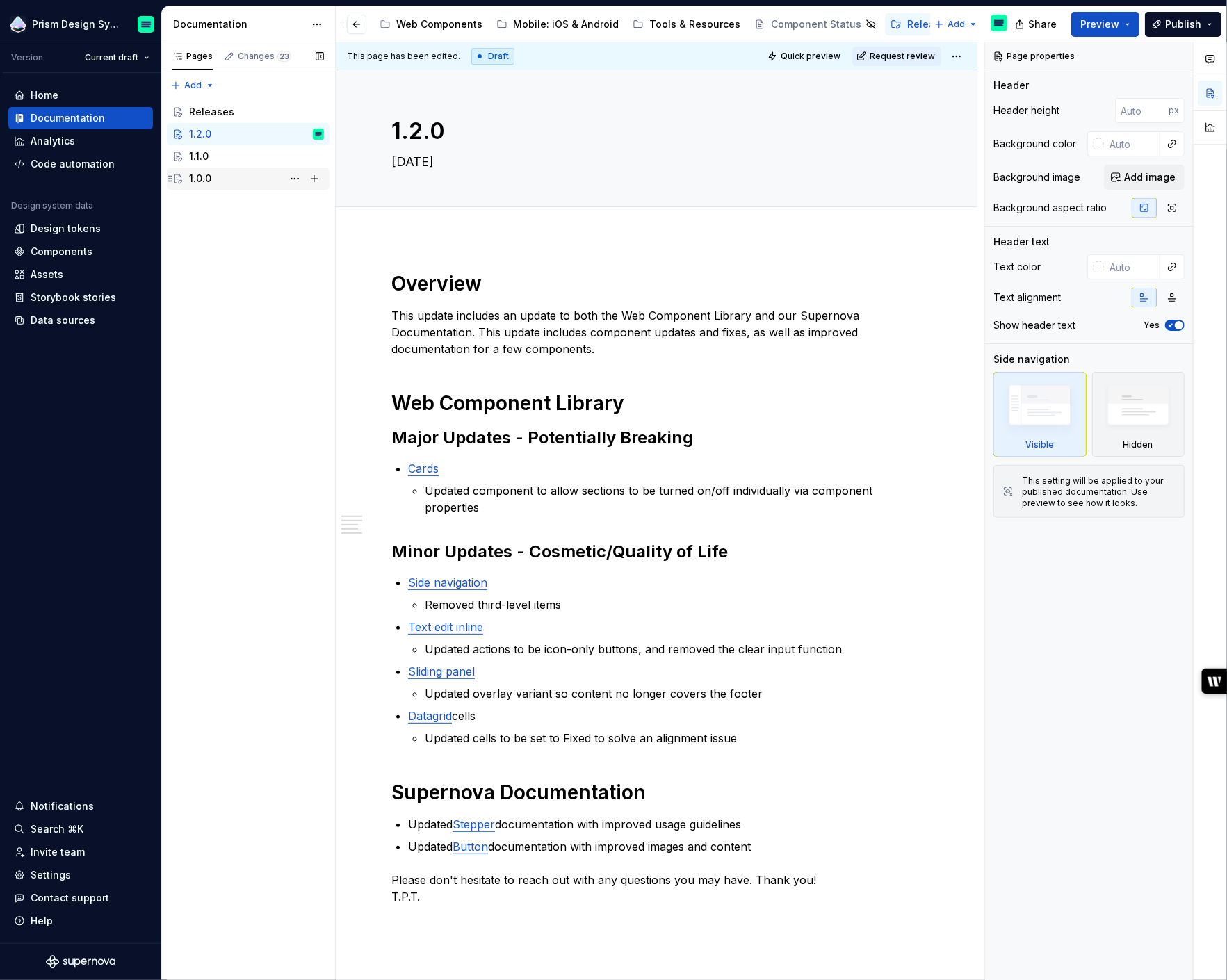
click at [236, 175] on div "1.0.0" at bounding box center [256, 179] width 135 height 20
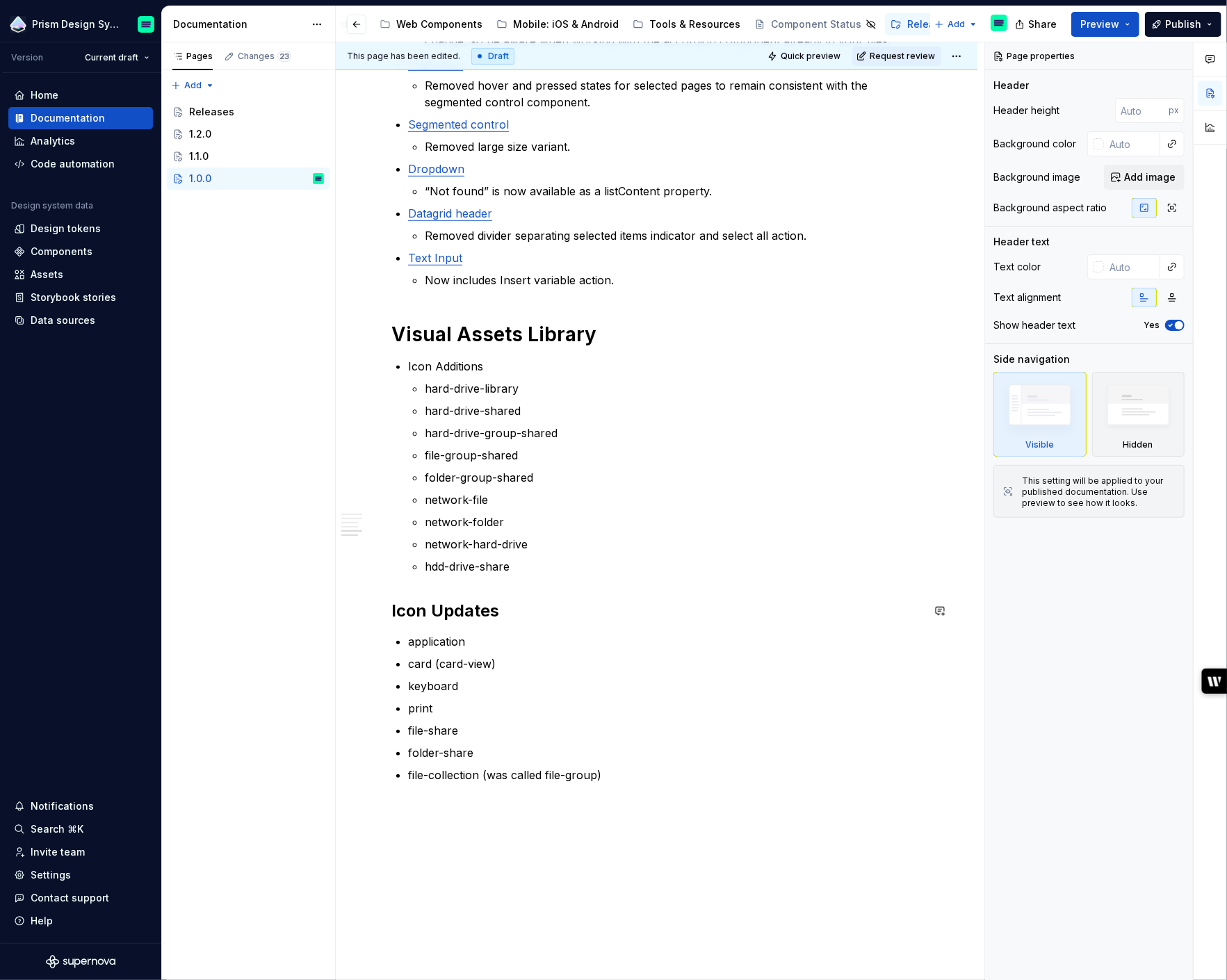
scroll to position [613, 0]
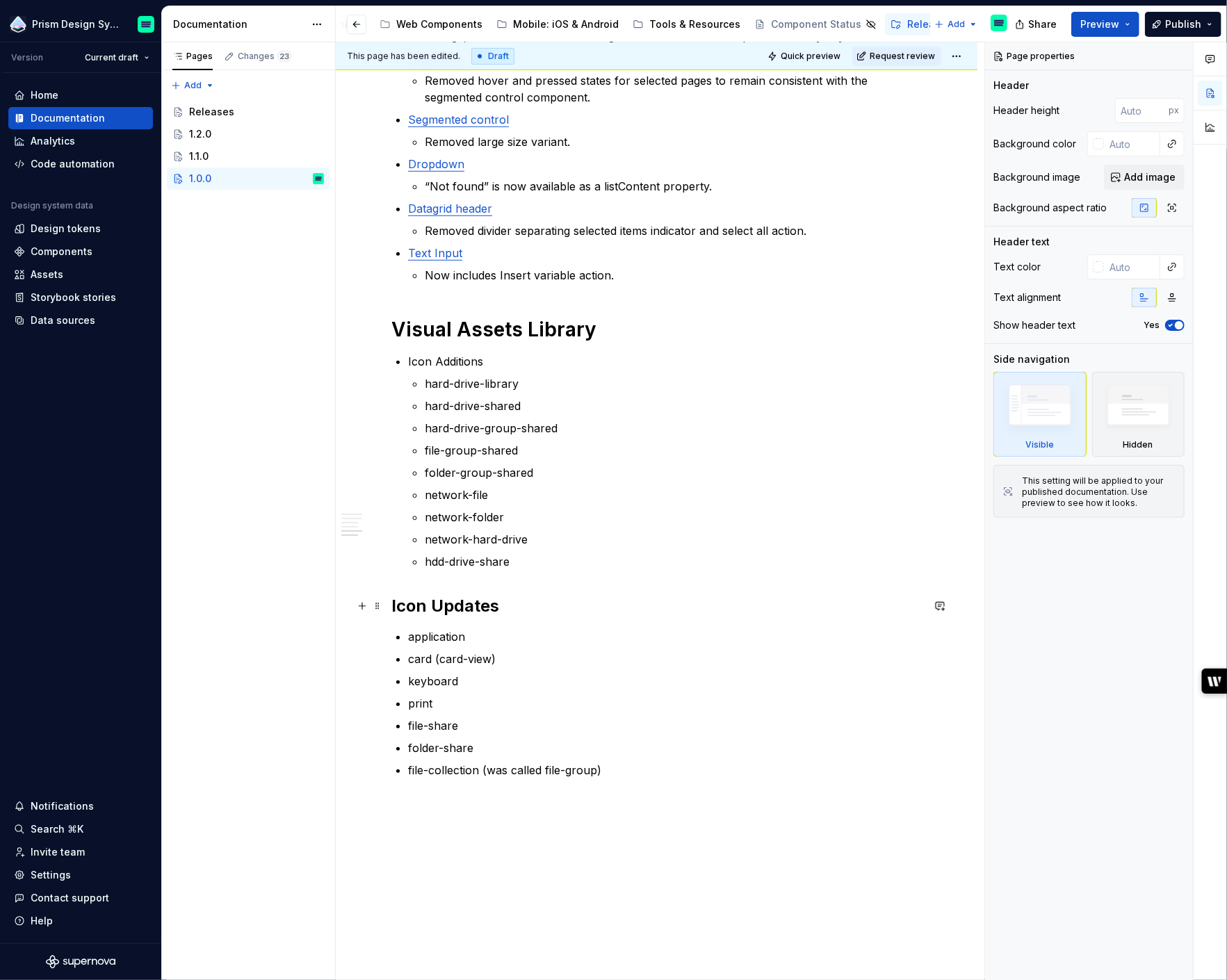
click at [407, 608] on strong "Icon Updates" at bounding box center [446, 606] width 108 height 20
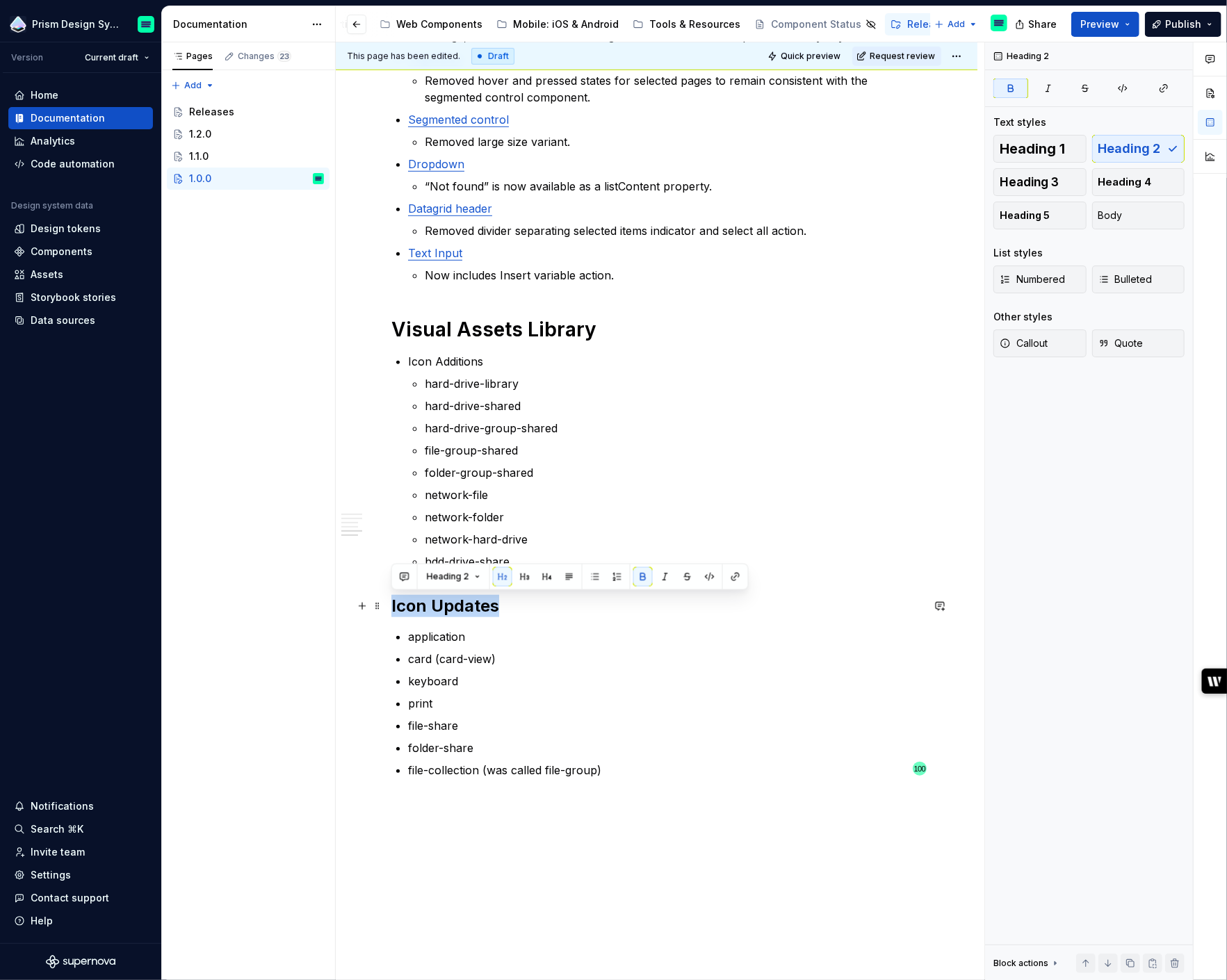
click at [407, 608] on strong "Icon Updates" at bounding box center [446, 606] width 108 height 20
click at [593, 580] on button "button" at bounding box center [595, 578] width 20 height 20
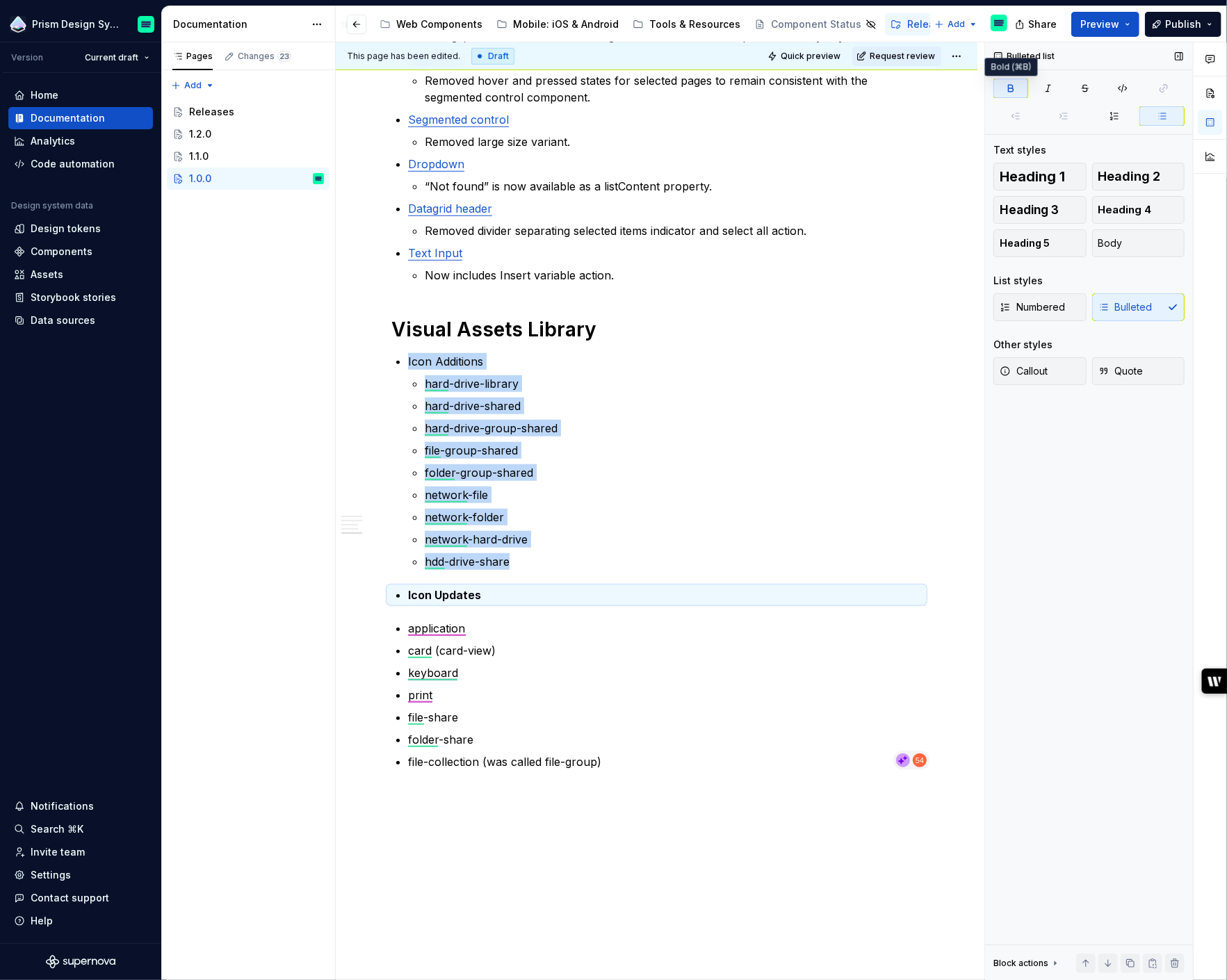
click at [1015, 89] on icon "button" at bounding box center [1011, 88] width 11 height 11
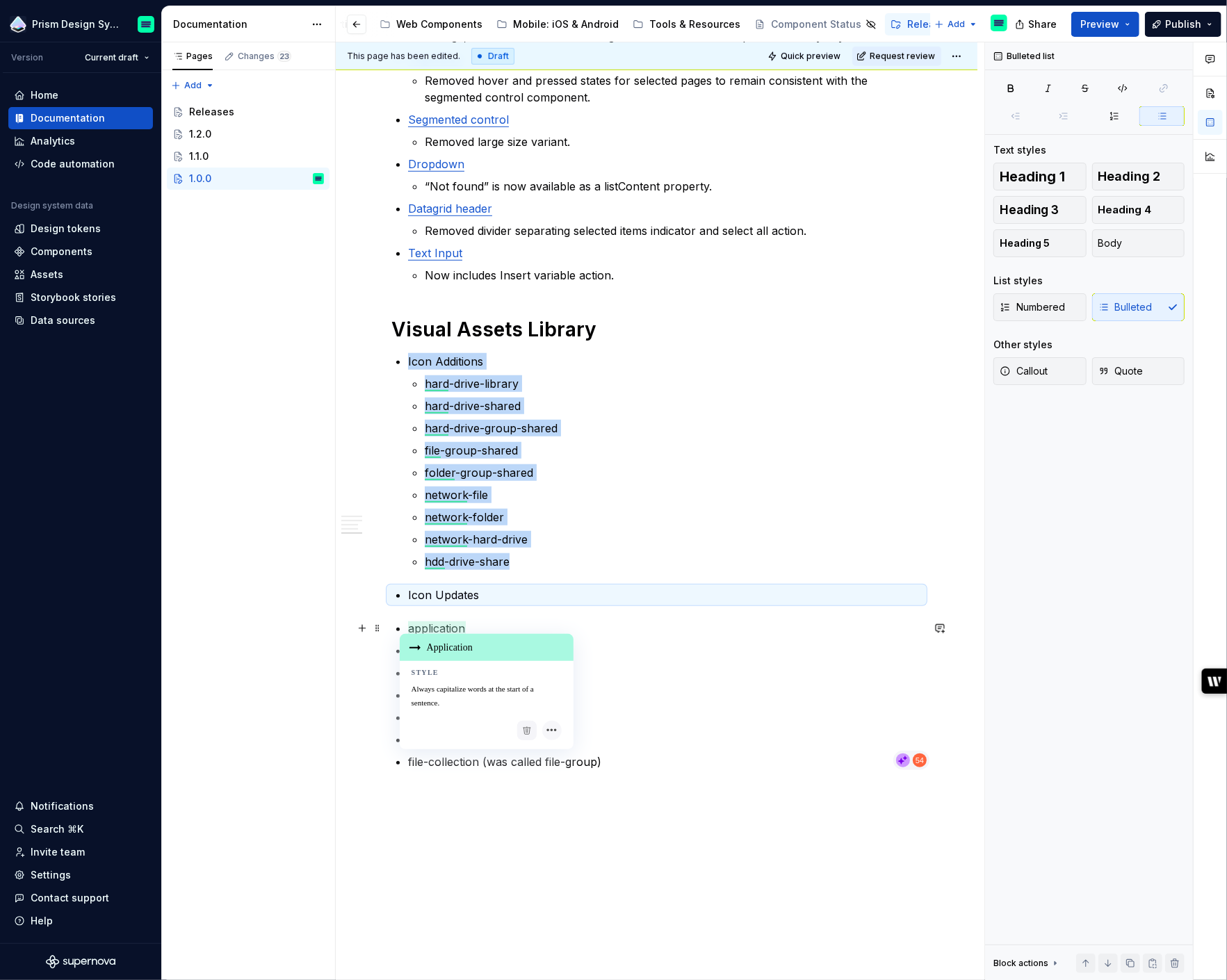
click at [408, 620] on p "application" at bounding box center [665, 628] width 514 height 17
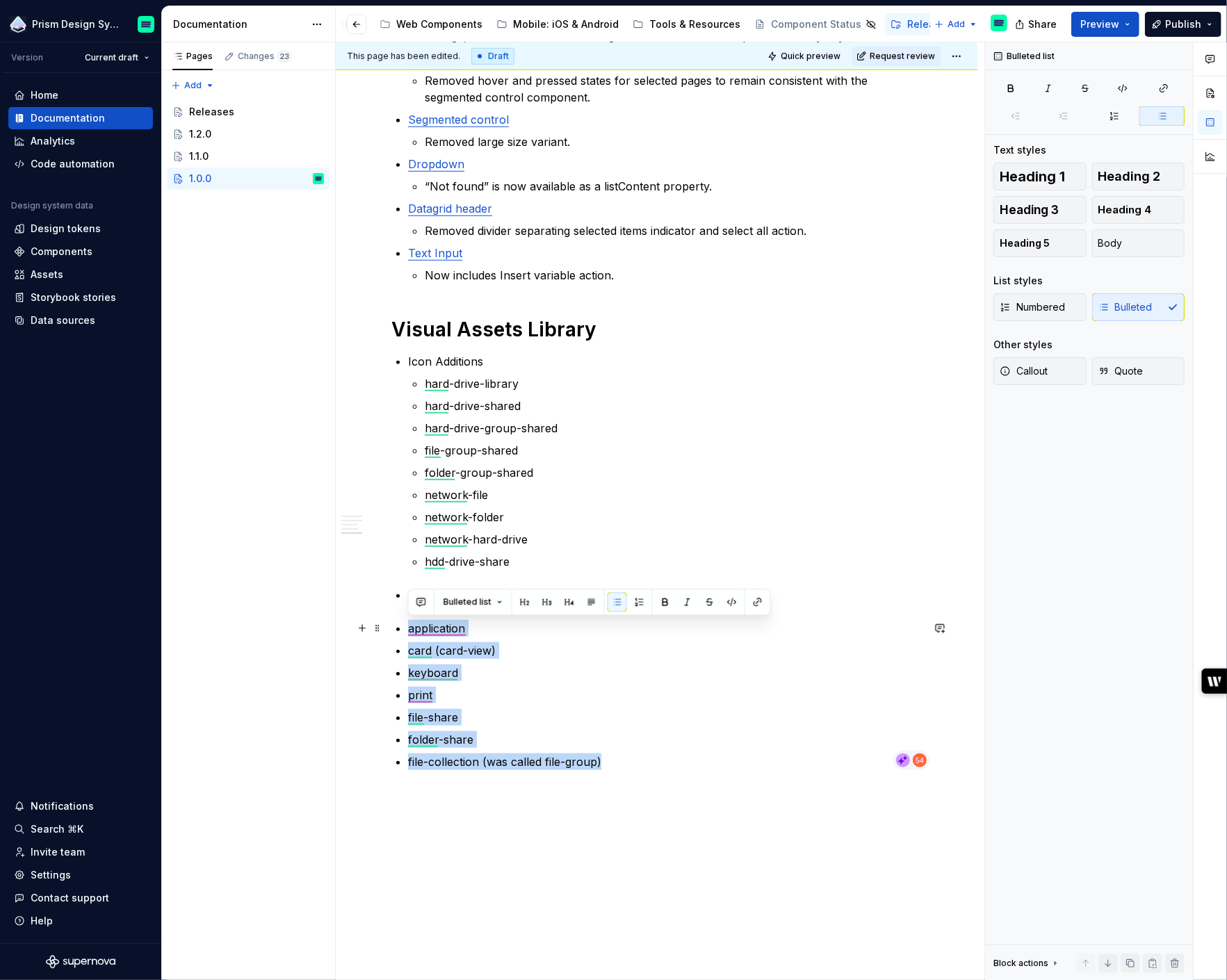
drag, startPoint x: 645, startPoint y: 765, endPoint x: 406, endPoint y: 627, distance: 276.0
click at [406, 627] on div "Overview This update includes both new components and updates to current ones, …" at bounding box center [656, 214] width 530 height 1113
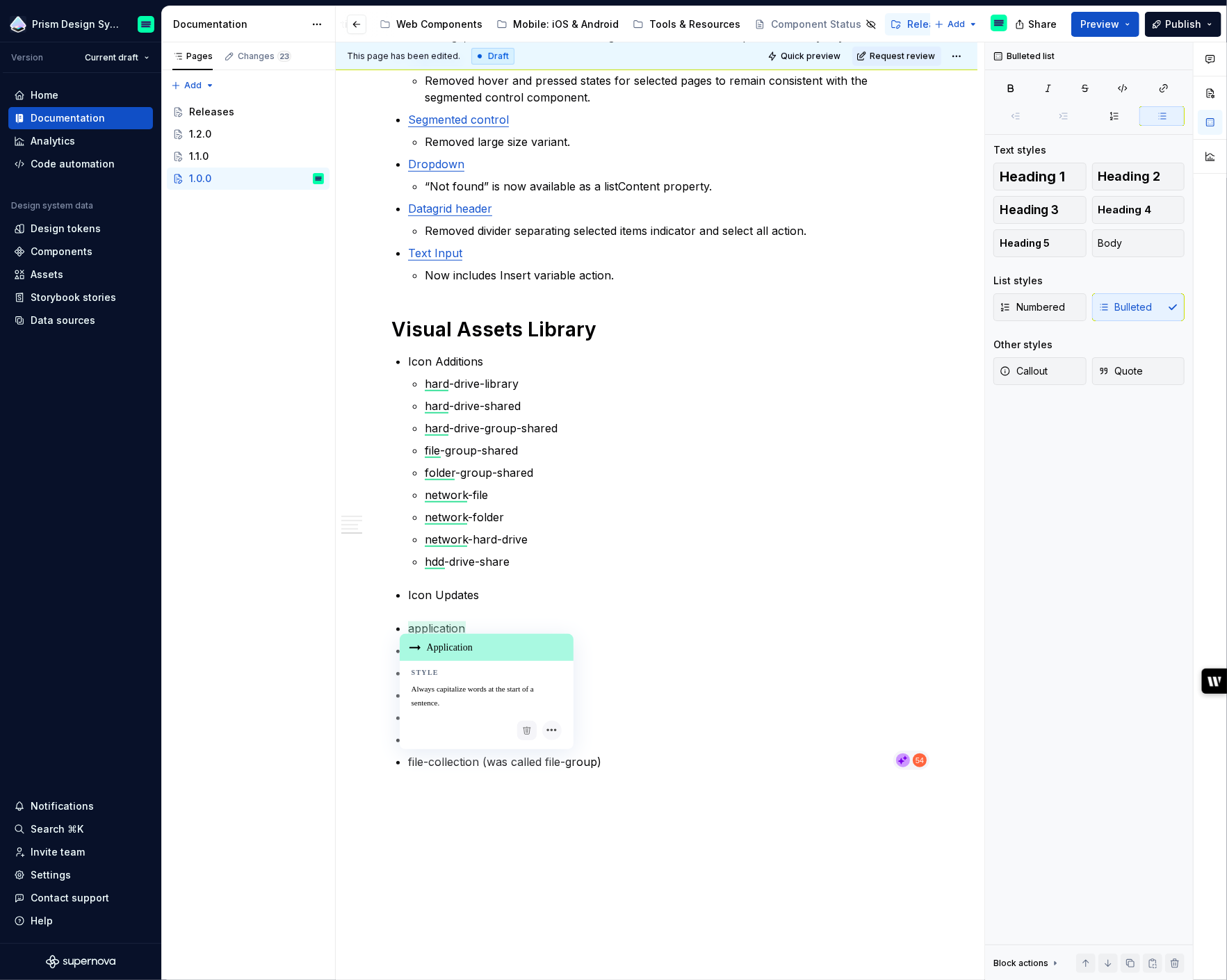
click at [399, 608] on div "Overview This update includes both new components and updates to current ones, …" at bounding box center [656, 214] width 530 height 1113
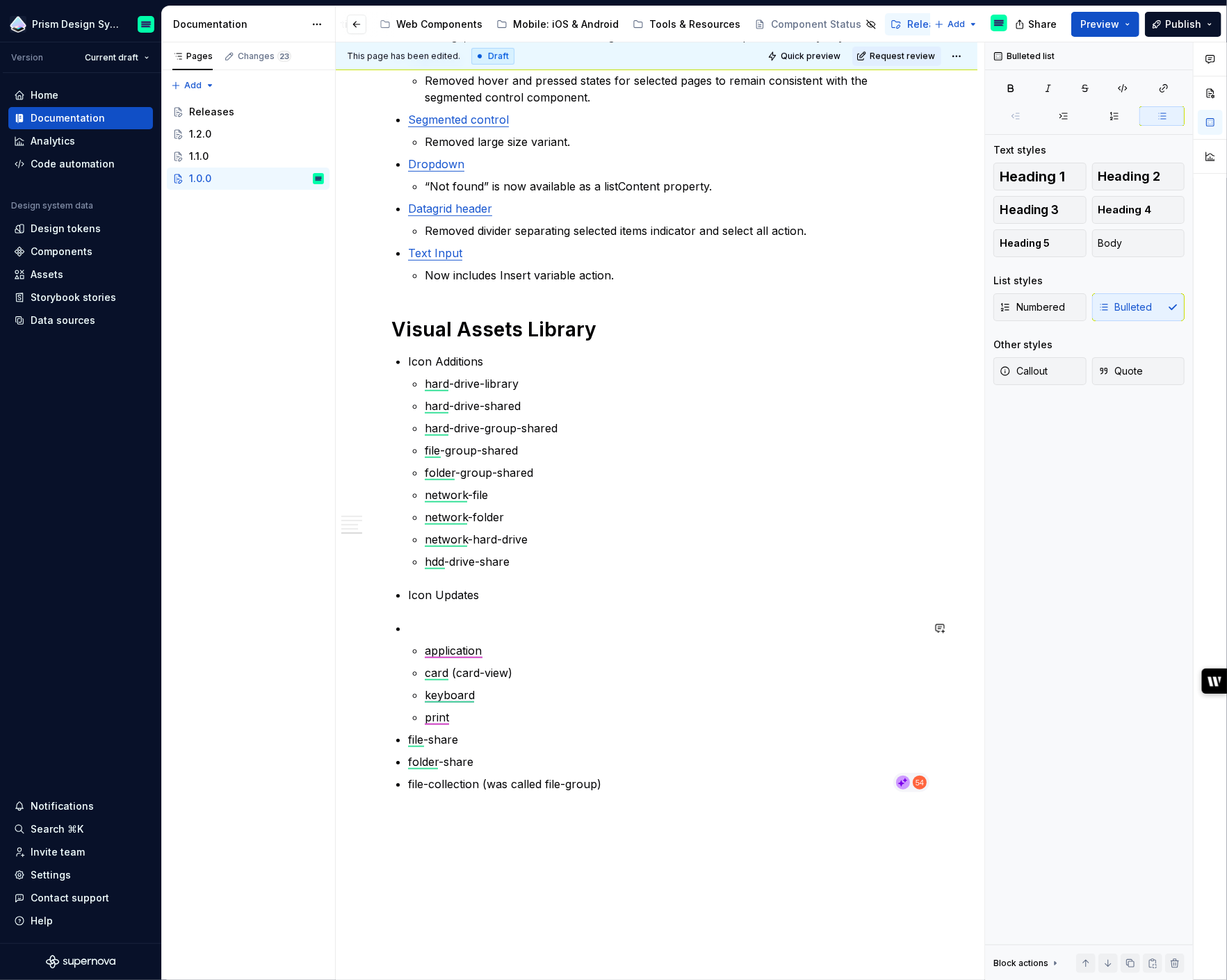
type textarea "*"
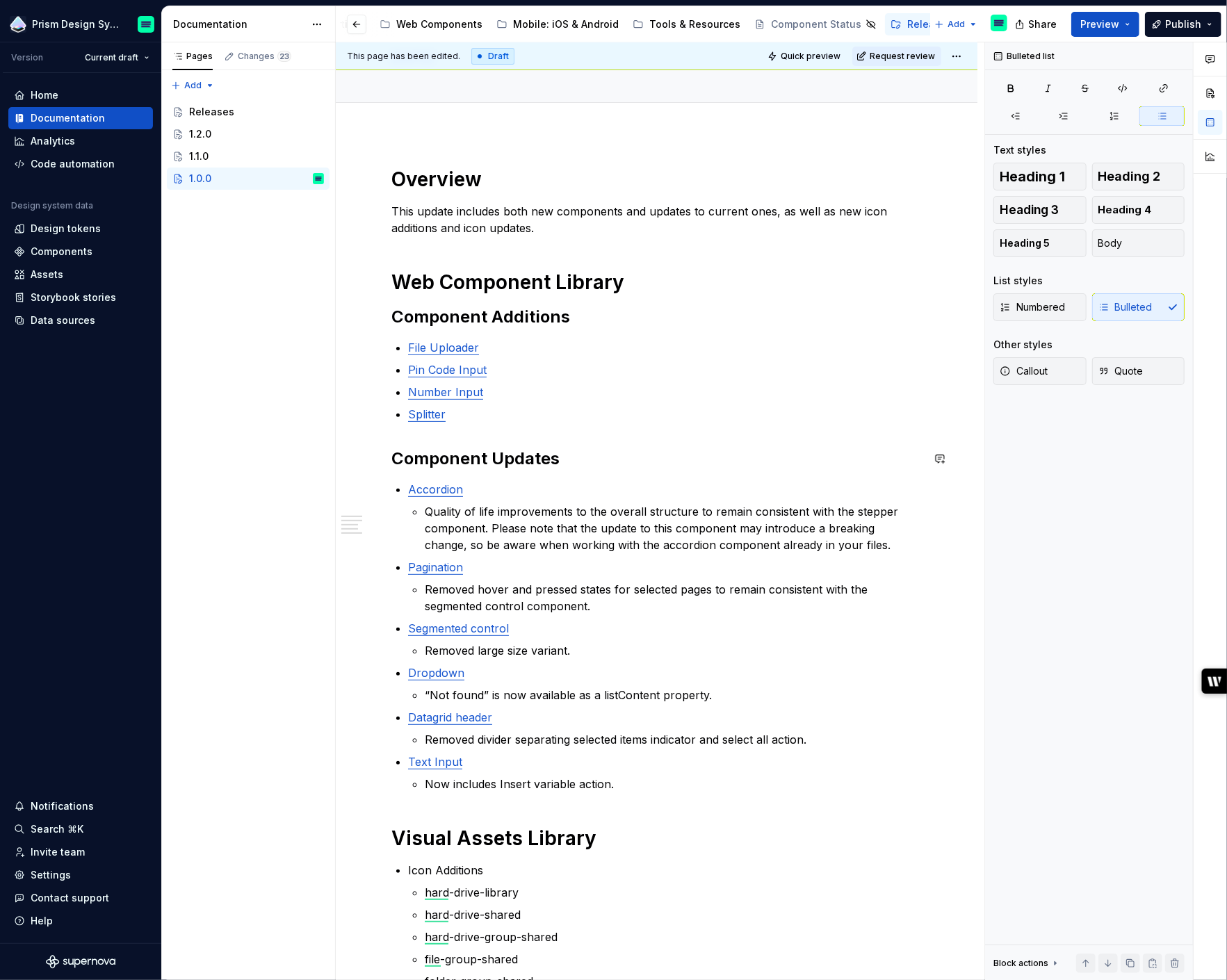
scroll to position [0, 0]
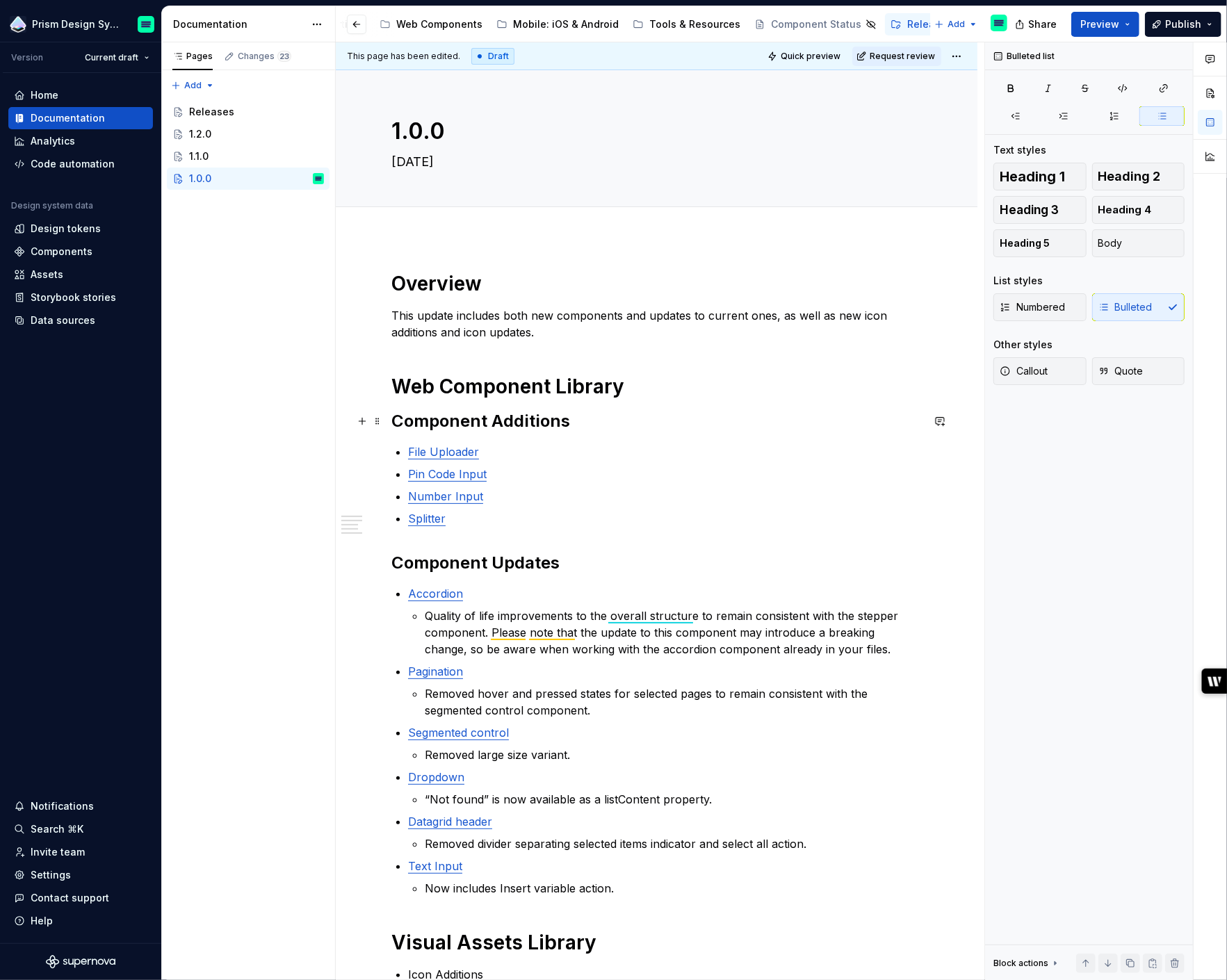
click at [476, 420] on strong "Component Additions" at bounding box center [481, 421] width 179 height 20
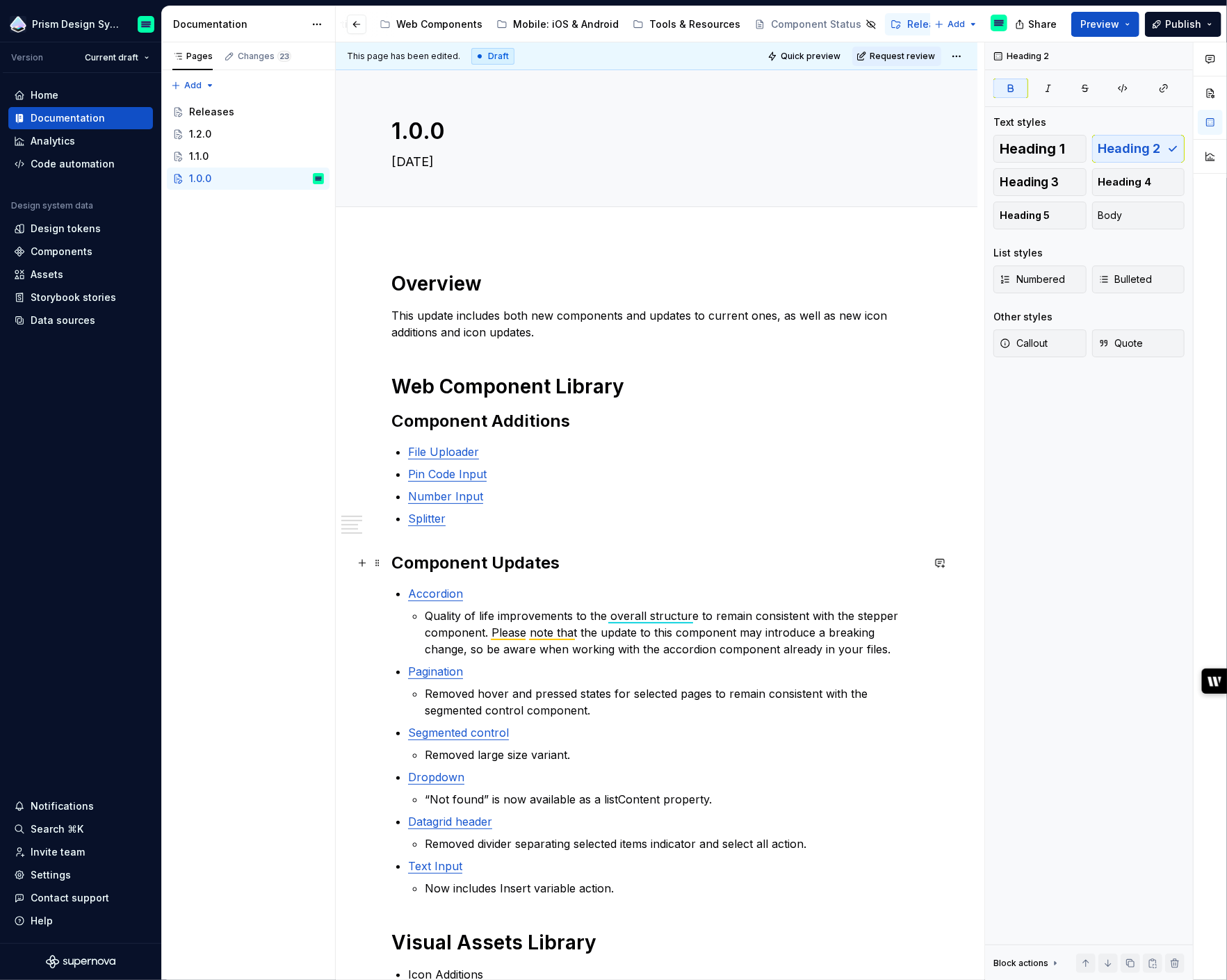
click at [487, 568] on strong "Component Updates" at bounding box center [475, 563] width 168 height 20
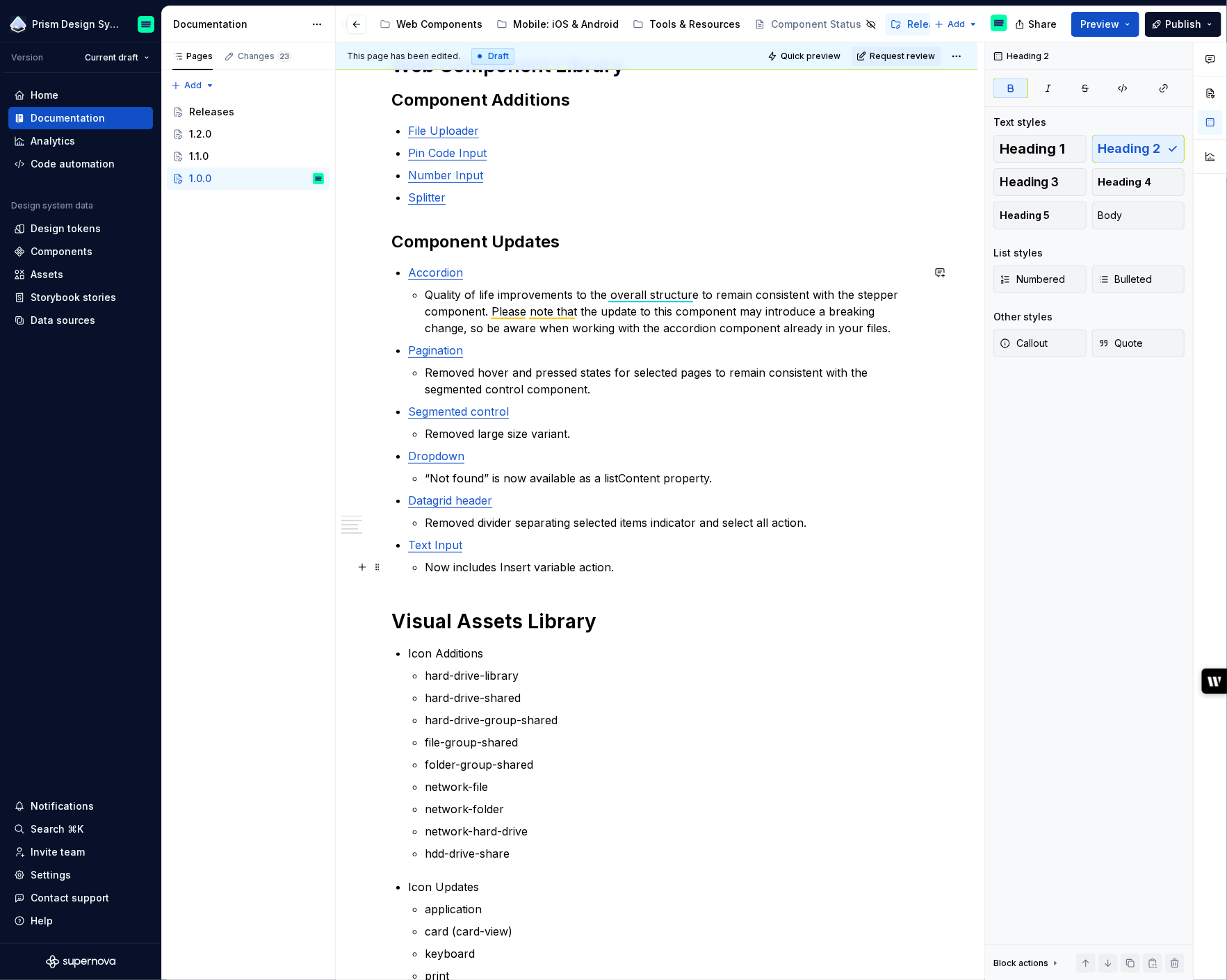
scroll to position [326, 0]
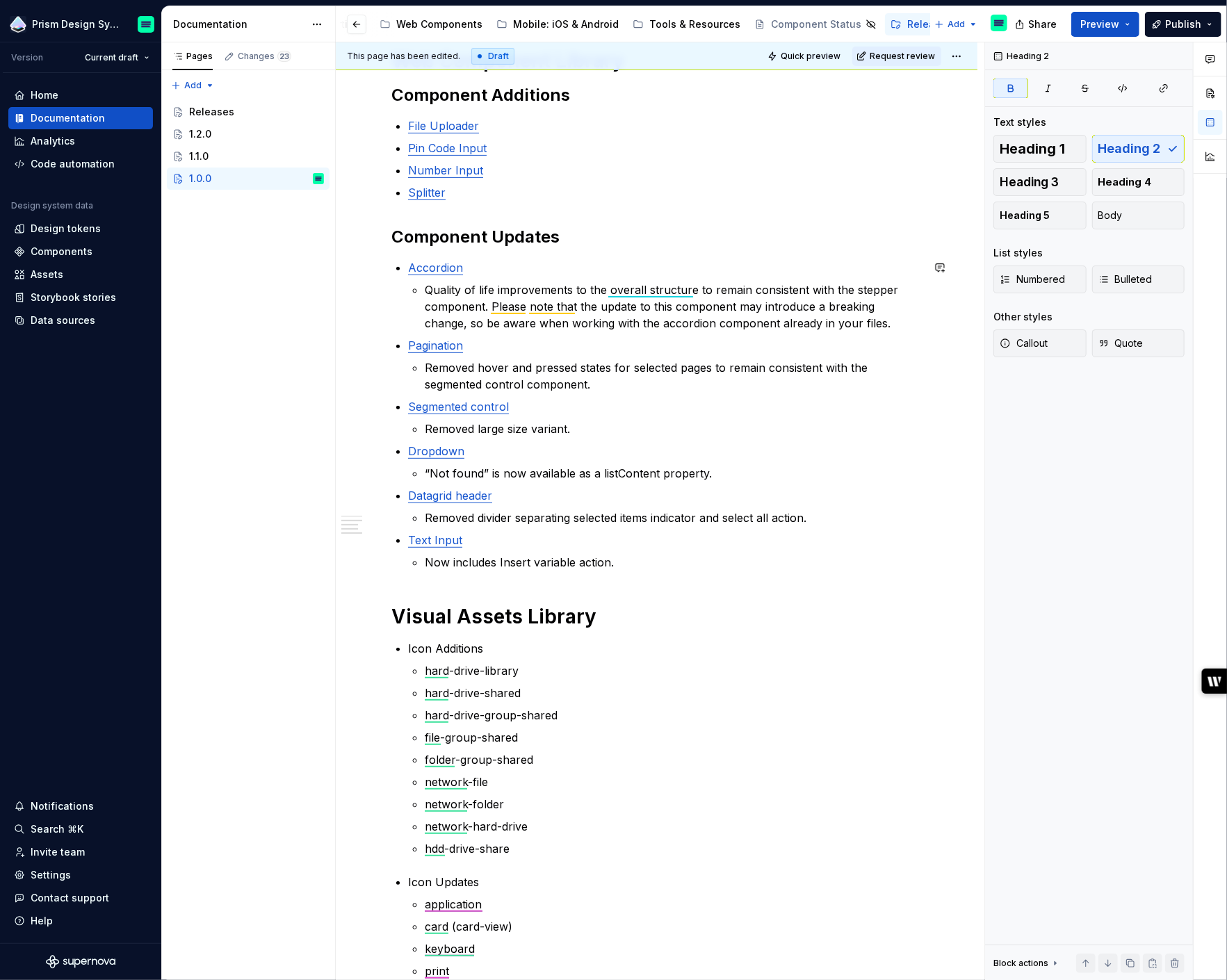
click at [494, 605] on strong "Visual Assets Library" at bounding box center [494, 617] width 205 height 24
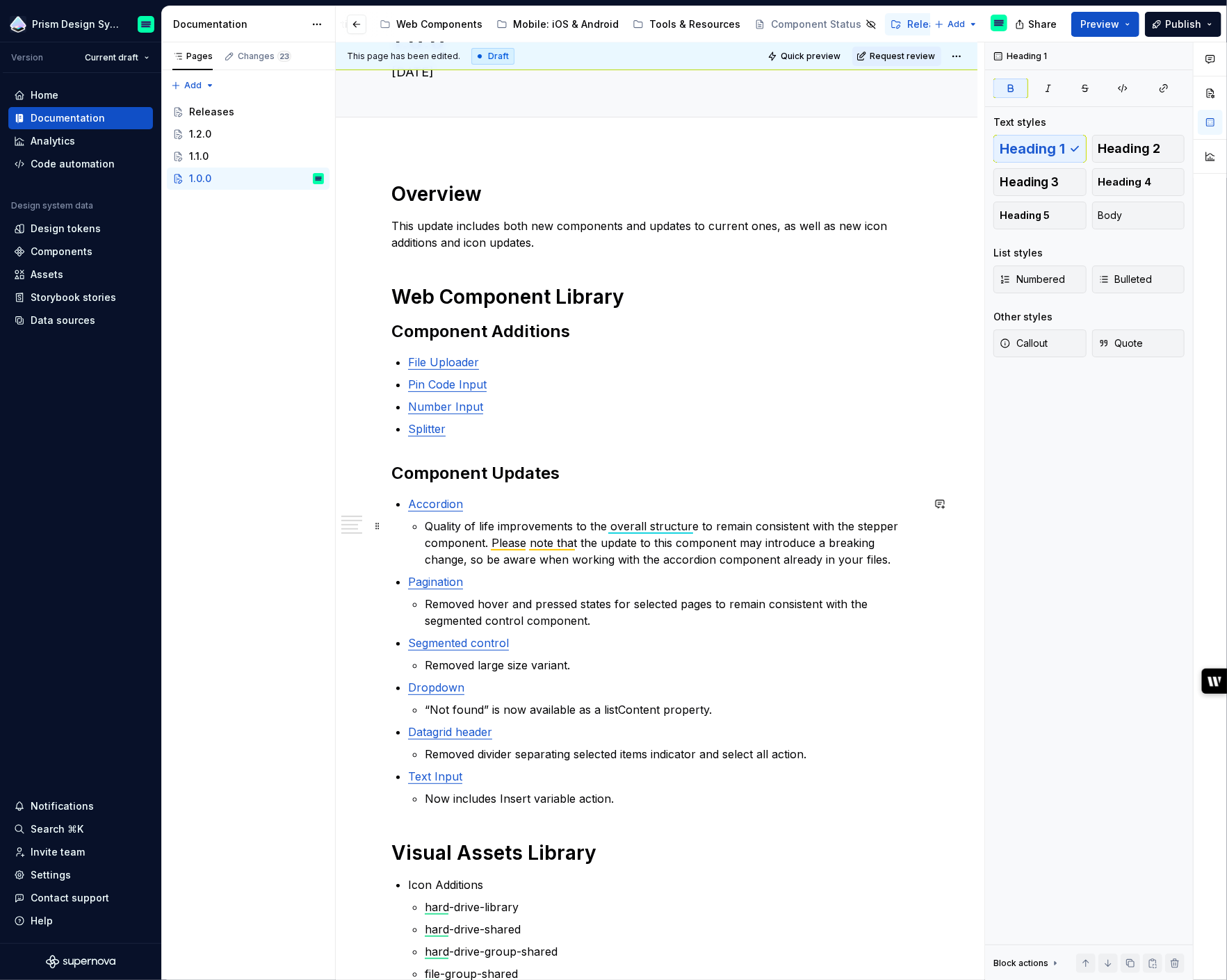
scroll to position [0, 0]
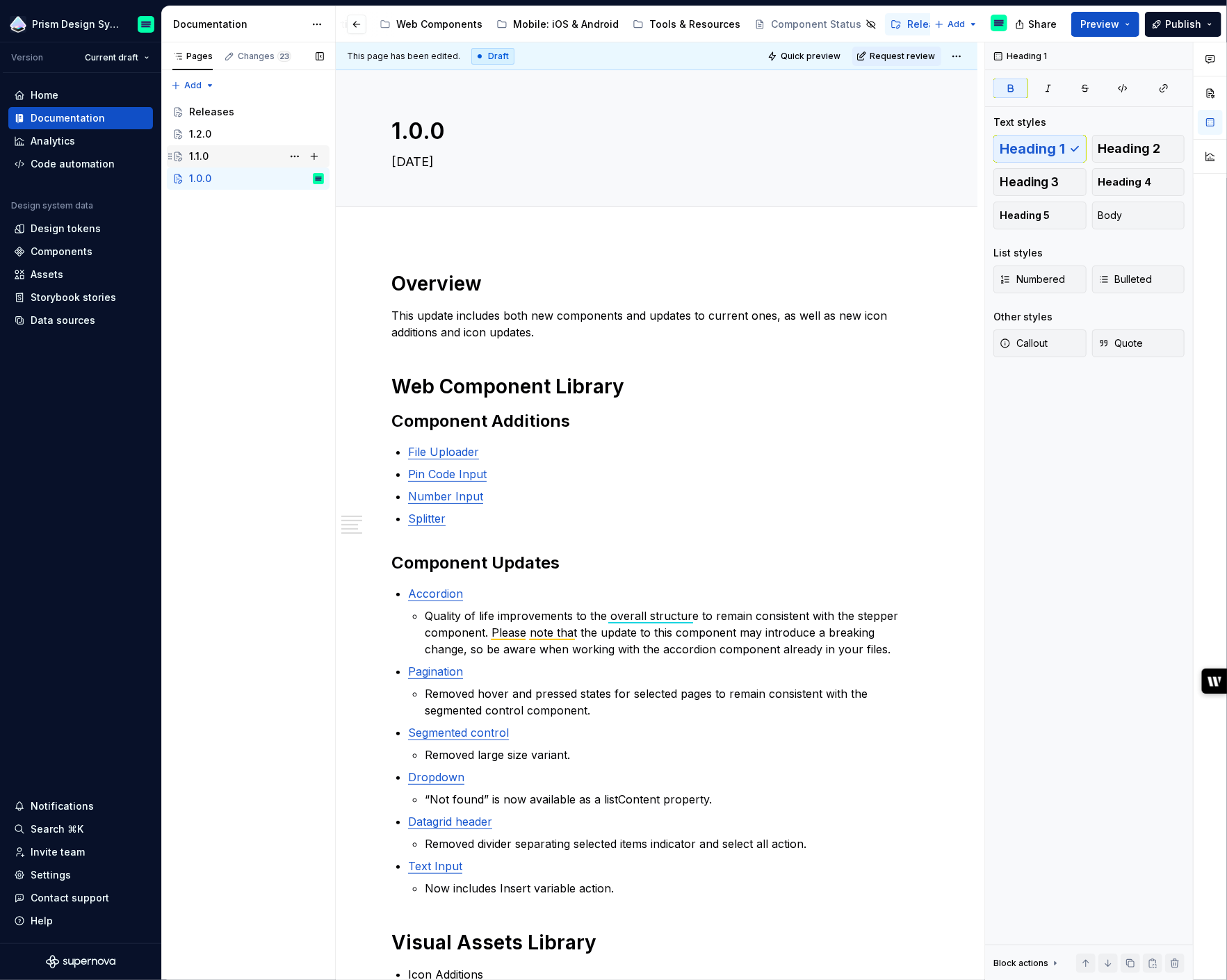
click at [260, 155] on div "1.1.0" at bounding box center [256, 156] width 135 height 20
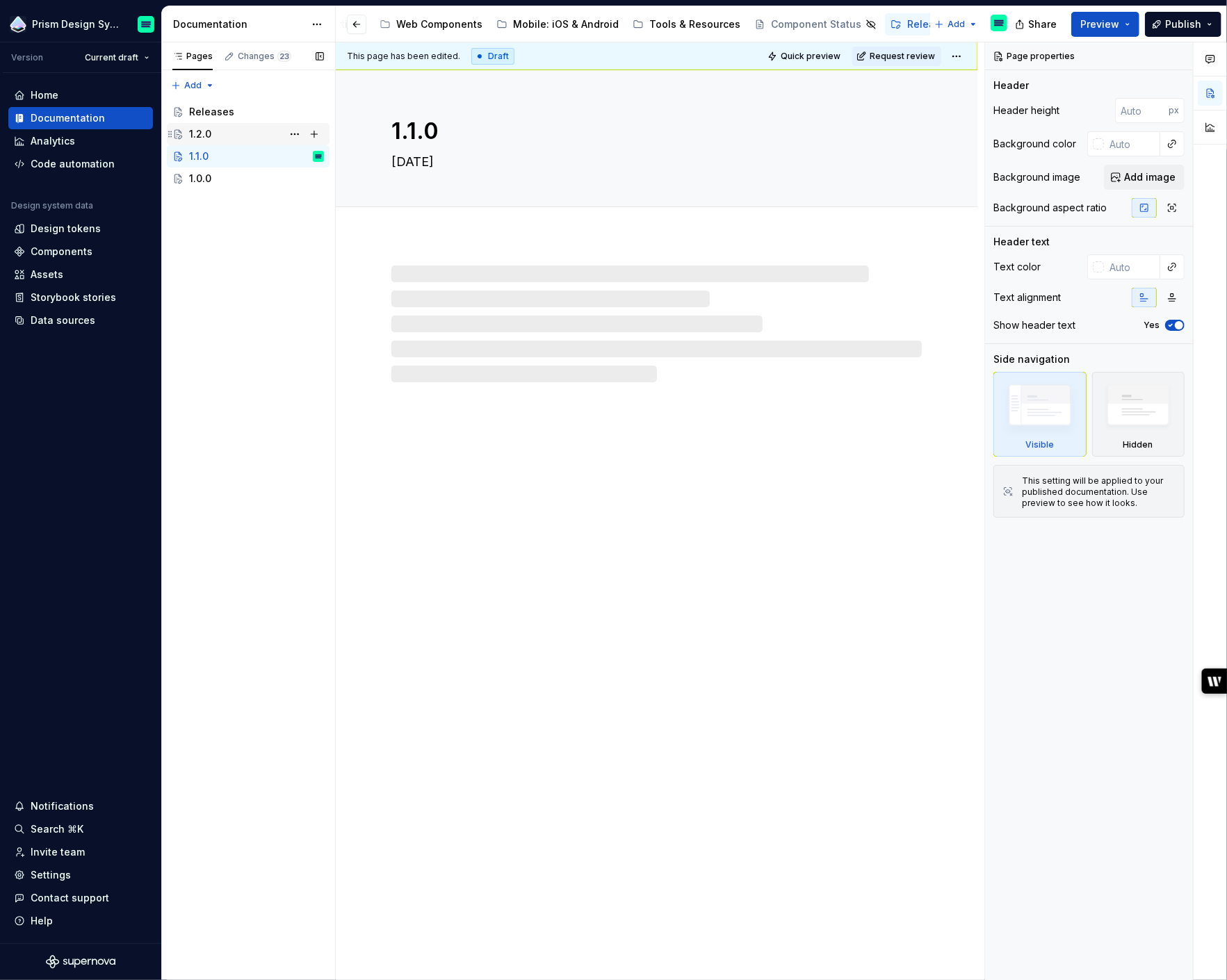
click at [251, 139] on div "1.2.0" at bounding box center [256, 134] width 135 height 20
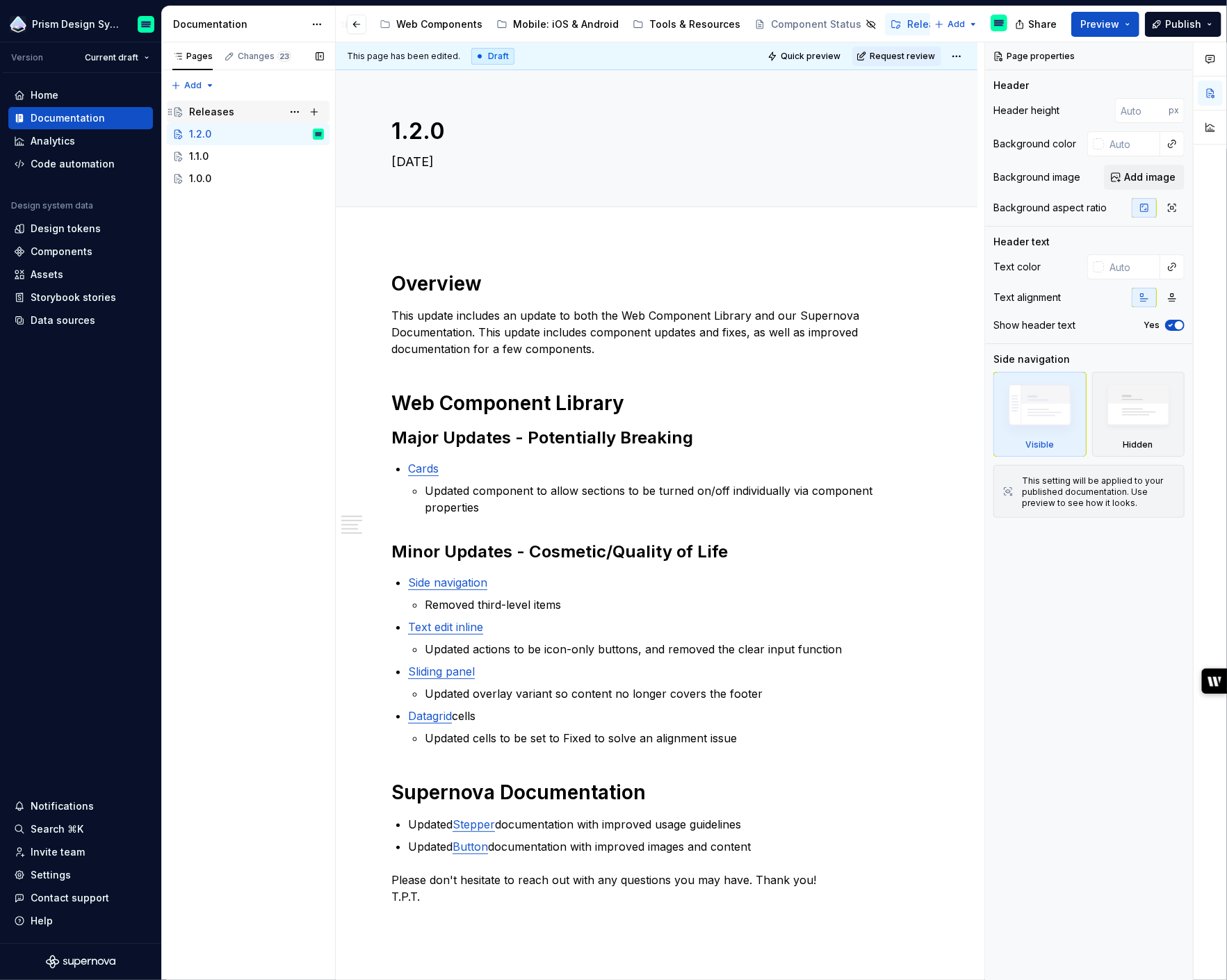
click at [248, 111] on div "Releases" at bounding box center [256, 112] width 135 height 20
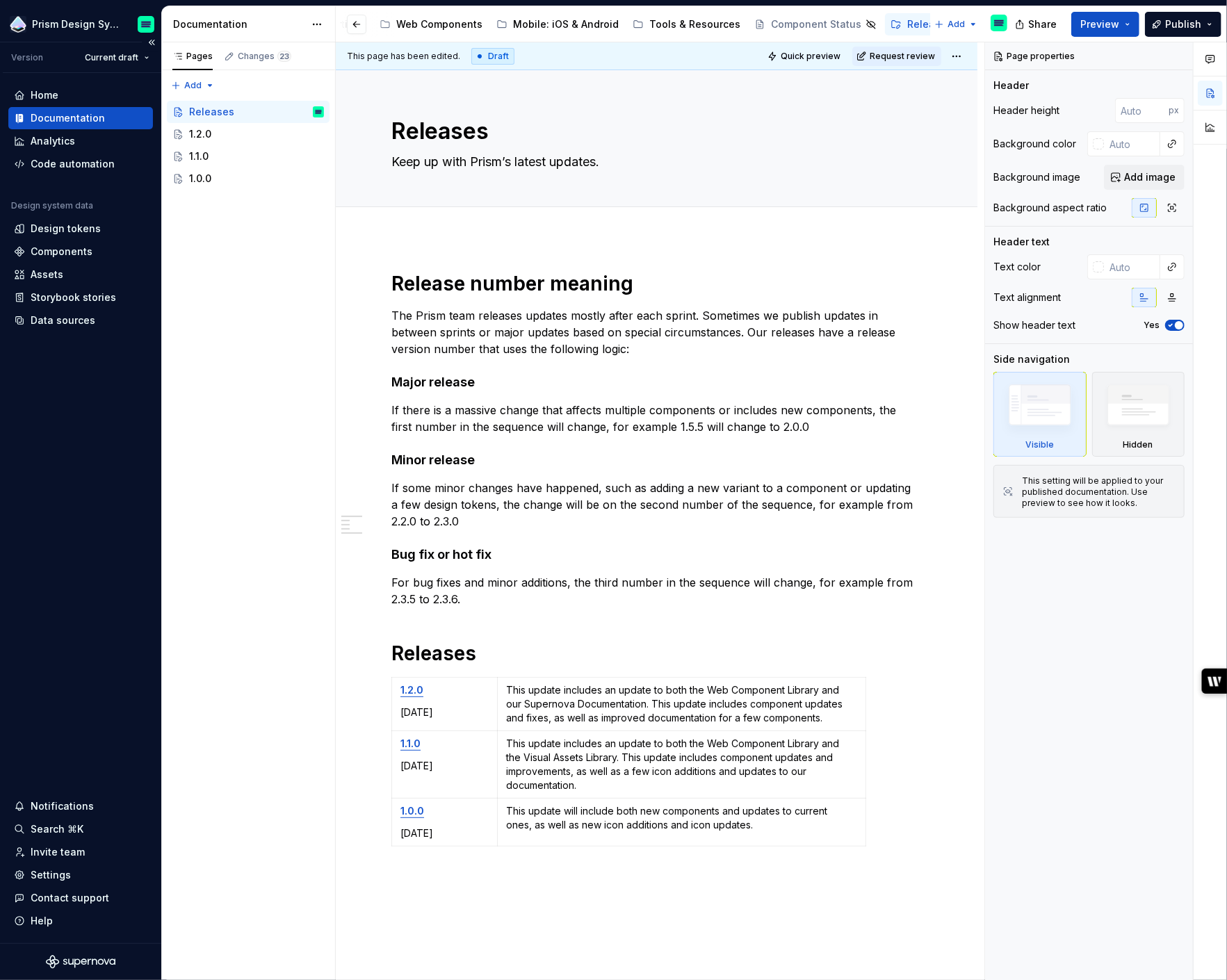
type textarea "*"
